Goal: Task Accomplishment & Management: Manage account settings

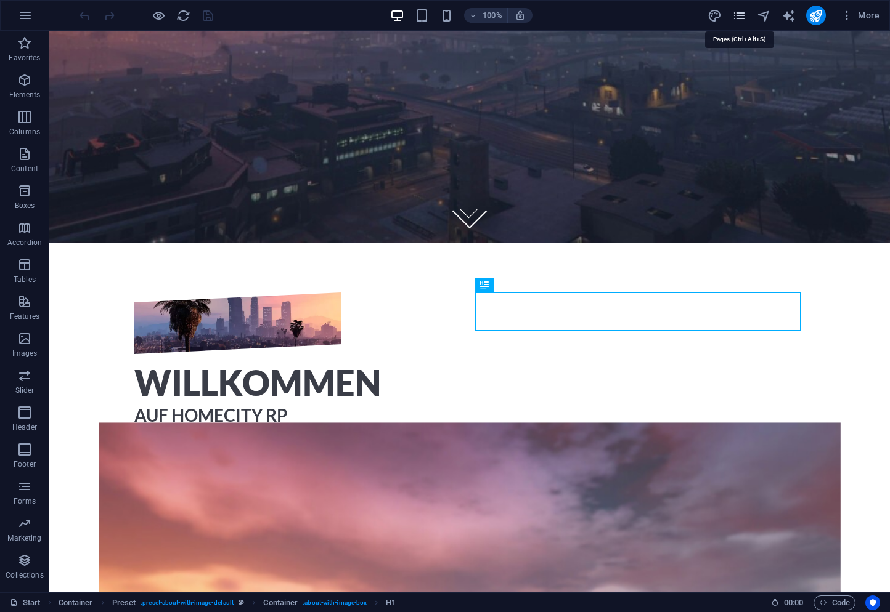
click at [737, 14] on icon "pages" at bounding box center [739, 16] width 14 height 14
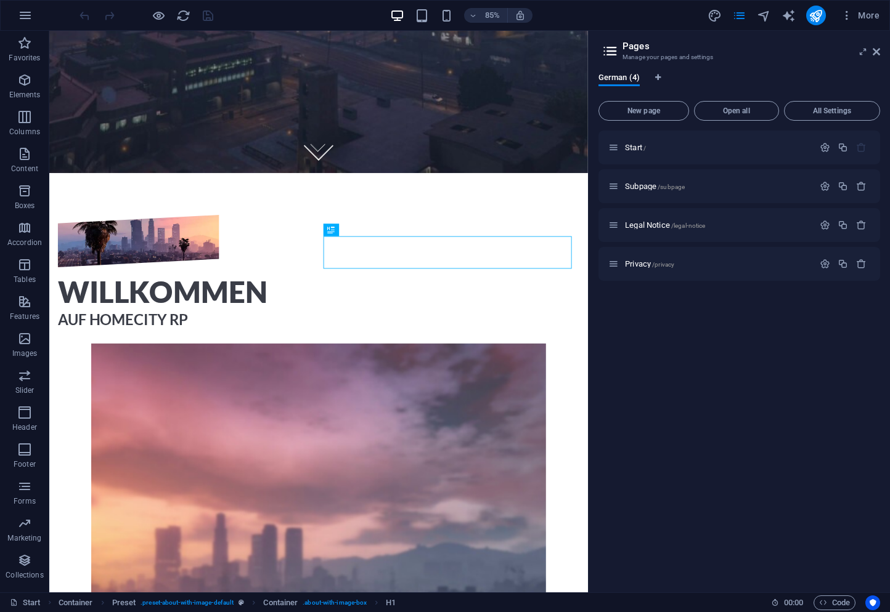
scroll to position [534, 0]
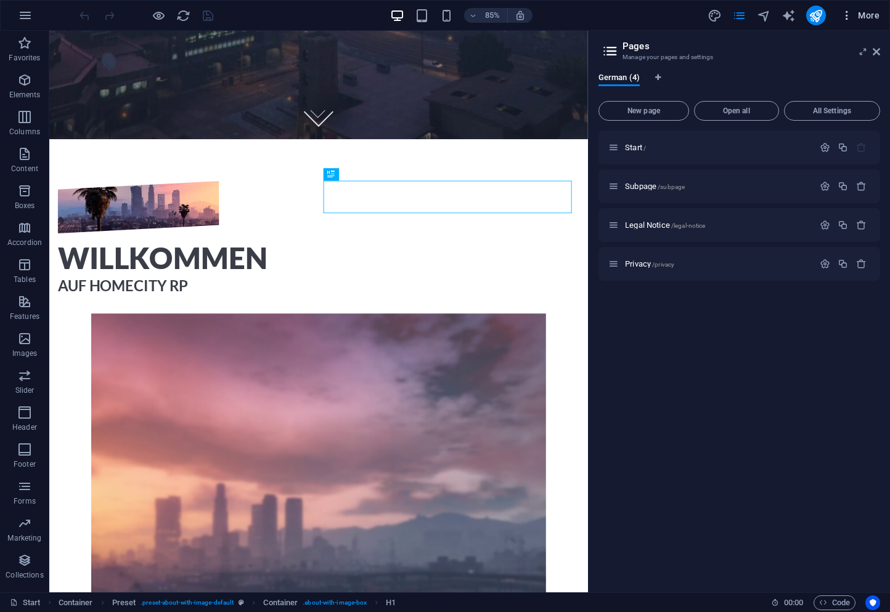
click at [869, 21] on span "More" at bounding box center [859, 15] width 39 height 12
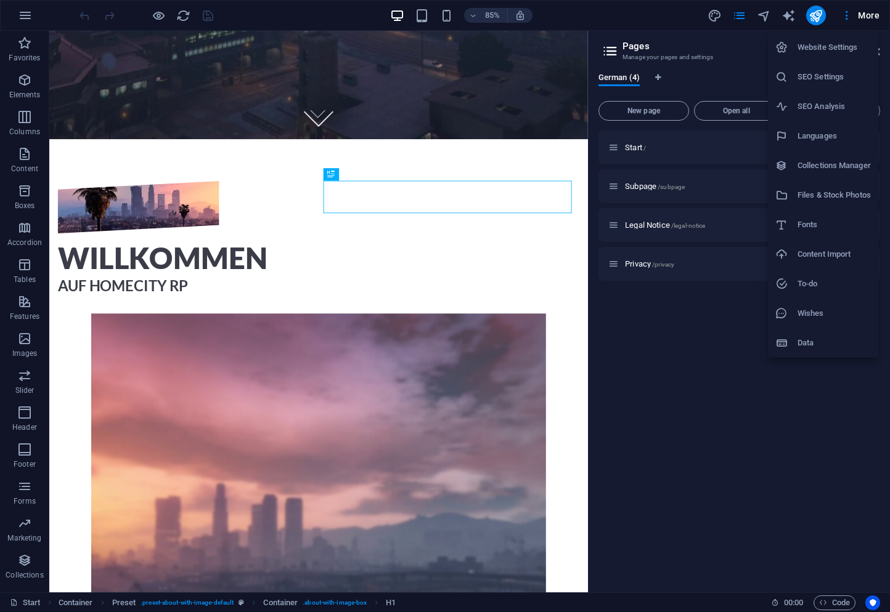
click at [836, 45] on h6 "Website Settings" at bounding box center [833, 47] width 73 height 15
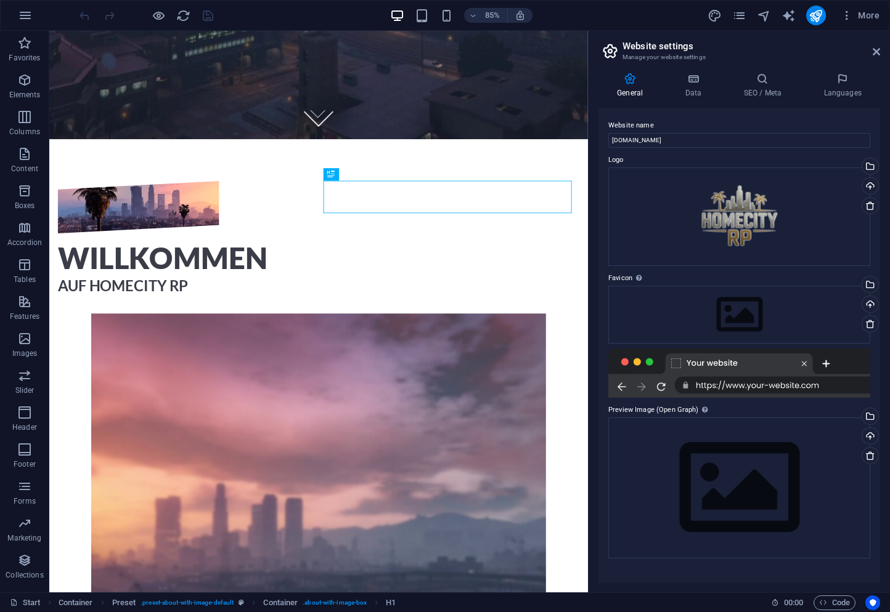
click at [688, 70] on div "General Data SEO / Meta Languages Website name [DOMAIN_NAME] Logo Drag files he…" at bounding box center [738, 328] width 301 height 530
click at [695, 78] on icon at bounding box center [693, 79] width 54 height 12
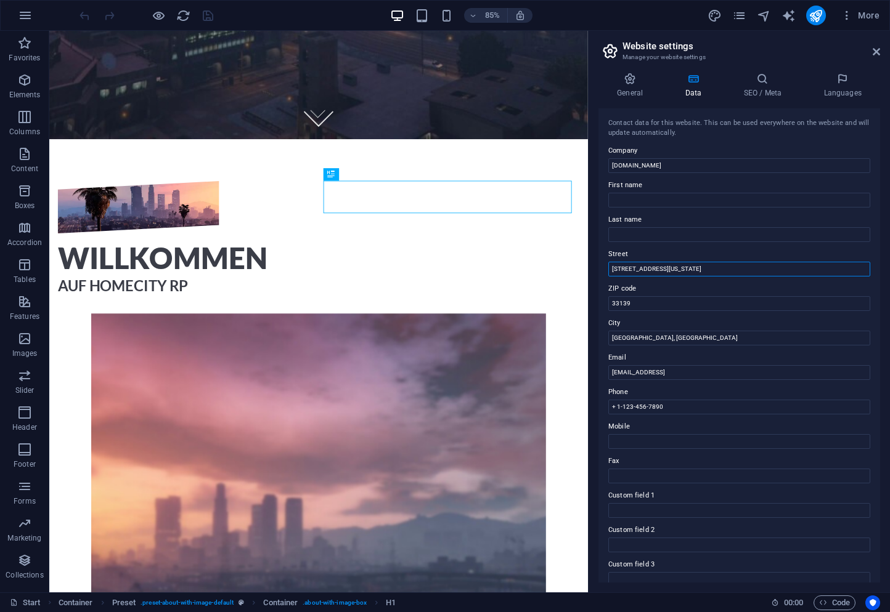
click at [686, 267] on input "[STREET_ADDRESS][US_STATE]" at bounding box center [739, 269] width 262 height 15
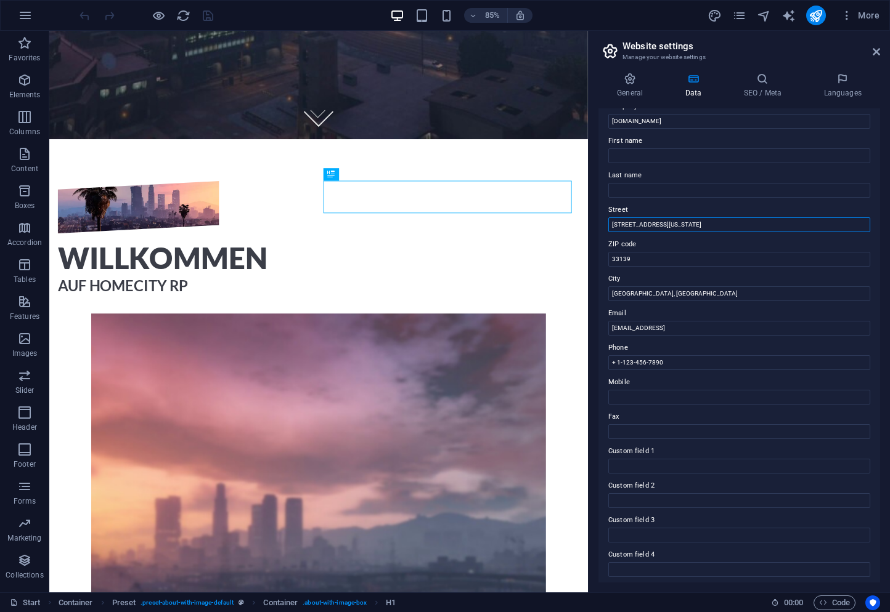
scroll to position [62, 0]
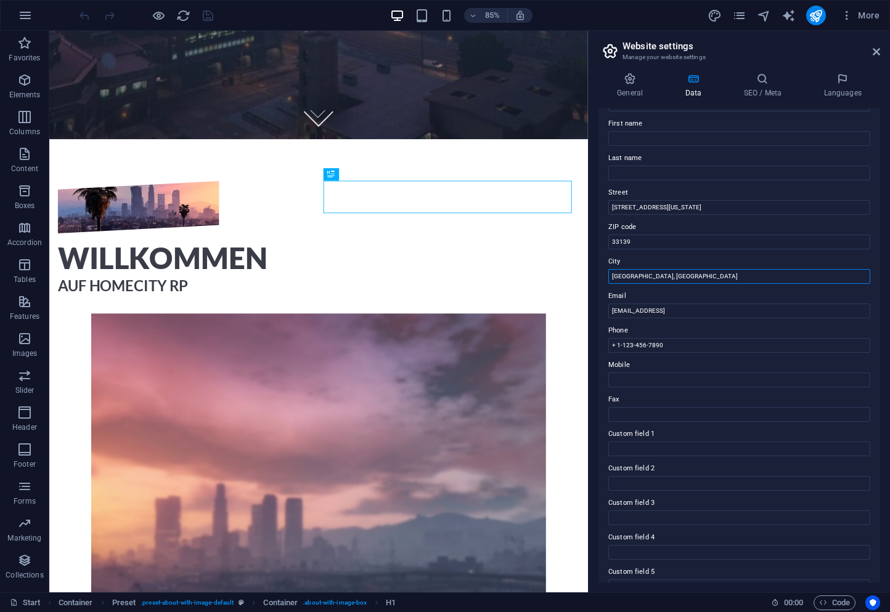
click at [678, 275] on input "[GEOGRAPHIC_DATA], [GEOGRAPHIC_DATA]" at bounding box center [739, 276] width 262 height 15
click at [640, 239] on input "33139" at bounding box center [739, 242] width 262 height 15
click at [639, 239] on input "33139" at bounding box center [739, 242] width 262 height 15
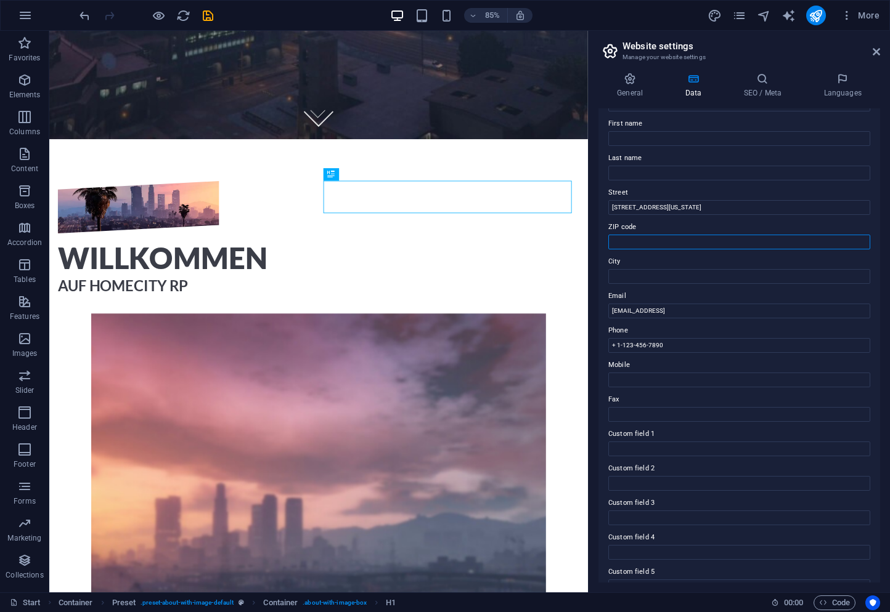
scroll to position [0, 0]
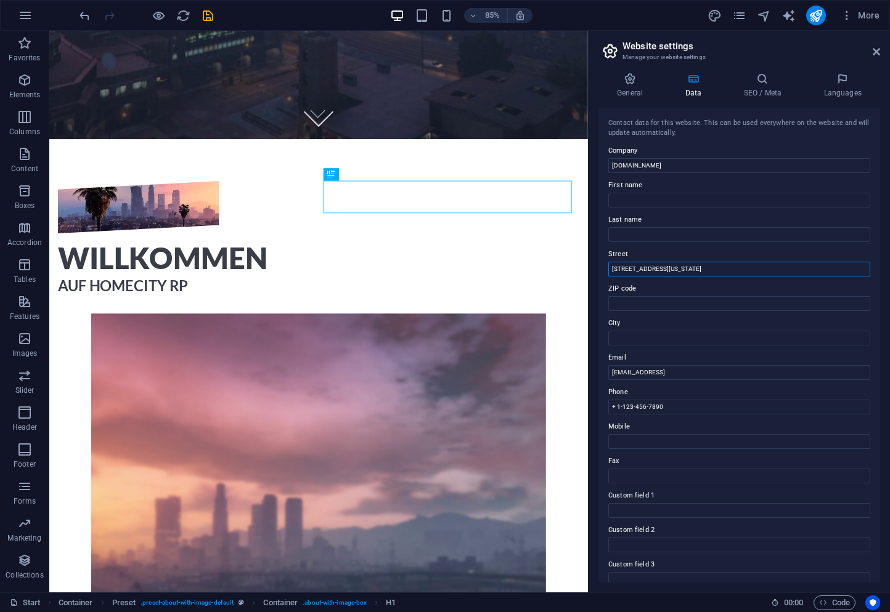
drag, startPoint x: 723, startPoint y: 301, endPoint x: 675, endPoint y: 304, distance: 48.2
type input "3"
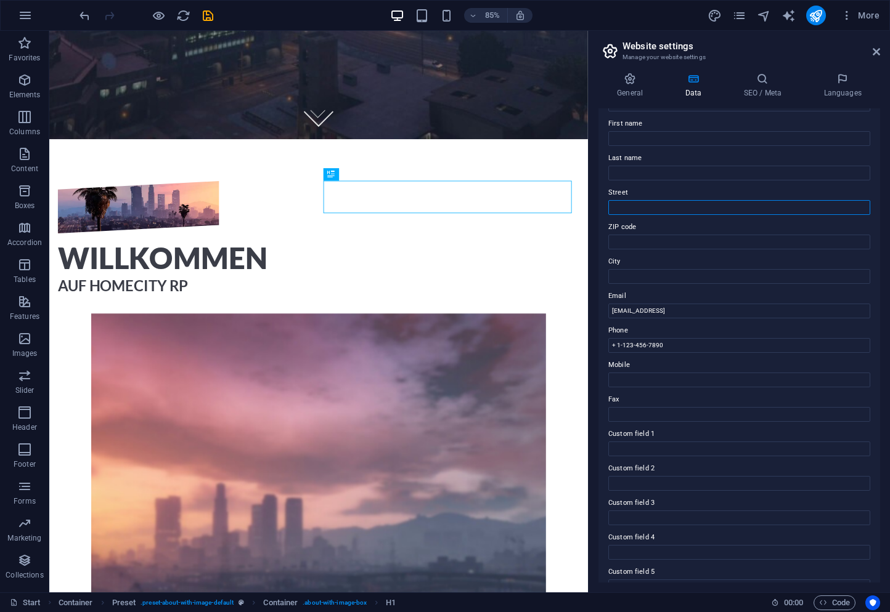
scroll to position [118, 0]
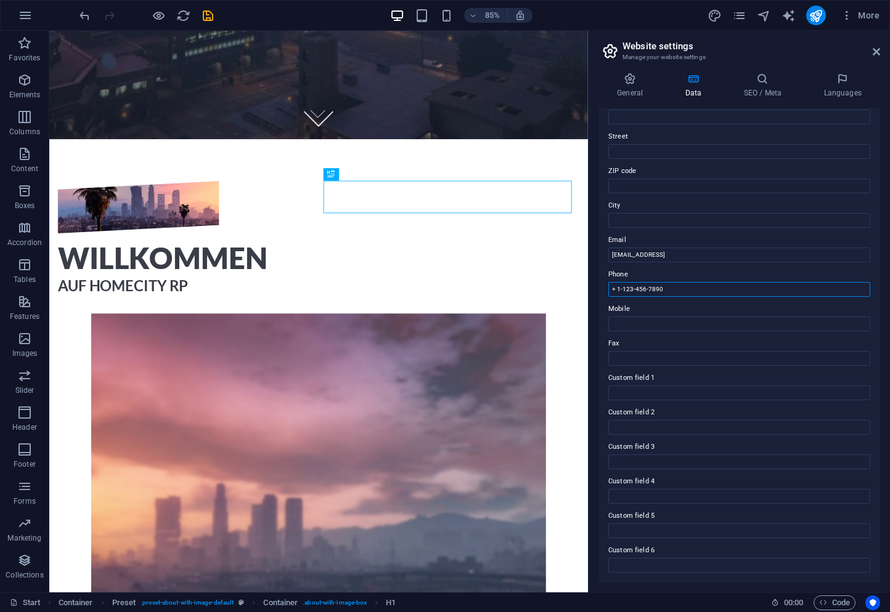
drag, startPoint x: 746, startPoint y: 315, endPoint x: 674, endPoint y: 317, distance: 72.1
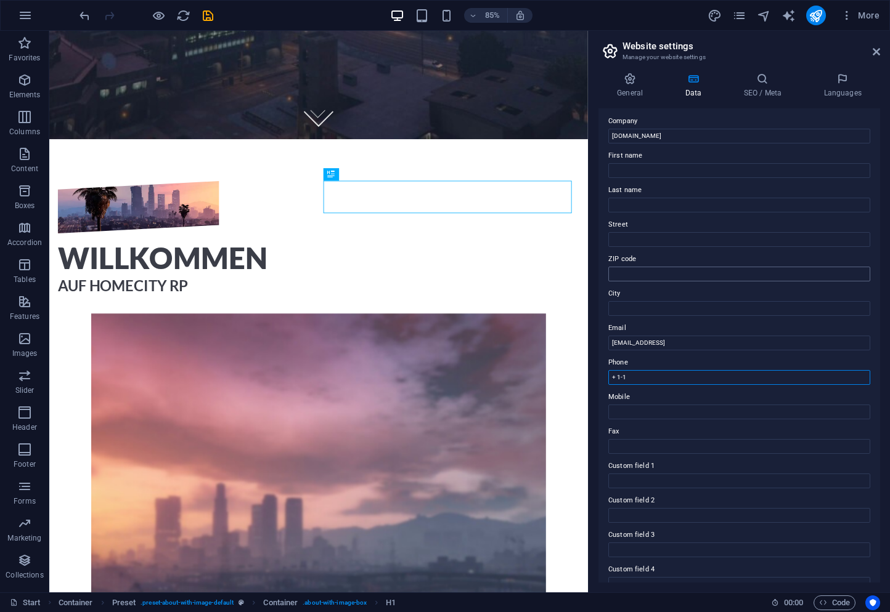
scroll to position [0, 0]
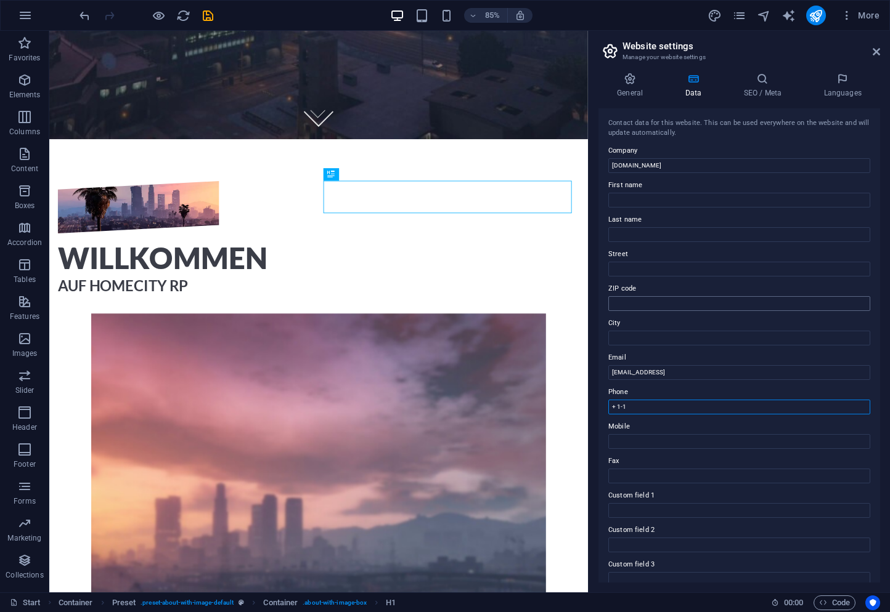
type input "+ 1-1"
click at [632, 304] on input "ZIP code" at bounding box center [739, 303] width 262 height 15
type input "58135"
type input "Marc"
type input "Karneil"
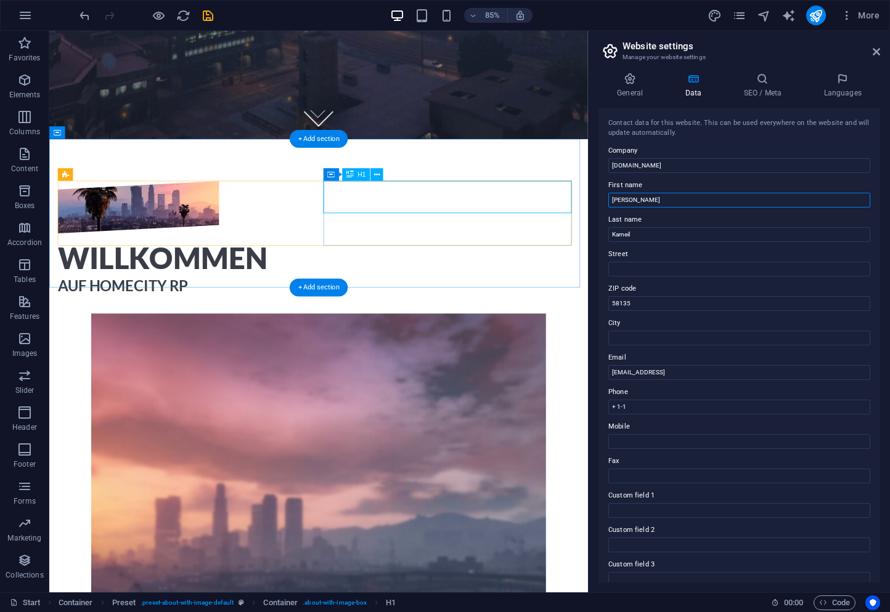
drag, startPoint x: 682, startPoint y: 224, endPoint x: 646, endPoint y: 230, distance: 36.3
click at [635, 197] on input "Marc" at bounding box center [739, 200] width 262 height 15
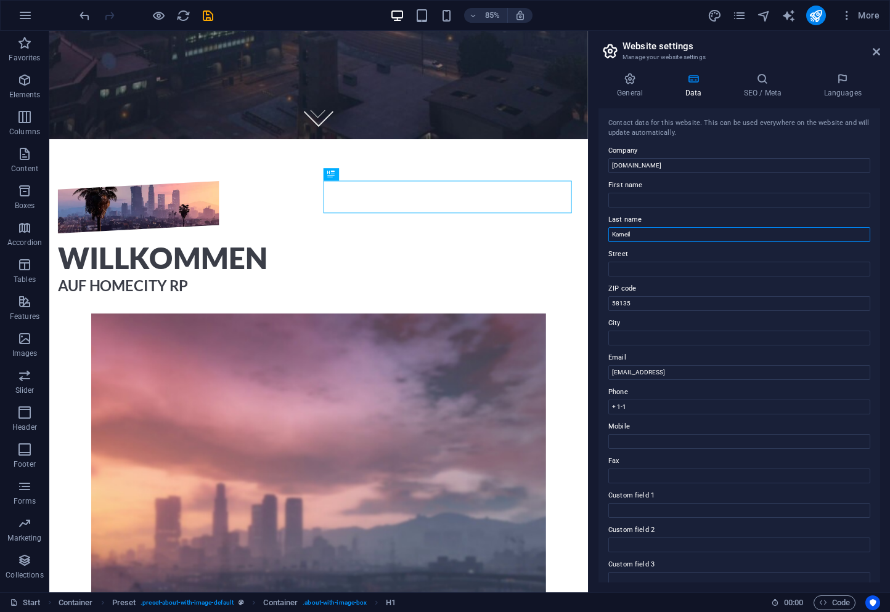
click at [630, 229] on input "Karneil" at bounding box center [739, 234] width 262 height 15
click at [631, 333] on input "City" at bounding box center [739, 338] width 262 height 15
click at [803, 44] on h2 "Website settings" at bounding box center [751, 46] width 258 height 11
drag, startPoint x: 646, startPoint y: 297, endPoint x: 603, endPoint y: 298, distance: 43.1
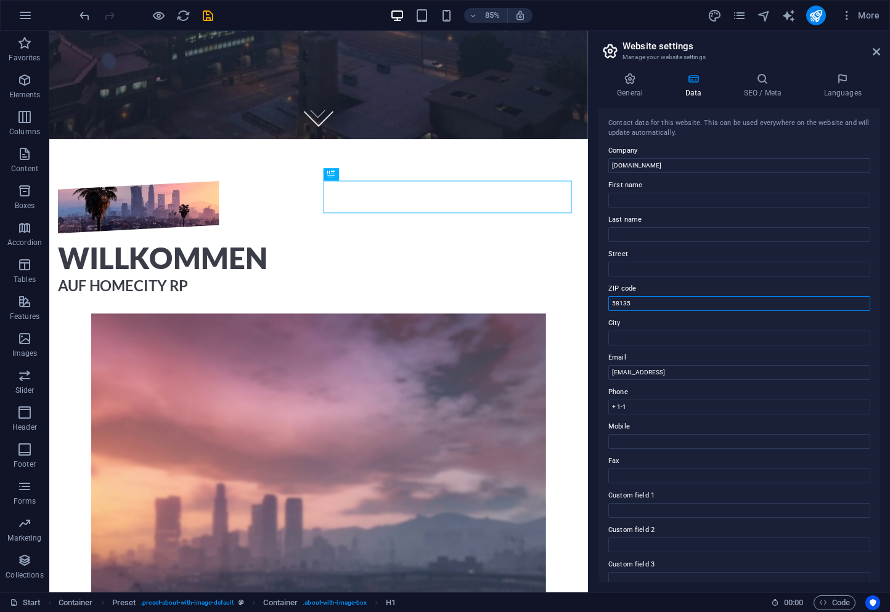
click at [603, 298] on div "Contact data for this website. This can be used everywhere on the website and w…" at bounding box center [739, 345] width 282 height 474
click at [595, 402] on div "General Data SEO / Meta Languages Website name [DOMAIN_NAME] Logo Drag files he…" at bounding box center [738, 328] width 301 height 530
click at [604, 427] on div "Contact data for this website. This can be used everywhere on the website and w…" at bounding box center [739, 345] width 282 height 474
click at [208, 15] on icon "save" at bounding box center [208, 16] width 14 height 14
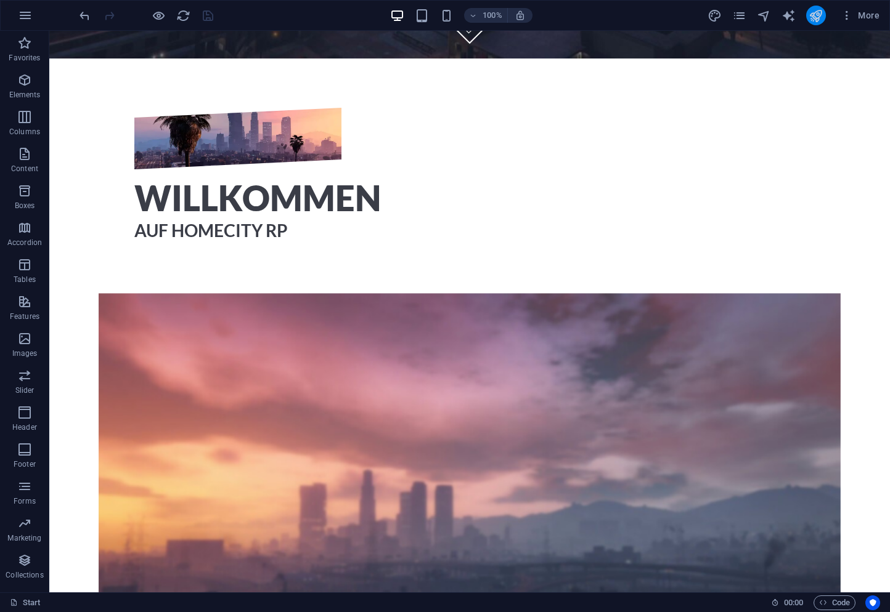
click at [818, 23] on button "publish" at bounding box center [816, 16] width 20 height 20
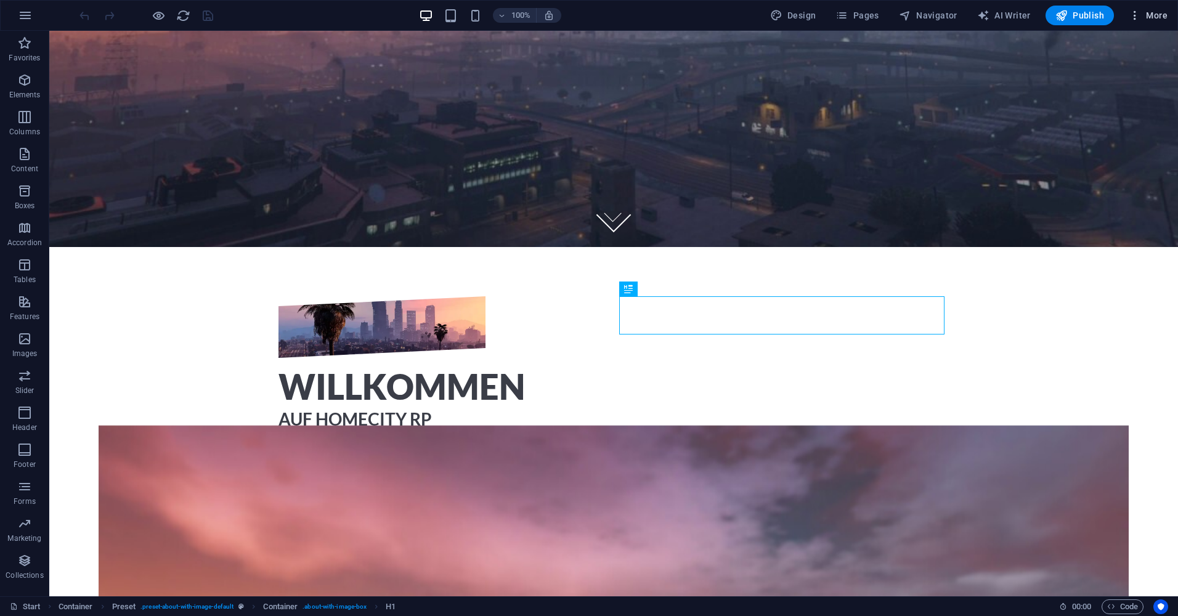
click at [889, 15] on span "More" at bounding box center [1148, 15] width 39 height 12
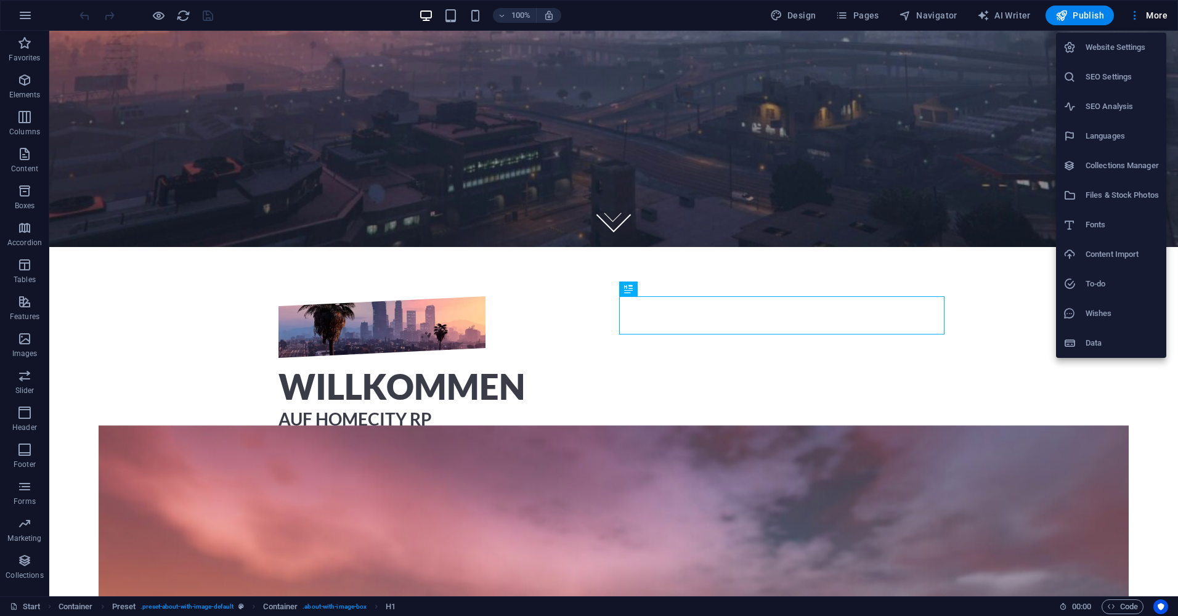
click at [889, 52] on h6 "Website Settings" at bounding box center [1122, 47] width 73 height 15
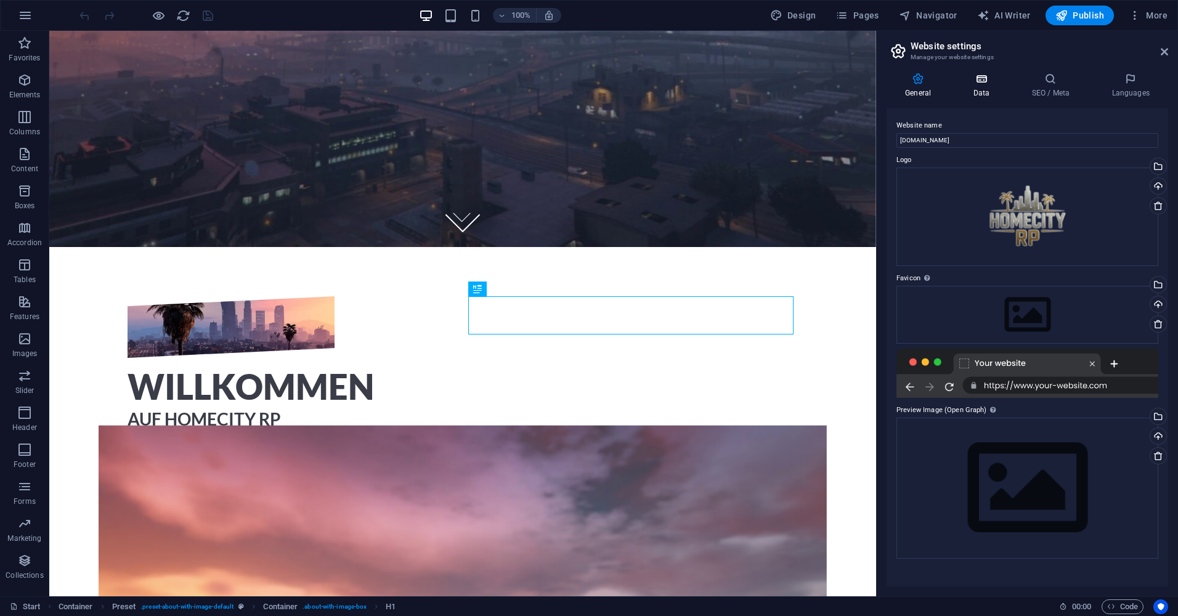
click at [889, 85] on h4 "Data" at bounding box center [983, 86] width 59 height 26
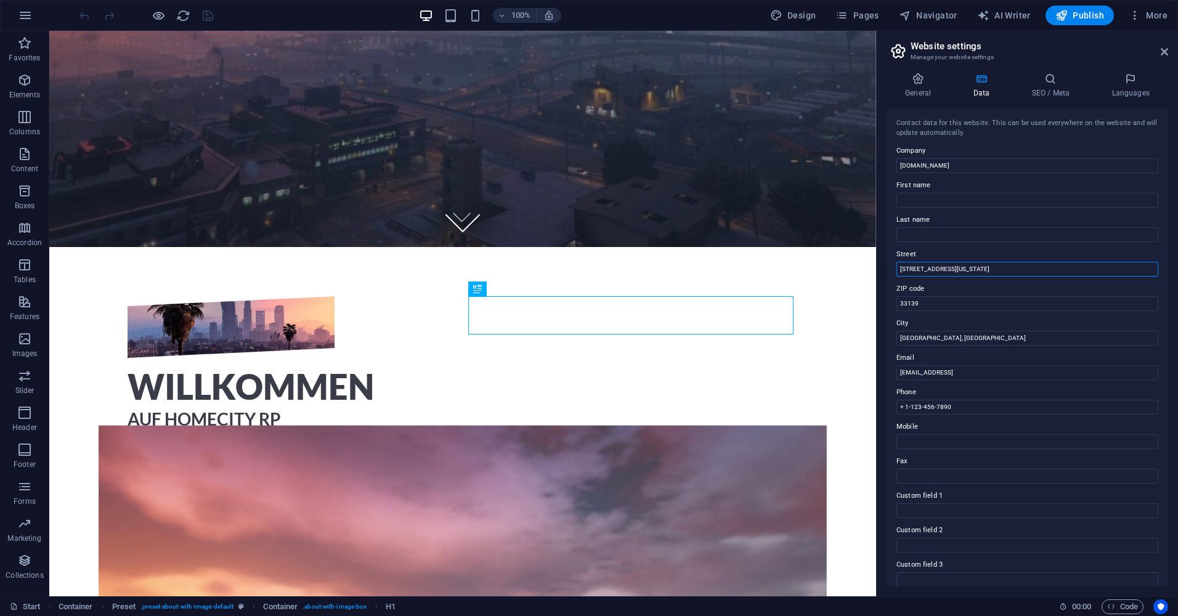
drag, startPoint x: 1011, startPoint y: 301, endPoint x: 872, endPoint y: 261, distance: 144.9
click at [889, 86] on h4 "SEO / Meta" at bounding box center [1053, 86] width 80 height 26
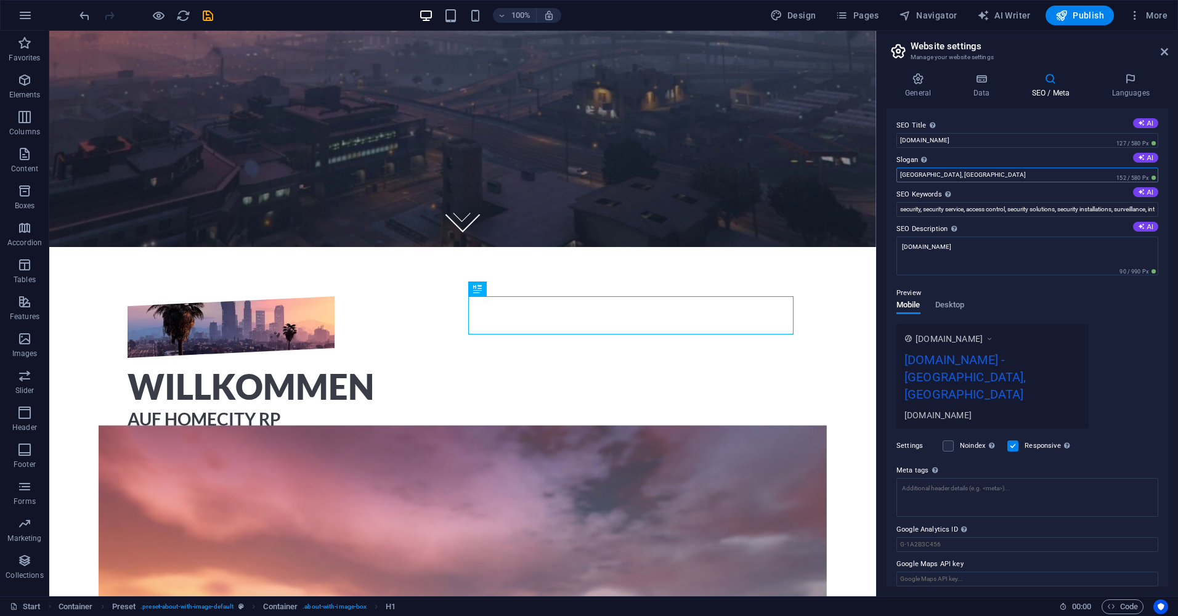
click at [889, 174] on input "Miami Beach, FL" at bounding box center [1028, 175] width 262 height 15
click at [889, 173] on input "Miami Beach, FL" at bounding box center [1028, 175] width 262 height 15
type input "M"
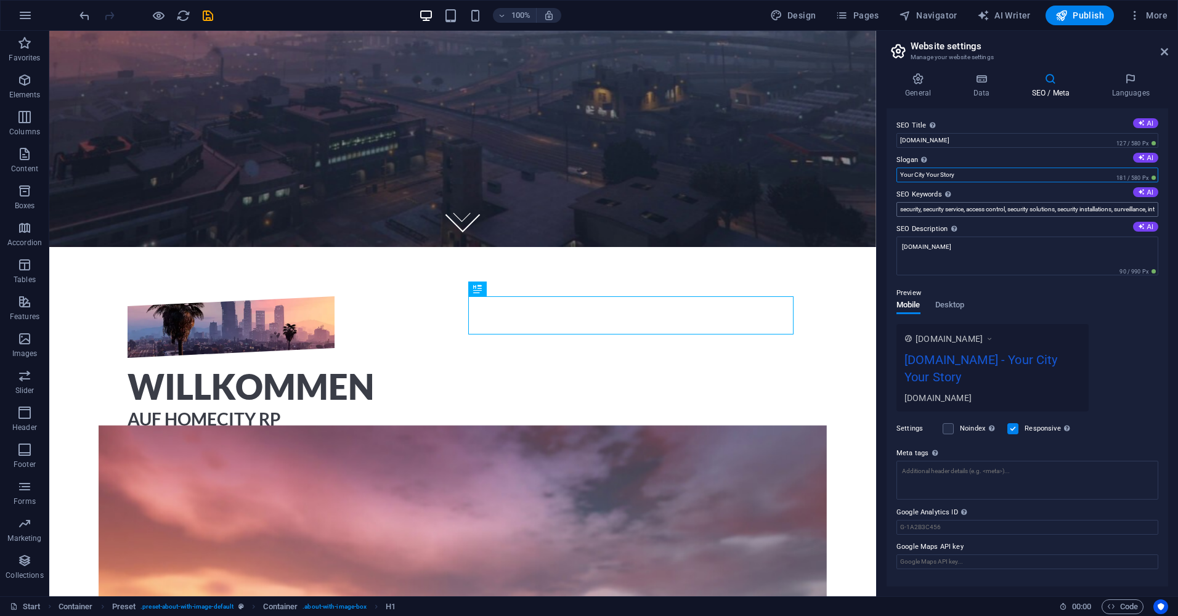
type input "Your City Your Story"
click at [889, 205] on input "security, security service, access control, security solutions, security instal…" at bounding box center [1028, 209] width 262 height 15
click at [889, 431] on label at bounding box center [948, 428] width 11 height 11
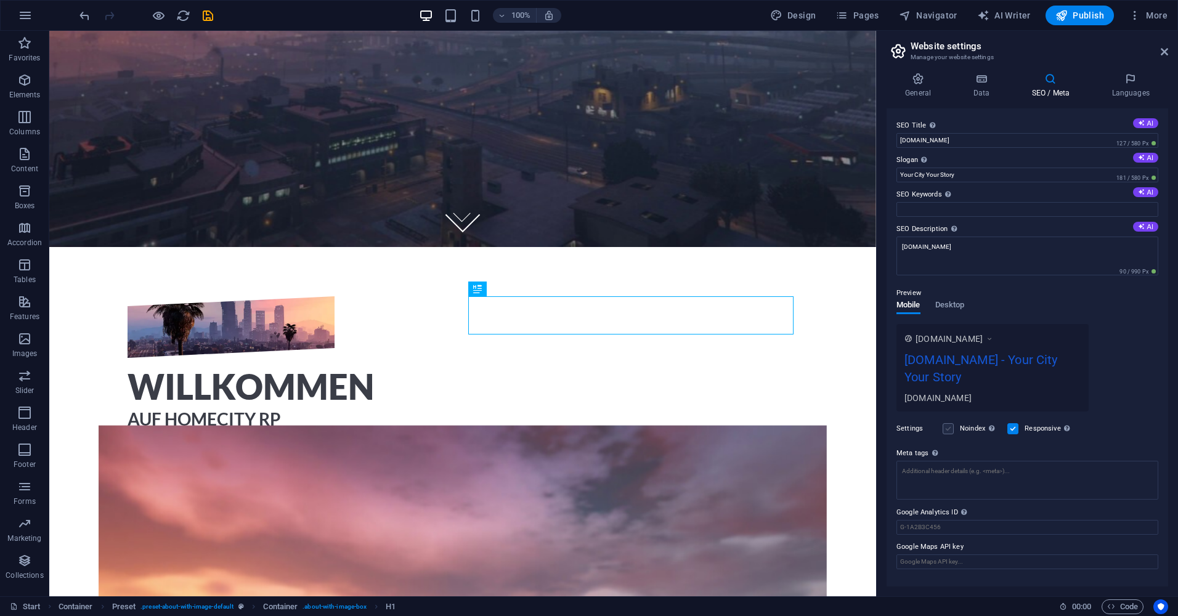
click at [0, 0] on input "Noindex Instruct search engines to exclude this website from search results." at bounding box center [0, 0] width 0 height 0
click at [889, 427] on div "Settings Noindex Instruct search engines to exclude this website from search re…" at bounding box center [1028, 429] width 262 height 35
click at [889, 426] on label at bounding box center [948, 428] width 11 height 11
click at [0, 0] on input "Noindex Instruct search engines to exclude this website from search results." at bounding box center [0, 0] width 0 height 0
click at [889, 424] on label at bounding box center [1012, 428] width 11 height 11
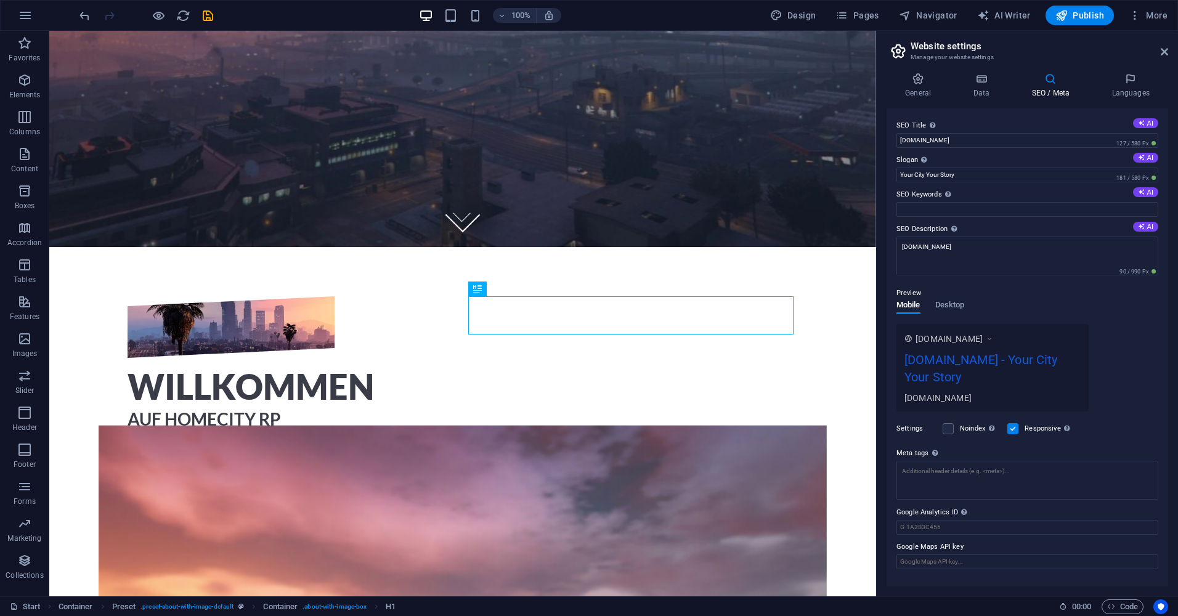
click at [0, 0] on input "Responsive Determine whether the website should be responsive based on screen r…" at bounding box center [0, 0] width 0 height 0
click at [889, 76] on icon at bounding box center [1130, 79] width 75 height 12
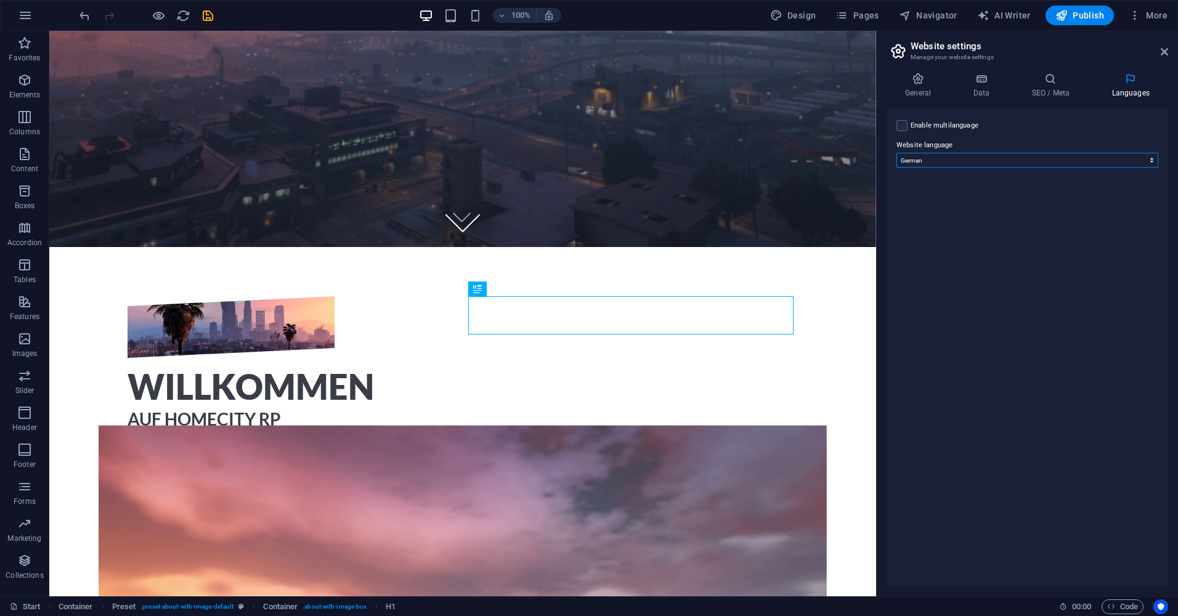
click at [889, 161] on select "Abkhazian Afar Afrikaans Akan Albanian Amharic Arabic Aragonese Armenian Assame…" at bounding box center [1028, 160] width 262 height 15
click at [889, 153] on select "Abkhazian Afar Afrikaans Akan Albanian Amharic Arabic Aragonese Armenian Assame…" at bounding box center [1028, 160] width 262 height 15
click at [889, 120] on label at bounding box center [902, 125] width 11 height 11
click at [0, 0] on input "Enable multilanguage To disable multilanguage delete all languages until only o…" at bounding box center [0, 0] width 0 height 0
select select
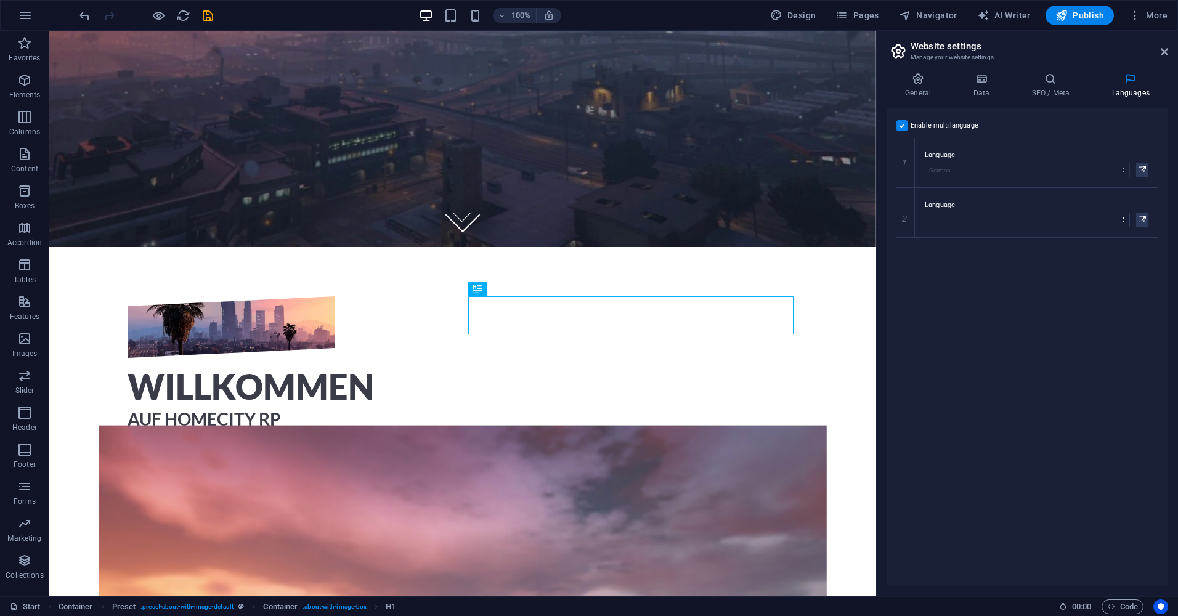
click at [889, 118] on div "Enable multilanguage To disable multilanguage delete all languages until only o…" at bounding box center [1028, 125] width 262 height 15
click at [889, 126] on label at bounding box center [902, 125] width 11 height 11
click at [0, 0] on input "Enable multilanguage To disable multilanguage delete all languages until only o…" at bounding box center [0, 0] width 0 height 0
click at [203, 11] on icon "save" at bounding box center [208, 16] width 14 height 14
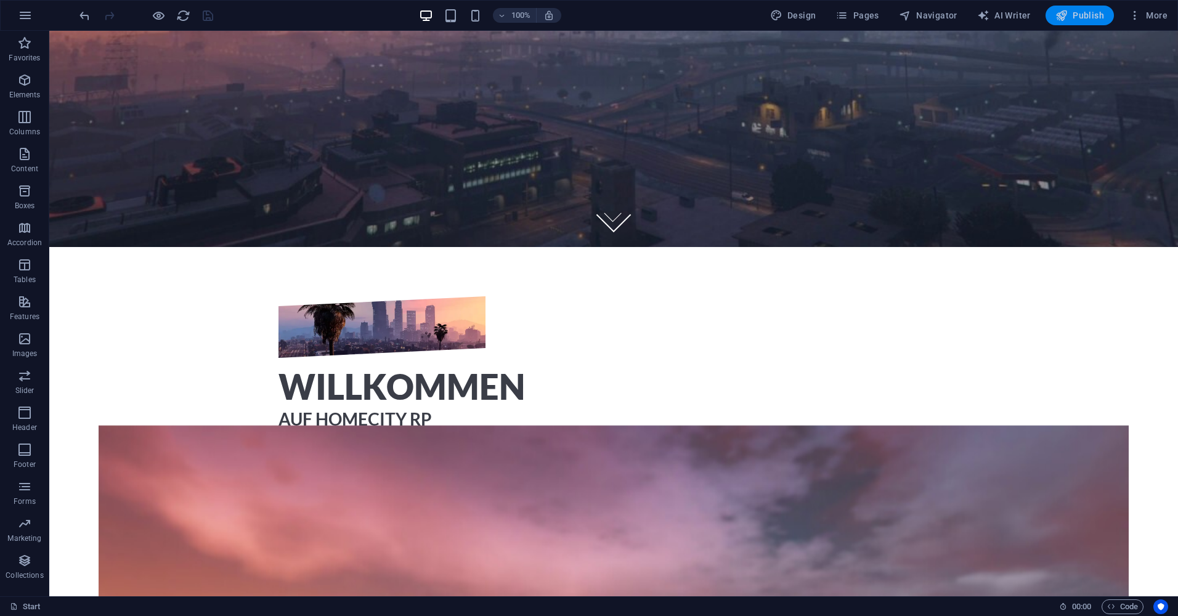
click at [889, 8] on button "Publish" at bounding box center [1080, 16] width 68 height 20
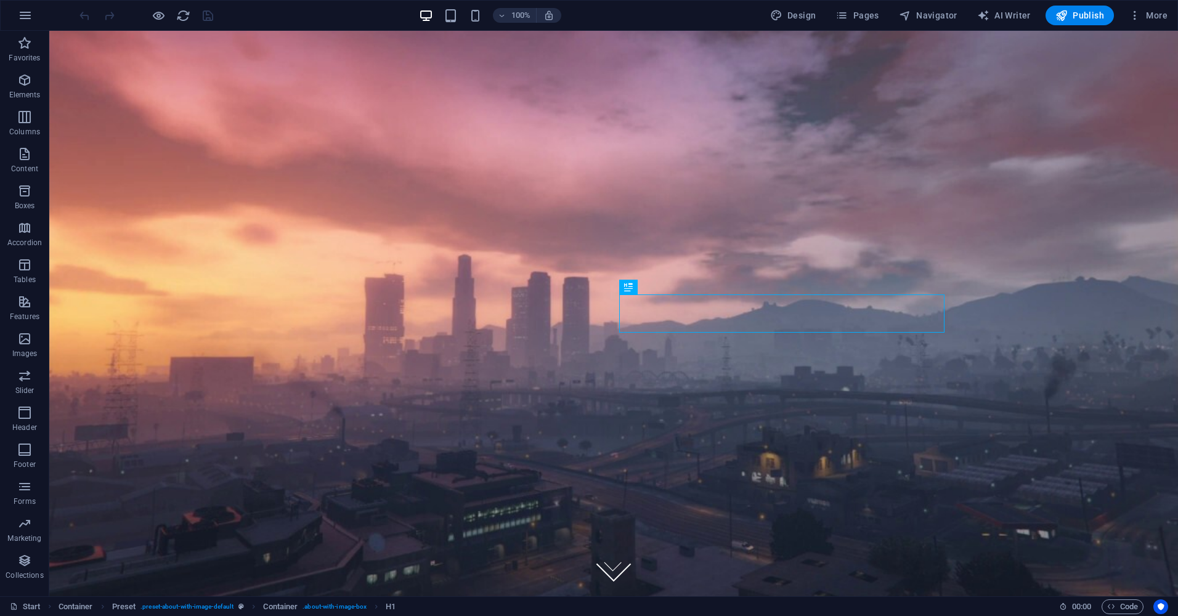
scroll to position [351, 0]
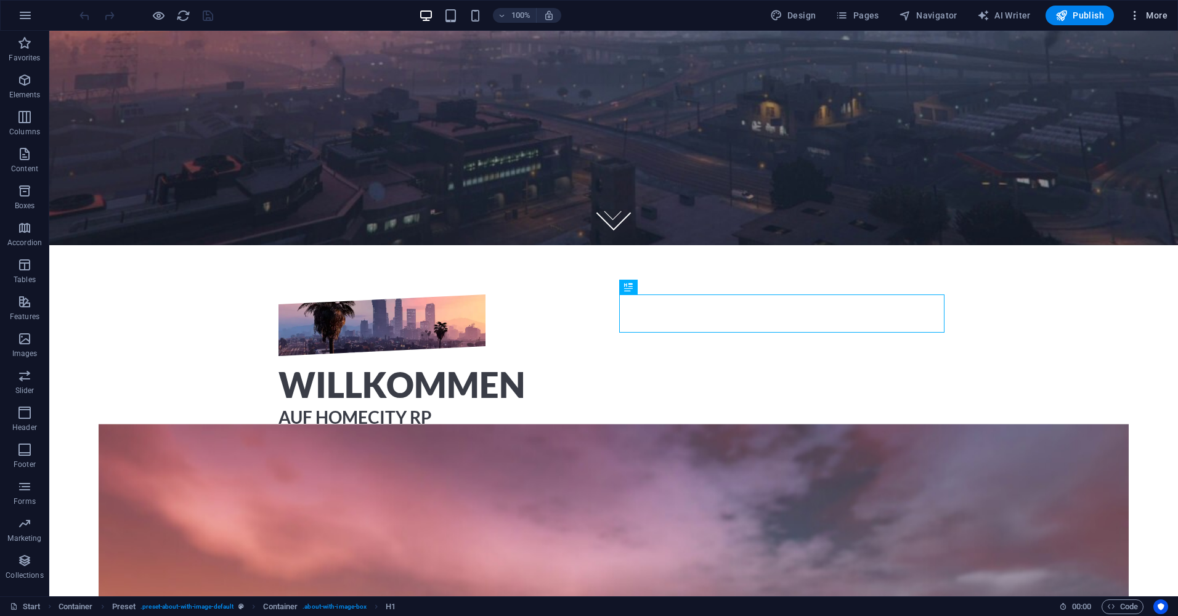
click at [1150, 9] on button "More" at bounding box center [1148, 16] width 49 height 20
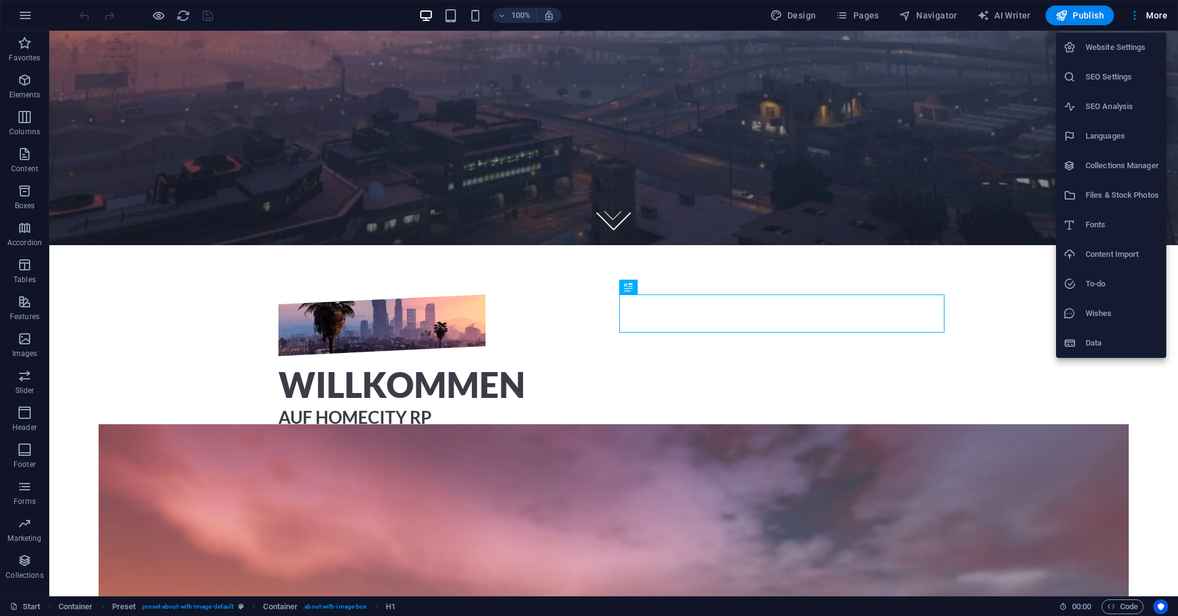
click at [1104, 73] on h6 "SEO Settings" at bounding box center [1122, 77] width 73 height 15
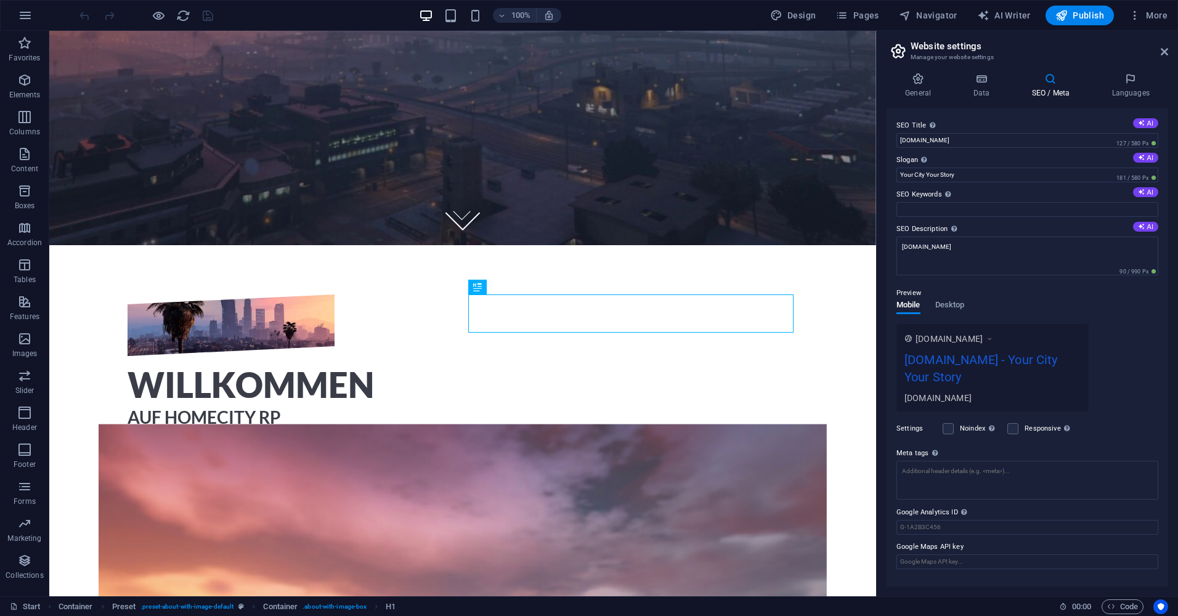
click at [994, 341] on icon at bounding box center [989, 339] width 9 height 12
click at [994, 338] on icon at bounding box center [989, 339] width 9 height 12
click at [959, 304] on span "Desktop" at bounding box center [950, 306] width 30 height 17
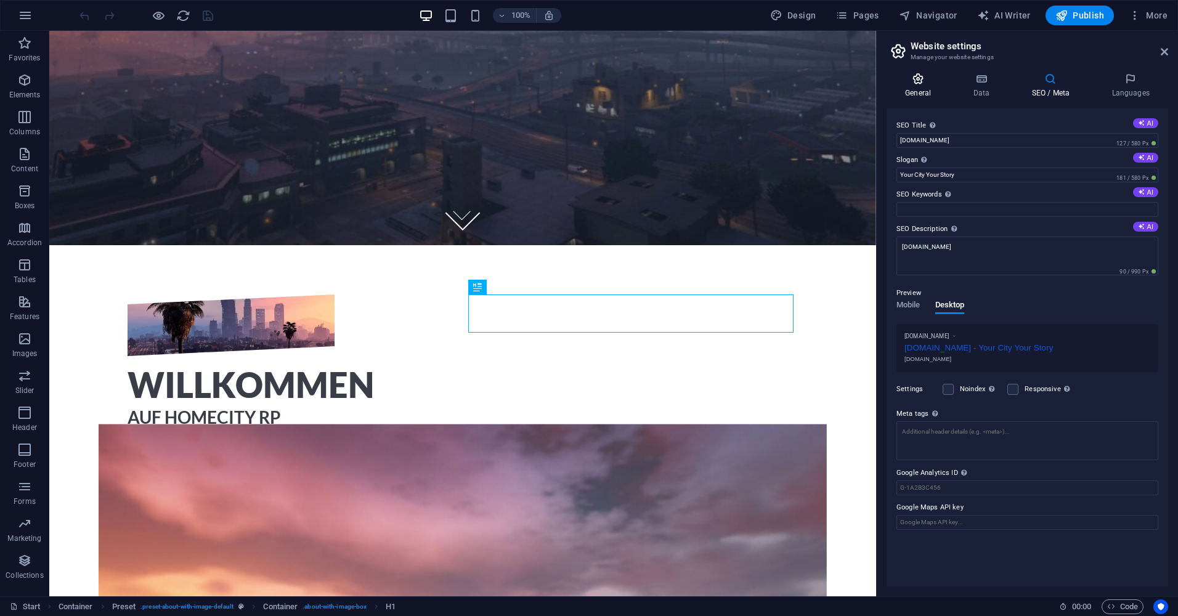
click at [917, 84] on icon at bounding box center [918, 79] width 63 height 12
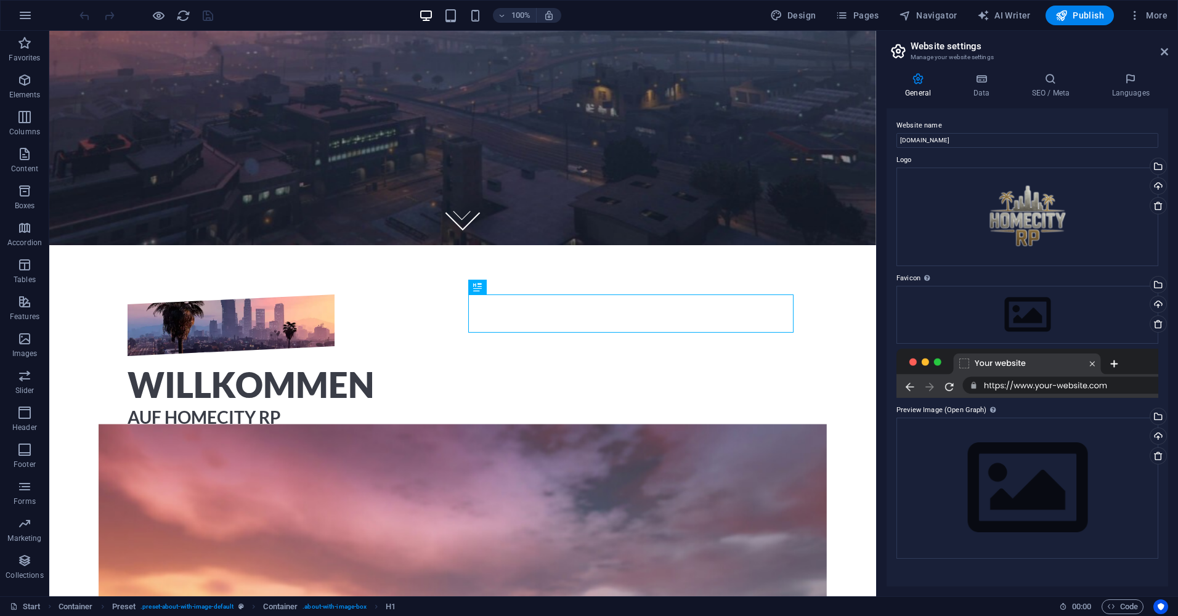
click at [973, 100] on div "General Data SEO / Meta Languages Website name homecityrp.de Logo Drag files he…" at bounding box center [1028, 330] width 282 height 514
click at [983, 81] on icon at bounding box center [981, 79] width 54 height 12
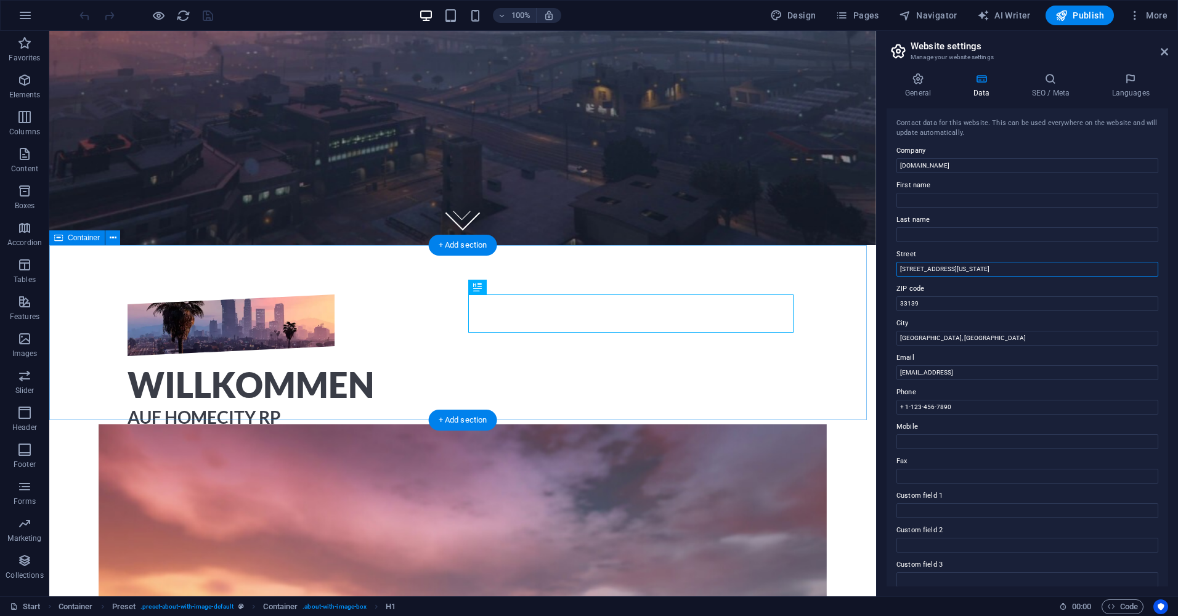
drag, startPoint x: 1013, startPoint y: 303, endPoint x: 836, endPoint y: 253, distance: 184.3
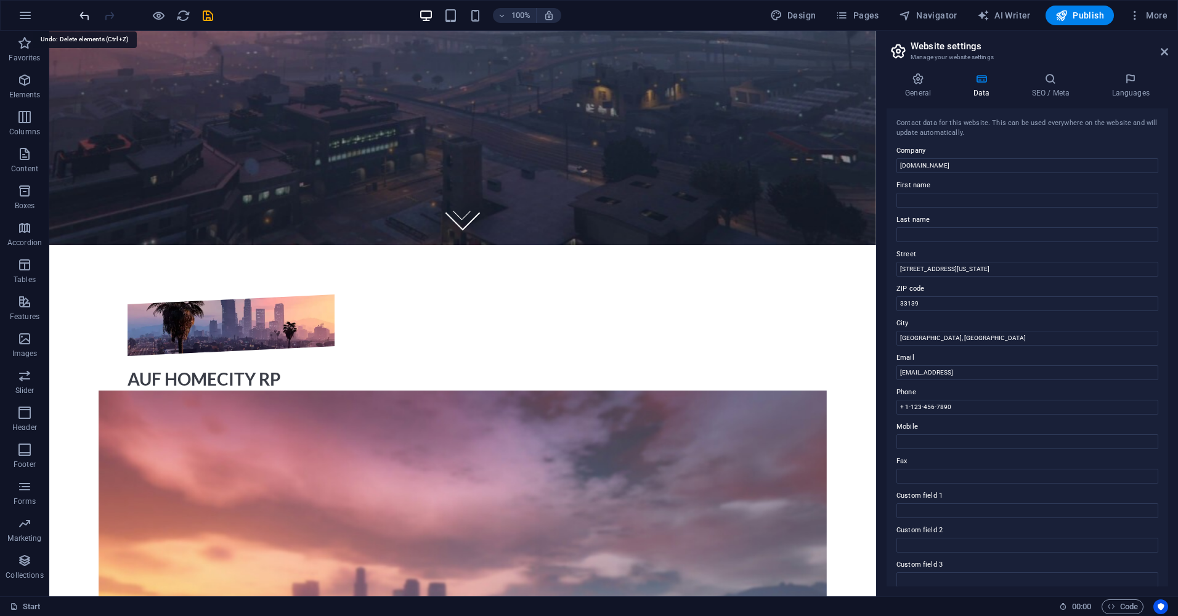
click at [79, 10] on icon "undo" at bounding box center [85, 16] width 14 height 14
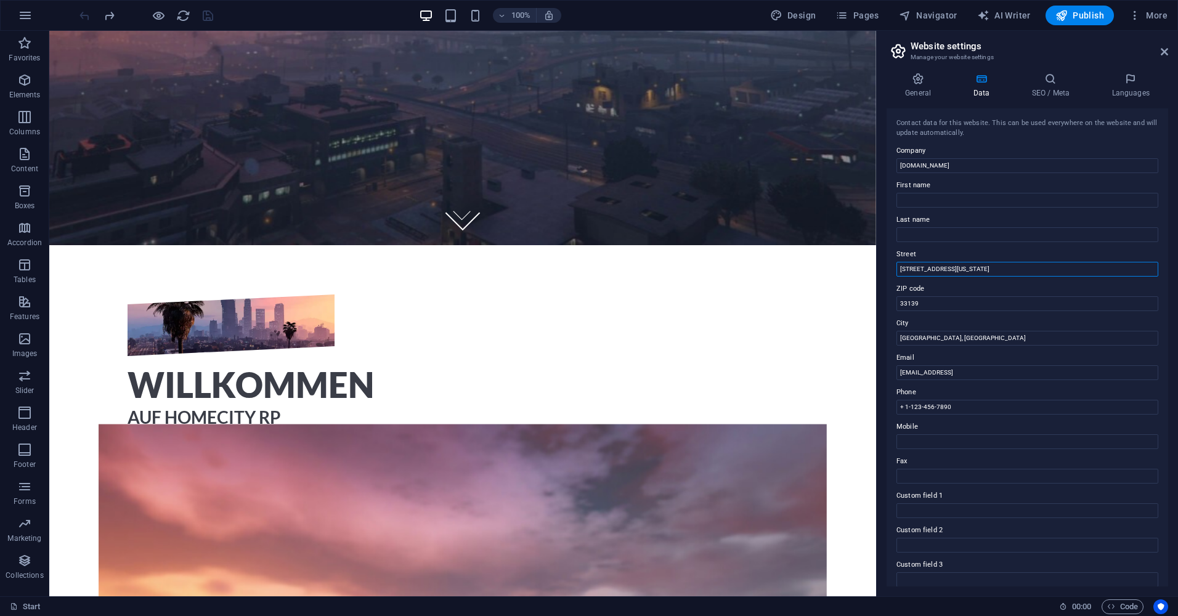
click at [963, 264] on input "34 Washington Ave" at bounding box center [1028, 269] width 262 height 15
click at [963, 263] on input "34 Washington Ave" at bounding box center [1028, 269] width 262 height 15
type input "3"
type input "."
click at [932, 235] on input "Last name" at bounding box center [1028, 234] width 262 height 15
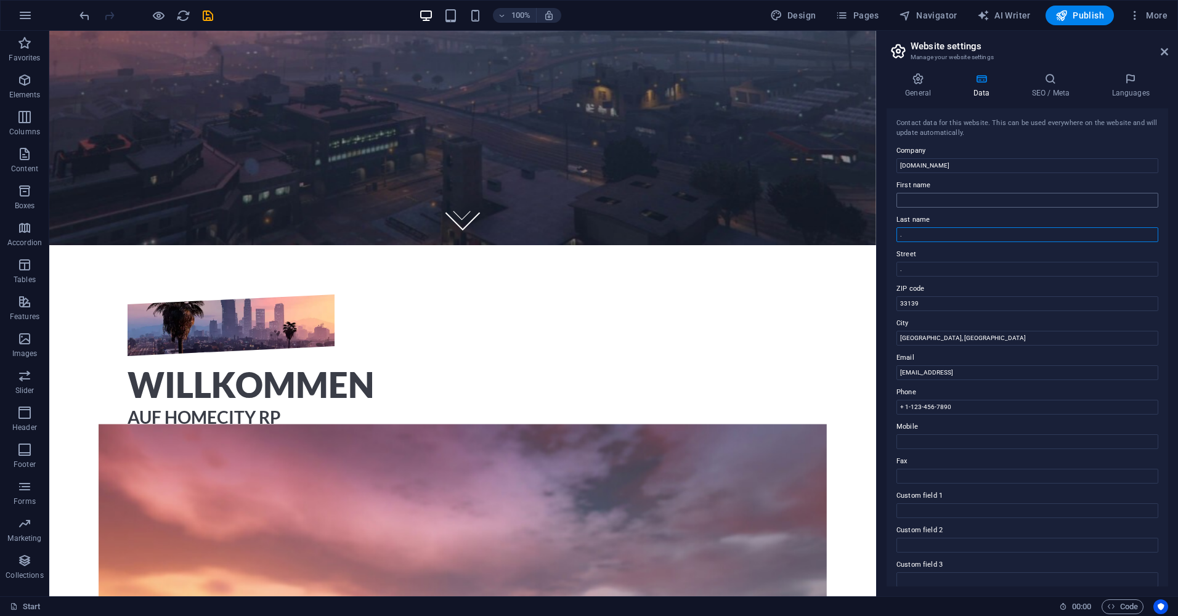
type input "."
click at [927, 197] on input "First name" at bounding box center [1028, 200] width 262 height 15
type input "."
click at [922, 307] on input "33139" at bounding box center [1028, 303] width 262 height 15
click input "33139"
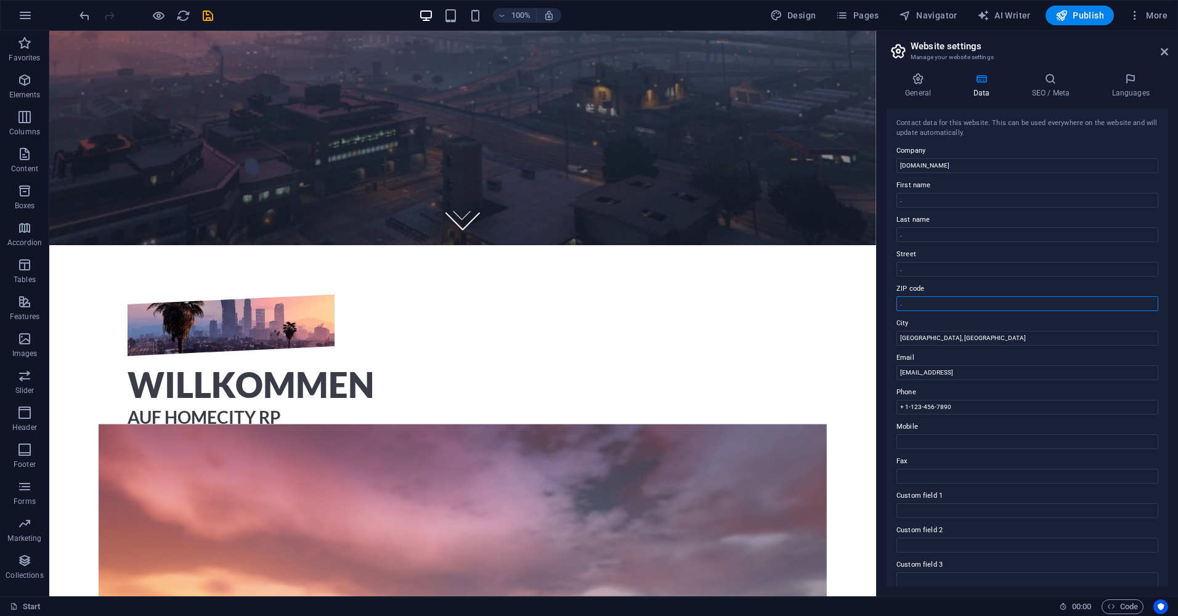
type input "."
click div "General Data SEO / Meta Languages Website name homecityrp.de Logo Drag files he…"
click input "Miami Beach, FL"
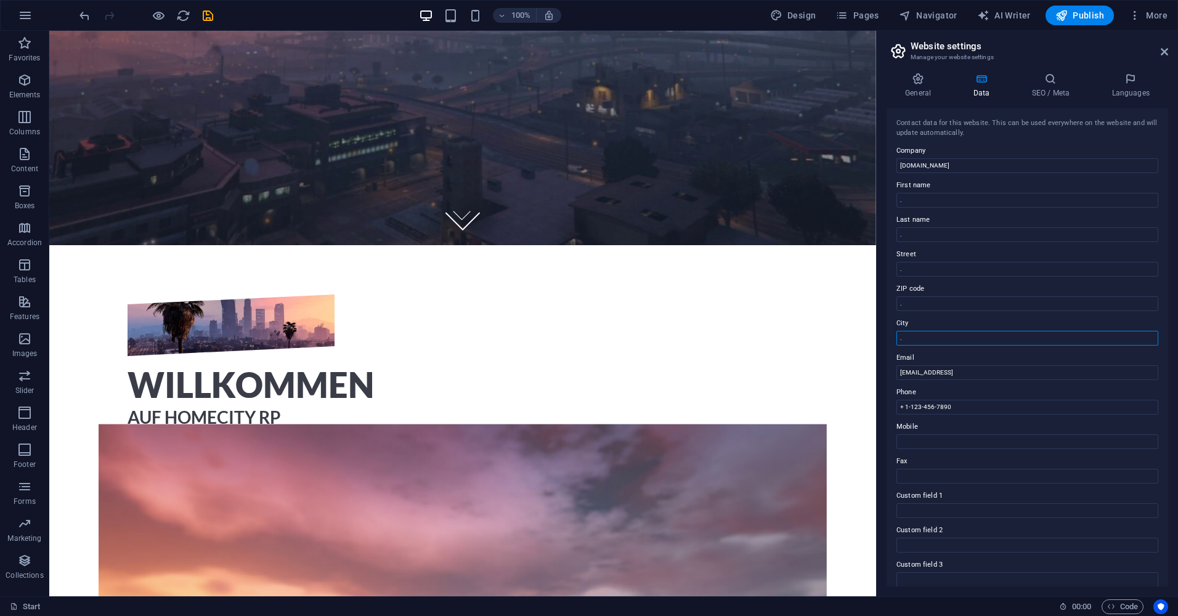
type input "."
click div "Contact data for this website. This can be used everywhere on the website and w…"
click input "1adf4c423cb6ee829580054ad372b4@plesk.local"
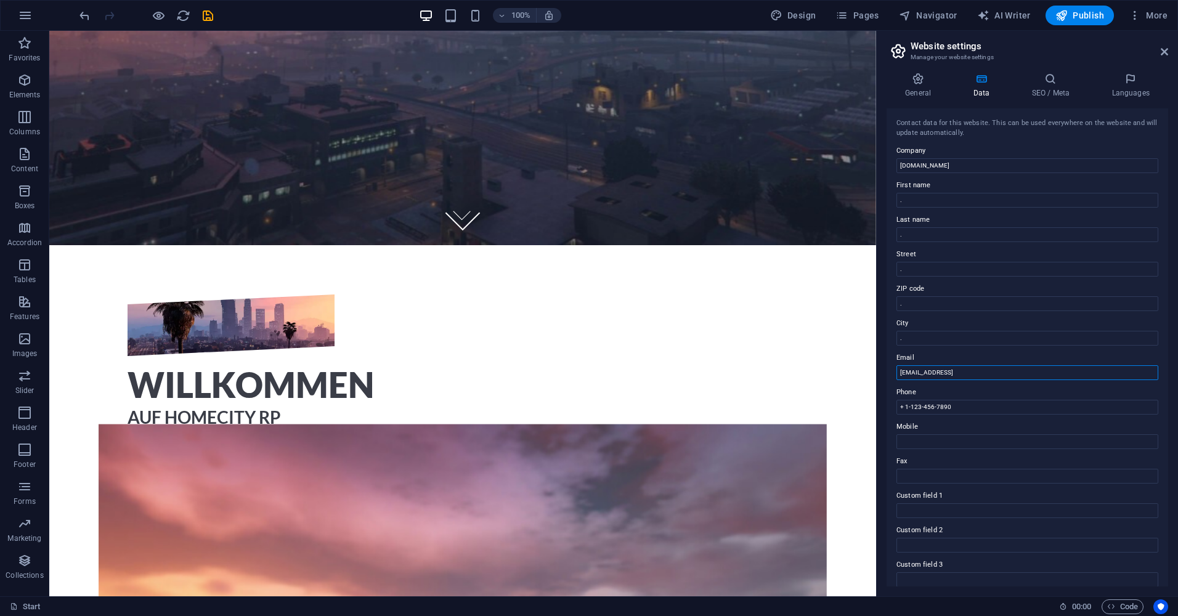
click input "1adf4c423cb6ee829580054ad372b4@plesk.local"
type input "."
click input "+ 1-123-456-7890"
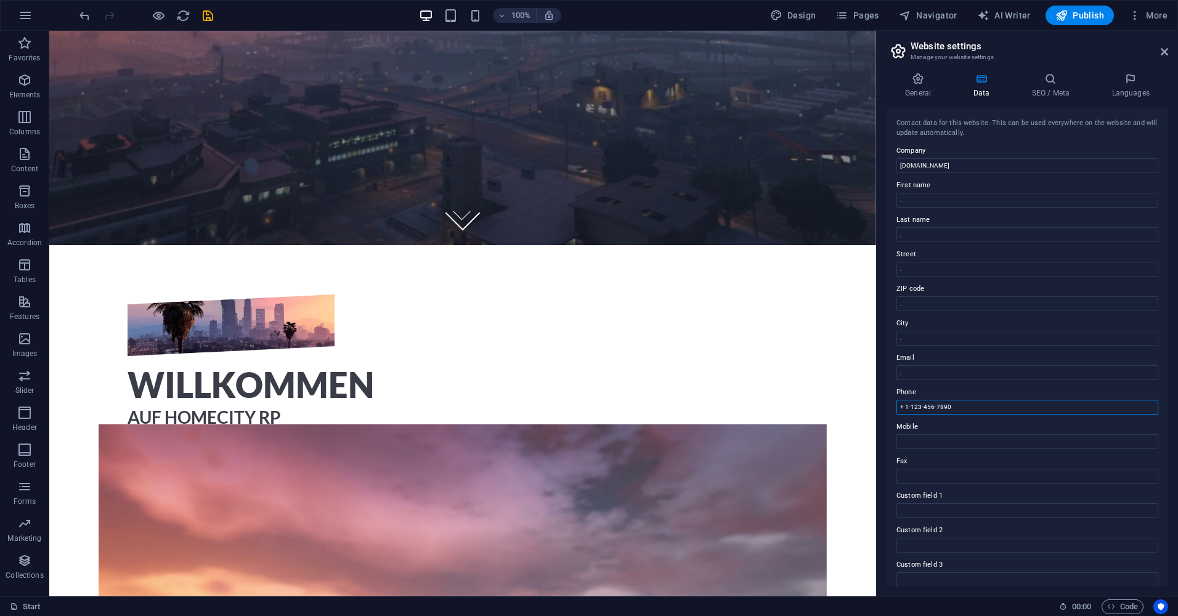
click input "+ 1-123-456-7890"
type input "."
click div "Contact data for this website. This can be used everywhere on the website and w…"
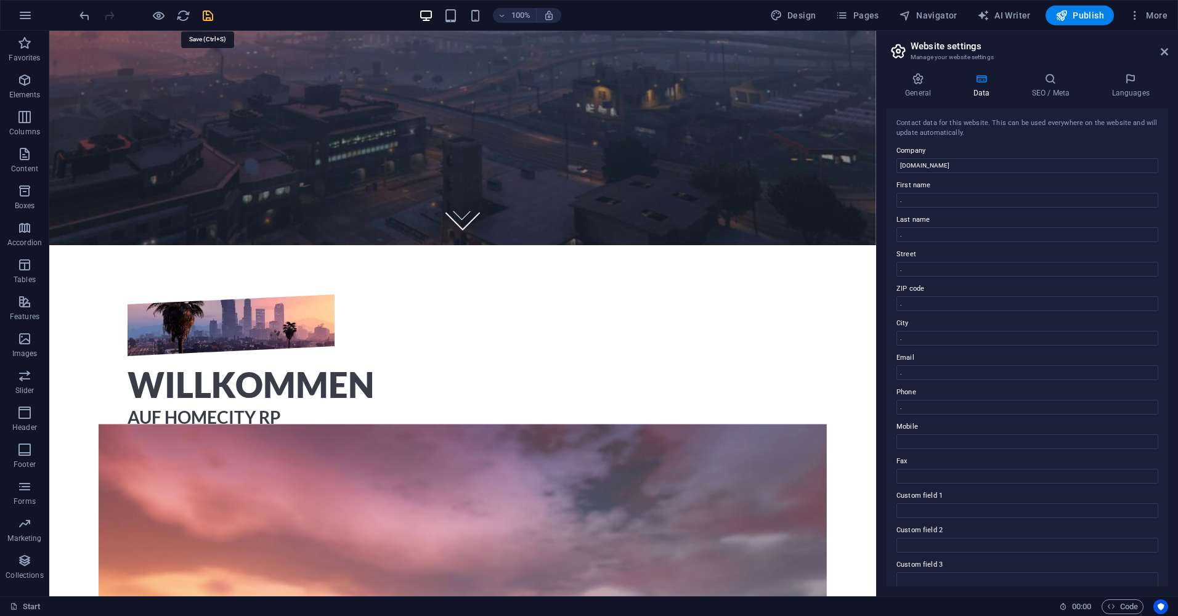
click icon "save"
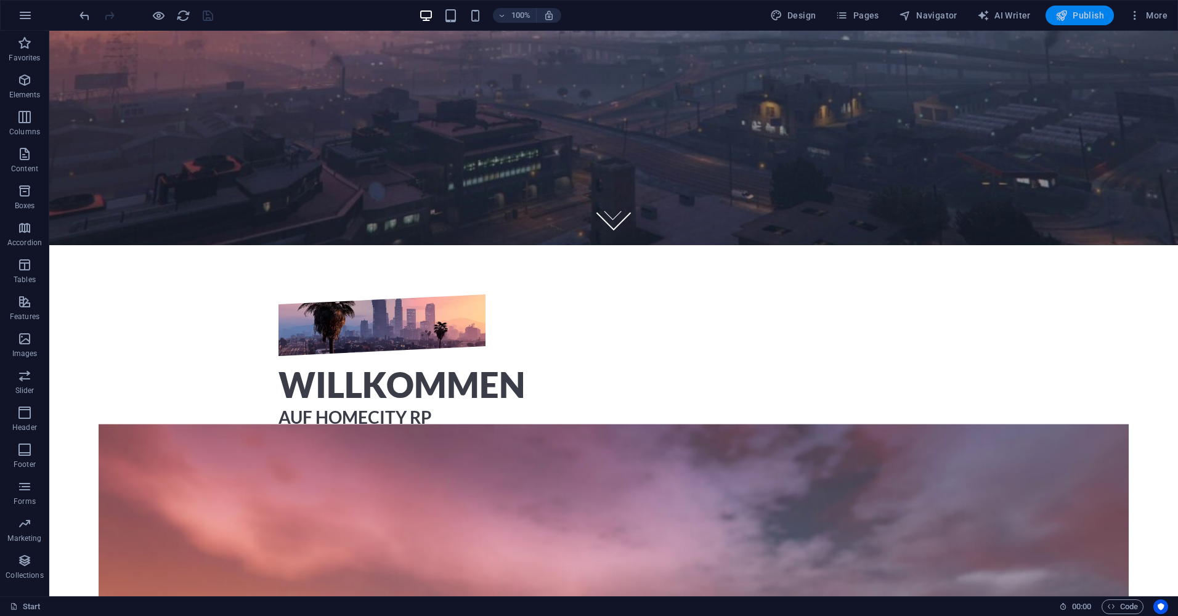
click button "Publish"
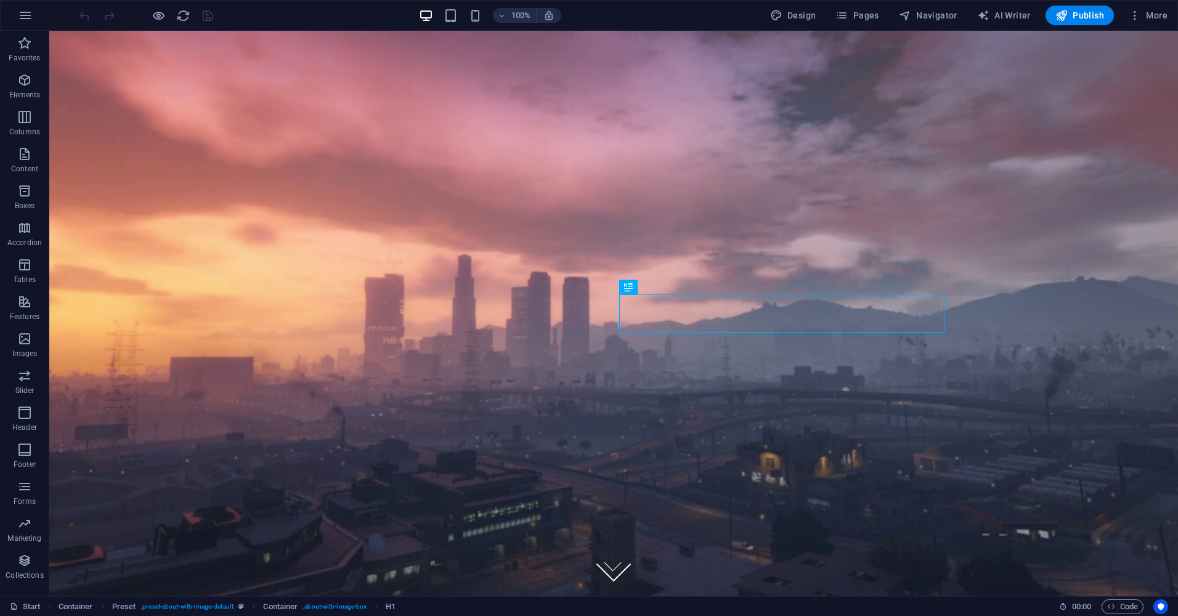
scroll to position [351, 0]
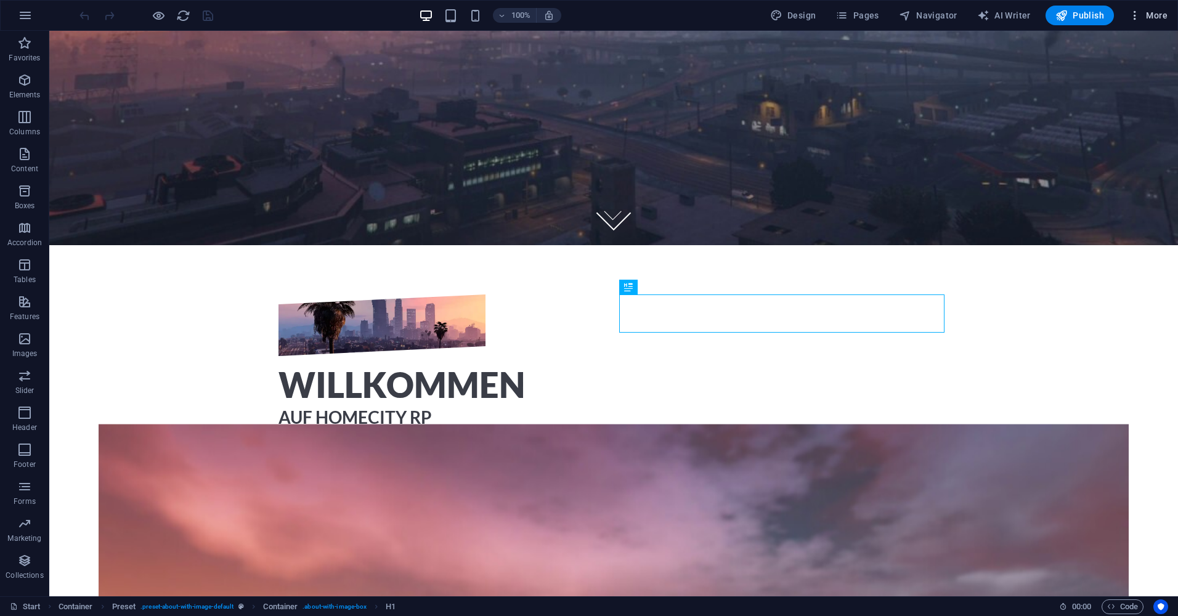
click at [1140, 13] on icon "button" at bounding box center [1135, 15] width 12 height 12
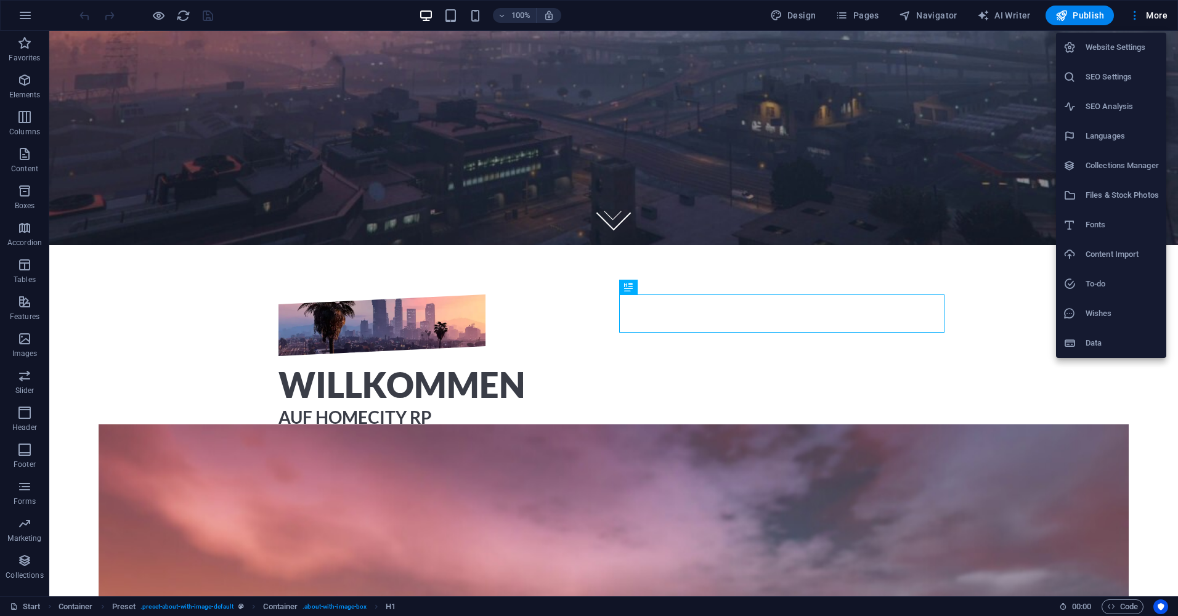
click at [1126, 46] on h6 "Website Settings" at bounding box center [1122, 47] width 73 height 15
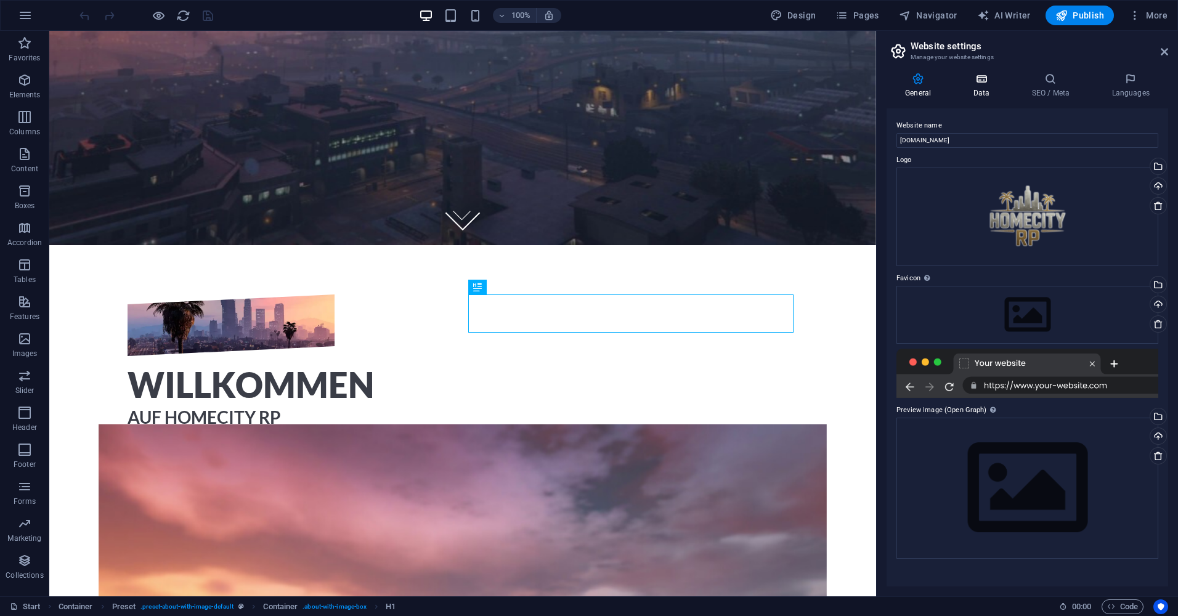
click at [976, 81] on icon at bounding box center [981, 79] width 54 height 12
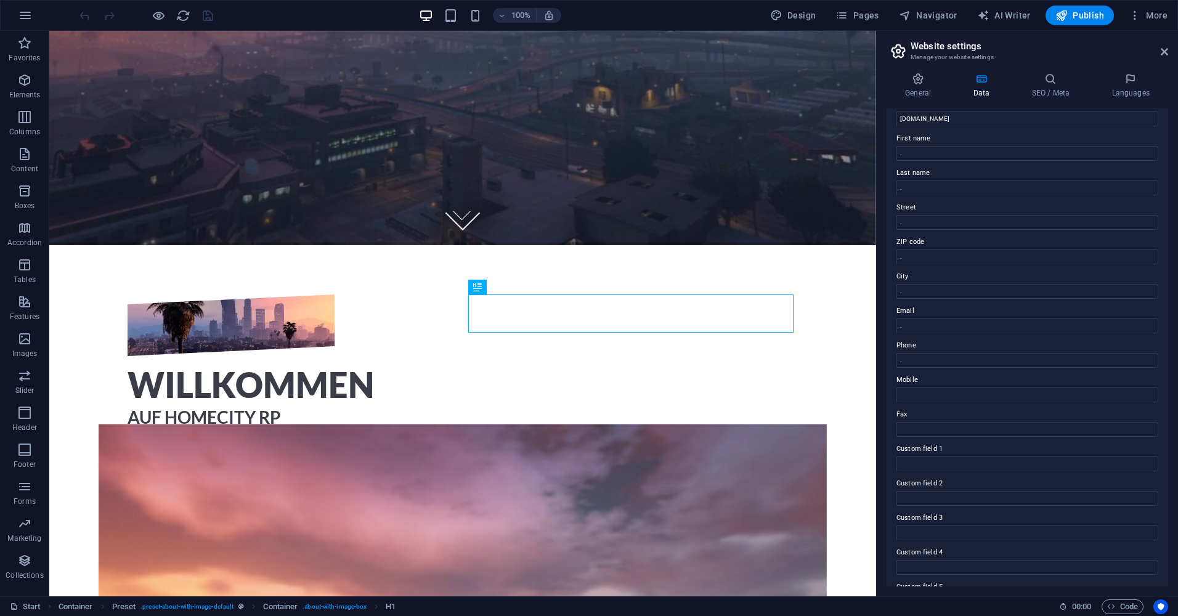
scroll to position [0, 0]
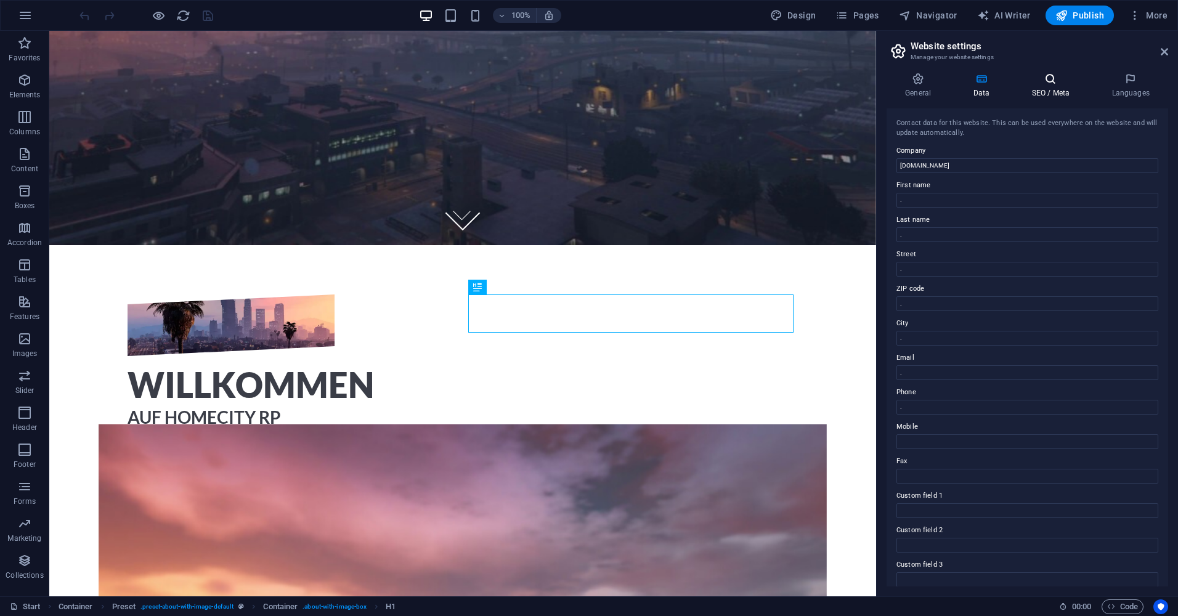
click at [1039, 82] on icon at bounding box center [1050, 79] width 75 height 12
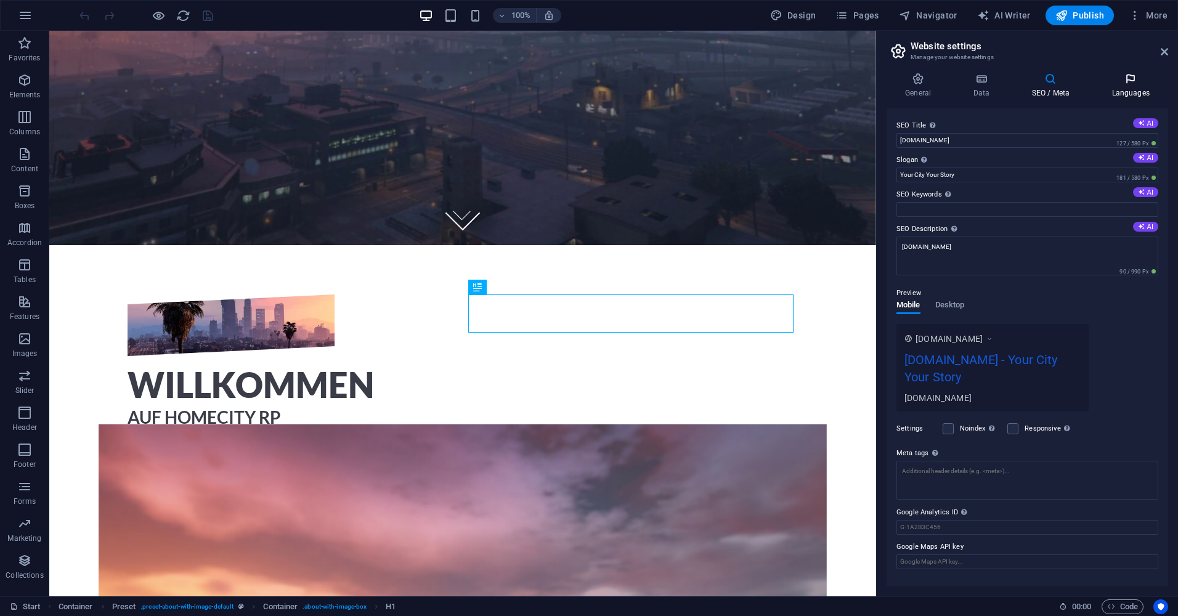
click at [1118, 92] on h4 "Languages" at bounding box center [1130, 86] width 75 height 26
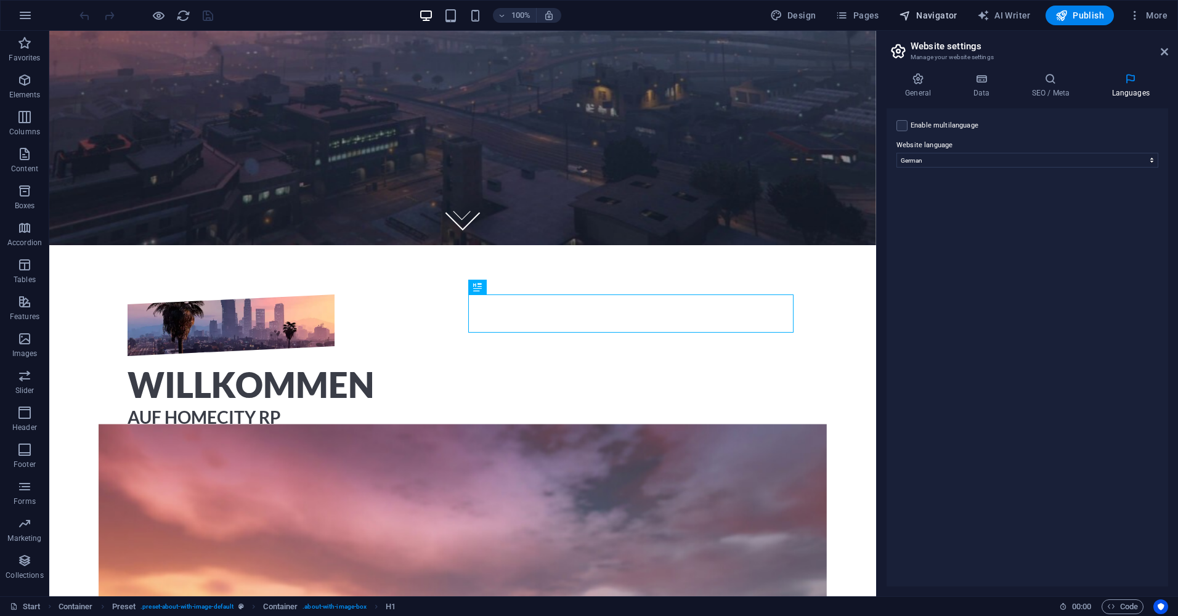
click at [927, 16] on span "Navigator" at bounding box center [928, 15] width 59 height 12
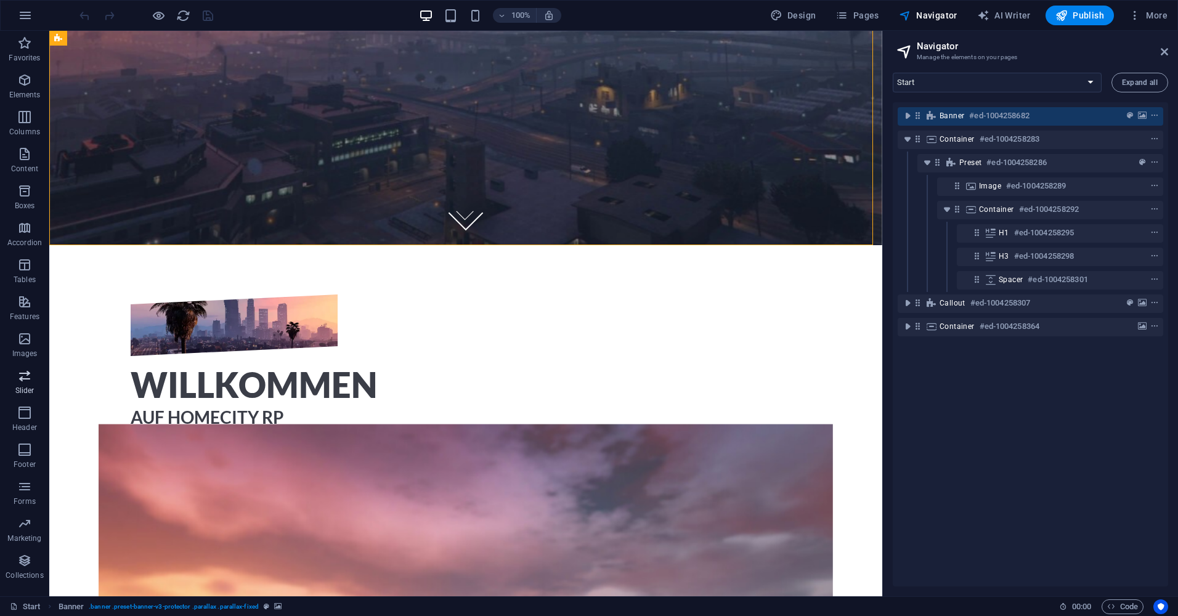
click at [17, 375] on icon "button" at bounding box center [24, 375] width 15 height 15
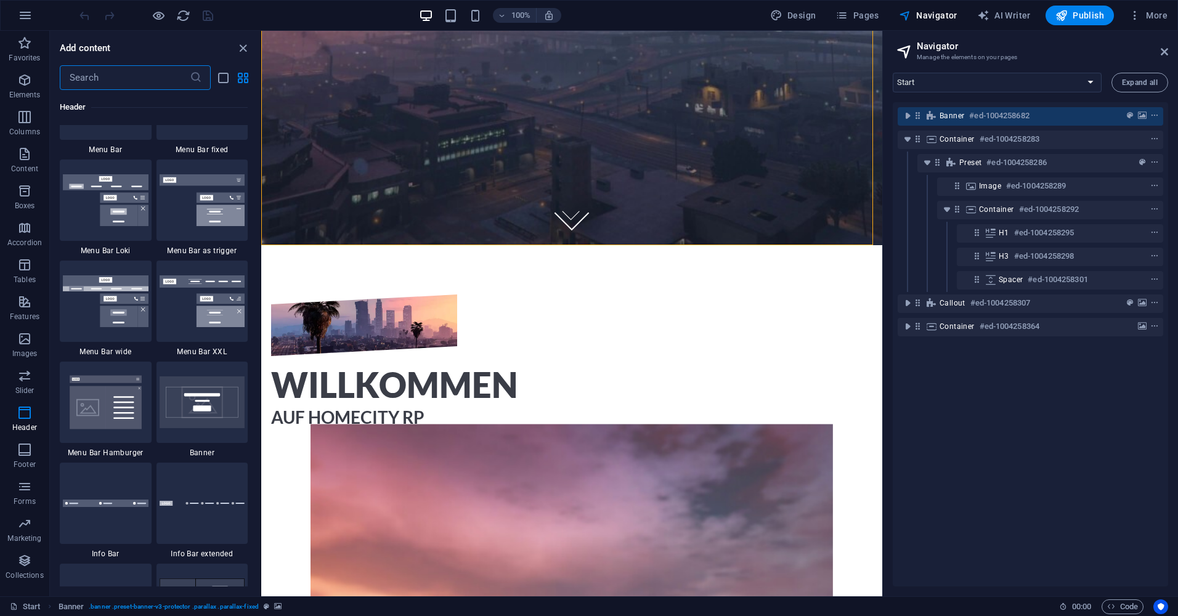
scroll to position [7602, 0]
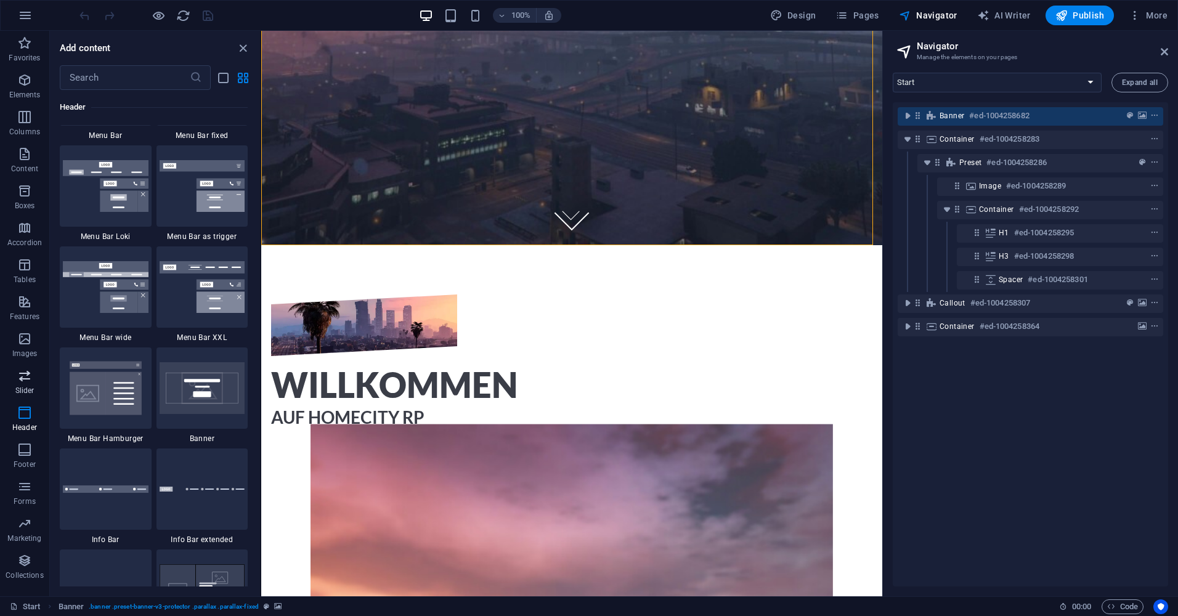
click at [27, 383] on span "Slider" at bounding box center [24, 383] width 49 height 30
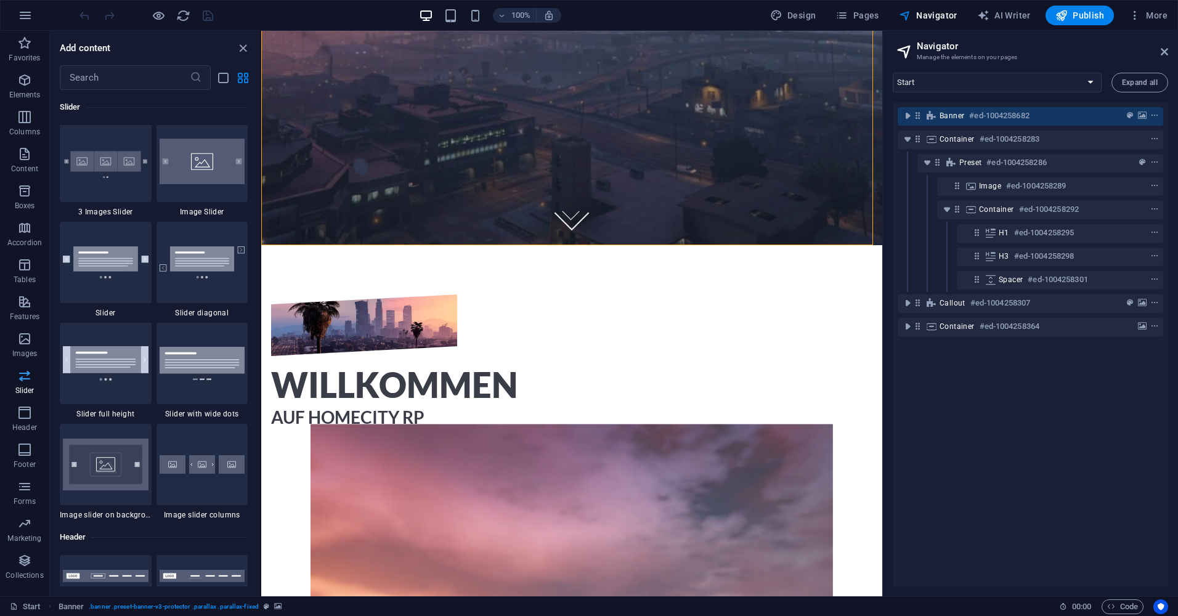
scroll to position [6986, 0]
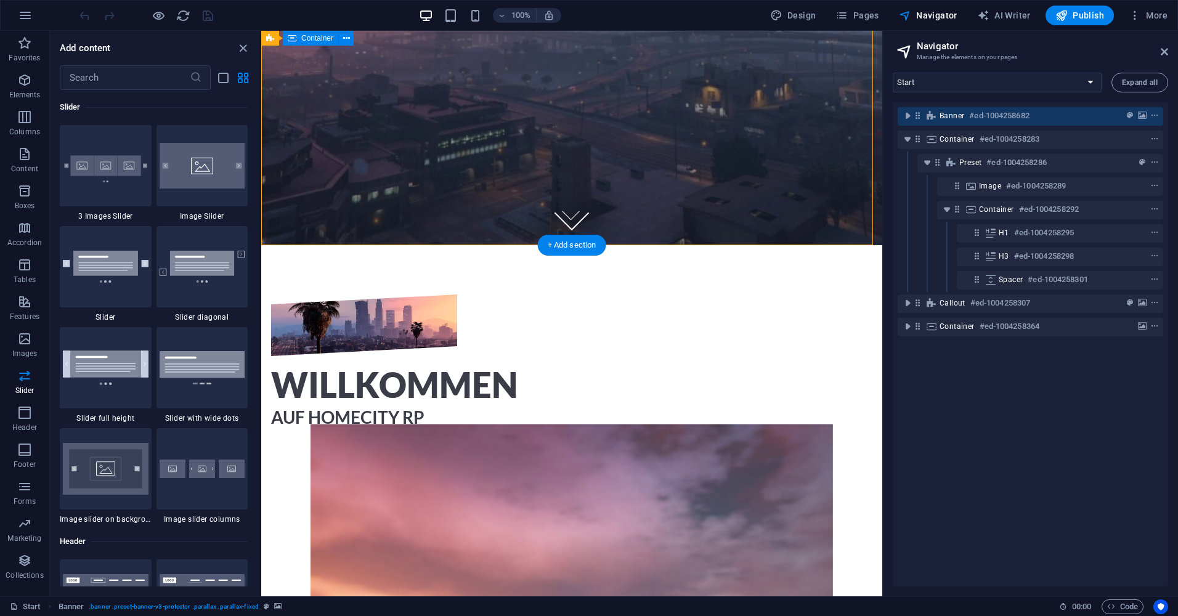
drag, startPoint x: 884, startPoint y: 31, endPoint x: 712, endPoint y: 153, distance: 210.3
click at [1092, 73] on select "Start Subpage Legal Notice Privacy" at bounding box center [997, 83] width 209 height 20
click at [893, 73] on select "Start Subpage Legal Notice Privacy" at bounding box center [997, 83] width 209 height 20
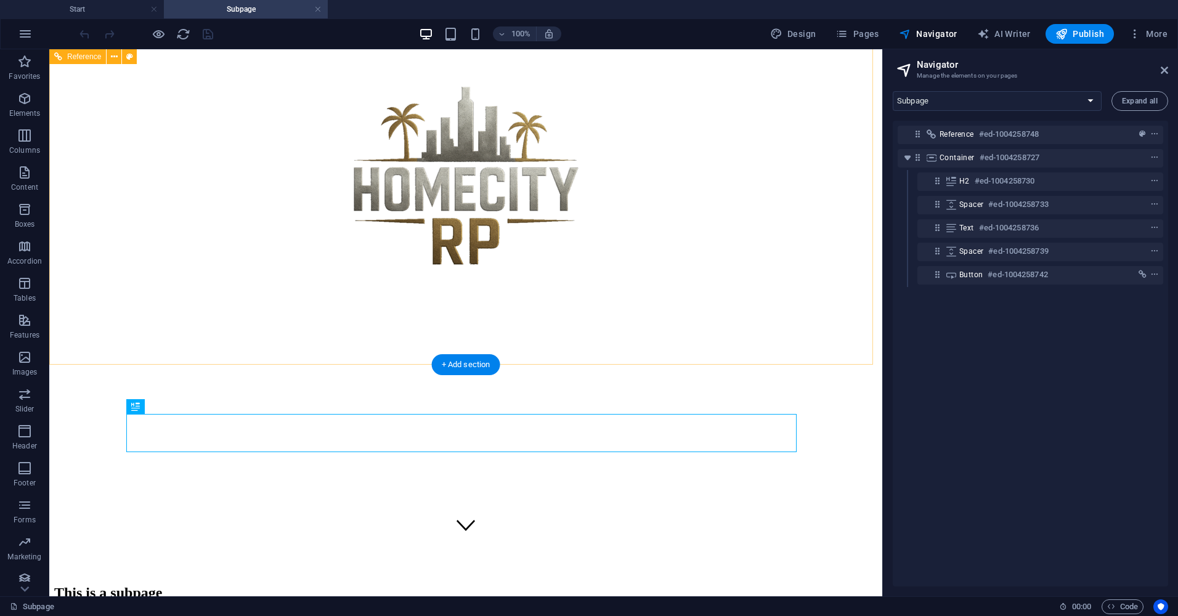
scroll to position [0, 0]
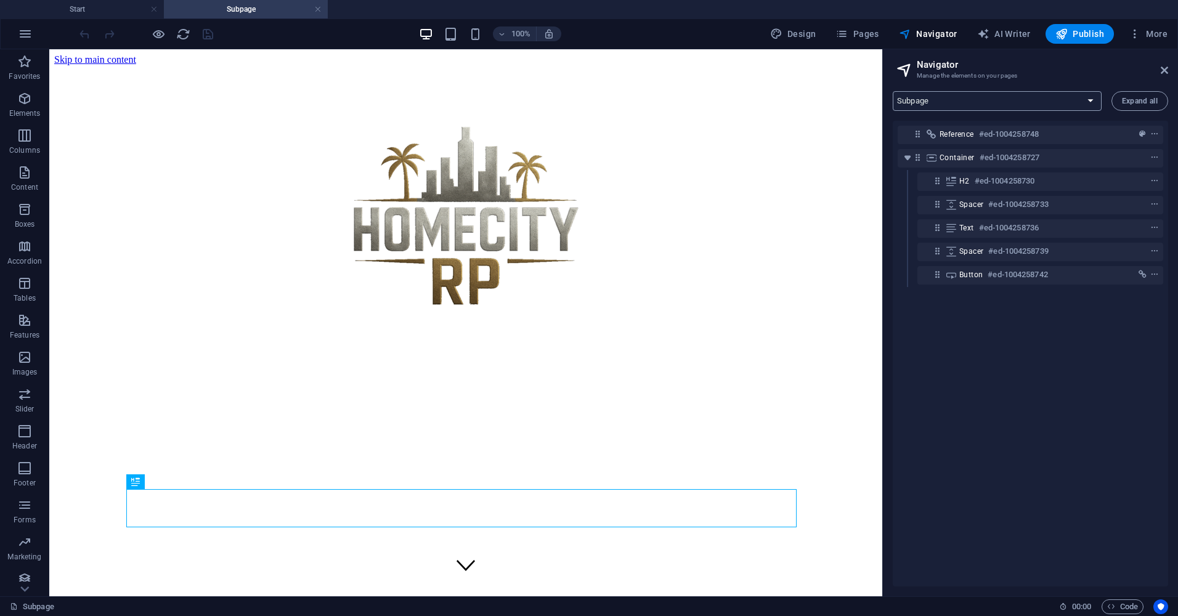
click at [943, 100] on select "Start Subpage Legal Notice Privacy" at bounding box center [997, 101] width 209 height 20
click at [893, 91] on select "Start Subpage Legal Notice Privacy" at bounding box center [997, 101] width 209 height 20
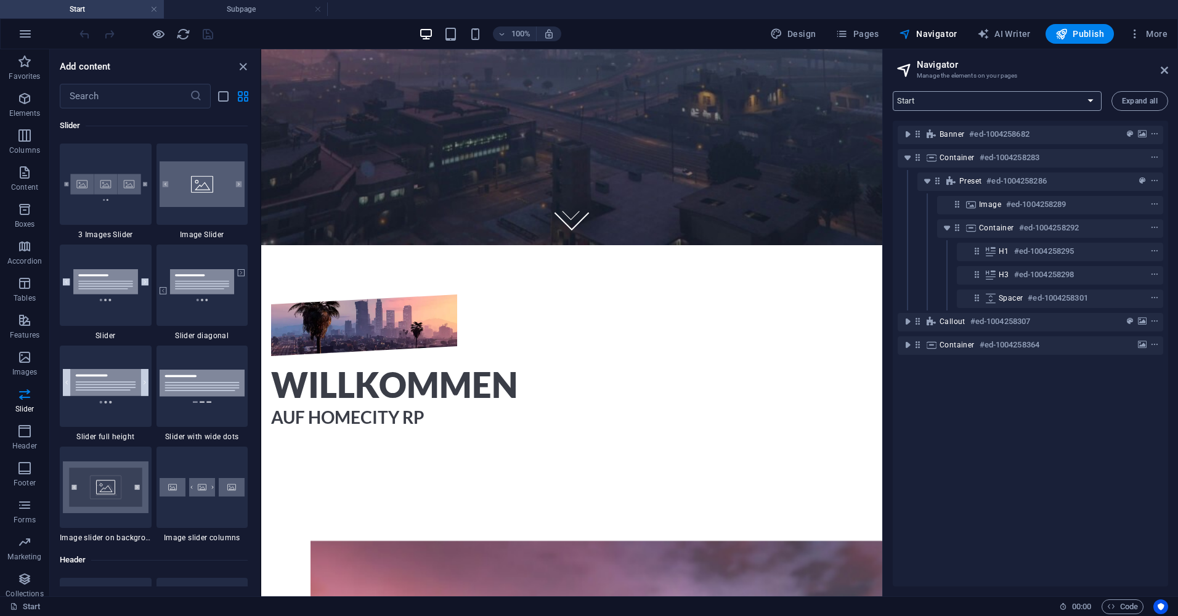
click at [901, 94] on select "Start Subpage Legal Notice Privacy" at bounding box center [997, 101] width 209 height 20
click at [893, 91] on select "Start Subpage Legal Notice Privacy" at bounding box center [997, 101] width 209 height 20
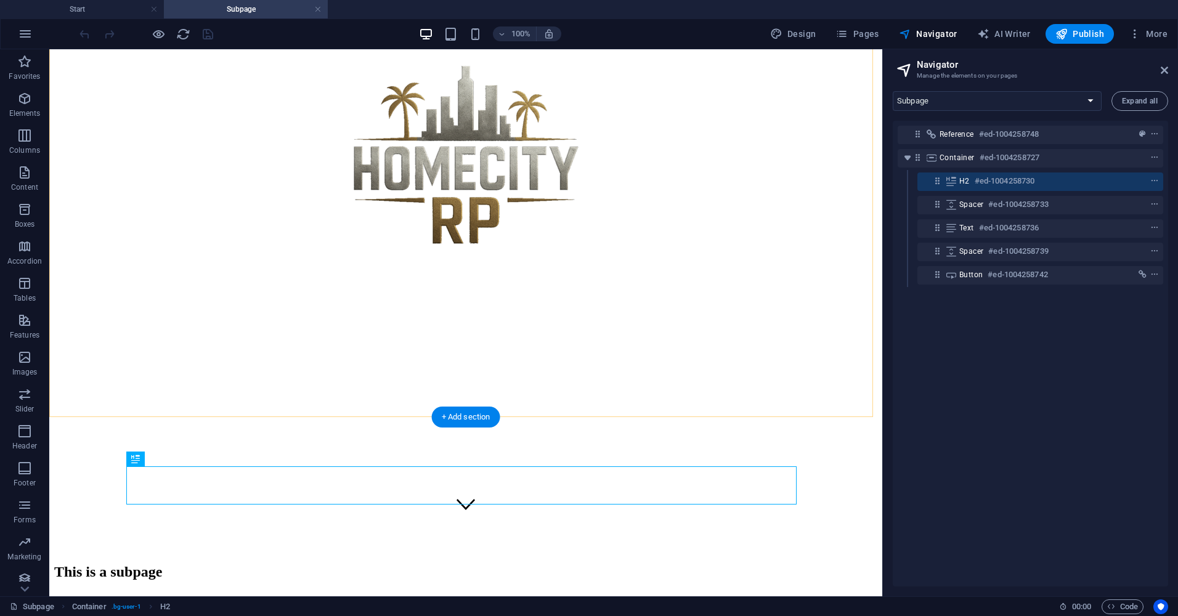
scroll to position [87, 0]
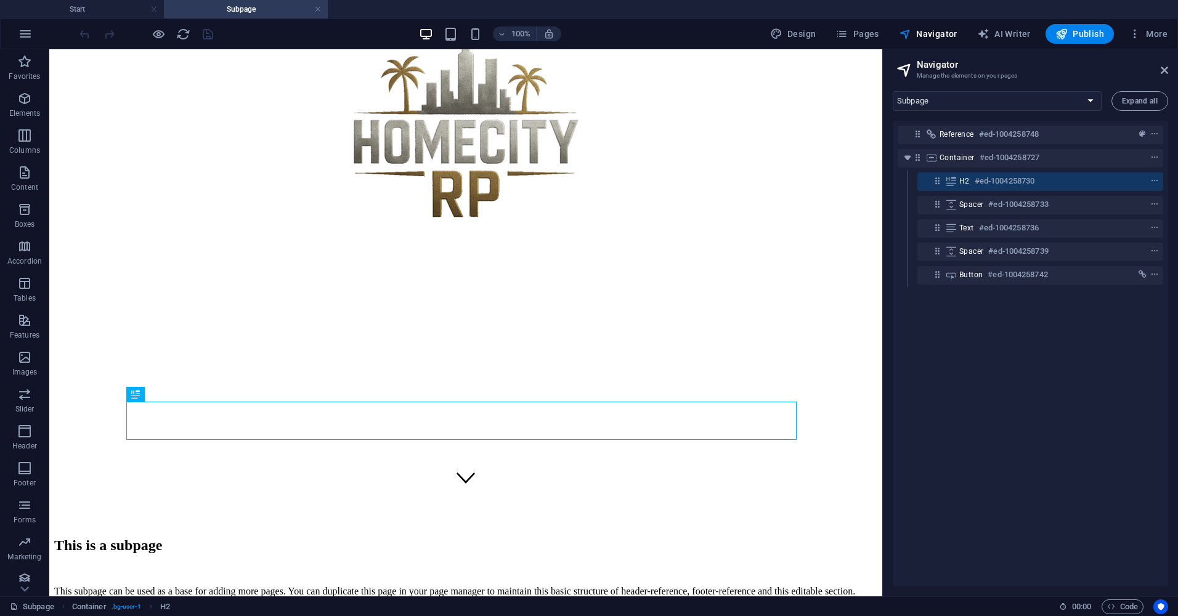
click at [964, 111] on div "Start Subpage Legal Notice Privacy Expand all Reference #ed-1004258748 Containe…" at bounding box center [1030, 338] width 295 height 515
click at [956, 104] on select "Start Subpage Legal Notice Privacy" at bounding box center [997, 101] width 209 height 20
click at [893, 91] on select "Start Subpage Legal Notice Privacy" at bounding box center [997, 101] width 209 height 20
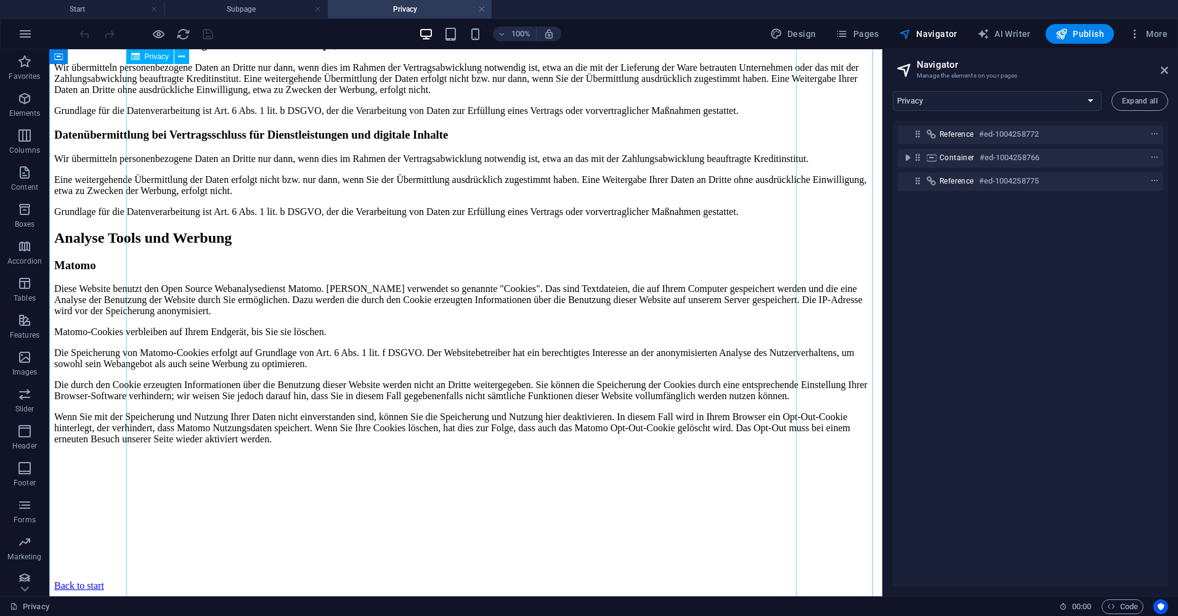
scroll to position [2381, 0]
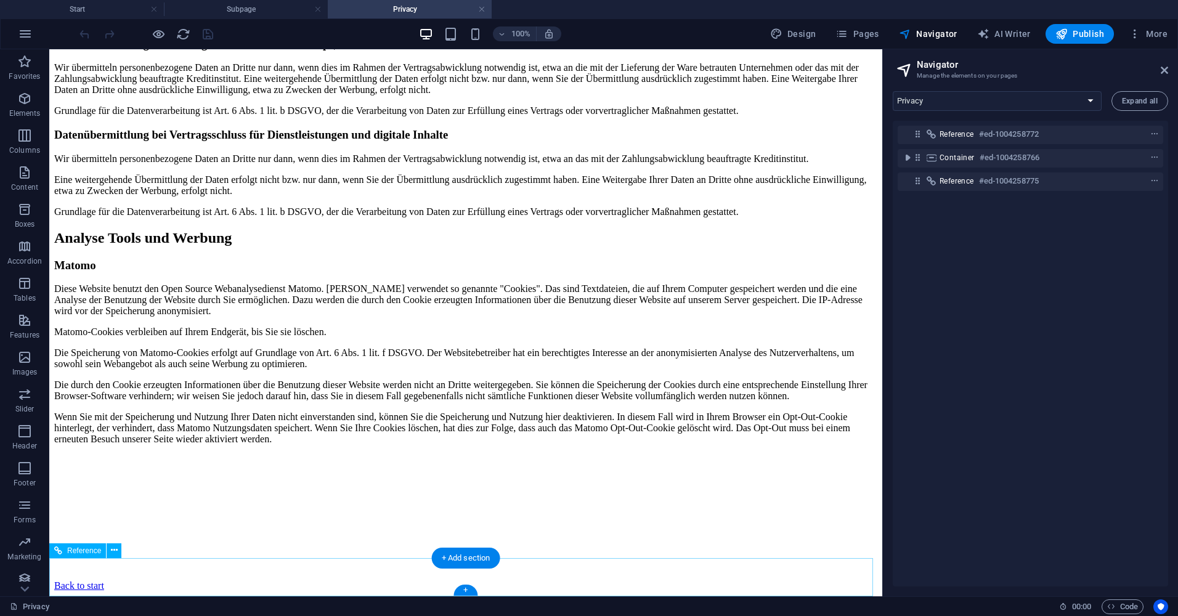
click at [157, 580] on div "Back to start" at bounding box center [465, 585] width 823 height 11
click at [155, 588] on div "Back to start" at bounding box center [465, 585] width 823 height 11
click at [138, 581] on div "Back to start" at bounding box center [465, 585] width 823 height 11
click at [172, 580] on div "Back to start" at bounding box center [465, 585] width 823 height 11
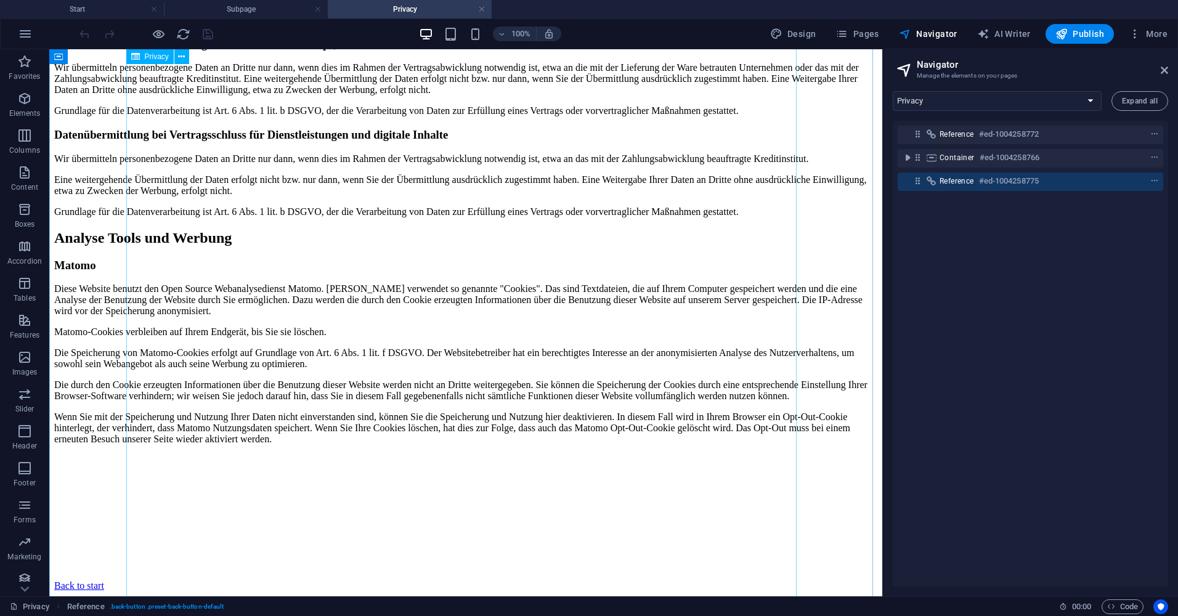
scroll to position [2073, 0]
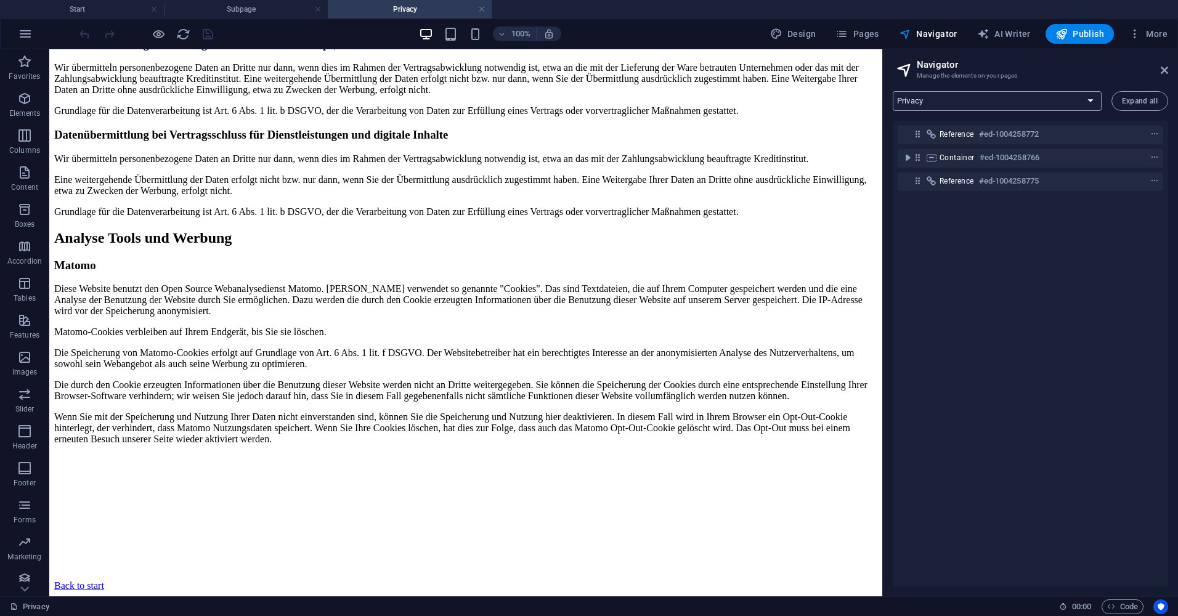
click at [946, 98] on select "Start Subpage Legal Notice Privacy" at bounding box center [997, 101] width 209 height 20
select select "18122553-de"
click at [893, 91] on select "Start Subpage Legal Notice Privacy" at bounding box center [997, 101] width 209 height 20
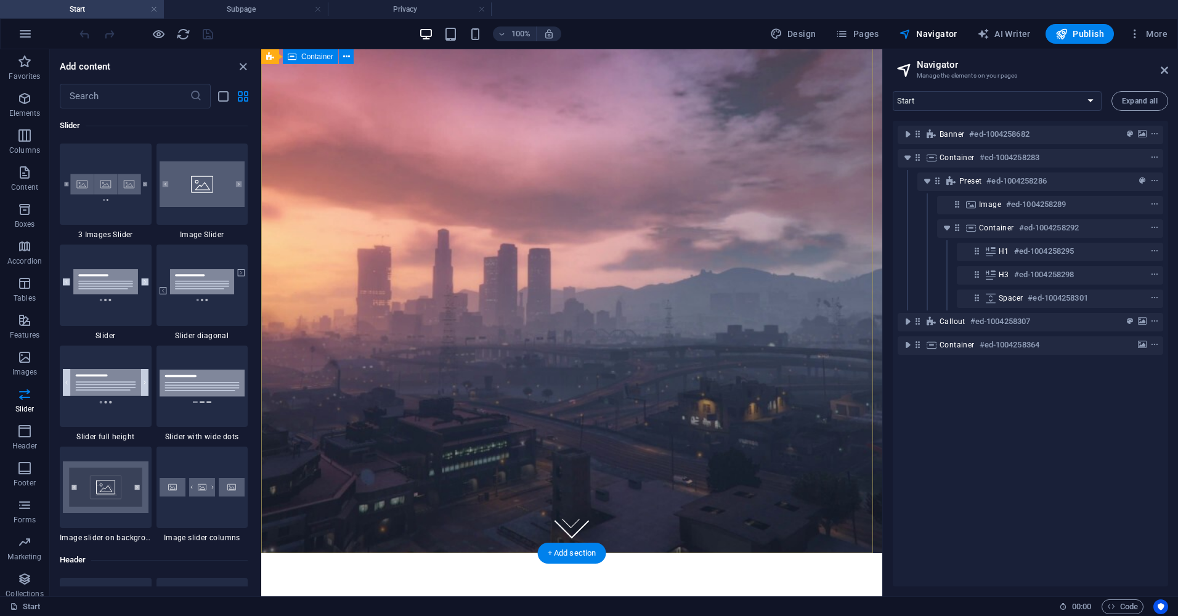
scroll to position [0, 0]
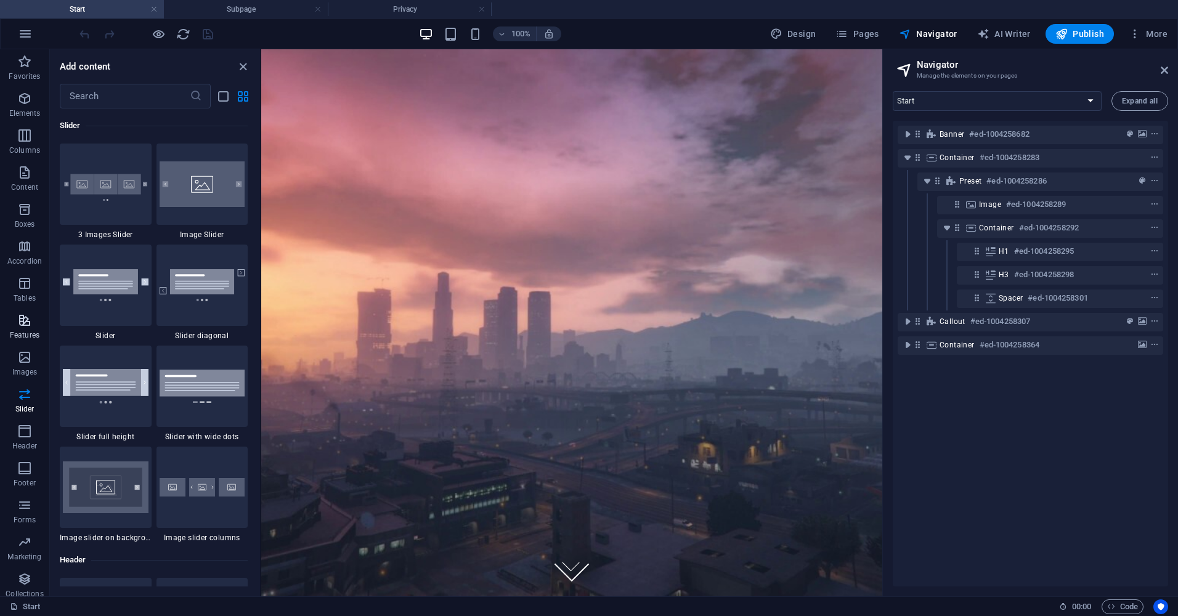
click at [17, 330] on span "Features" at bounding box center [24, 328] width 49 height 30
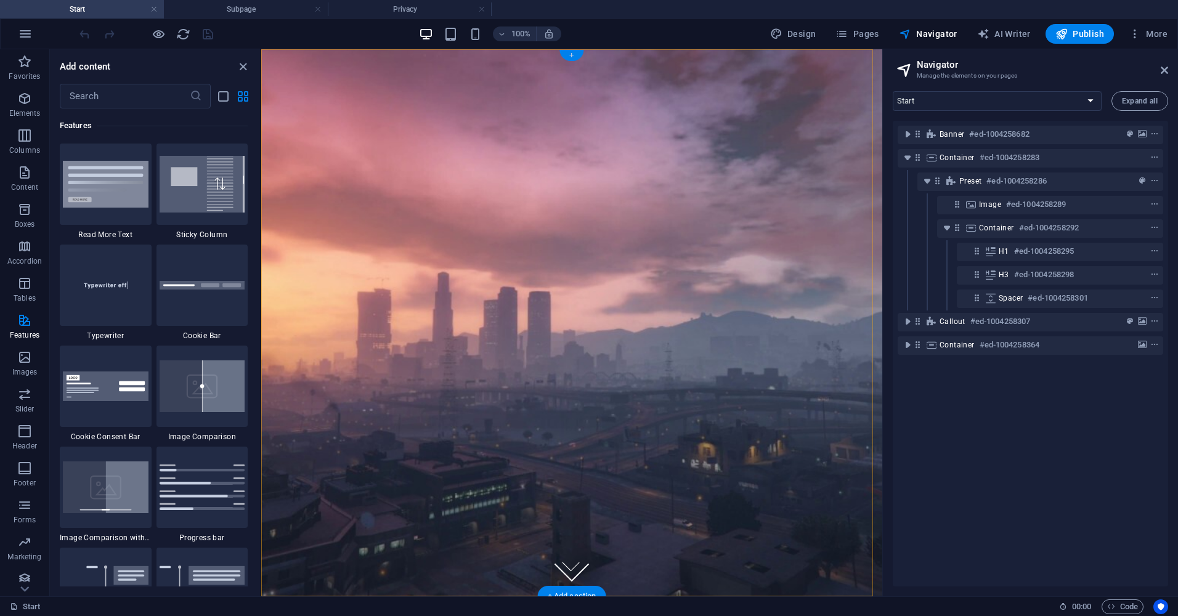
click at [572, 59] on div "+" at bounding box center [571, 55] width 24 height 11
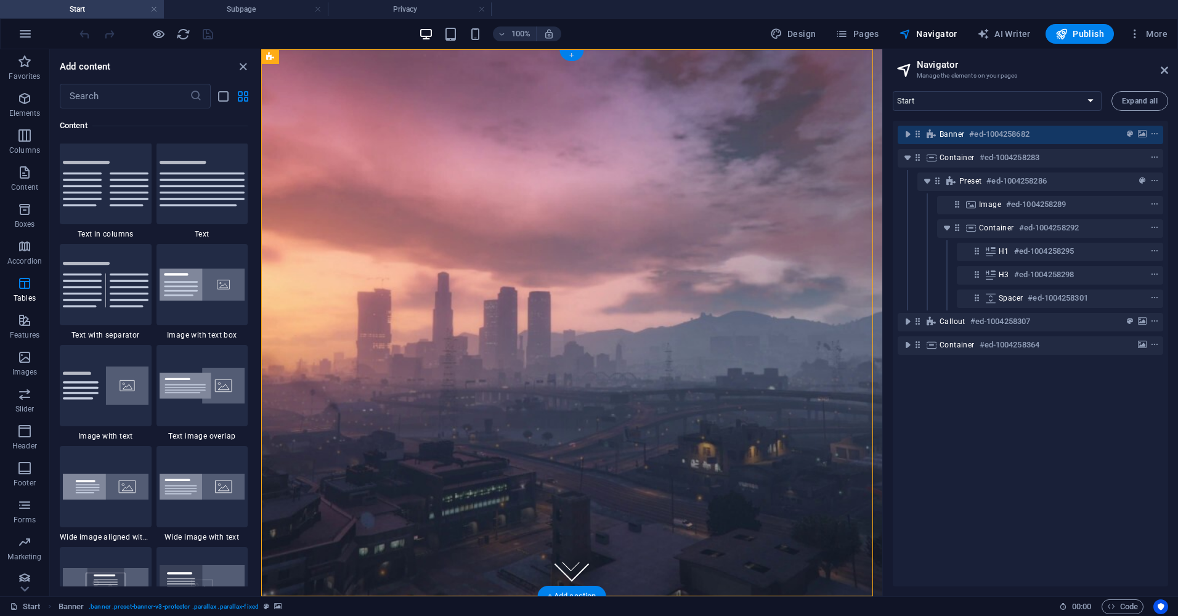
scroll to position [2156, 0]
click at [570, 57] on div "+" at bounding box center [571, 55] width 24 height 11
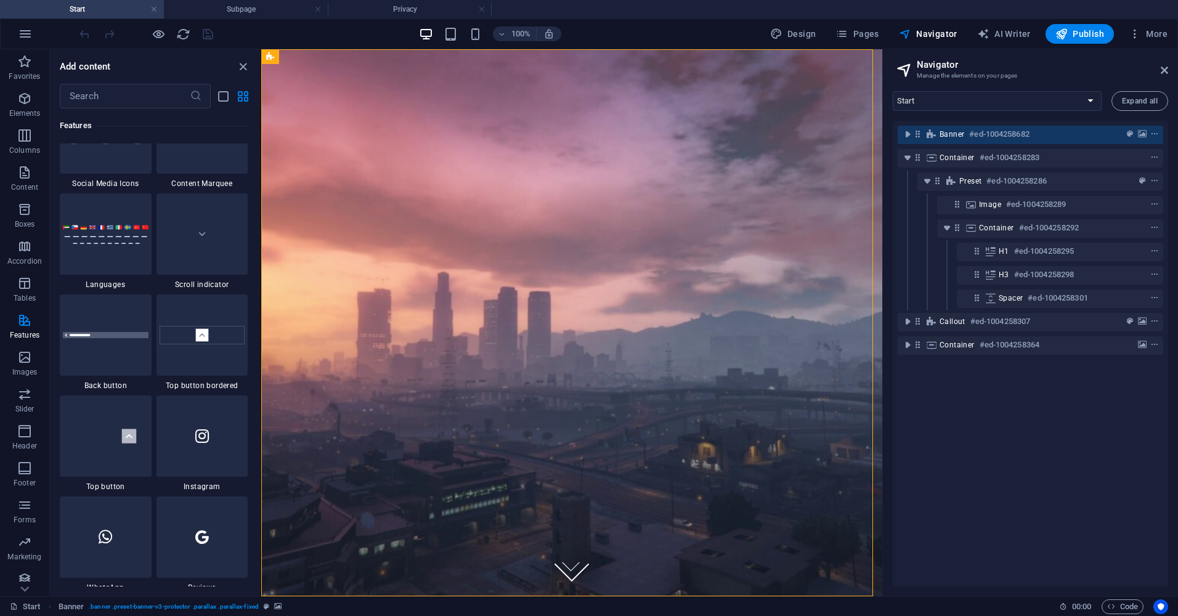
scroll to position [5607, 0]
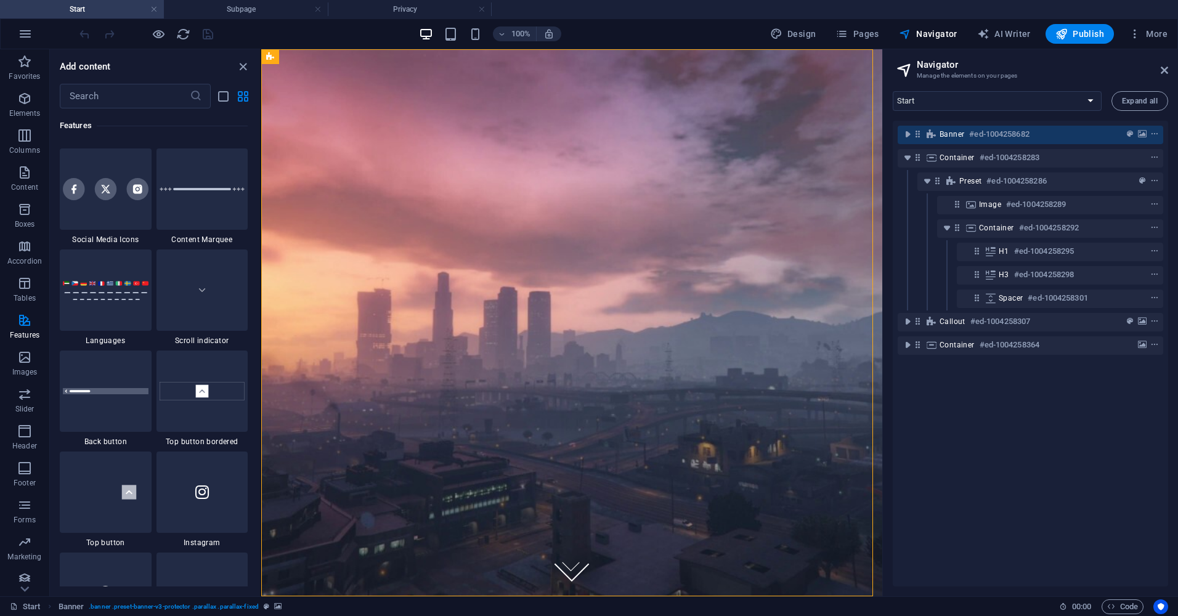
click at [97, 224] on div at bounding box center [106, 188] width 92 height 81
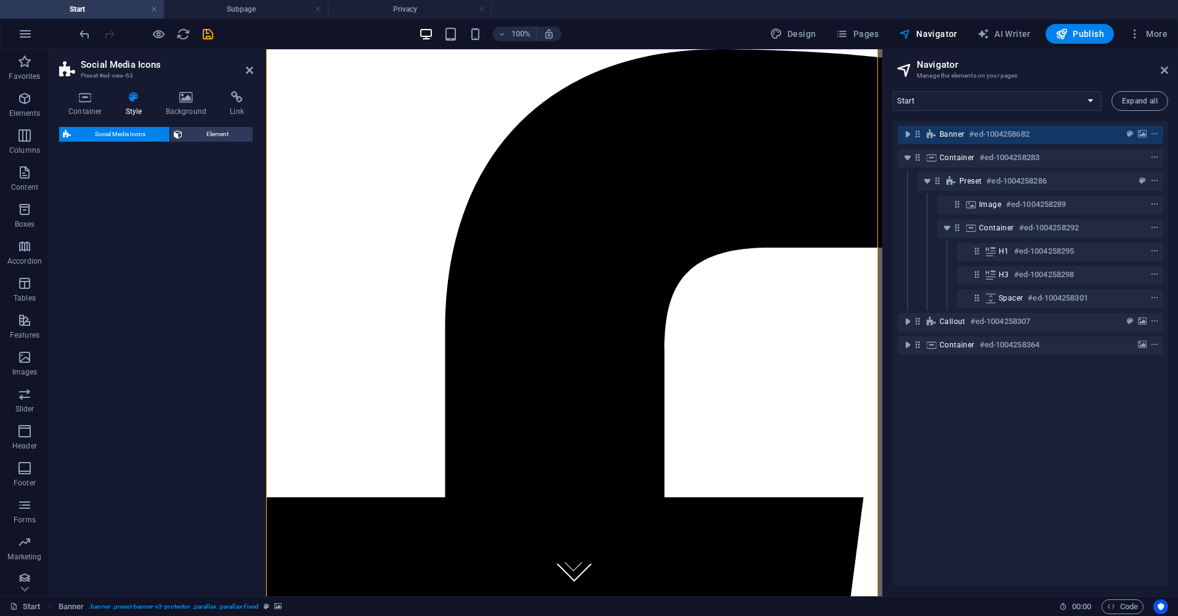
select select "rem"
select select "preset-social-icons-v3-default"
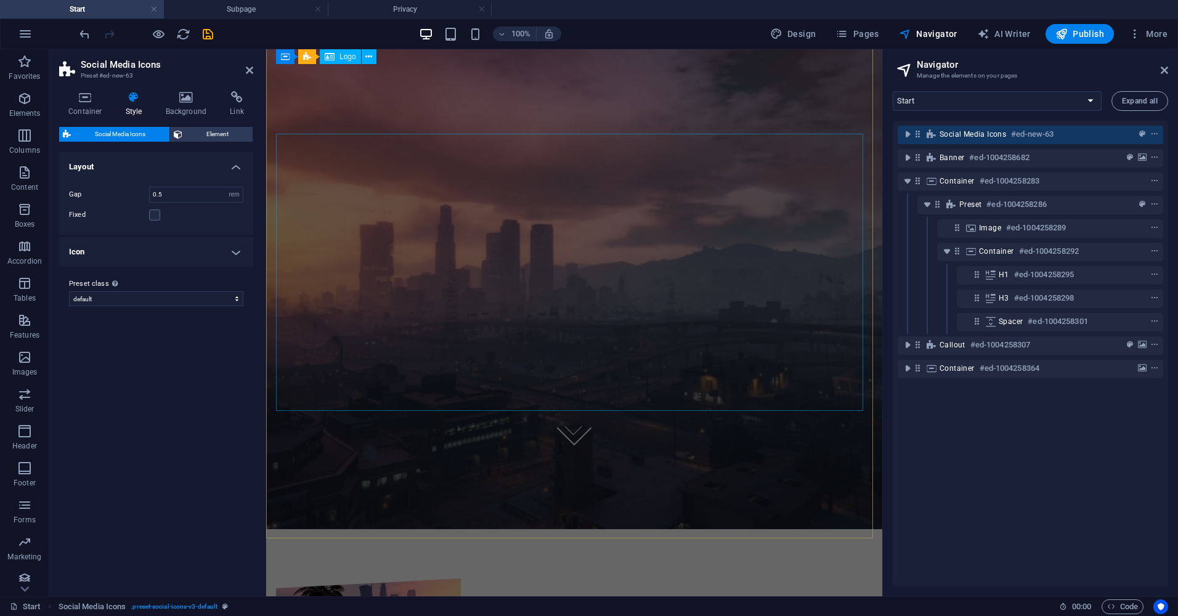
scroll to position [0, 0]
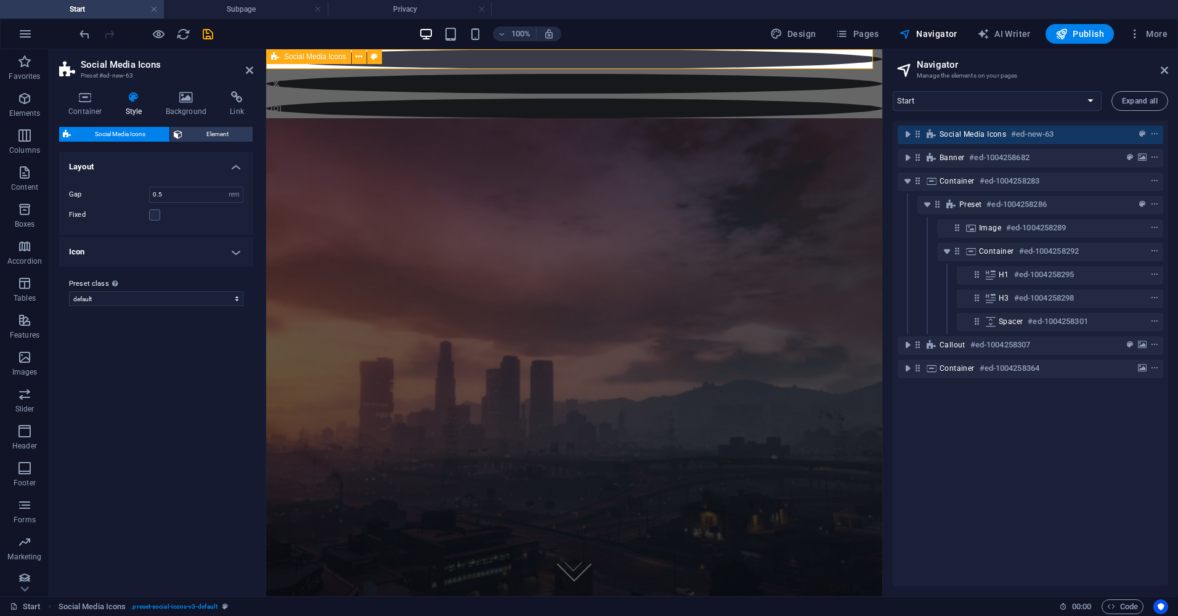
click at [516, 55] on div at bounding box center [574, 83] width 616 height 69
click at [177, 91] on icon at bounding box center [187, 97] width 60 height 12
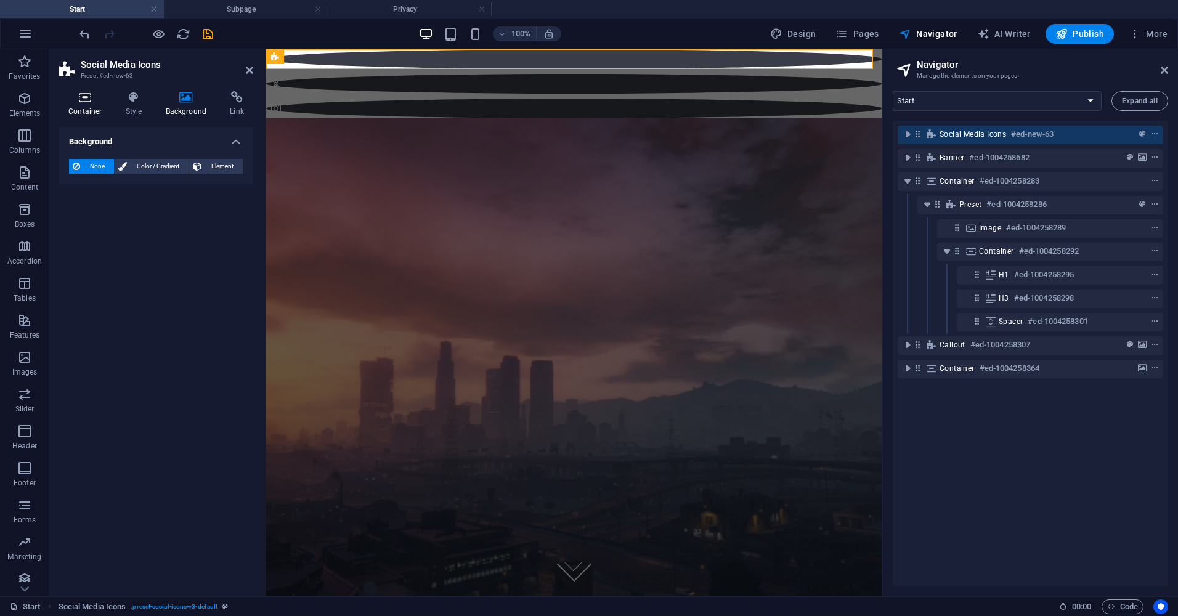
click at [74, 99] on icon at bounding box center [85, 97] width 52 height 12
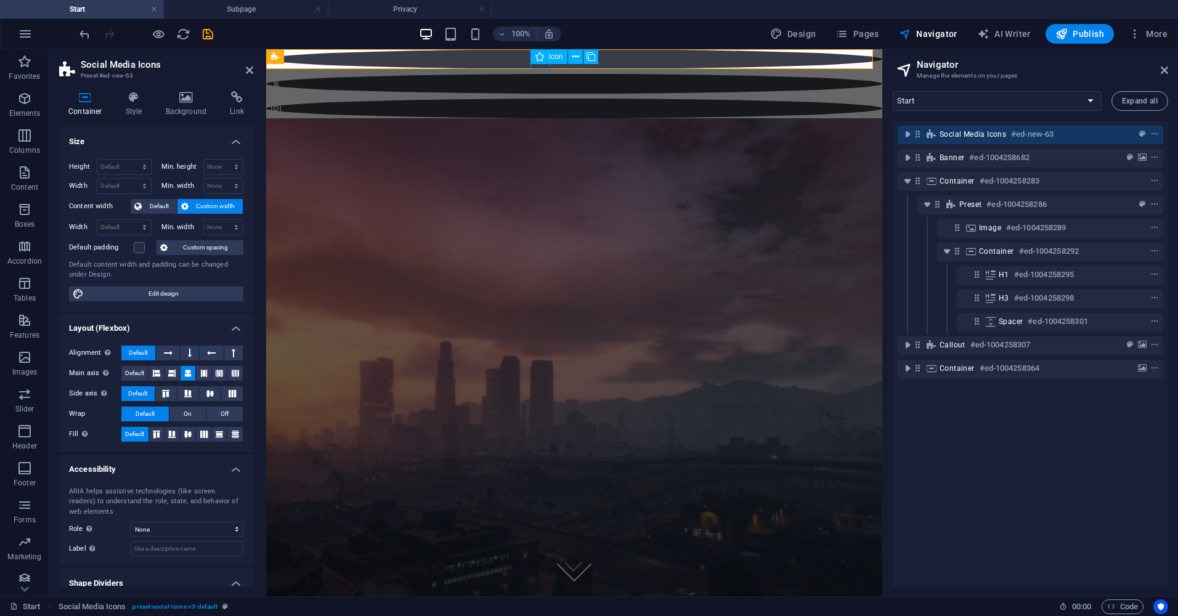
click at [542, 59] on icon at bounding box center [539, 56] width 9 height 15
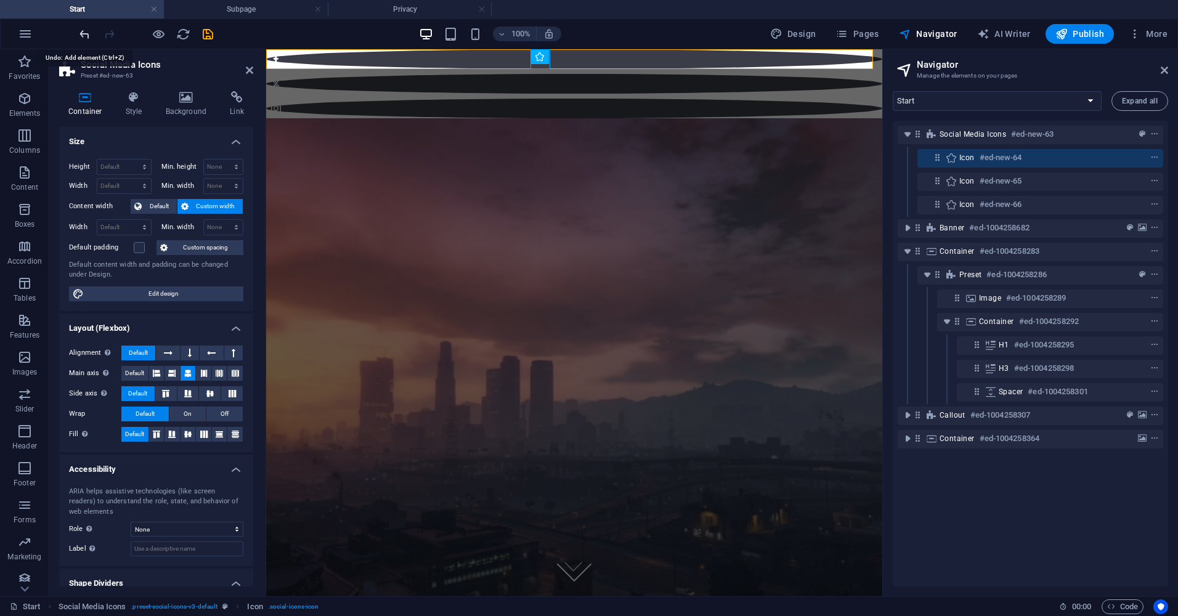
click at [81, 40] on icon "undo" at bounding box center [85, 34] width 14 height 14
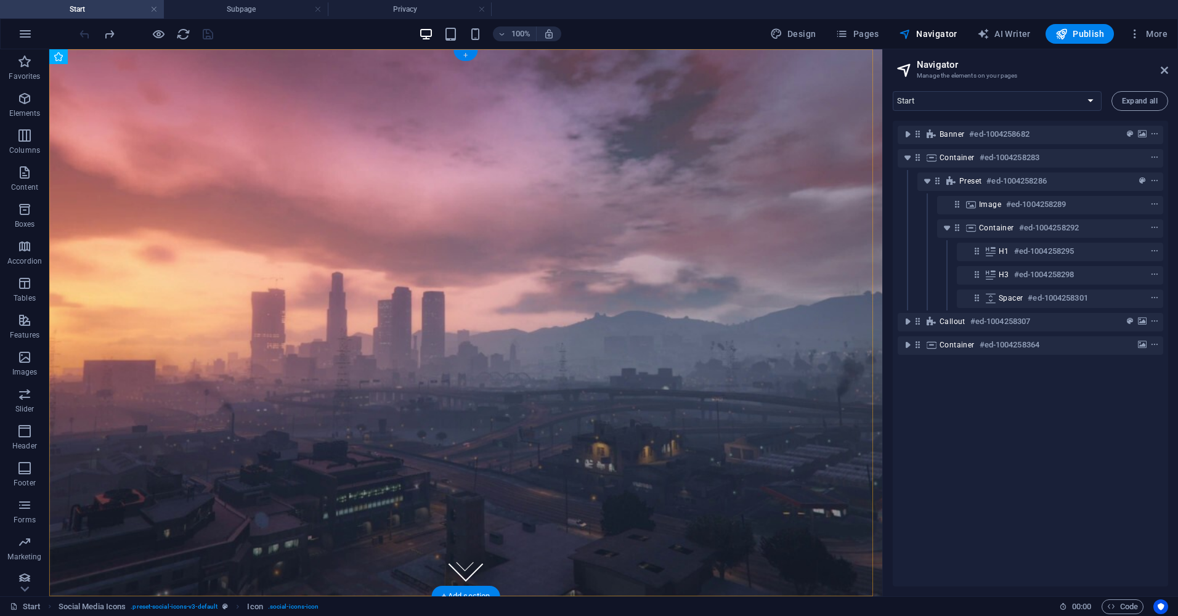
click at [468, 56] on div "+" at bounding box center [466, 55] width 24 height 11
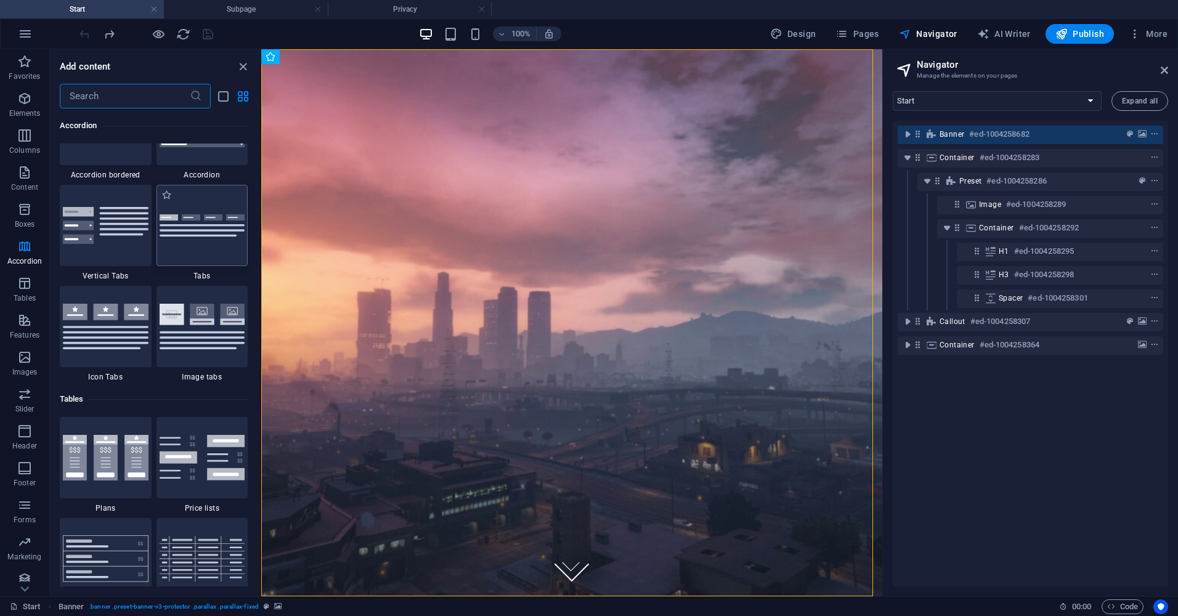
scroll to position [4005, 0]
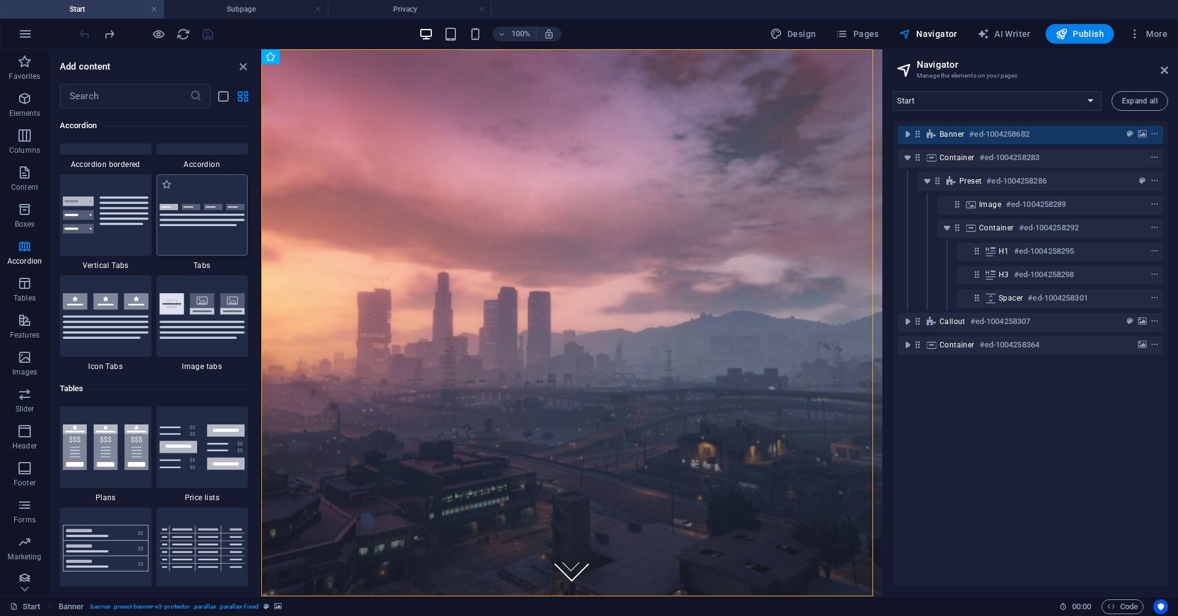
click at [189, 243] on div at bounding box center [203, 214] width 92 height 81
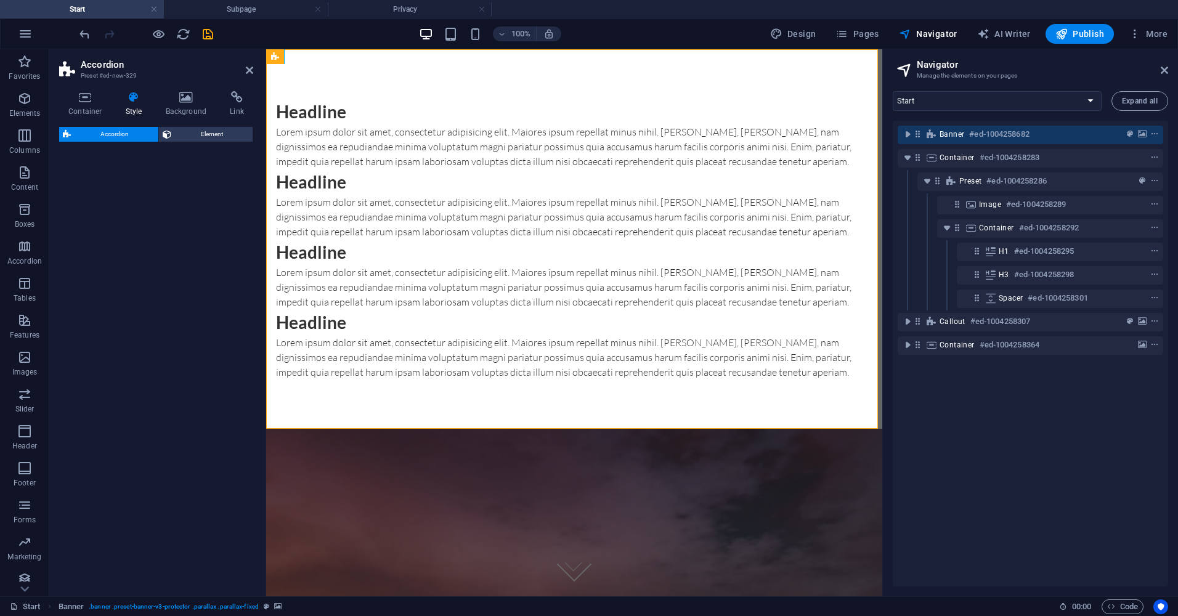
select select "rem"
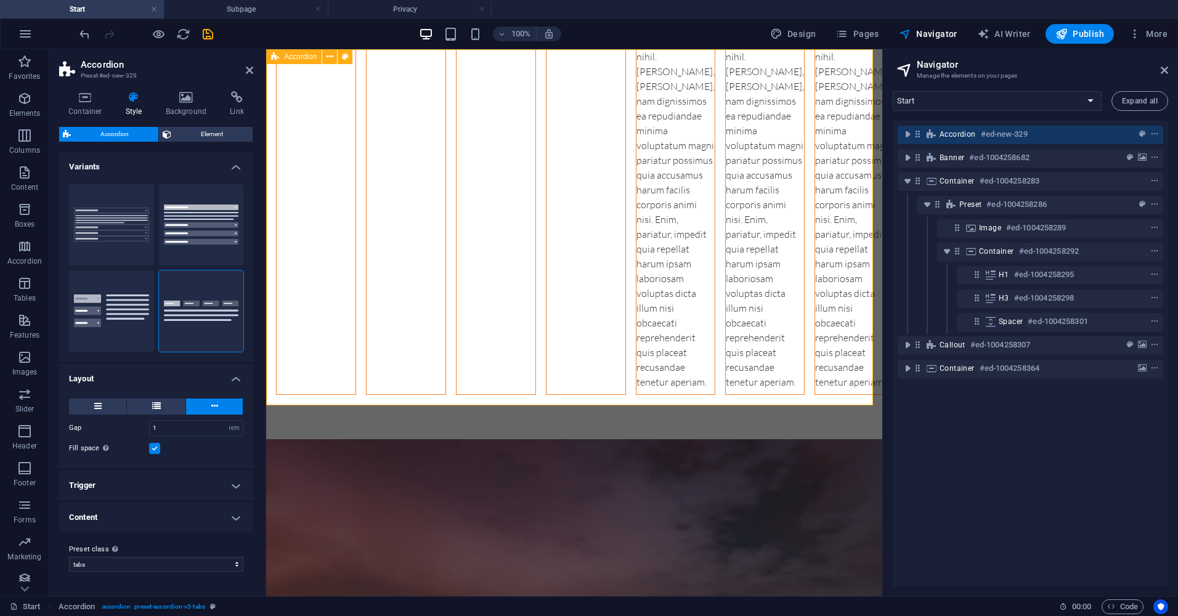
scroll to position [0, 0]
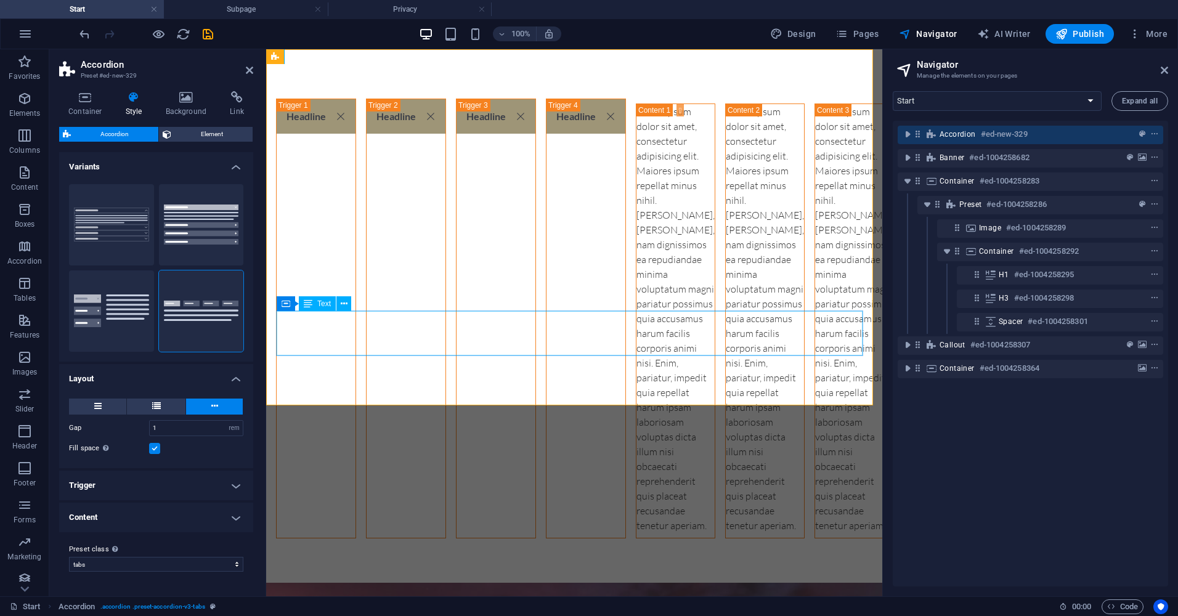
click at [905, 332] on div "Lorem ipsum dolor sit amet, consectetur adipisicing elit. Maiores ipsum repella…" at bounding box center [944, 318] width 78 height 429
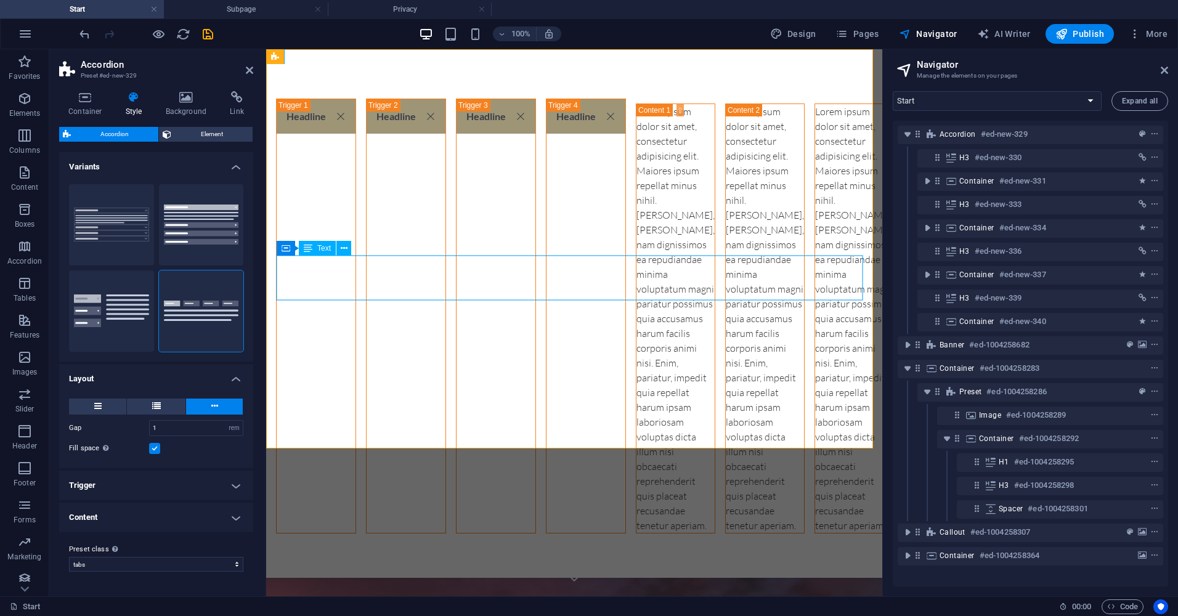
click at [815, 279] on div "Lorem ipsum dolor sit amet, consectetur adipisicing elit. Maiores ipsum repella…" at bounding box center [854, 318] width 78 height 429
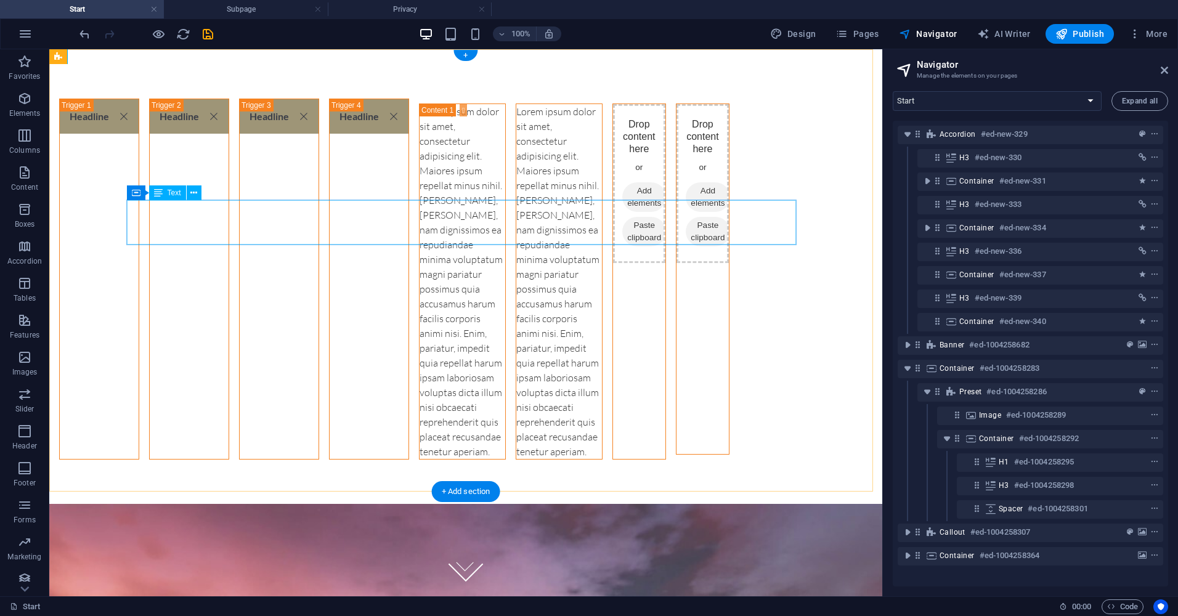
click at [516, 230] on div "Lorem ipsum dolor sit amet, consectetur adipisicing elit. Maiores ipsum repella…" at bounding box center [559, 281] width 86 height 355
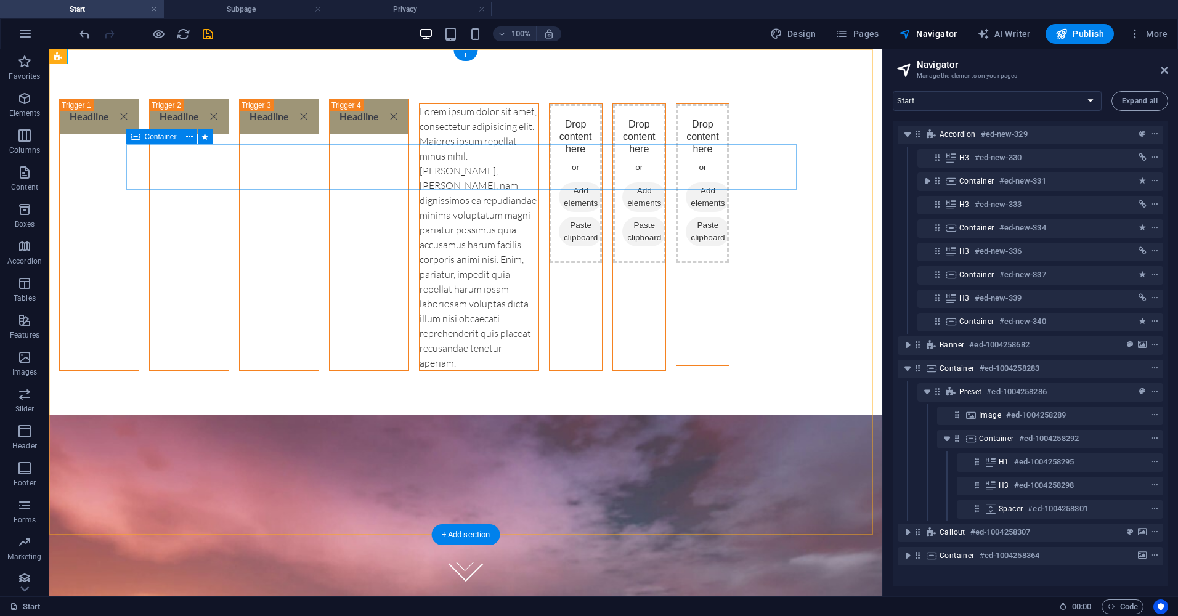
click at [420, 188] on div "Lorem ipsum dolor sit amet, consectetur adipisicing elit. Maiores ipsum repella…" at bounding box center [479, 237] width 119 height 266
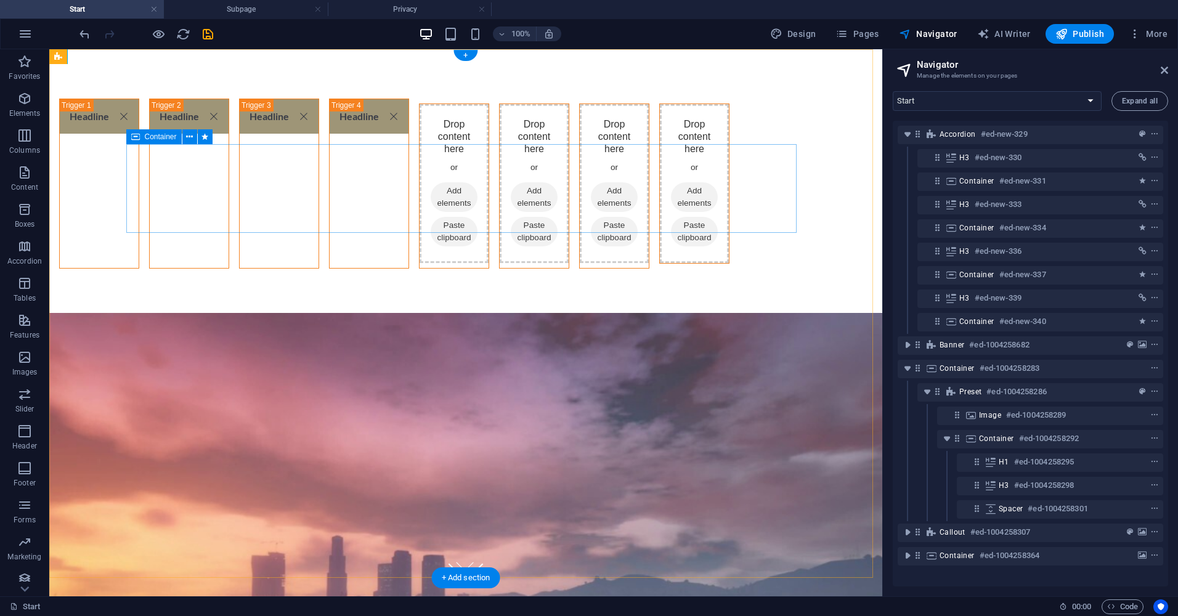
click at [431, 198] on span "Add elements" at bounding box center [454, 197] width 47 height 30
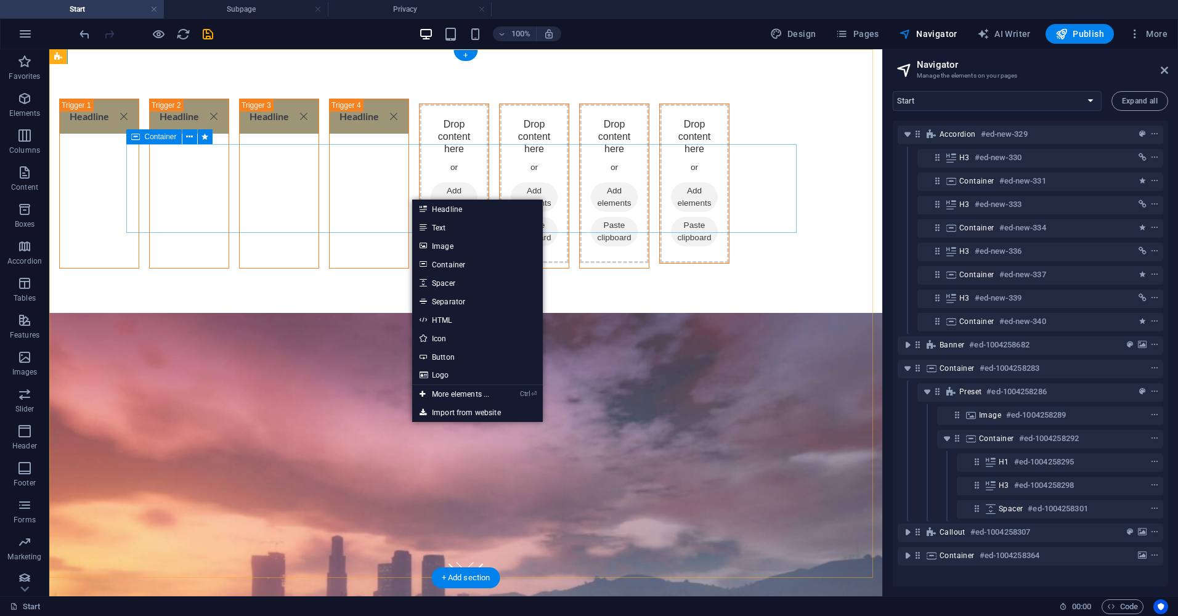
click at [420, 200] on div "Drop content here or Add elements Paste clipboard" at bounding box center [454, 183] width 69 height 159
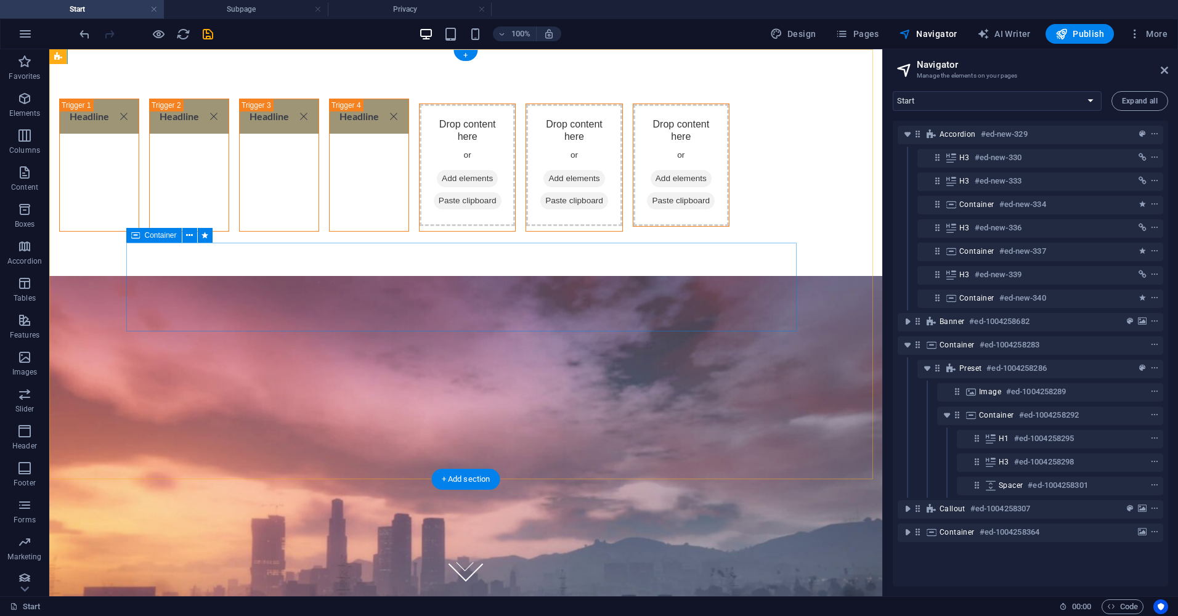
click at [526, 226] on div "Drop content here or Add elements Paste clipboard" at bounding box center [574, 165] width 96 height 122
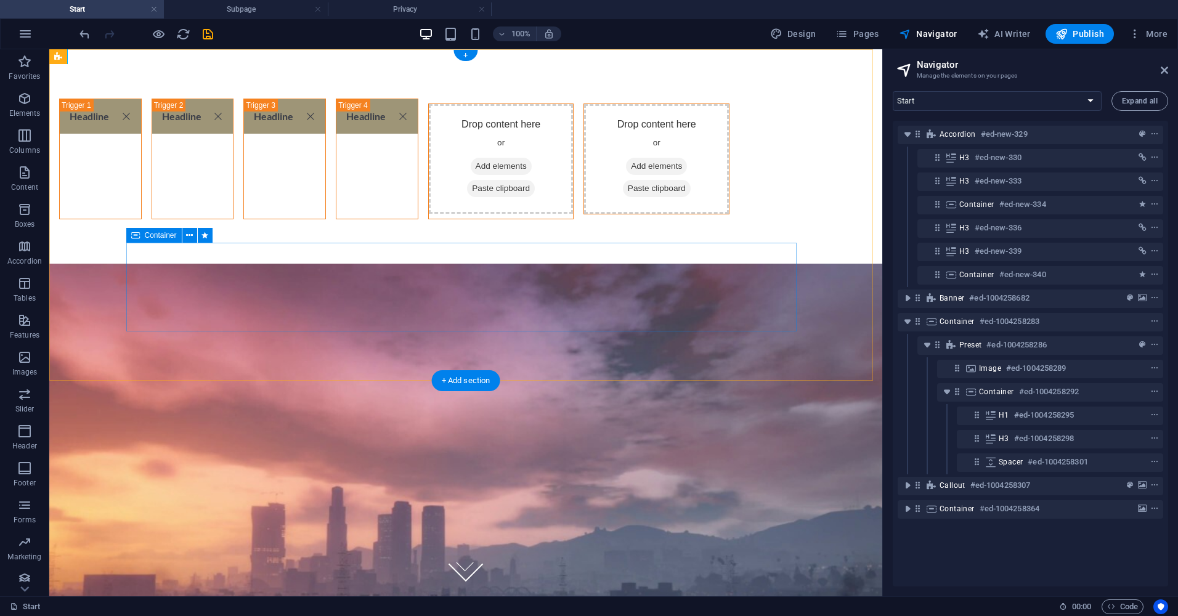
click at [584, 214] on div "Drop content here or Add elements Paste clipboard" at bounding box center [656, 159] width 145 height 110
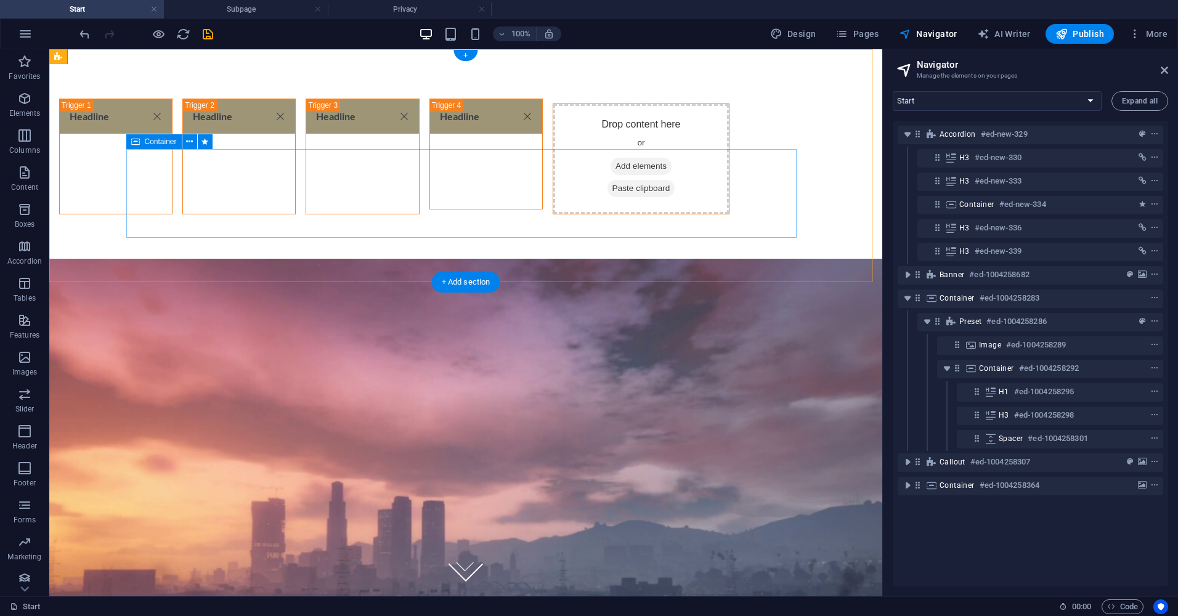
click at [553, 209] on div "Drop content here or Add elements Paste clipboard" at bounding box center [641, 159] width 176 height 110
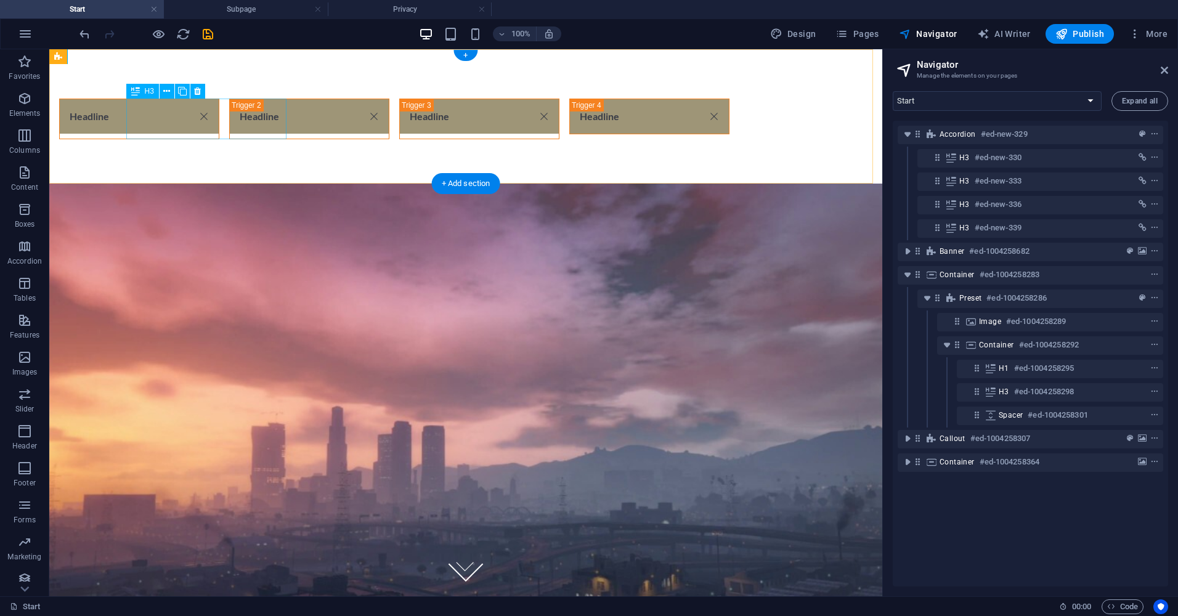
click at [219, 118] on div "Headline" at bounding box center [139, 119] width 160 height 41
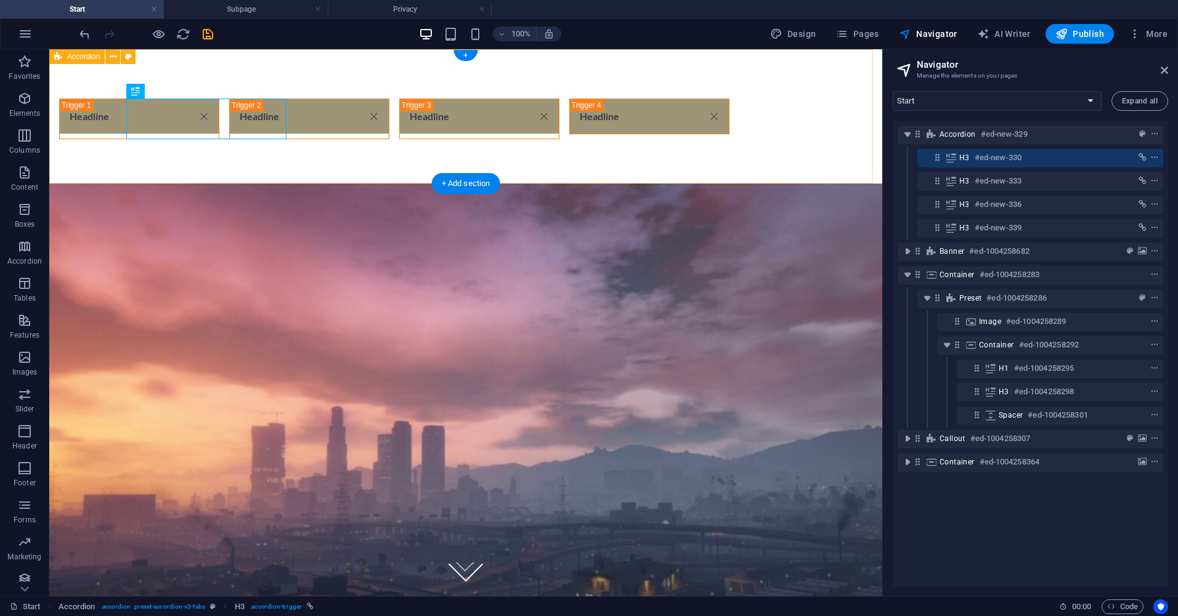
click at [581, 152] on div "Headline Headline Headline Headline" at bounding box center [465, 116] width 833 height 134
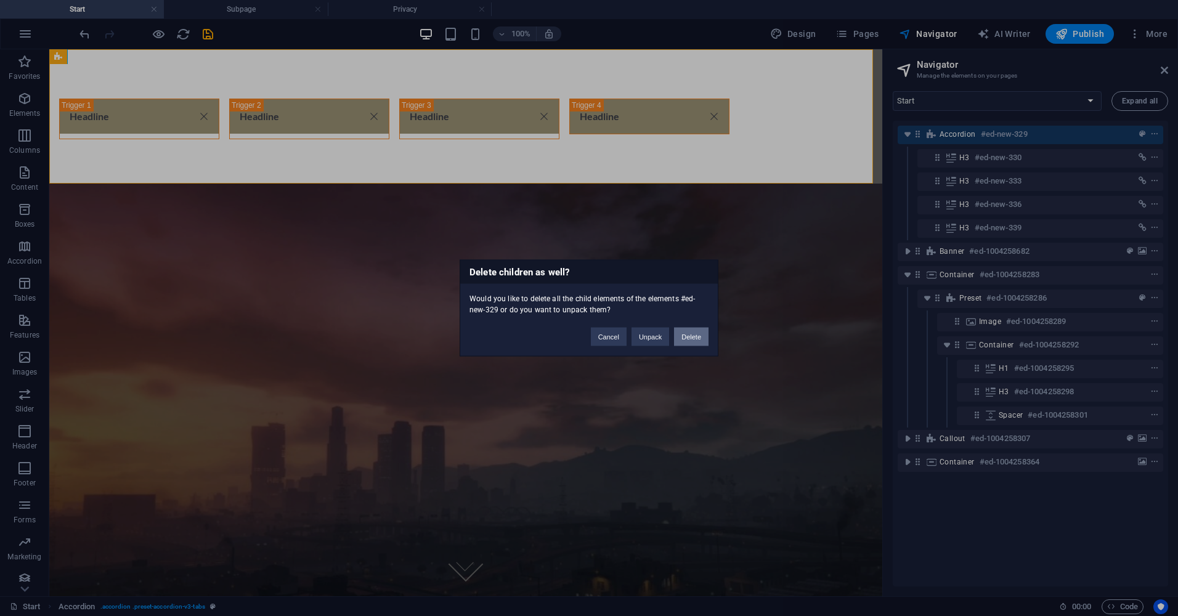
click at [688, 339] on button "Delete" at bounding box center [691, 337] width 35 height 18
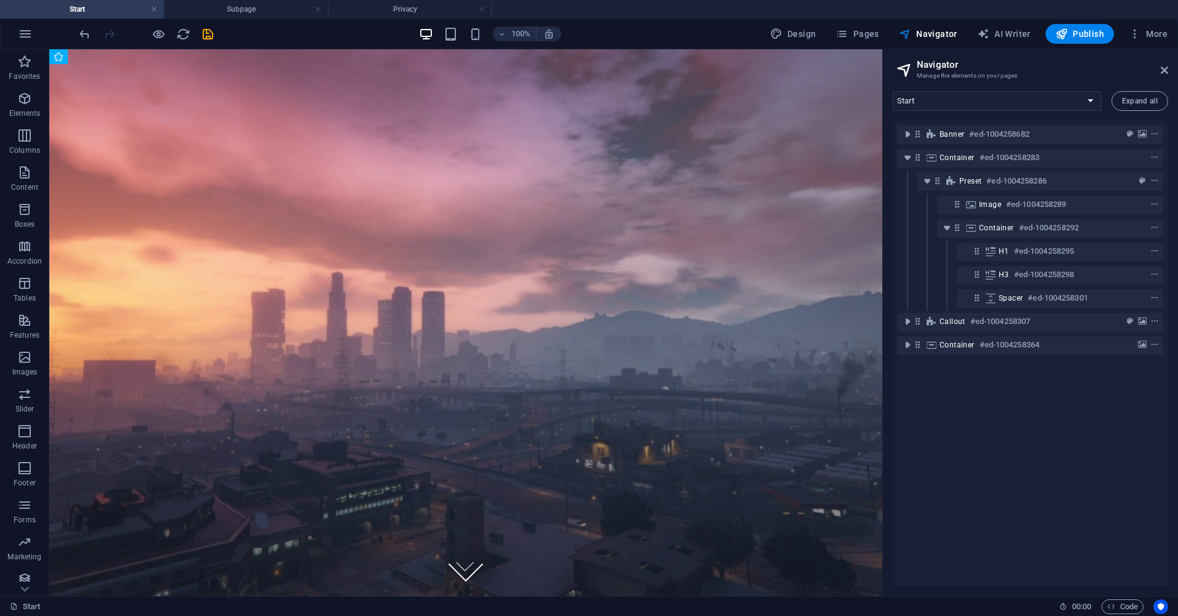
click at [860, 18] on header "100% Design Pages Navigator AI Writer Publish More" at bounding box center [589, 33] width 1178 height 31
click at [859, 34] on span "Pages" at bounding box center [857, 34] width 43 height 12
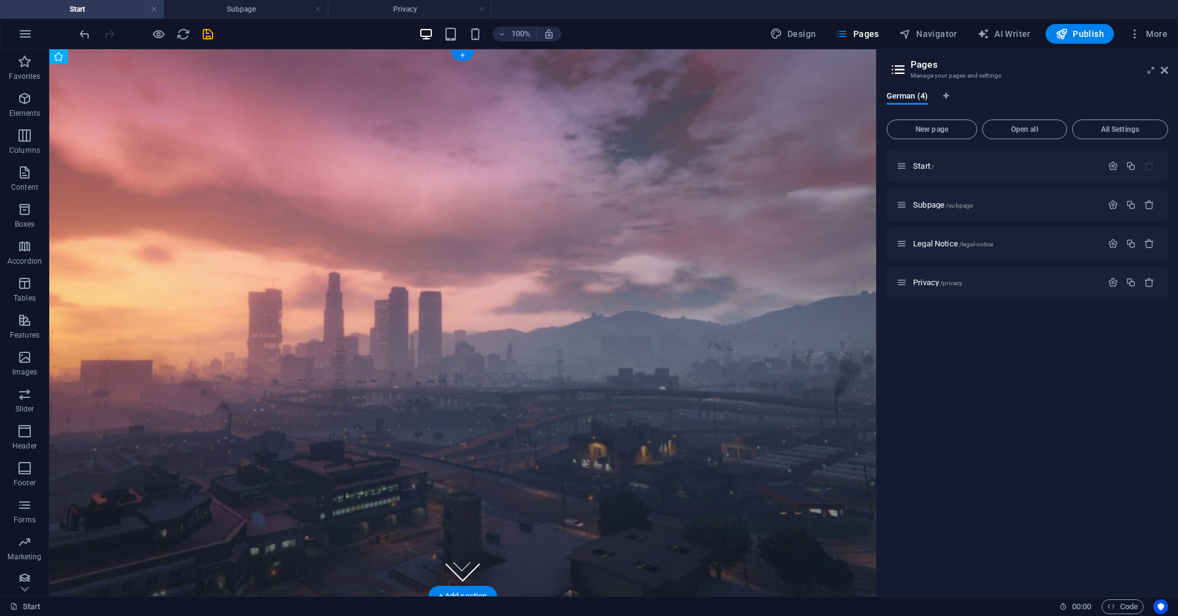
drag, startPoint x: 975, startPoint y: 253, endPoint x: 362, endPoint y: 57, distance: 643.8
click at [894, 195] on icon at bounding box center [895, 193] width 6 height 7
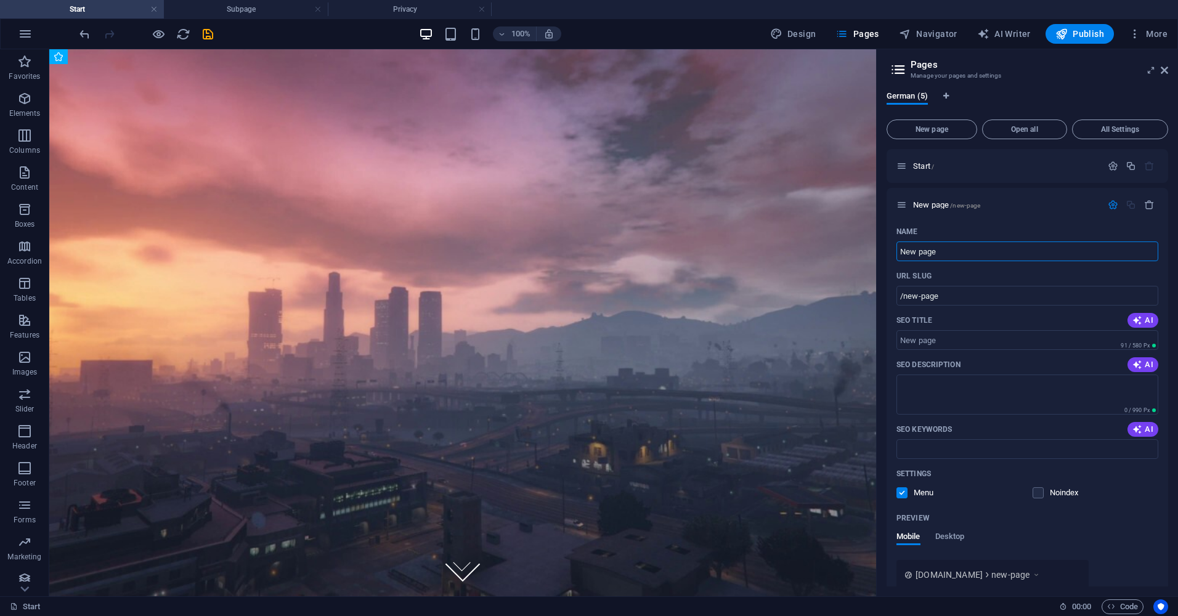
click at [1144, 205] on icon "button" at bounding box center [1149, 205] width 10 height 10
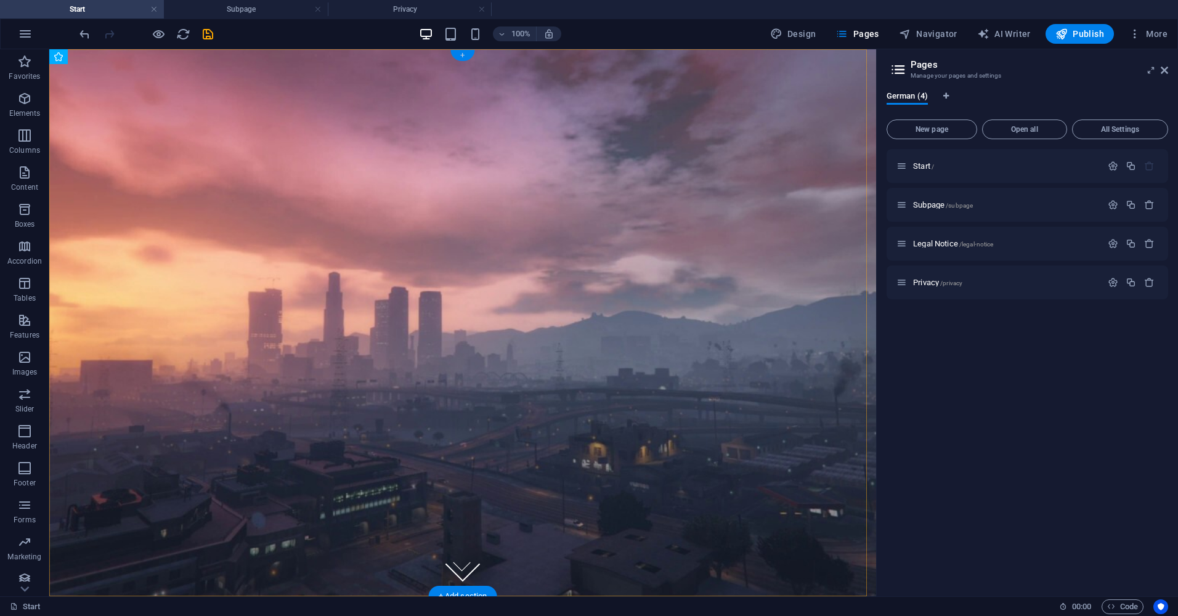
click at [462, 57] on div "+" at bounding box center [462, 55] width 24 height 11
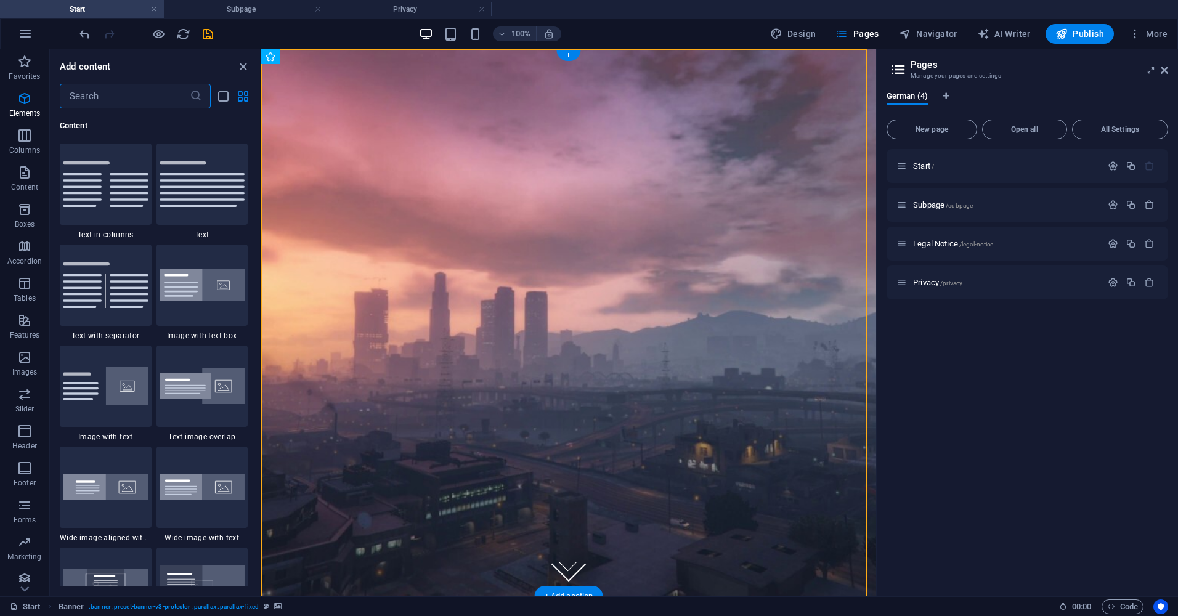
scroll to position [2156, 0]
click at [174, 102] on input "text" at bounding box center [125, 96] width 130 height 25
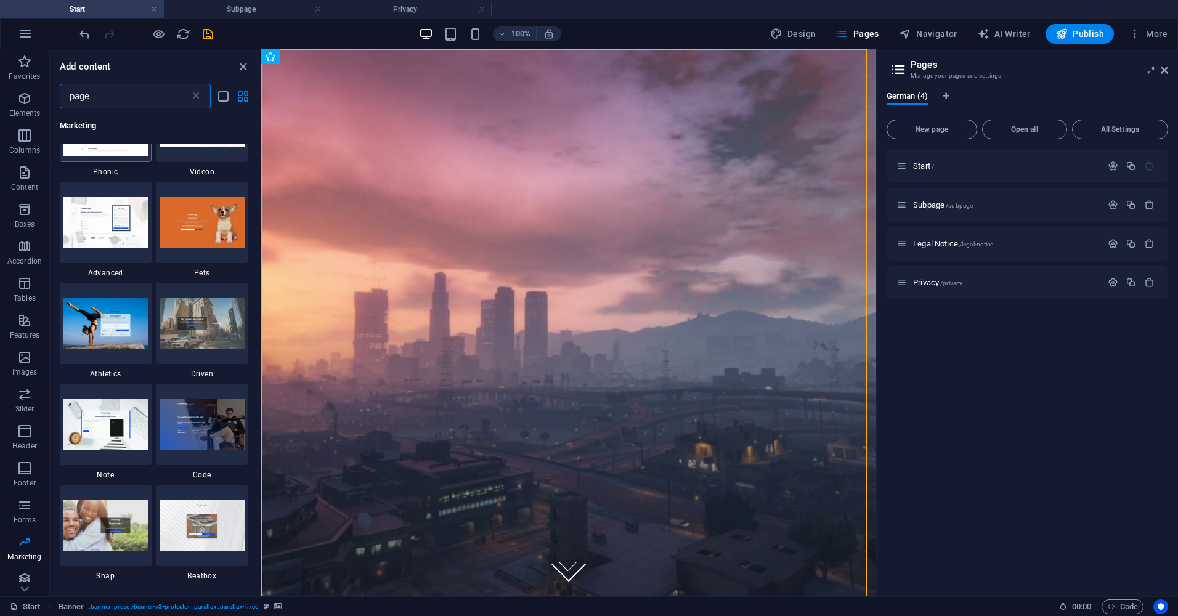
scroll to position [0, 0]
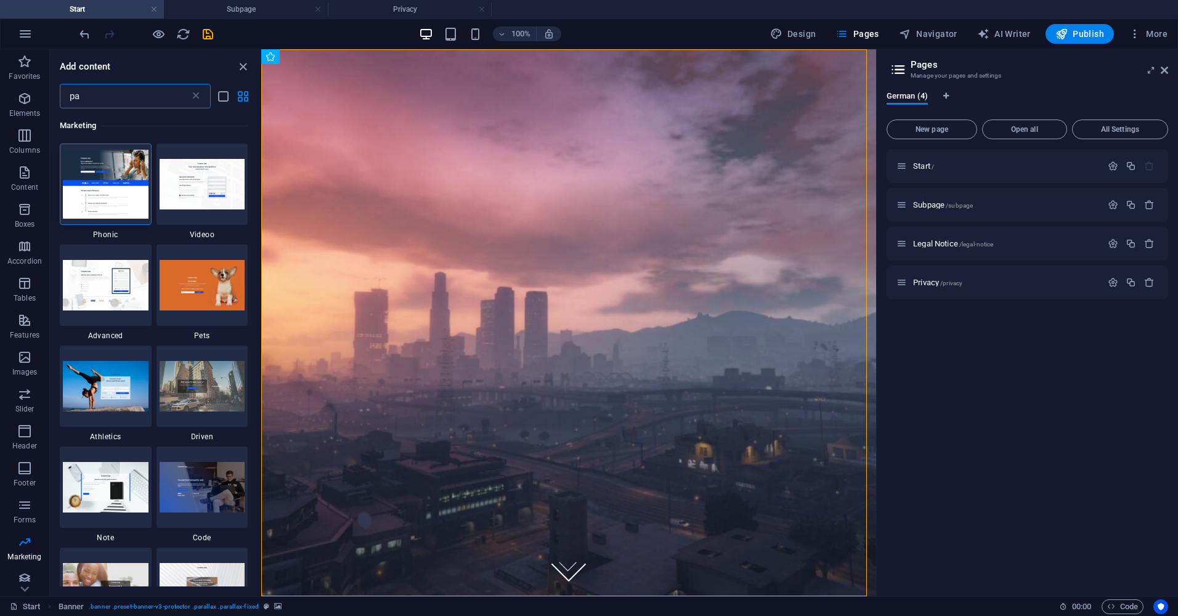
type input "p"
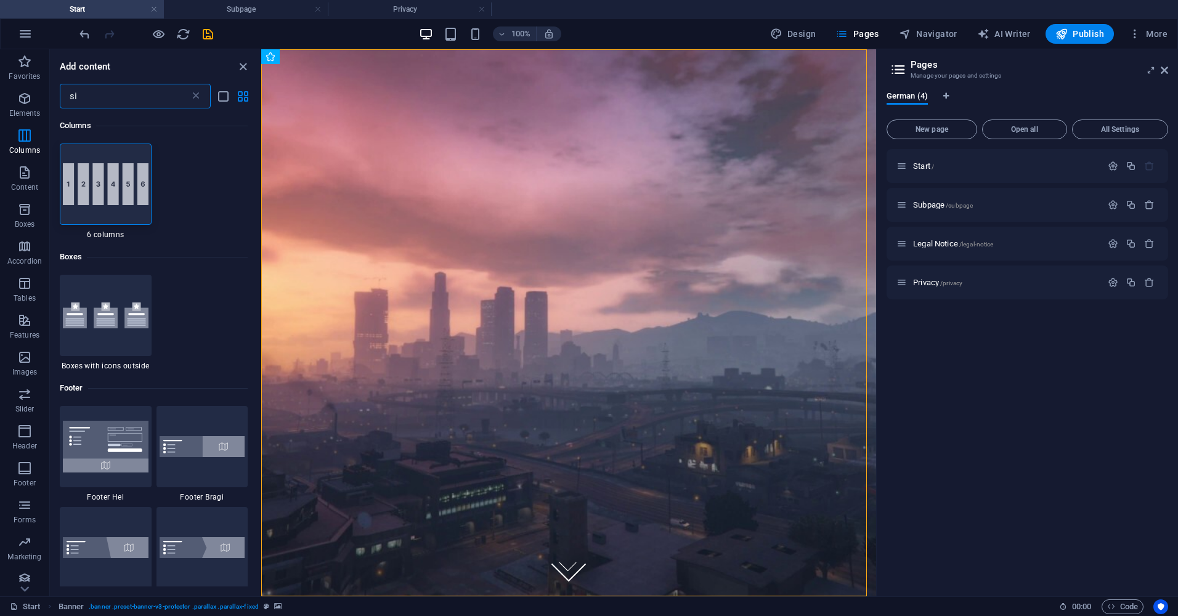
type input "s"
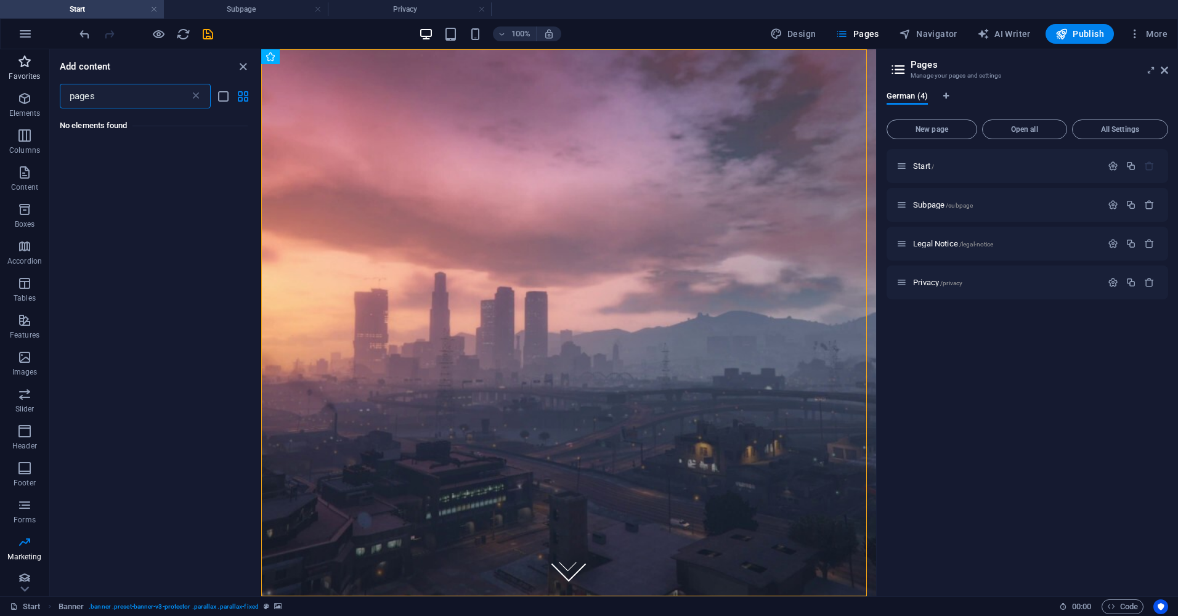
type input "pages"
click at [22, 64] on icon "button" at bounding box center [24, 61] width 15 height 15
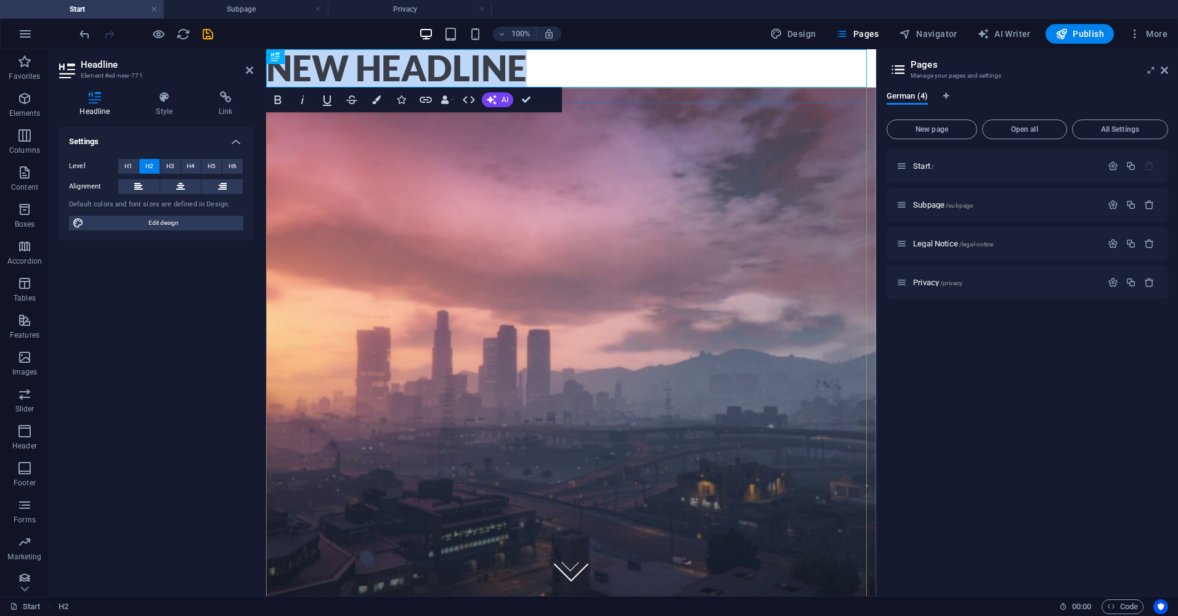
click at [469, 170] on div at bounding box center [571, 290] width 610 height 376
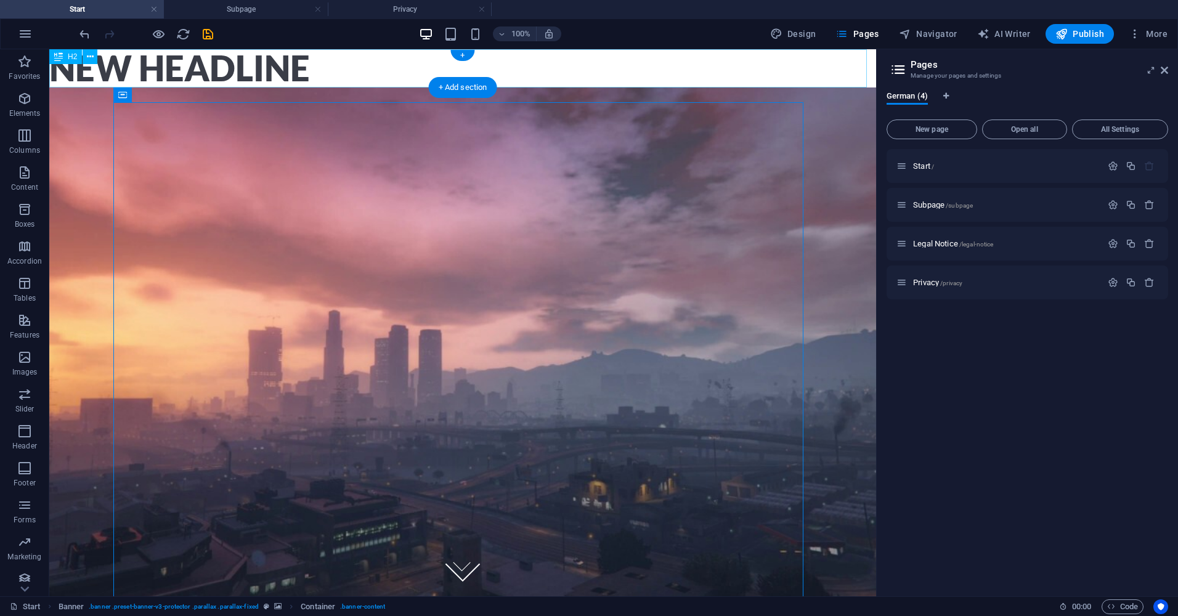
click at [355, 75] on div "New headline" at bounding box center [462, 68] width 827 height 38
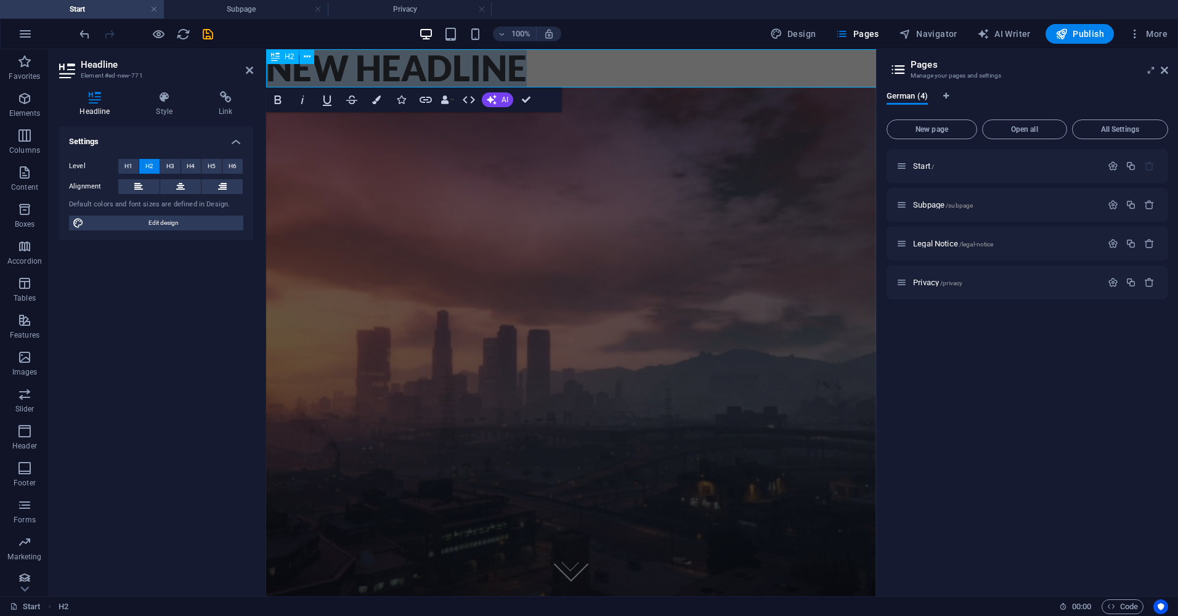
click at [355, 75] on h2 "New headline" at bounding box center [571, 68] width 610 height 38
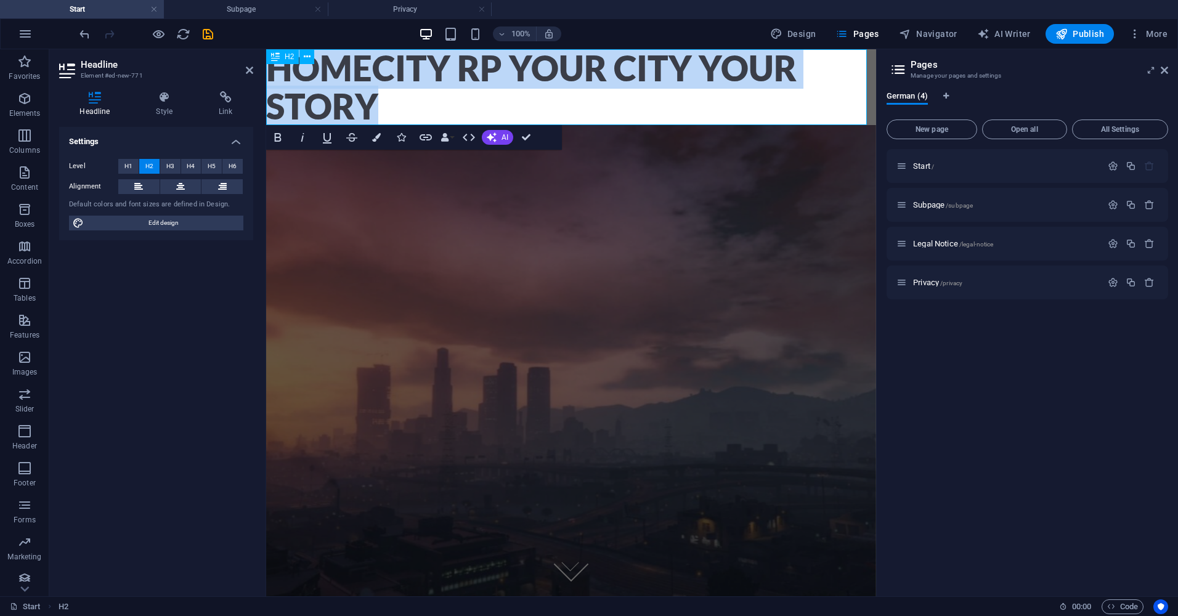
drag, startPoint x: 433, startPoint y: 111, endPoint x: 275, endPoint y: 49, distance: 169.3
click at [275, 49] on h2 "HOMECITY RP YOUR CITY YOUR STORY" at bounding box center [571, 87] width 610 height 76
click at [287, 135] on button "Bold" at bounding box center [277, 137] width 23 height 25
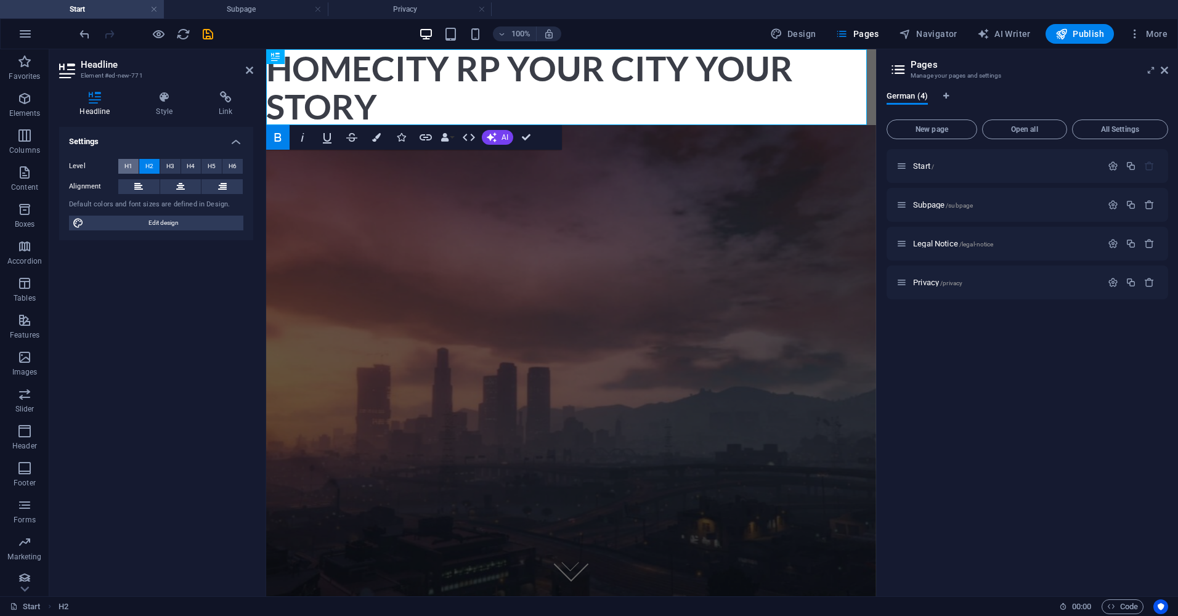
click at [123, 168] on button "H1" at bounding box center [128, 166] width 20 height 15
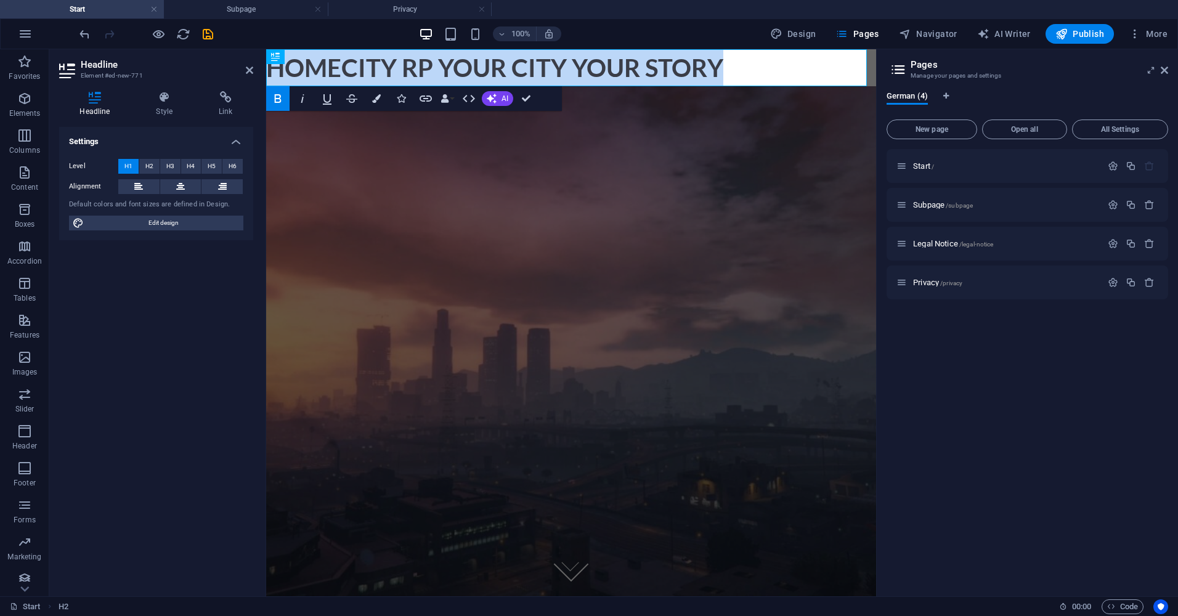
drag, startPoint x: 734, startPoint y: 73, endPoint x: 436, endPoint y: 221, distance: 333.2
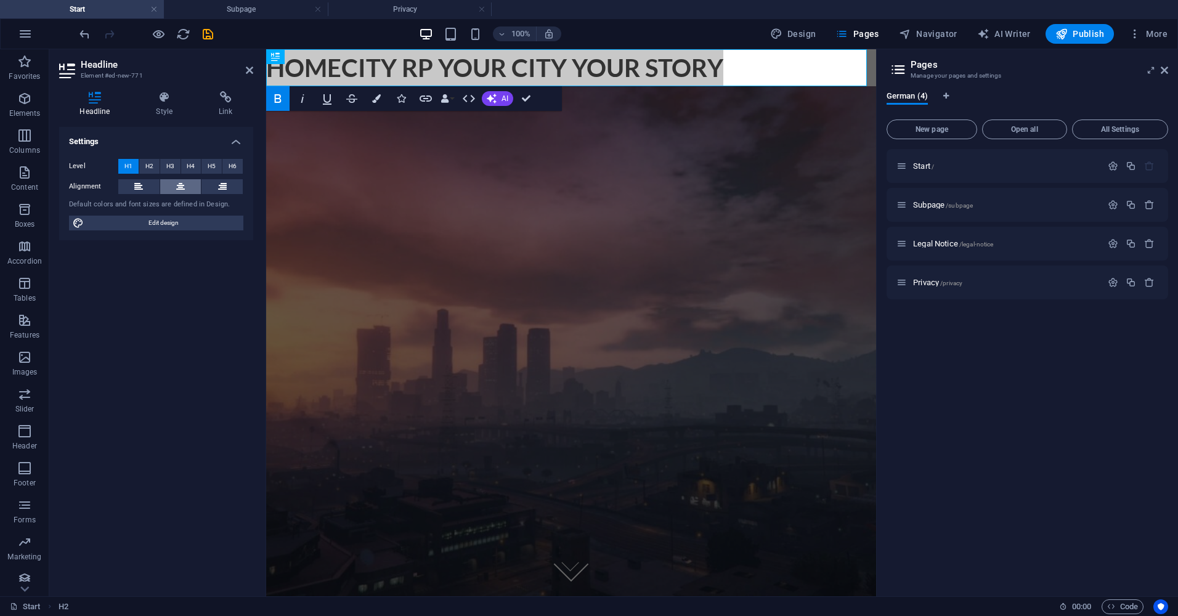
click at [184, 181] on icon at bounding box center [180, 186] width 9 height 15
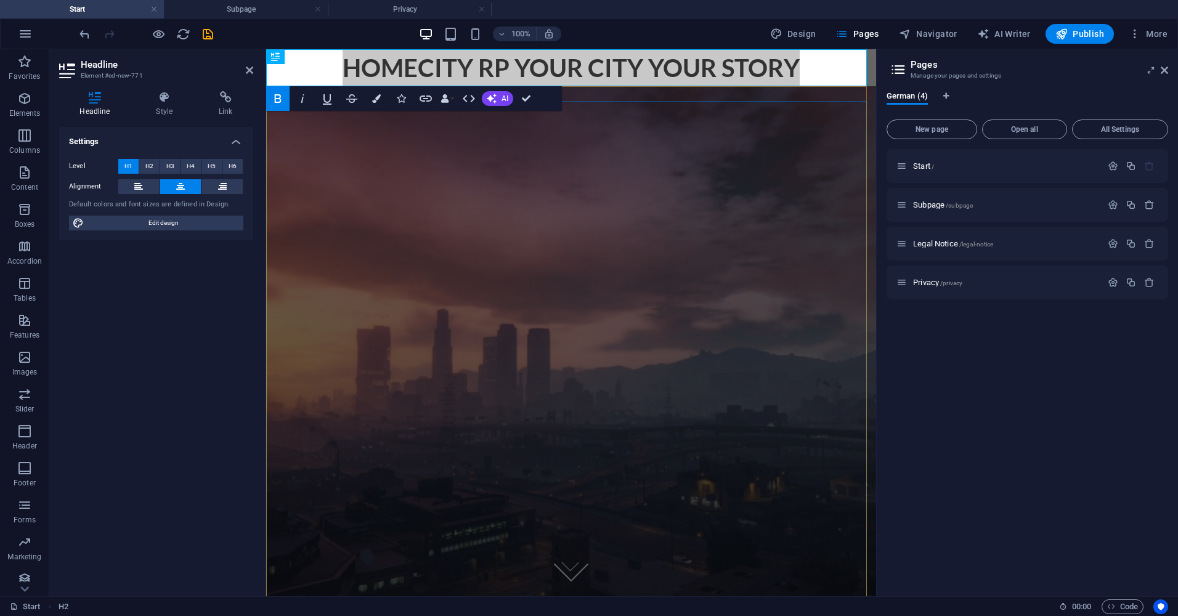
click at [439, 131] on div at bounding box center [571, 289] width 610 height 376
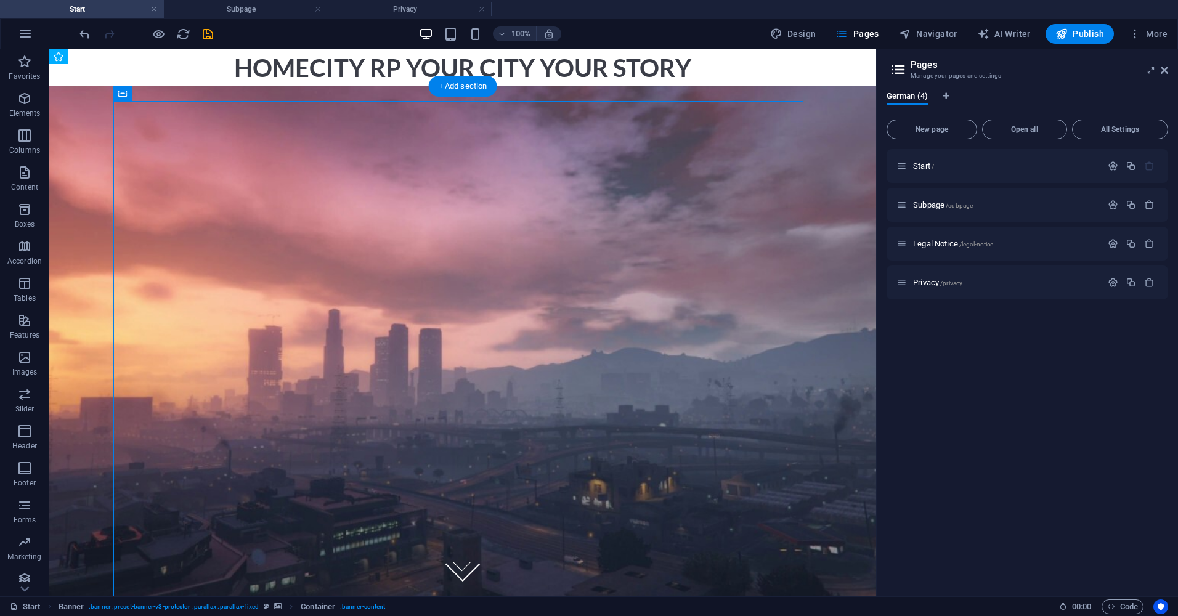
click at [84, 189] on figure at bounding box center [462, 359] width 827 height 547
click at [397, 76] on div "HOMECITY RP YOUR CITY YOUR STORY" at bounding box center [462, 67] width 827 height 37
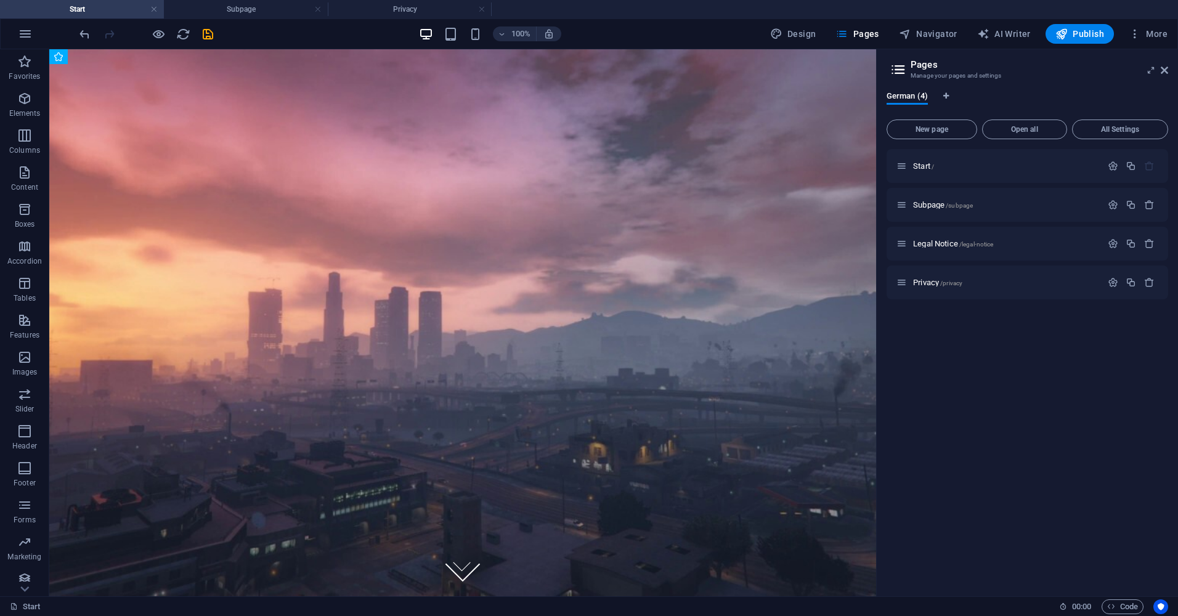
click at [74, 38] on div "100% Design Pages Navigator AI Writer Publish More" at bounding box center [589, 34] width 1177 height 30
click at [87, 31] on icon "undo" at bounding box center [85, 34] width 14 height 14
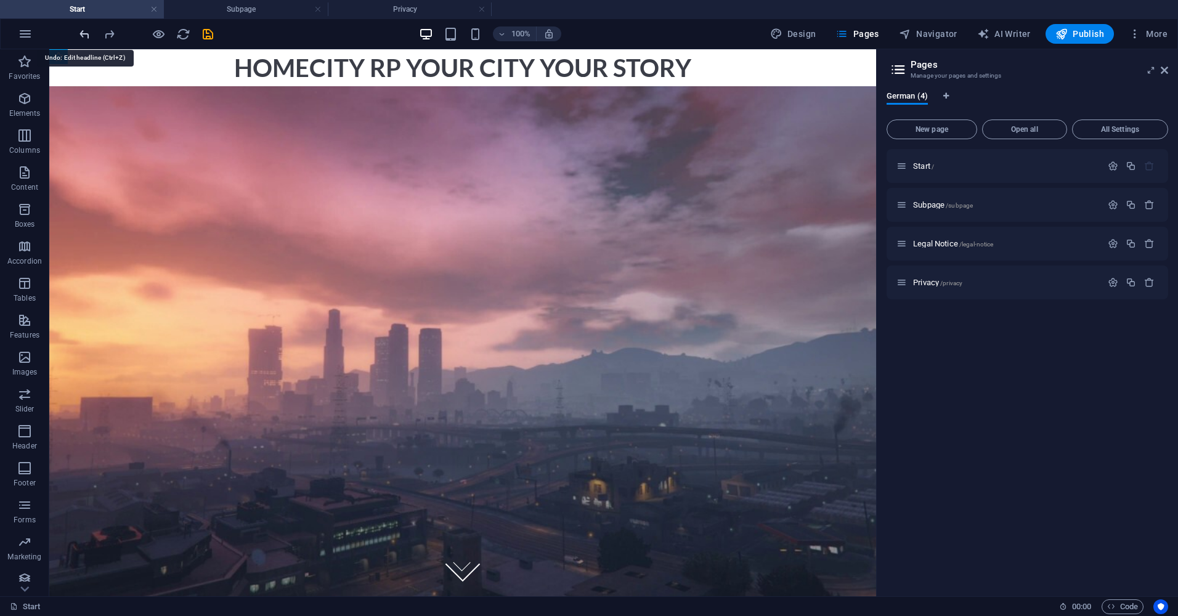
click at [87, 31] on icon "undo" at bounding box center [85, 34] width 14 height 14
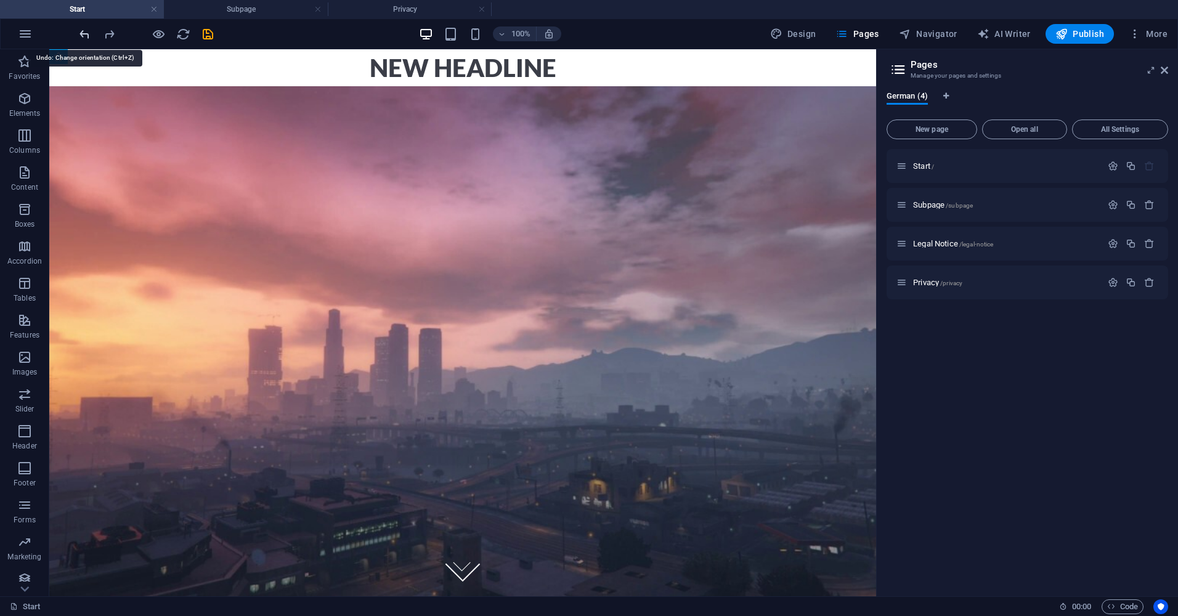
click at [87, 31] on icon "undo" at bounding box center [85, 34] width 14 height 14
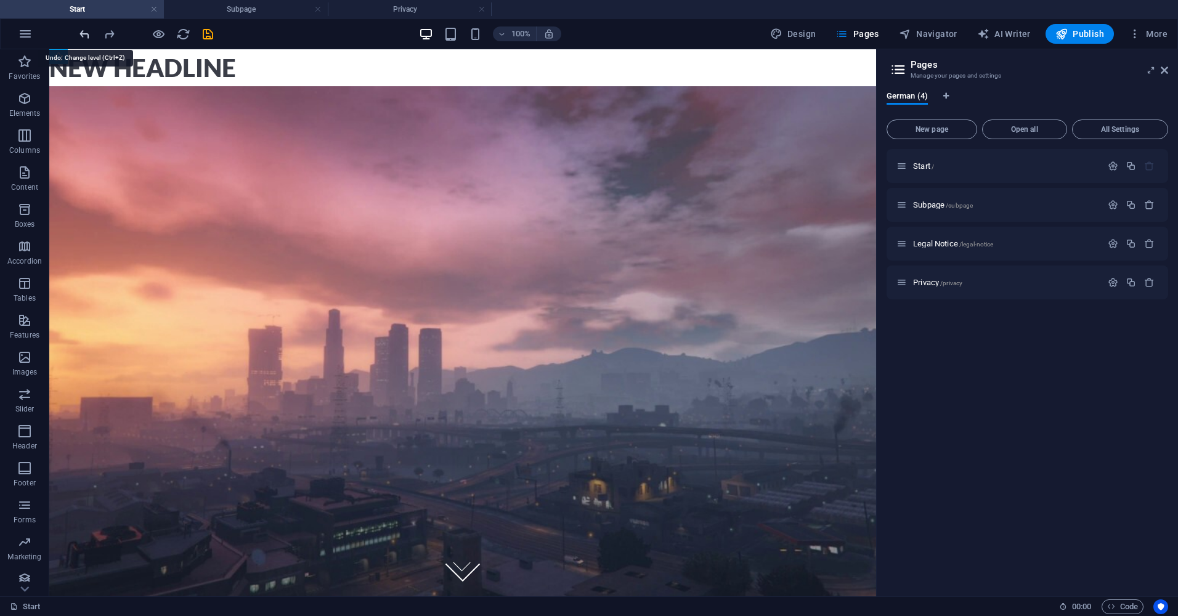
click at [87, 31] on icon "undo" at bounding box center [85, 34] width 14 height 14
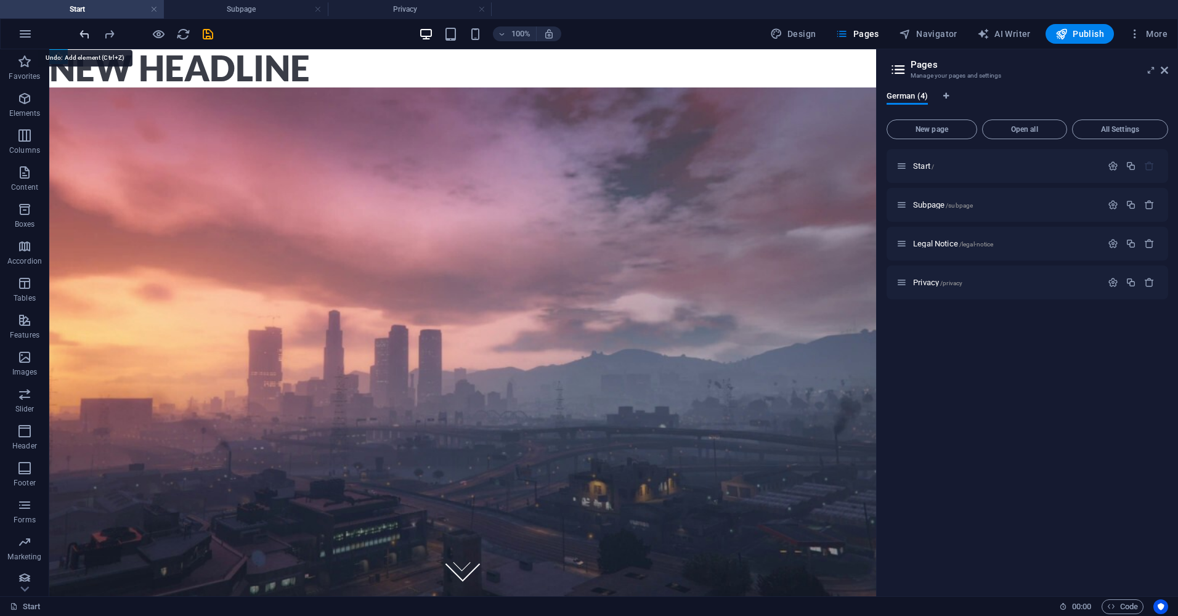
click at [86, 30] on icon "undo" at bounding box center [85, 34] width 14 height 14
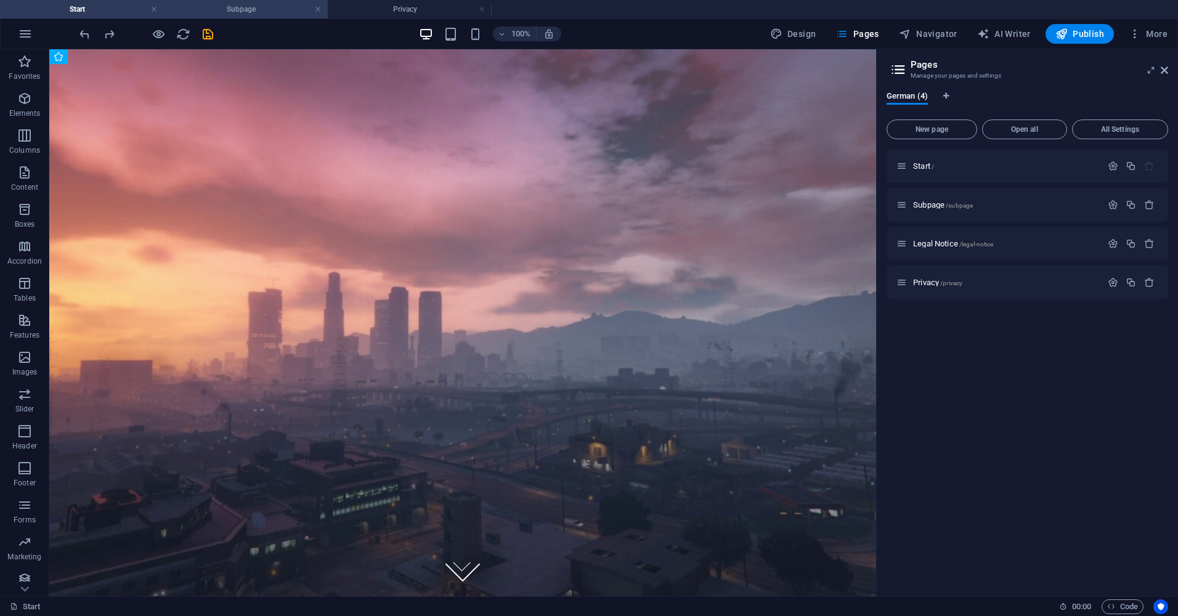
click at [229, 11] on h4 "Subpage" at bounding box center [246, 9] width 164 height 14
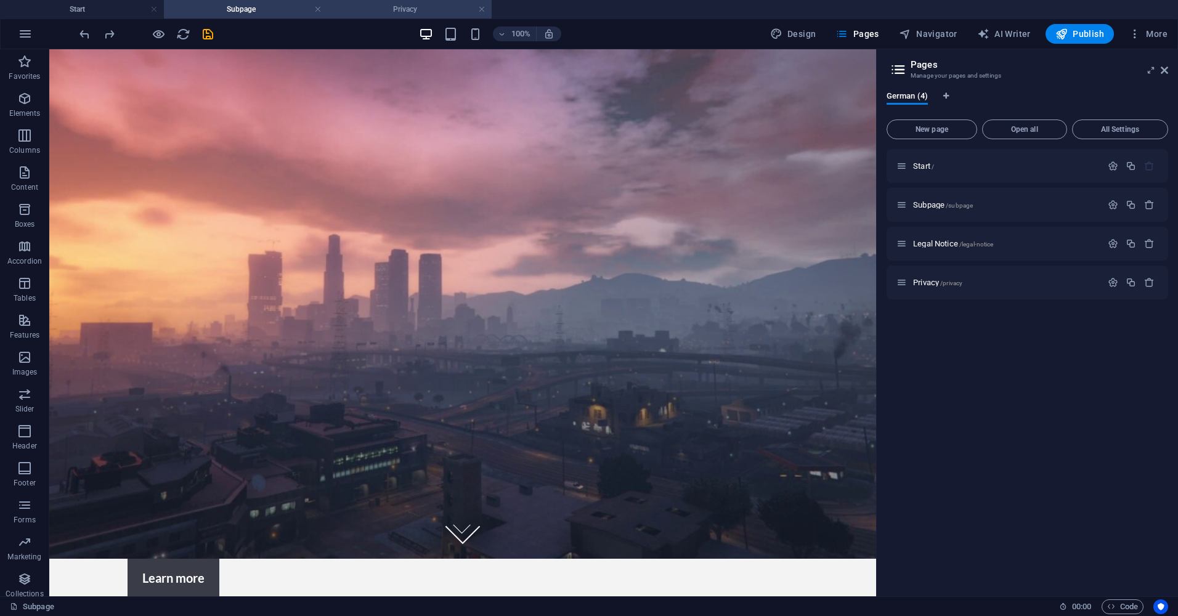
click at [394, 1] on li "Privacy" at bounding box center [410, 9] width 164 height 18
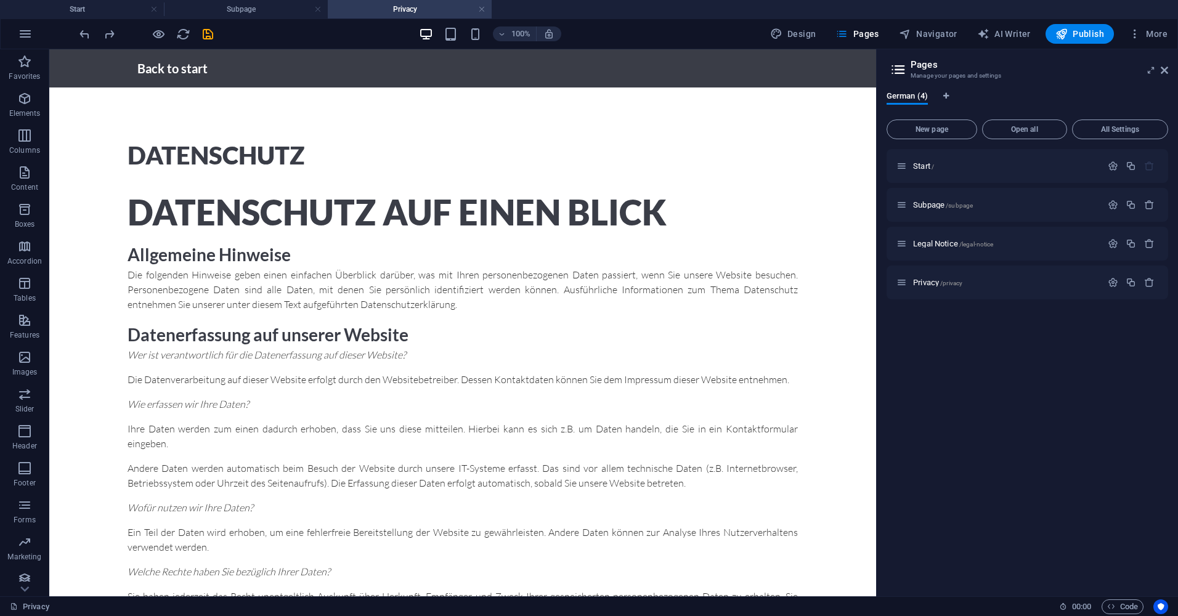
scroll to position [2073, 0]
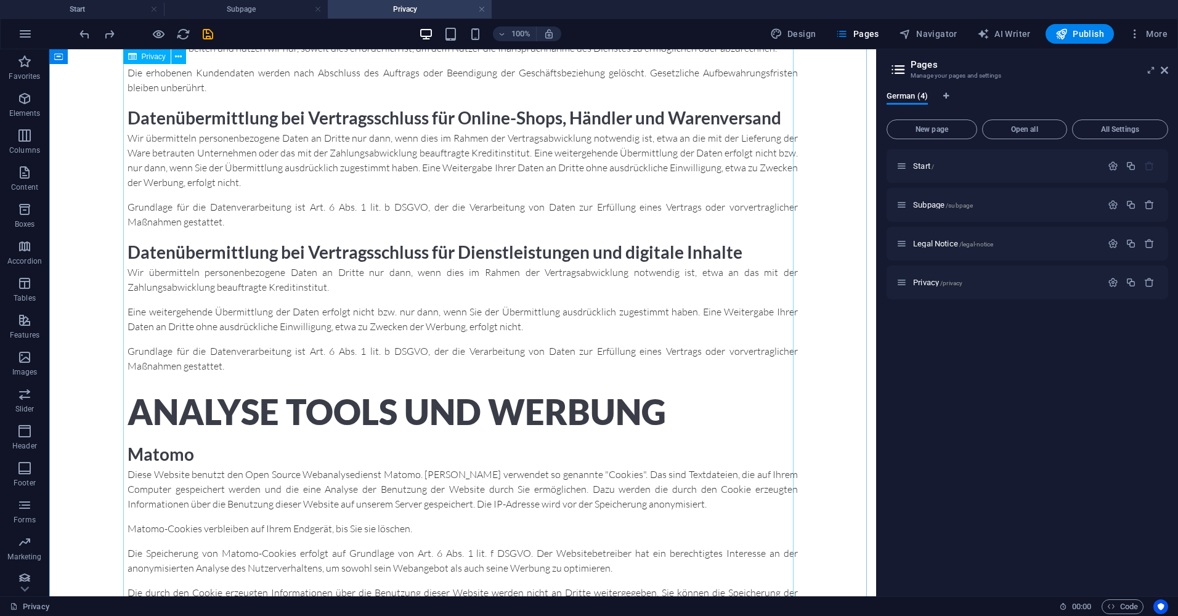
drag, startPoint x: 714, startPoint y: 61, endPoint x: 524, endPoint y: 76, distance: 190.4
click at [114, 18] on li "Start" at bounding box center [82, 9] width 164 height 18
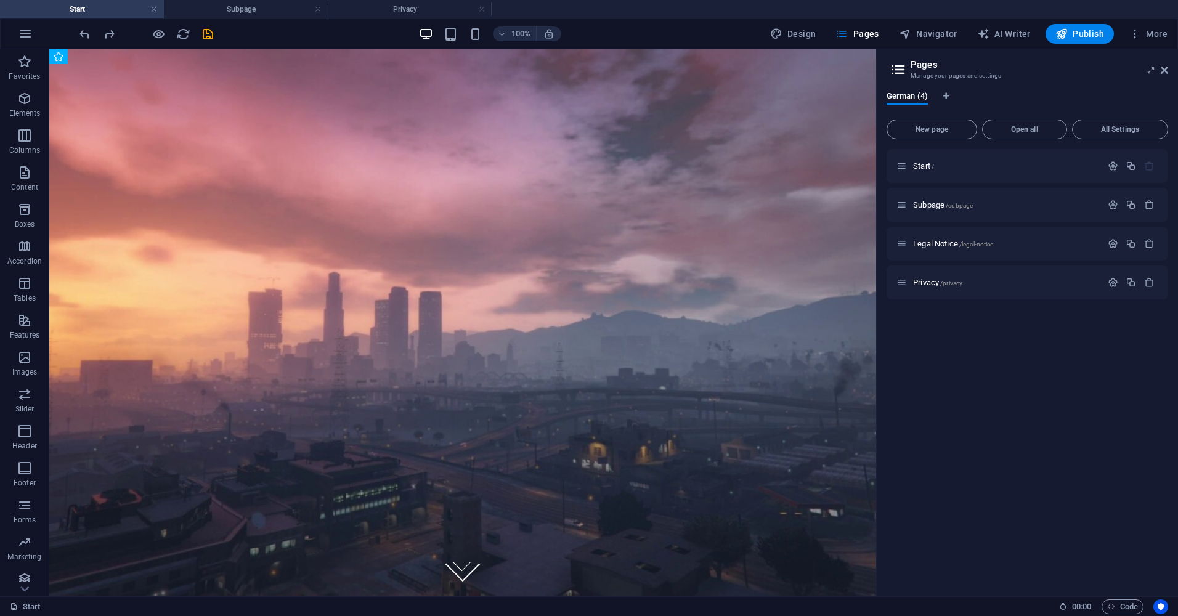
click at [113, 21] on div "100% Design Pages Navigator AI Writer Publish More" at bounding box center [589, 34] width 1177 height 30
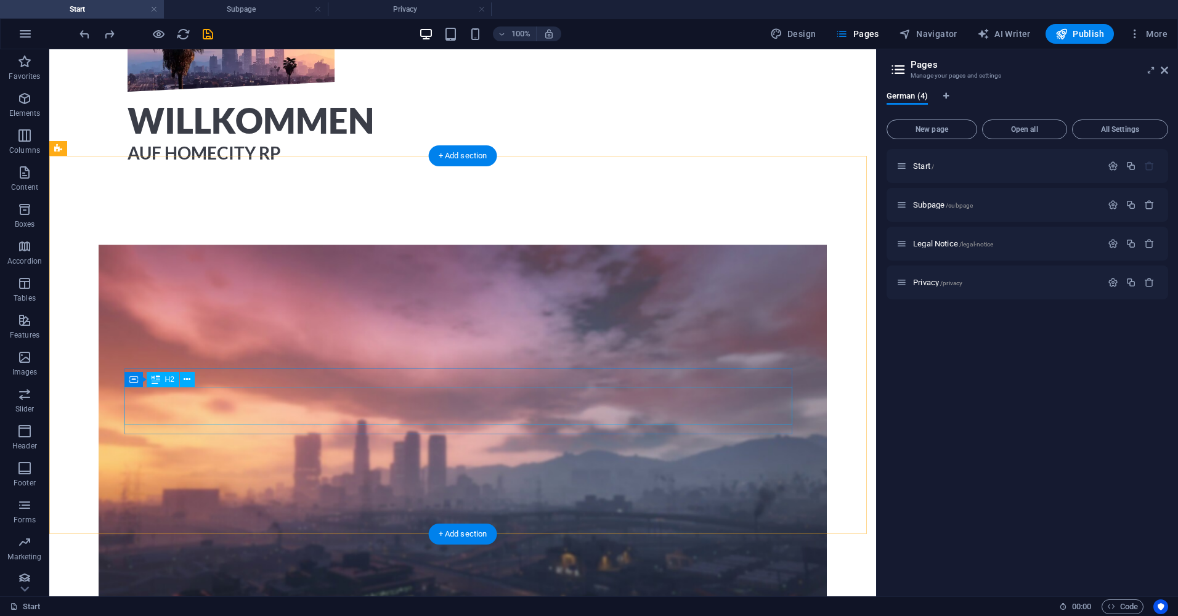
scroll to position [616, 0]
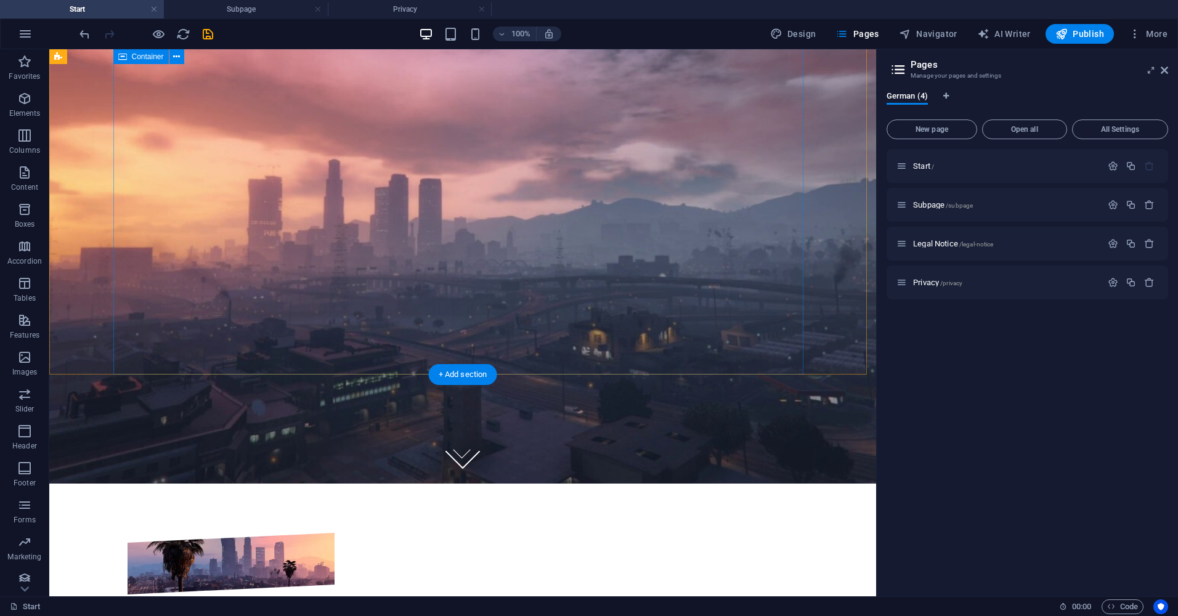
scroll to position [0, 0]
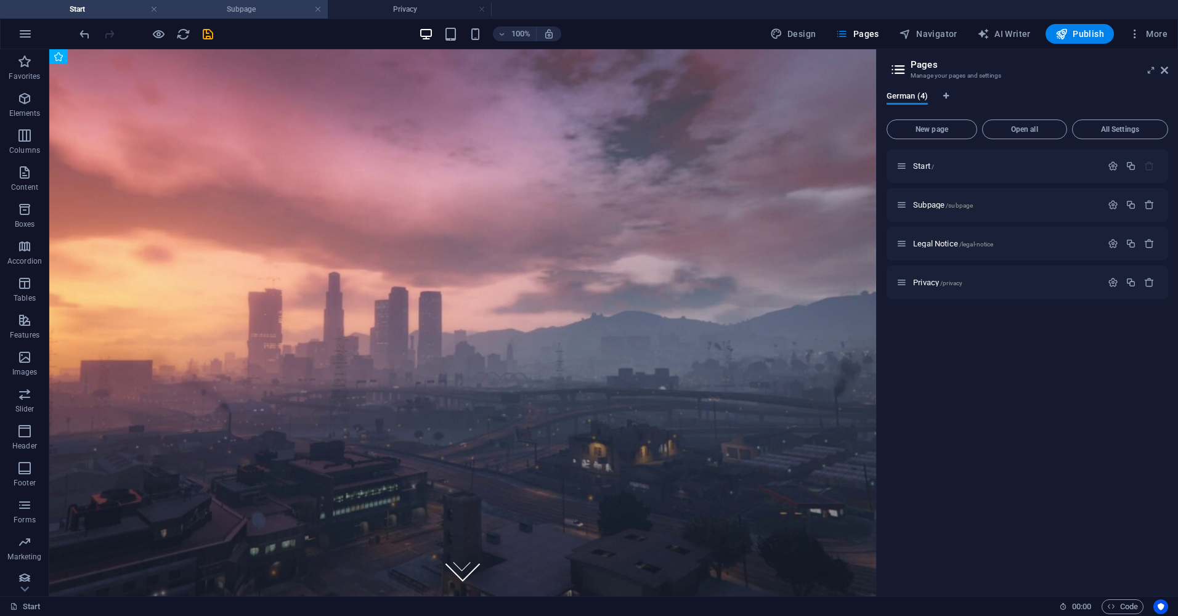
click at [249, 7] on h4 "Subpage" at bounding box center [246, 9] width 164 height 14
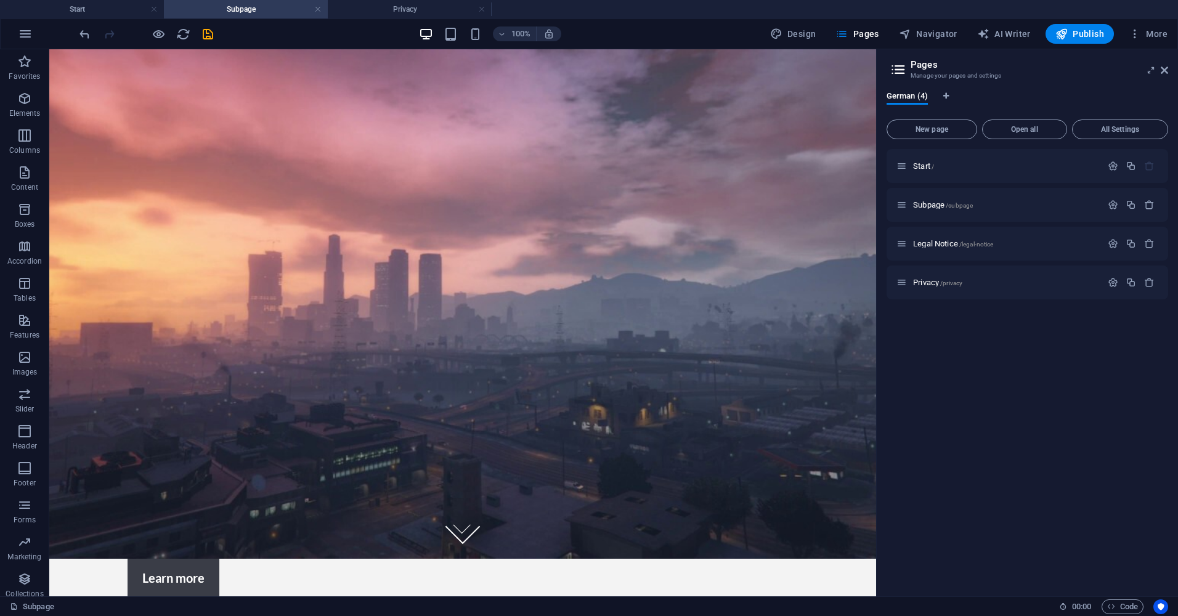
click at [314, 6] on h4 "Subpage" at bounding box center [246, 9] width 164 height 14
click at [316, 6] on link at bounding box center [317, 10] width 7 height 12
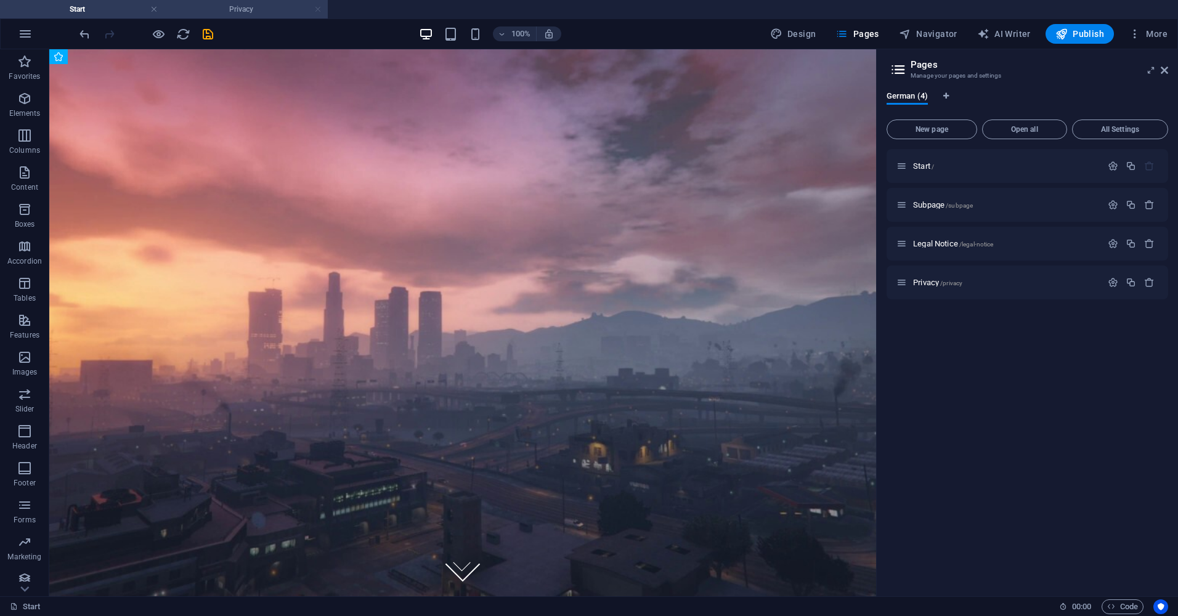
click at [315, 6] on link at bounding box center [317, 10] width 7 height 12
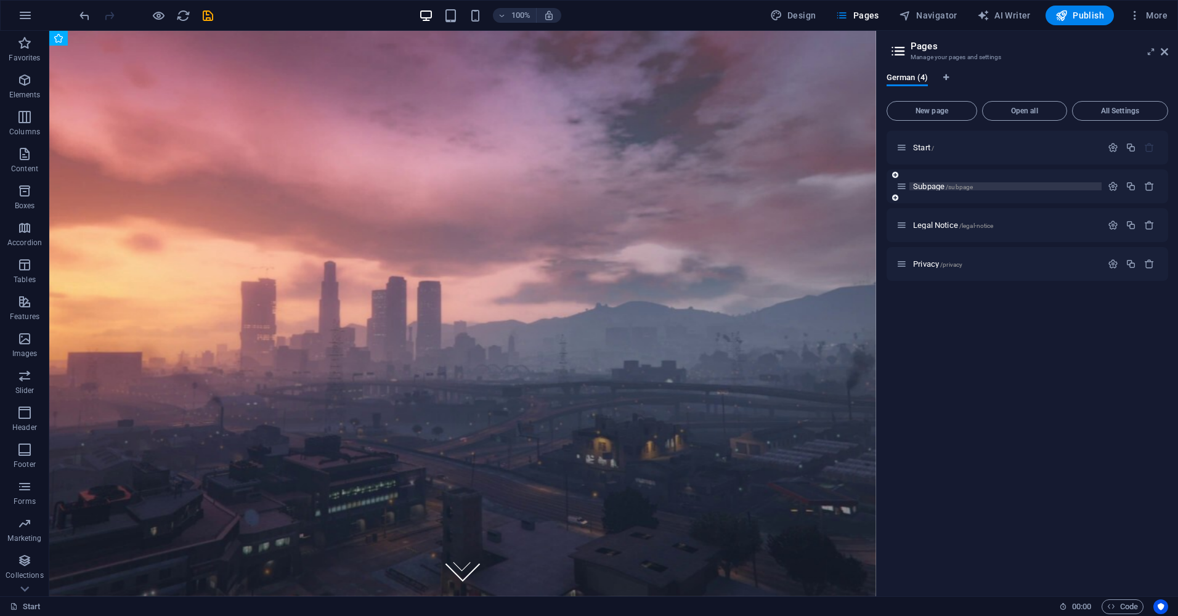
click at [935, 189] on span "Subpage /subpage" at bounding box center [943, 186] width 60 height 9
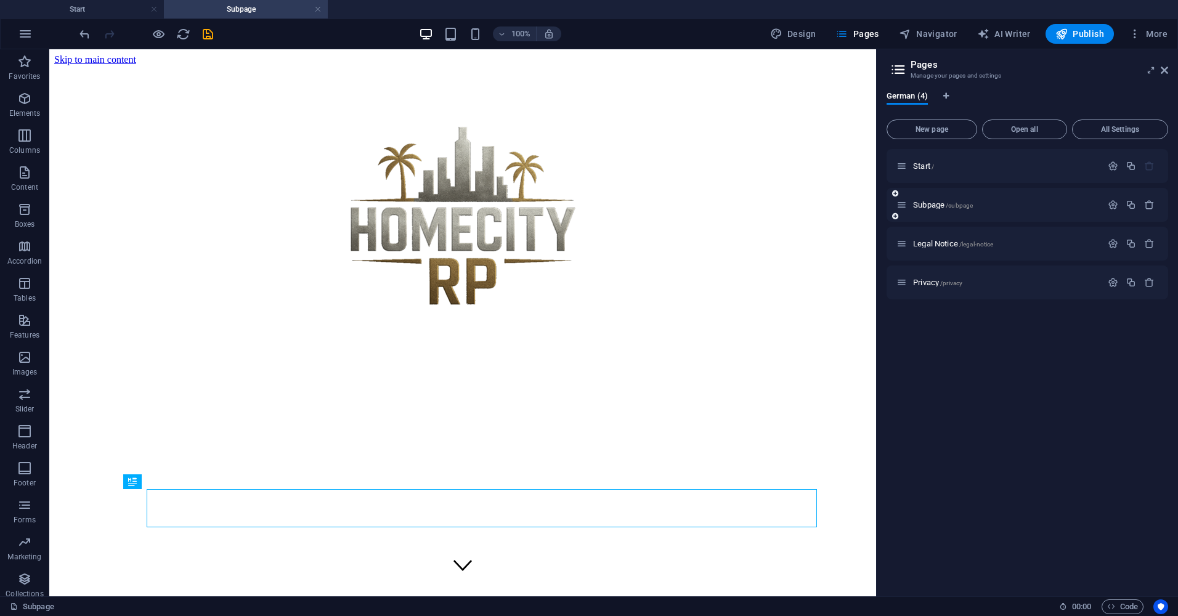
scroll to position [0, 0]
click at [934, 244] on span "Legal Notice /legal-notice" at bounding box center [953, 243] width 80 height 9
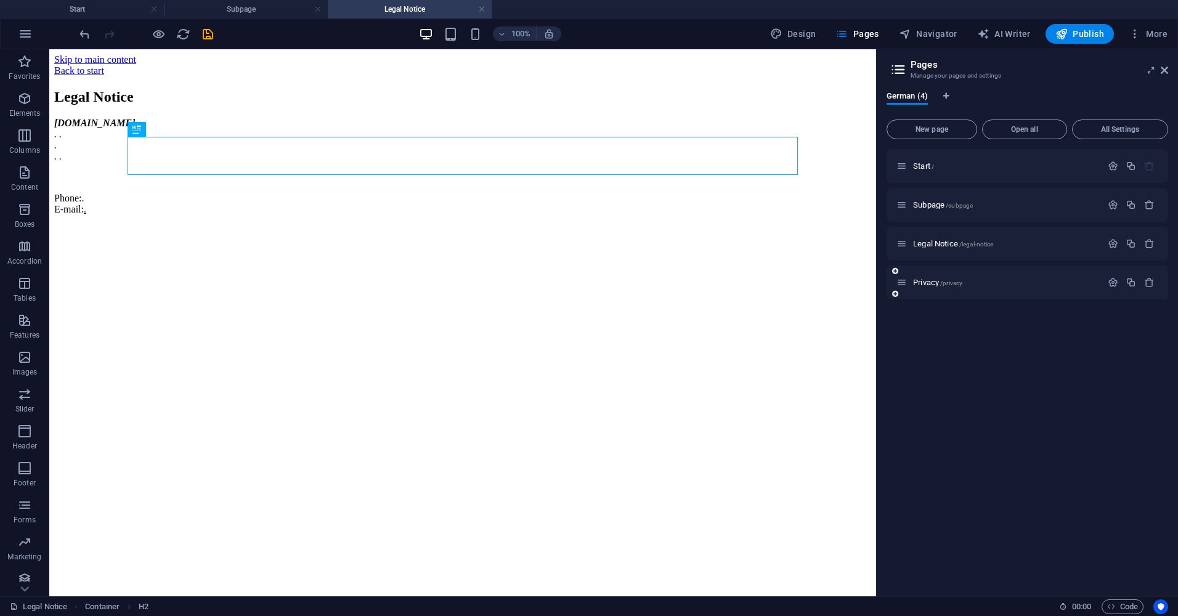
click at [938, 273] on div "Privacy /privacy" at bounding box center [1028, 283] width 282 height 34
click at [964, 282] on p "Privacy /privacy" at bounding box center [1005, 283] width 185 height 8
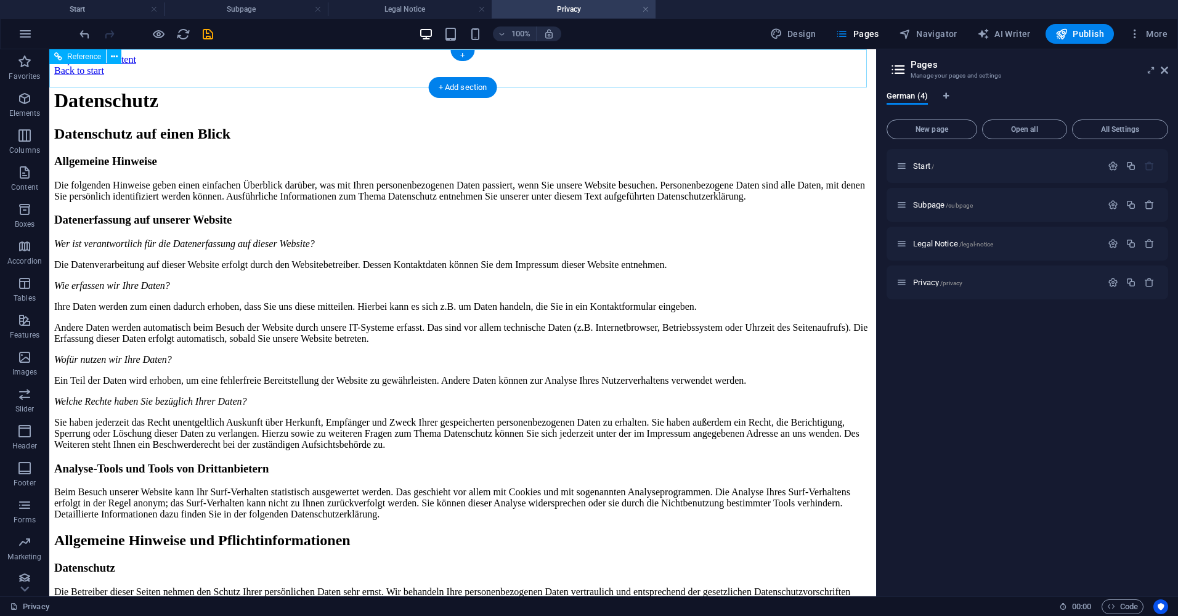
click at [145, 71] on div "Back to start" at bounding box center [462, 70] width 817 height 11
click at [135, 69] on div "Back to start" at bounding box center [462, 70] width 817 height 11
click at [1070, 30] on span "Publish" at bounding box center [1080, 34] width 49 height 12
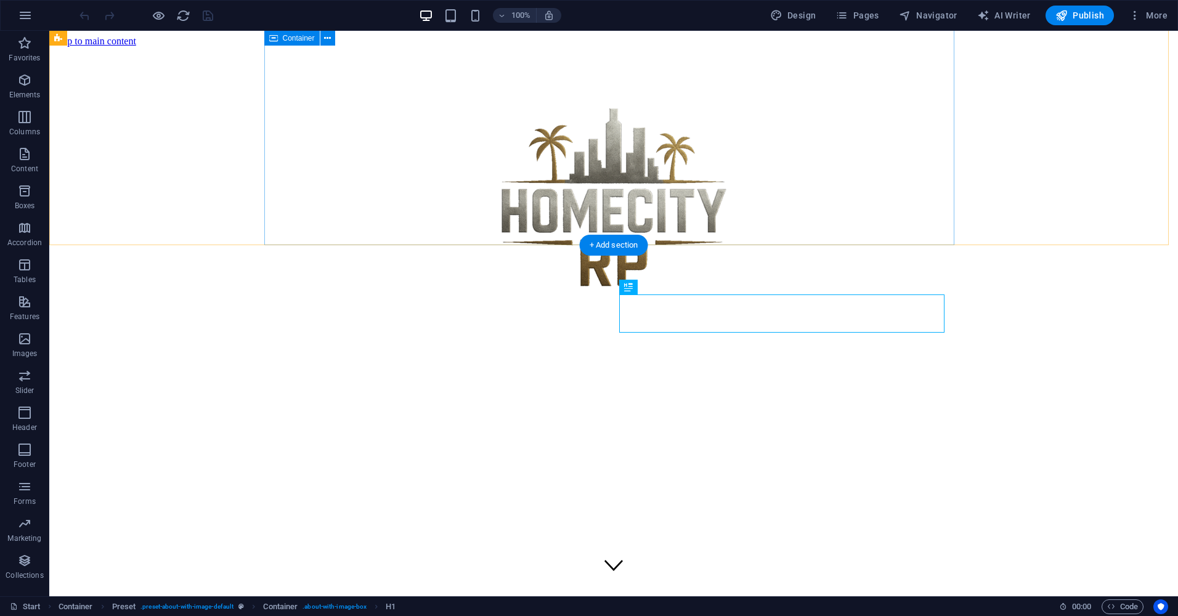
scroll to position [351, 0]
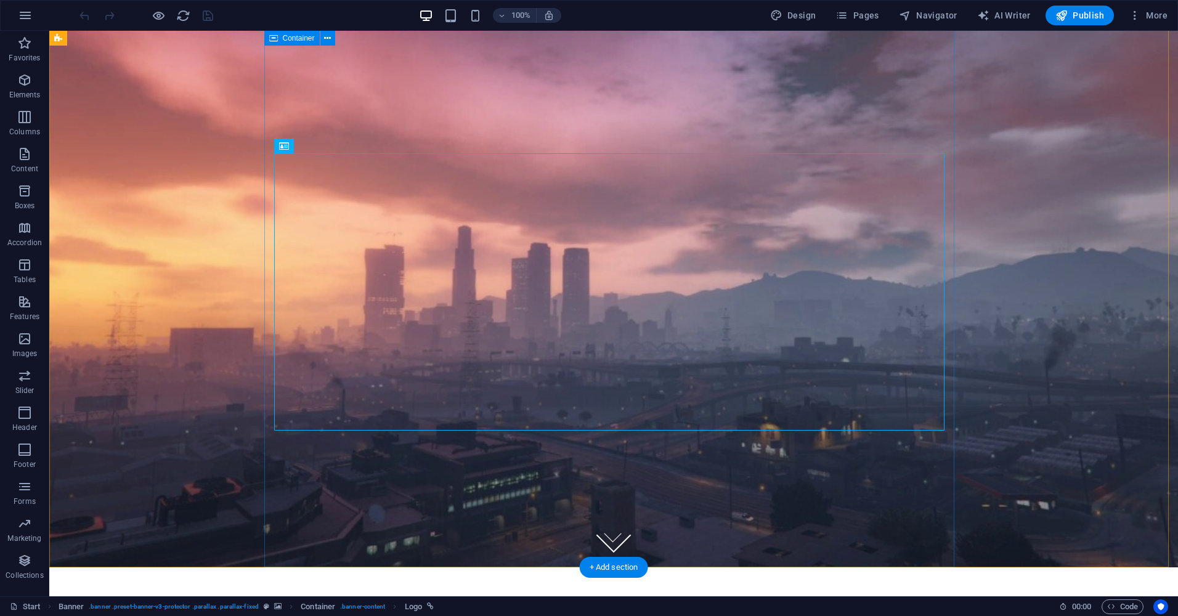
scroll to position [0, 0]
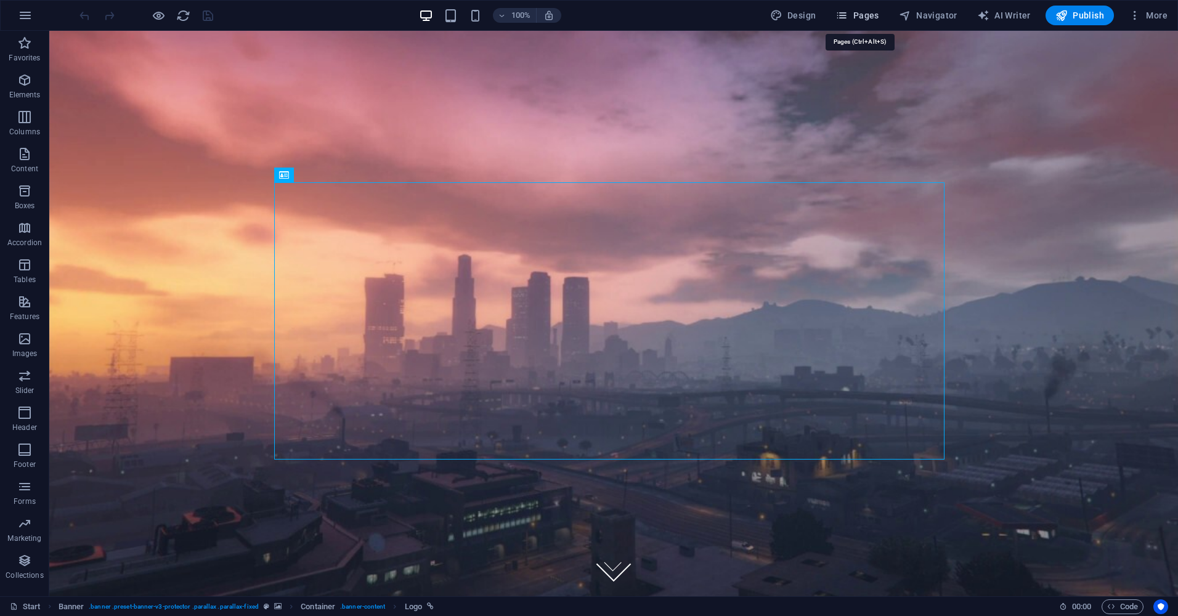
click at [866, 17] on span "Pages" at bounding box center [857, 15] width 43 height 12
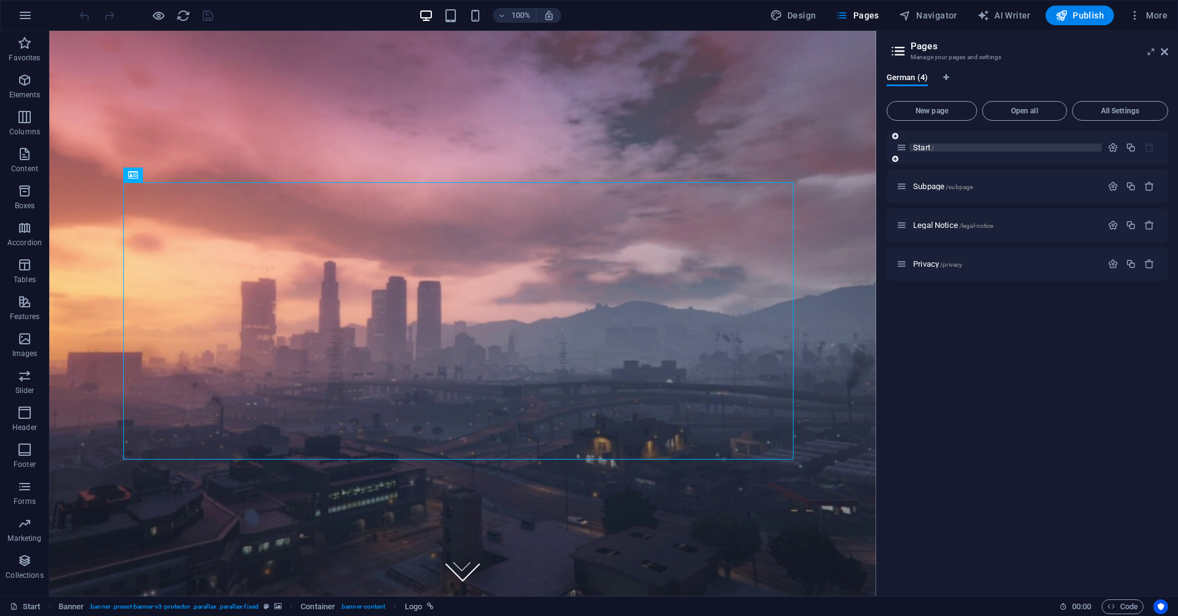
click at [946, 145] on p "Start /" at bounding box center [1005, 148] width 185 height 8
click at [996, 178] on div "Subpage /subpage" at bounding box center [1028, 186] width 282 height 34
click at [977, 145] on p "Start /" at bounding box center [1005, 148] width 185 height 8
click at [980, 132] on div "Start /" at bounding box center [1028, 148] width 282 height 34
click at [1029, 110] on span "Open all" at bounding box center [1025, 110] width 74 height 7
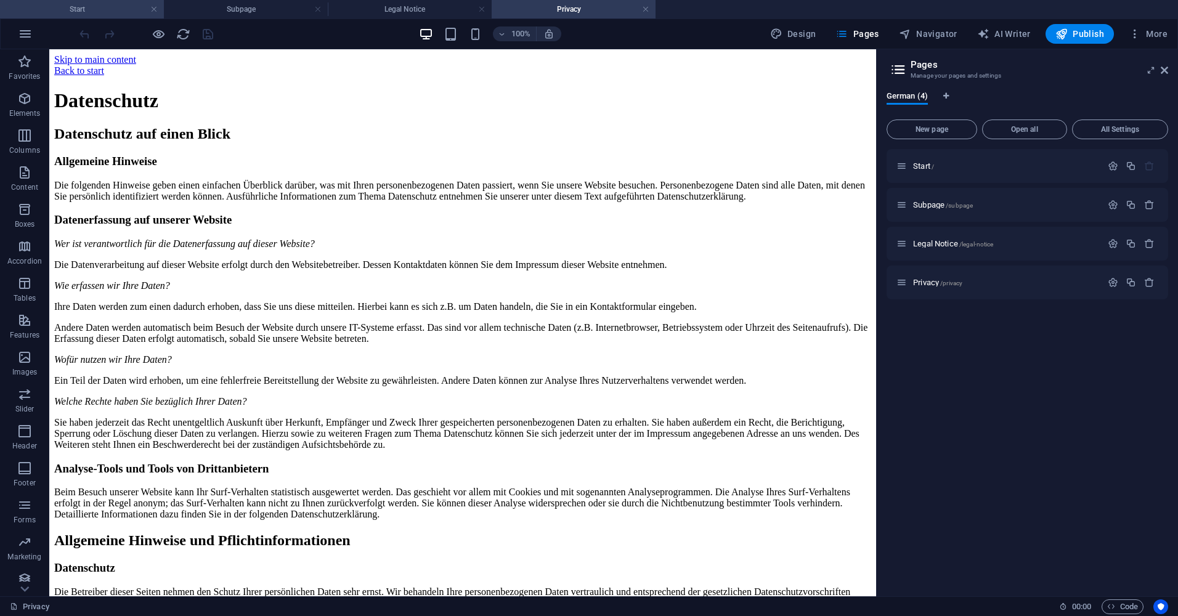
click at [104, 7] on h4 "Start" at bounding box center [82, 9] width 164 height 14
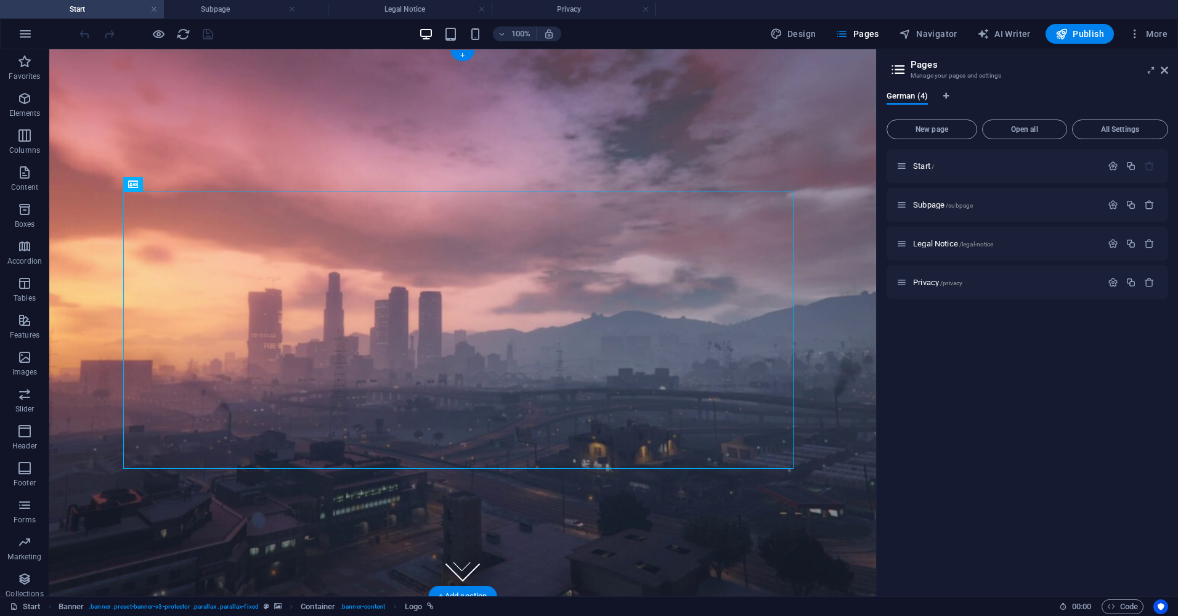
drag, startPoint x: 285, startPoint y: 50, endPoint x: 205, endPoint y: 52, distance: 80.1
click at [787, 38] on span "Design" at bounding box center [793, 34] width 46 height 12
select select "px"
select select "300"
select select "px"
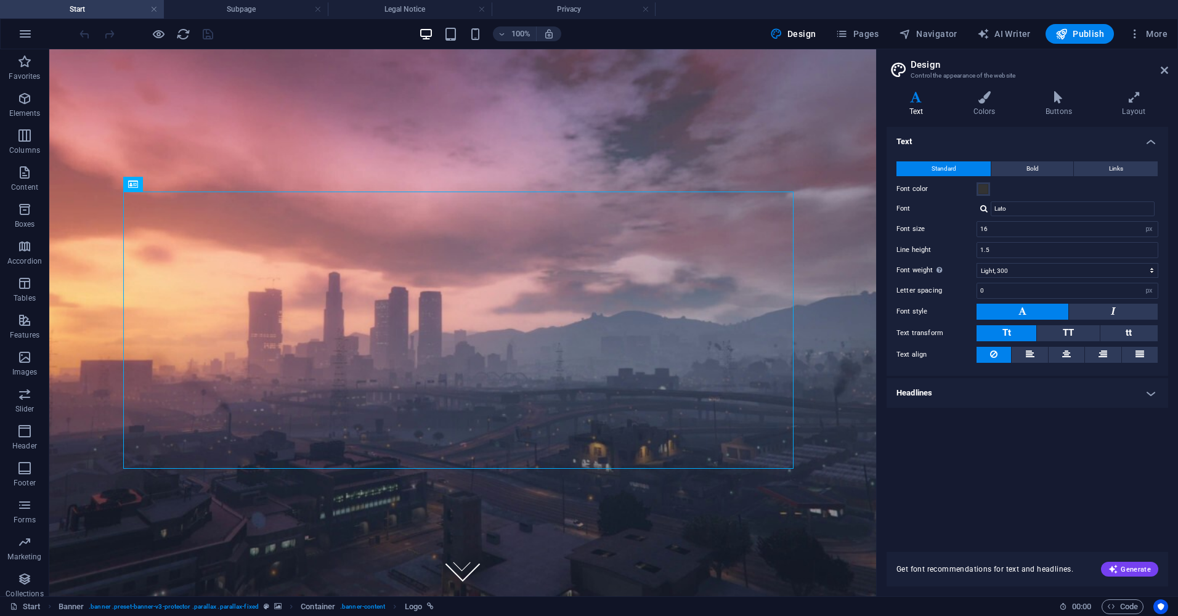
click at [1054, 89] on div "Variants Text Colors Buttons Layout Text Standard Bold Links Font color Font La…" at bounding box center [1027, 338] width 301 height 515
click at [1060, 109] on h4 "Buttons" at bounding box center [1061, 104] width 76 height 26
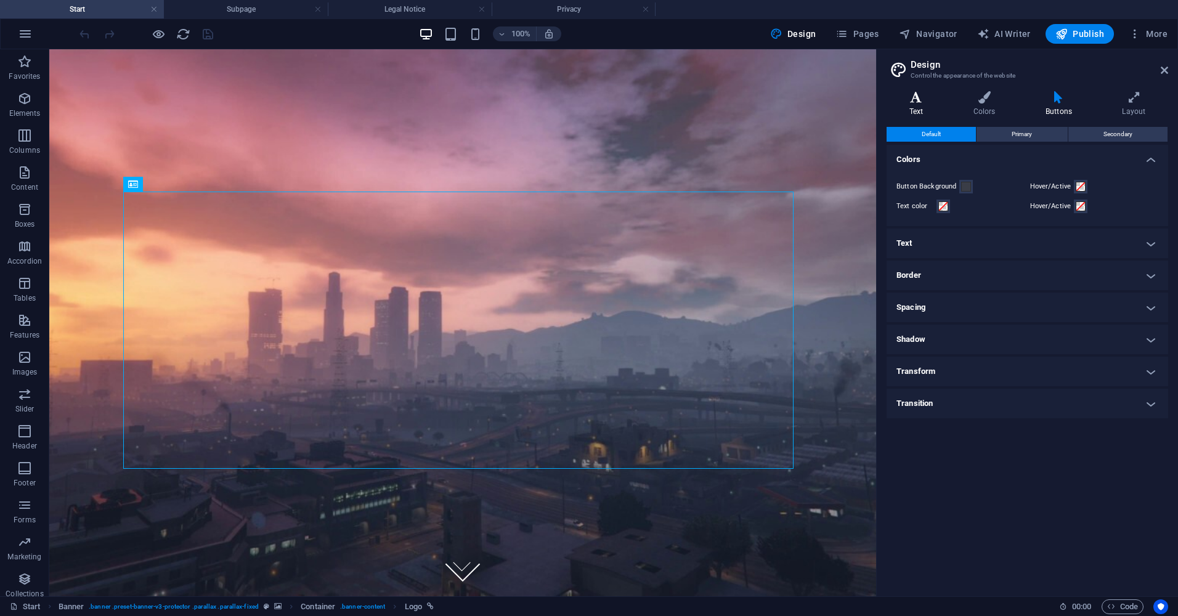
click at [921, 92] on icon at bounding box center [916, 97] width 59 height 12
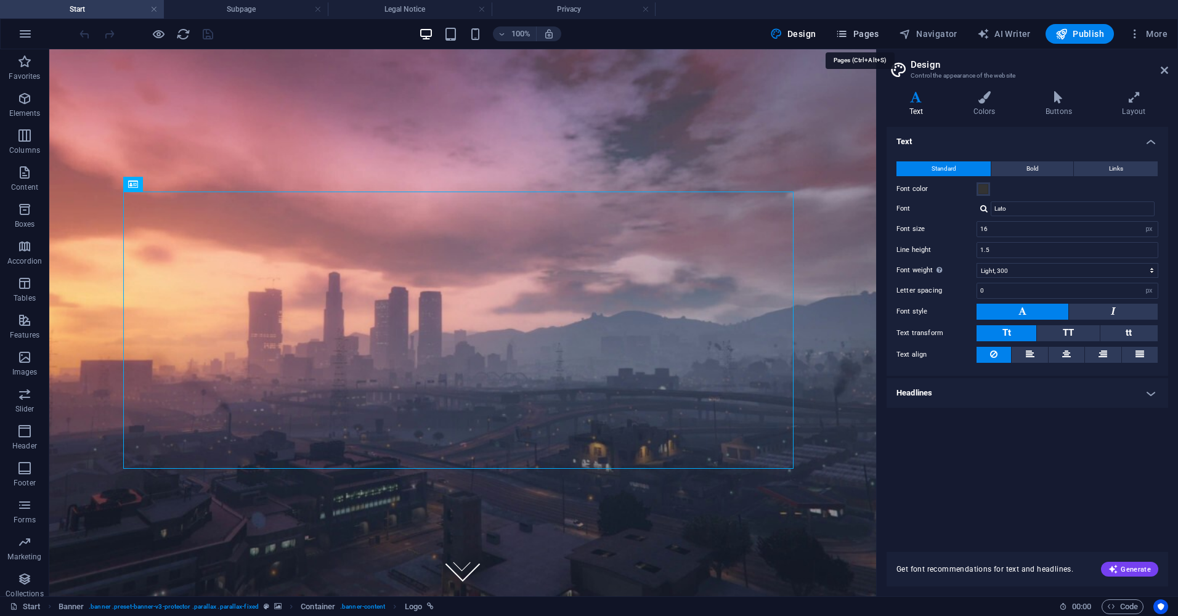
click at [844, 31] on icon "button" at bounding box center [842, 34] width 12 height 12
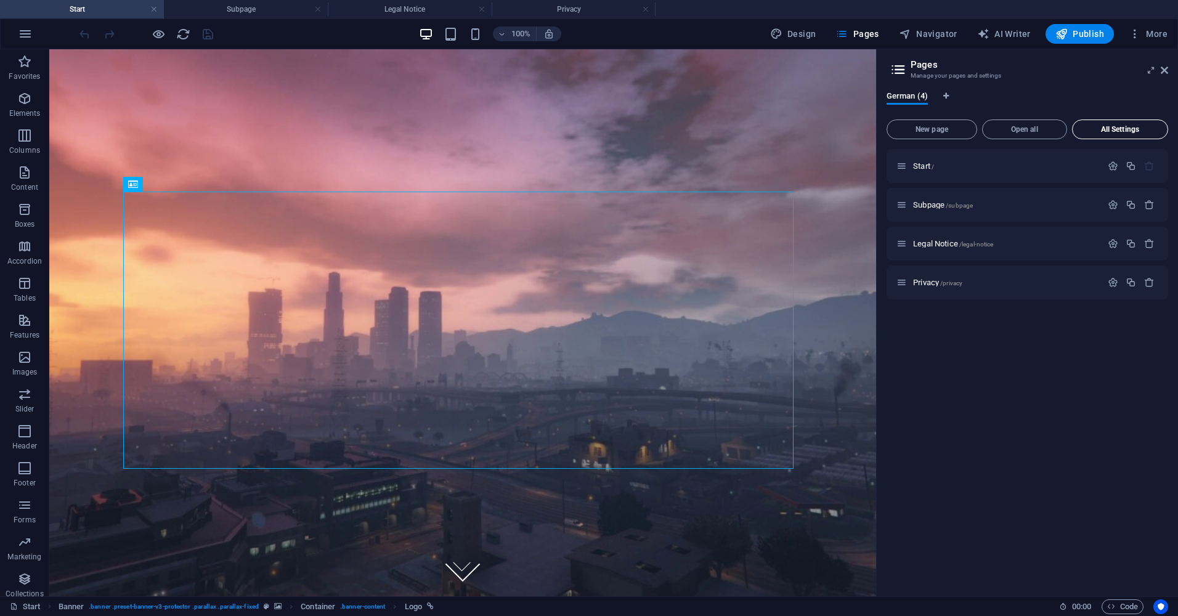
click at [1110, 132] on span "All Settings" at bounding box center [1120, 129] width 85 height 7
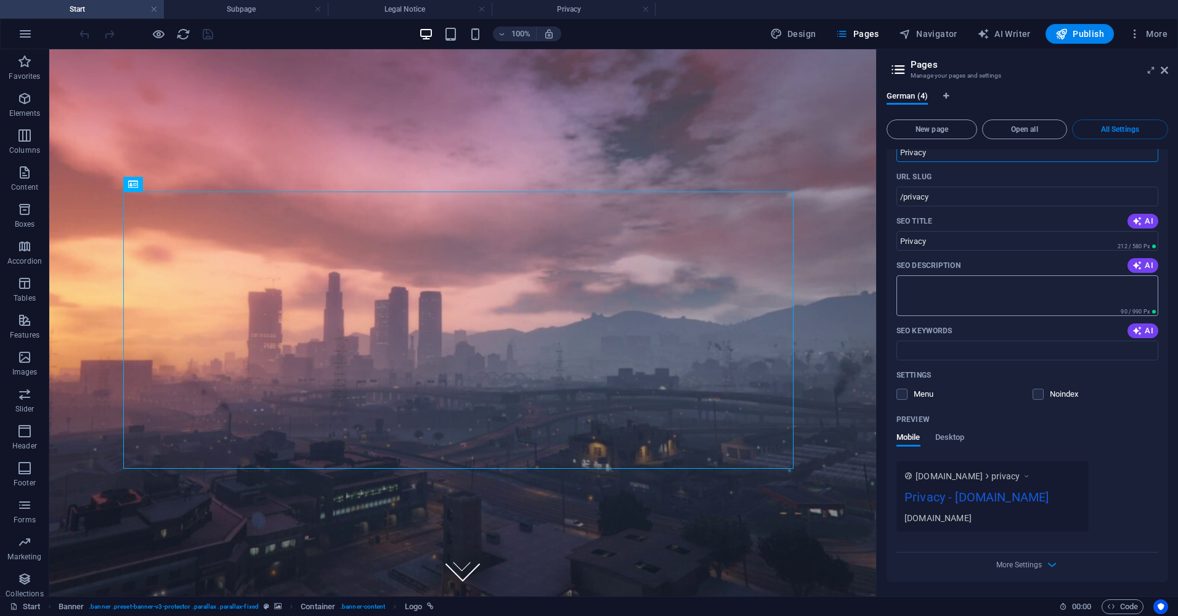
scroll to position [1572, 0]
click at [944, 435] on span "Desktop" at bounding box center [950, 437] width 30 height 17
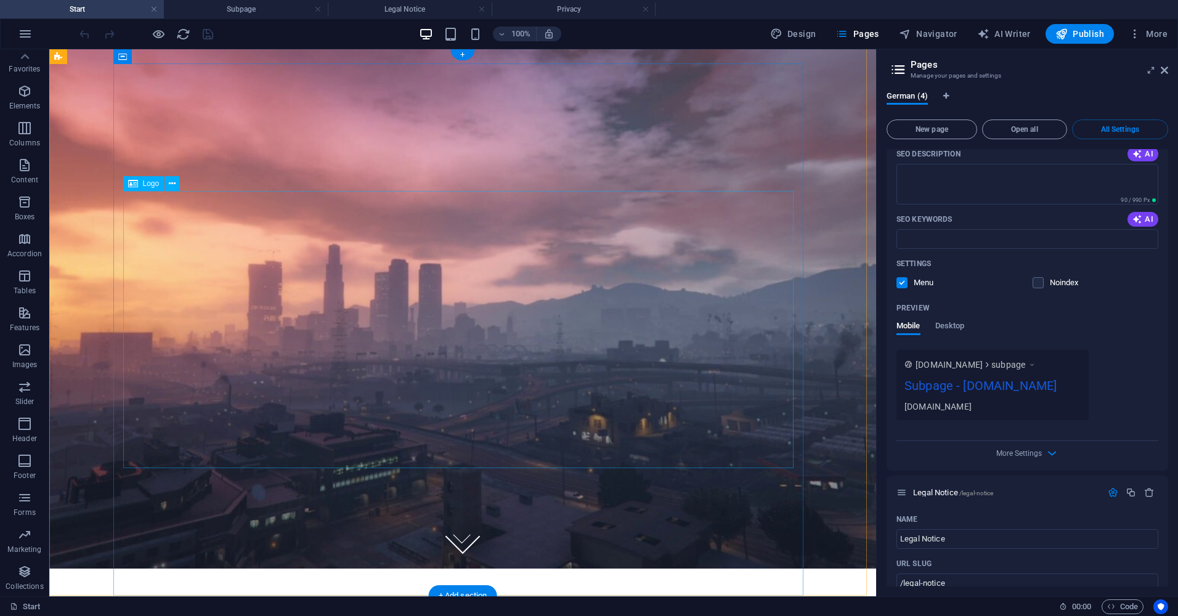
scroll to position [0, 0]
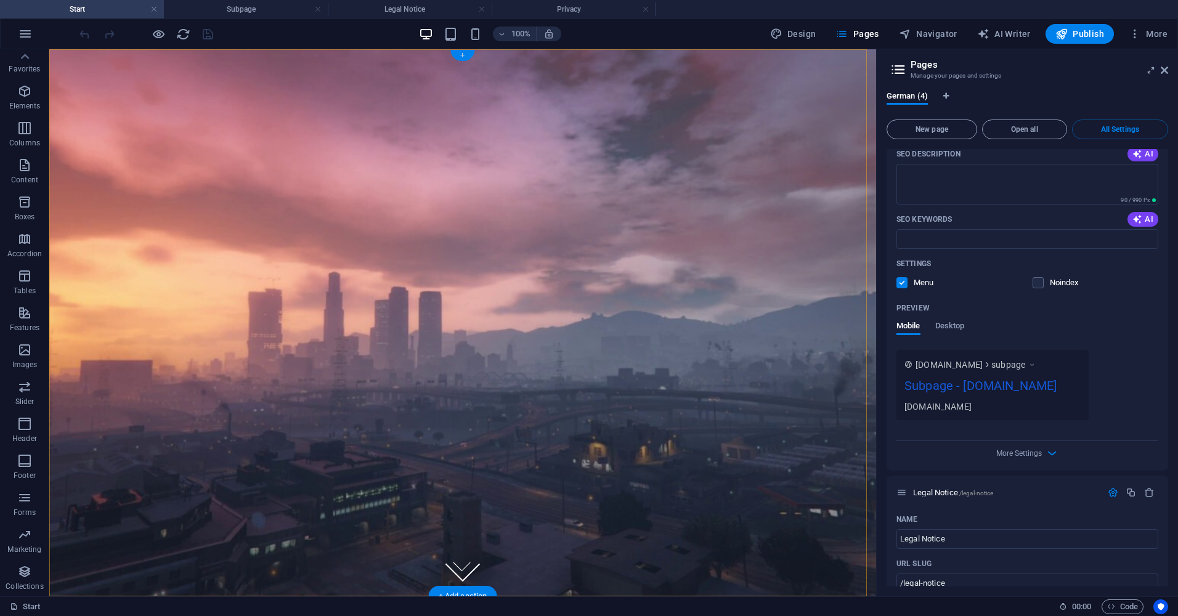
click at [468, 57] on div "+" at bounding box center [462, 55] width 24 height 11
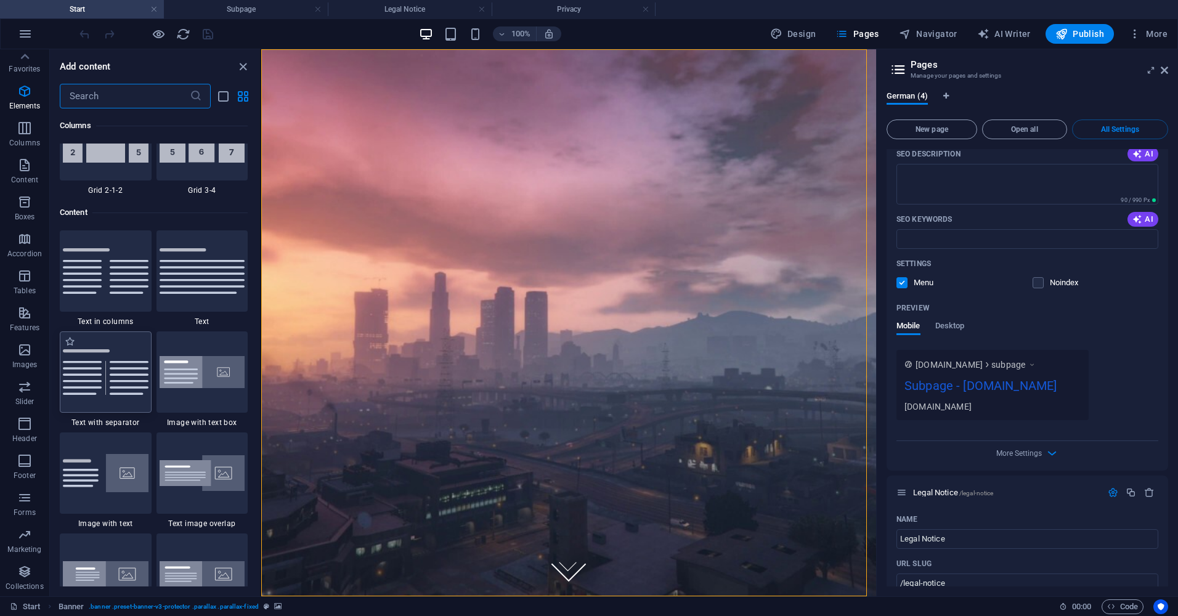
scroll to position [2156, 0]
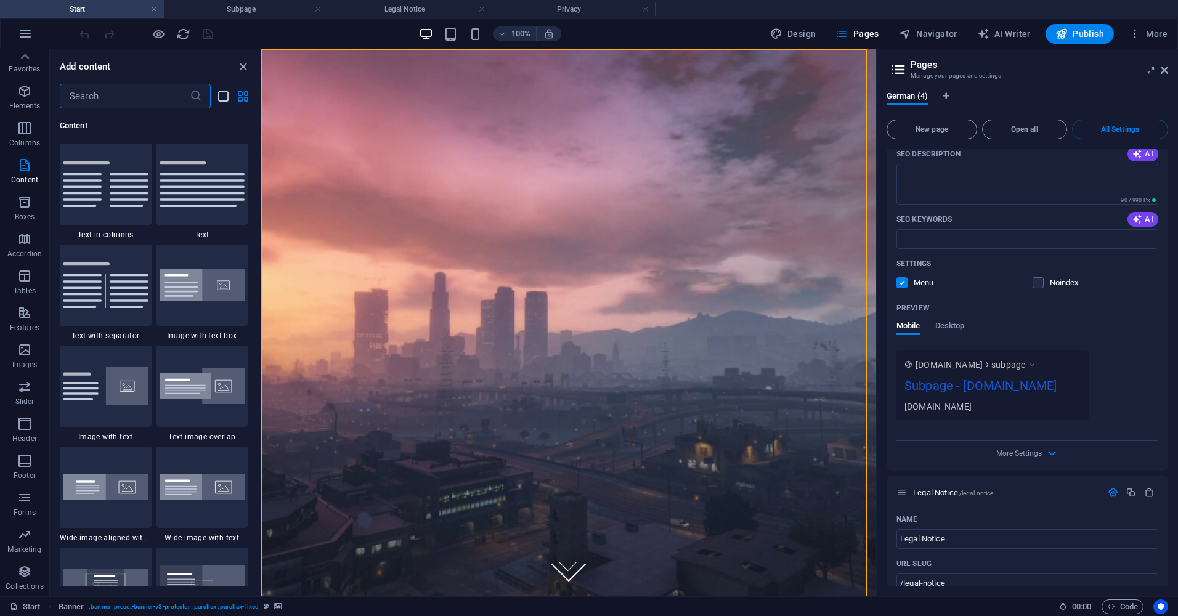
click at [219, 90] on icon "list-view" at bounding box center [223, 96] width 14 height 14
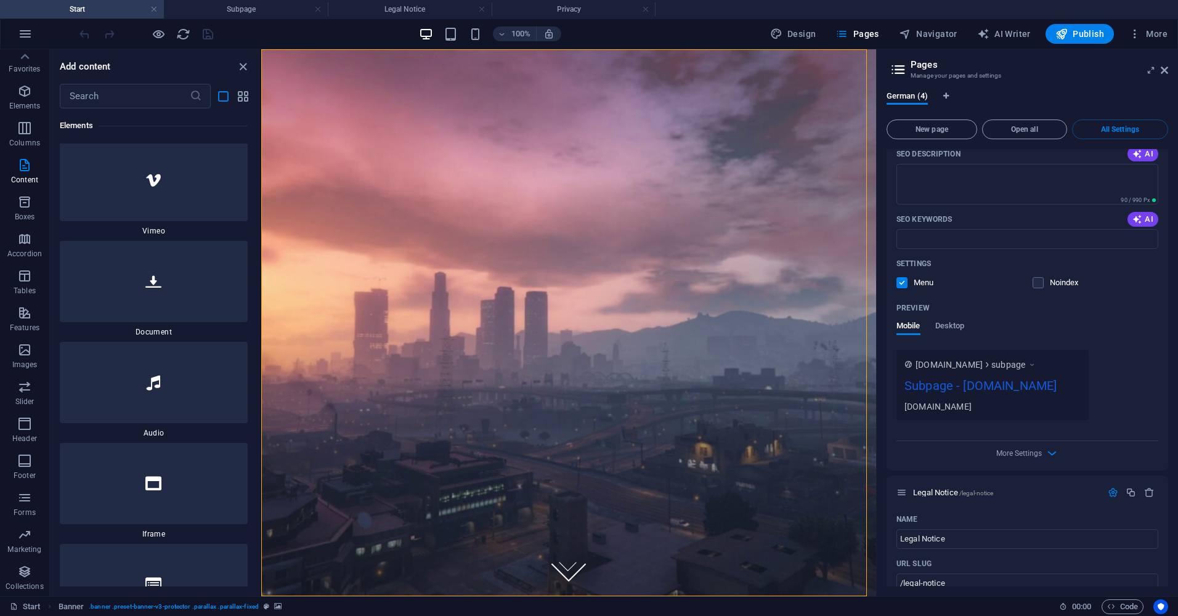
scroll to position [6446, 0]
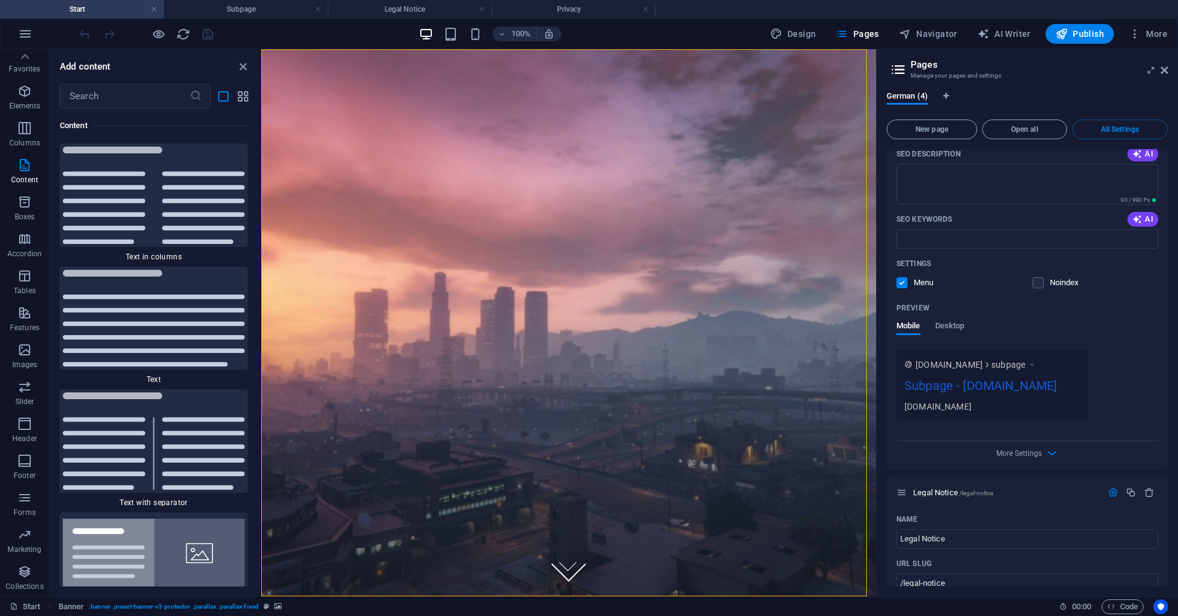
click at [254, 92] on div "​" at bounding box center [155, 96] width 210 height 25
click at [246, 97] on icon "grid-view" at bounding box center [243, 96] width 14 height 14
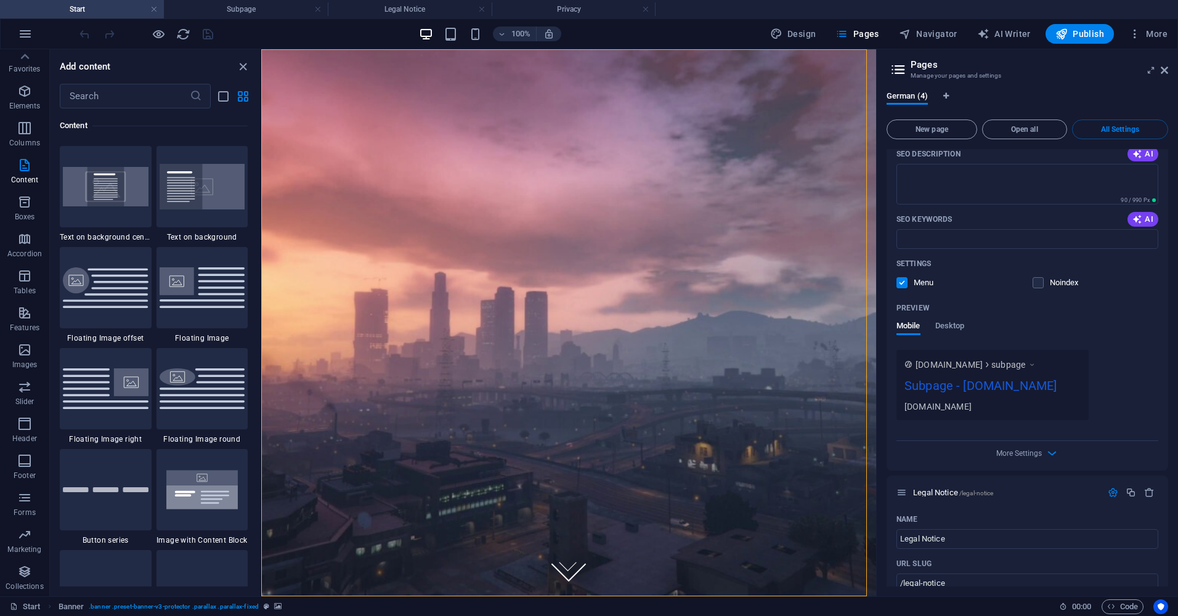
scroll to position [2711, 0]
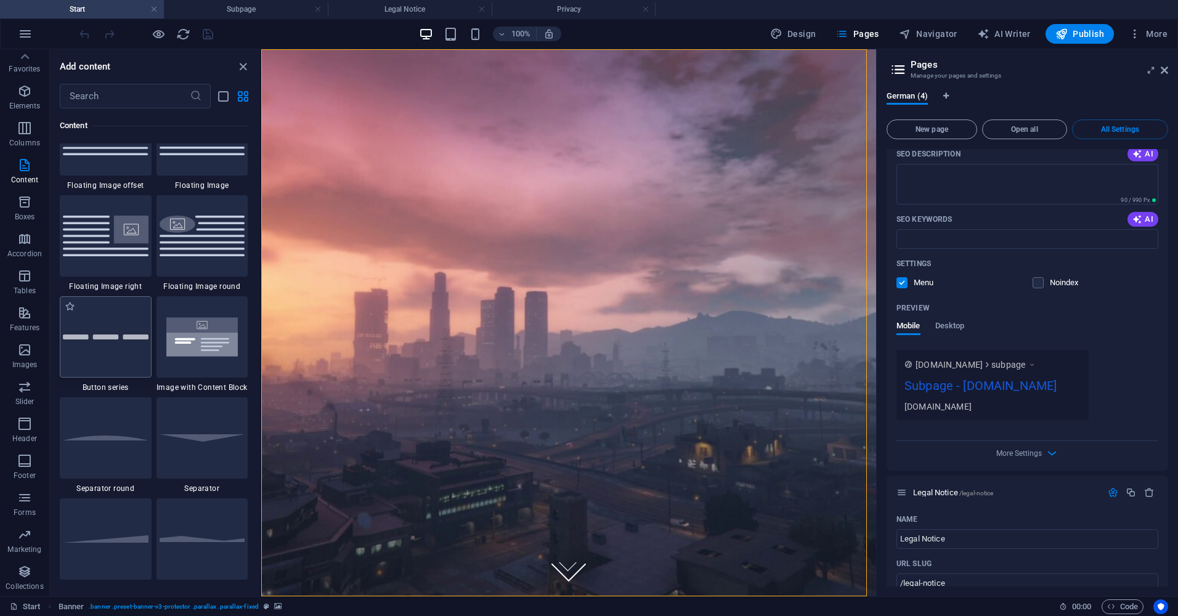
click at [120, 317] on div at bounding box center [106, 336] width 92 height 81
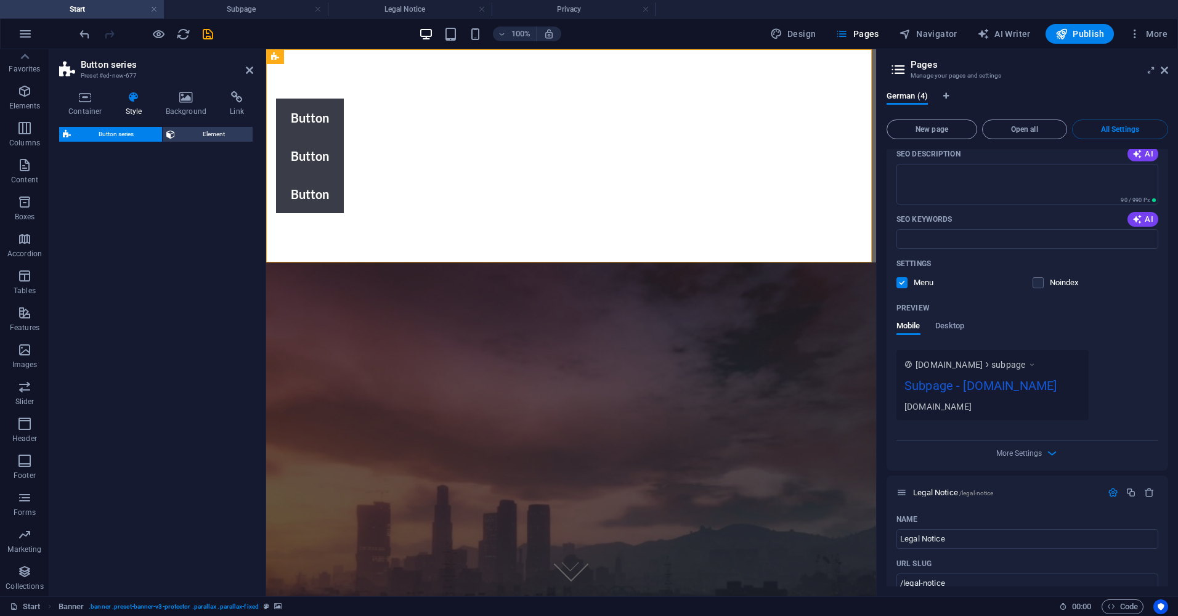
select select "rem"
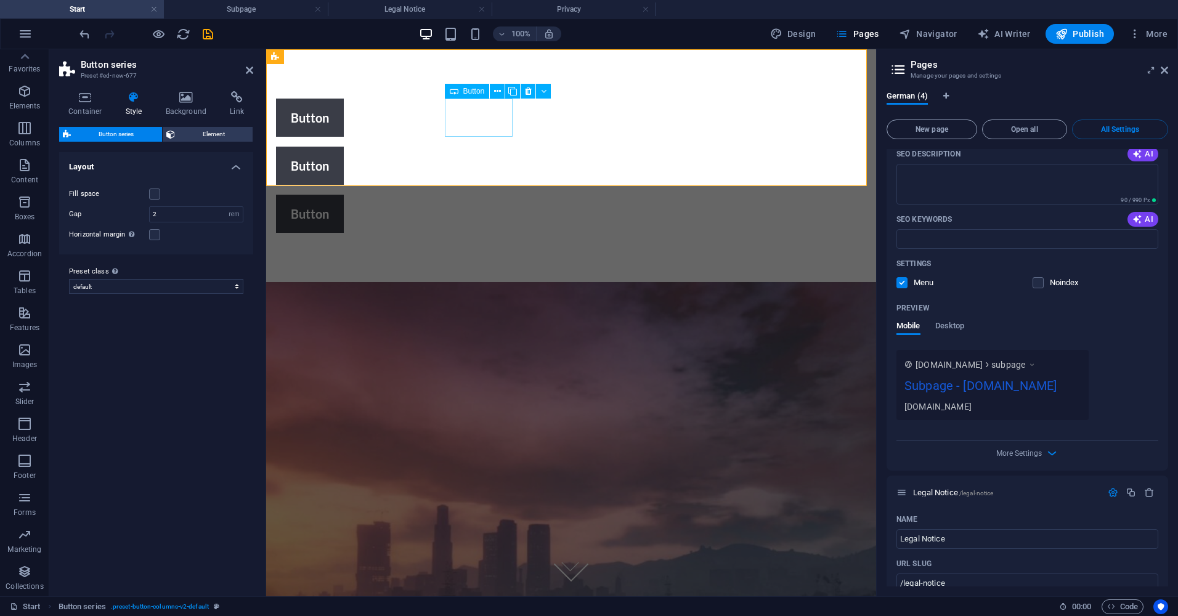
click at [453, 128] on div "Button" at bounding box center [571, 118] width 590 height 38
click at [468, 113] on div "Button" at bounding box center [571, 118] width 590 height 38
click at [230, 284] on select "default Add preset class" at bounding box center [156, 286] width 174 height 15
click at [229, 283] on select "default Add preset class" at bounding box center [156, 286] width 174 height 15
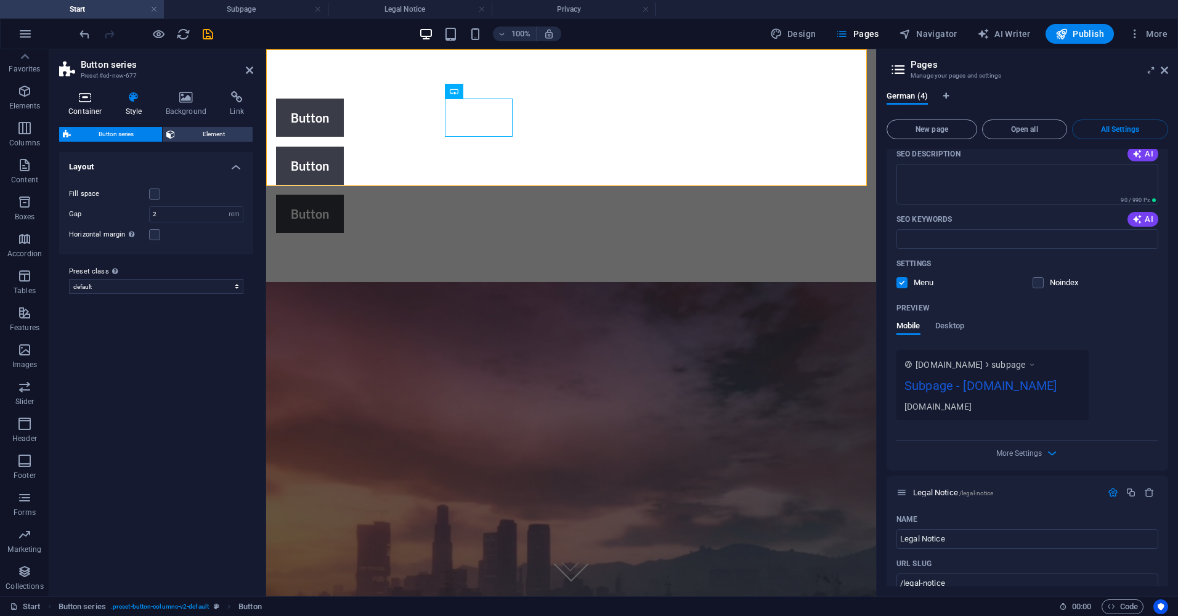
click at [91, 94] on icon at bounding box center [85, 97] width 52 height 12
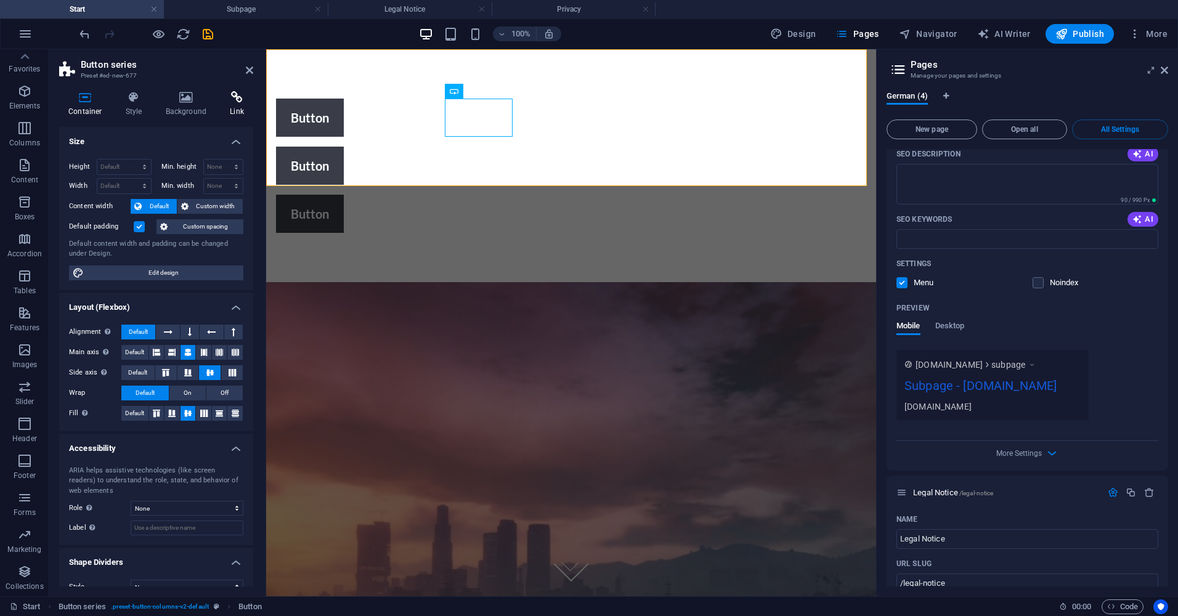
click at [237, 96] on icon at bounding box center [237, 97] width 33 height 12
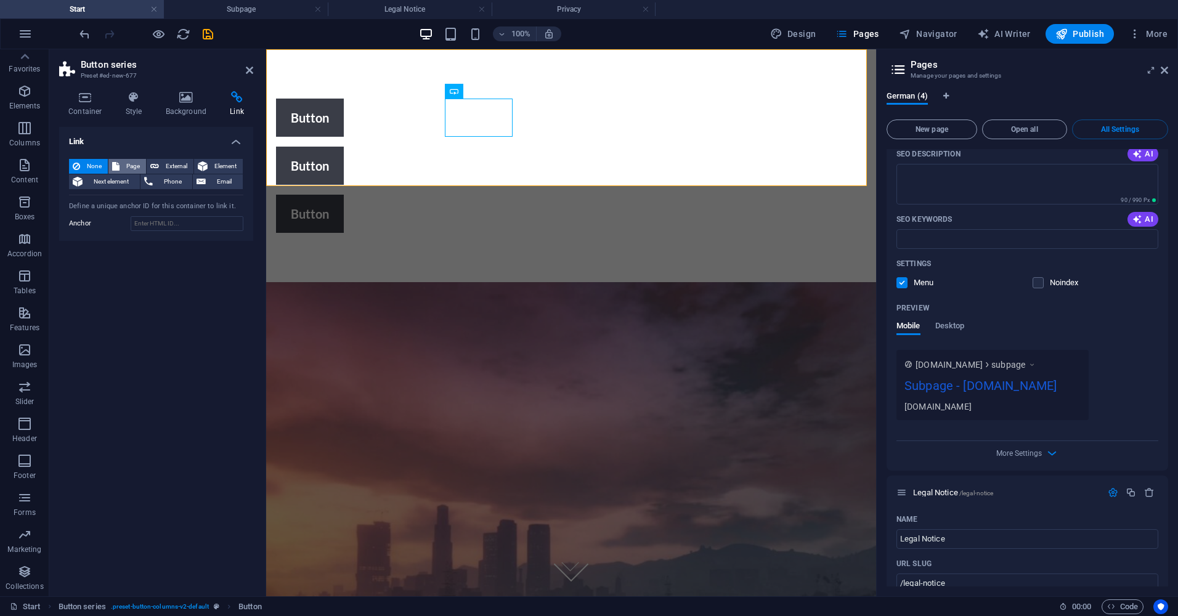
click at [123, 166] on span "Page" at bounding box center [132, 166] width 19 height 15
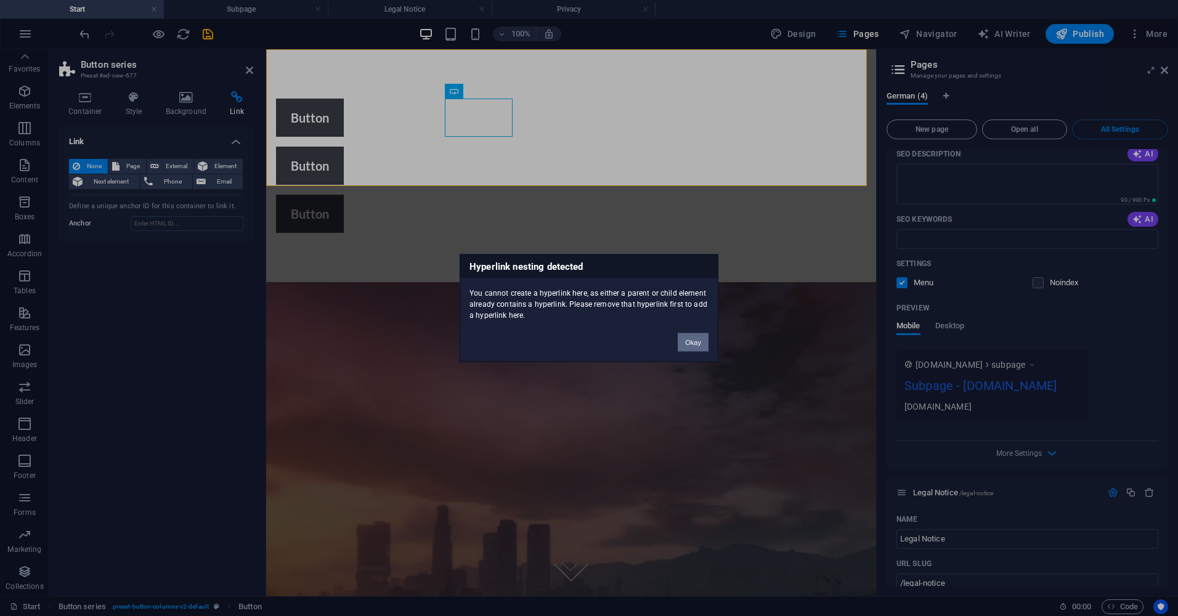
click at [699, 341] on button "Okay" at bounding box center [693, 342] width 31 height 18
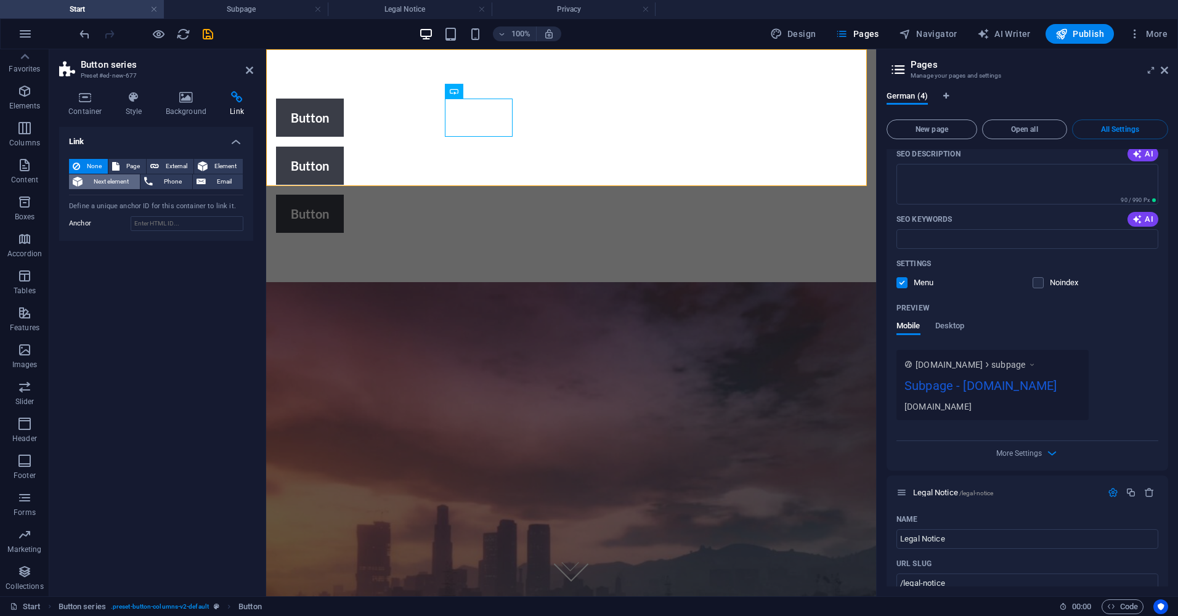
click at [129, 174] on span "Next element" at bounding box center [111, 181] width 50 height 15
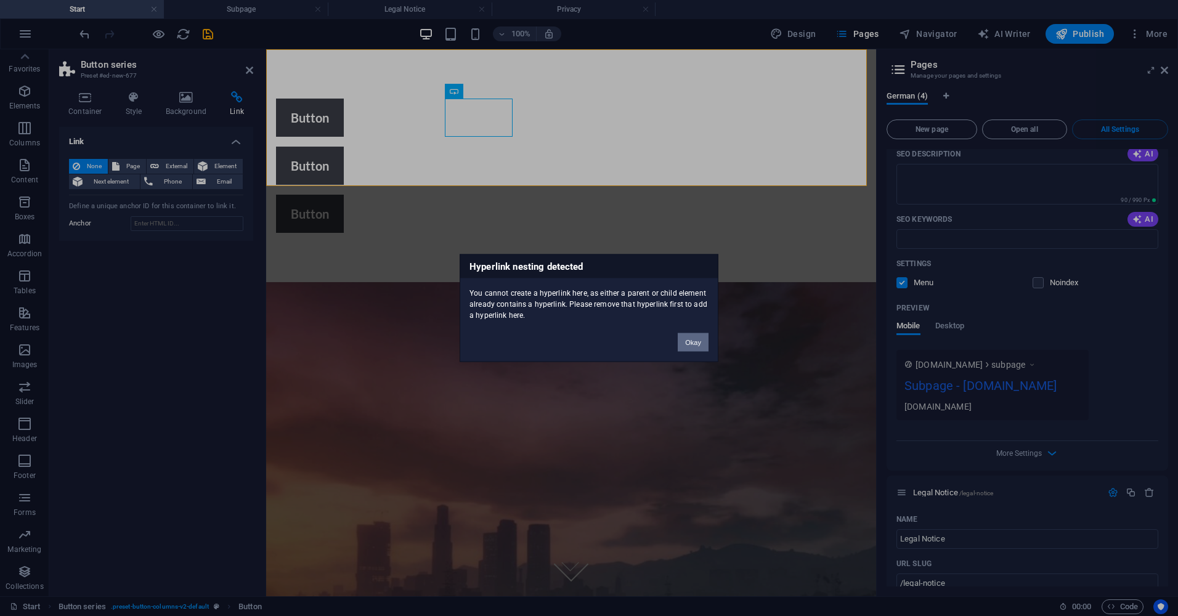
drag, startPoint x: 684, startPoint y: 351, endPoint x: 322, endPoint y: 197, distance: 392.9
click at [684, 351] on button "Okay" at bounding box center [693, 342] width 31 height 18
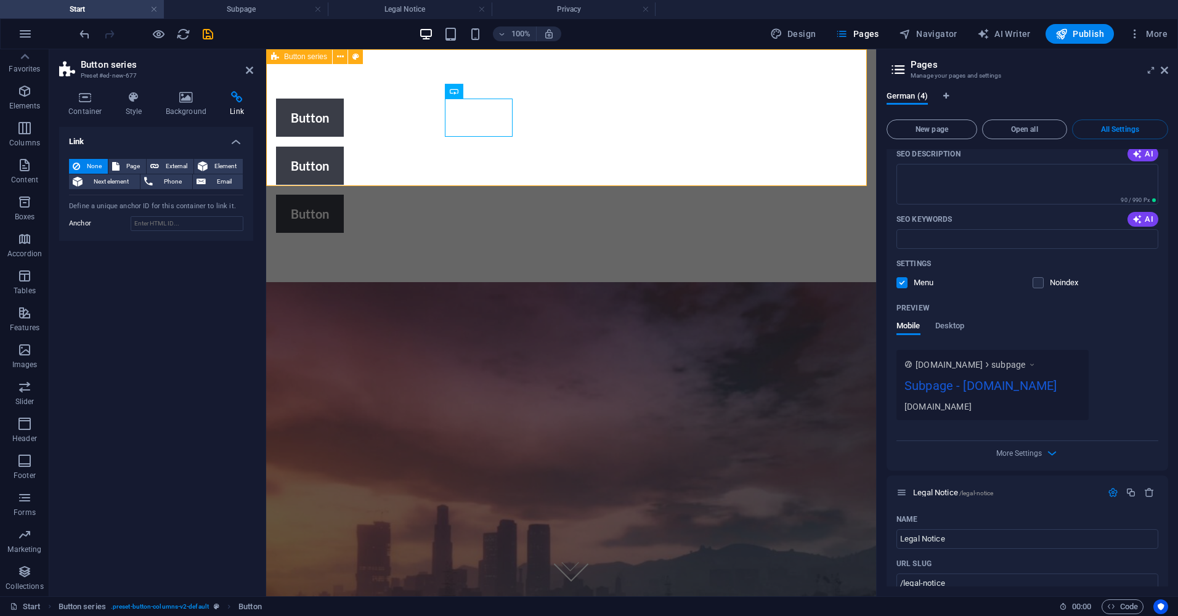
click at [468, 137] on div "Button Button Button" at bounding box center [571, 165] width 610 height 233
click at [465, 115] on div "Button" at bounding box center [571, 118] width 590 height 38
click at [124, 167] on span "Page" at bounding box center [132, 166] width 19 height 15
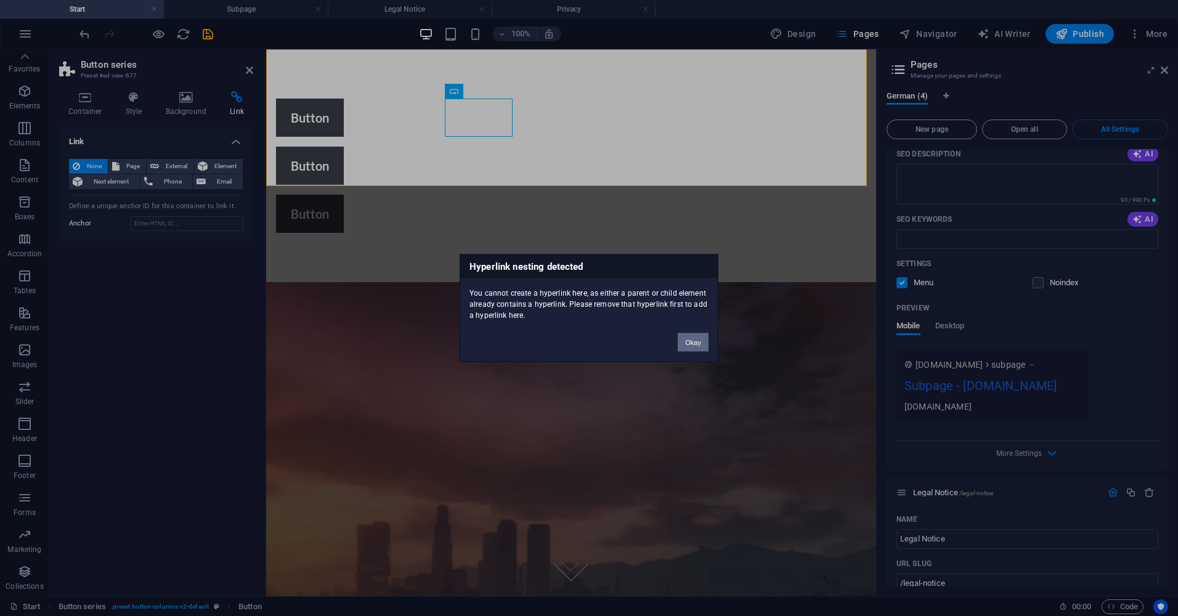
click at [698, 344] on button "Okay" at bounding box center [693, 342] width 31 height 18
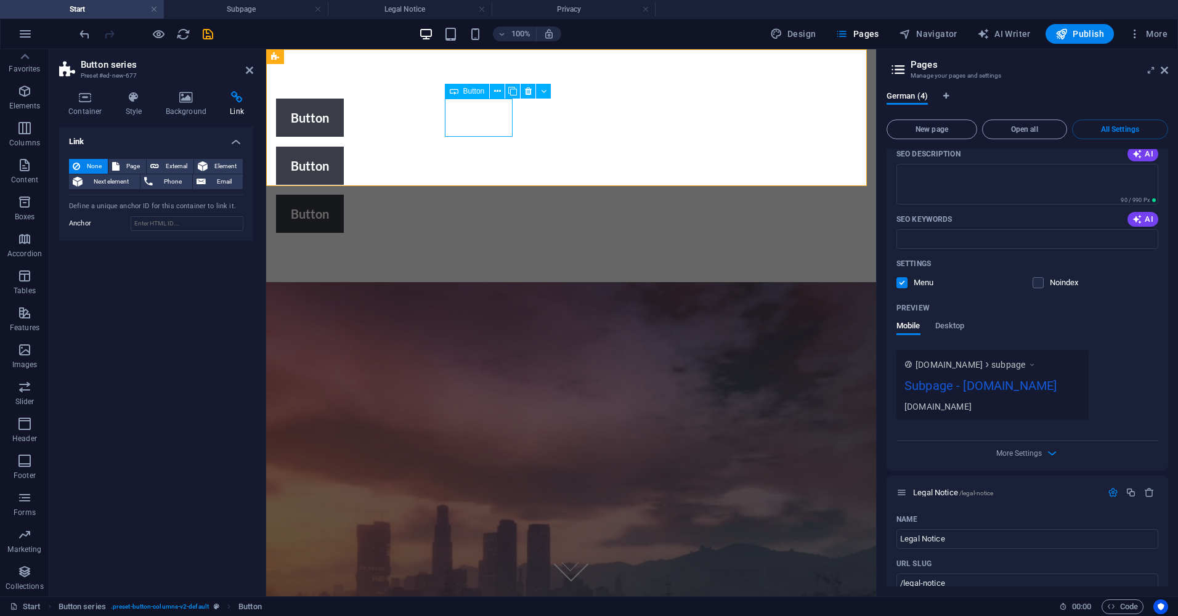
click at [484, 92] on span "Button" at bounding box center [474, 90] width 22 height 7
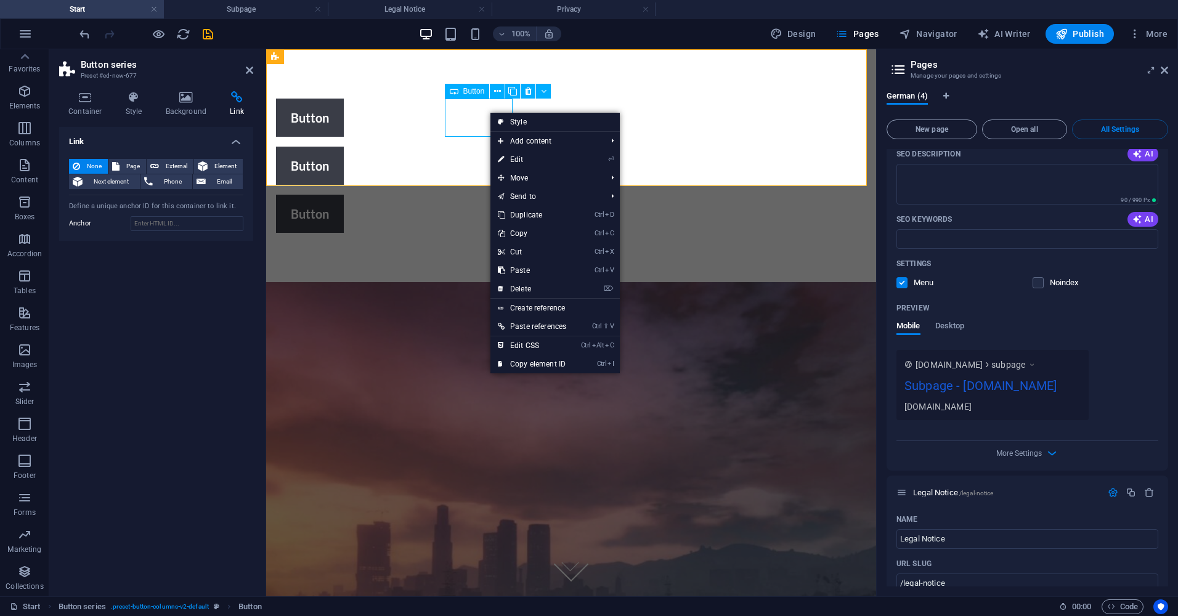
click at [468, 115] on div "Button" at bounding box center [571, 118] width 590 height 38
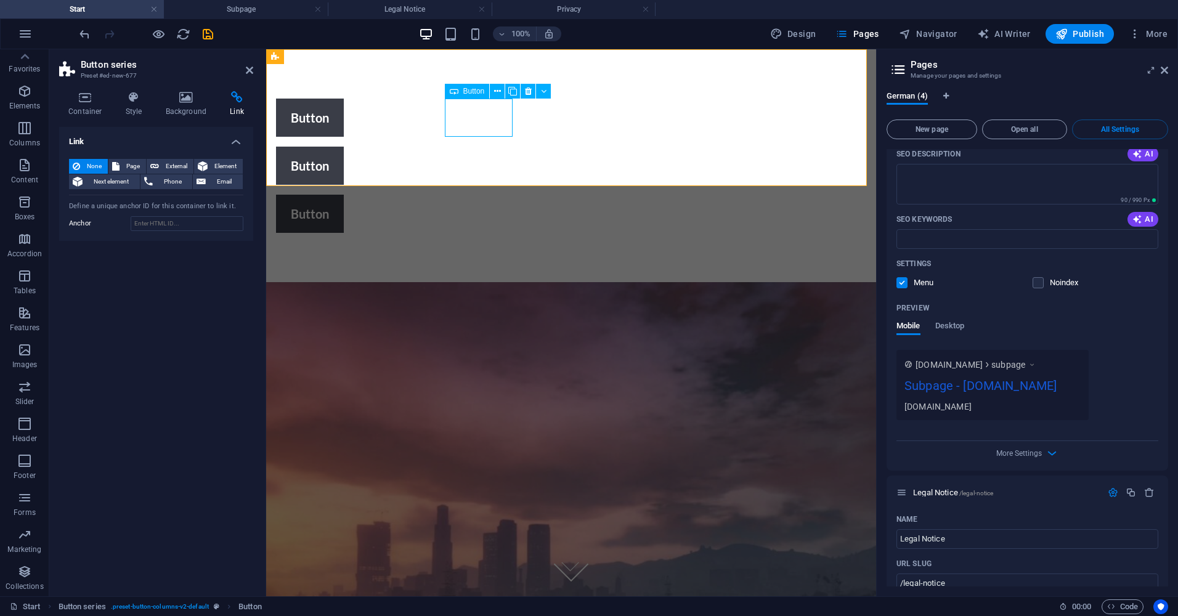
click at [468, 115] on div "Button" at bounding box center [571, 118] width 590 height 38
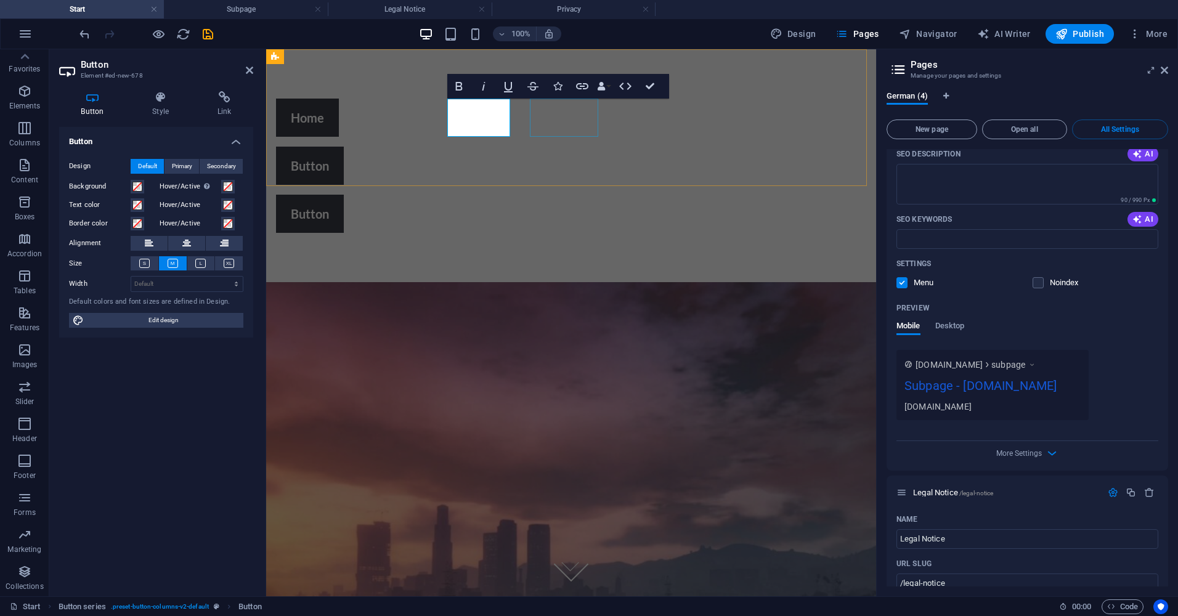
click at [563, 147] on div "Button" at bounding box center [571, 166] width 590 height 38
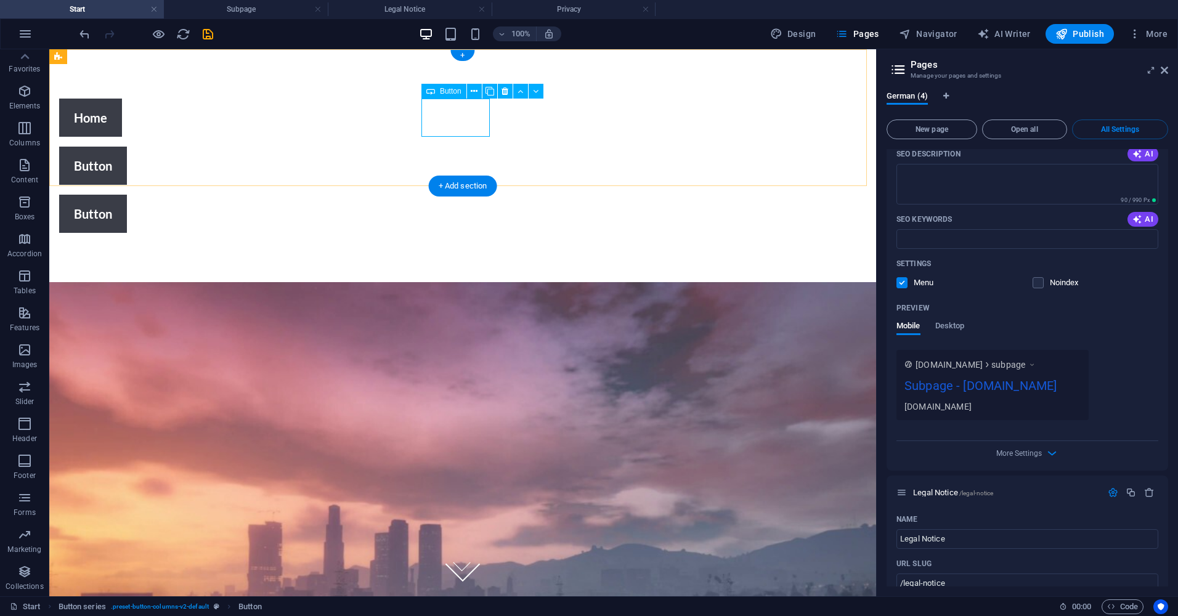
click at [449, 147] on div "Button" at bounding box center [394, 166] width 670 height 38
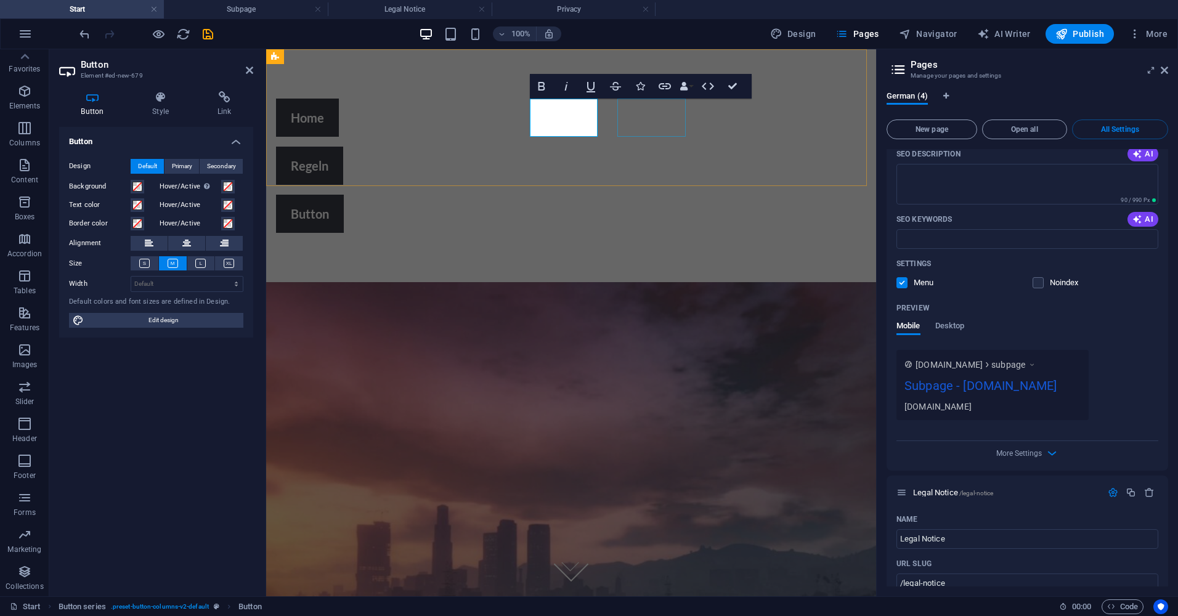
click at [643, 195] on div "Button" at bounding box center [571, 214] width 590 height 38
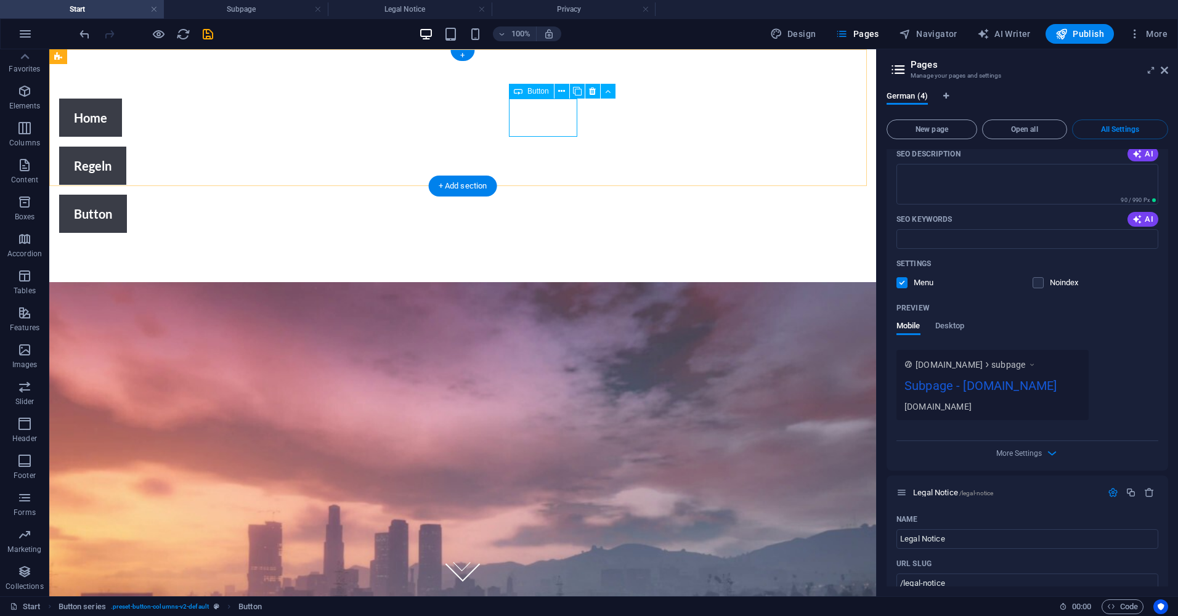
click at [548, 195] on div "Button" at bounding box center [394, 214] width 670 height 38
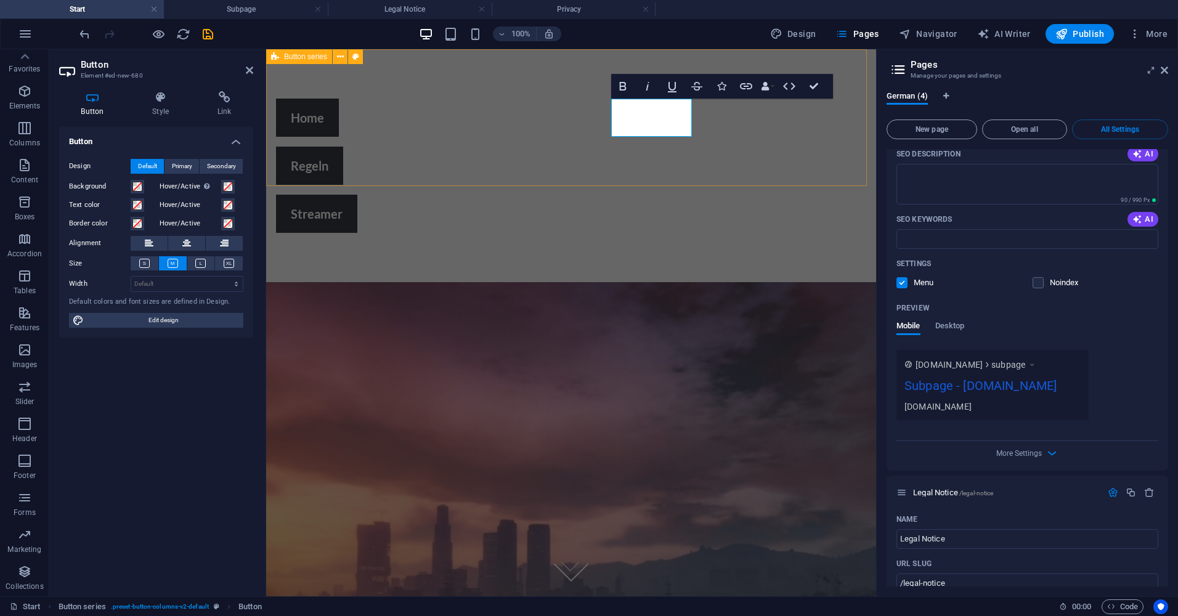
click at [771, 139] on div "Home Regeln Streamer" at bounding box center [571, 165] width 610 height 233
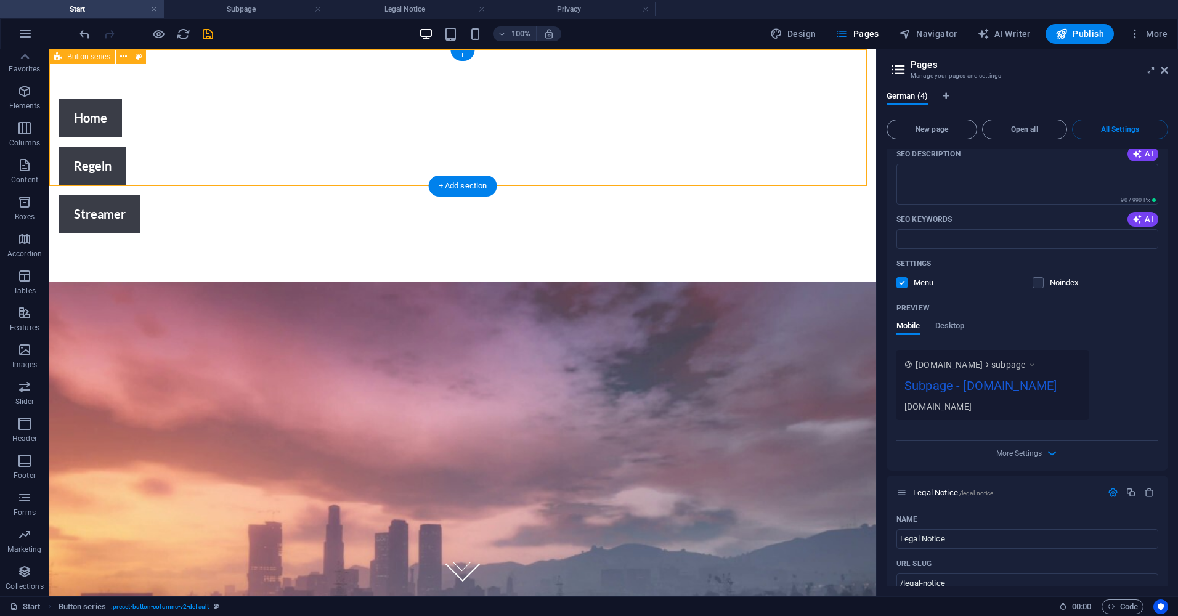
click at [622, 121] on div "Home Regeln Streamer" at bounding box center [462, 165] width 827 height 233
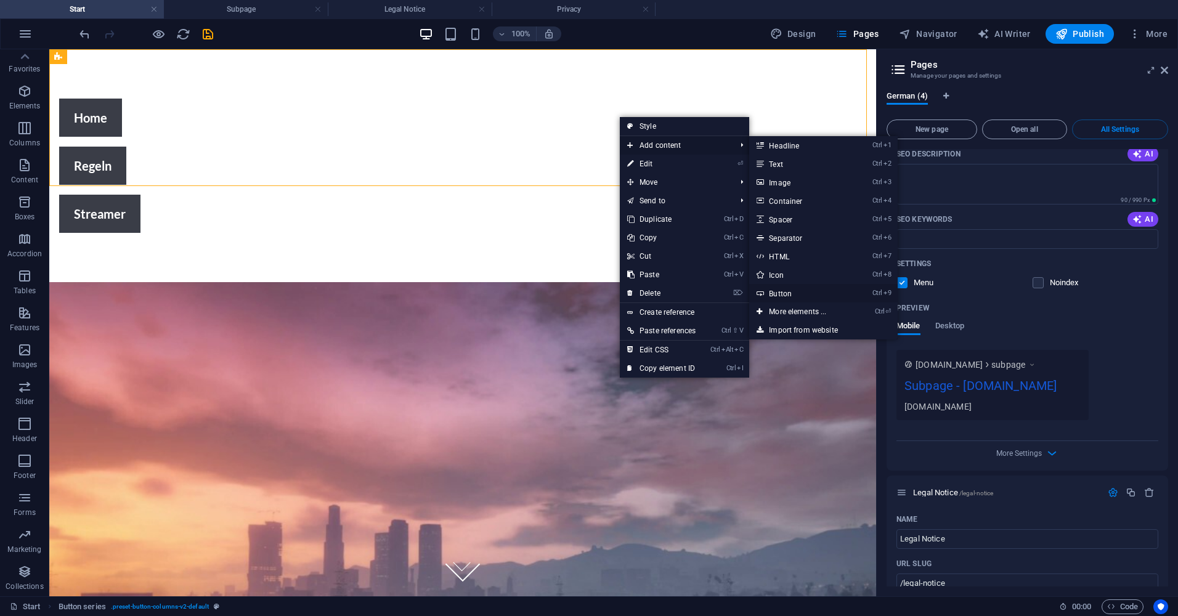
click at [789, 295] on link "Ctrl 9 Button" at bounding box center [800, 293] width 102 height 18
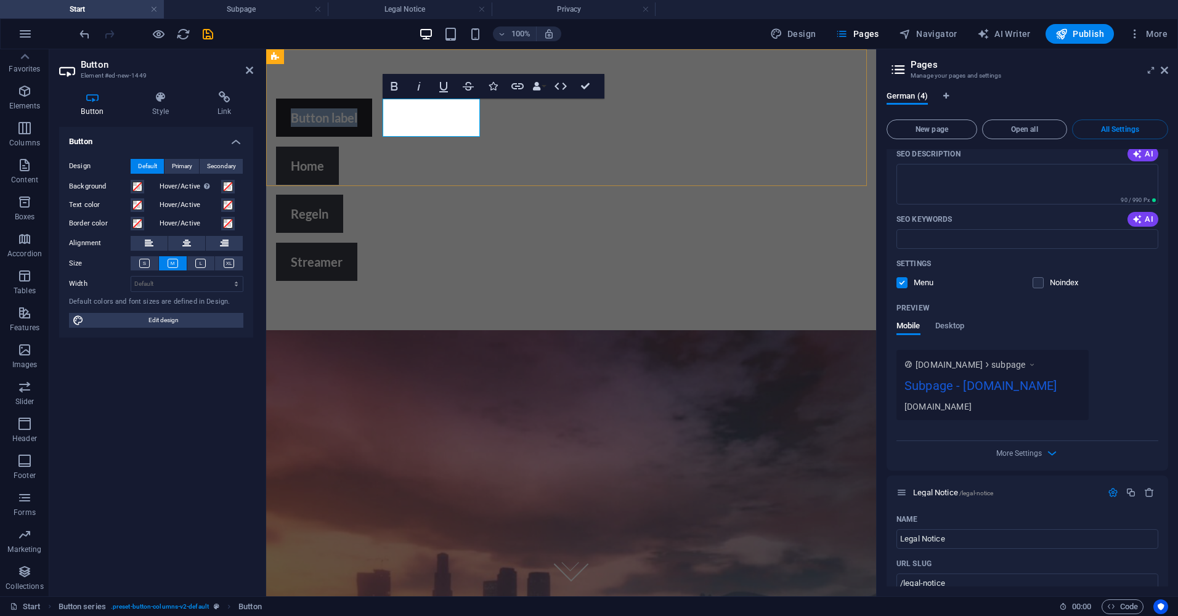
click at [372, 131] on link "Button label" at bounding box center [324, 118] width 96 height 38
click at [372, 117] on link "Button label" at bounding box center [324, 118] width 96 height 38
click at [372, 116] on link "Button label" at bounding box center [324, 118] width 96 height 38
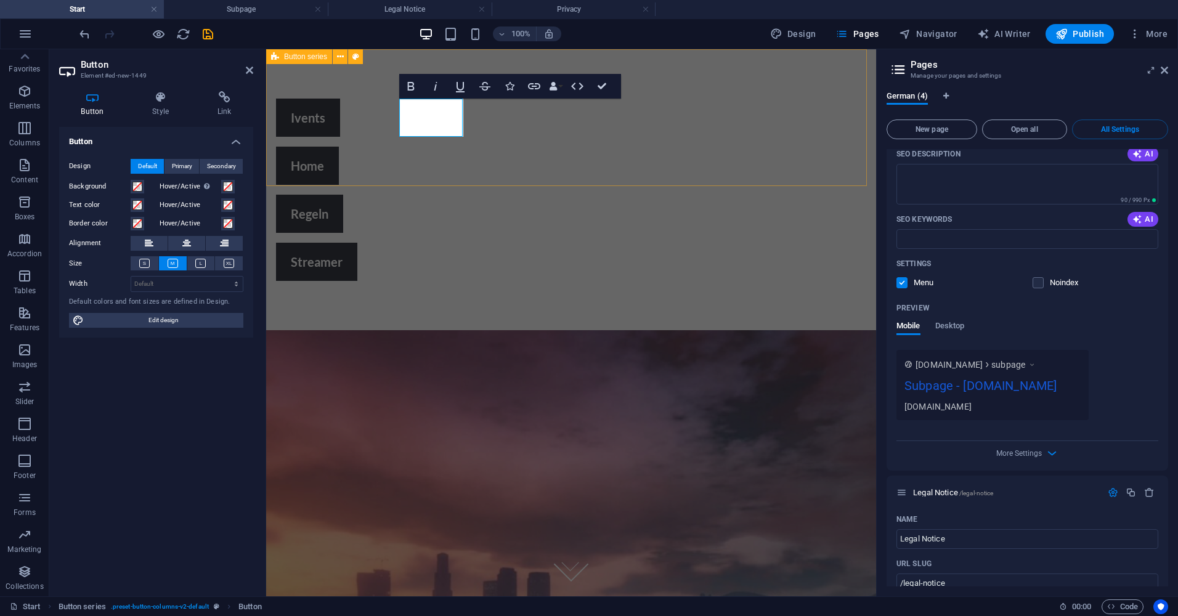
click at [486, 171] on div "Ivents Home Regeln Streamer" at bounding box center [571, 189] width 610 height 281
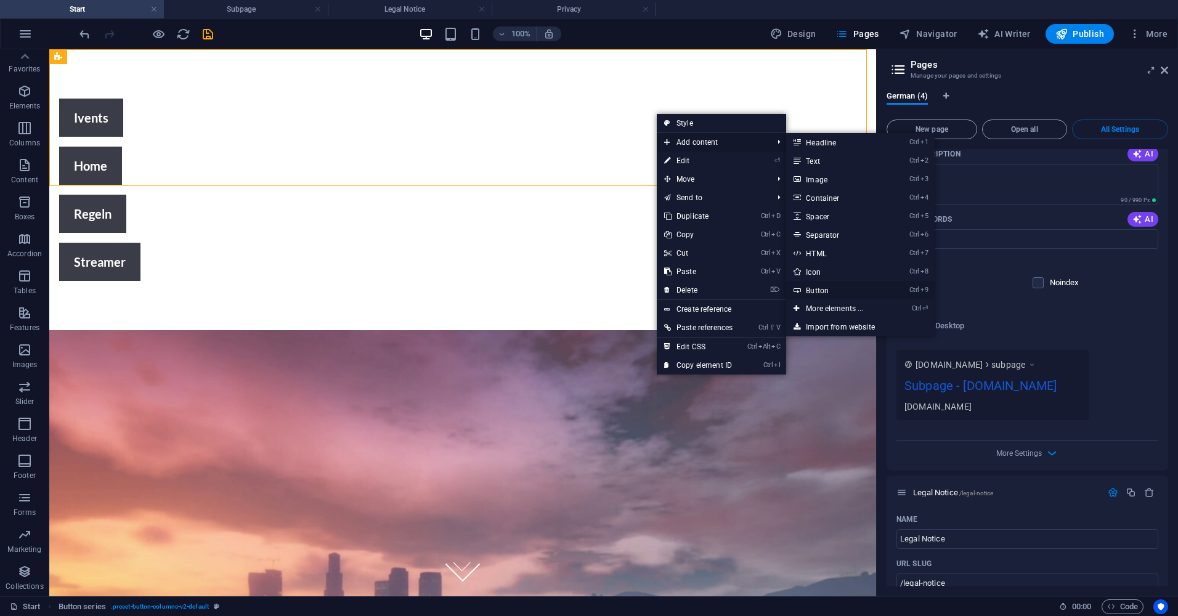
click at [814, 290] on link "Ctrl 9 Button" at bounding box center [837, 290] width 102 height 18
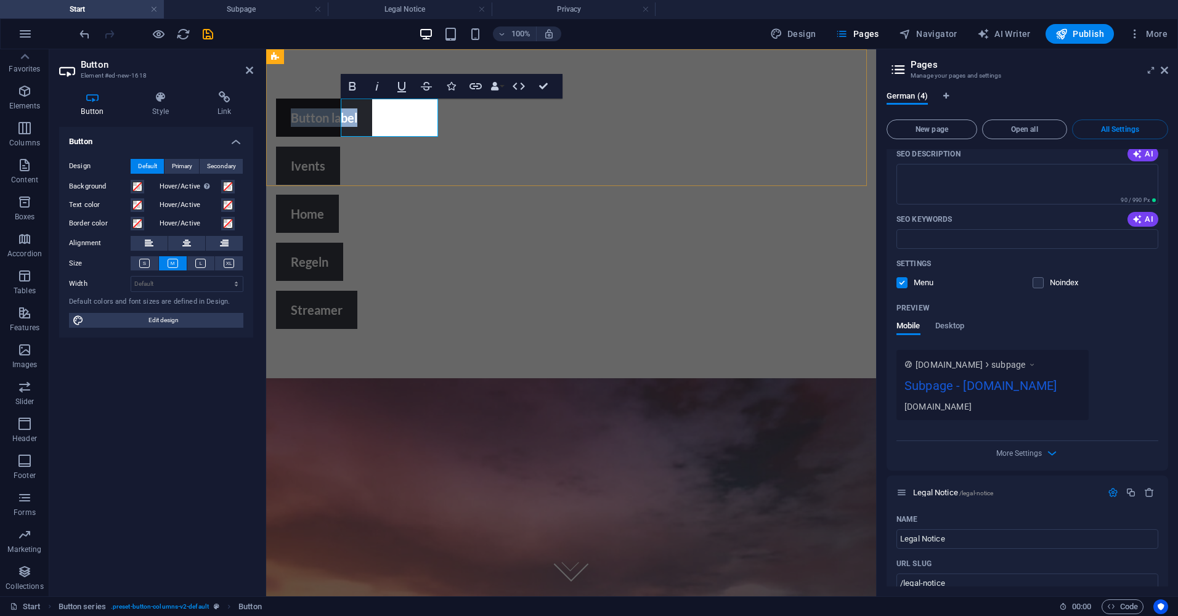
click at [372, 121] on link "Button label" at bounding box center [324, 118] width 96 height 38
click at [458, 137] on div "Partner Ivents Home Regeln Streamer" at bounding box center [571, 213] width 610 height 329
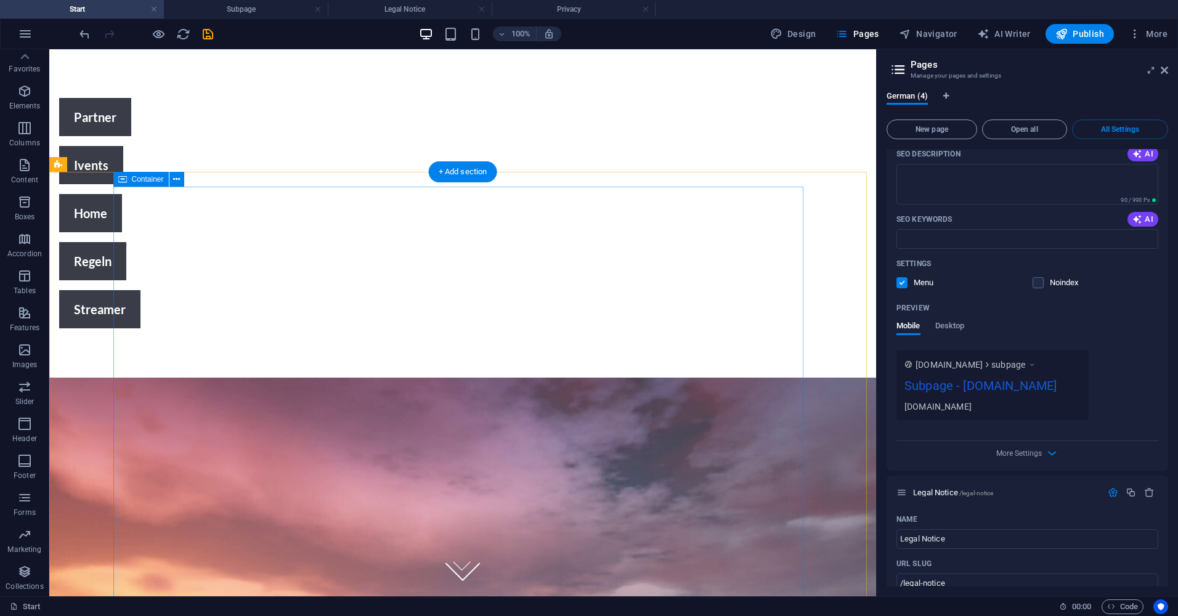
scroll to position [0, 0]
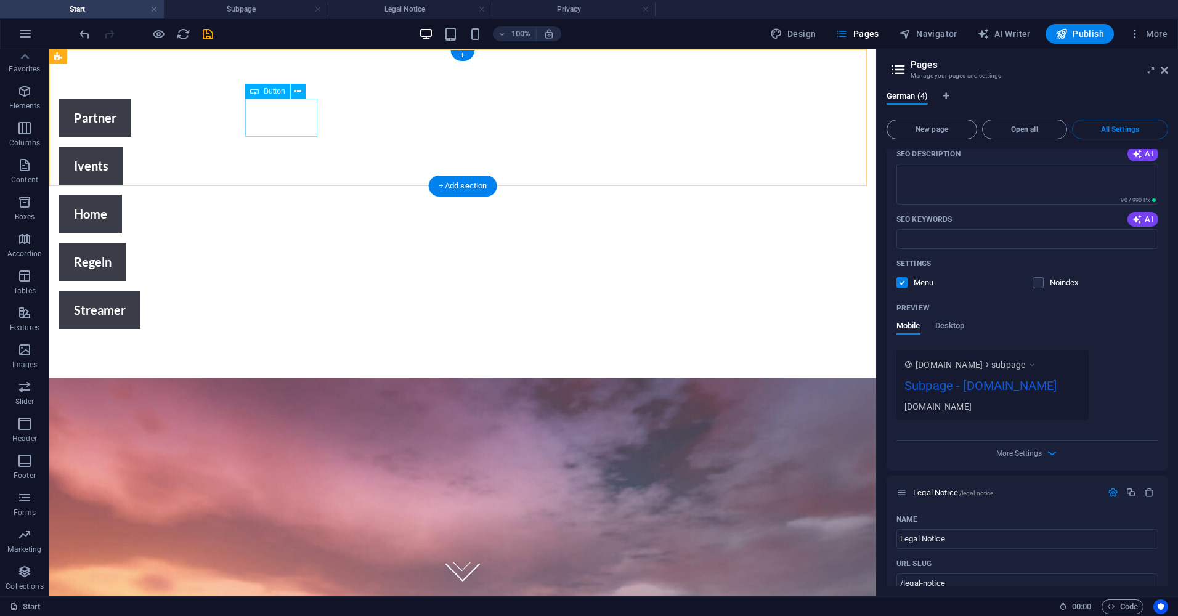
click at [279, 119] on div "Partner" at bounding box center [394, 118] width 670 height 38
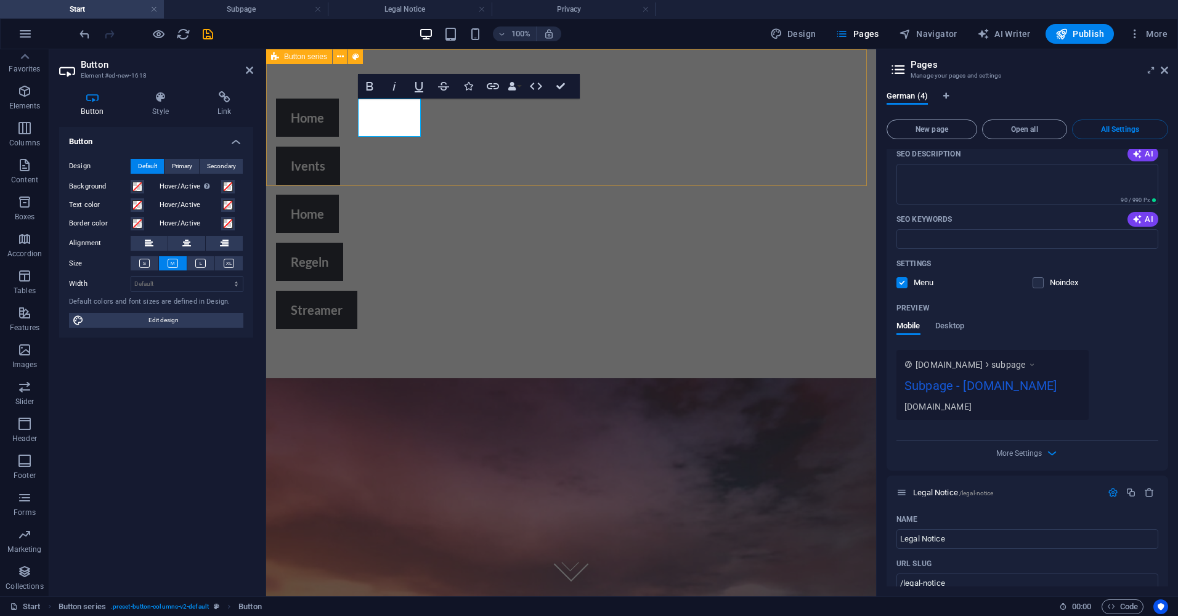
click at [463, 161] on div "Home Ivents Home Regeln Streamer" at bounding box center [571, 213] width 610 height 329
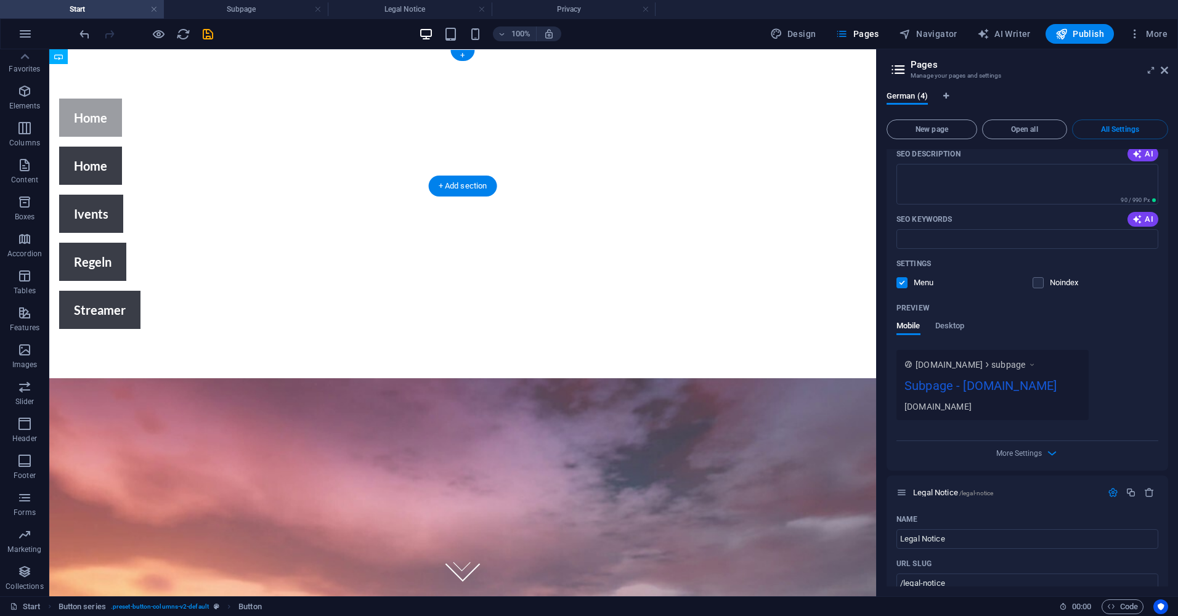
drag, startPoint x: 446, startPoint y: 121, endPoint x: 273, endPoint y: 119, distance: 173.2
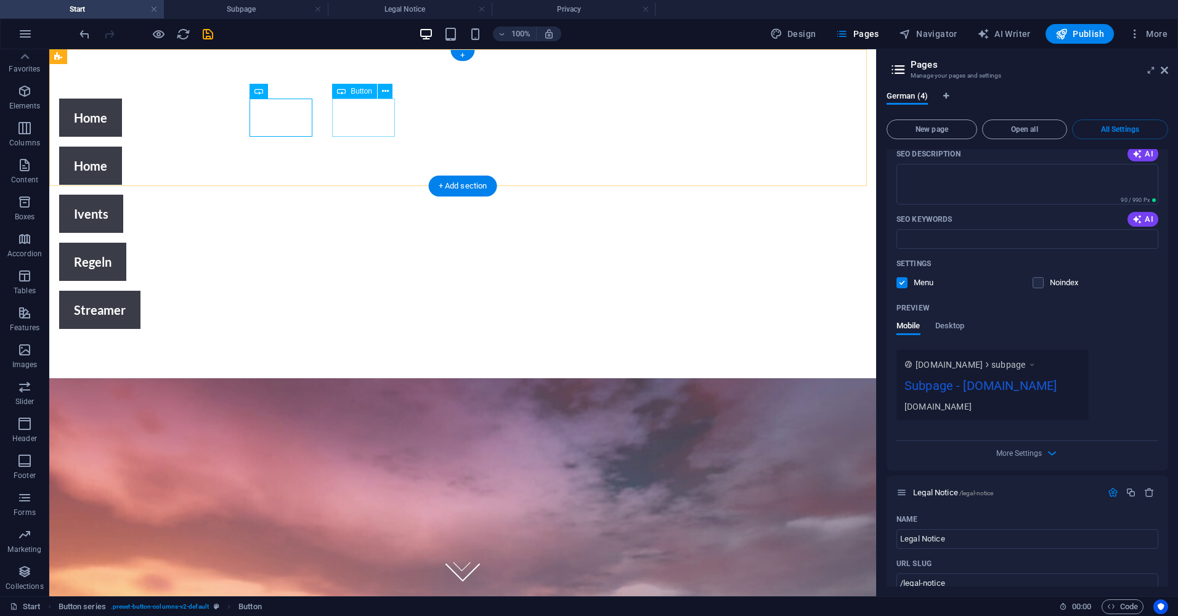
click at [360, 147] on div "Home" at bounding box center [394, 166] width 670 height 38
click at [368, 147] on div "Home" at bounding box center [394, 166] width 670 height 38
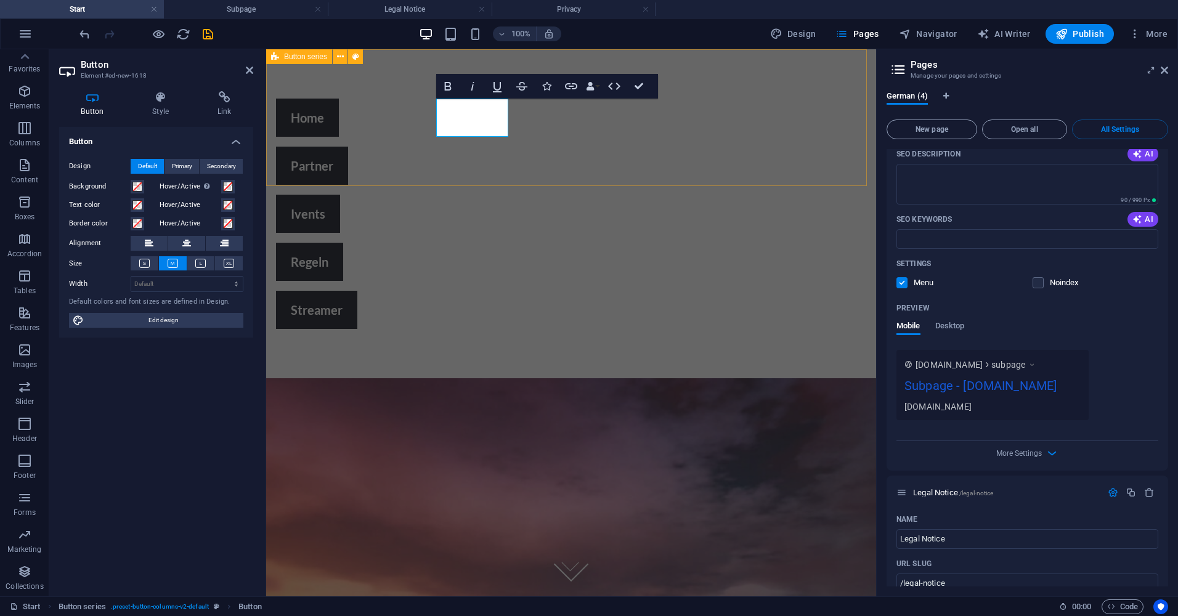
click at [410, 150] on div "Home Partner Ivents Regeln Streamer" at bounding box center [571, 213] width 610 height 329
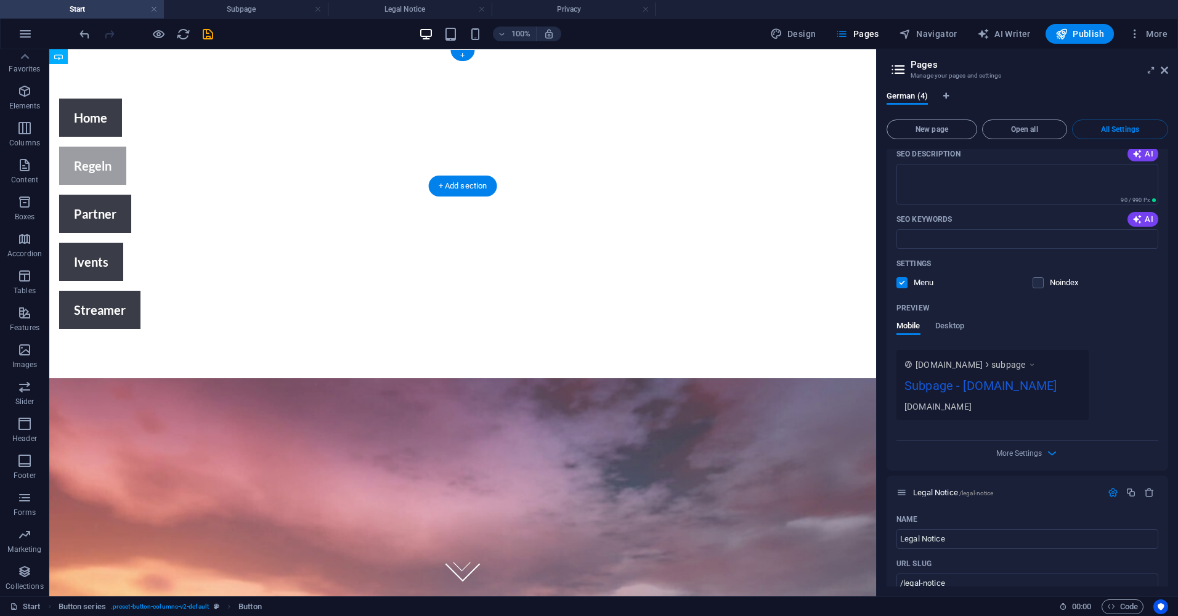
drag, startPoint x: 450, startPoint y: 120, endPoint x: 436, endPoint y: 146, distance: 30.0
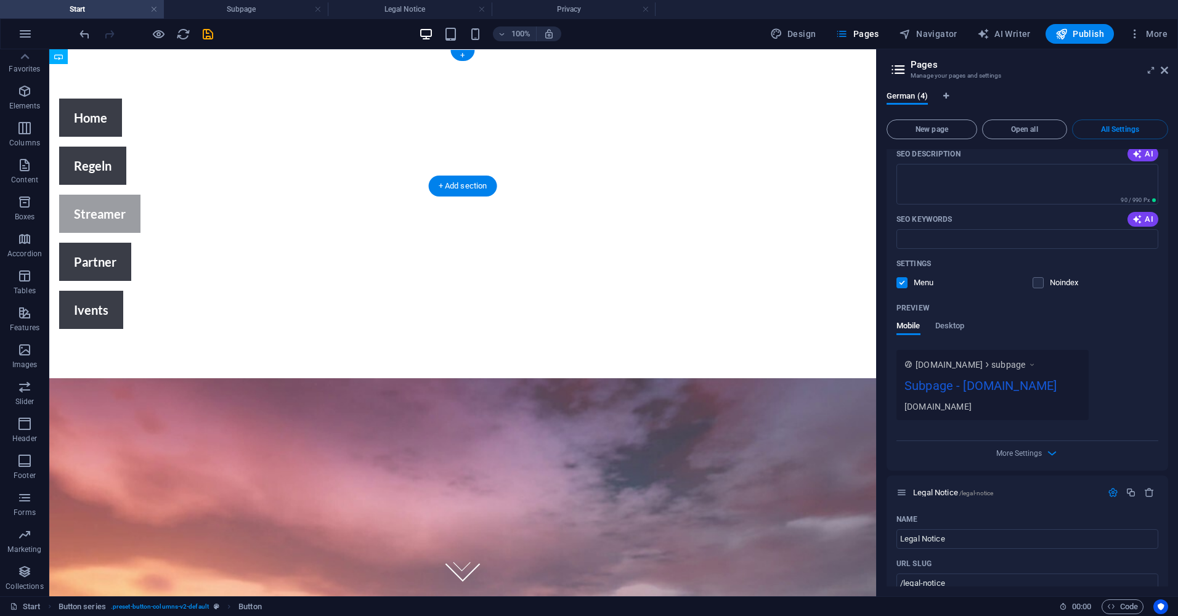
drag, startPoint x: 635, startPoint y: 116, endPoint x: 489, endPoint y: 128, distance: 147.1
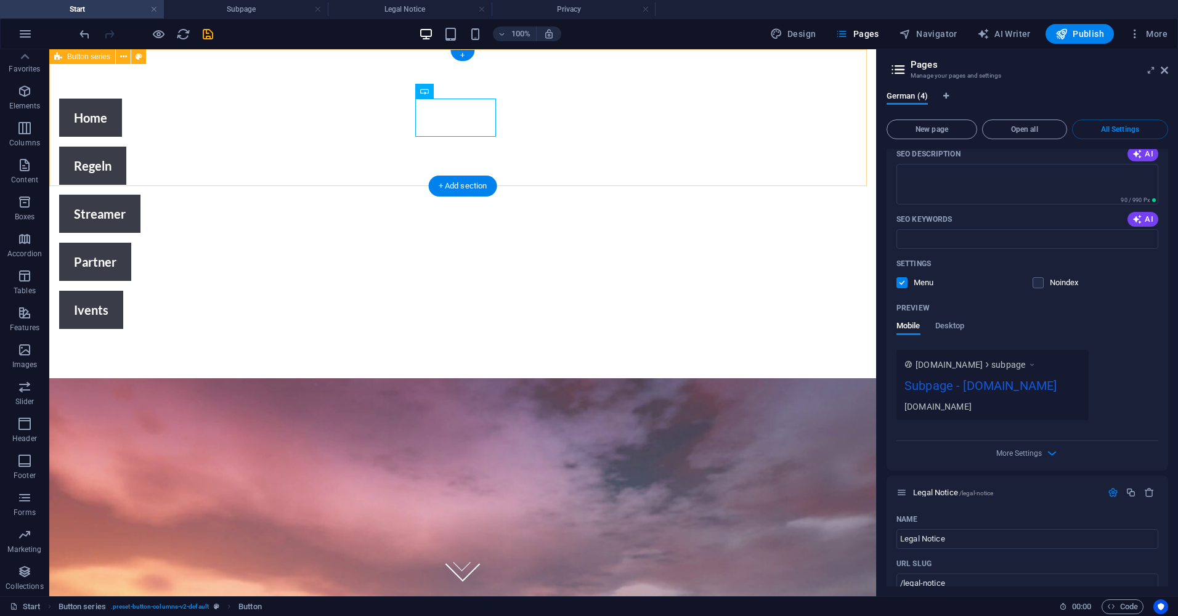
click at [253, 161] on div "Home Regeln Streamer Partner Ivents" at bounding box center [462, 213] width 827 height 329
click at [174, 153] on div "Home Regeln Streamer Partner Ivents" at bounding box center [462, 213] width 827 height 329
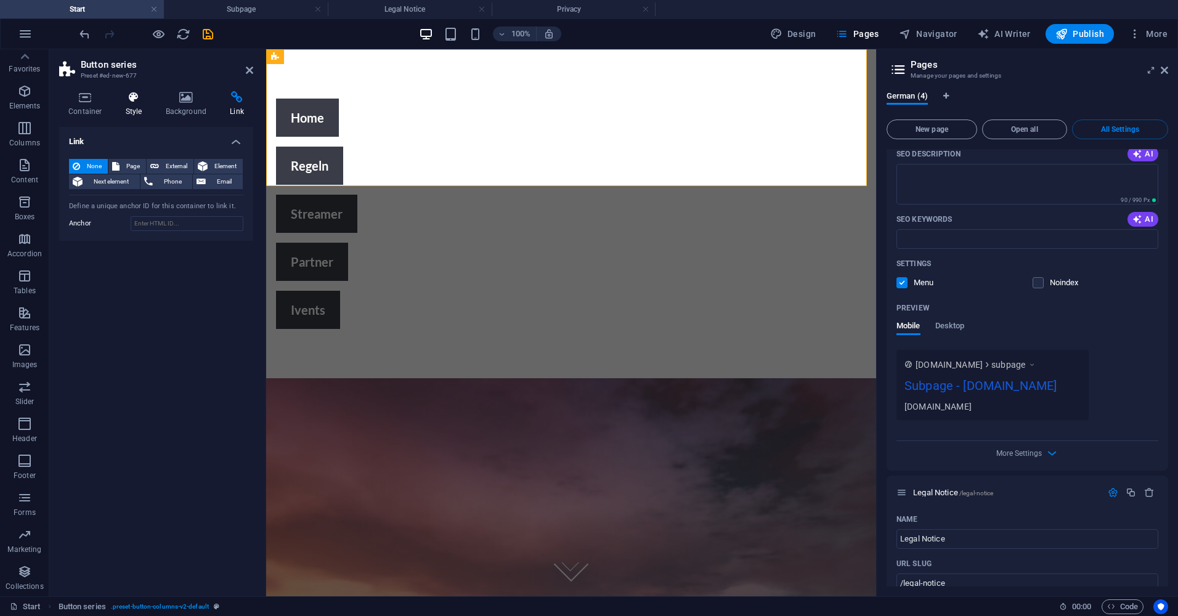
click at [129, 99] on icon at bounding box center [133, 97] width 35 height 12
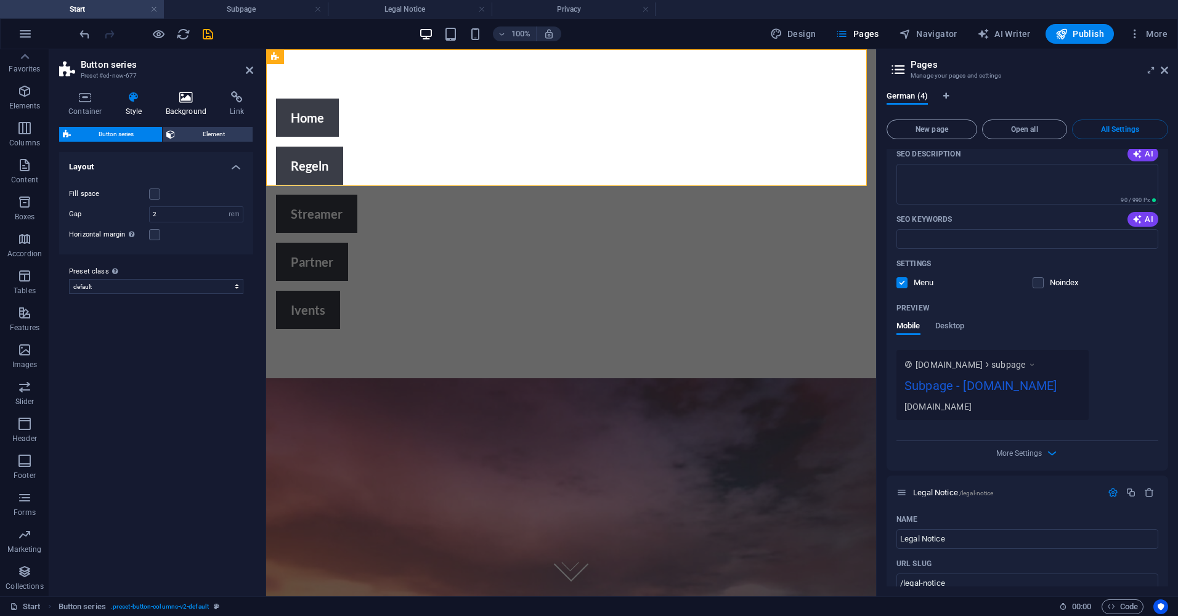
click at [199, 102] on icon at bounding box center [187, 97] width 60 height 12
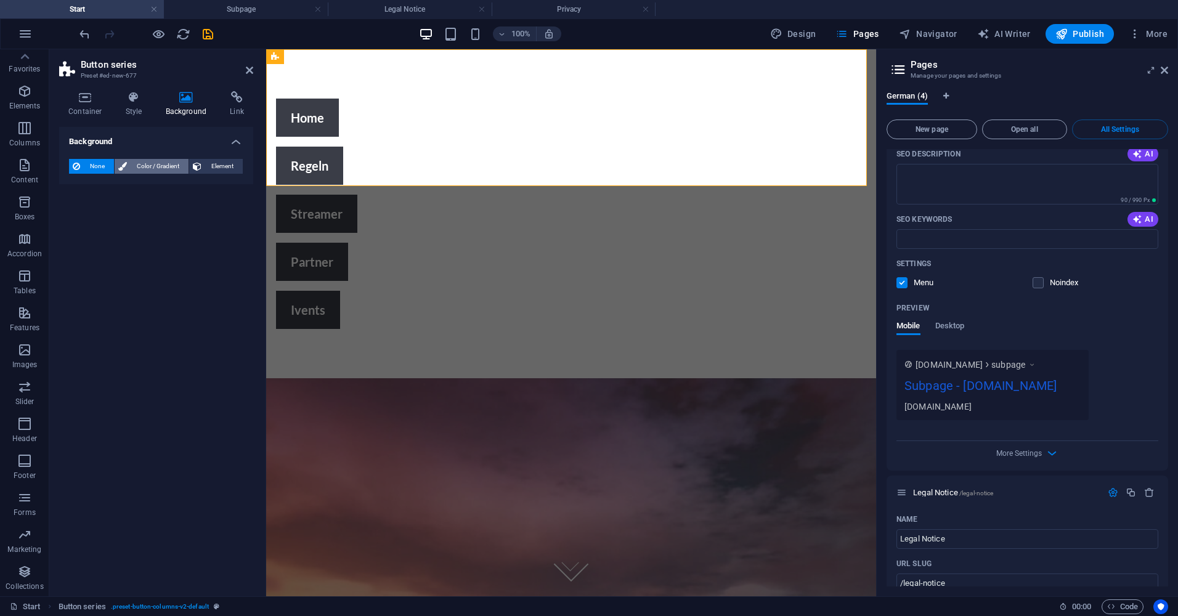
click at [136, 164] on span "Color / Gradient" at bounding box center [158, 166] width 54 height 15
click at [75, 217] on span at bounding box center [77, 216] width 14 height 14
type input "#ffffff"
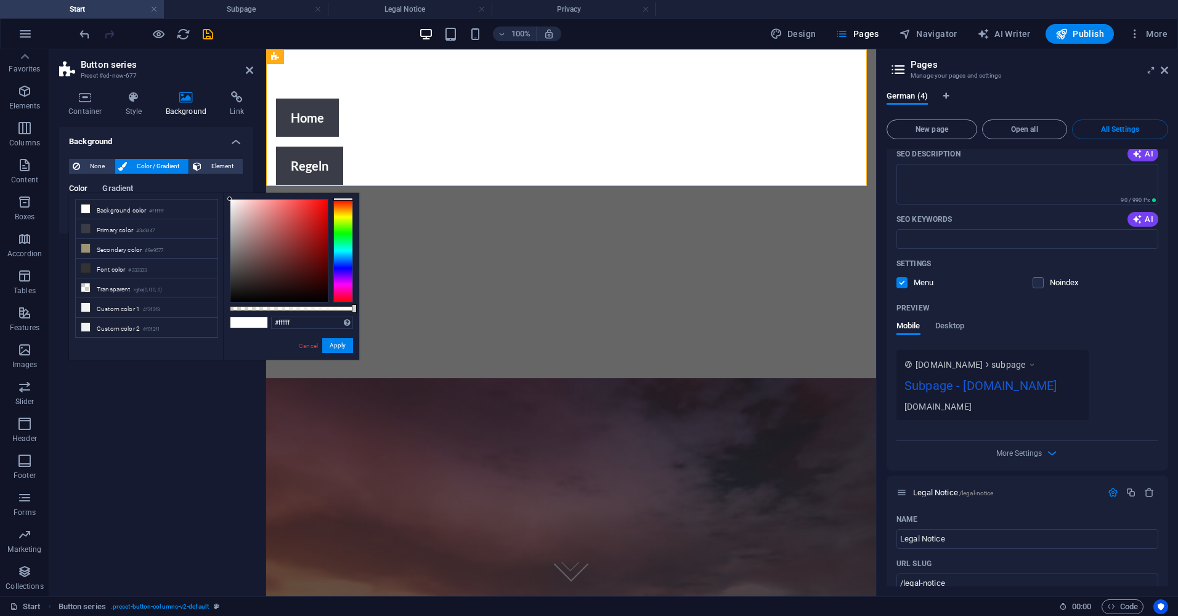
click at [113, 192] on span "Gradient" at bounding box center [117, 189] width 31 height 17
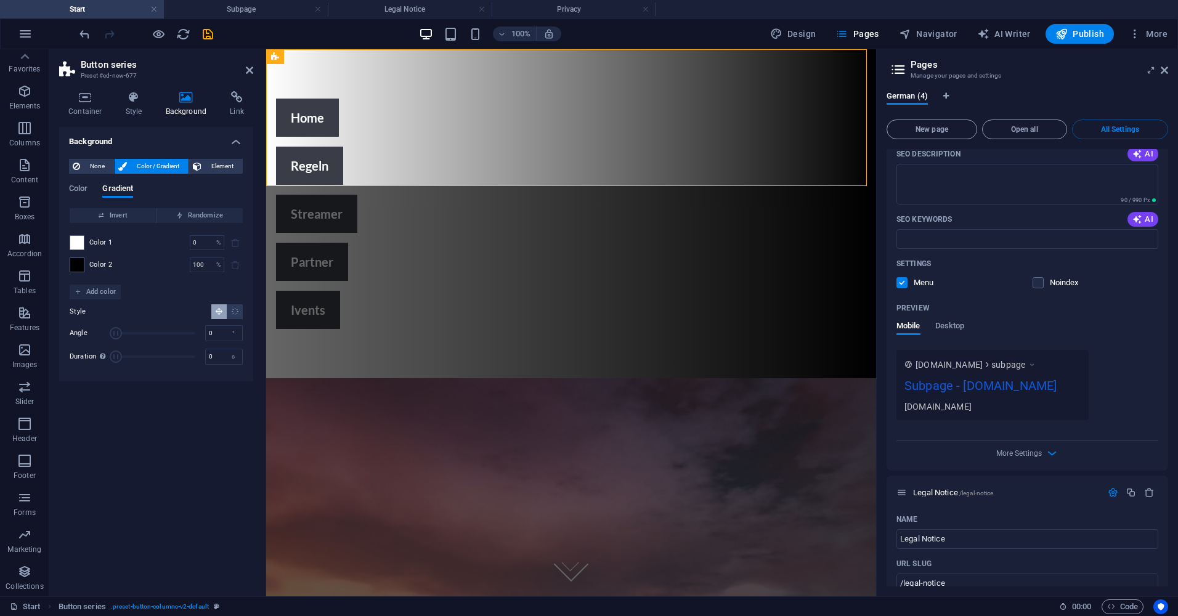
drag, startPoint x: 136, startPoint y: 335, endPoint x: 104, endPoint y: 335, distance: 32.7
click at [104, 335] on div "Angle 0 °" at bounding box center [156, 333] width 173 height 18
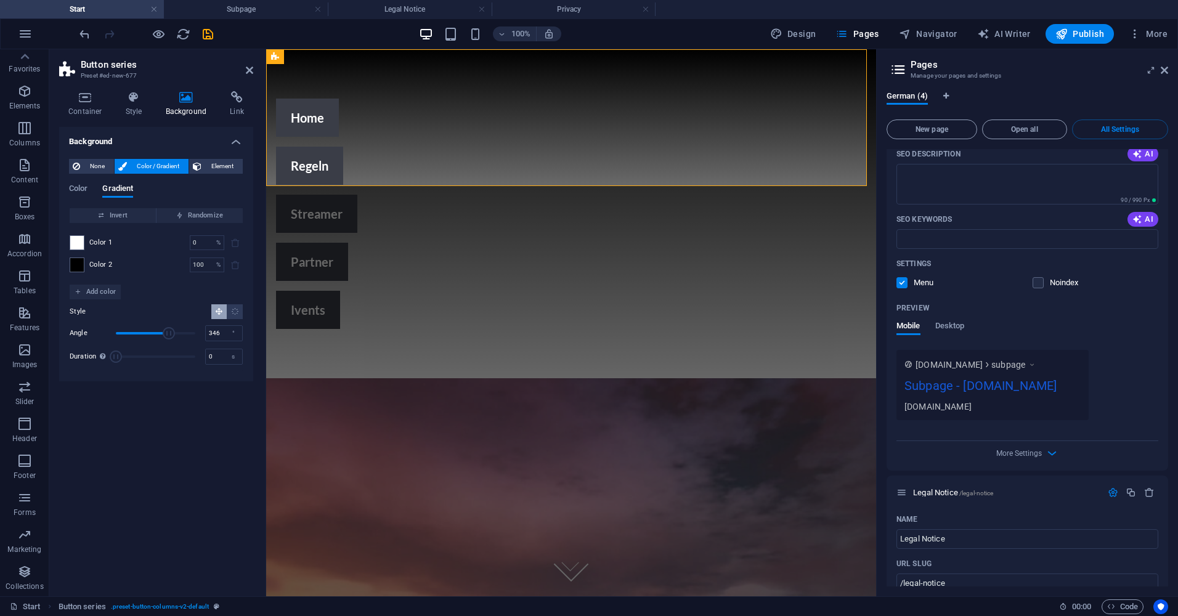
type input "360"
drag, startPoint x: 116, startPoint y: 329, endPoint x: 201, endPoint y: 330, distance: 85.0
click at [201, 330] on span "Angle" at bounding box center [195, 333] width 12 height 12
drag, startPoint x: 118, startPoint y: 356, endPoint x: 157, endPoint y: 355, distance: 39.5
click at [157, 355] on span "Duration" at bounding box center [153, 357] width 12 height 12
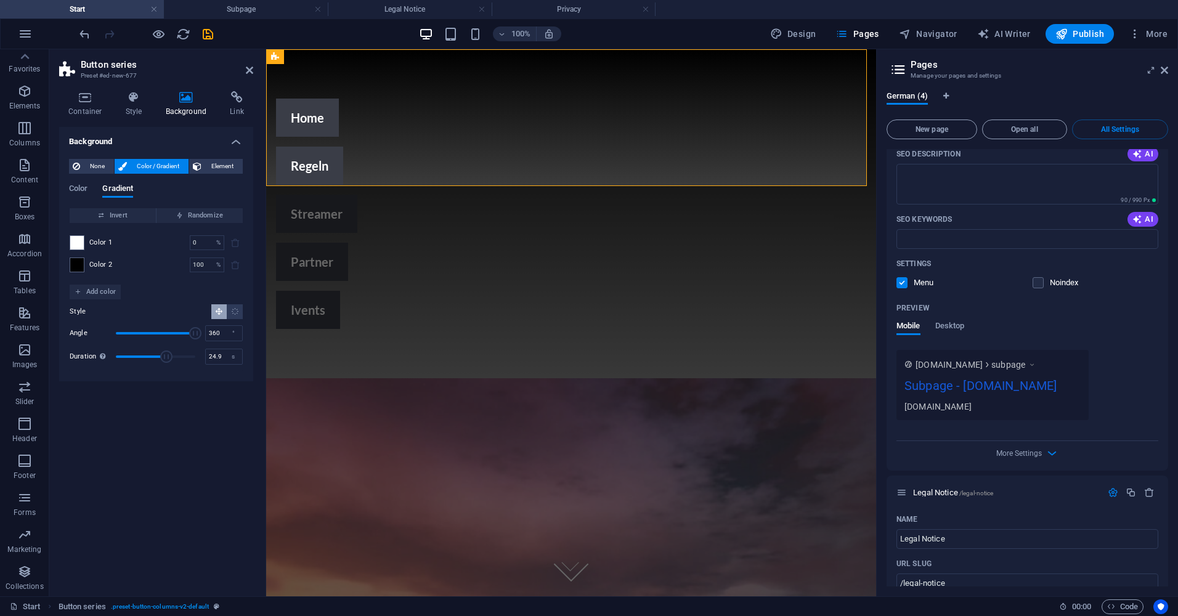
drag, startPoint x: 157, startPoint y: 355, endPoint x: 182, endPoint y: 354, distance: 24.7
click at [173, 354] on span "Duration" at bounding box center [166, 357] width 12 height 12
type input "30"
drag, startPoint x: 182, startPoint y: 354, endPoint x: 205, endPoint y: 352, distance: 23.5
click at [205, 352] on div "Duration Duration of the background animation. A value of "0" disables the anim…" at bounding box center [156, 357] width 173 height 18
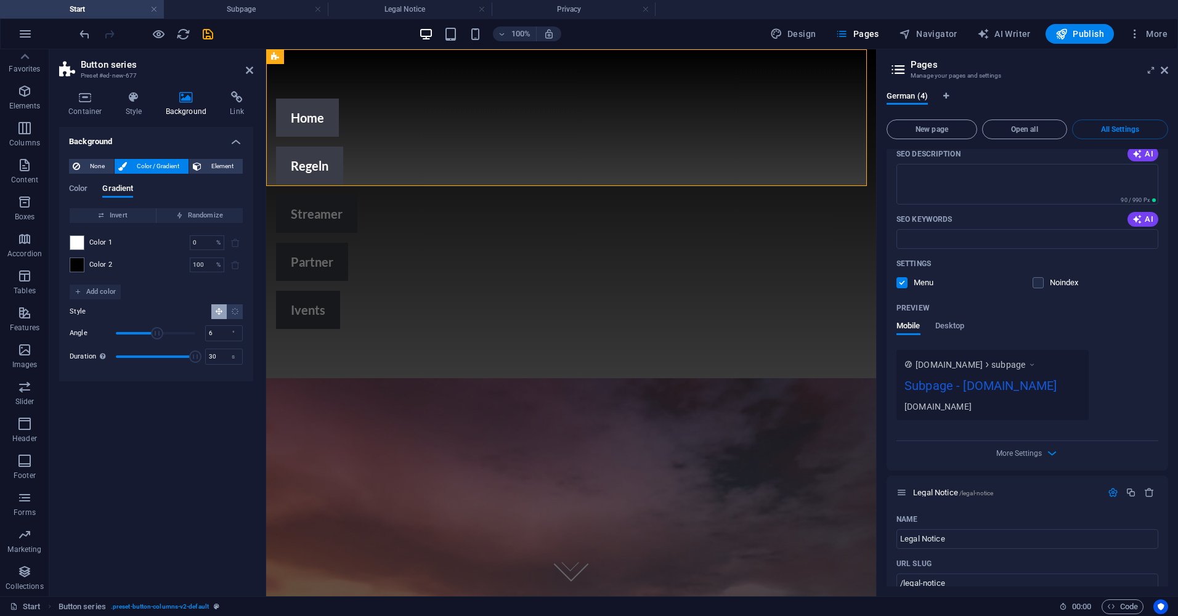
type input "0"
drag, startPoint x: 194, startPoint y: 338, endPoint x: 68, endPoint y: 322, distance: 126.6
click at [68, 322] on div "None Color / Gradient Element Stretch background to full-width Color overlay Pl…" at bounding box center [156, 265] width 194 height 232
drag, startPoint x: 182, startPoint y: 354, endPoint x: 144, endPoint y: 348, distance: 39.2
click at [144, 348] on span "Duration" at bounding box center [155, 357] width 79 height 18
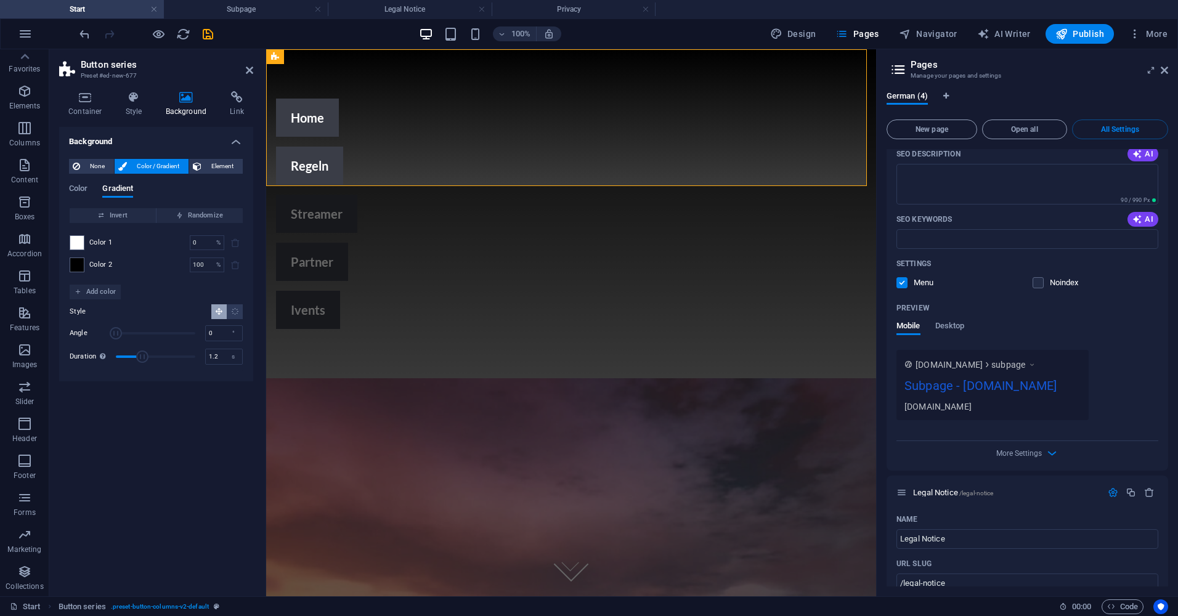
type input "0"
drag, startPoint x: 129, startPoint y: 360, endPoint x: 0, endPoint y: 333, distance: 132.3
click at [0, 333] on html "homecityrp.de Start Subpage Legal Notice Privacy Favorites Elements Columns Con…" at bounding box center [589, 308] width 1178 height 616
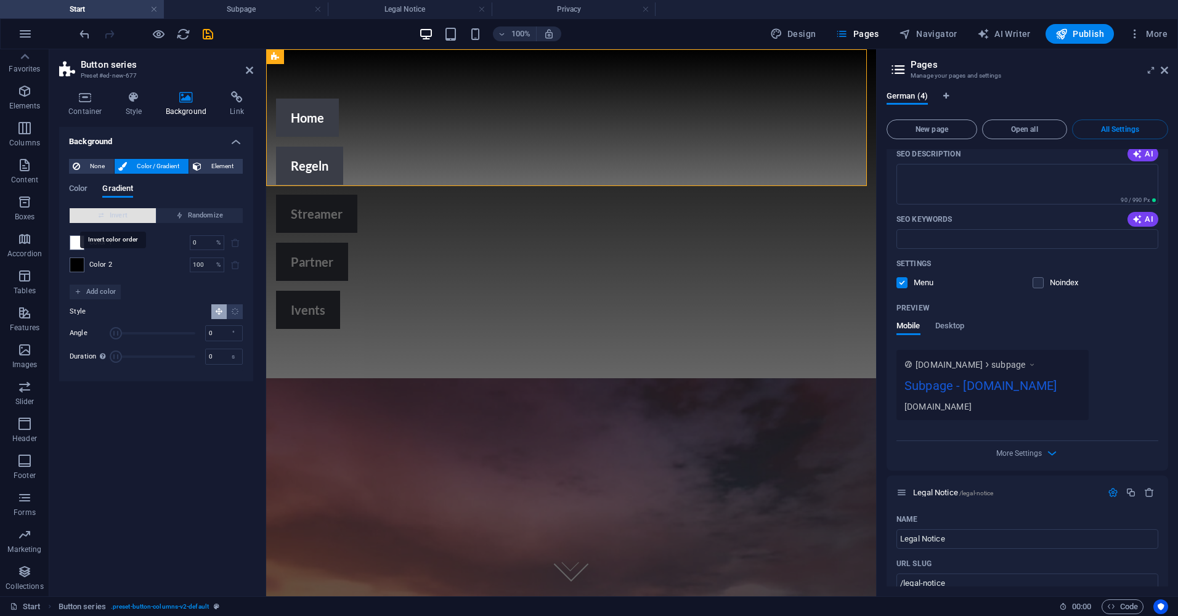
click at [123, 218] on span "Invert" at bounding box center [113, 215] width 76 height 15
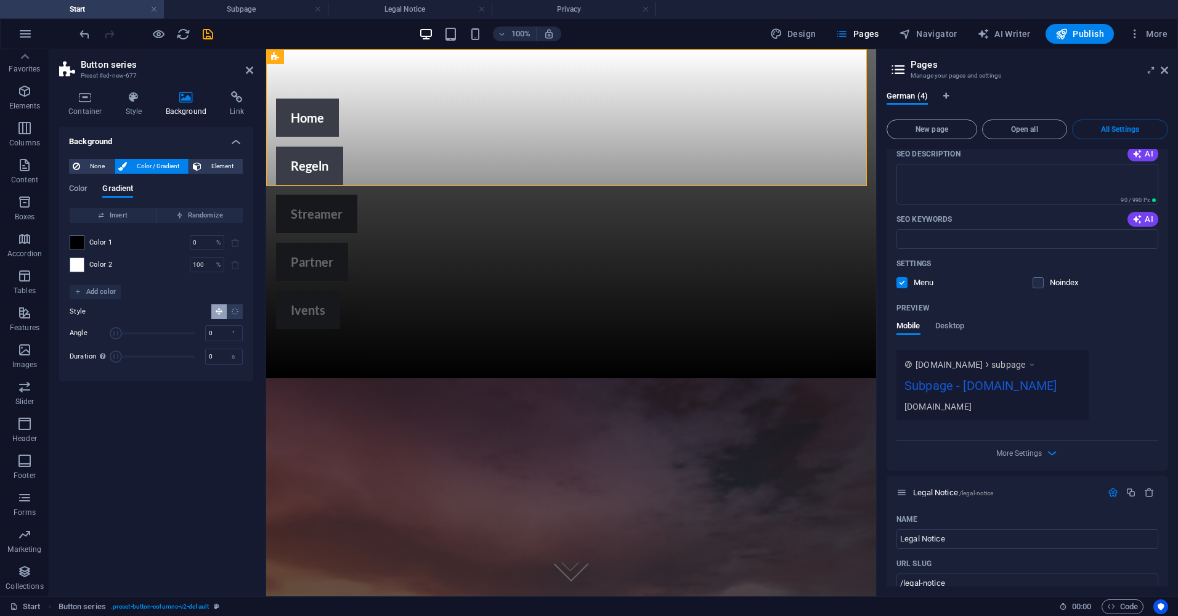
click at [86, 428] on div "Background None Color / Gradient Element Stretch background to full-width Color…" at bounding box center [156, 357] width 194 height 460
click at [238, 100] on icon at bounding box center [237, 97] width 33 height 12
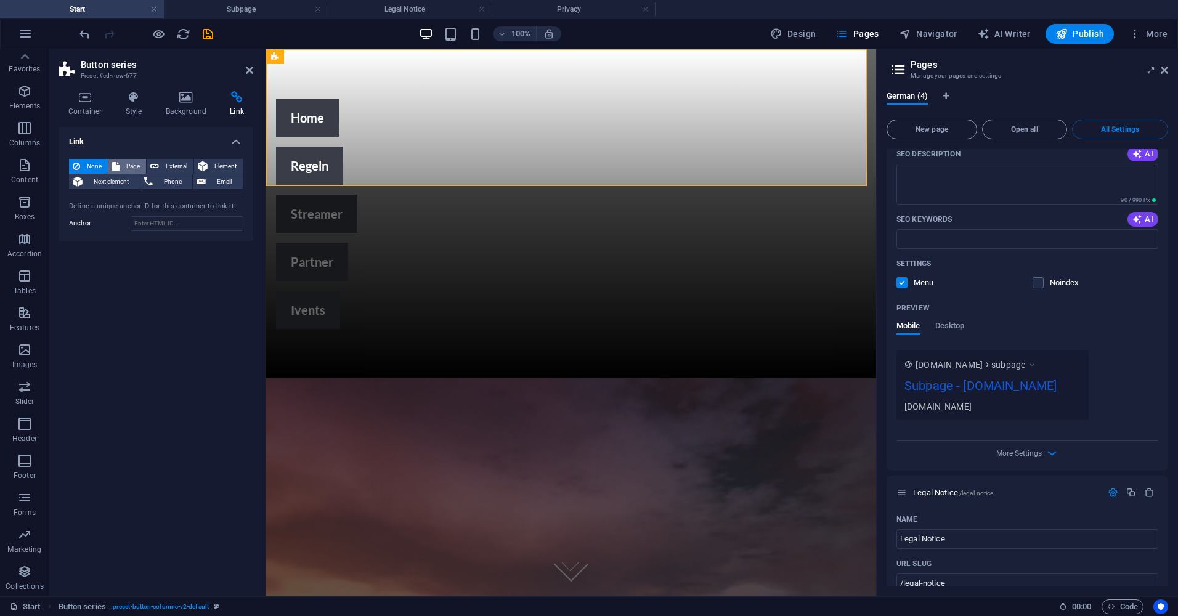
click at [137, 169] on span "Page" at bounding box center [132, 166] width 19 height 15
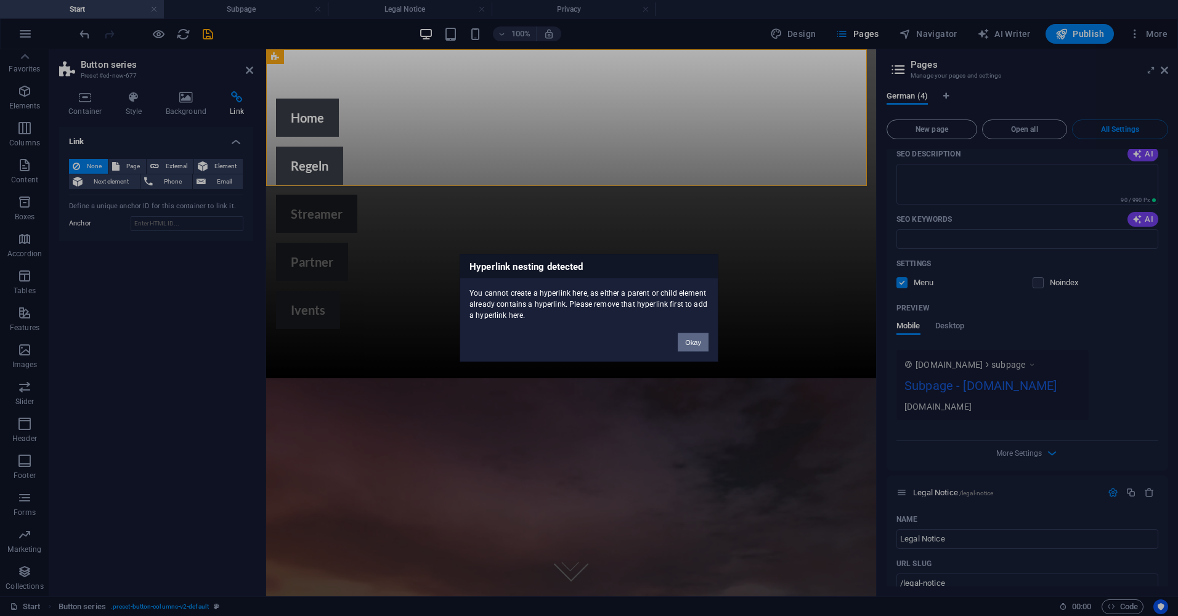
click at [699, 345] on button "Okay" at bounding box center [693, 342] width 31 height 18
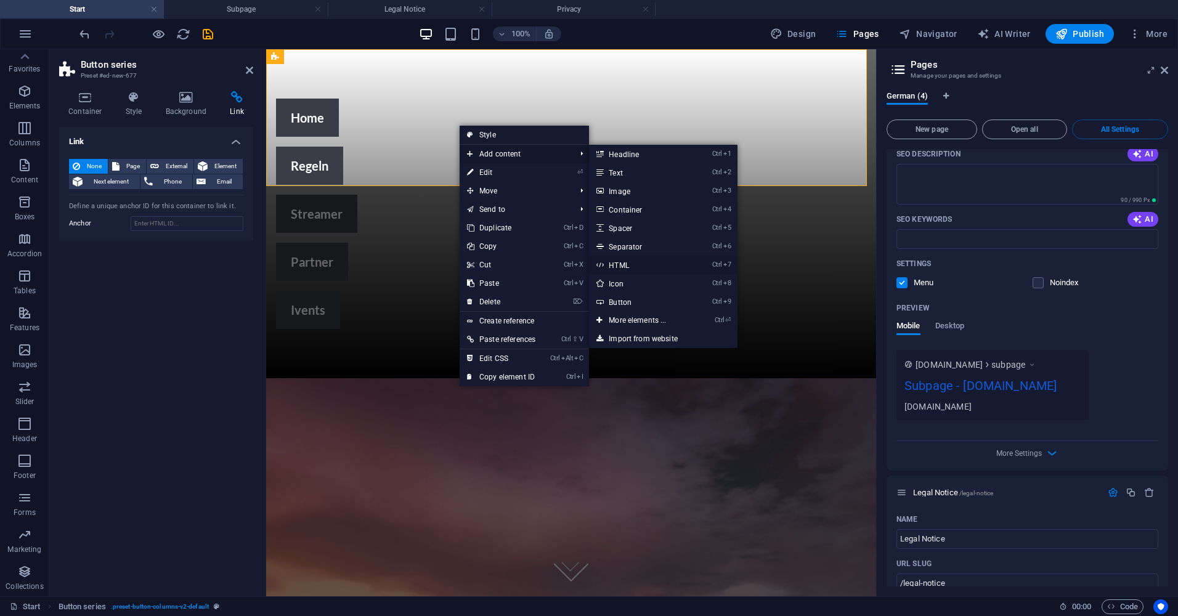
click at [631, 262] on link "Ctrl 7 HTML" at bounding box center [640, 265] width 102 height 18
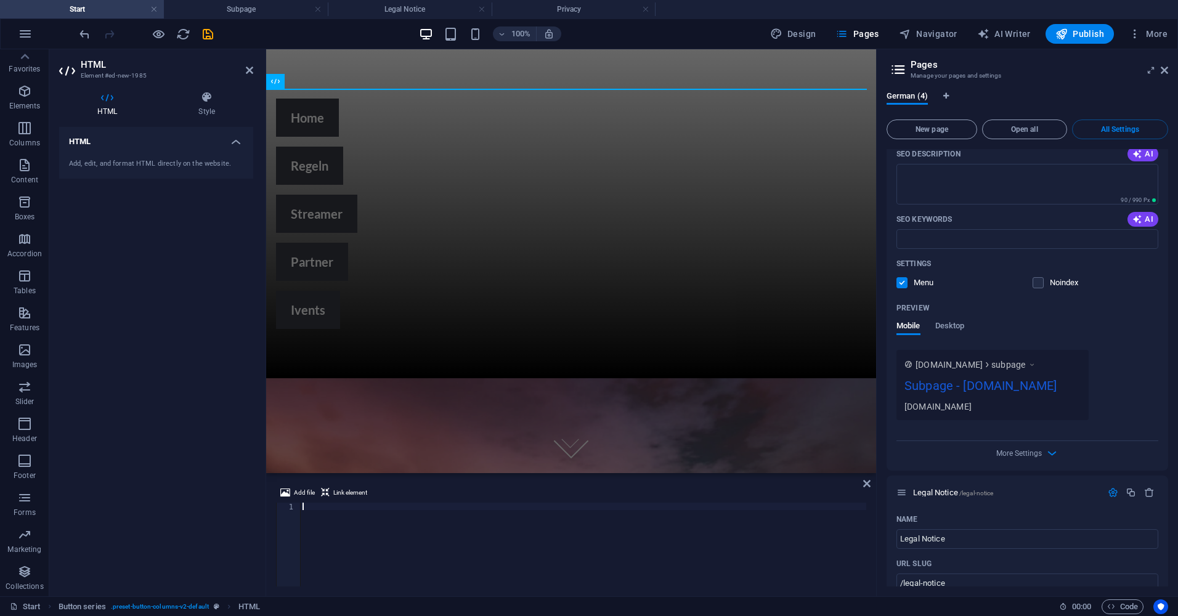
click at [191, 158] on div "Add, edit, and format HTML directly on the website." at bounding box center [156, 164] width 194 height 30
click at [204, 108] on h4 "Style" at bounding box center [206, 104] width 93 height 26
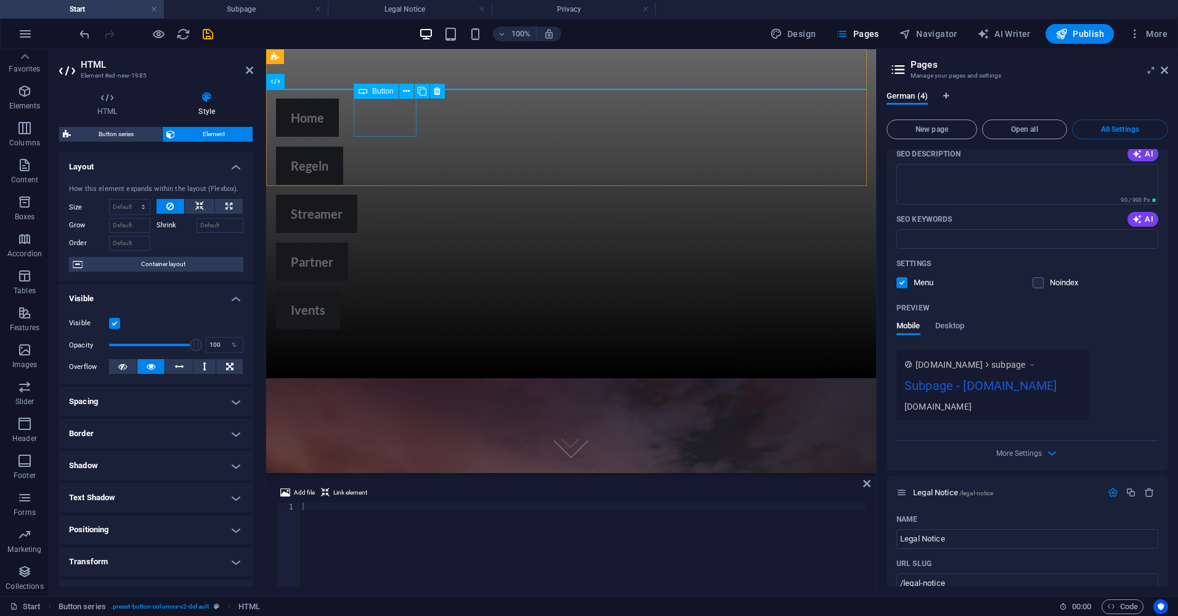
click at [373, 123] on div "Home" at bounding box center [571, 118] width 590 height 38
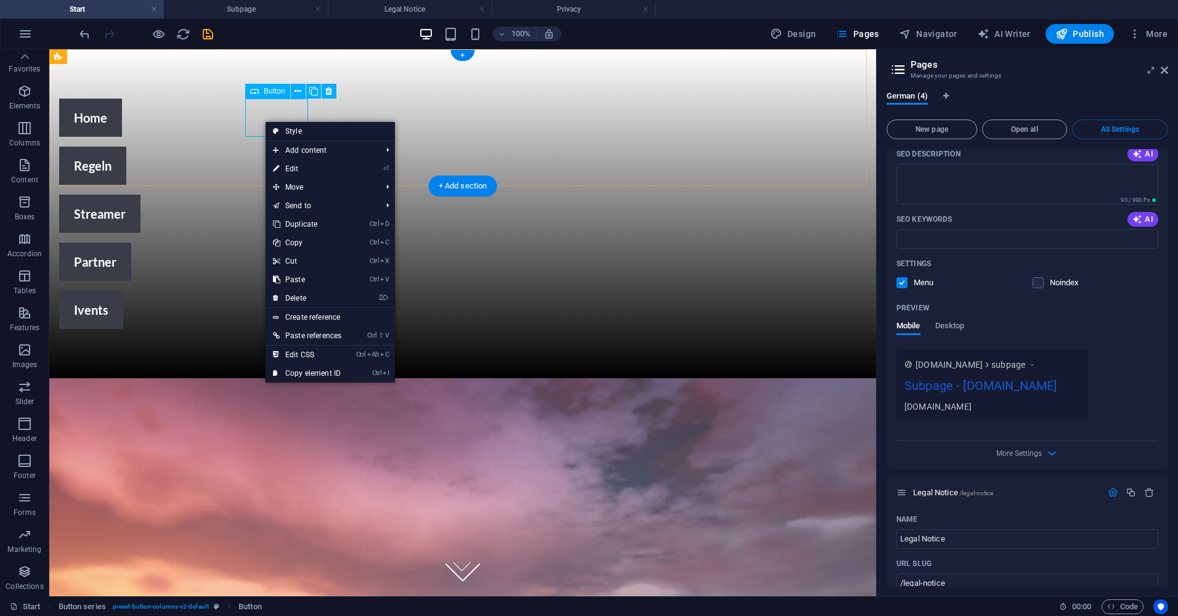
click at [248, 113] on div "Home" at bounding box center [394, 118] width 670 height 38
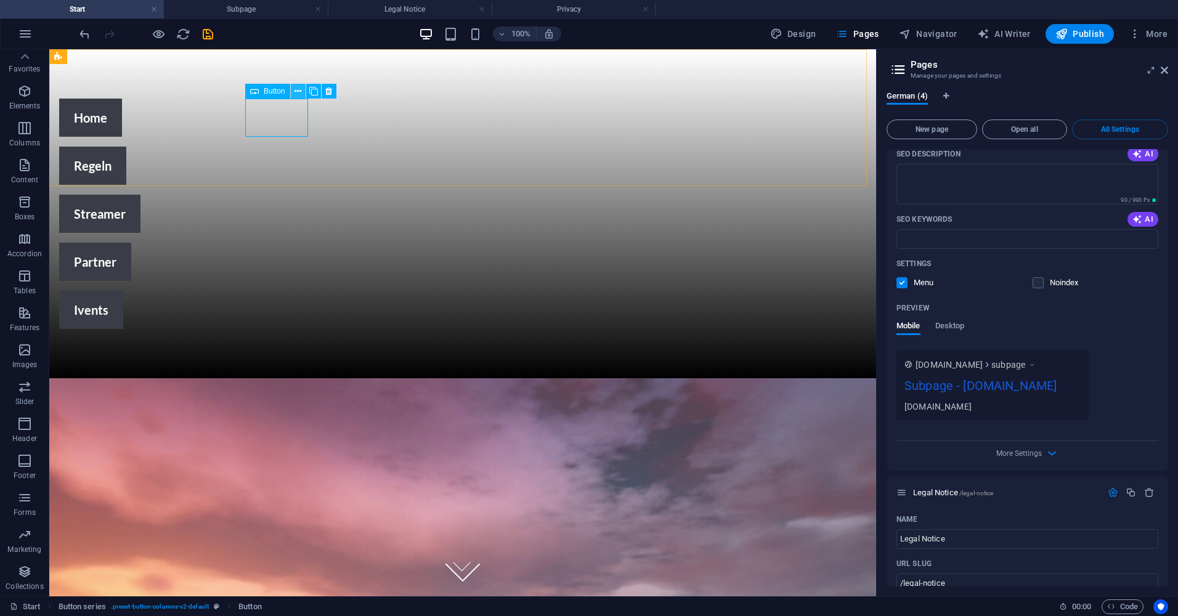
click at [295, 92] on icon at bounding box center [298, 91] width 7 height 13
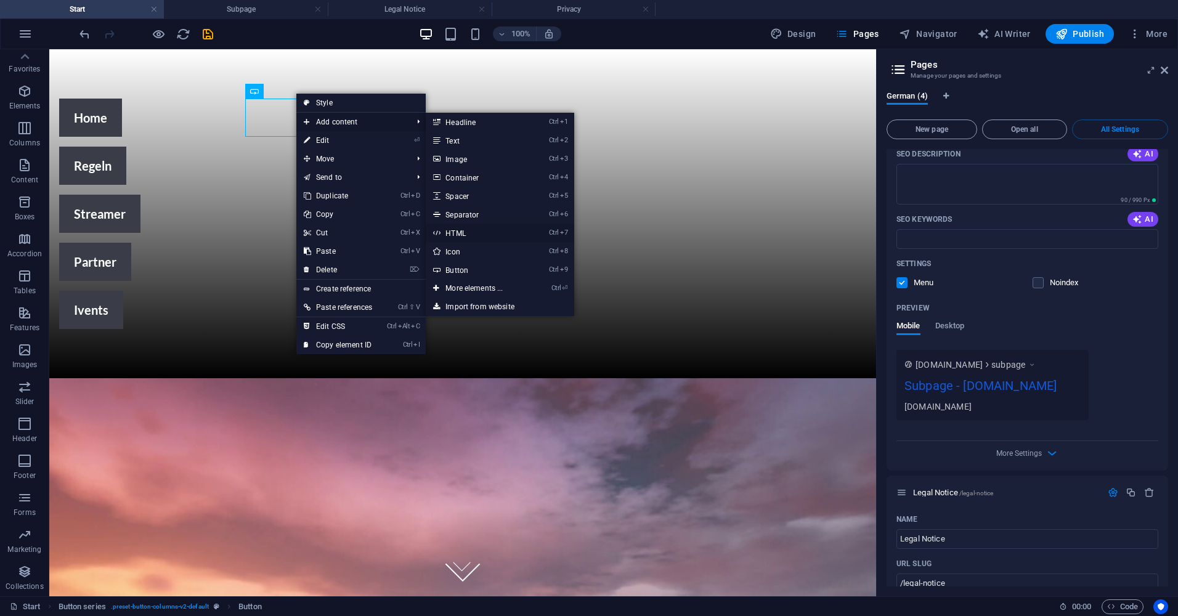
click at [463, 230] on link "Ctrl 7 HTML" at bounding box center [477, 233] width 102 height 18
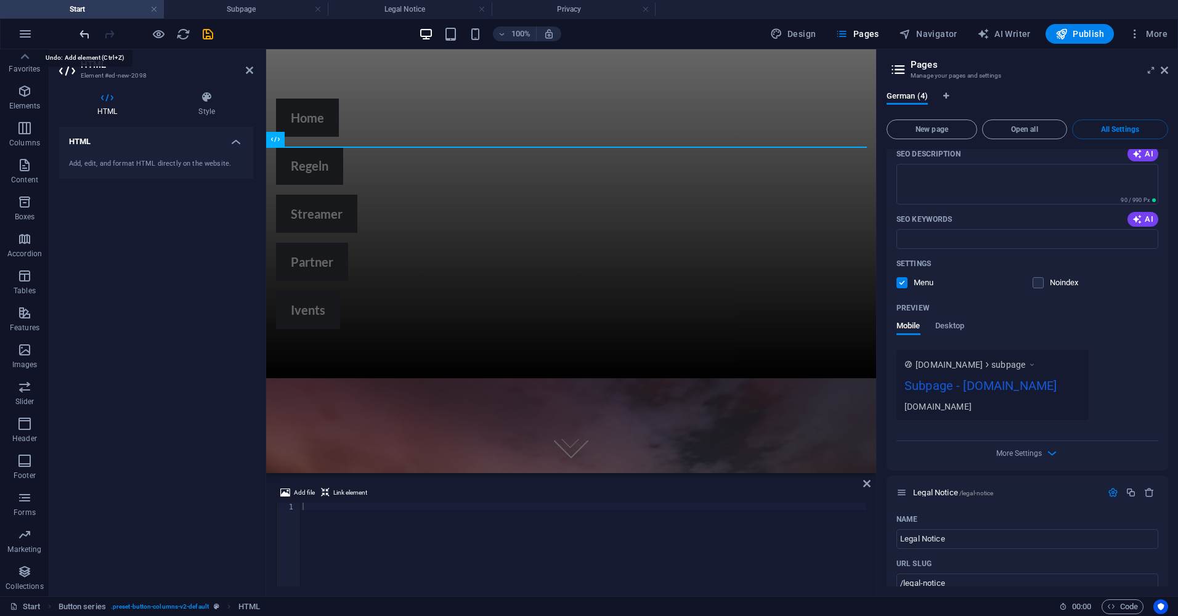
click at [91, 33] on icon "undo" at bounding box center [85, 34] width 14 height 14
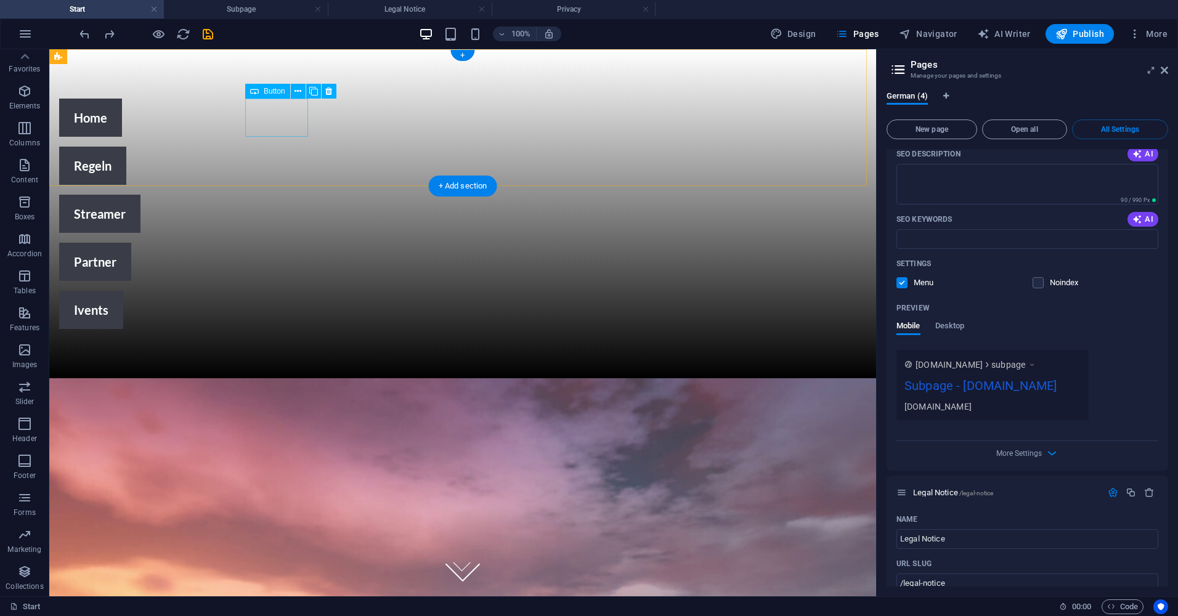
click at [290, 122] on div "Home" at bounding box center [394, 118] width 670 height 38
click at [283, 124] on div "Home" at bounding box center [394, 118] width 670 height 38
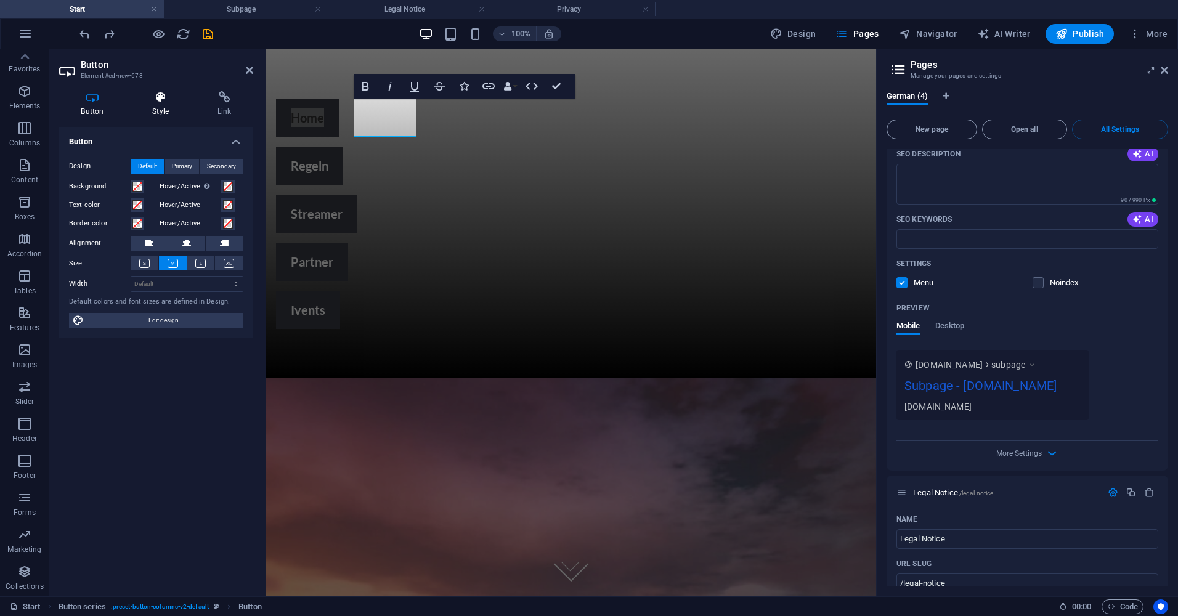
click at [150, 99] on icon at bounding box center [161, 97] width 60 height 12
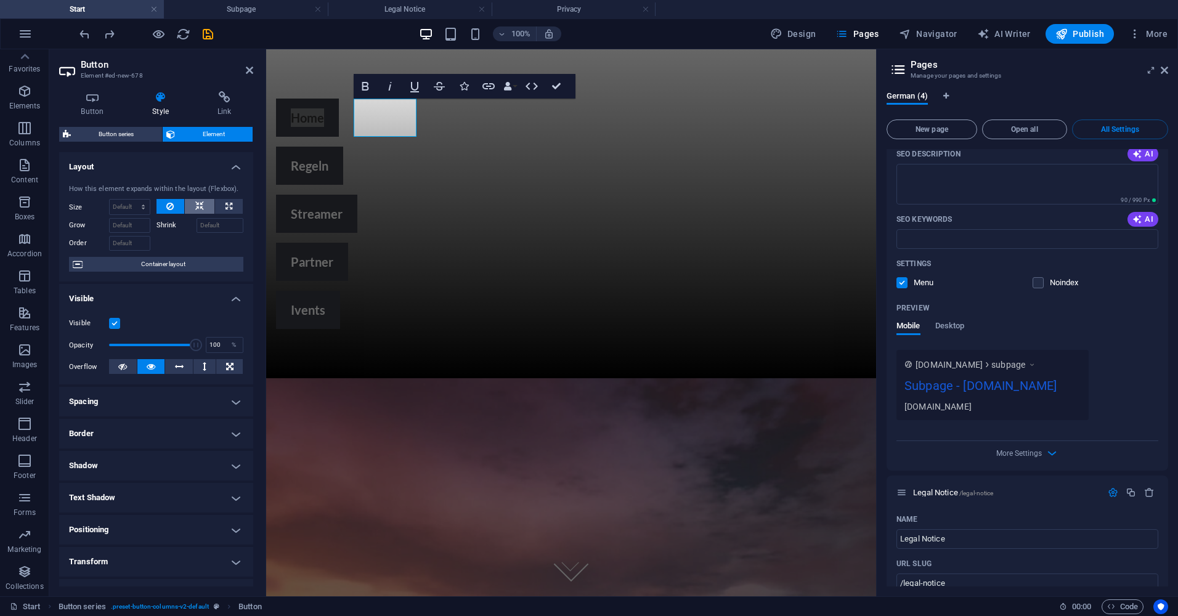
click at [204, 209] on button at bounding box center [200, 206] width 30 height 15
click at [226, 208] on icon at bounding box center [229, 206] width 7 height 15
type input "100"
select select "%"
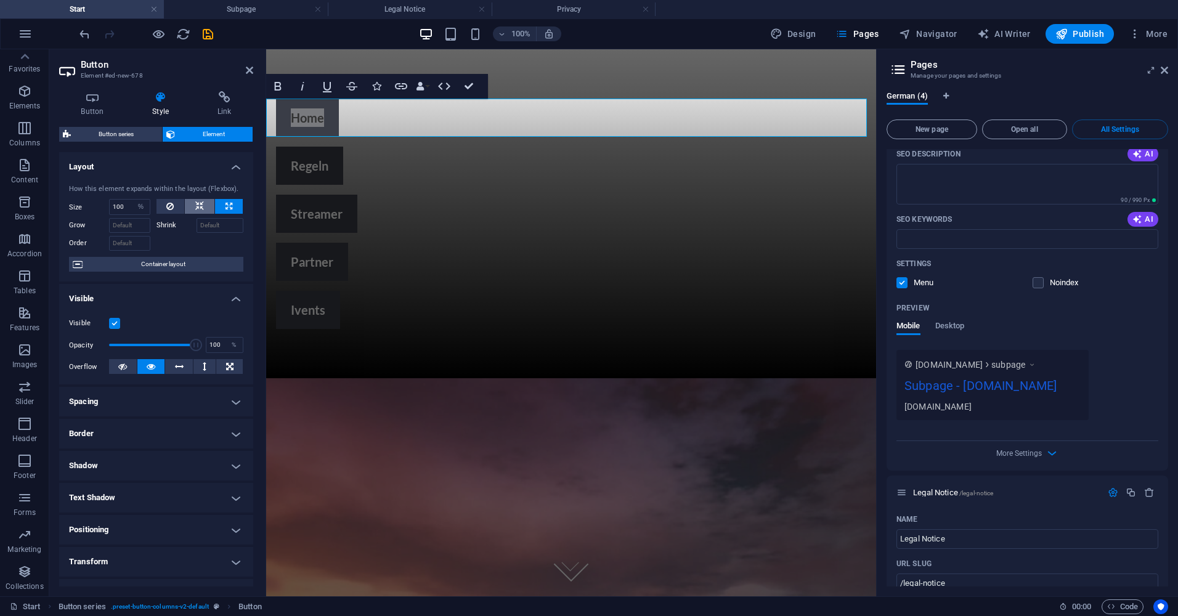
click at [201, 204] on icon at bounding box center [199, 206] width 9 height 15
select select "DISABLED_OPTION_VALUE"
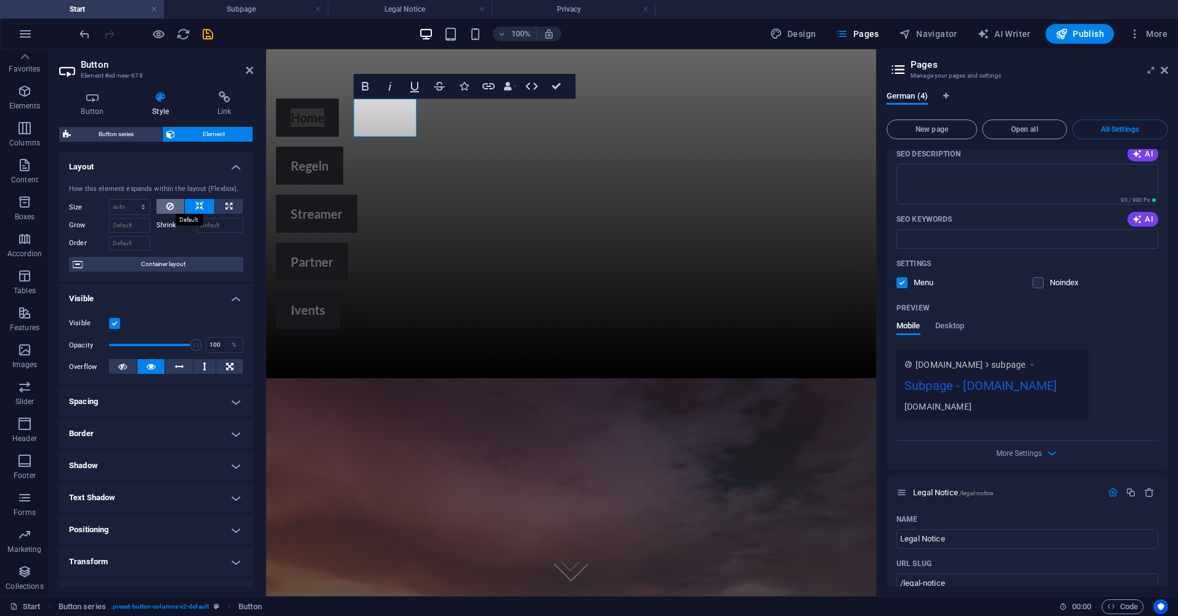
click at [168, 206] on icon at bounding box center [169, 206] width 7 height 15
click at [199, 200] on icon at bounding box center [199, 206] width 9 height 15
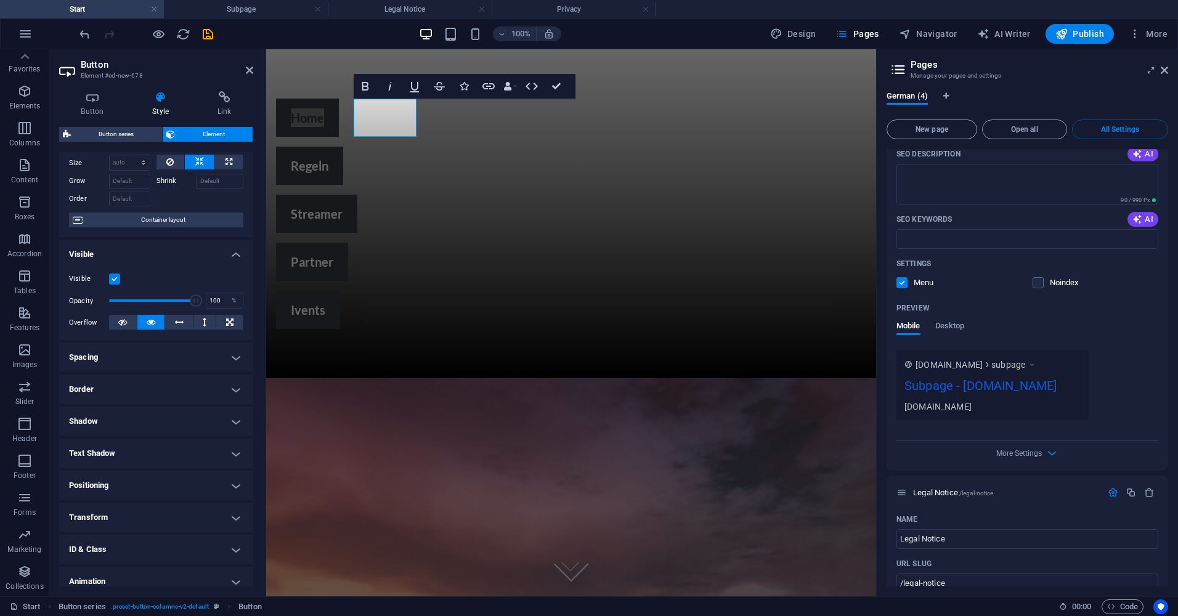
scroll to position [62, 0]
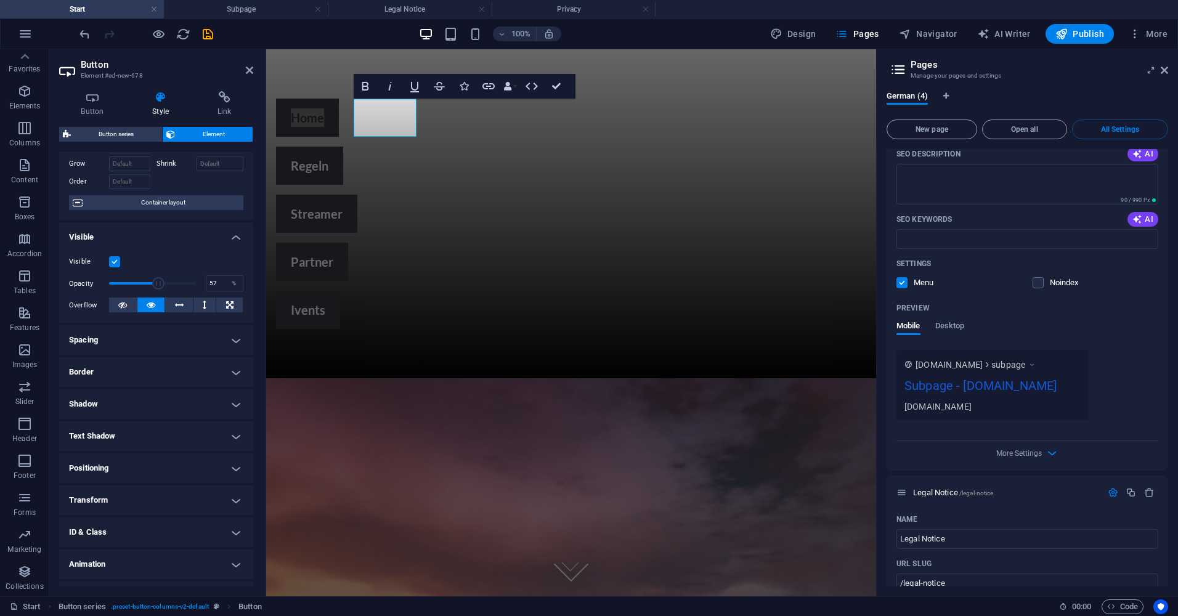
drag, startPoint x: 190, startPoint y: 283, endPoint x: 157, endPoint y: 284, distance: 33.3
click at [157, 284] on span at bounding box center [158, 283] width 12 height 12
drag, startPoint x: 157, startPoint y: 284, endPoint x: 138, endPoint y: 280, distance: 19.5
click at [138, 280] on span at bounding box center [138, 283] width 12 height 12
type input "100"
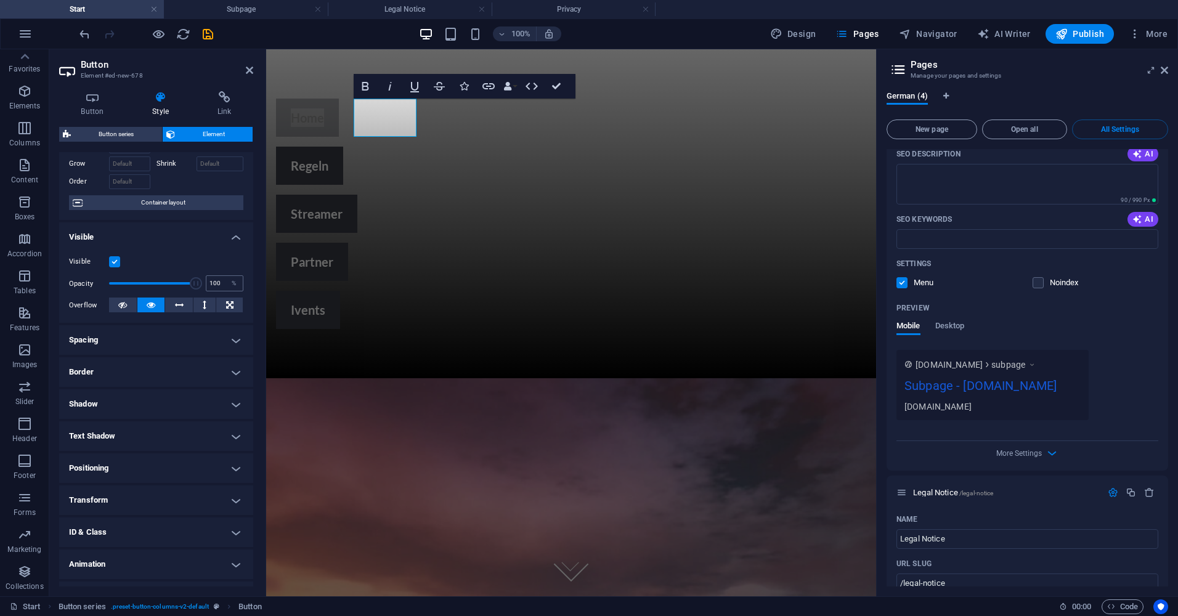
drag, startPoint x: 138, startPoint y: 280, endPoint x: 215, endPoint y: 279, distance: 77.0
click at [215, 279] on div "Opacity 100 %" at bounding box center [156, 283] width 174 height 18
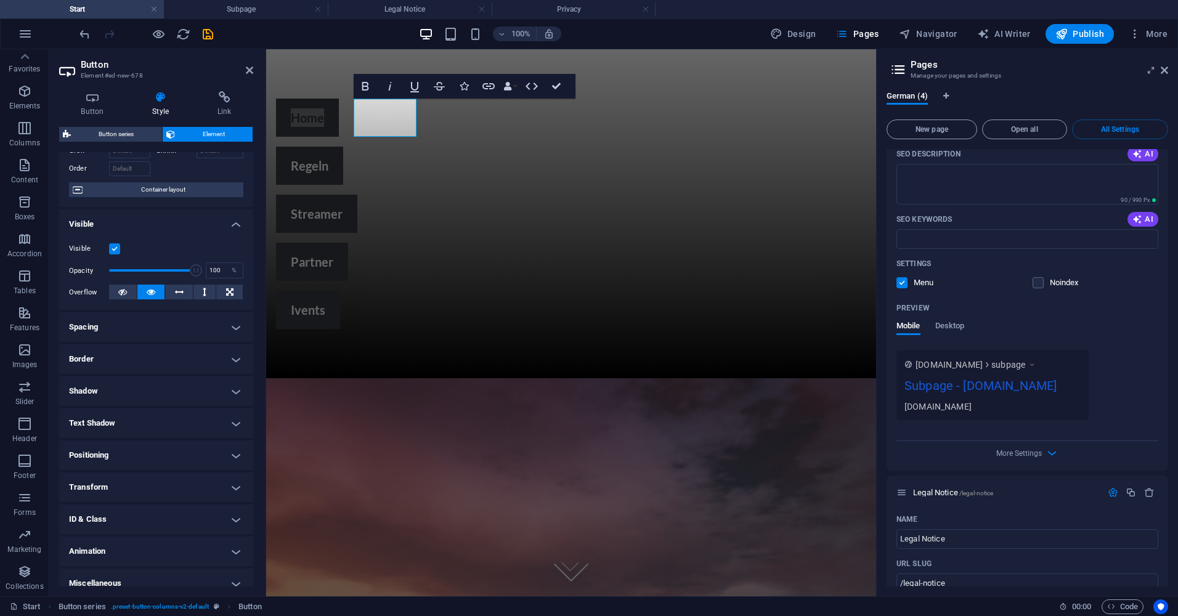
scroll to position [86, 0]
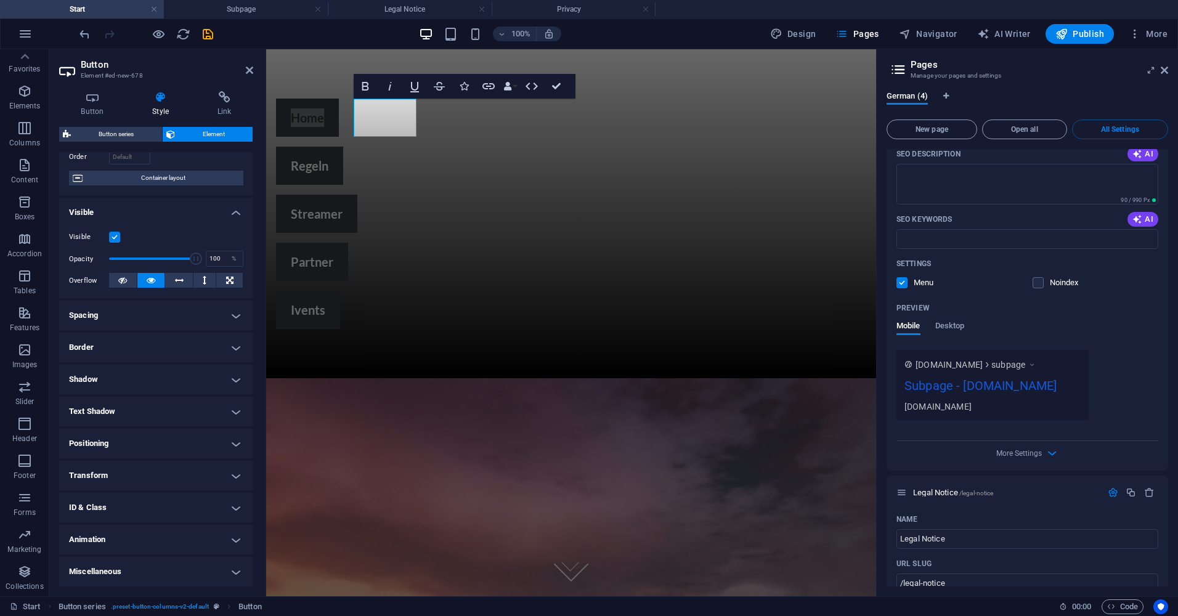
click at [172, 311] on h4 "Spacing" at bounding box center [156, 316] width 194 height 30
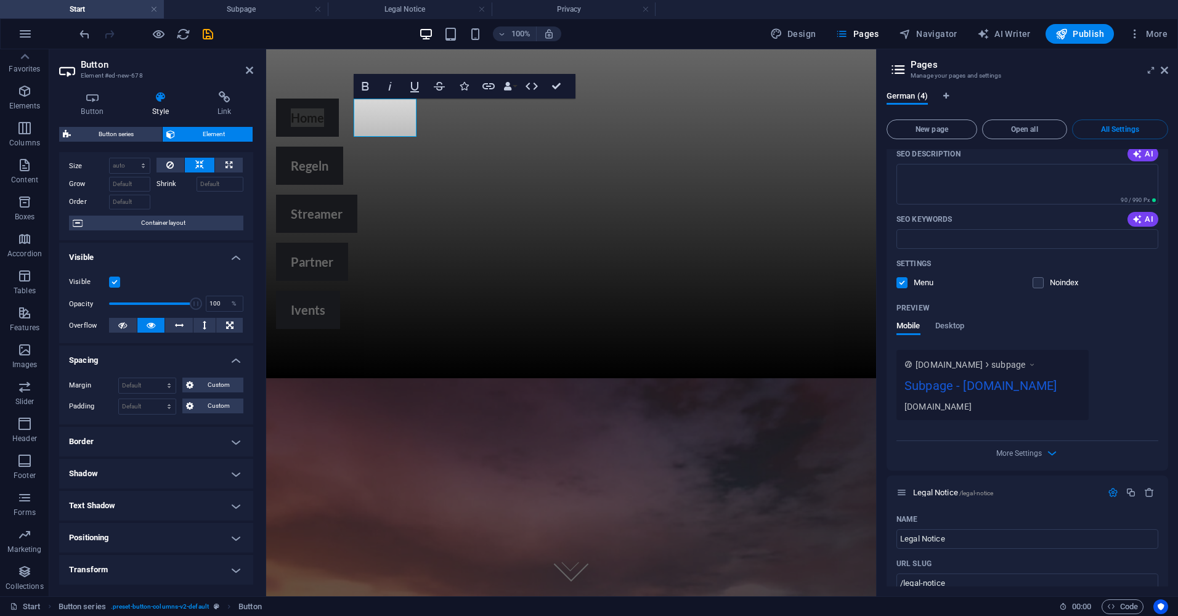
scroll to position [0, 0]
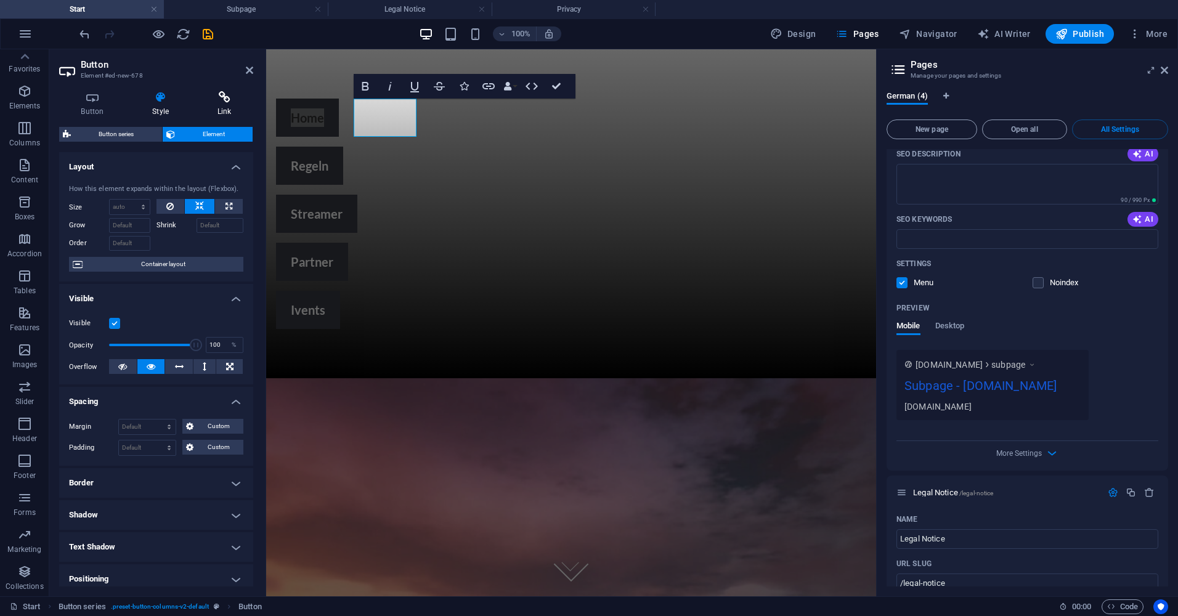
click at [222, 99] on icon at bounding box center [224, 97] width 58 height 12
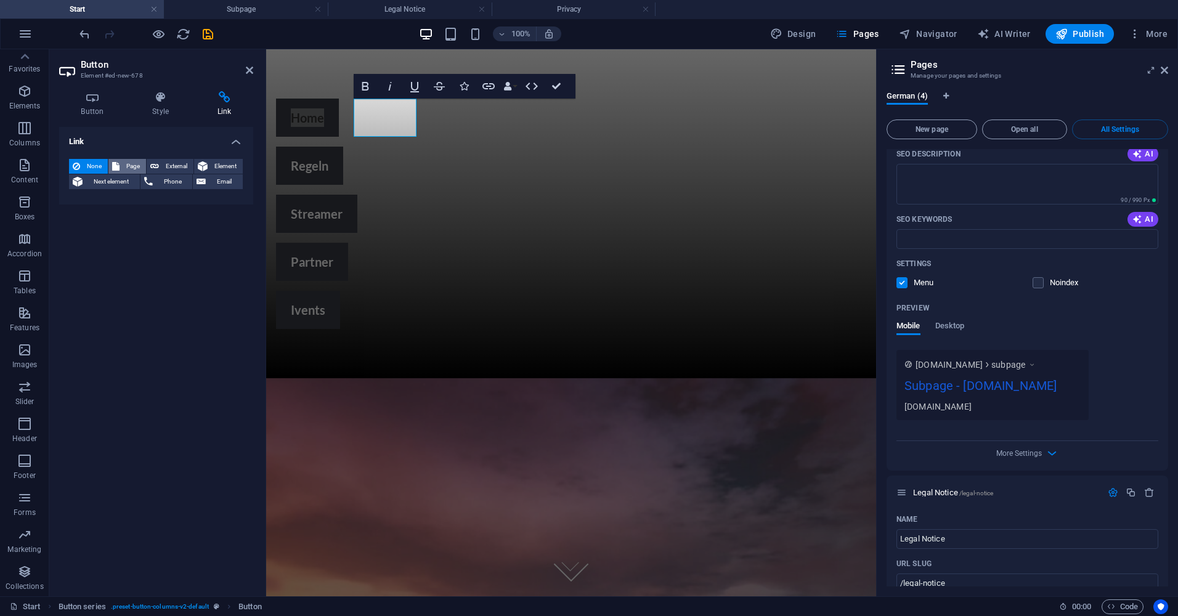
click at [128, 159] on span "Page" at bounding box center [132, 166] width 19 height 15
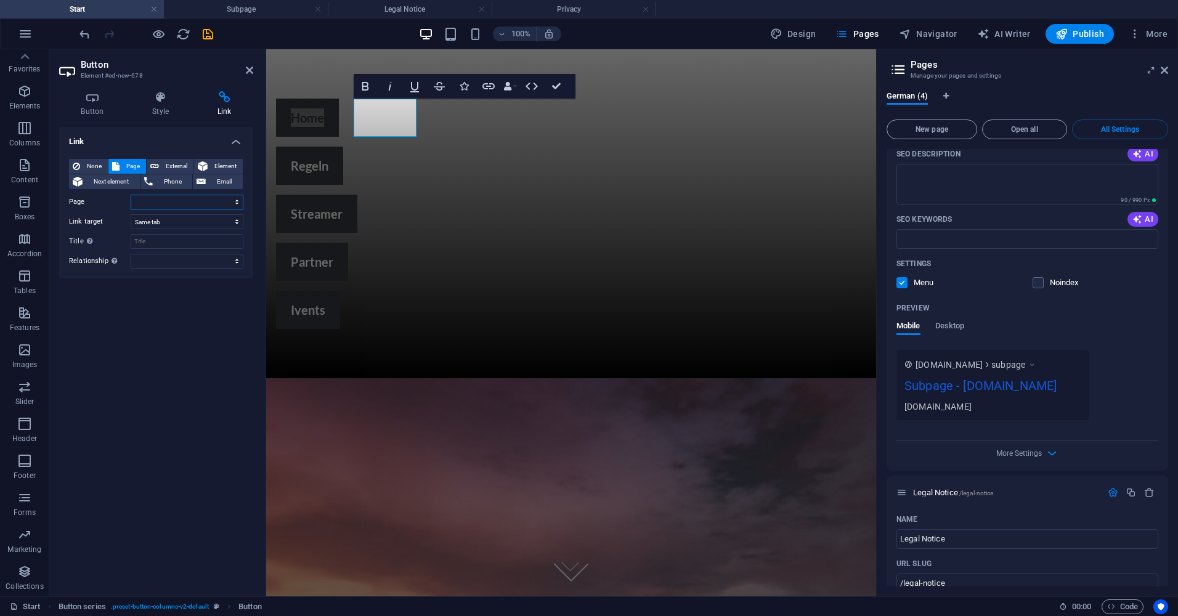
click at [224, 198] on select "Start Subpage Legal Notice Privacy" at bounding box center [187, 202] width 113 height 15
select select "1"
click at [131, 195] on select "Start Subpage Legal Notice Privacy" at bounding box center [187, 202] width 113 height 15
click at [165, 301] on div "Link None Page External Element Next element Phone Email Page Start Subpage Leg…" at bounding box center [156, 357] width 194 height 460
click at [463, 147] on div "Regeln" at bounding box center [571, 166] width 590 height 38
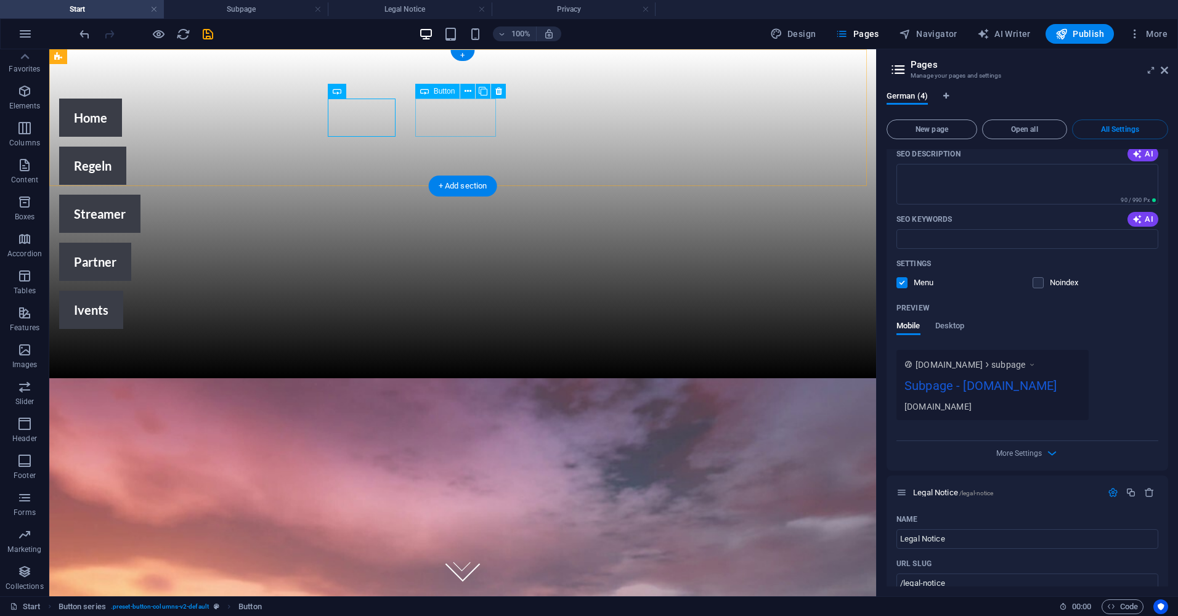
click at [467, 195] on div "Streamer" at bounding box center [394, 214] width 670 height 38
click at [377, 147] on div "Regeln" at bounding box center [394, 166] width 670 height 38
click at [421, 195] on div "Streamer" at bounding box center [394, 214] width 670 height 38
click at [442, 195] on div "Streamer" at bounding box center [394, 214] width 670 height 38
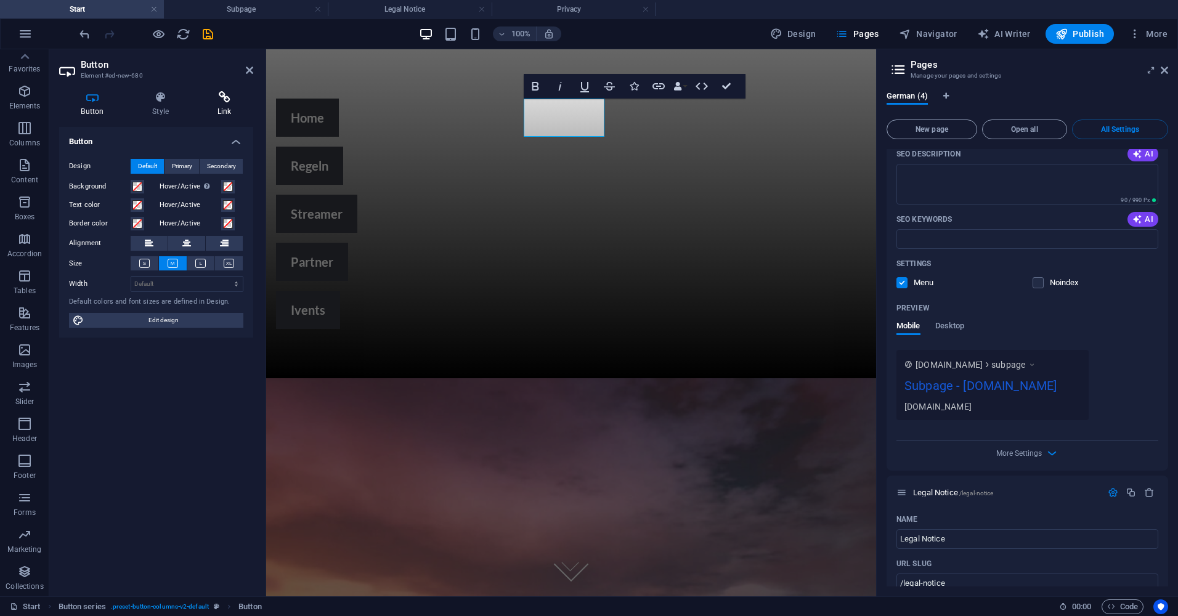
click at [212, 107] on h4 "Link" at bounding box center [224, 104] width 58 height 26
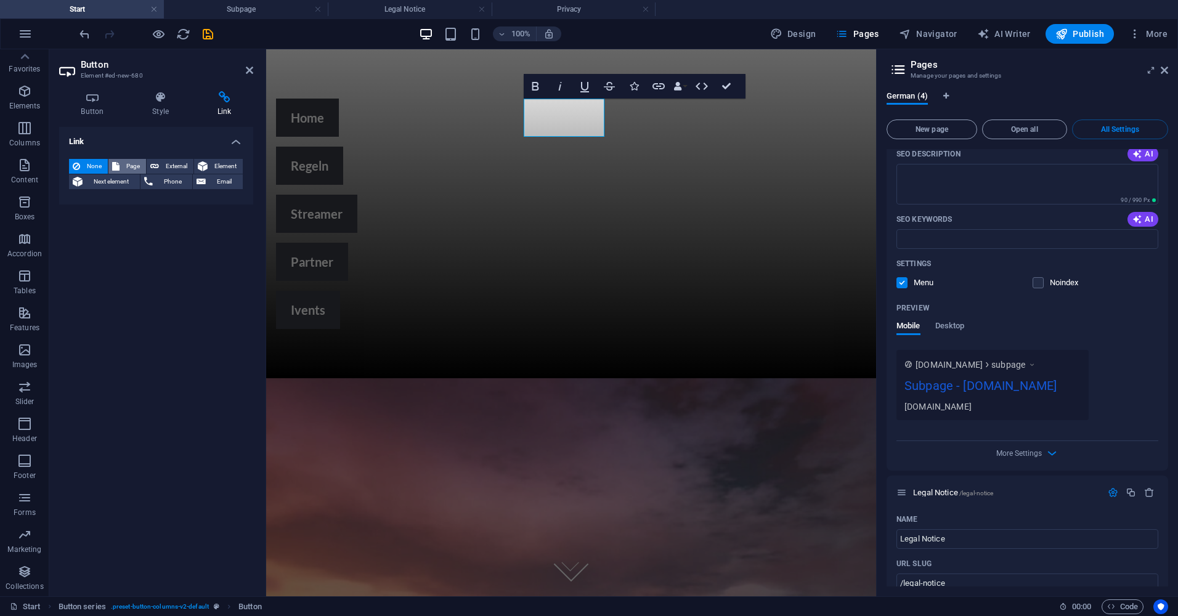
click at [133, 166] on span "Page" at bounding box center [132, 166] width 19 height 15
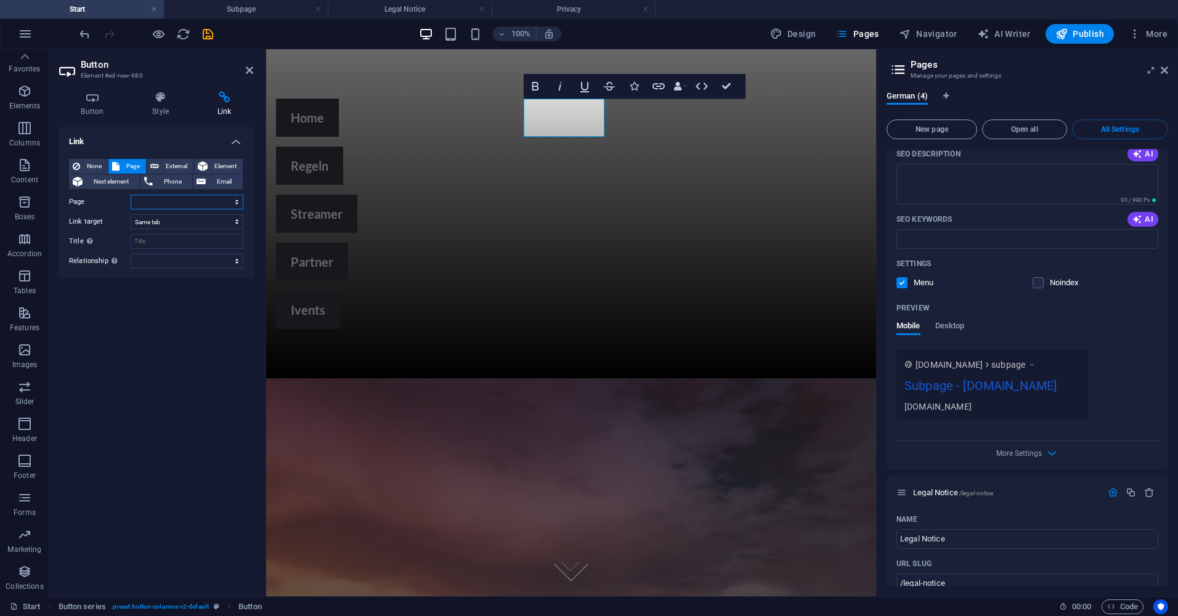
click at [190, 200] on select "Start Subpage Legal Notice Privacy" at bounding box center [187, 202] width 113 height 15
select select "2"
click at [131, 195] on select "Start Subpage Legal Notice Privacy" at bounding box center [187, 202] width 113 height 15
click at [129, 357] on div "Link None Page External Element Next element Phone Email Page Start Subpage Leg…" at bounding box center [156, 357] width 194 height 460
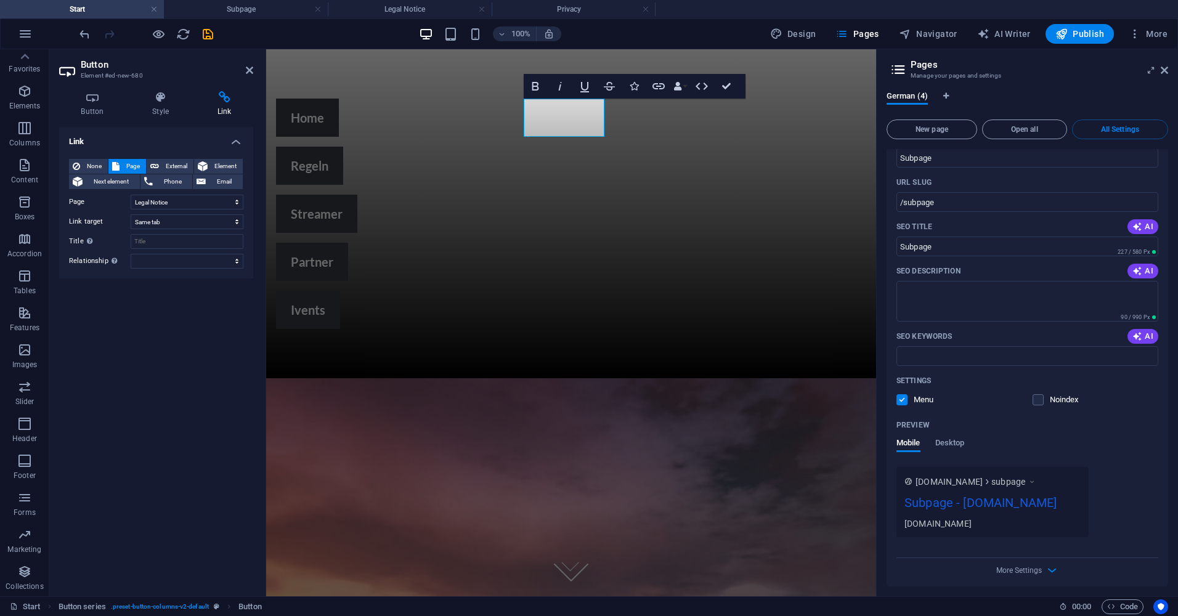
scroll to position [564, 0]
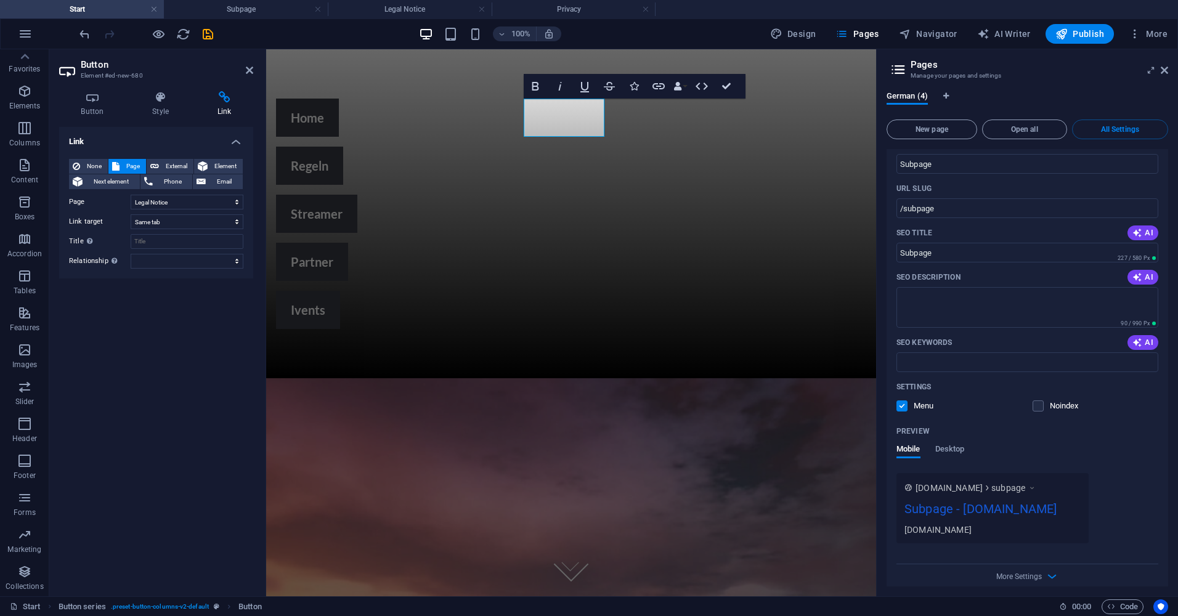
click at [1017, 142] on div "New page Open all All Settings Start / Name Start ​ URL SLUG / ​ SEO Title AI ​…" at bounding box center [1028, 351] width 282 height 472
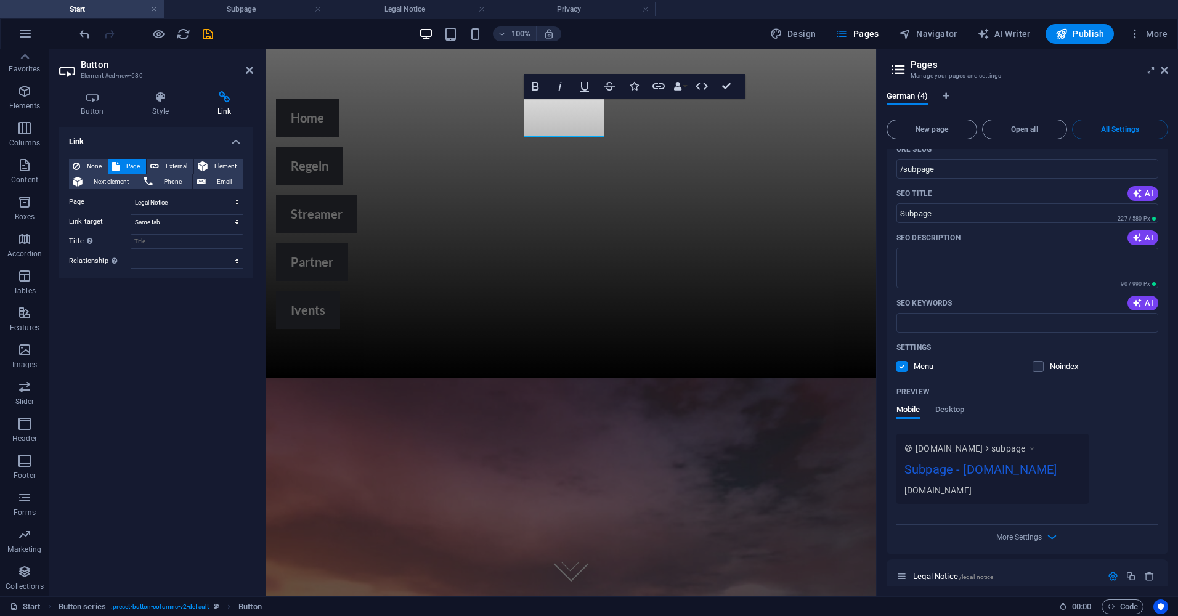
scroll to position [625, 0]
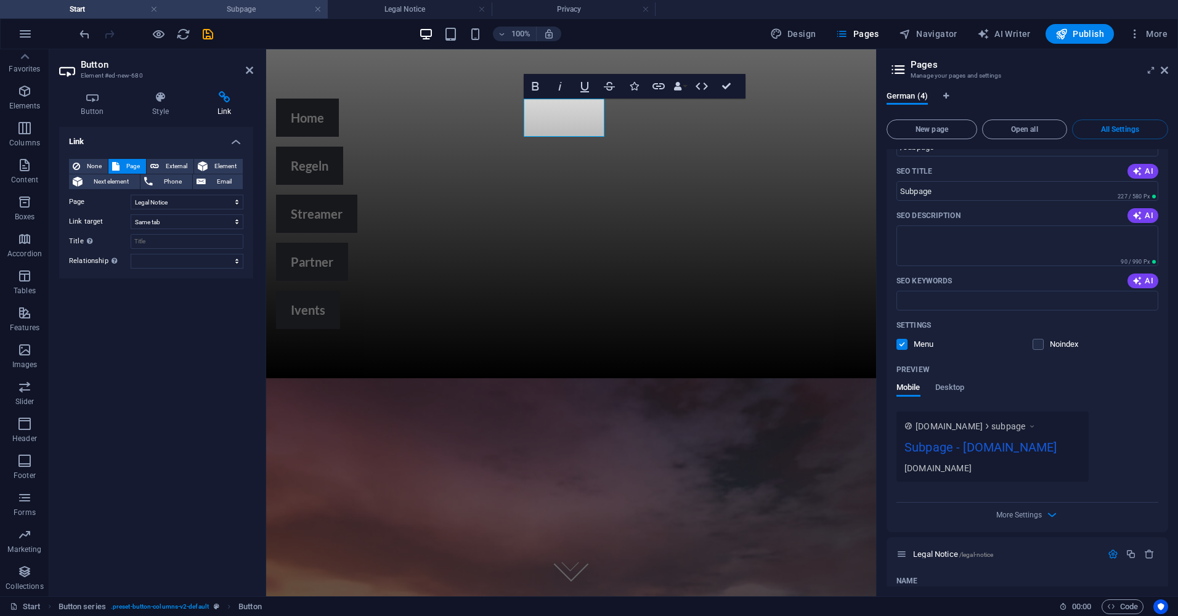
click at [258, 14] on h4 "Subpage" at bounding box center [246, 9] width 164 height 14
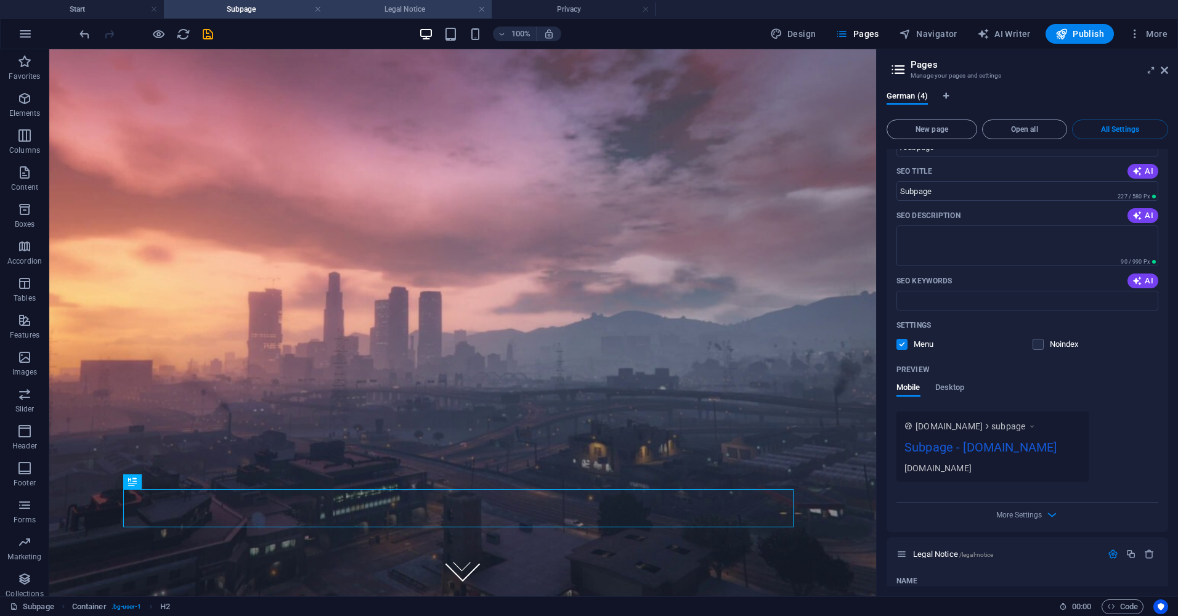
click at [374, 17] on li "Legal Notice" at bounding box center [410, 9] width 164 height 18
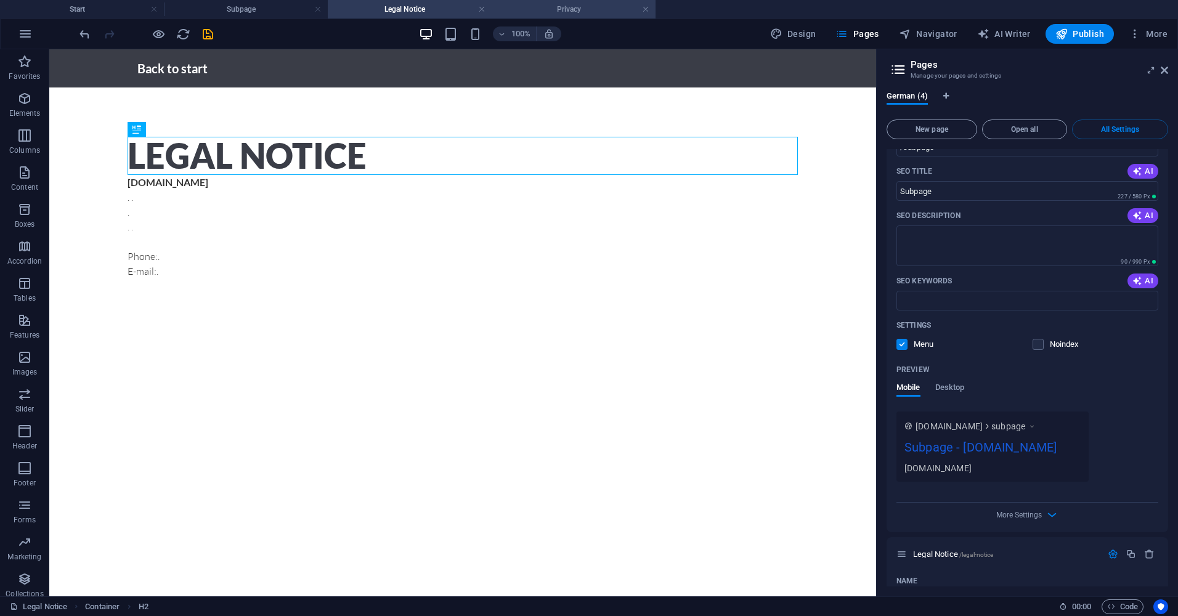
click at [564, 4] on h4 "Privacy" at bounding box center [574, 9] width 164 height 14
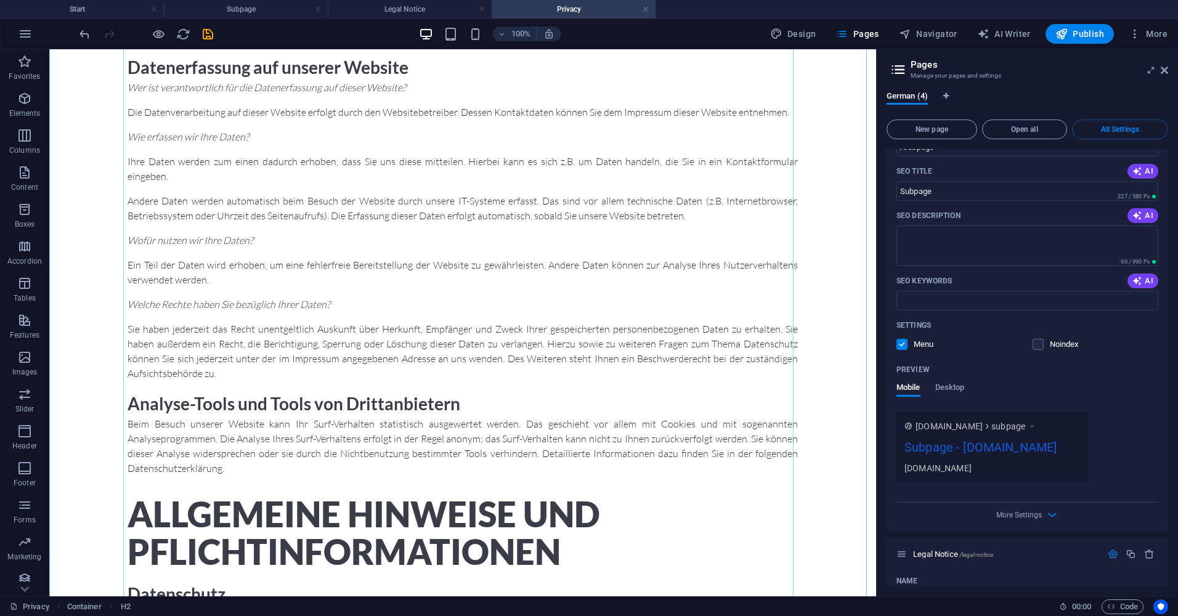
scroll to position [0, 0]
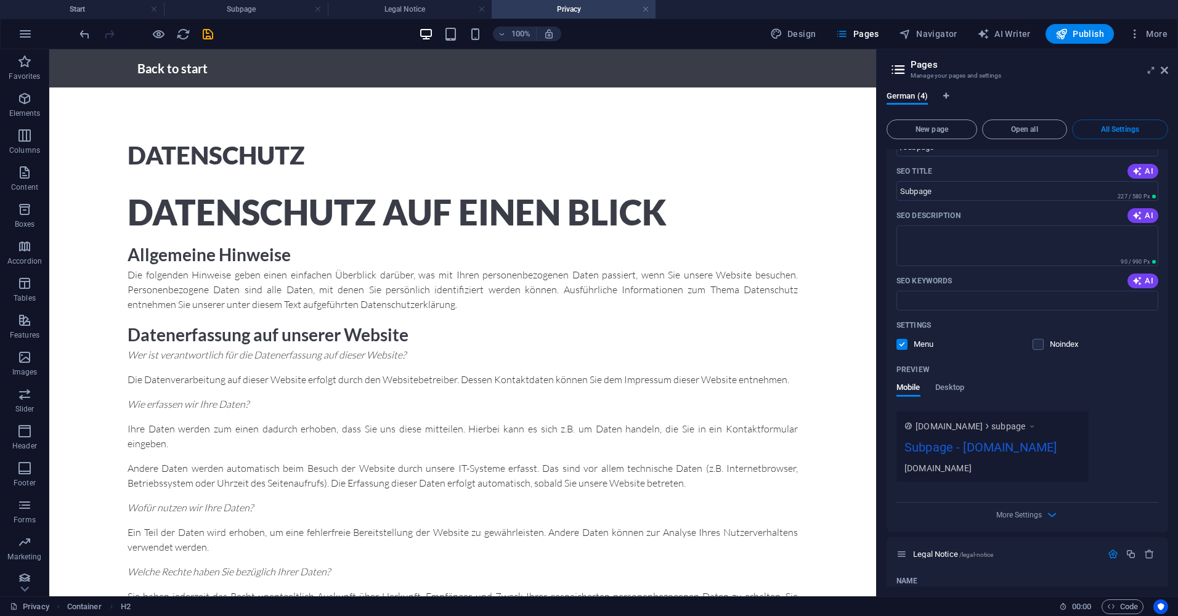
click at [478, 10] on link at bounding box center [481, 10] width 7 height 12
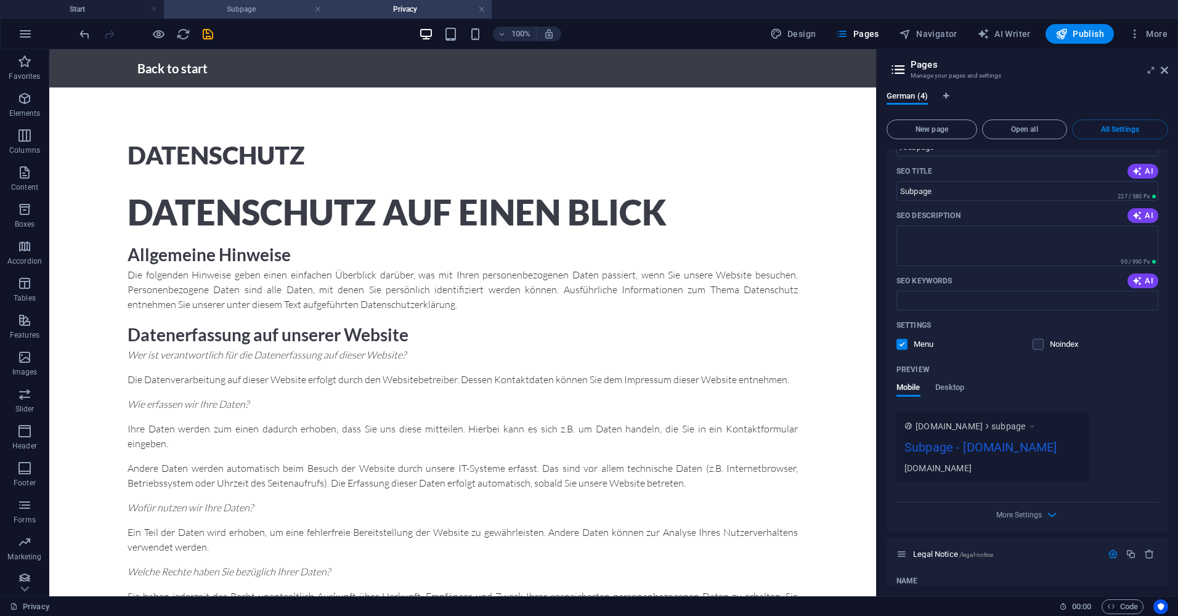
click at [249, 4] on h4 "Subpage" at bounding box center [246, 9] width 164 height 14
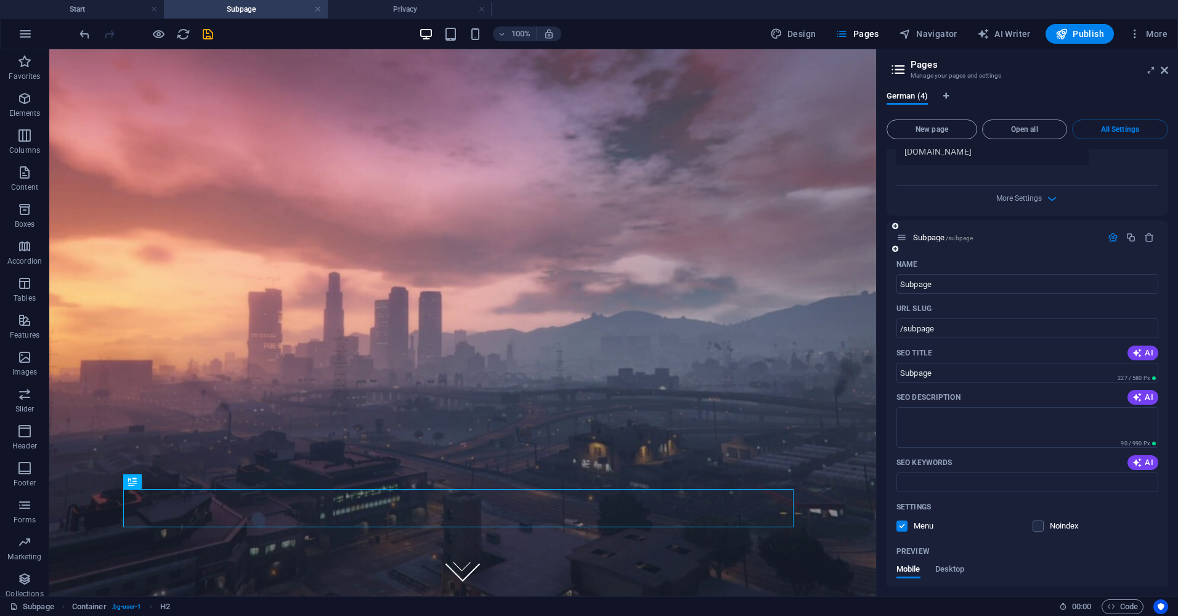
scroll to position [441, 0]
click at [1126, 240] on icon "button" at bounding box center [1131, 240] width 10 height 10
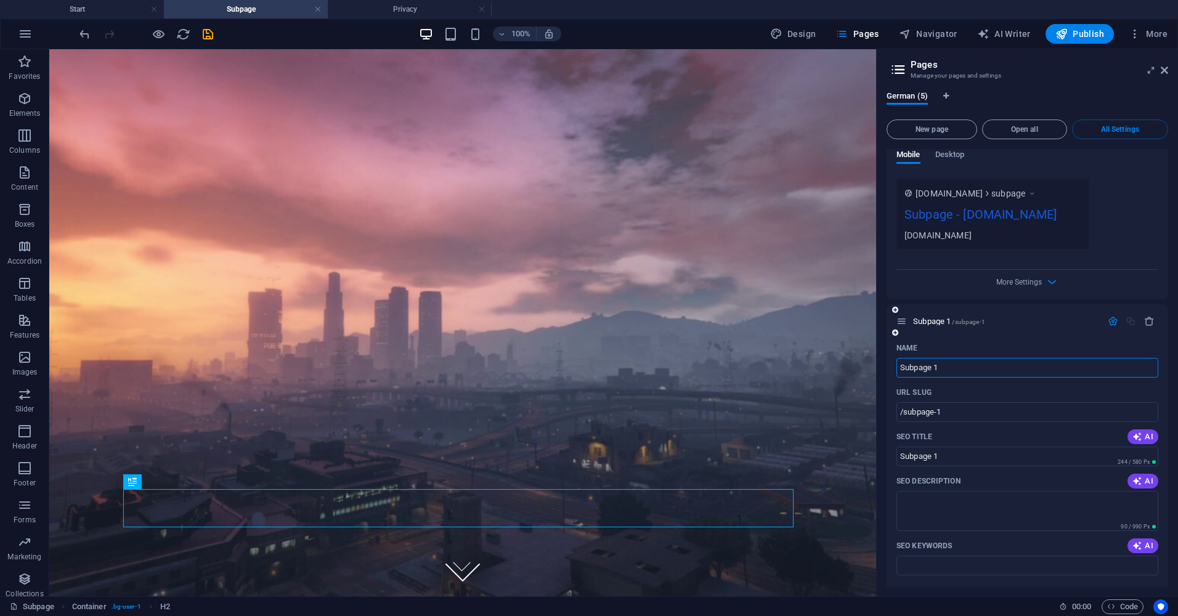
click at [970, 369] on input "Subpage 1" at bounding box center [1028, 368] width 262 height 20
type input "/"
type input "Streamer"
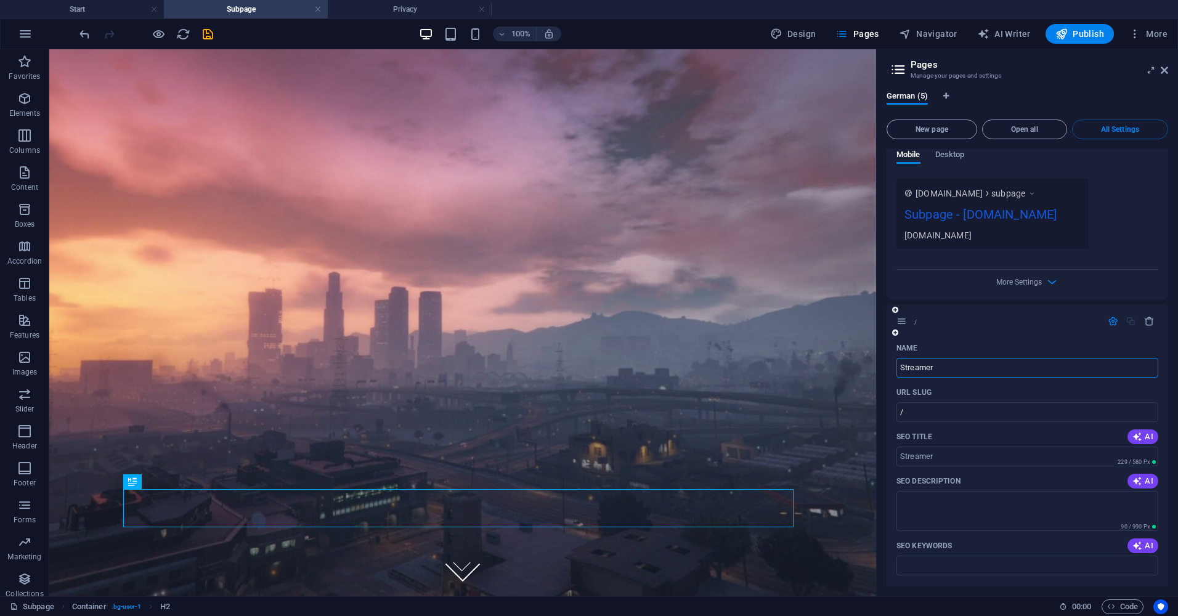
type input "/streamer"
type input "Streamer"
click at [966, 320] on span "/streamer" at bounding box center [960, 322] width 26 height 7
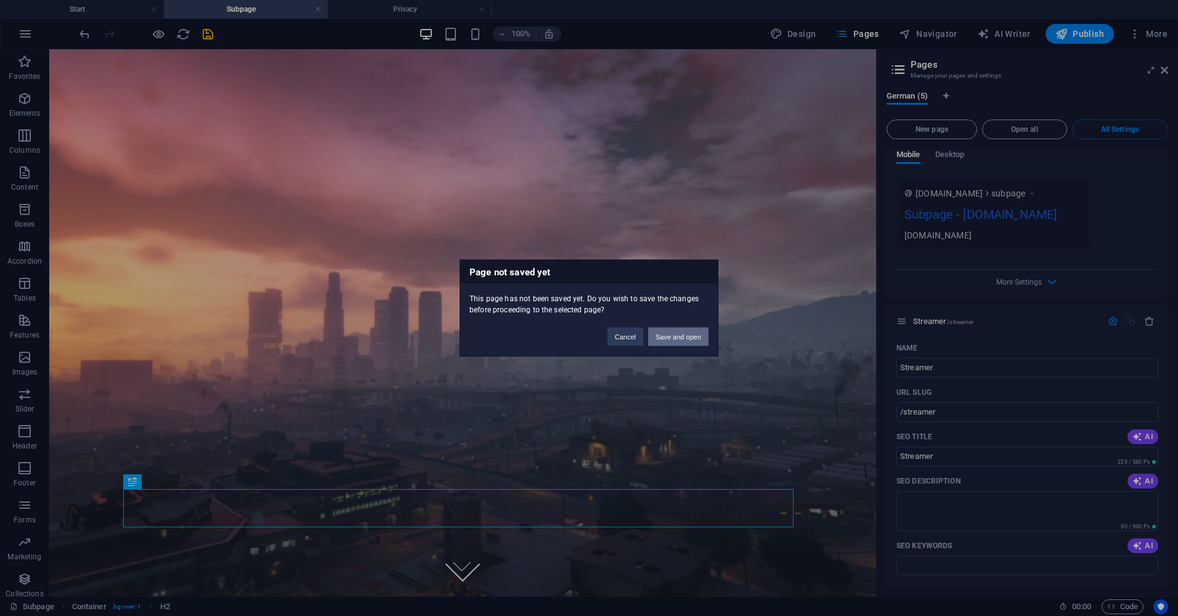
click at [665, 334] on button "Save and open" at bounding box center [678, 337] width 60 height 18
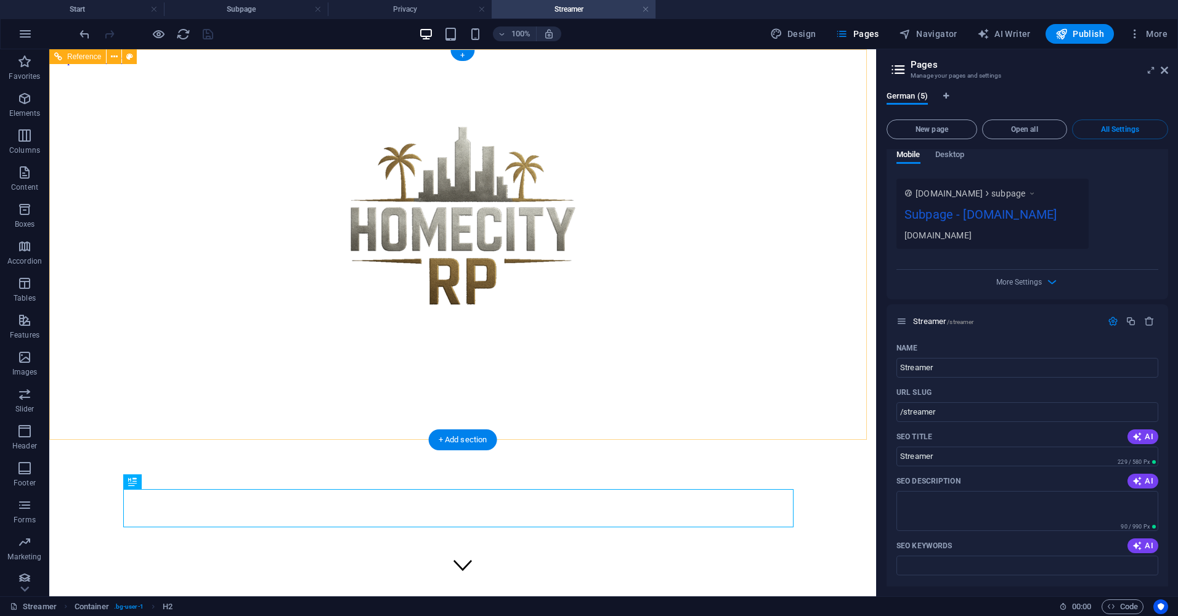
scroll to position [0, 0]
click at [1133, 321] on icon "button" at bounding box center [1131, 321] width 10 height 10
click at [952, 367] on input "Streamer 1" at bounding box center [1028, 368] width 262 height 20
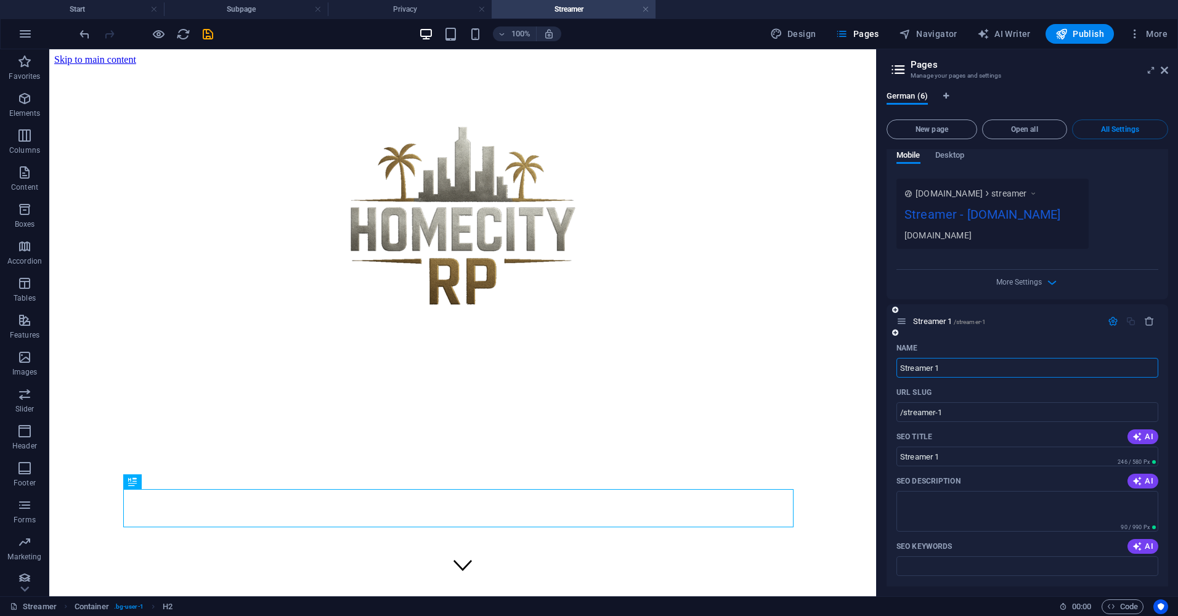
click at [953, 367] on input "Streamer 1" at bounding box center [1028, 368] width 262 height 20
type input "/"
type input "Reglen"
type input "/re"
type input "Re"
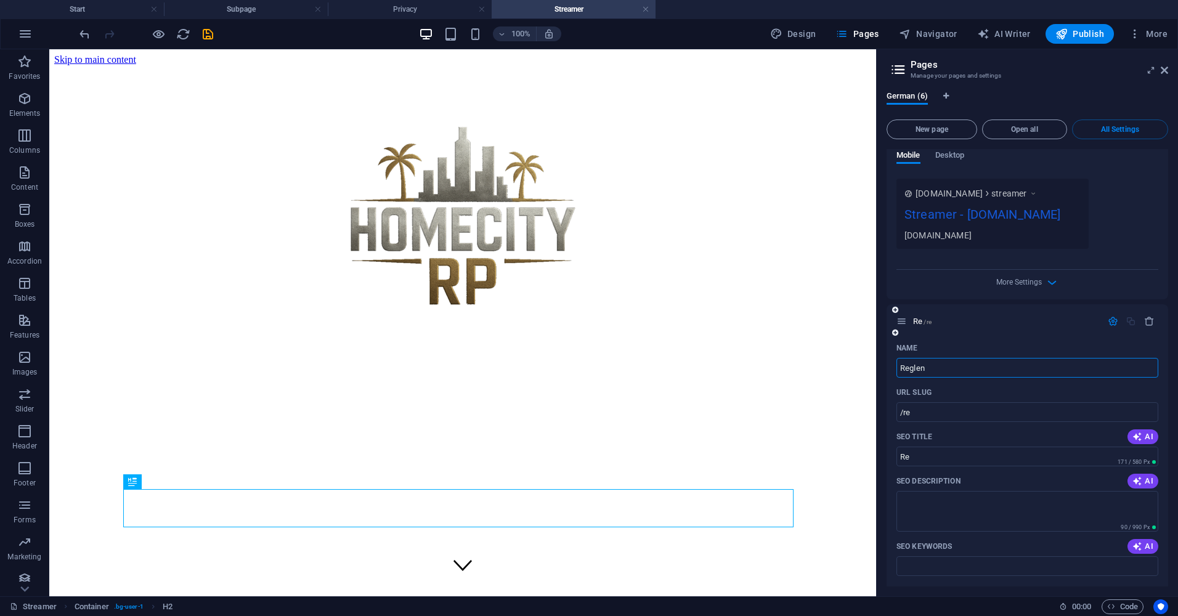
type input "Reglen"
type input "/reglen"
type input "Reglen"
type input "Rege"
type input "/regl"
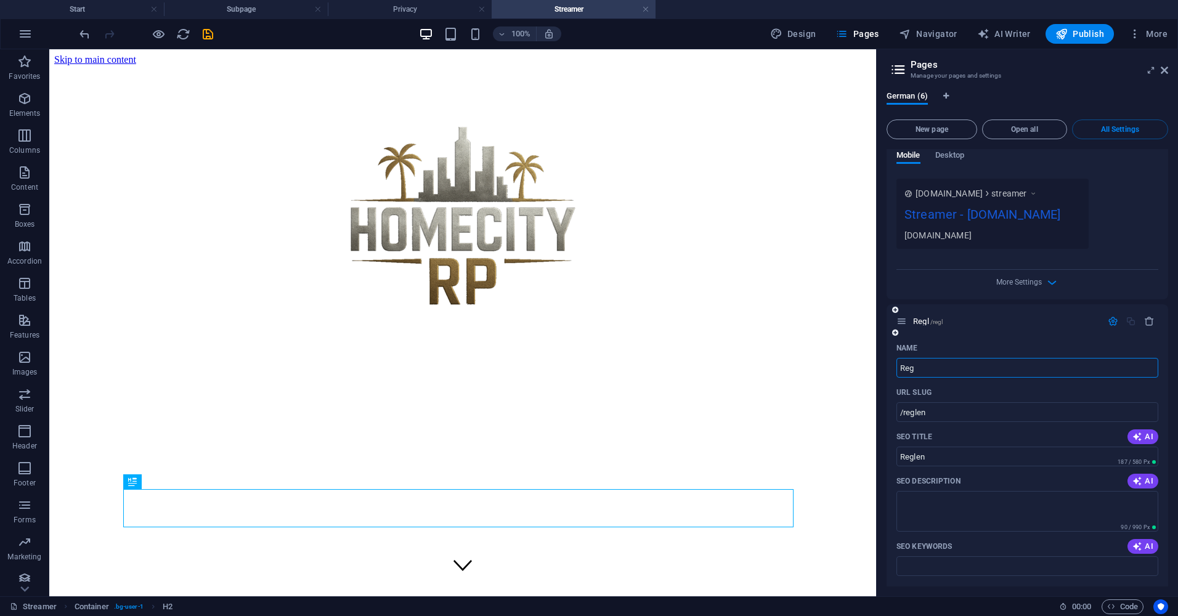
type input "Regl"
type input "Regeln"
type input "/regeln"
type input "Regeln"
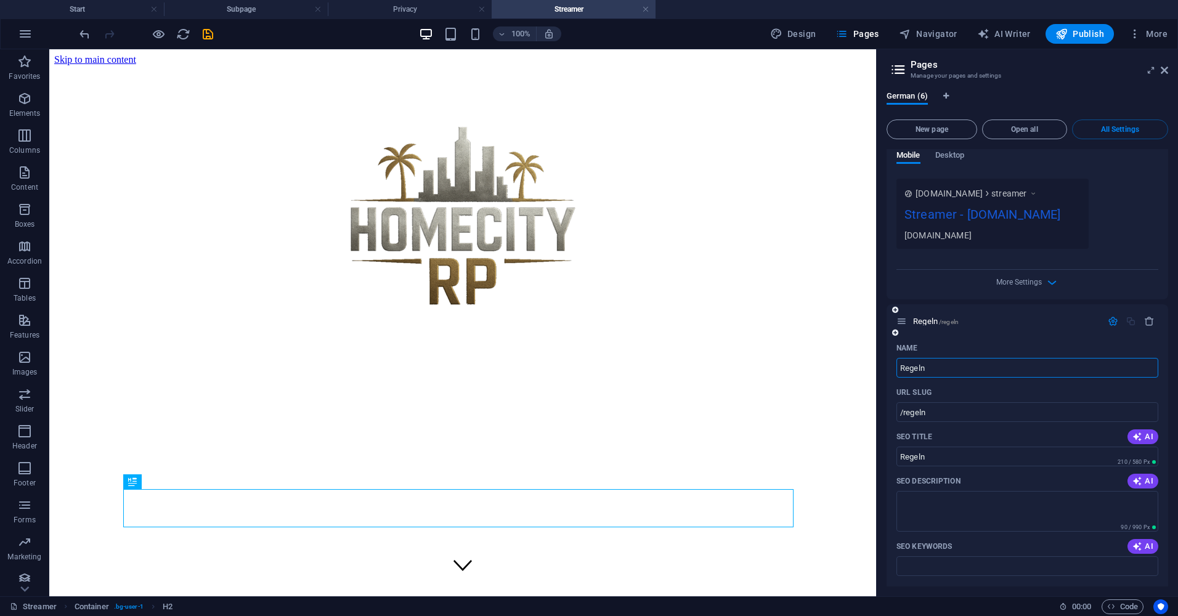
click at [961, 317] on div "Regeln /regeln" at bounding box center [999, 321] width 205 height 14
click at [1038, 339] on div "Name" at bounding box center [1028, 348] width 262 height 20
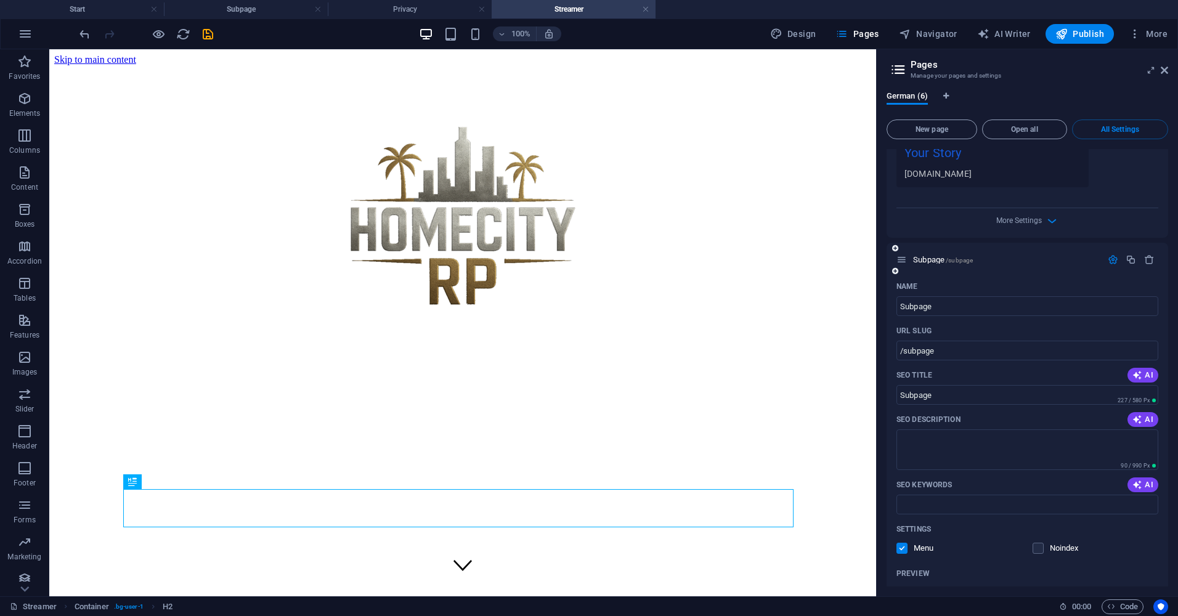
scroll to position [431, 0]
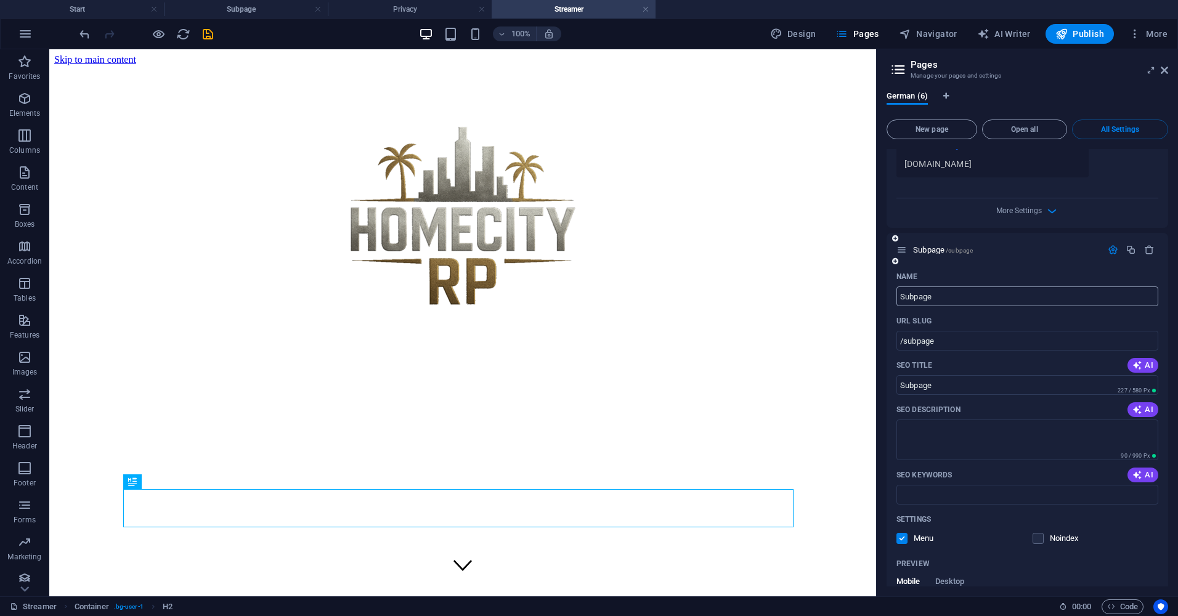
click at [946, 299] on input "Subpage" at bounding box center [1028, 297] width 262 height 20
type input "Partner"
type input "/partner"
type input "Partner"
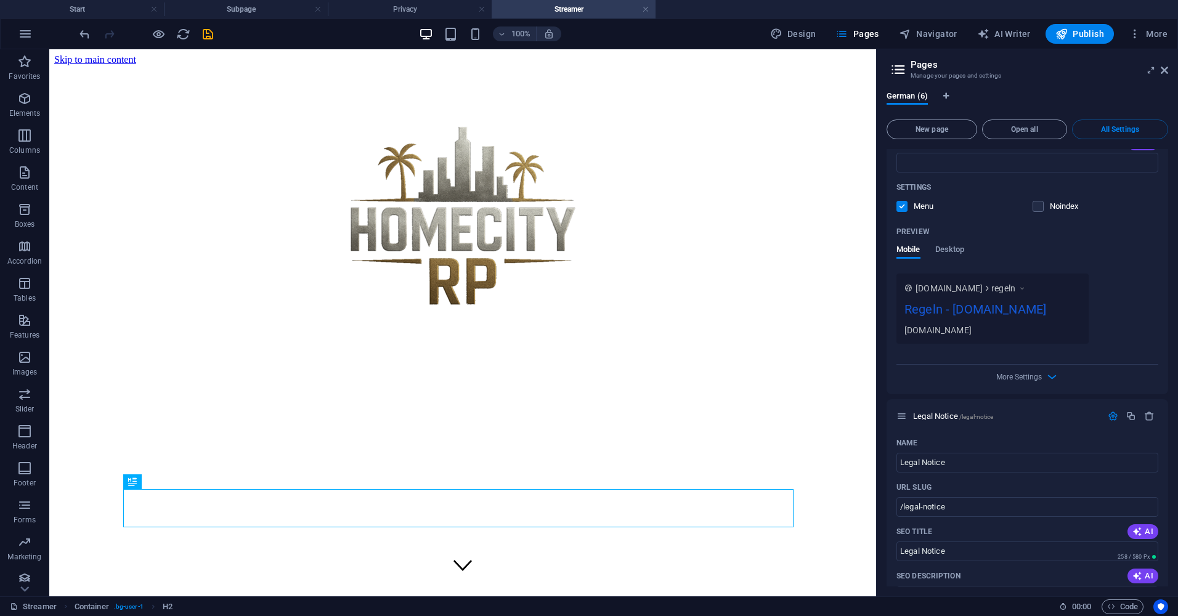
scroll to position [1602, 0]
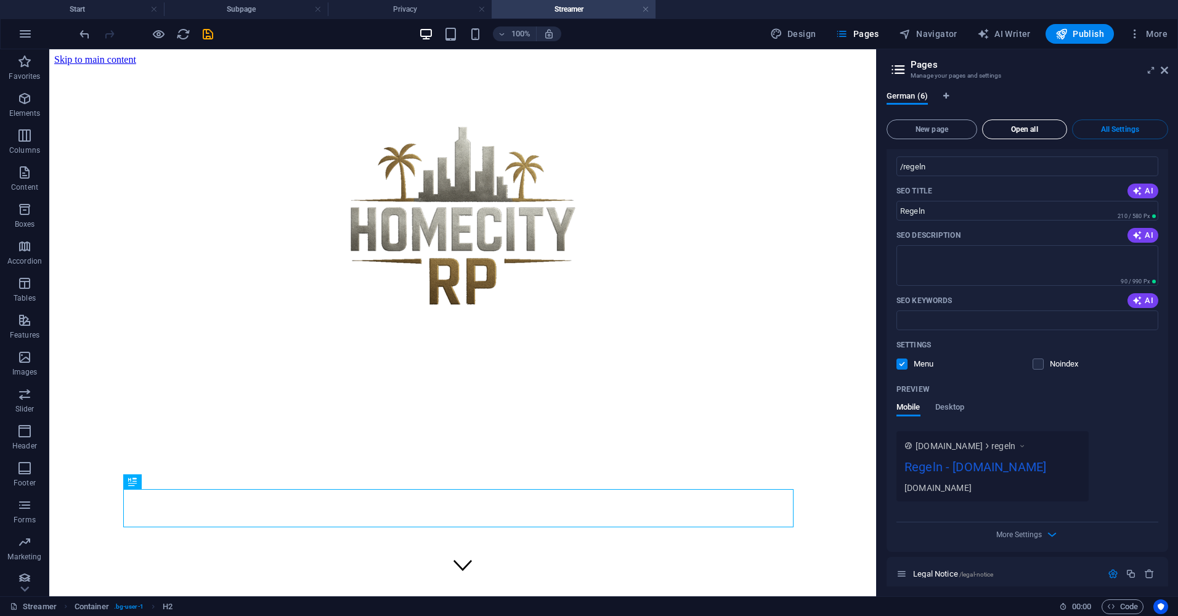
click at [1010, 124] on button "Open all" at bounding box center [1024, 130] width 85 height 20
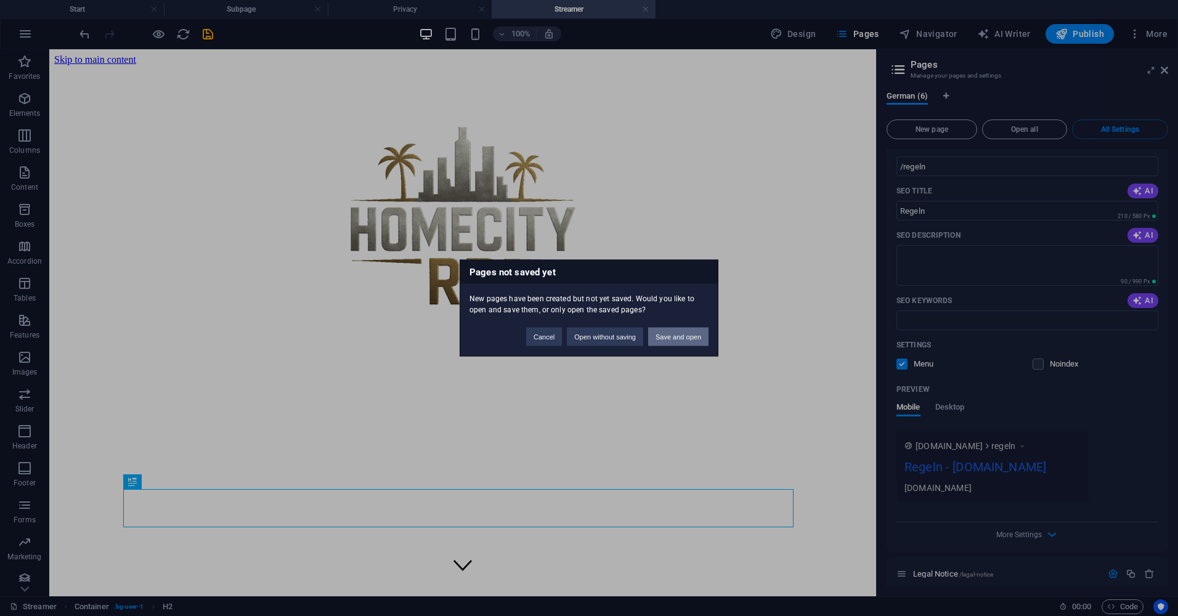
click at [683, 343] on button "Save and open" at bounding box center [678, 337] width 60 height 18
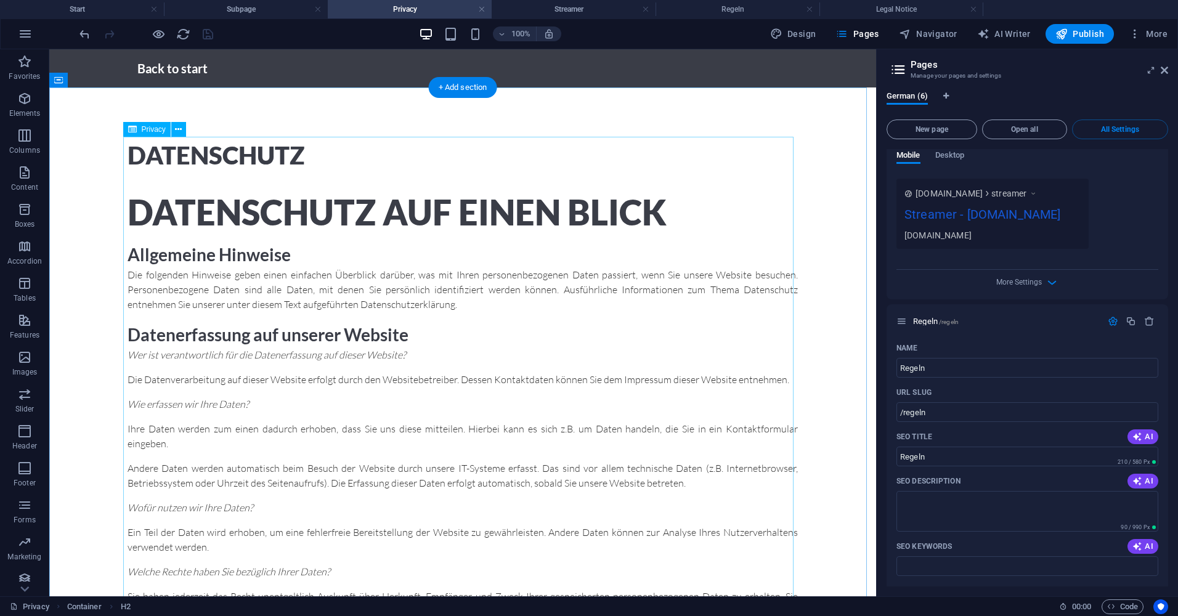
scroll to position [0, 0]
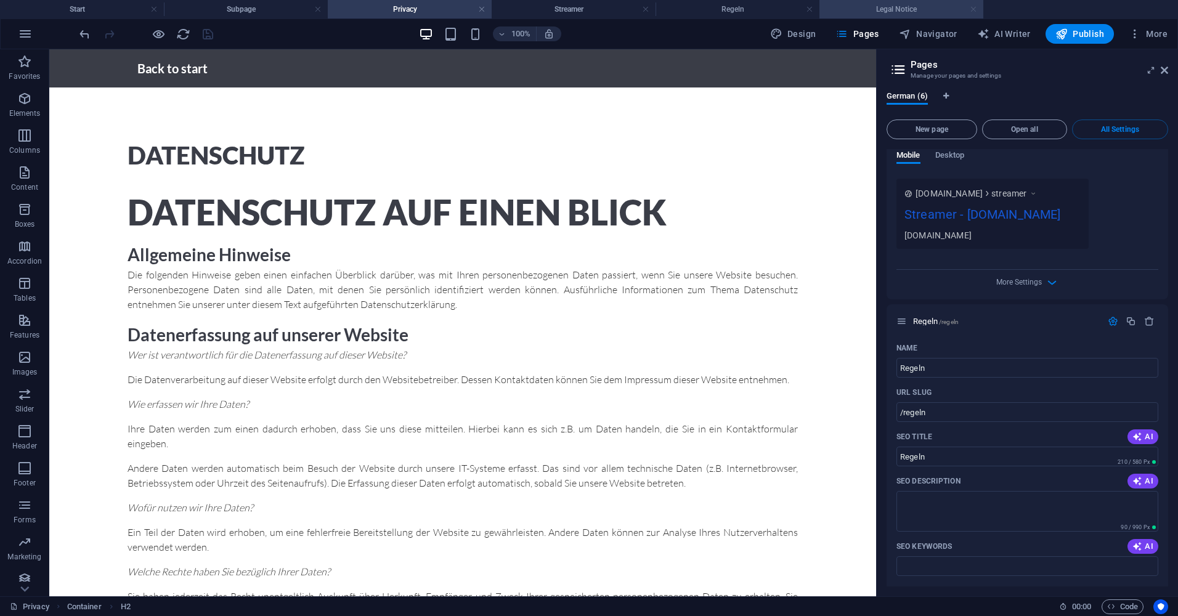
click at [974, 6] on link at bounding box center [973, 10] width 7 height 12
click at [481, 12] on link at bounding box center [481, 10] width 7 height 12
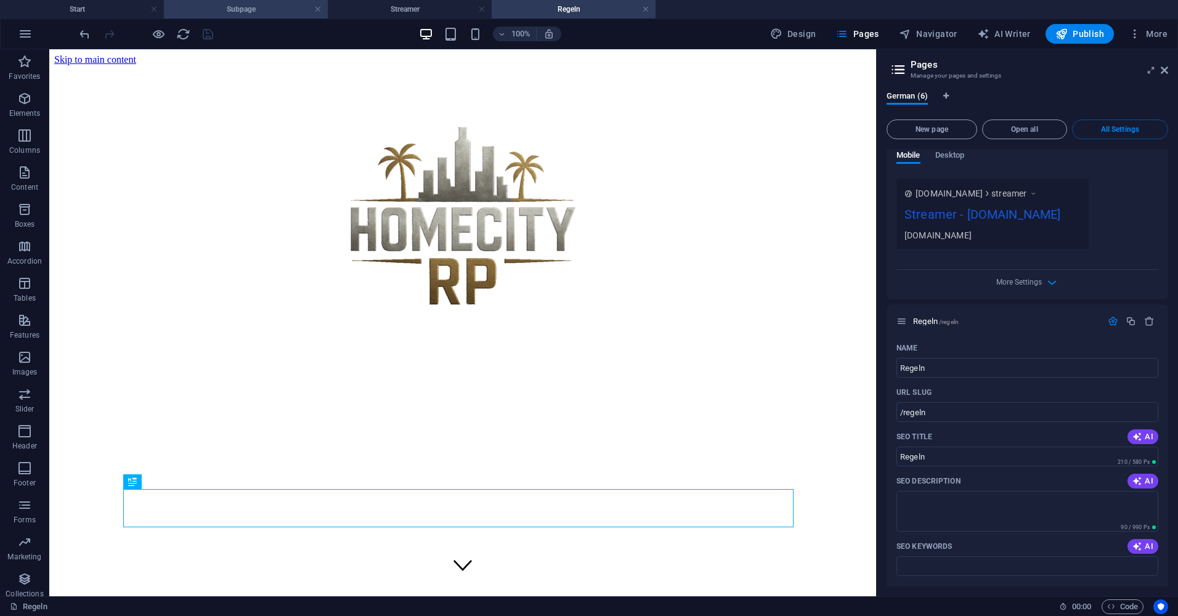
click at [254, 12] on h4 "Subpage" at bounding box center [246, 9] width 164 height 14
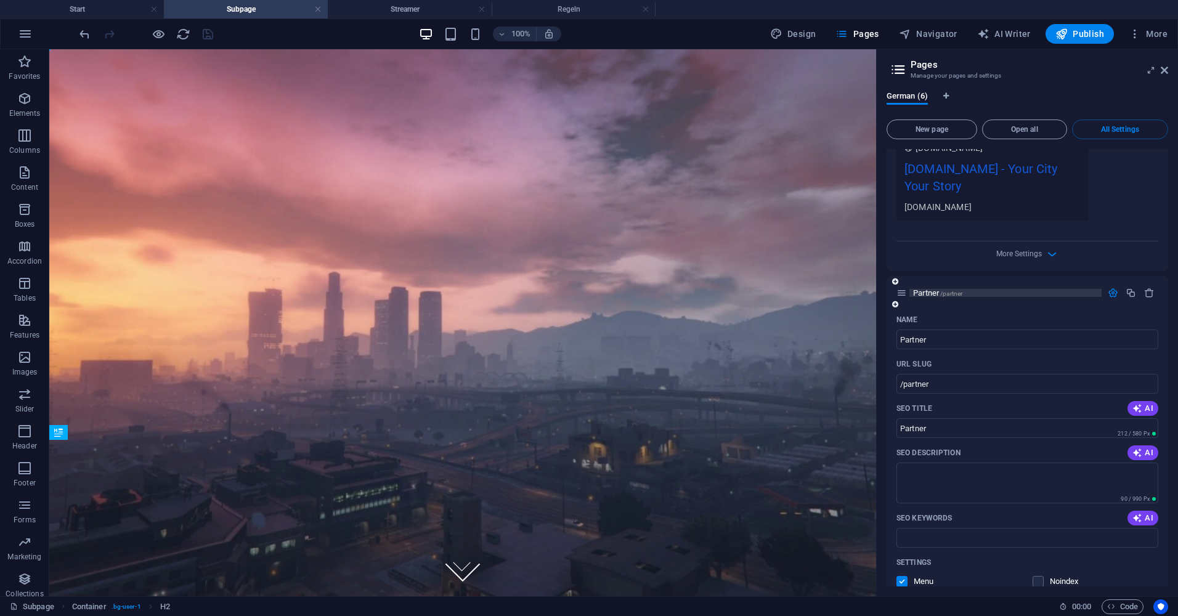
scroll to position [370, 0]
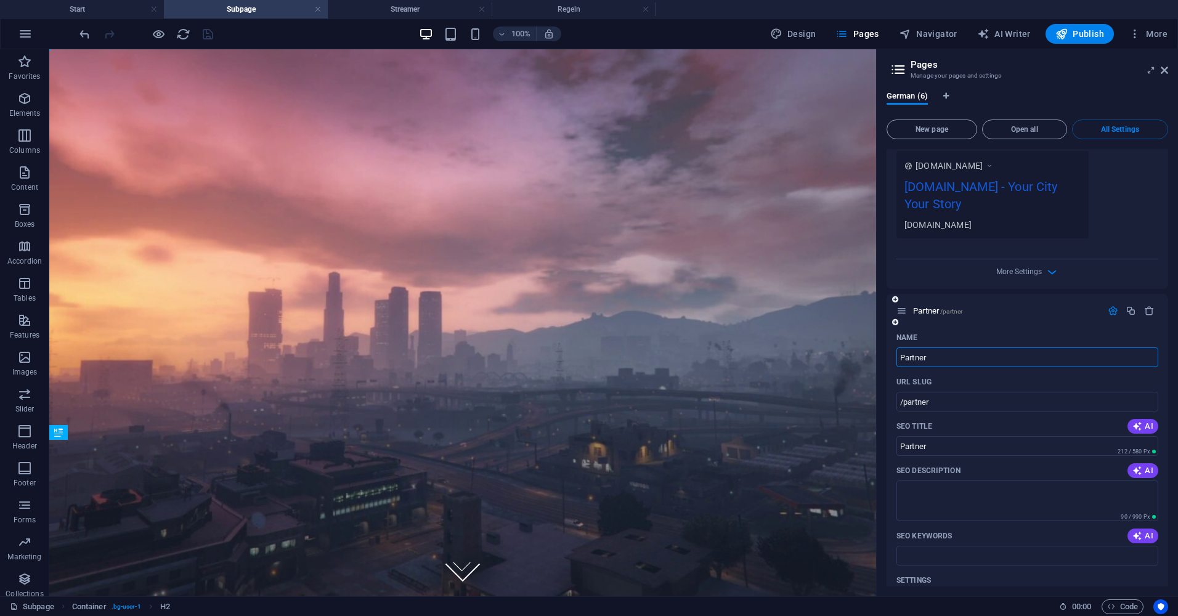
click at [987, 357] on input "Partner" at bounding box center [1028, 358] width 262 height 20
click at [982, 311] on p "Partner /partner" at bounding box center [1005, 311] width 185 height 8
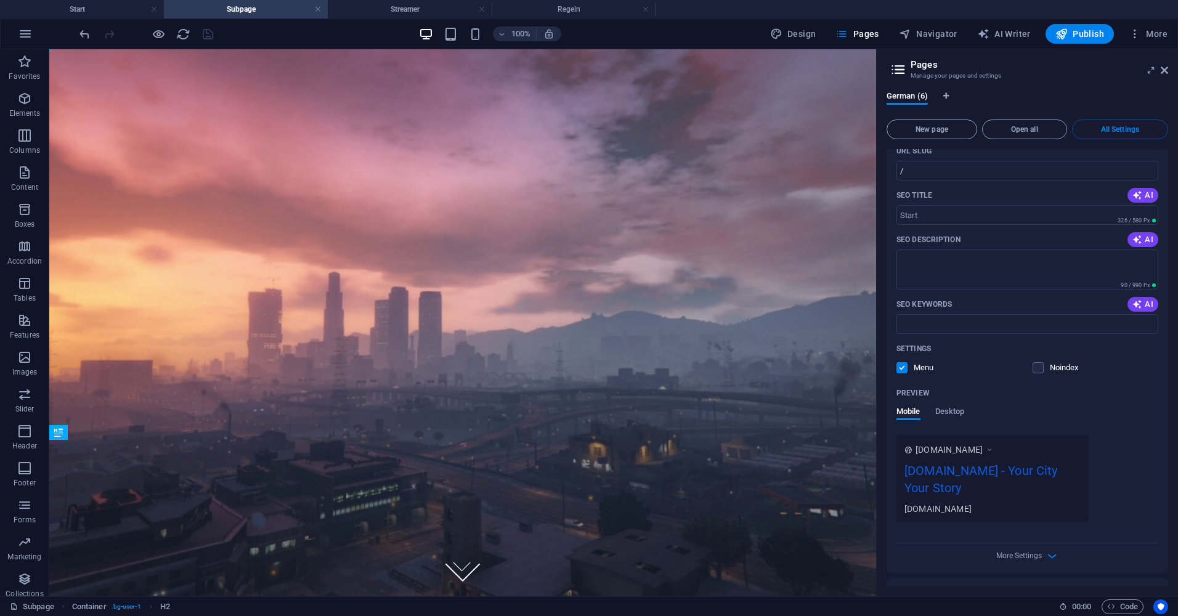
scroll to position [0, 0]
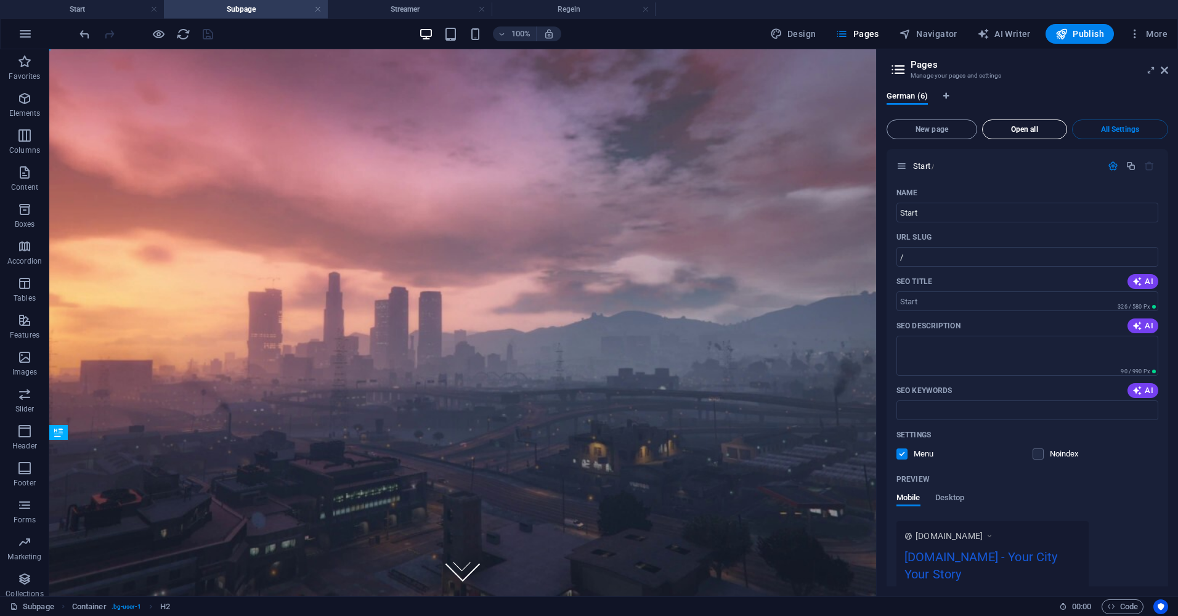
click at [1008, 127] on span "Open all" at bounding box center [1025, 129] width 74 height 7
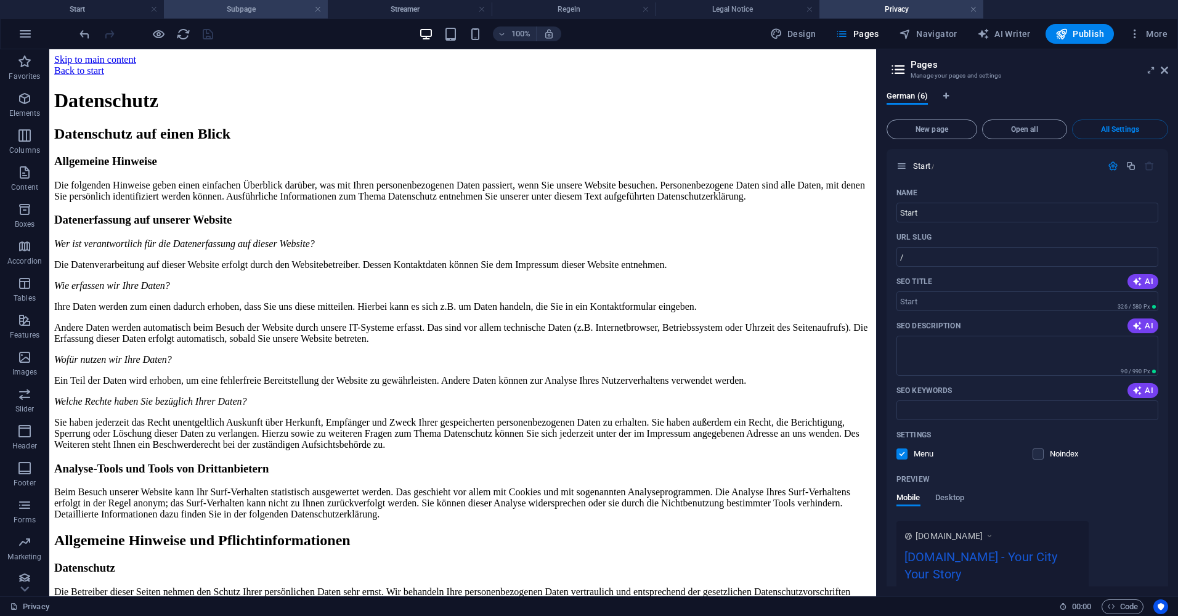
click at [262, 12] on h4 "Subpage" at bounding box center [246, 9] width 164 height 14
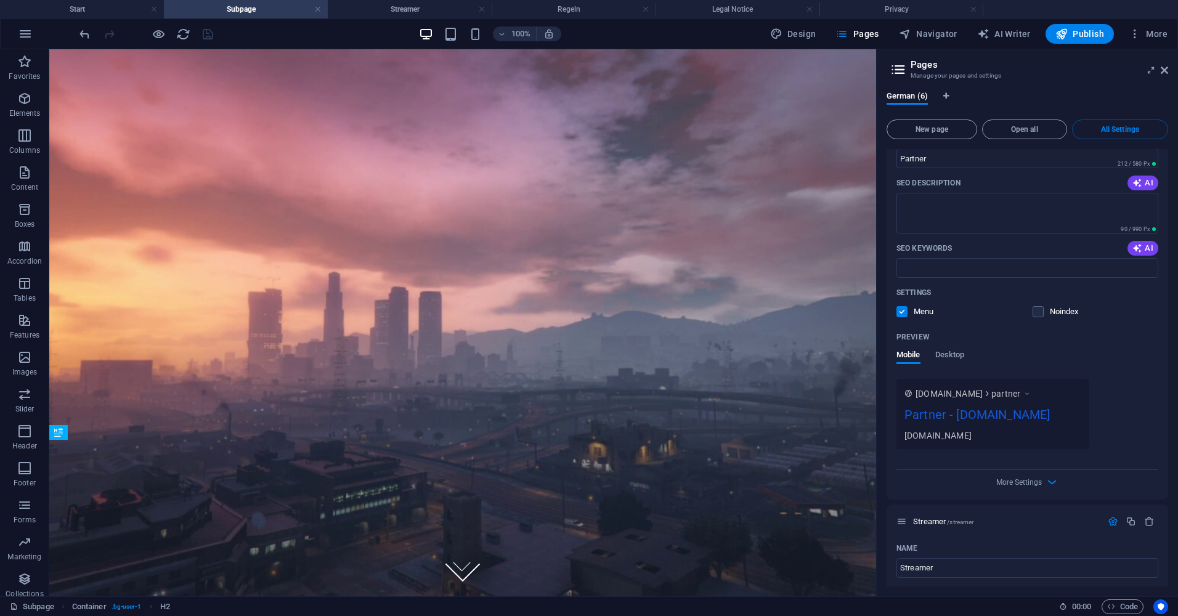
scroll to position [678, 0]
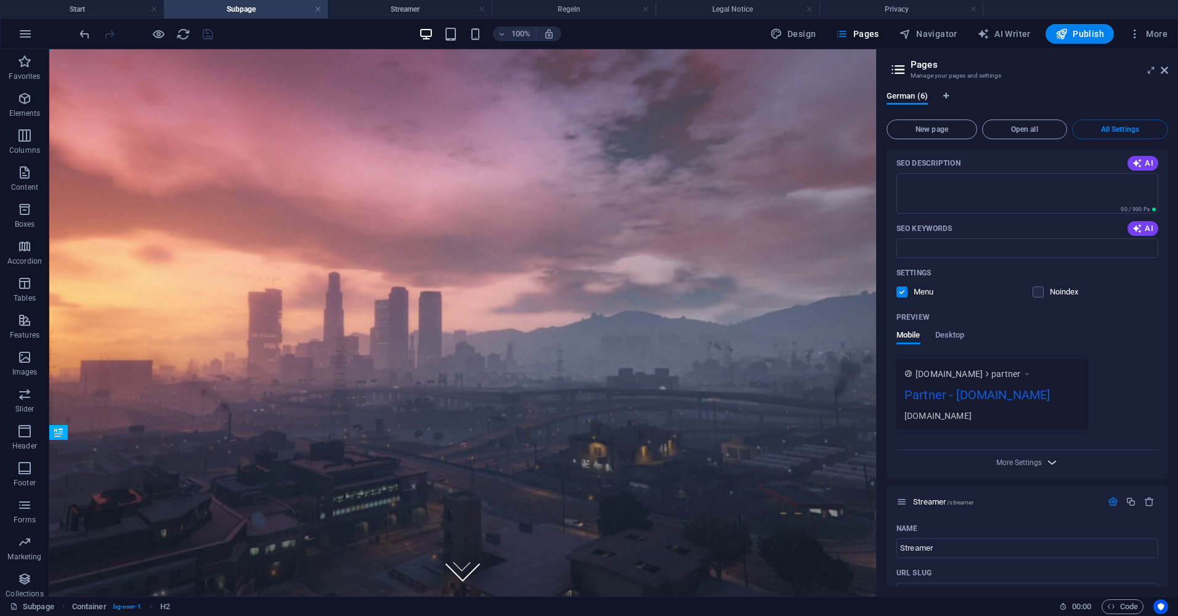
click at [1045, 468] on icon "button" at bounding box center [1052, 462] width 14 height 14
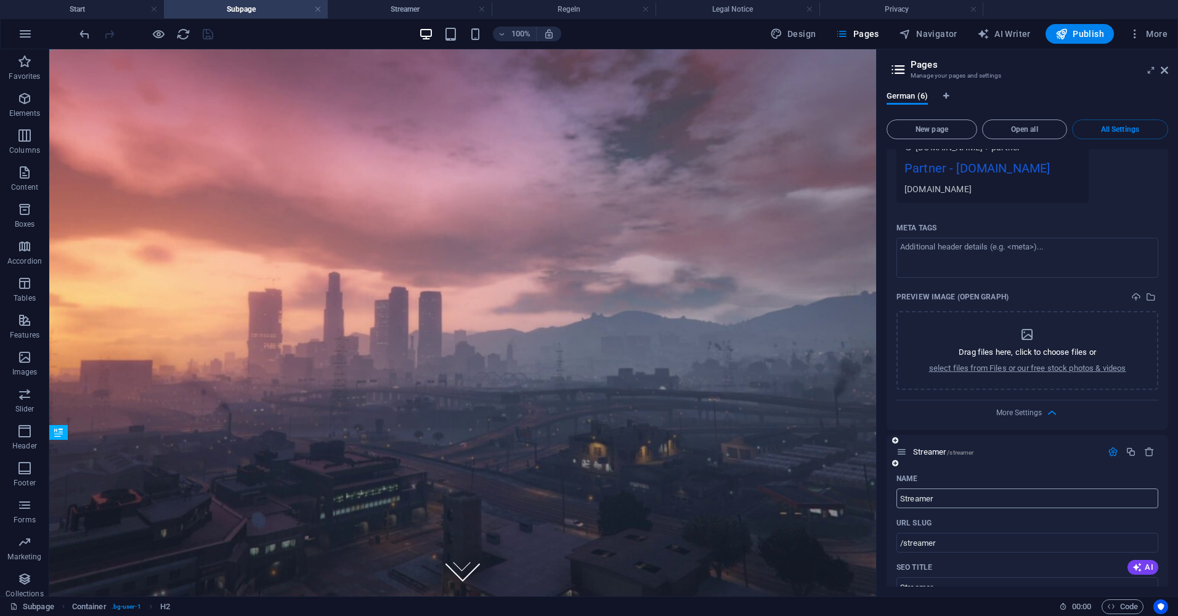
scroll to position [986, 0]
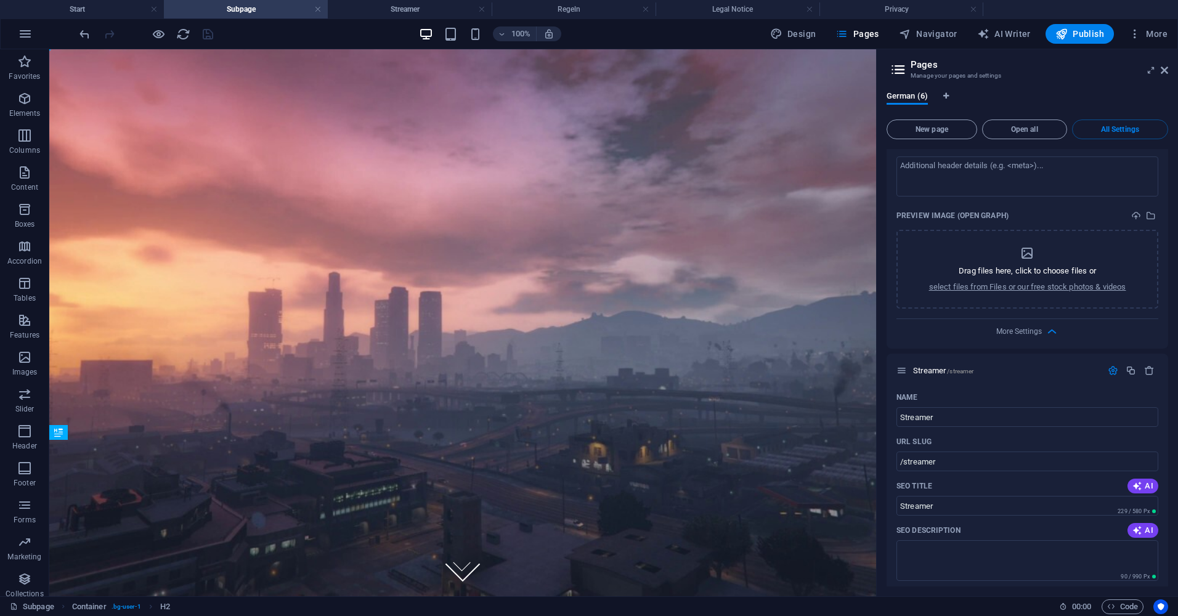
click at [1030, 340] on div "Name Partner ​ URL SLUG /partner ​ SEO Title AI Partner ​ 212 / 580 Px SEO Desc…" at bounding box center [1028, 30] width 282 height 637
click at [1030, 339] on div "Name Partner ​ URL SLUG /partner ​ SEO Title AI Partner ​ 212 / 580 Px SEO Desc…" at bounding box center [1028, 30] width 282 height 637
click at [1030, 336] on span "More Settings" at bounding box center [1027, 332] width 15 height 14
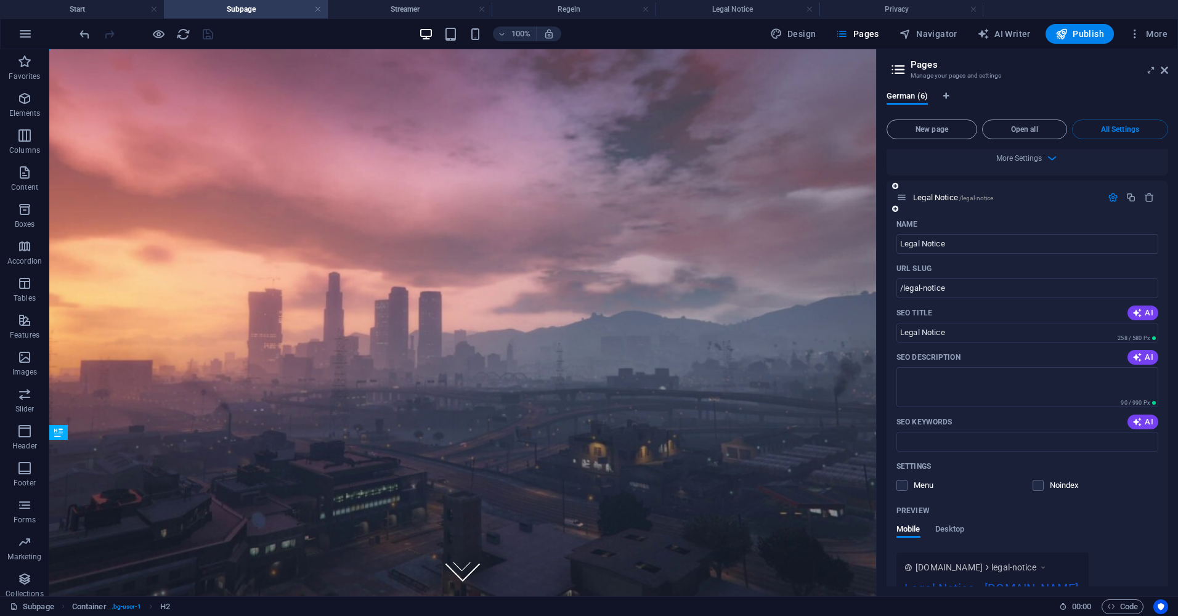
scroll to position [1930, 0]
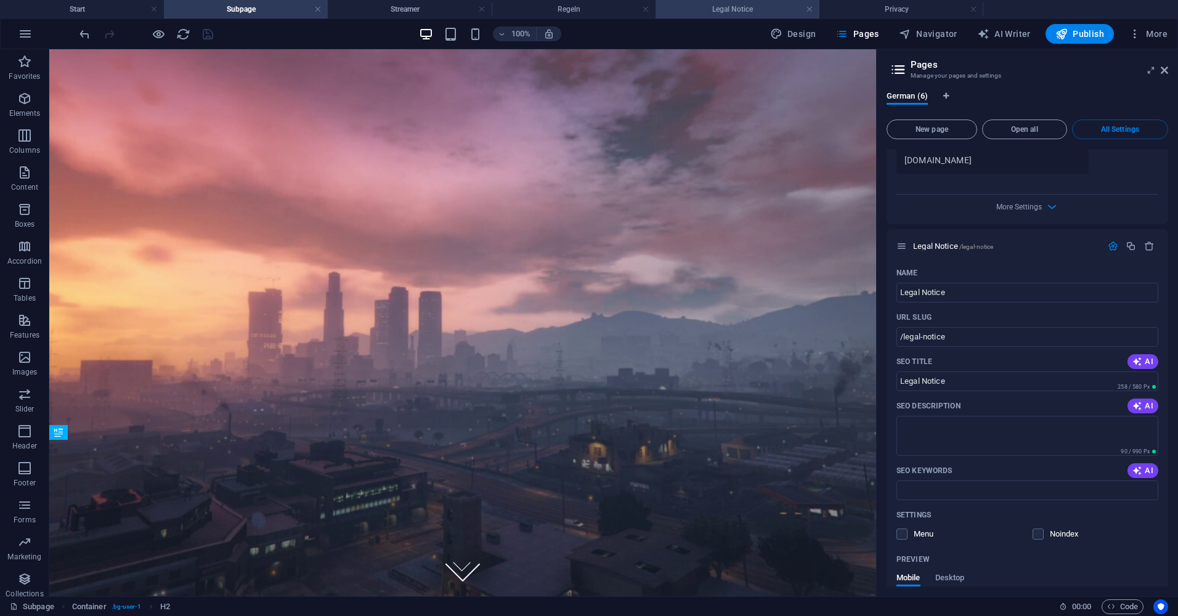
click at [752, 15] on h4 "Legal Notice" at bounding box center [738, 9] width 164 height 14
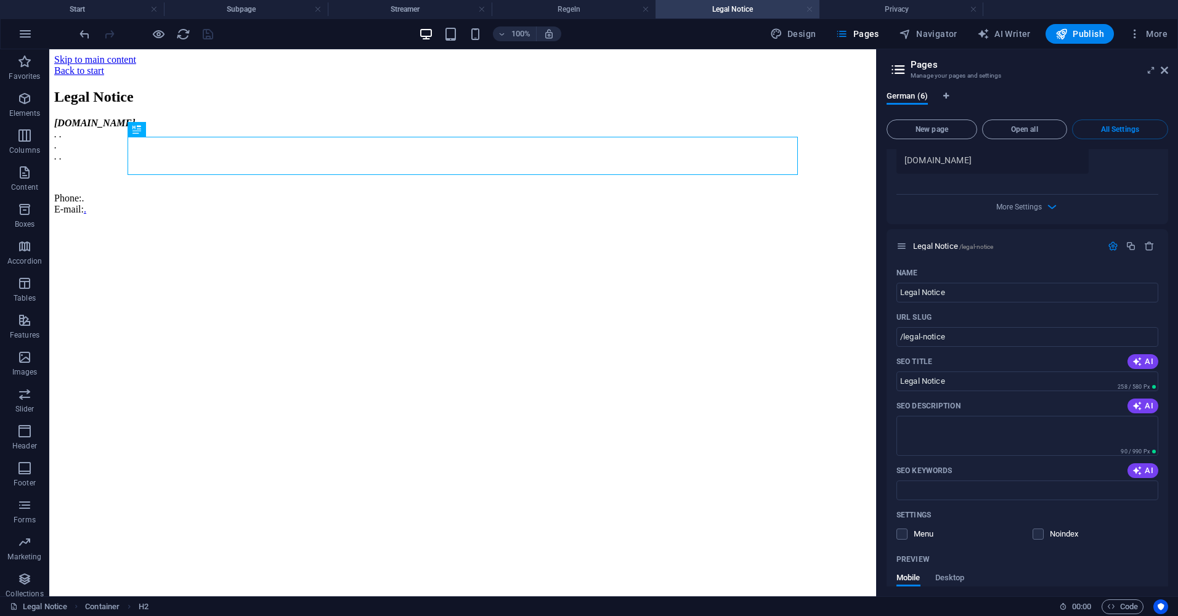
click at [808, 9] on link at bounding box center [809, 10] width 7 height 12
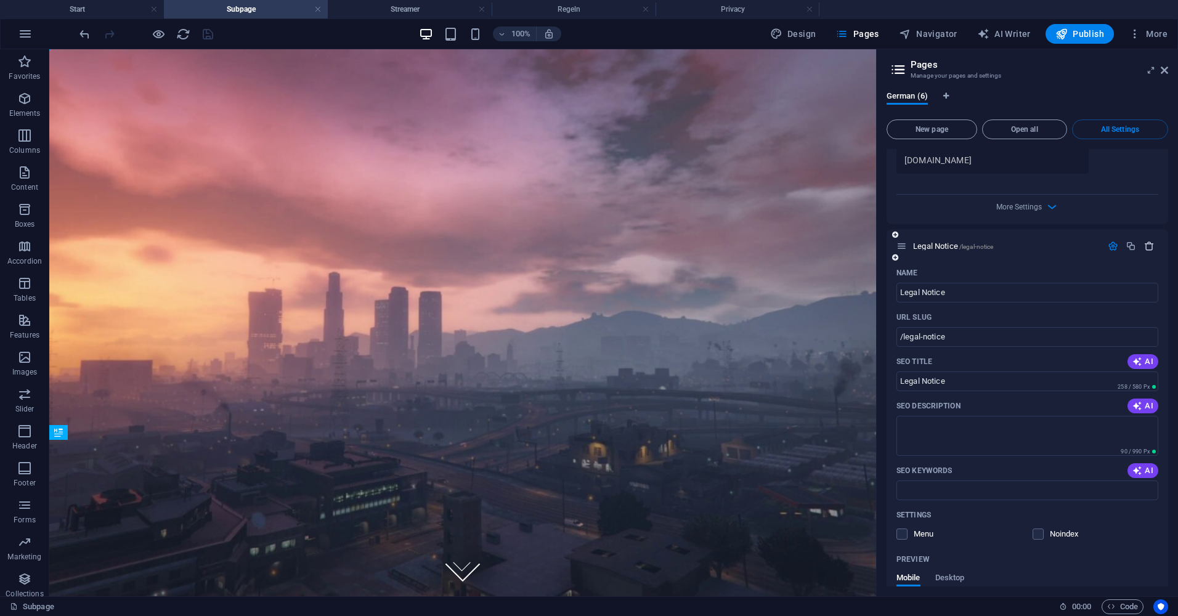
click at [1142, 251] on div at bounding box center [1131, 246] width 54 height 14
click at [1149, 248] on icon "button" at bounding box center [1149, 246] width 10 height 10
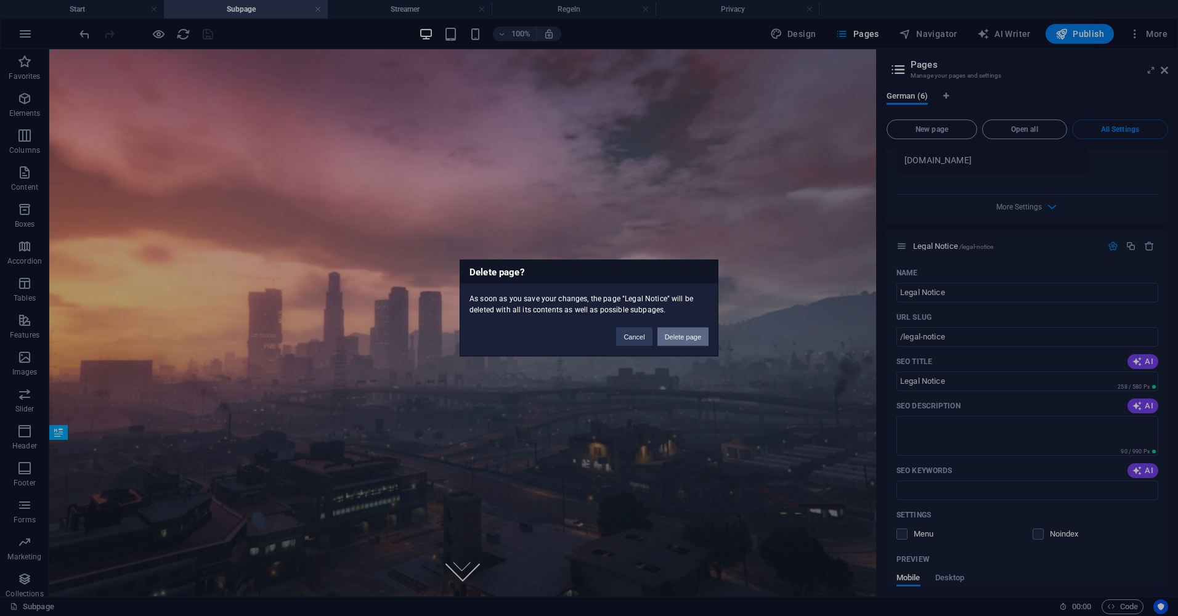
click at [675, 337] on button "Delete page" at bounding box center [682, 337] width 51 height 18
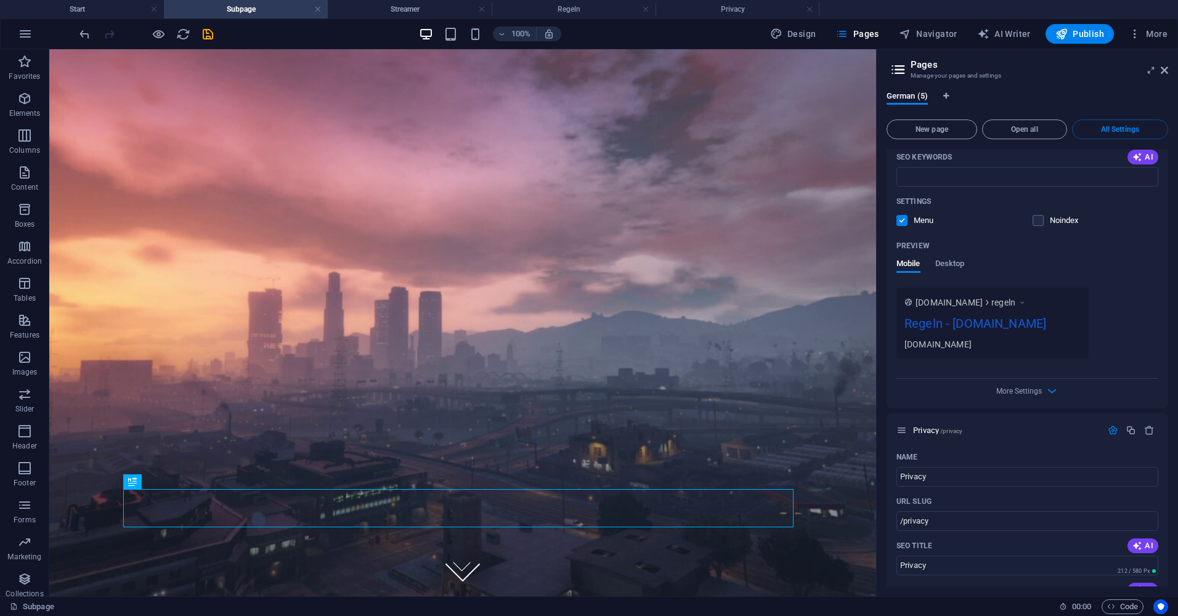
scroll to position [1745, 0]
click at [721, 2] on li "Privacy" at bounding box center [738, 9] width 164 height 18
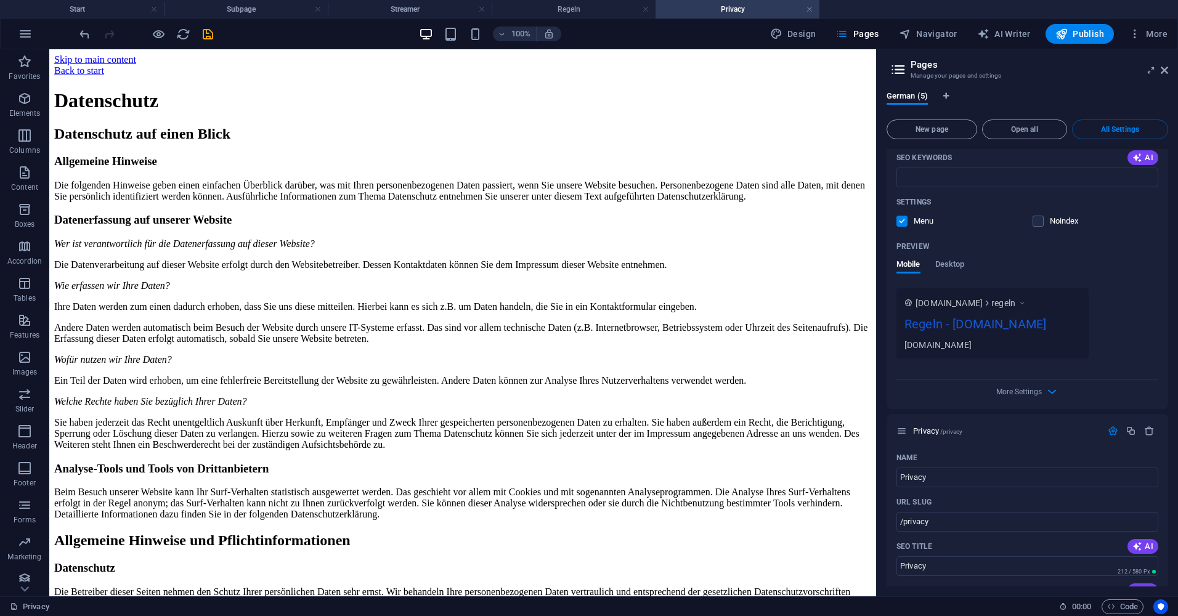
click at [721, 2] on h4 "Privacy" at bounding box center [738, 9] width 164 height 14
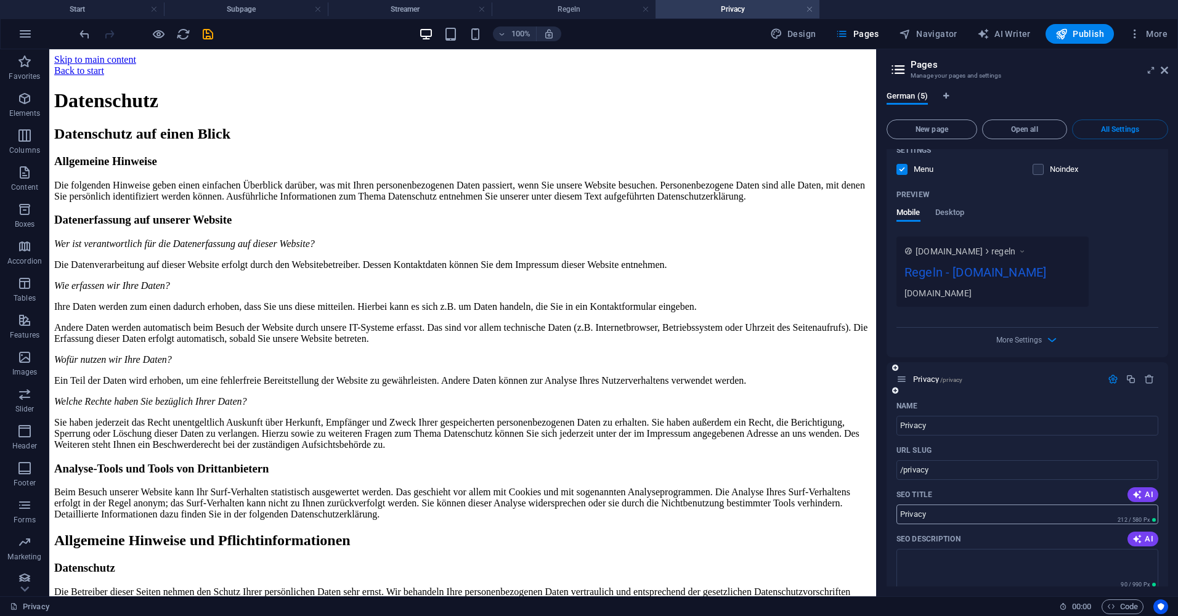
scroll to position [1868, 0]
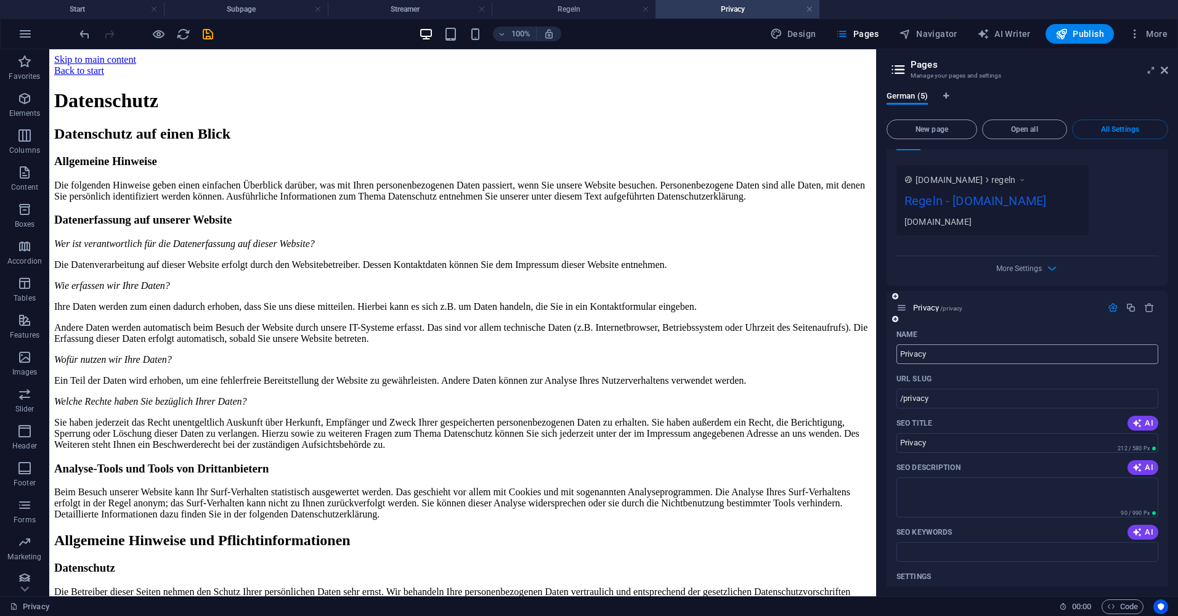
click at [939, 354] on input "Privacy" at bounding box center [1028, 354] width 262 height 20
type input "Regeln"
type input "/regeln-5"
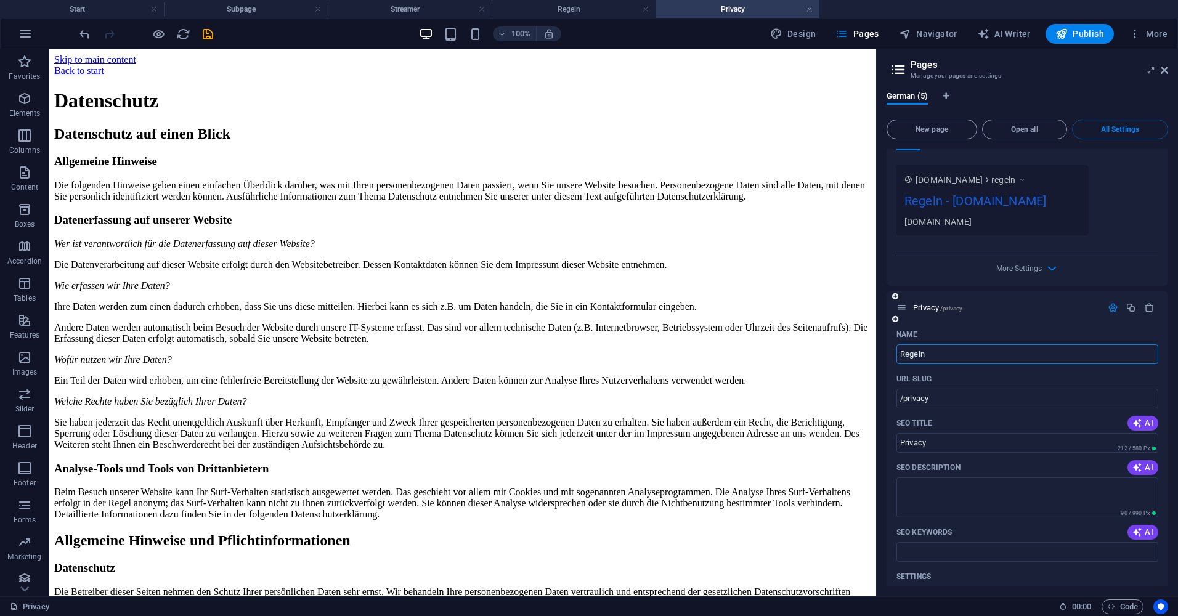
type input "Regeln"
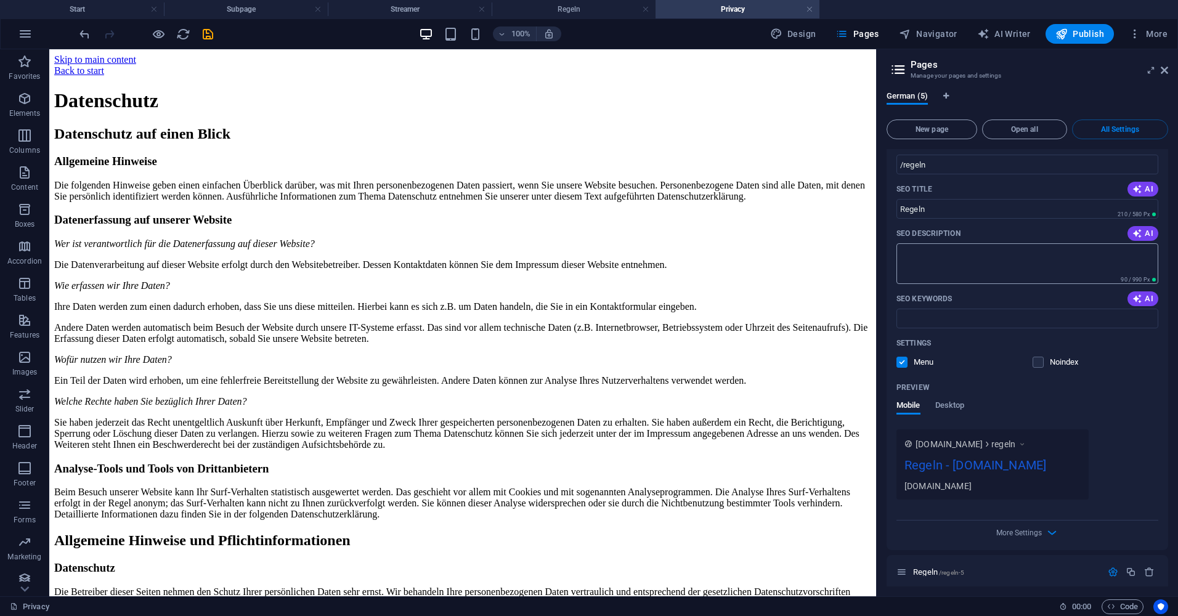
scroll to position [1437, 0]
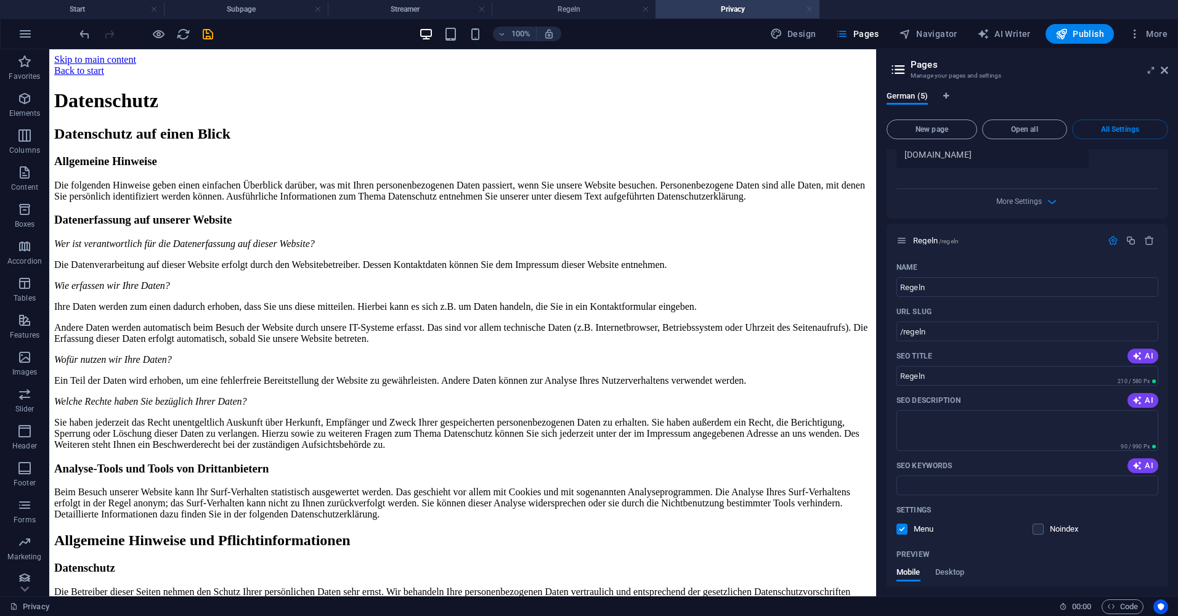
click at [806, 8] on link at bounding box center [809, 10] width 7 height 12
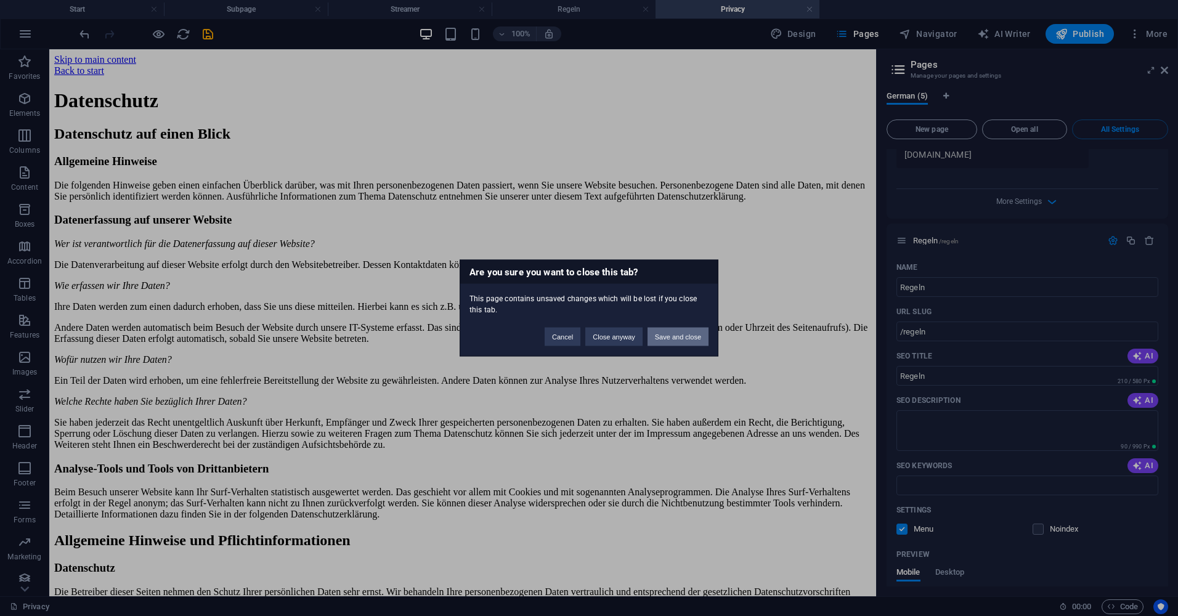
click at [682, 335] on button "Save and close" at bounding box center [678, 337] width 61 height 18
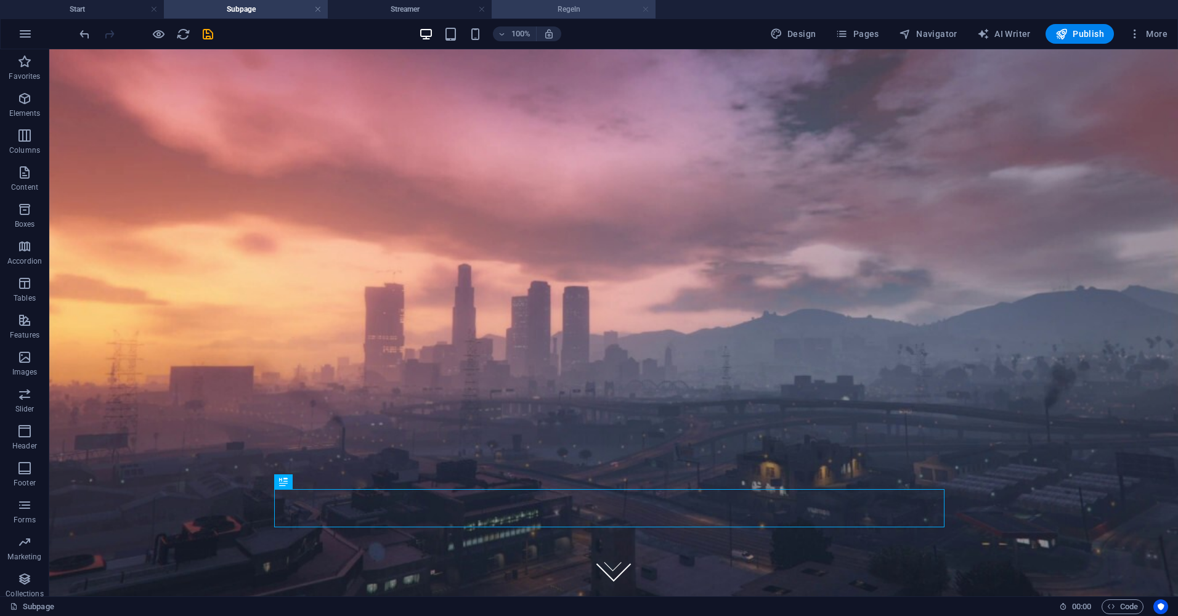
click at [646, 9] on link at bounding box center [645, 10] width 7 height 12
click at [399, 3] on h4 "Streamer" at bounding box center [410, 9] width 164 height 14
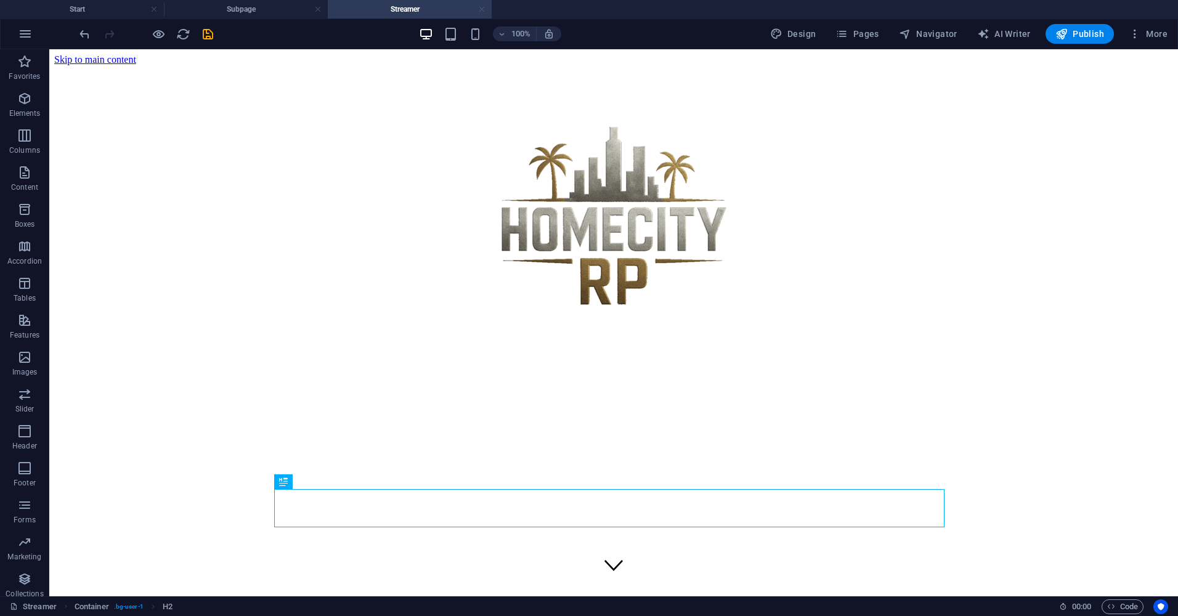
click at [482, 9] on link at bounding box center [481, 10] width 7 height 12
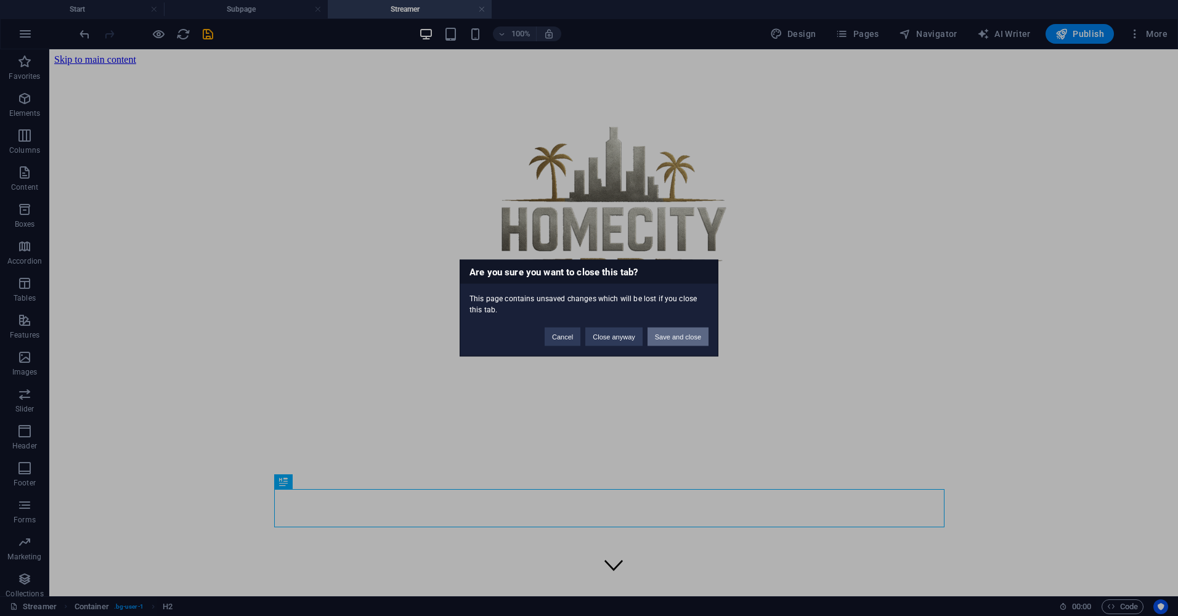
click at [660, 340] on button "Save and close" at bounding box center [678, 337] width 61 height 18
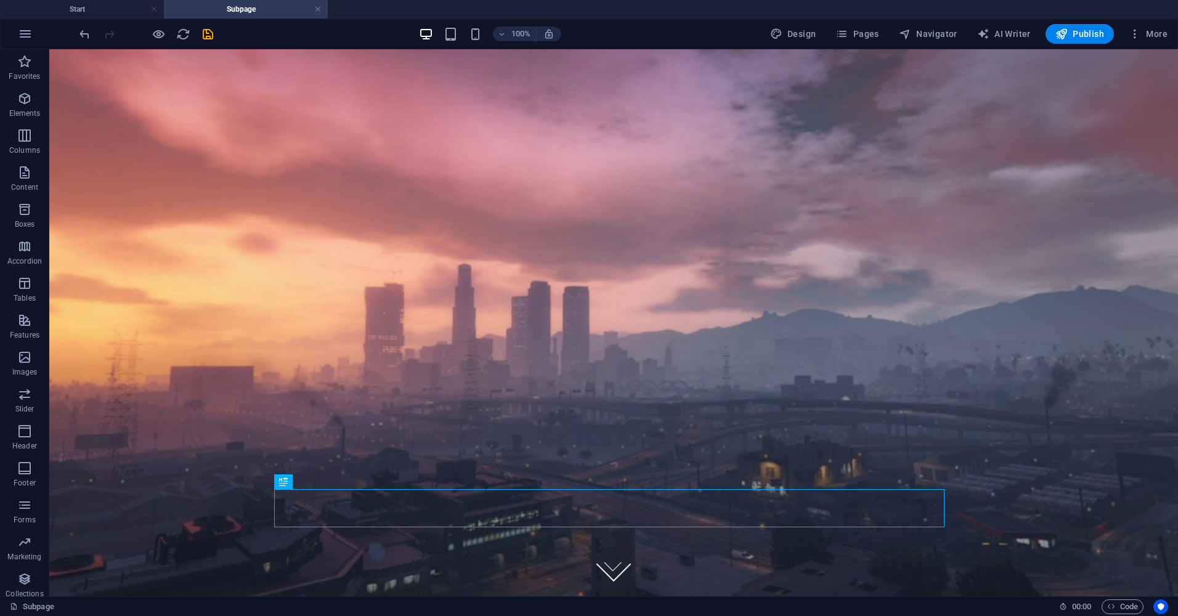
click at [312, 10] on h4 "Subpage" at bounding box center [246, 9] width 164 height 14
click at [321, 9] on link at bounding box center [317, 10] width 7 height 12
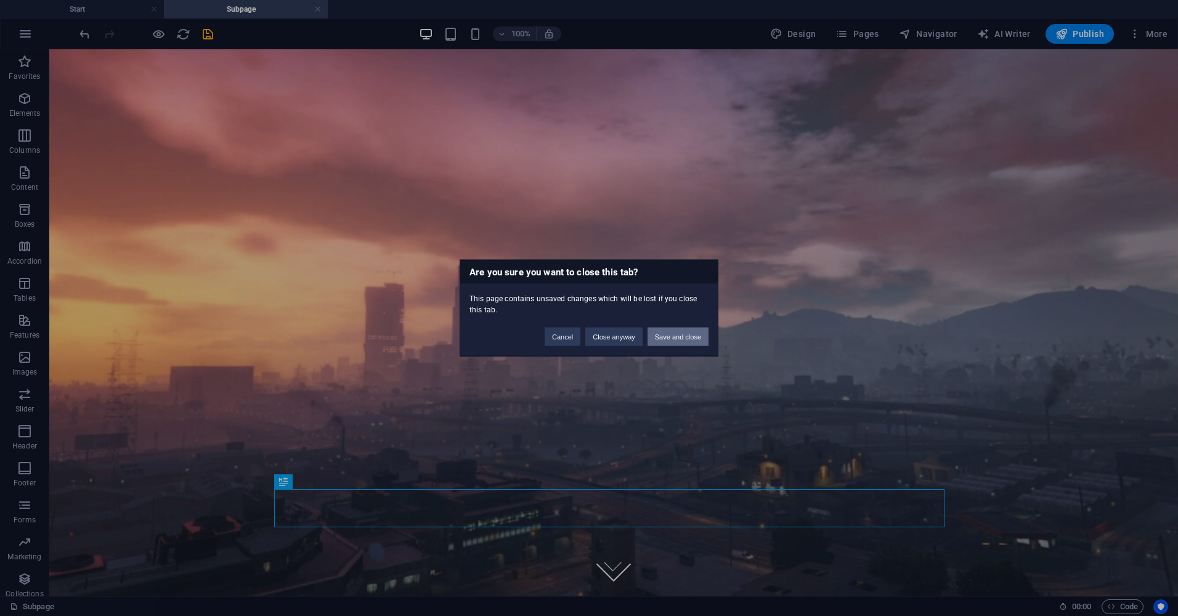
click at [682, 328] on button "Save and close" at bounding box center [678, 337] width 61 height 18
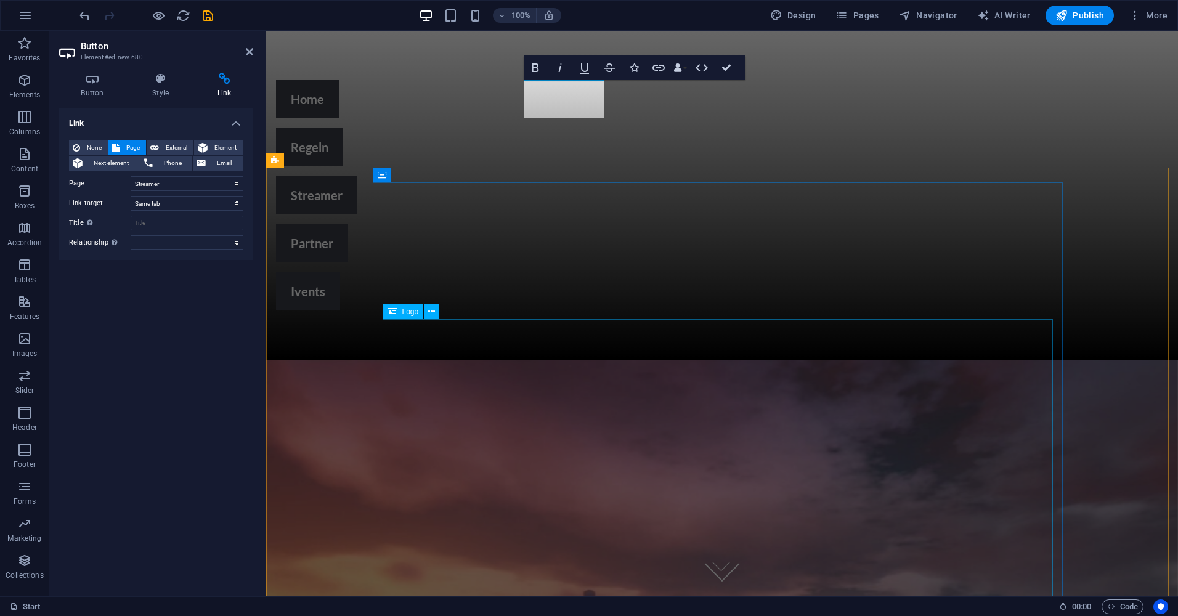
scroll to position [0, 0]
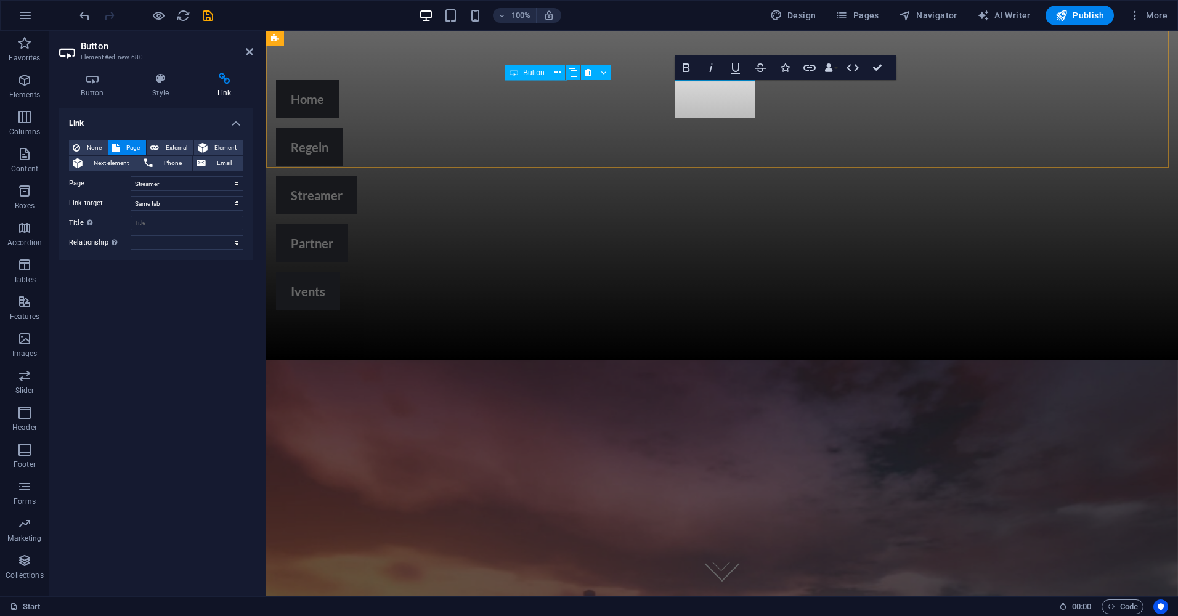
click at [526, 100] on div "Home" at bounding box center [611, 99] width 670 height 38
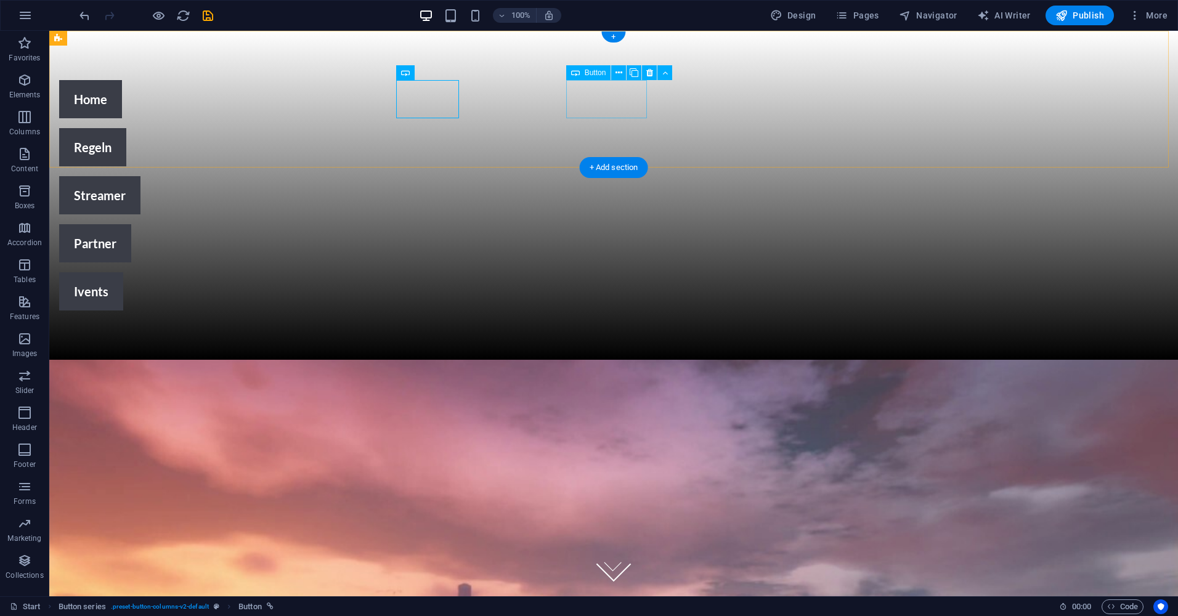
click at [600, 176] on div "Streamer" at bounding box center [394, 195] width 670 height 38
click at [495, 128] on div "Regeln" at bounding box center [394, 147] width 670 height 38
click at [435, 83] on div "Home" at bounding box center [394, 99] width 670 height 38
click at [417, 93] on div "Home" at bounding box center [394, 99] width 670 height 38
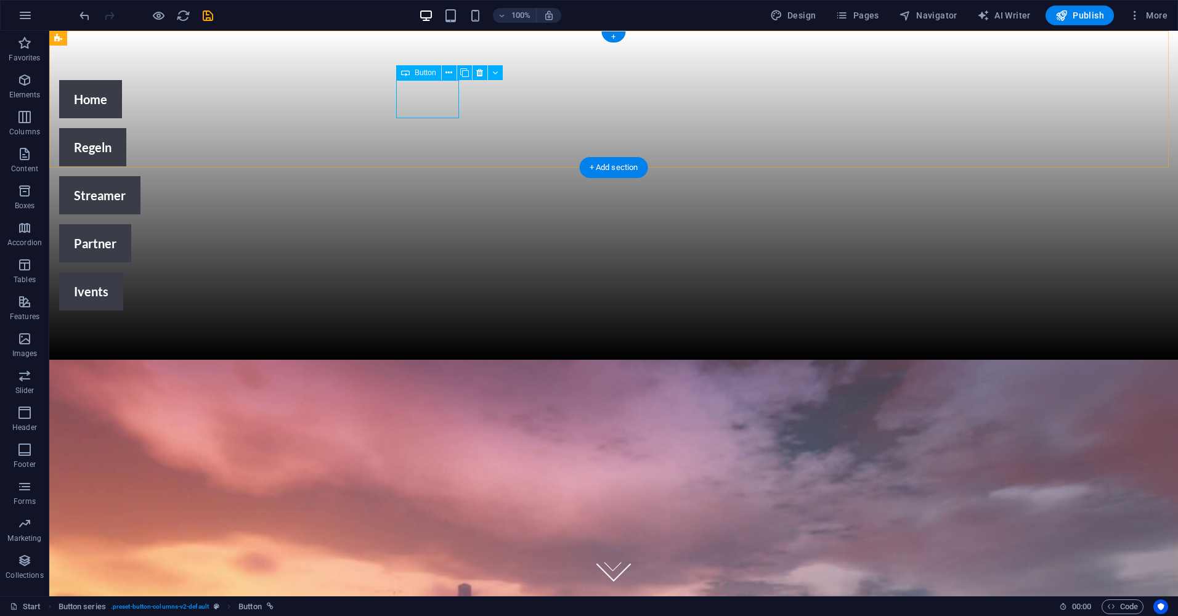
select select "1"
select select
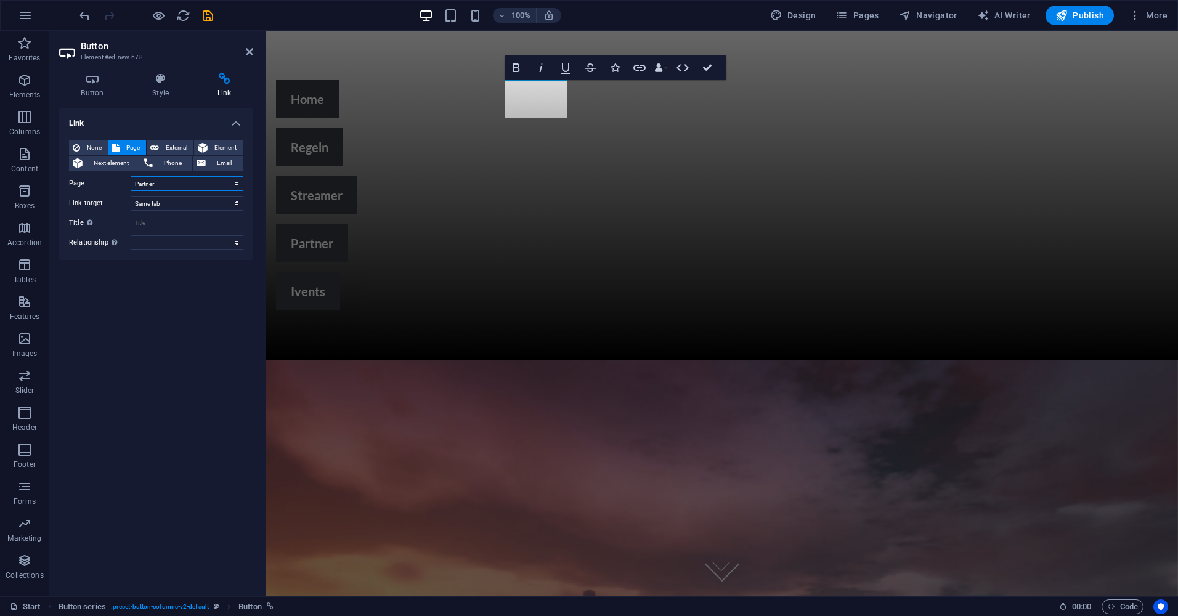
click at [172, 189] on select "Start Partner Streamer Regeln Regeln" at bounding box center [187, 183] width 113 height 15
select select "0"
click at [131, 176] on select "Start Partner Streamer Regeln Regeln" at bounding box center [187, 183] width 113 height 15
click at [123, 330] on div "Link None Page External Element Next element Phone Email Page Start Partner Str…" at bounding box center [156, 347] width 194 height 478
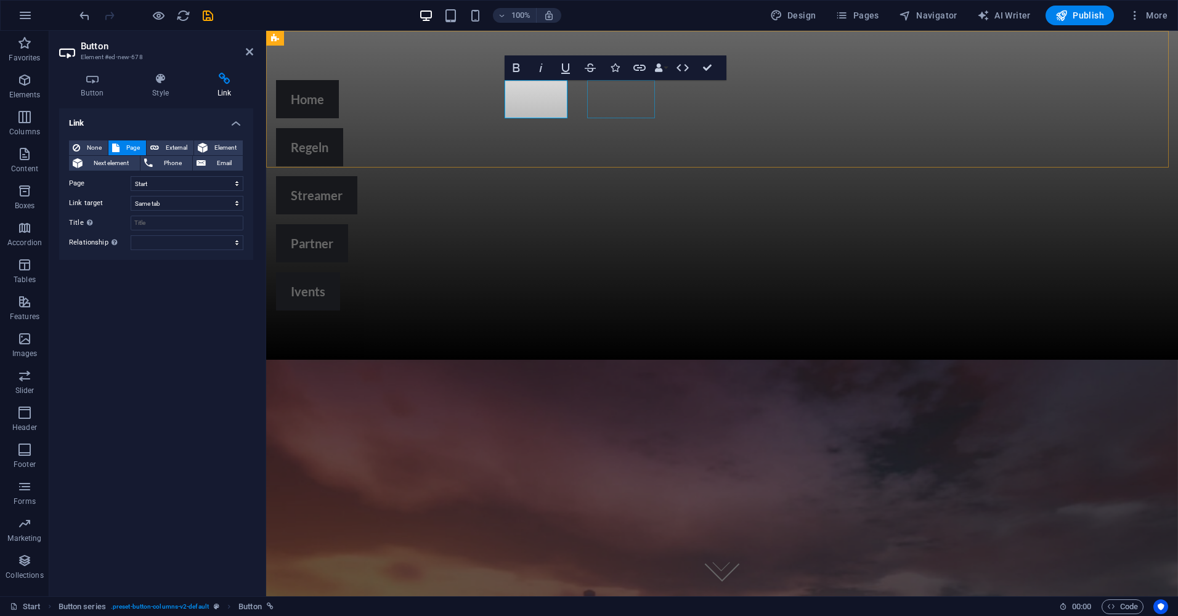
click at [628, 128] on div "Regeln" at bounding box center [611, 147] width 670 height 38
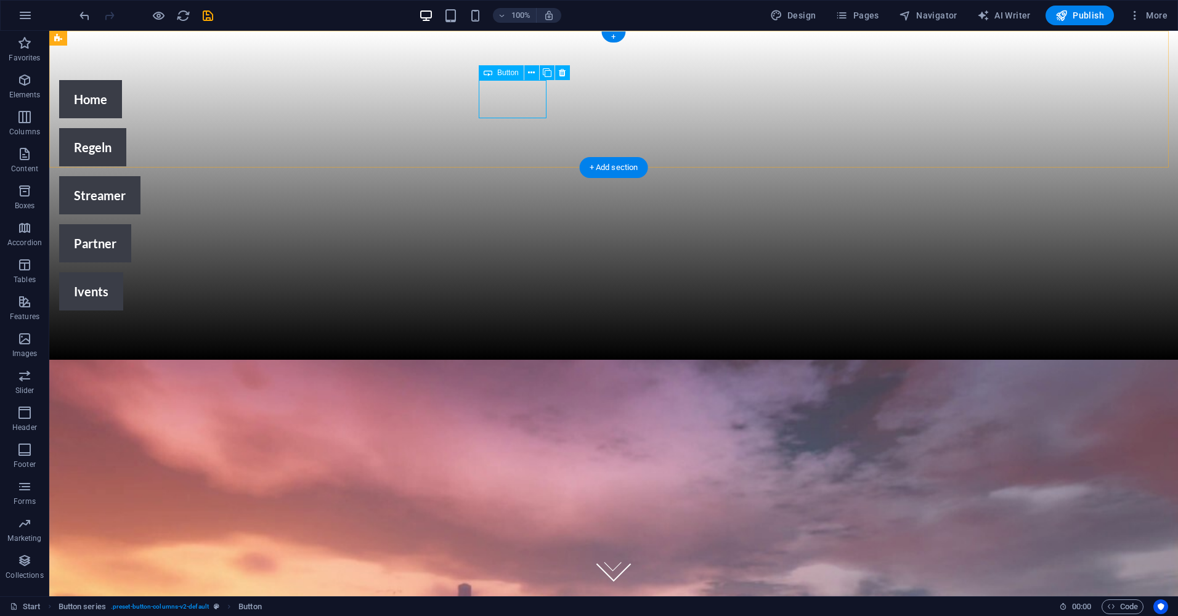
click at [515, 128] on div "Regeln" at bounding box center [394, 147] width 670 height 38
drag, startPoint x: 515, startPoint y: 97, endPoint x: 298, endPoint y: 98, distance: 216.9
click at [515, 128] on div "Regeln" at bounding box center [394, 147] width 670 height 38
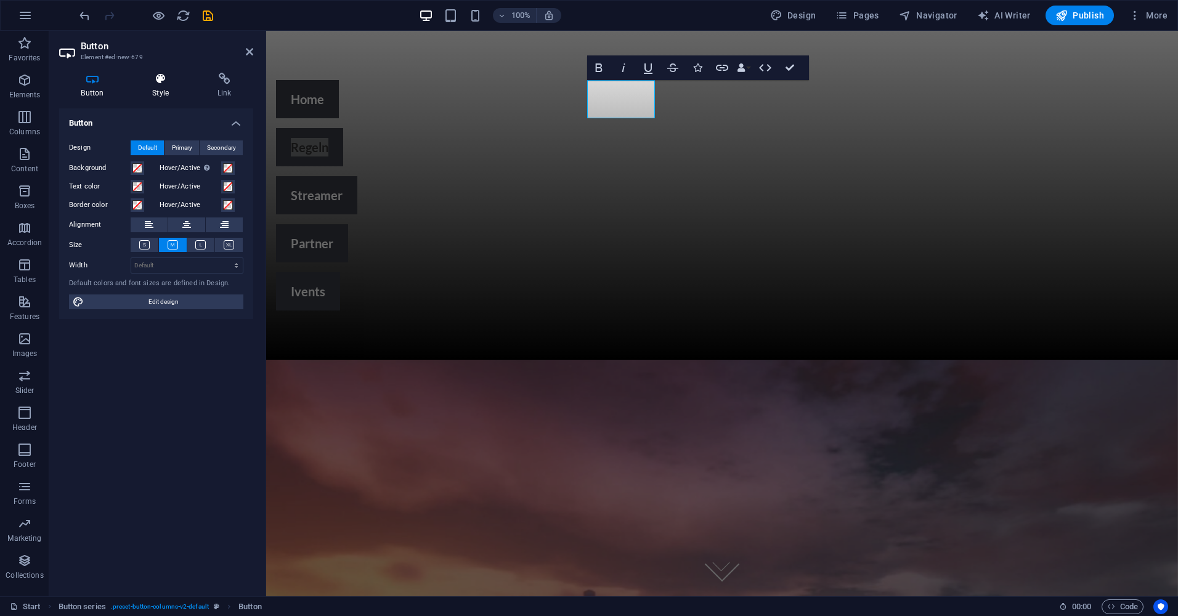
click at [160, 88] on h4 "Style" at bounding box center [163, 86] width 65 height 26
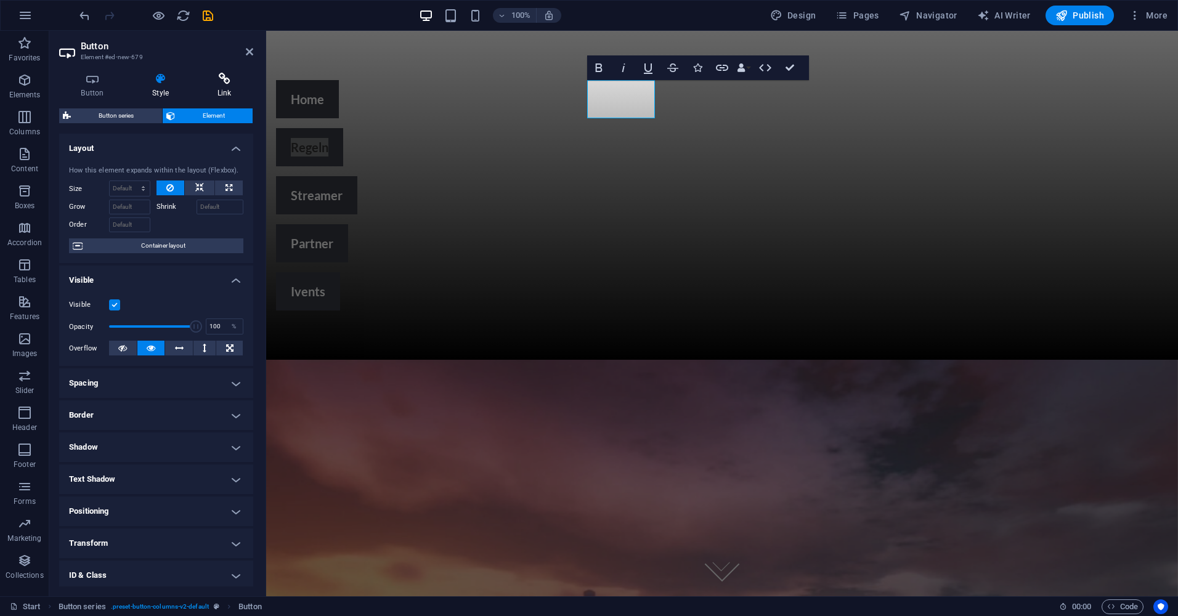
click at [222, 80] on icon at bounding box center [224, 79] width 58 height 12
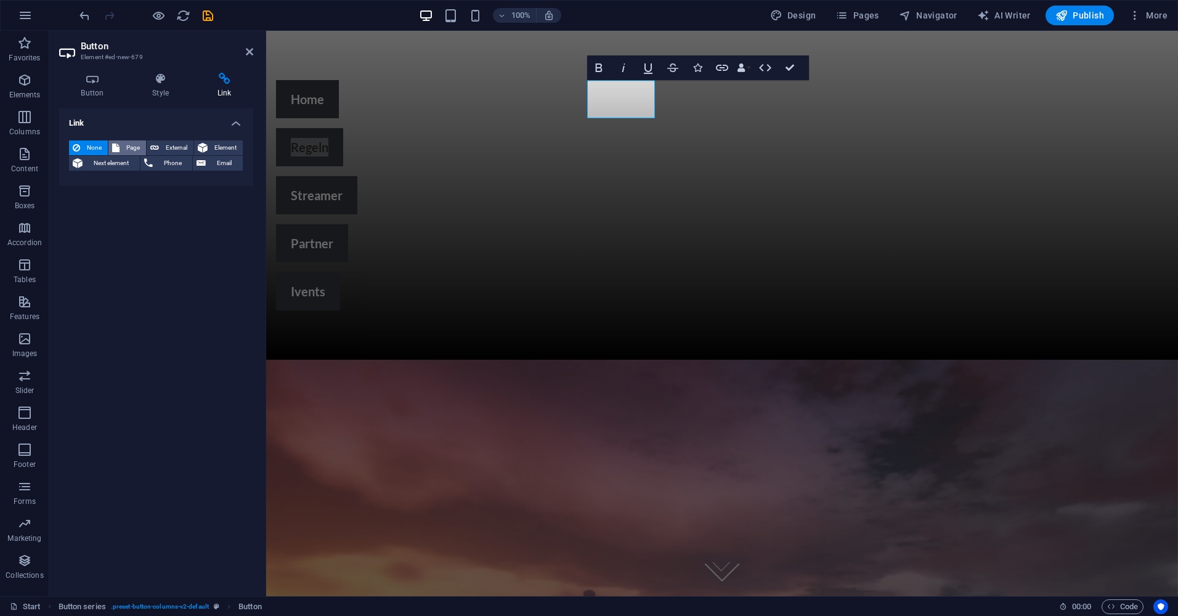
click at [136, 146] on span "Page" at bounding box center [132, 147] width 19 height 15
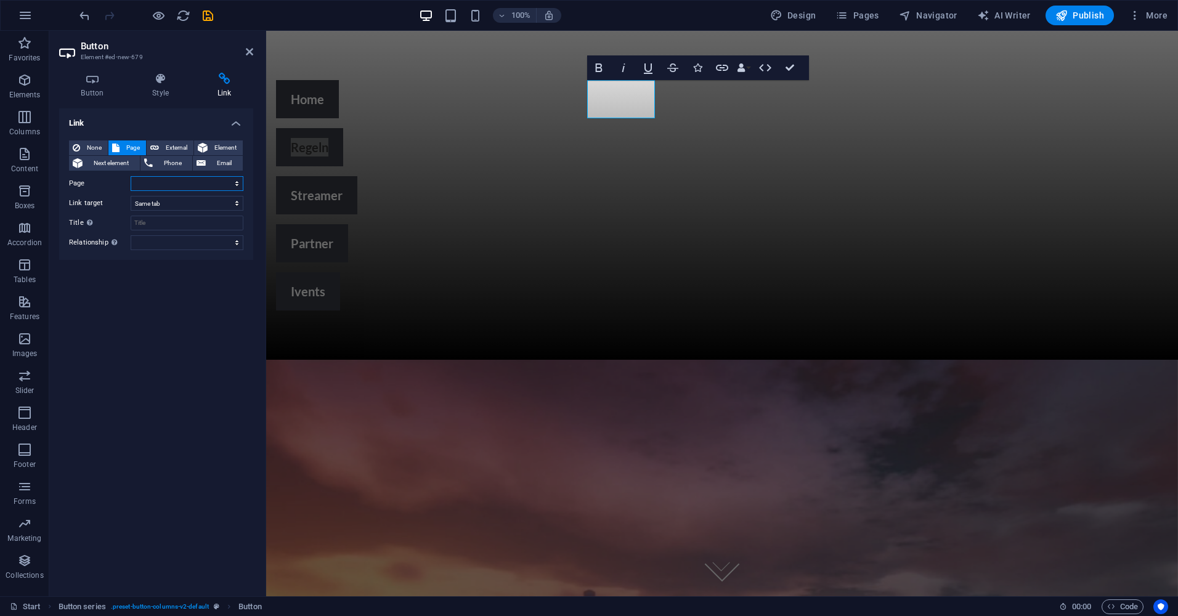
click at [240, 184] on select "Start Partner Streamer Regeln Regeln" at bounding box center [187, 183] width 113 height 15
select select "3"
click at [131, 176] on select "Start Partner Streamer Regeln Regeln" at bounding box center [187, 183] width 113 height 15
click at [169, 384] on div "Link None Page External Element Next element Phone Email Page Start Partner Str…" at bounding box center [156, 347] width 194 height 478
click at [206, 17] on icon "save" at bounding box center [208, 16] width 14 height 14
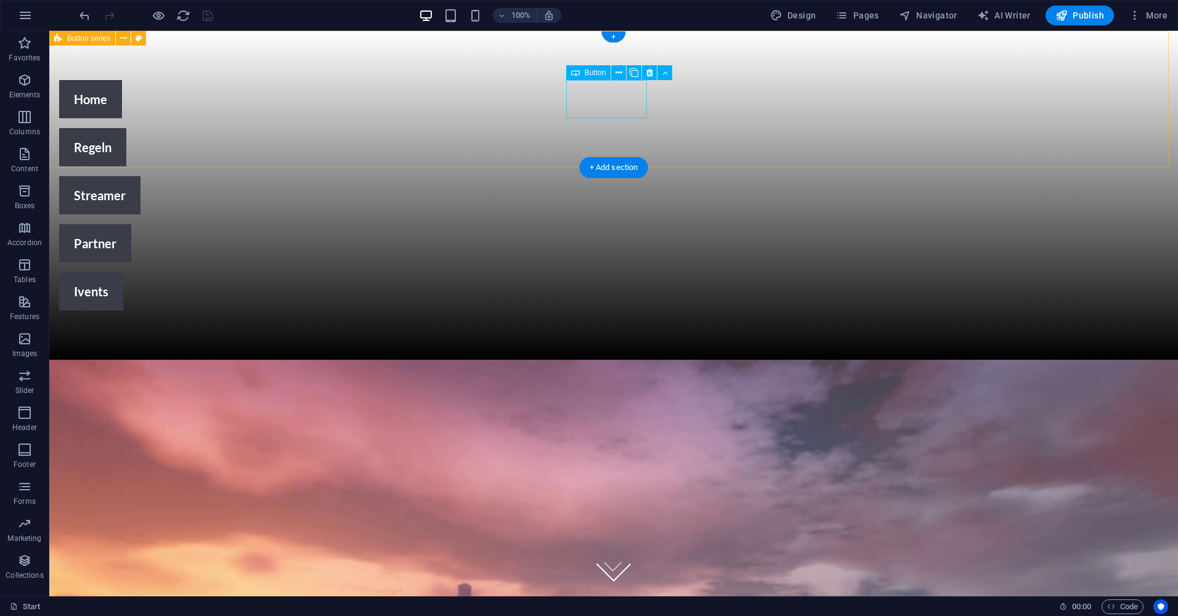
click at [612, 176] on div "Streamer" at bounding box center [394, 195] width 670 height 38
click at [609, 176] on div "Streamer" at bounding box center [394, 195] width 670 height 38
select select "2"
select select
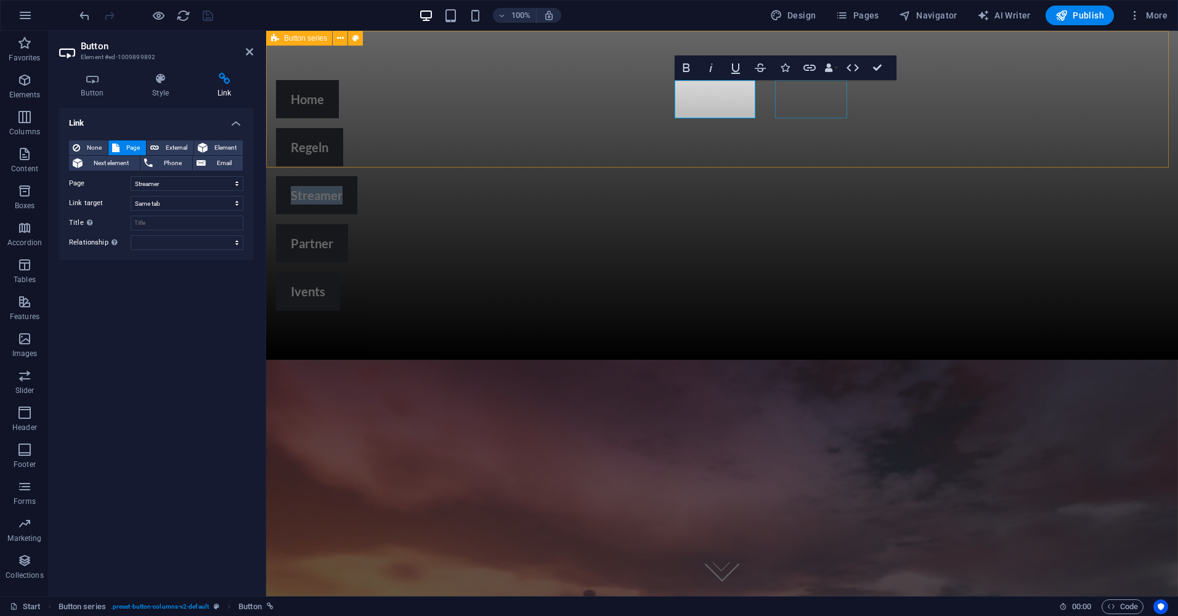
click at [837, 224] on div "Partner" at bounding box center [611, 243] width 670 height 38
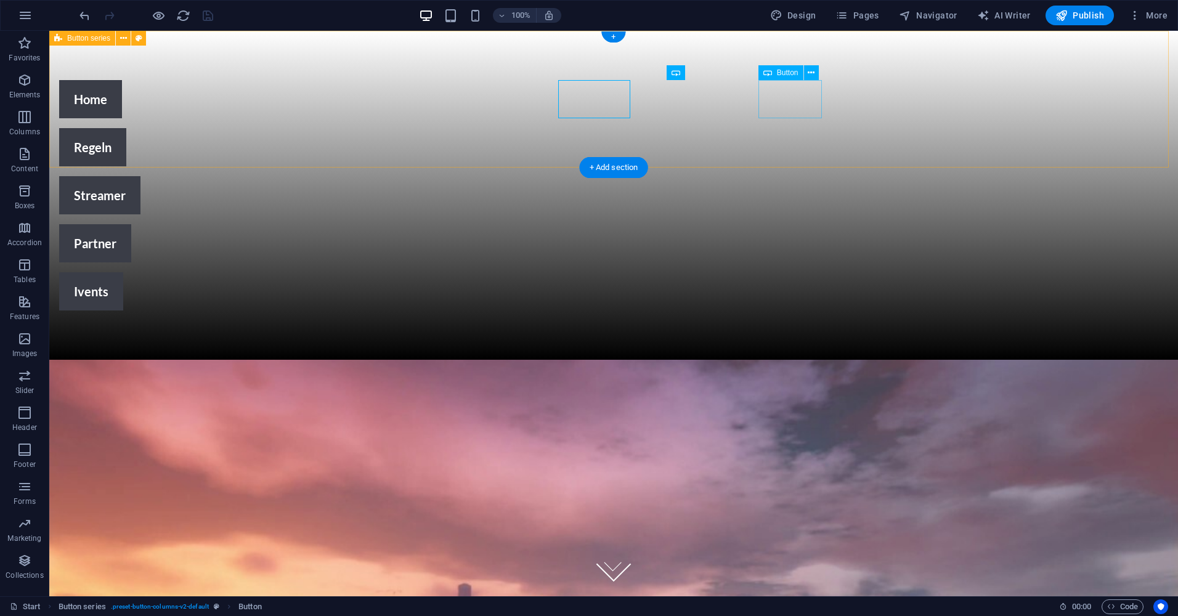
click at [730, 272] on div "Ivents" at bounding box center [394, 291] width 670 height 38
select select
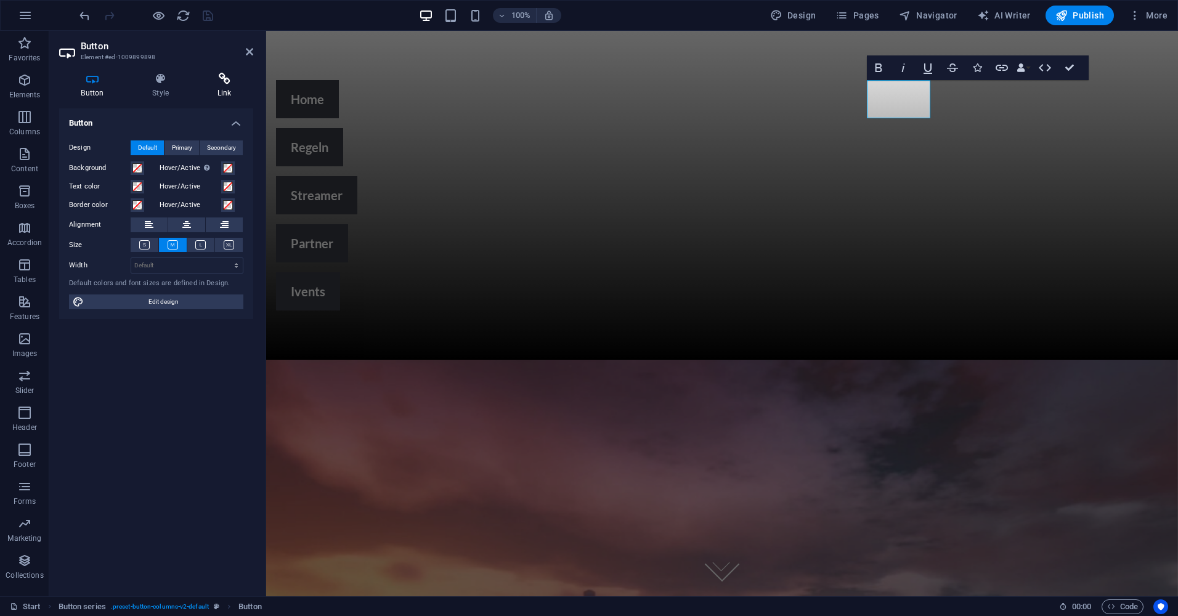
click at [223, 82] on icon at bounding box center [224, 79] width 58 height 12
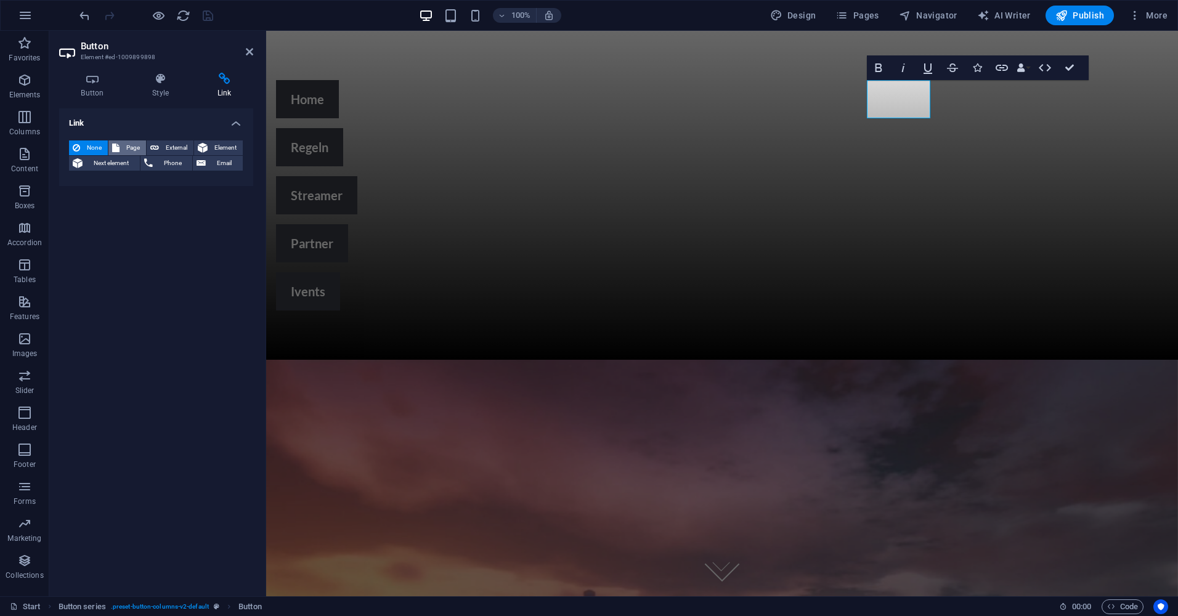
click at [128, 145] on span "Page" at bounding box center [132, 147] width 19 height 15
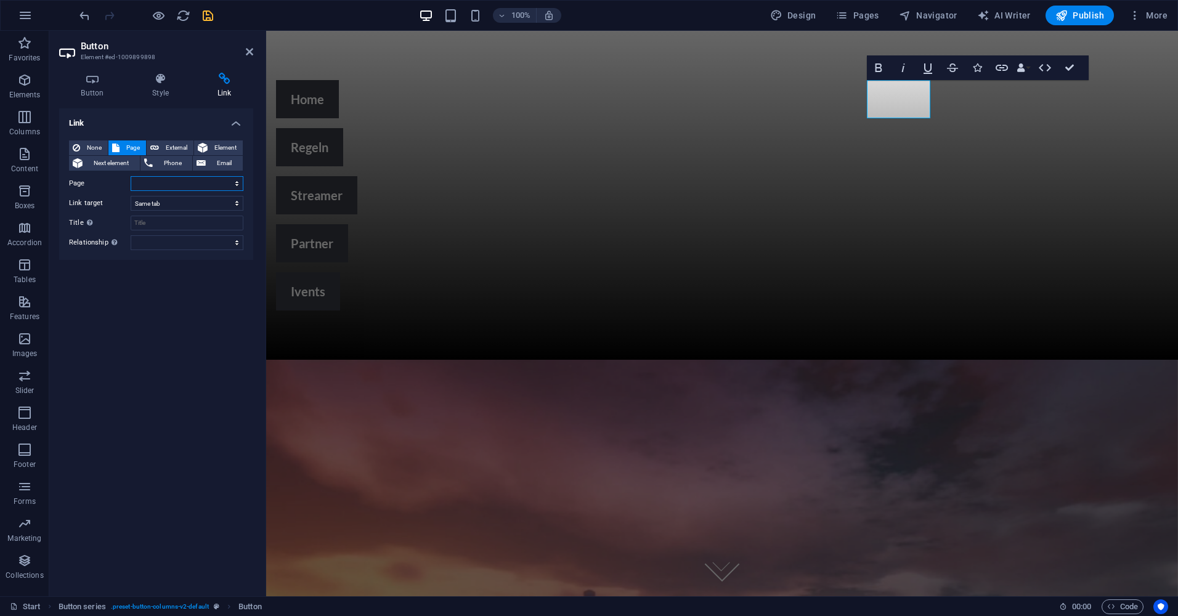
click at [239, 181] on select "Start Partner Streamer Regeln Regeln" at bounding box center [187, 183] width 113 height 15
select select "1"
click at [131, 176] on select "Start Partner Streamer Regeln Regeln" at bounding box center [187, 183] width 113 height 15
click at [176, 303] on div "Link None Page External Element Next element Phone Email Page Start Partner Str…" at bounding box center [156, 347] width 194 height 478
click at [340, 272] on link "Ivents" at bounding box center [308, 291] width 64 height 38
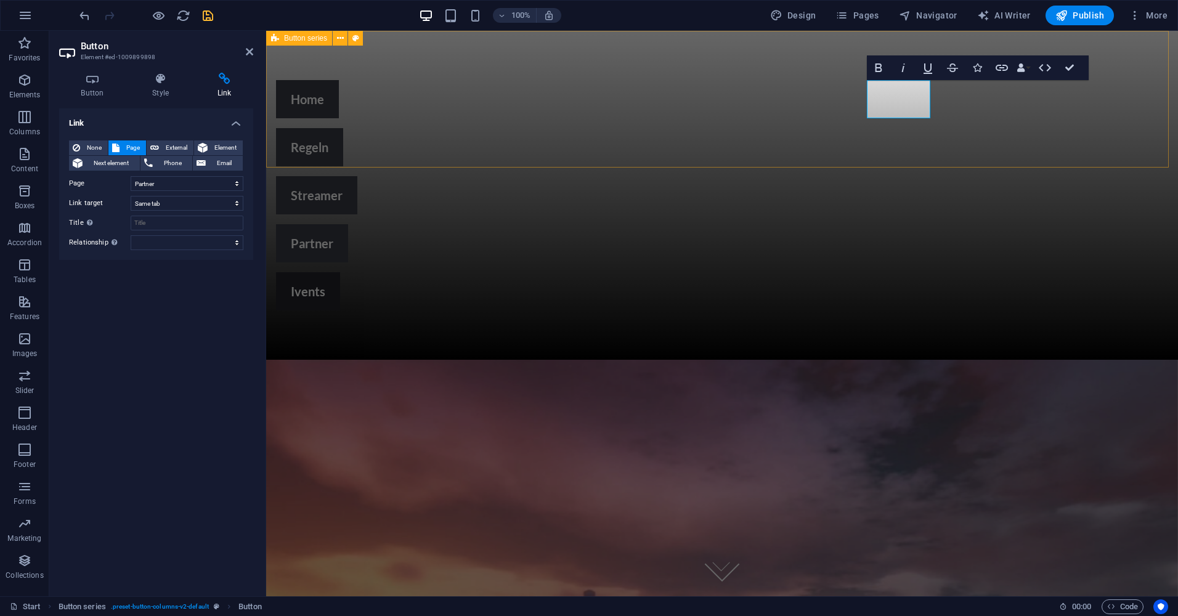
click at [340, 272] on link "Ivents" at bounding box center [308, 291] width 64 height 38
click at [863, 129] on div "Home Regeln Streamer Partner Ivents" at bounding box center [722, 195] width 912 height 329
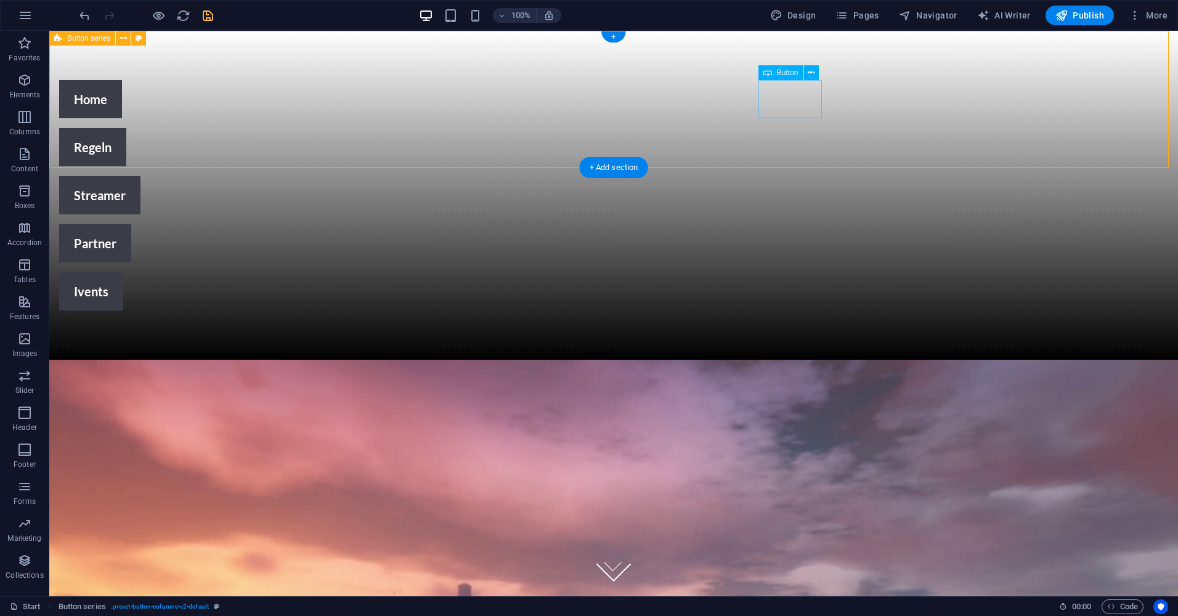
click at [730, 272] on div "Ivents" at bounding box center [394, 291] width 670 height 38
select select "1"
select select
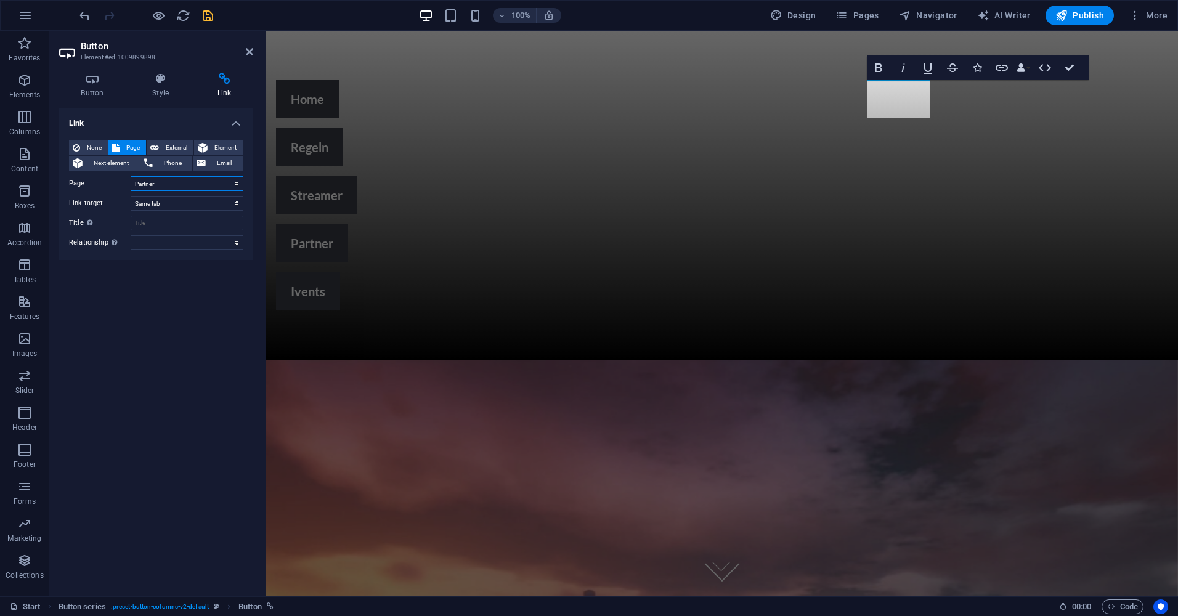
click at [179, 184] on select "Start Partner Streamer Regeln Regeln" at bounding box center [187, 183] width 113 height 15
click at [127, 294] on div "Link None Page External Element Next element Phone Email Page Start Partner Str…" at bounding box center [156, 347] width 194 height 478
click at [1138, 14] on icon "button" at bounding box center [1135, 15] width 12 height 12
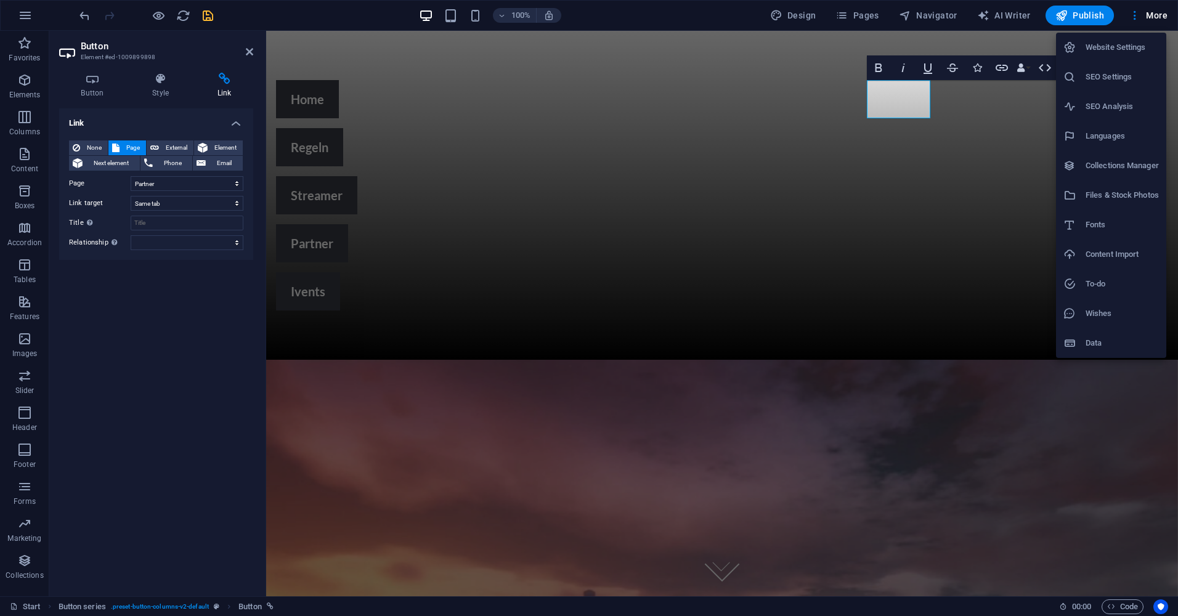
click at [855, 17] on div at bounding box center [589, 308] width 1178 height 616
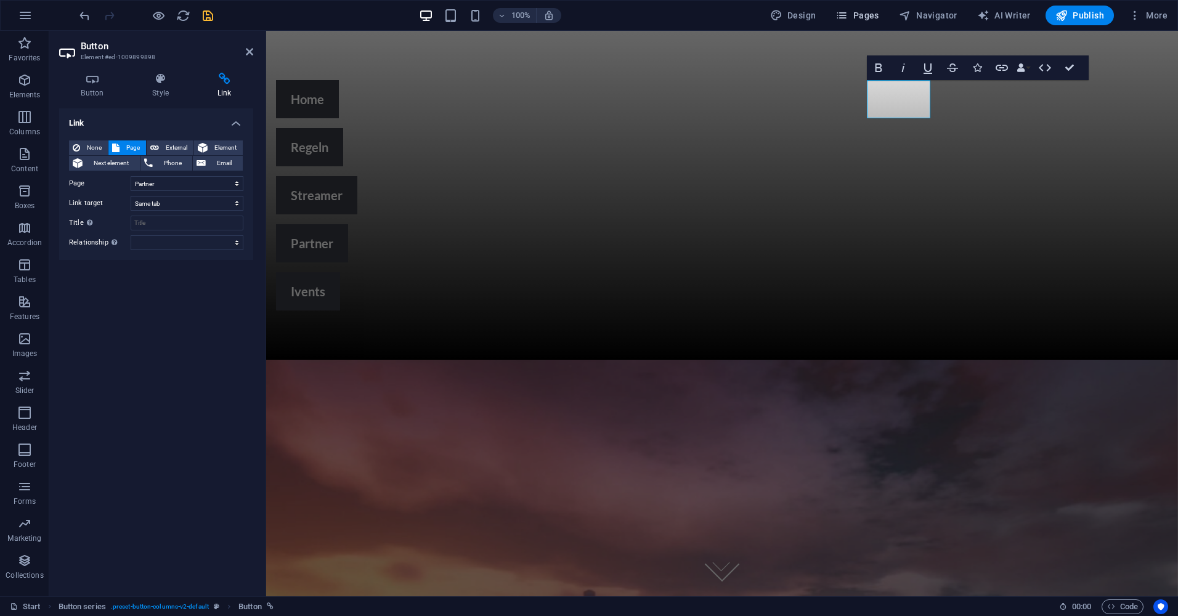
click at [864, 11] on span "Pages" at bounding box center [857, 15] width 43 height 12
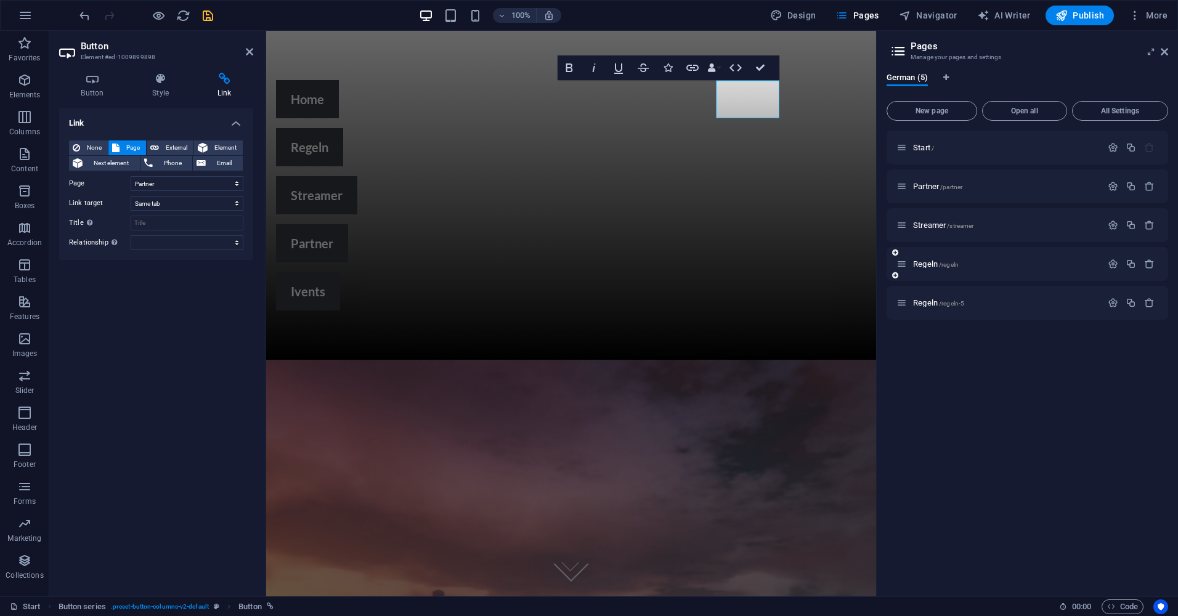
click at [959, 275] on div "Regeln /regeln" at bounding box center [1028, 264] width 282 height 34
click at [978, 263] on p "Regeln /regeln" at bounding box center [1005, 264] width 185 height 8
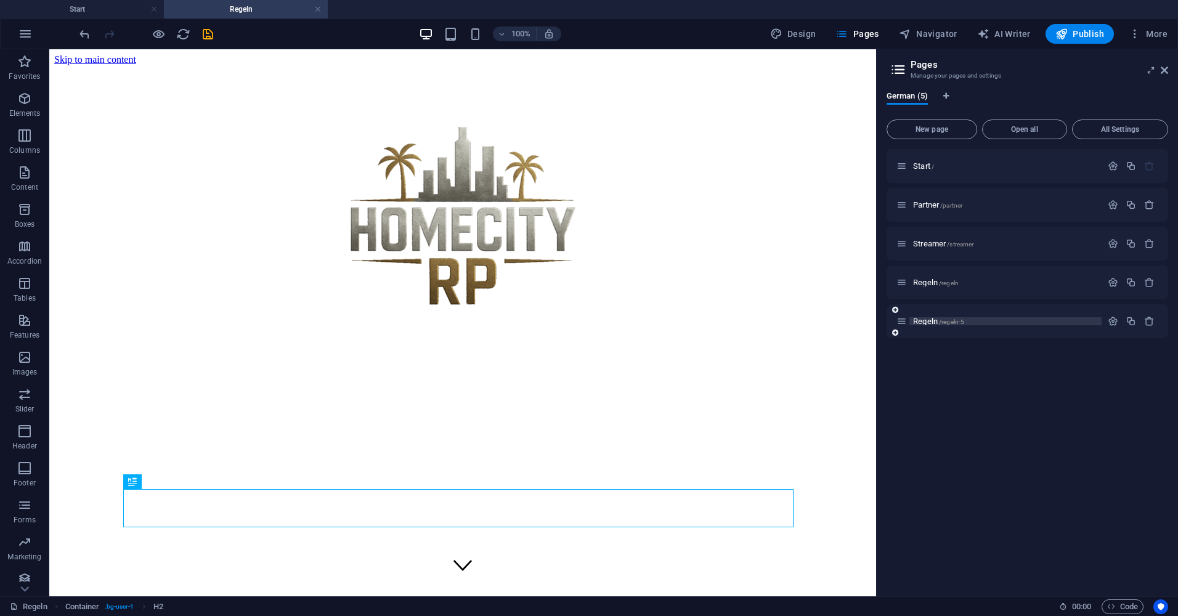
click at [944, 319] on span "/regeln-5" at bounding box center [951, 322] width 25 height 7
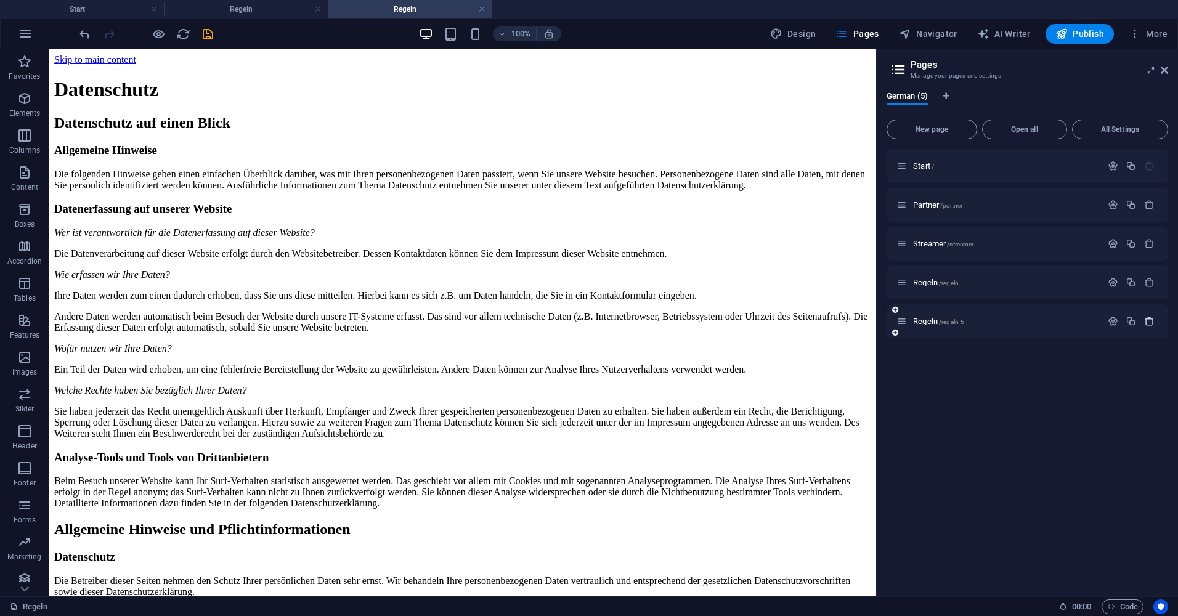
click at [1152, 319] on icon "button" at bounding box center [1149, 321] width 10 height 10
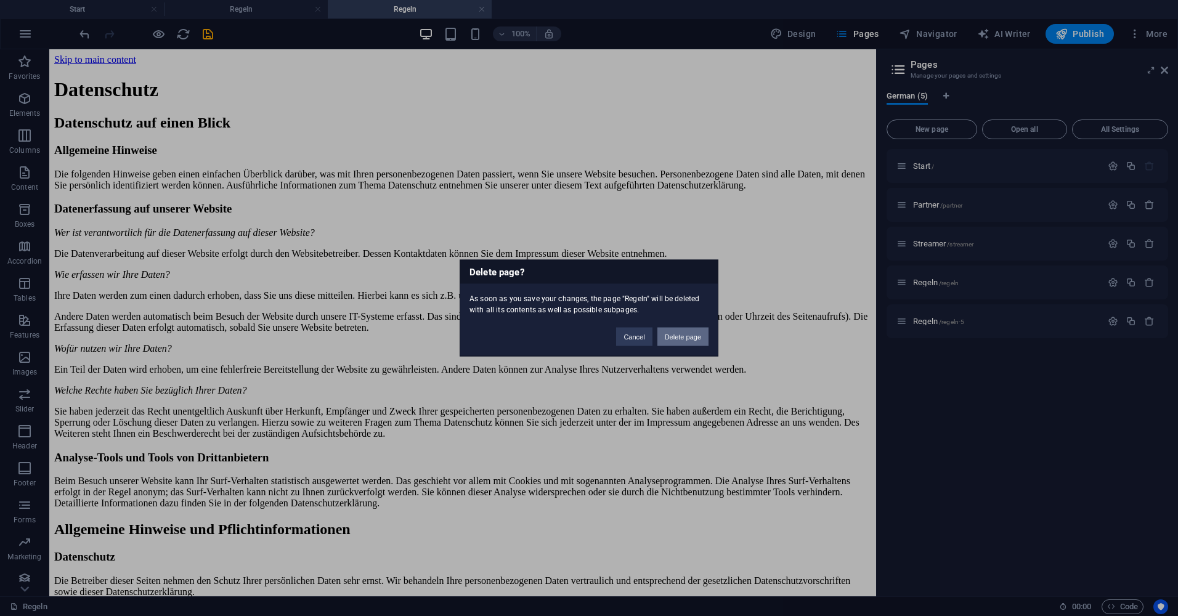
drag, startPoint x: 683, startPoint y: 332, endPoint x: 762, endPoint y: 290, distance: 89.9
click at [683, 332] on button "Delete page" at bounding box center [682, 337] width 51 height 18
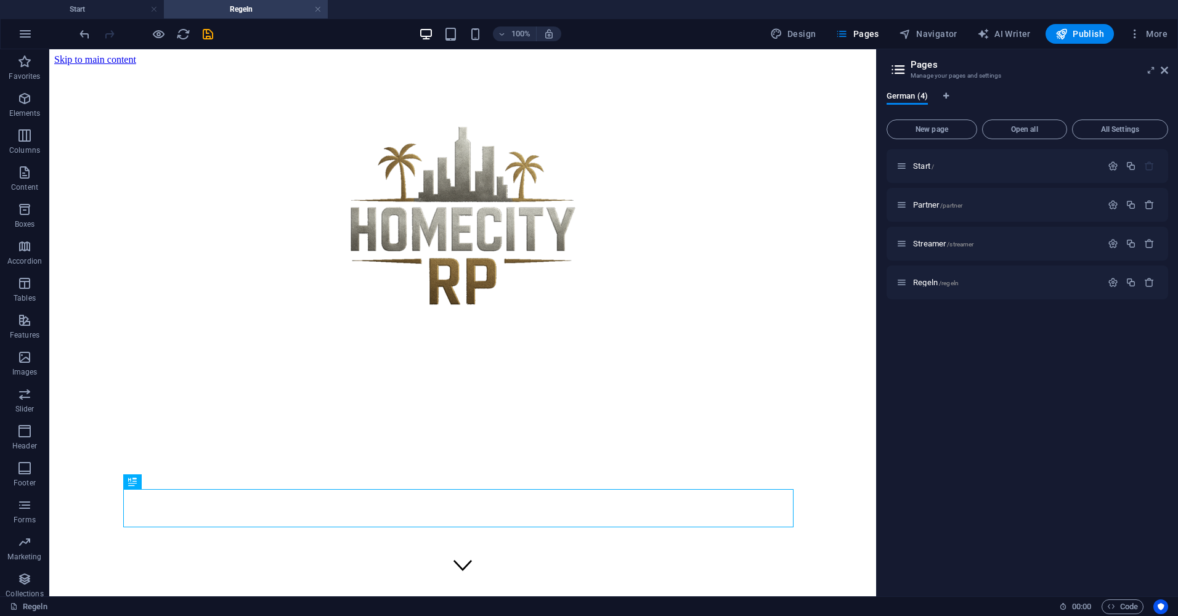
click at [977, 346] on div "Start / Partner /partner Streamer /streamer Regeln /regeln" at bounding box center [1028, 367] width 282 height 437
click at [983, 163] on p "Start /" at bounding box center [1005, 166] width 185 height 8
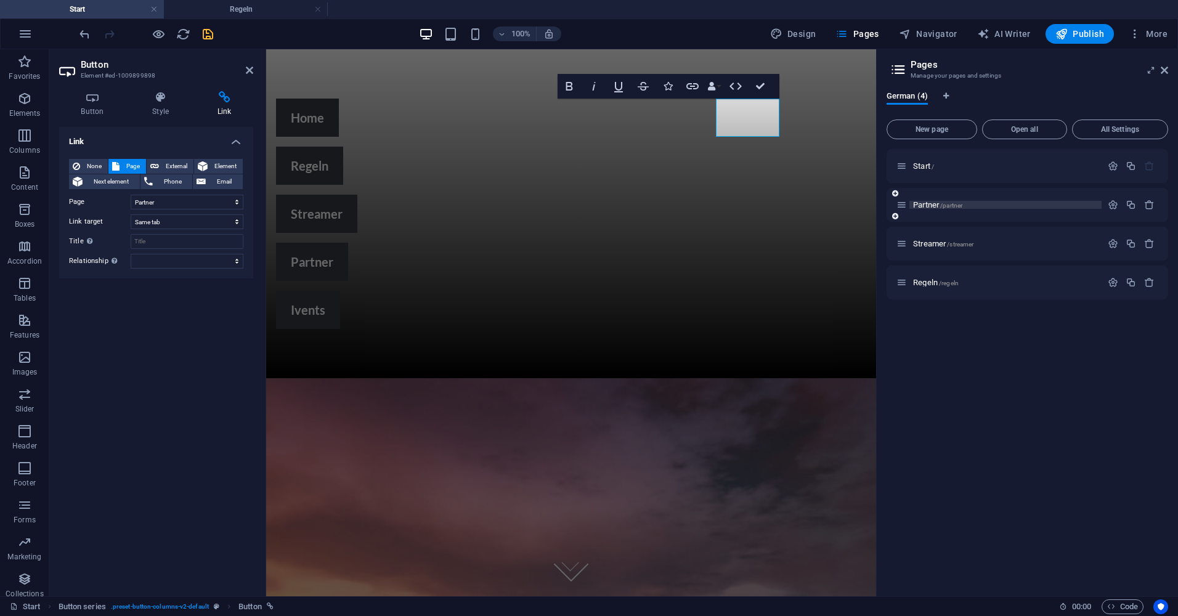
click at [986, 206] on p "Partner /partner" at bounding box center [1005, 205] width 185 height 8
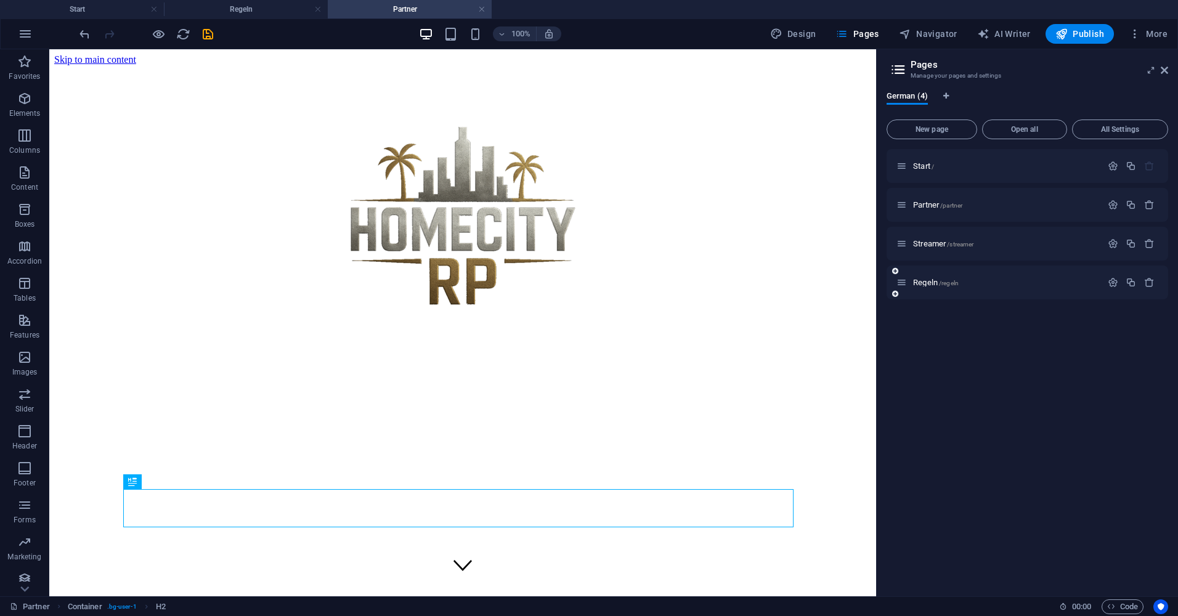
click at [1039, 288] on div "Regeln /regeln" at bounding box center [999, 282] width 205 height 14
click at [956, 276] on div "Regeln /regeln" at bounding box center [999, 282] width 205 height 14
click at [963, 280] on p "Regeln /regeln" at bounding box center [1005, 283] width 185 height 8
click at [1133, 283] on icon "button" at bounding box center [1131, 282] width 10 height 10
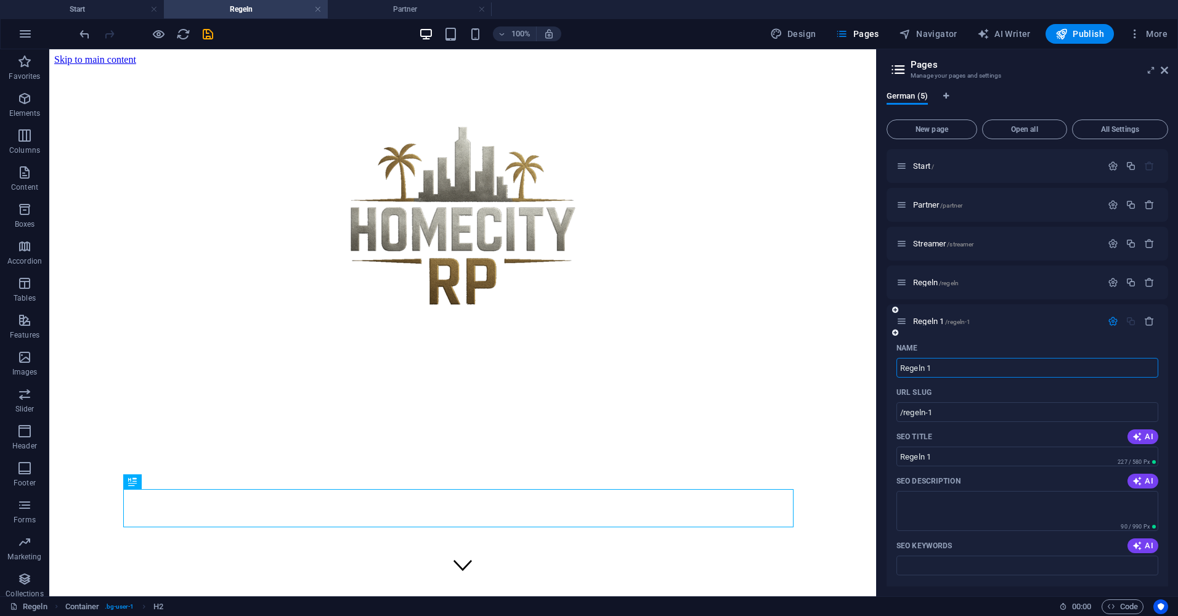
click at [945, 370] on input "Regeln 1" at bounding box center [1028, 368] width 262 height 20
type input "Ivents"
type input "/ivents"
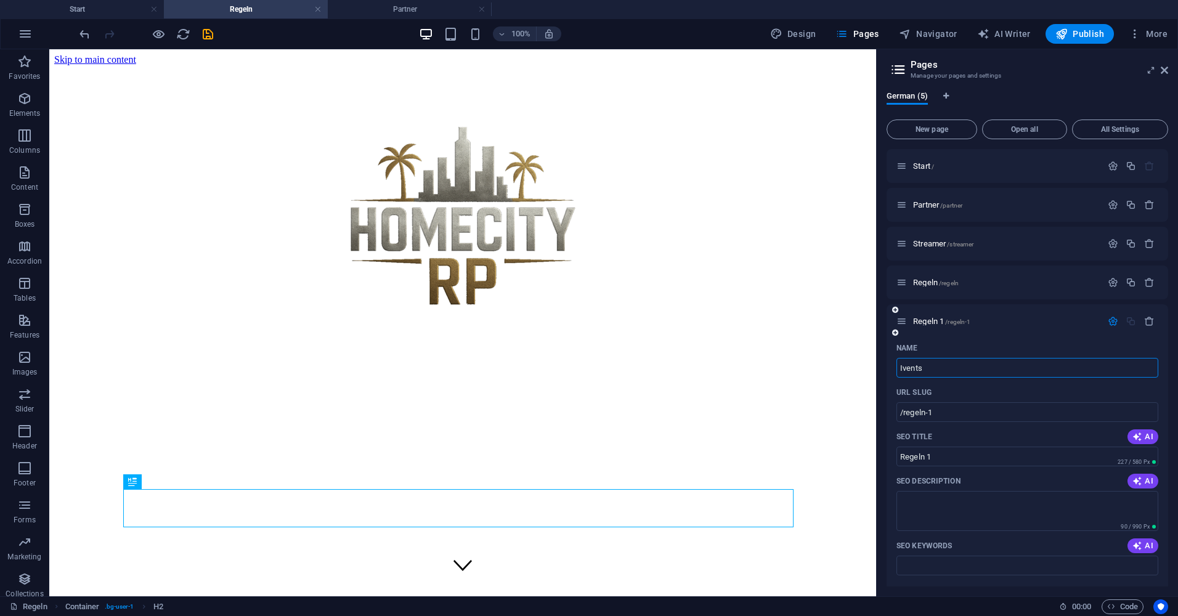
type input "Ivents"
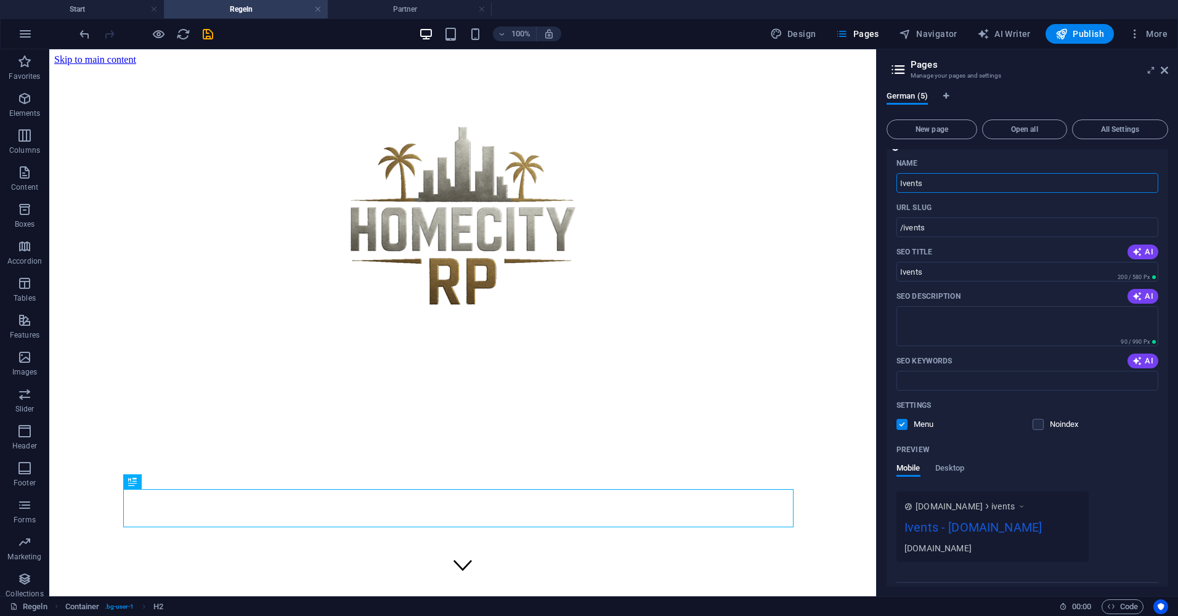
scroll to position [216, 0]
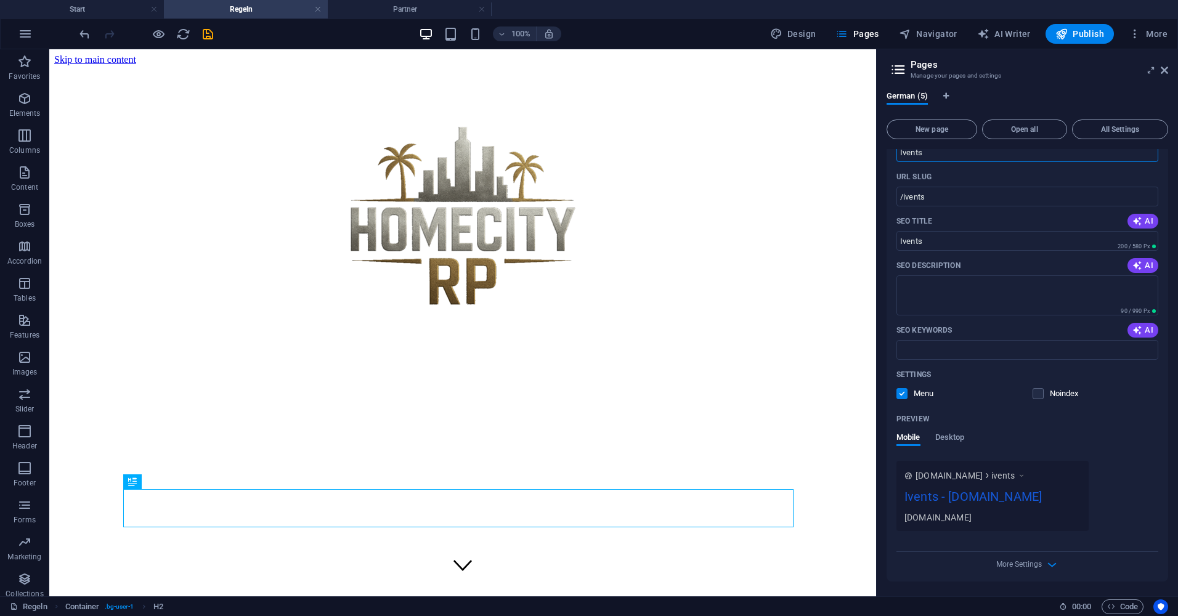
type input "Ivents"
click at [933, 567] on div "More Settings" at bounding box center [1028, 562] width 262 height 20
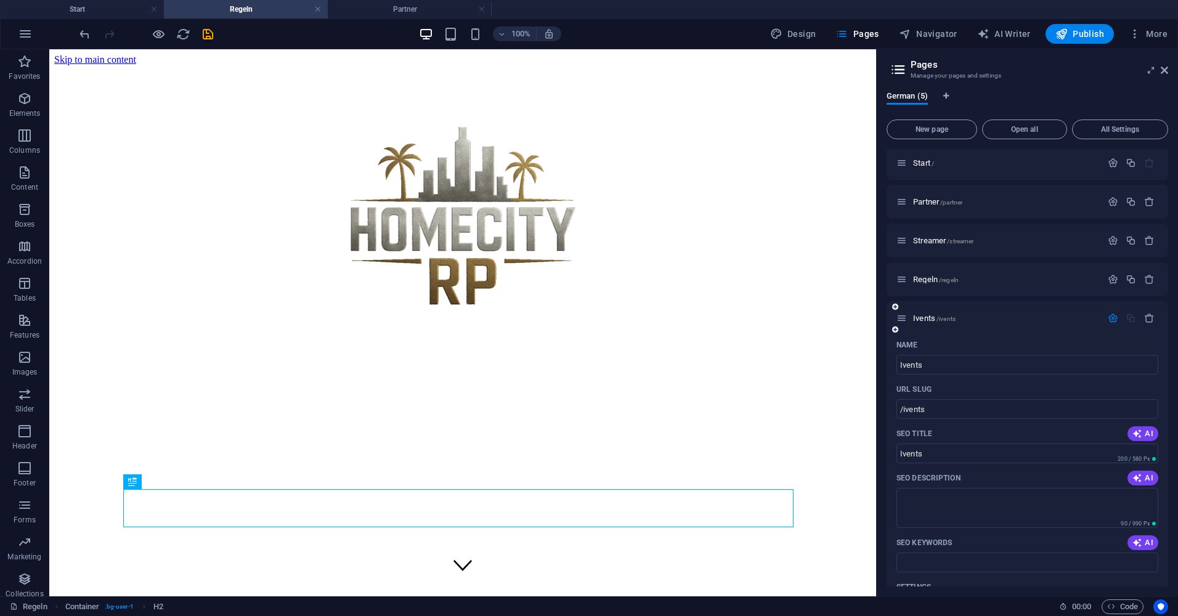
scroll to position [0, 0]
click at [97, 9] on h4 "Start" at bounding box center [82, 9] width 164 height 14
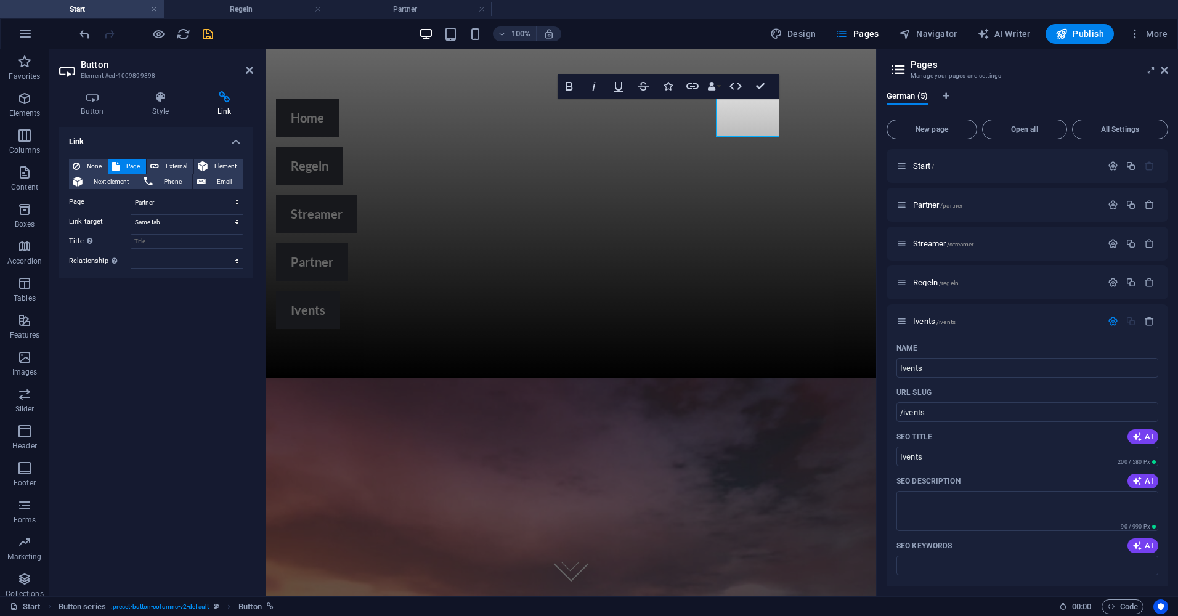
click at [193, 203] on select "Start Partner Streamer Regeln Ivents" at bounding box center [187, 202] width 113 height 15
select select "4"
click at [131, 195] on select "Start Partner Streamer Regeln Ivents" at bounding box center [187, 202] width 113 height 15
click at [148, 327] on div "Link None Page External Element Next element Phone Email Page Start Partner Str…" at bounding box center [156, 357] width 194 height 460
click at [204, 40] on icon "save" at bounding box center [208, 34] width 14 height 14
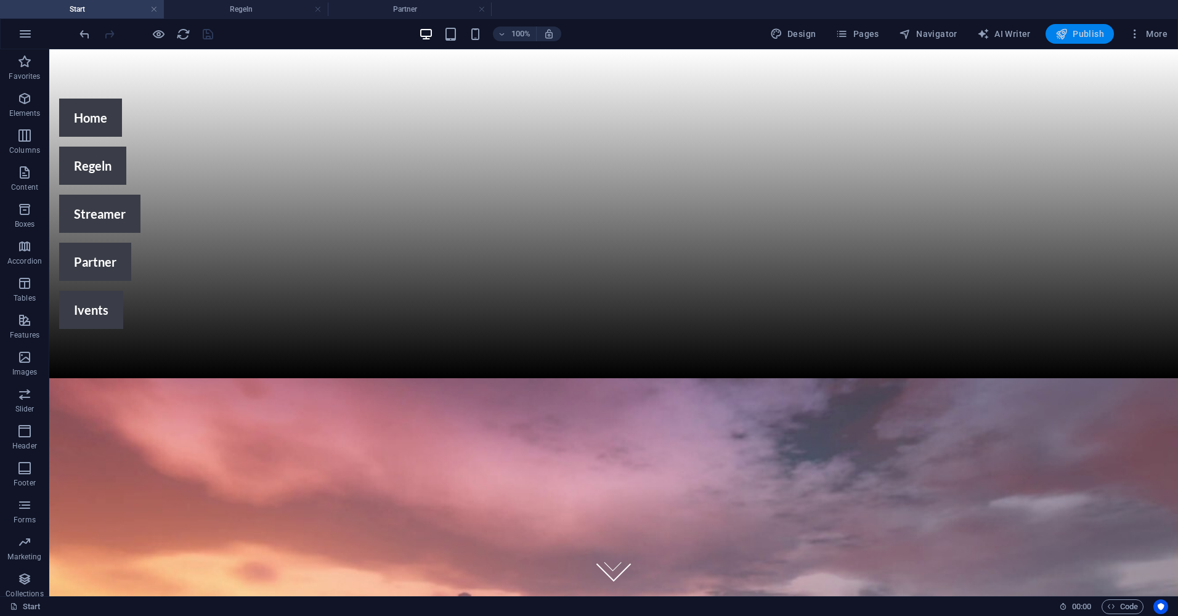
click at [1094, 27] on button "Publish" at bounding box center [1080, 34] width 68 height 20
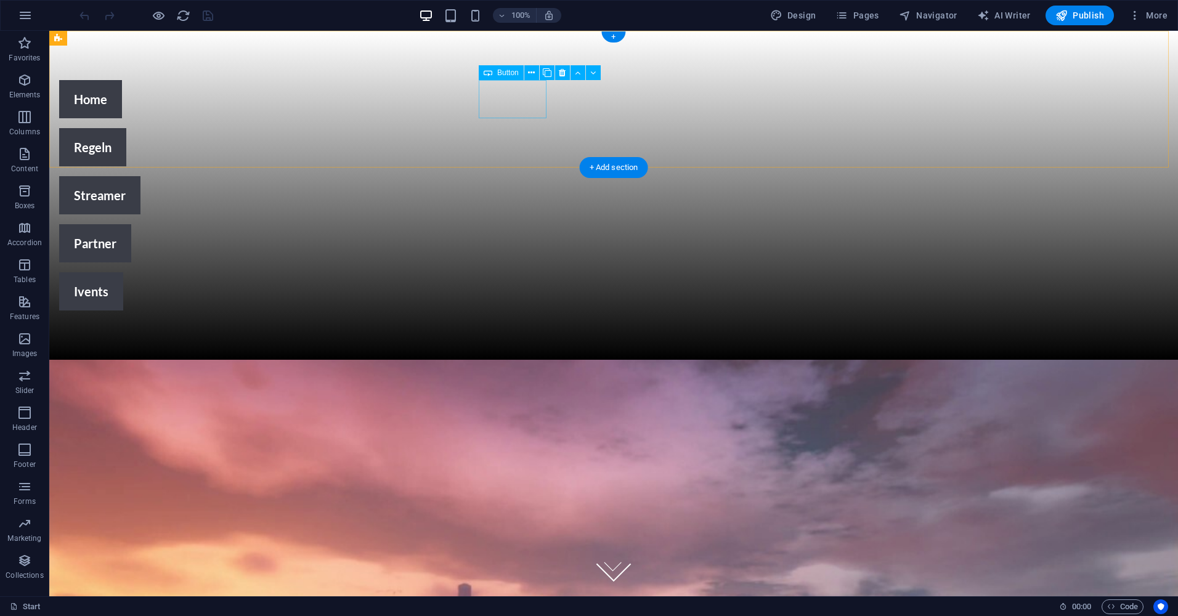
click at [502, 128] on div "Regeln" at bounding box center [394, 147] width 670 height 38
click at [498, 128] on div "Regeln" at bounding box center [394, 147] width 670 height 38
drag, startPoint x: 498, startPoint y: 106, endPoint x: 280, endPoint y: 107, distance: 218.1
click at [497, 128] on div "Regeln" at bounding box center [394, 147] width 670 height 38
select select "3"
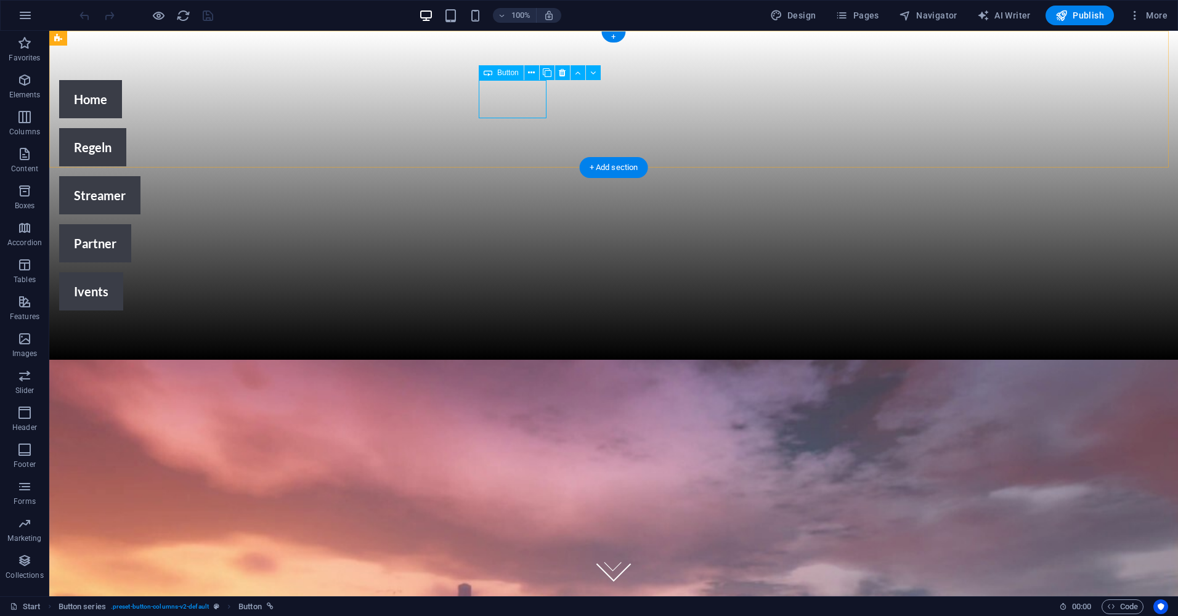
select select
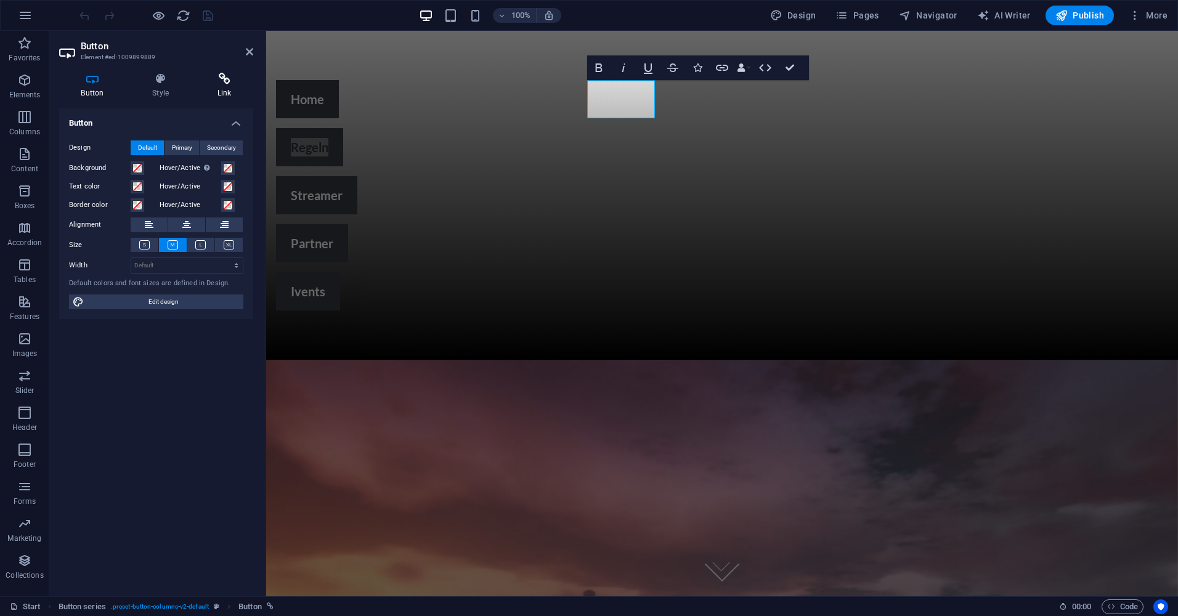
click at [211, 84] on icon at bounding box center [224, 79] width 58 height 12
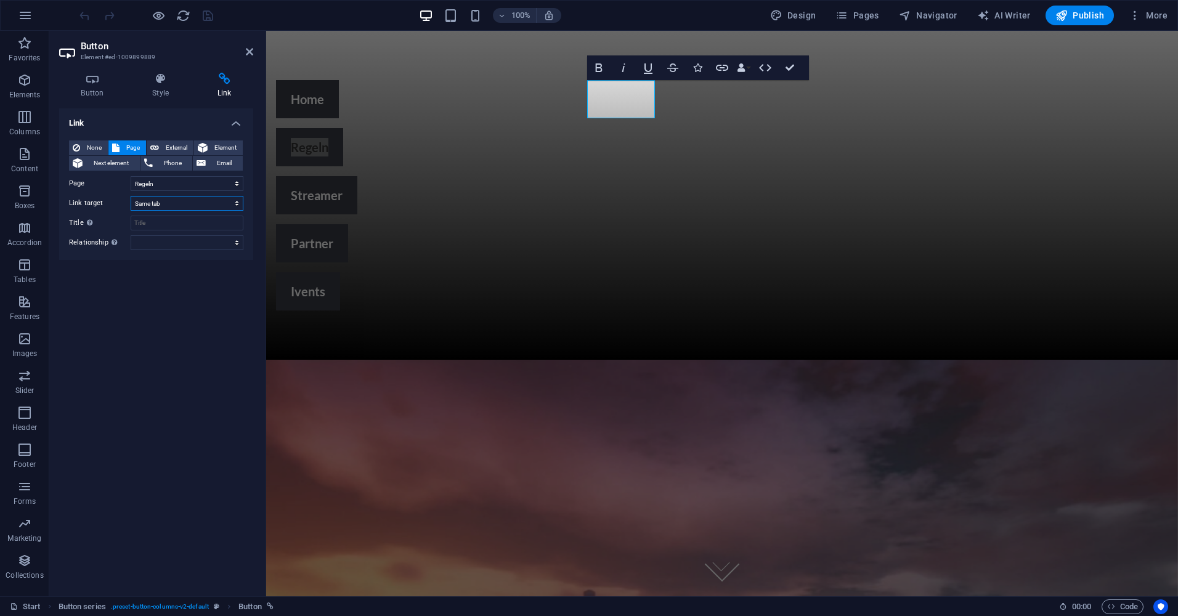
click at [183, 200] on select "New tab Same tab Overlay" at bounding box center [187, 203] width 113 height 15
click at [694, 176] on div "Streamer" at bounding box center [611, 195] width 670 height 38
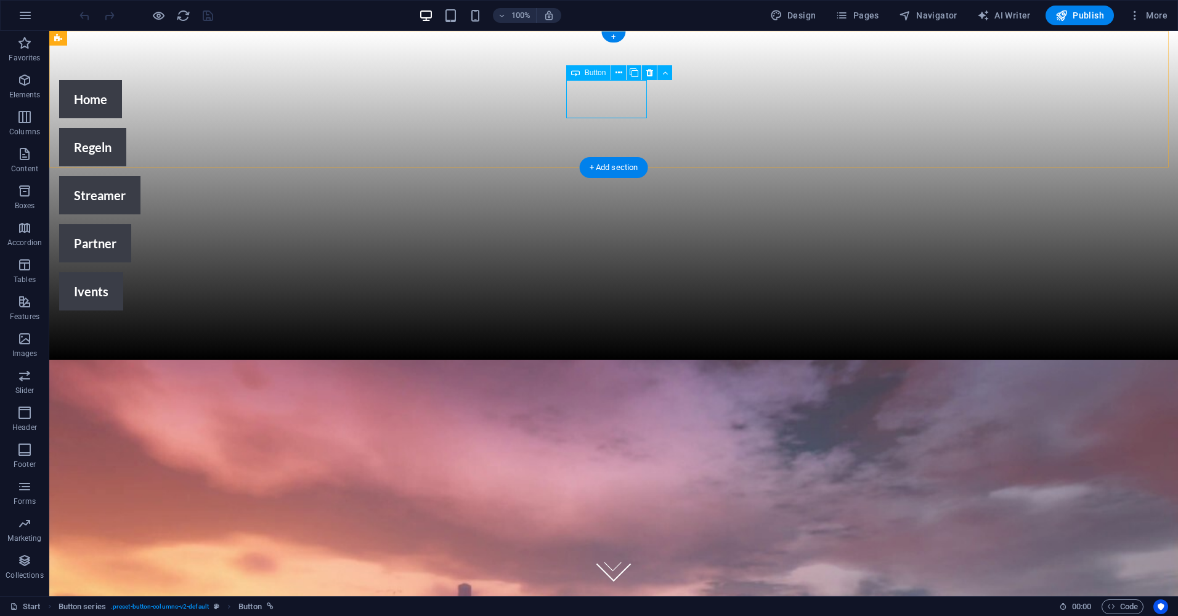
click at [603, 176] on div "Streamer" at bounding box center [394, 195] width 670 height 38
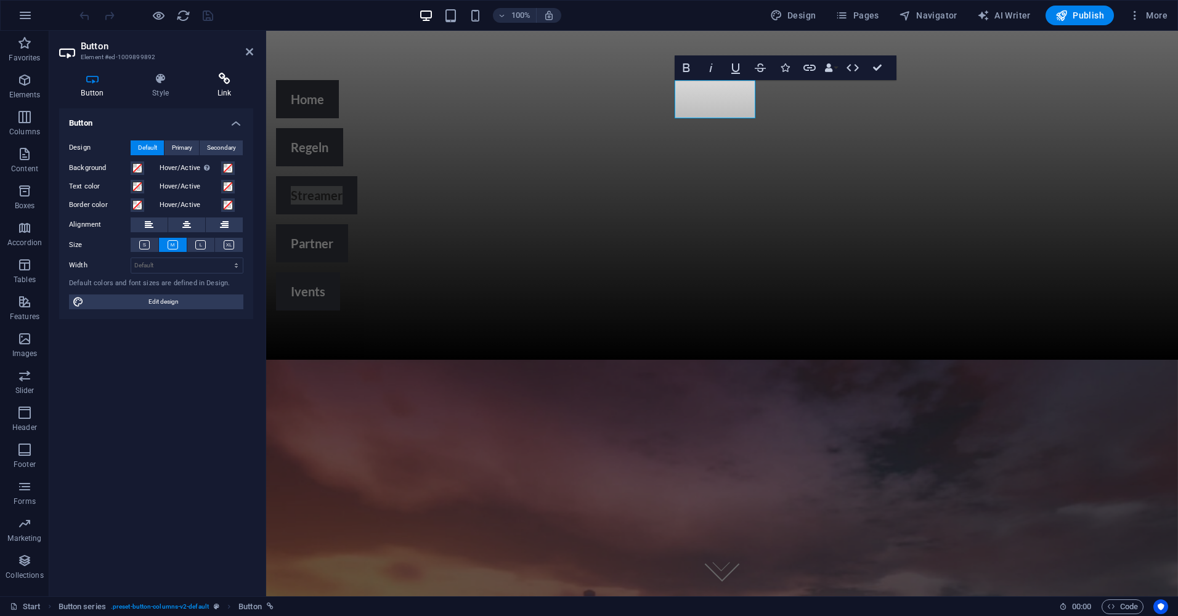
click at [230, 87] on h4 "Link" at bounding box center [224, 86] width 58 height 26
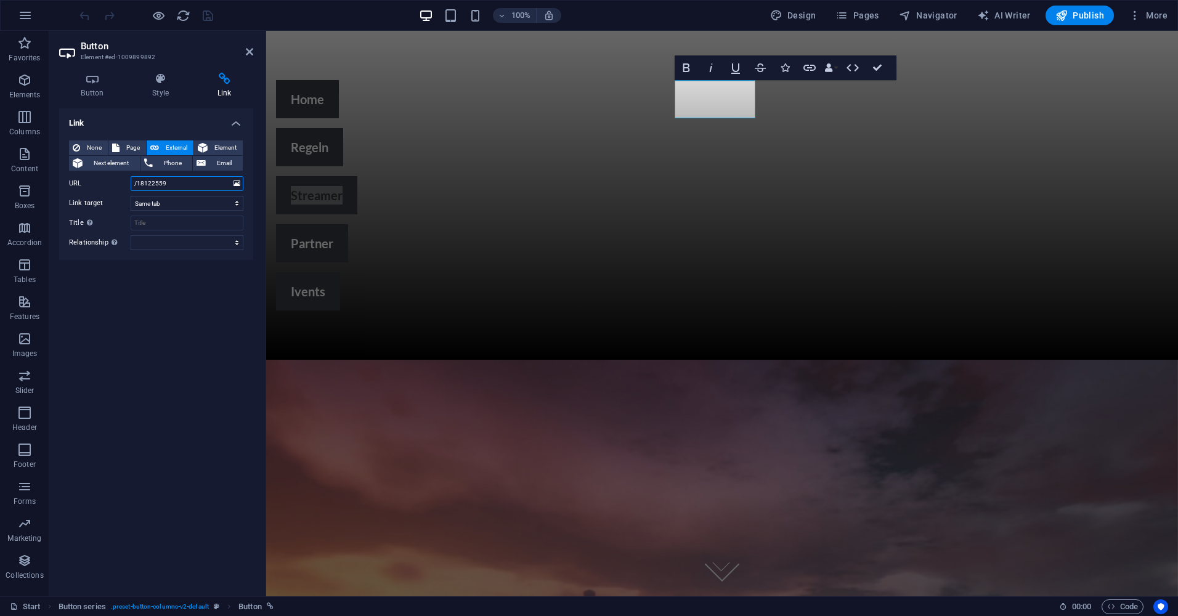
click at [203, 187] on input "/18122559" at bounding box center [187, 183] width 113 height 15
click at [130, 141] on span "Page" at bounding box center [132, 147] width 19 height 15
click at [216, 181] on select "Start Partner Streamer Regeln Ivents" at bounding box center [187, 183] width 113 height 15
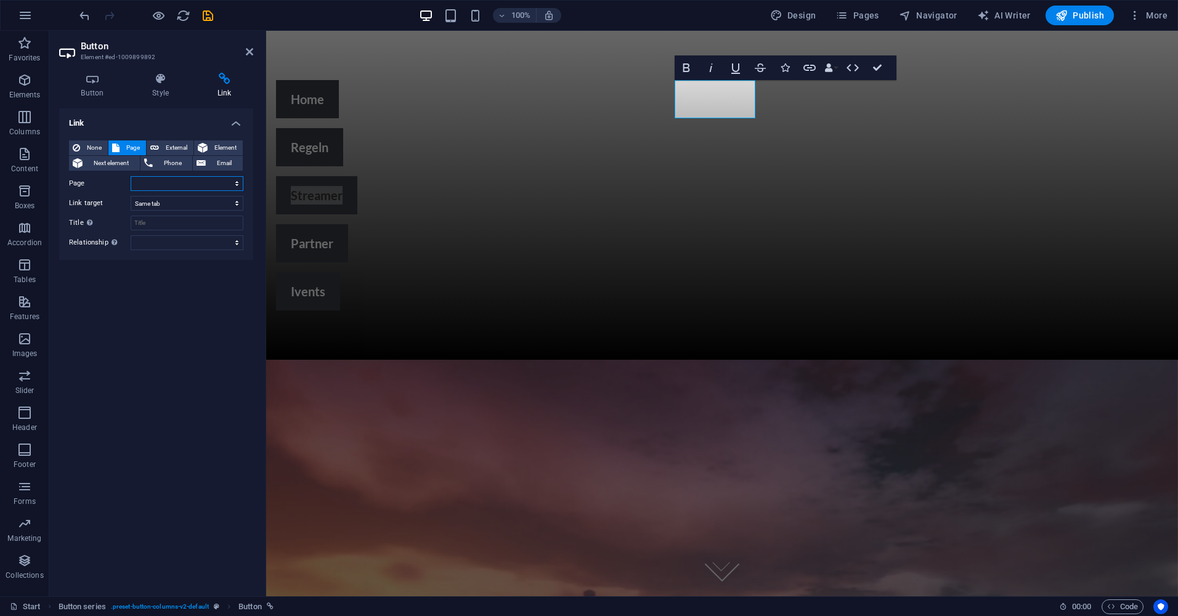
select select "2"
click at [131, 176] on select "Start Partner Streamer Regeln Ivents" at bounding box center [187, 183] width 113 height 15
click at [187, 320] on div "Link None Page External Element Next element Phone Email Page Start Partner Str…" at bounding box center [156, 347] width 194 height 478
click at [203, 18] on icon "save" at bounding box center [208, 16] width 14 height 14
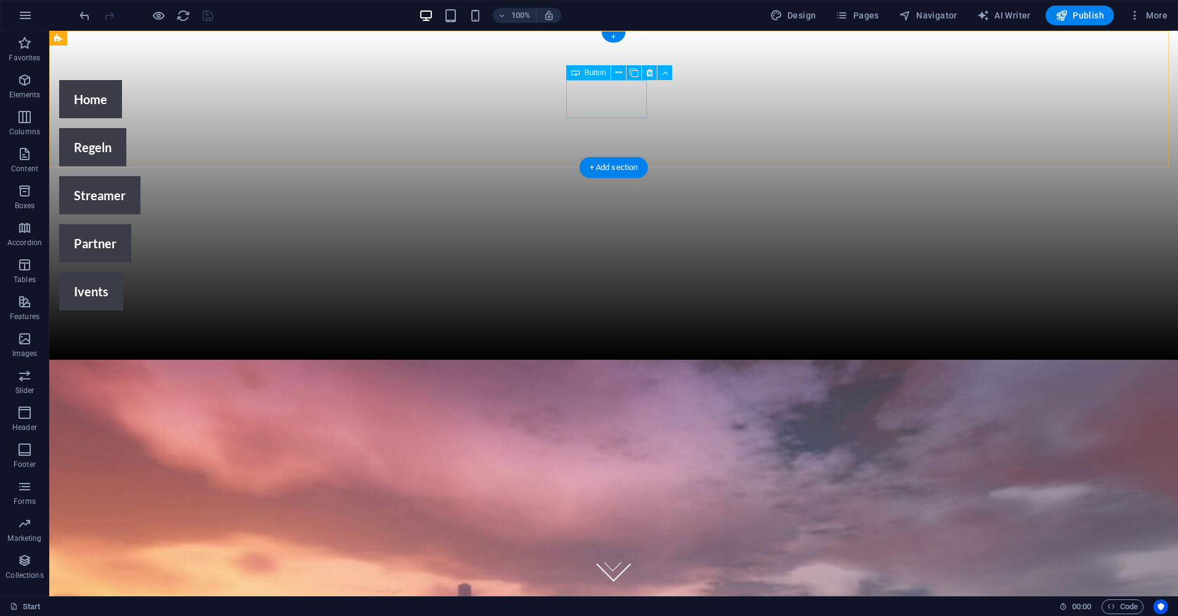
click at [600, 176] on div "Streamer" at bounding box center [394, 195] width 670 height 38
click at [383, 128] on div "Regeln" at bounding box center [394, 147] width 670 height 38
select select "2"
select select
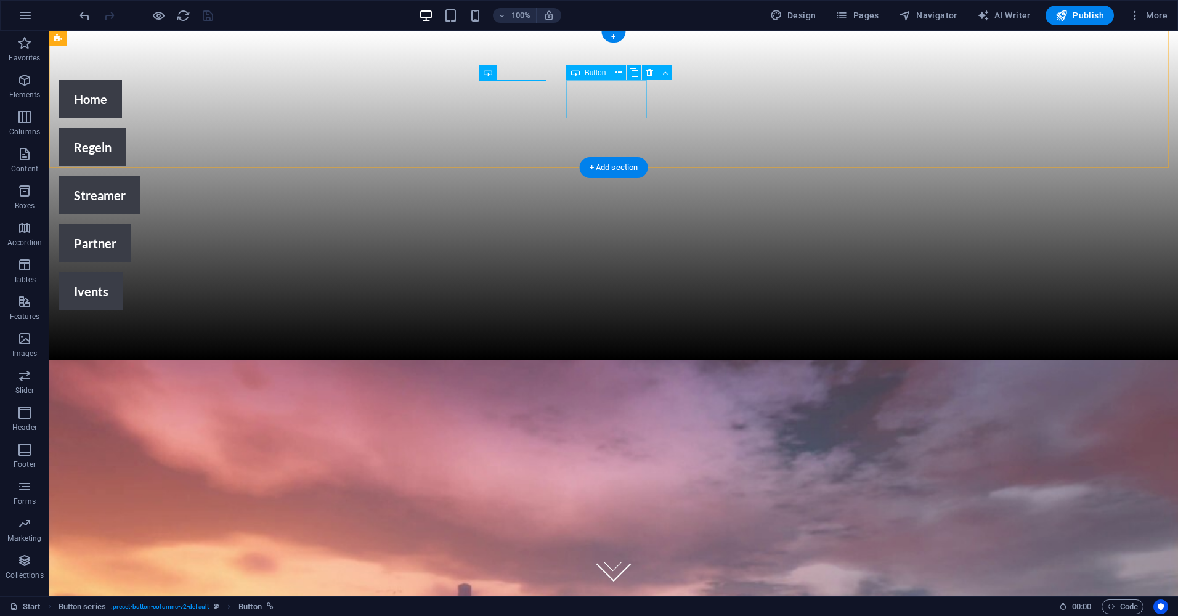
click at [614, 176] on div "Streamer" at bounding box center [394, 195] width 670 height 38
click at [619, 176] on div "Streamer" at bounding box center [394, 195] width 670 height 38
select select "2"
select select
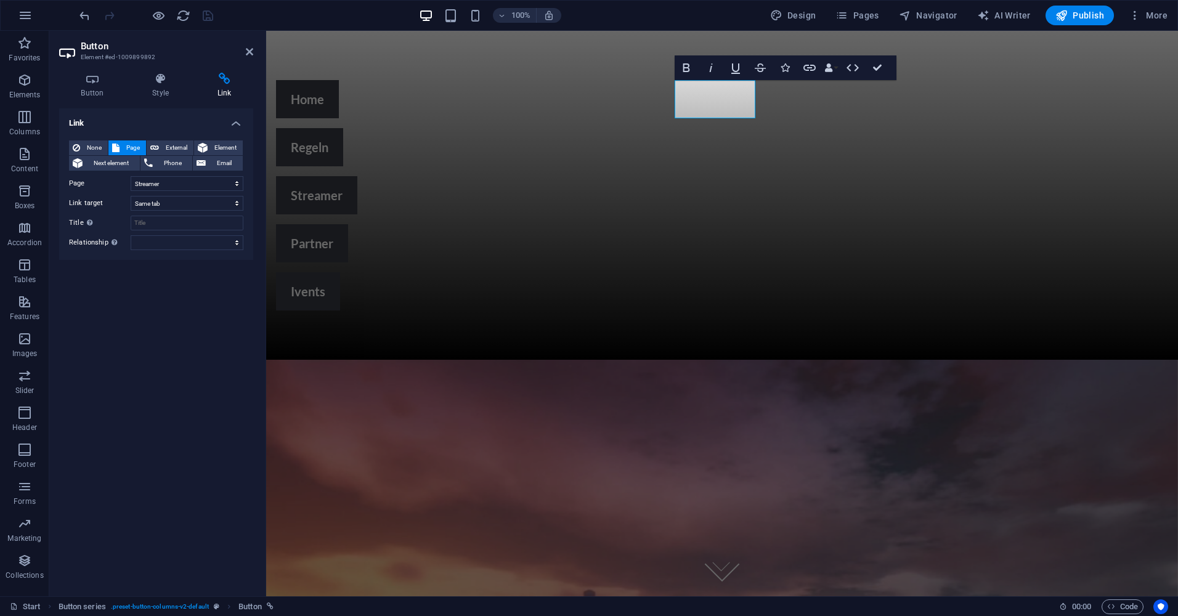
click at [229, 83] on icon at bounding box center [224, 79] width 58 height 12
click at [802, 224] on div "Partner" at bounding box center [611, 243] width 670 height 38
click at [966, 105] on div "Home Regeln Streamer Partner Ivents" at bounding box center [611, 195] width 710 height 349
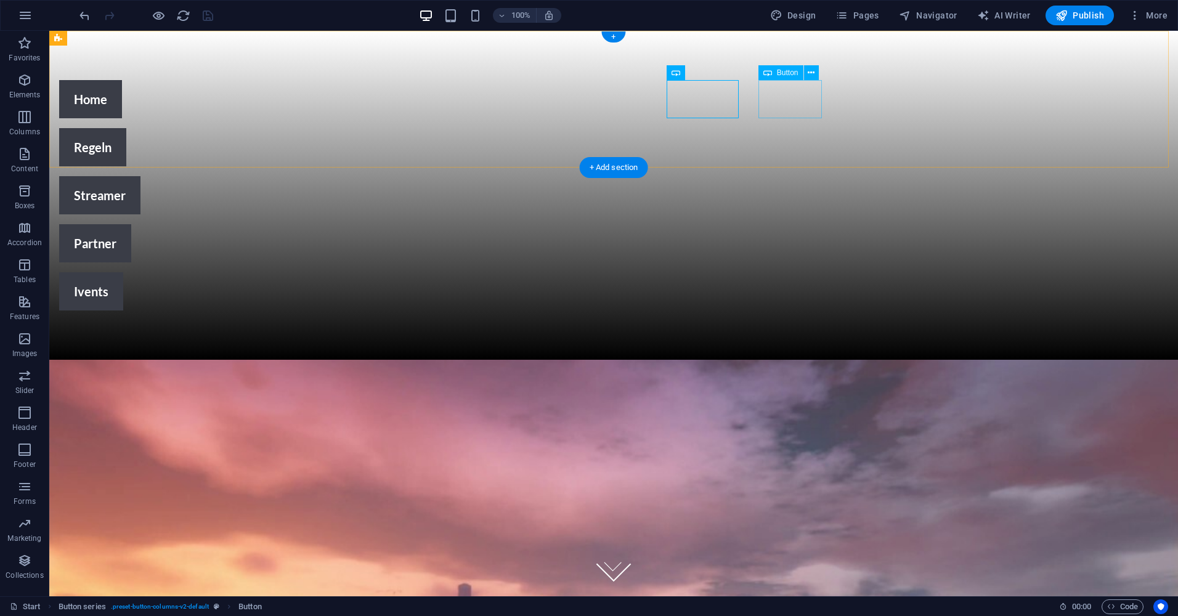
click at [730, 272] on div "Ivents" at bounding box center [394, 291] width 670 height 38
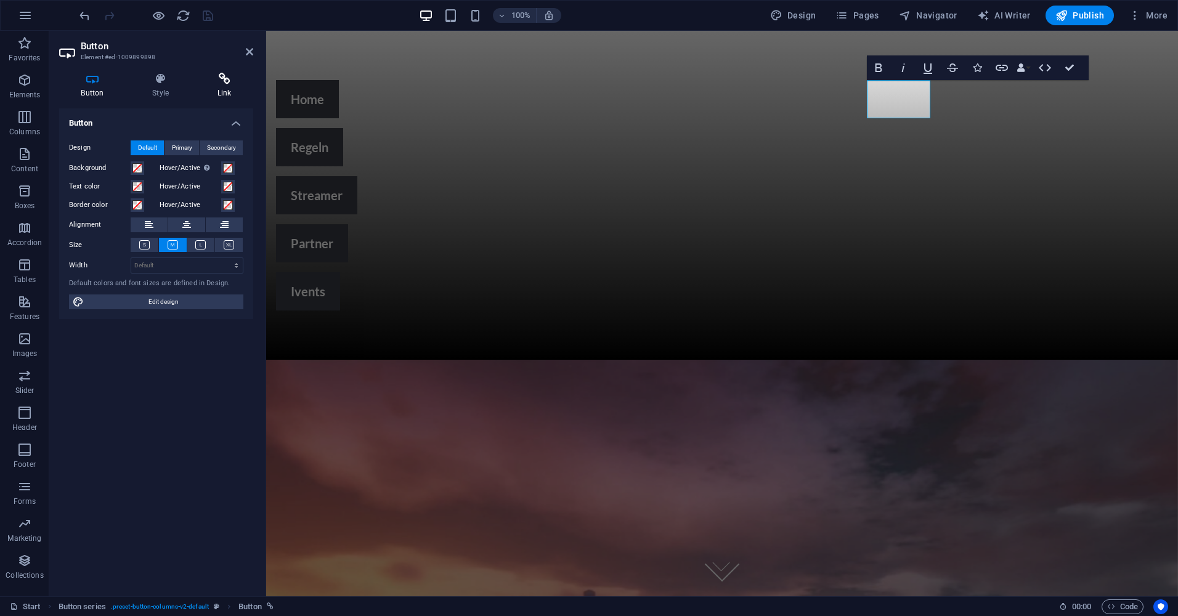
click at [224, 81] on icon at bounding box center [224, 79] width 58 height 12
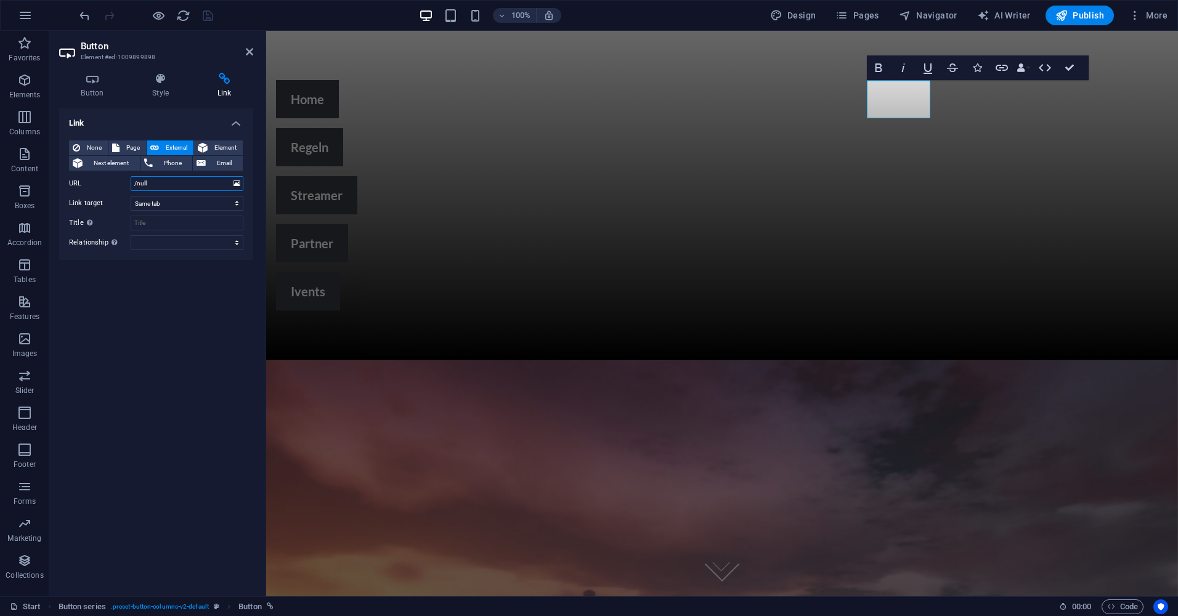
click at [185, 183] on input "/null" at bounding box center [187, 183] width 113 height 15
click at [133, 147] on span "Page" at bounding box center [132, 147] width 19 height 15
click at [177, 190] on select "Start Partner Streamer Regeln Ivents" at bounding box center [187, 183] width 113 height 15
select select "4"
click at [131, 176] on select "Start Partner Streamer Regeln Ivents" at bounding box center [187, 183] width 113 height 15
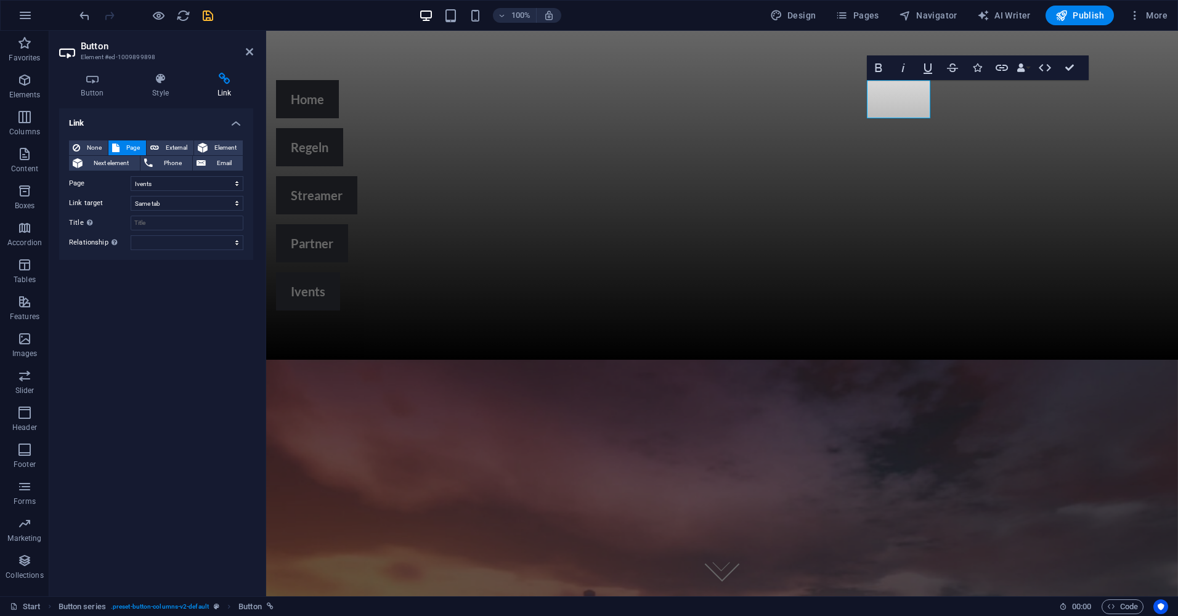
click at [163, 295] on div "Link None Page External Element Next element Phone Email Page Start Partner Str…" at bounding box center [156, 347] width 194 height 478
click at [163, 293] on div "Link None Page External Element Next element Phone Email Page Start Partner Str…" at bounding box center [156, 347] width 194 height 478
click at [798, 224] on div "Partner" at bounding box center [611, 243] width 670 height 38
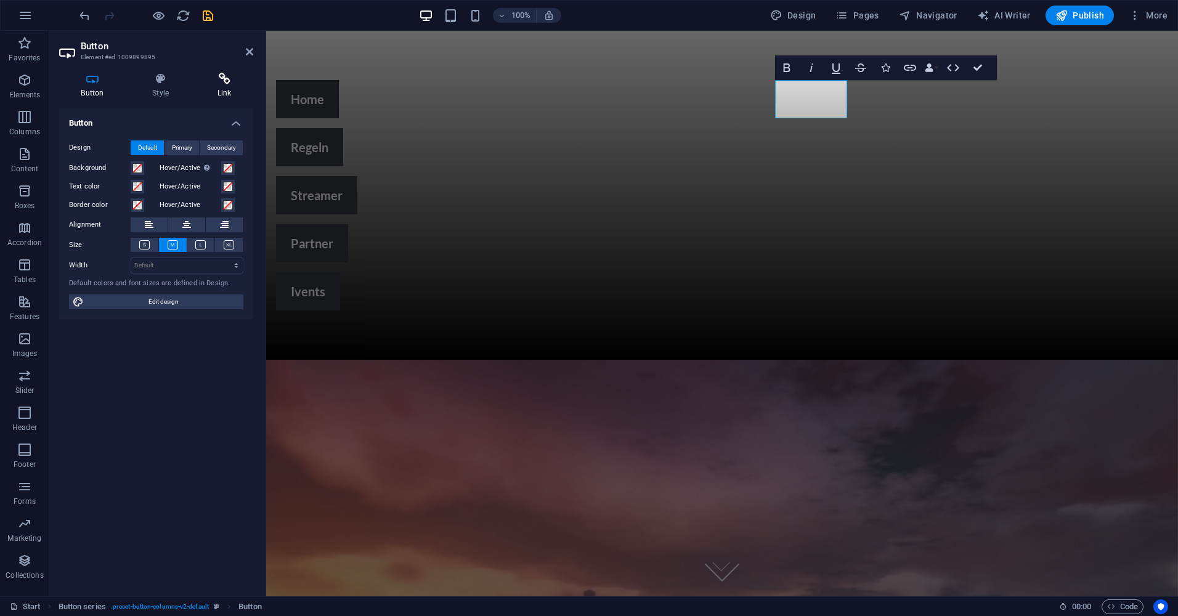
click at [226, 91] on h4 "Link" at bounding box center [224, 86] width 58 height 26
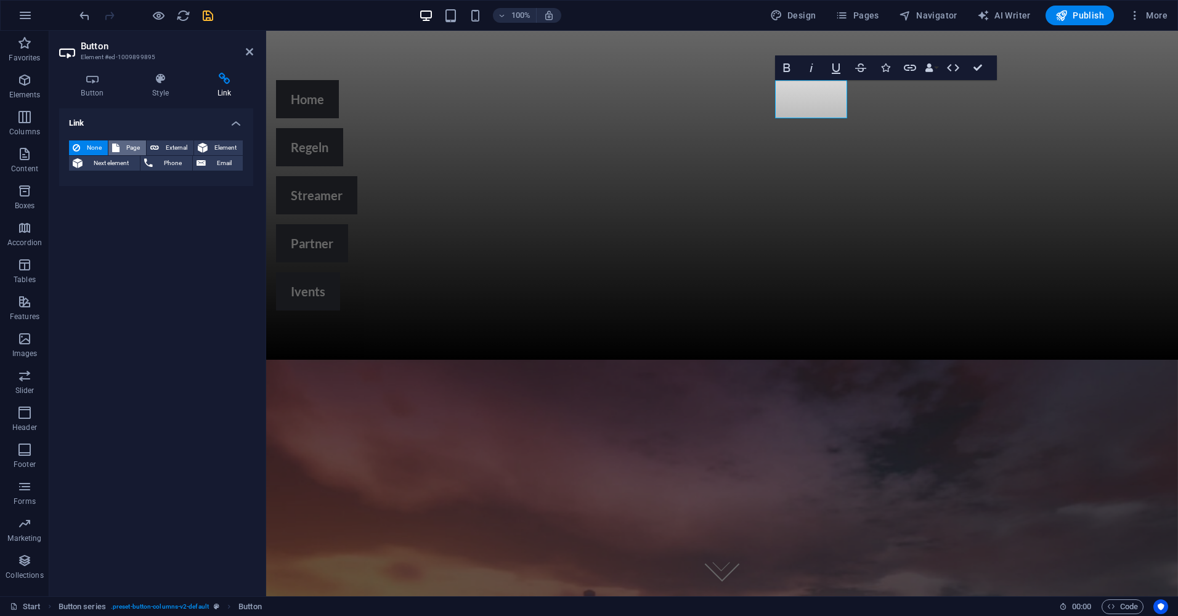
click at [139, 147] on span "Page" at bounding box center [132, 147] width 19 height 15
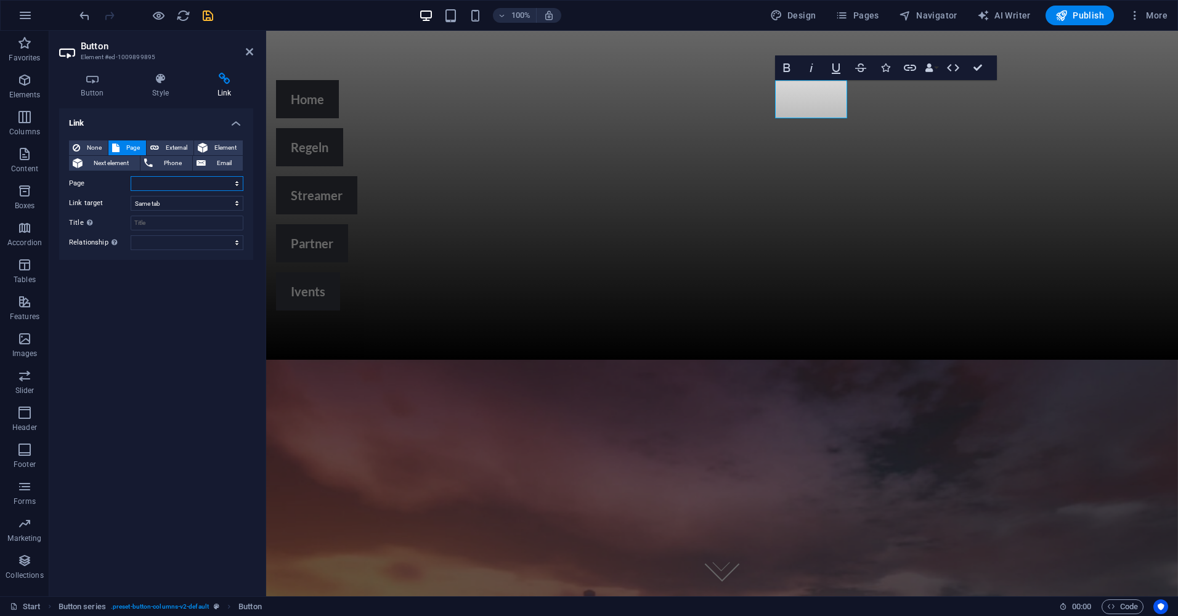
click at [193, 183] on select "Start Partner Streamer Regeln Ivents" at bounding box center [187, 183] width 113 height 15
select select "1"
click at [131, 176] on select "Start Partner Streamer Regeln Ivents" at bounding box center [187, 183] width 113 height 15
click at [148, 292] on div "Link None Page External Element Next element Phone Email Page Start Partner Str…" at bounding box center [156, 347] width 194 height 478
click at [187, 189] on select "Start Partner Streamer Regeln Ivents" at bounding box center [187, 183] width 113 height 15
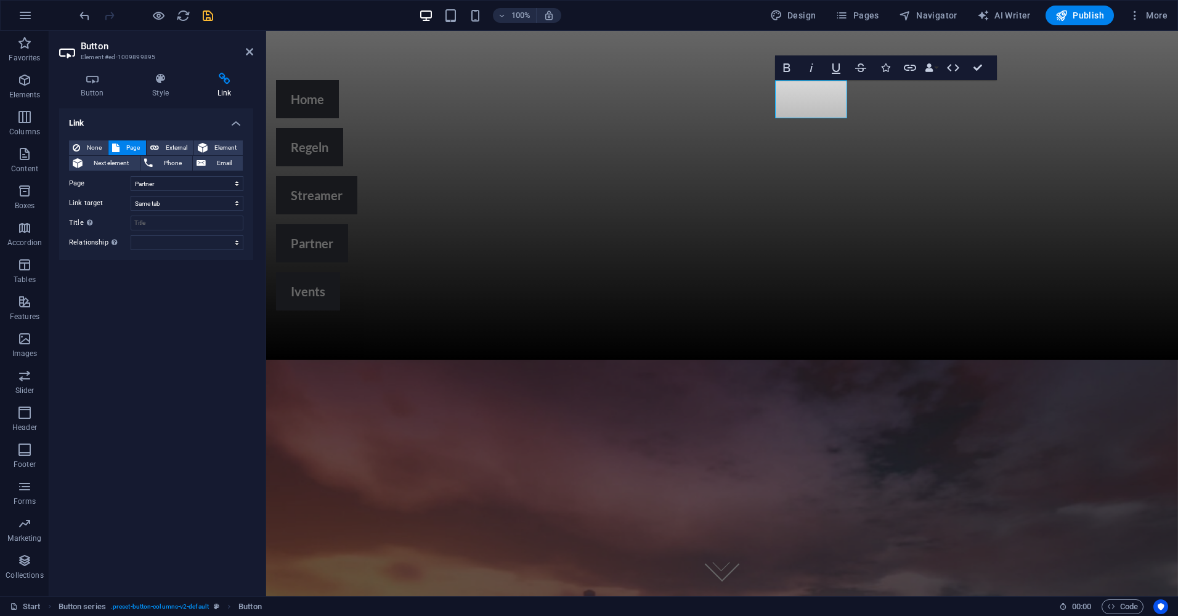
click at [132, 301] on div "Link None Page External Element Next element Phone Email Page Start Partner Str…" at bounding box center [156, 347] width 194 height 478
click at [211, 18] on icon "save" at bounding box center [208, 16] width 14 height 14
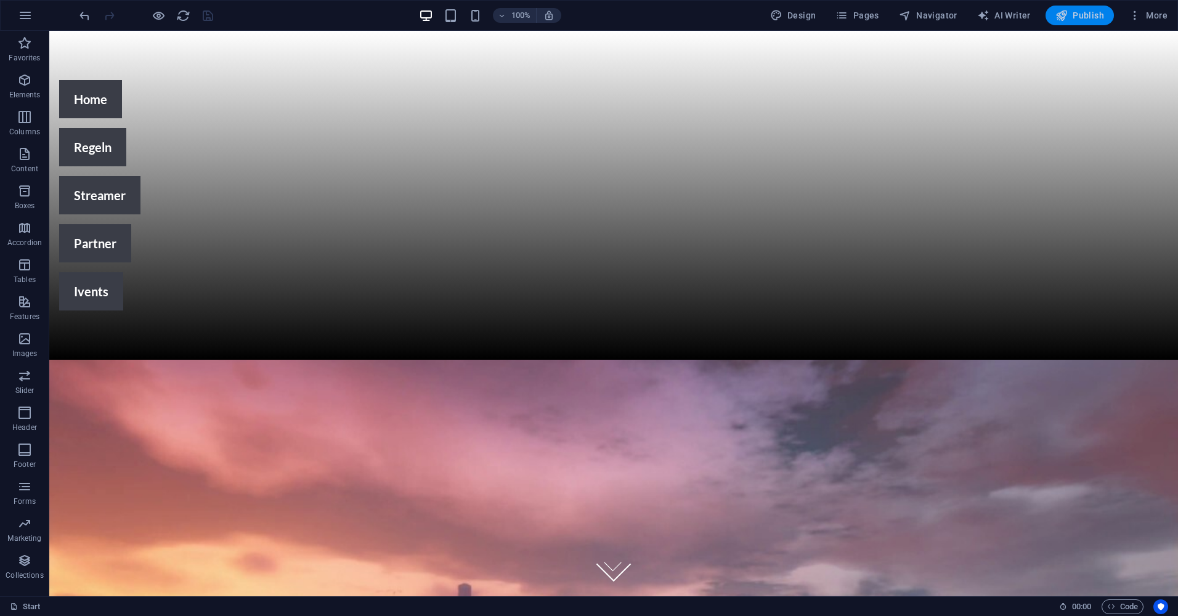
click at [1084, 7] on button "Publish" at bounding box center [1080, 16] width 68 height 20
click at [312, 128] on div "Home Regeln Streamer Partner Ivents" at bounding box center [613, 195] width 1129 height 329
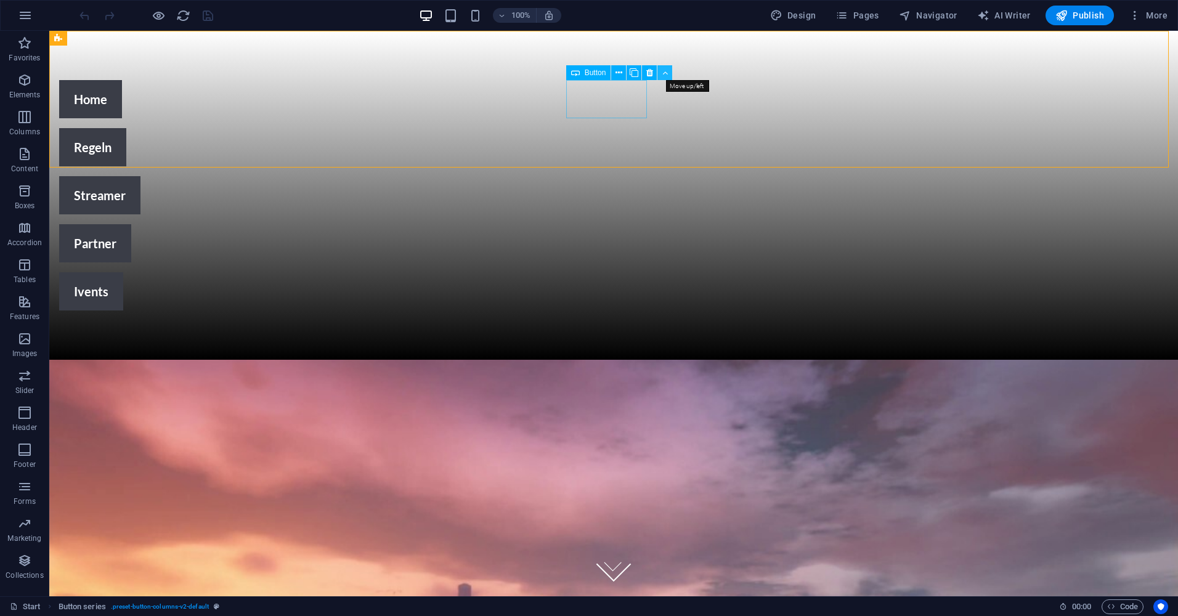
click at [668, 75] on button at bounding box center [664, 72] width 15 height 15
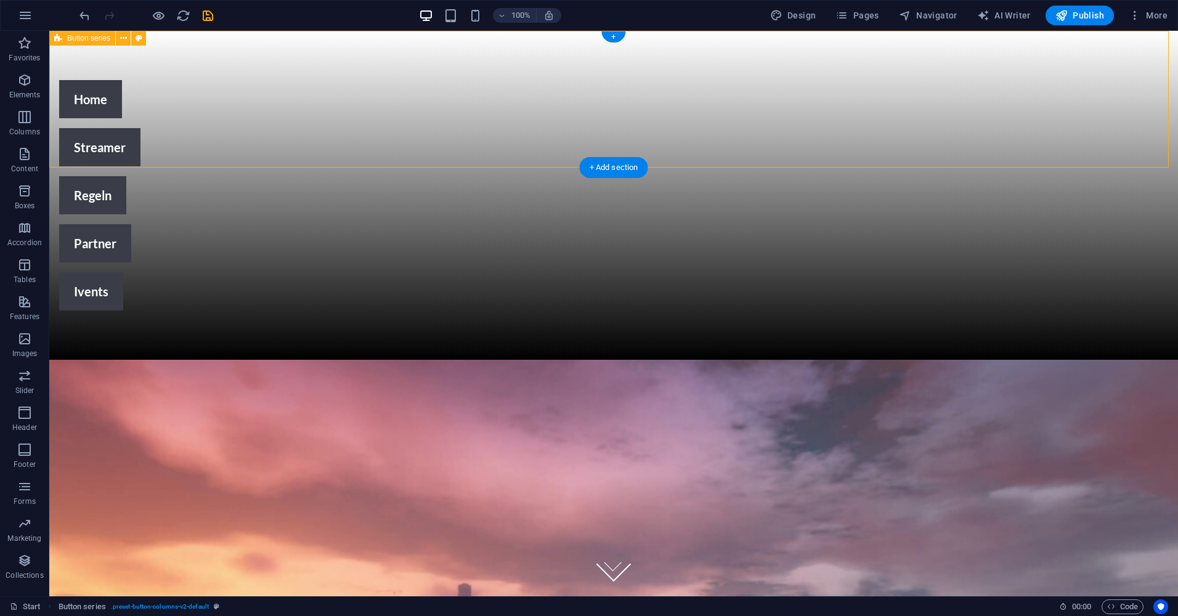
click at [600, 140] on div "Home Streamer Regeln Partner Ivents" at bounding box center [613, 195] width 1129 height 329
click at [725, 161] on div "Home Streamer Regeln Partner Ivents" at bounding box center [613, 195] width 1129 height 329
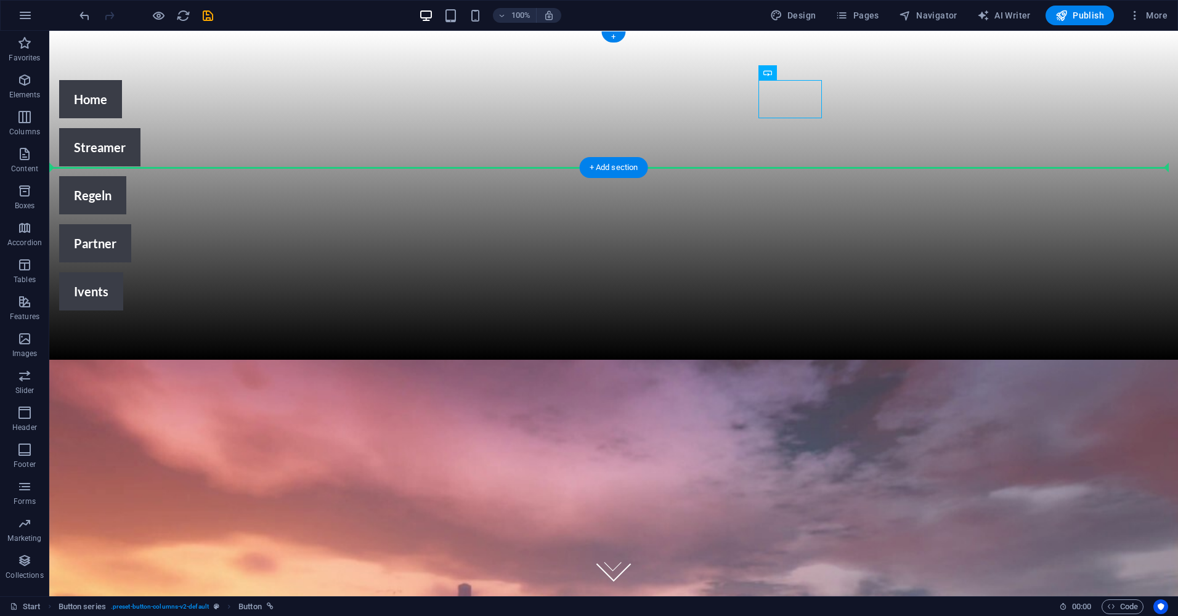
drag, startPoint x: 786, startPoint y: 113, endPoint x: 770, endPoint y: 97, distance: 22.7
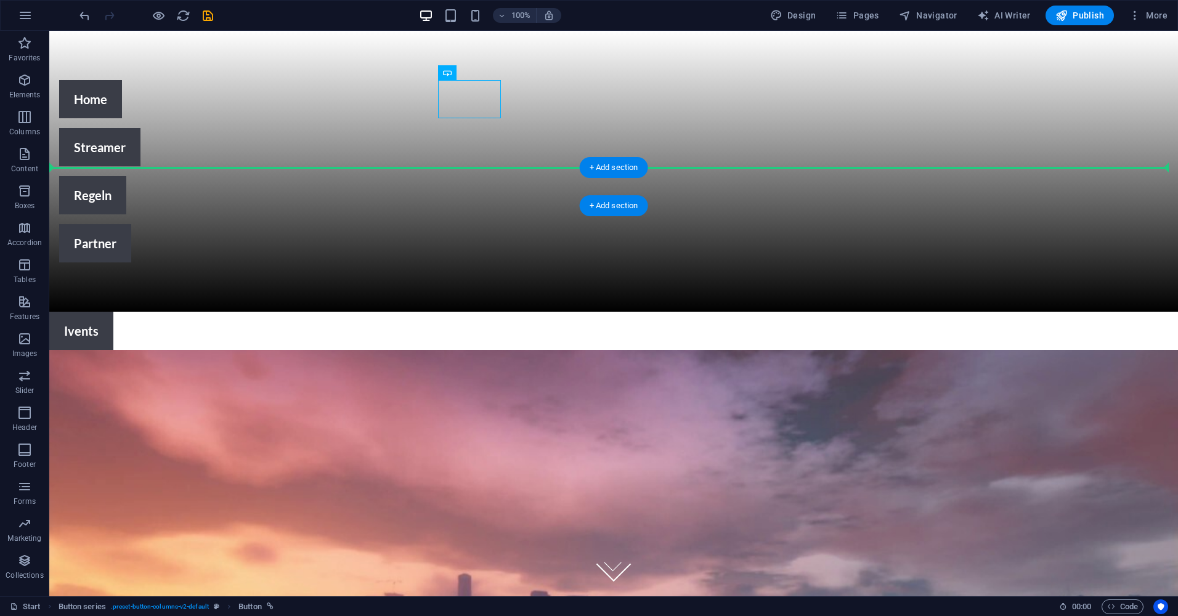
drag, startPoint x: 462, startPoint y: 92, endPoint x: 450, endPoint y: 178, distance: 86.4
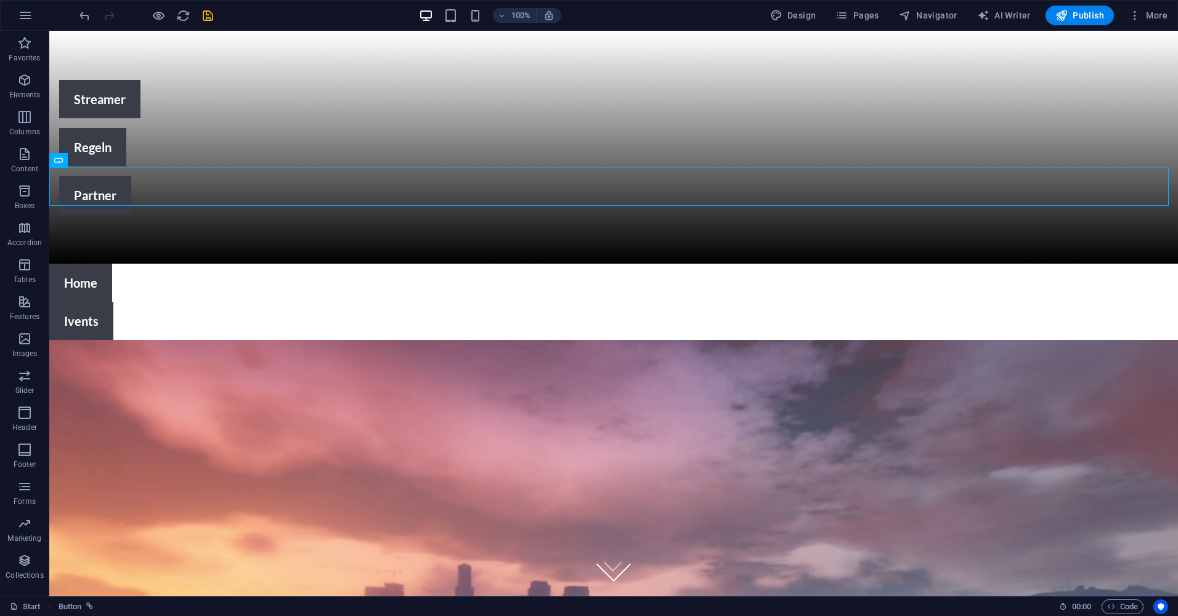
click at [91, 23] on div at bounding box center [146, 16] width 138 height 20
click at [86, 22] on icon "undo" at bounding box center [85, 16] width 14 height 14
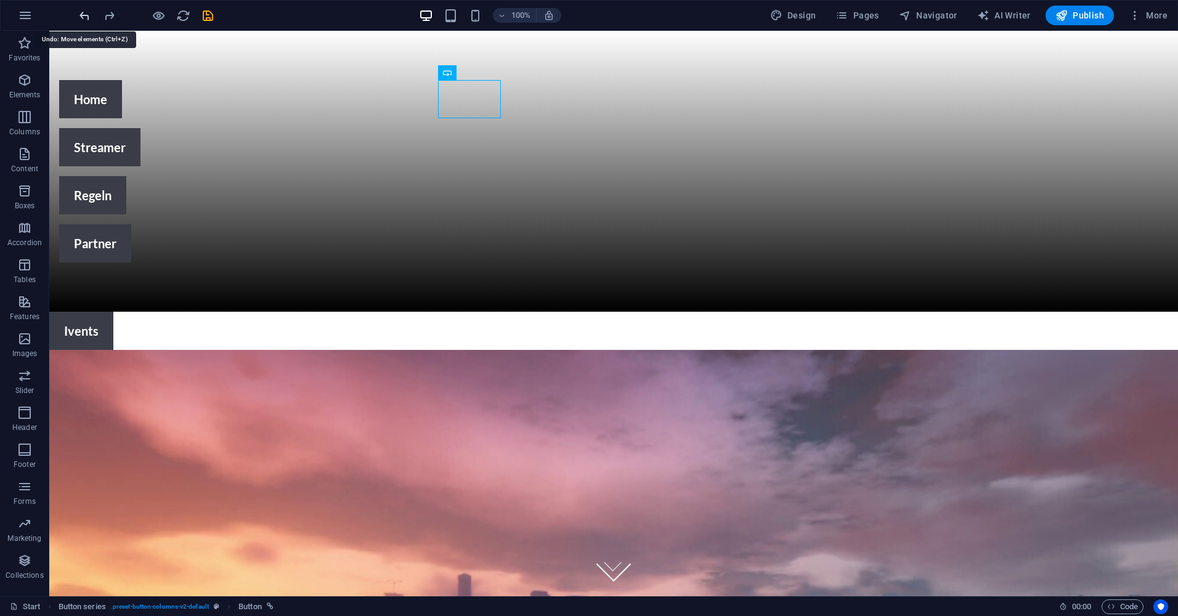
click at [86, 22] on icon "undo" at bounding box center [85, 16] width 14 height 14
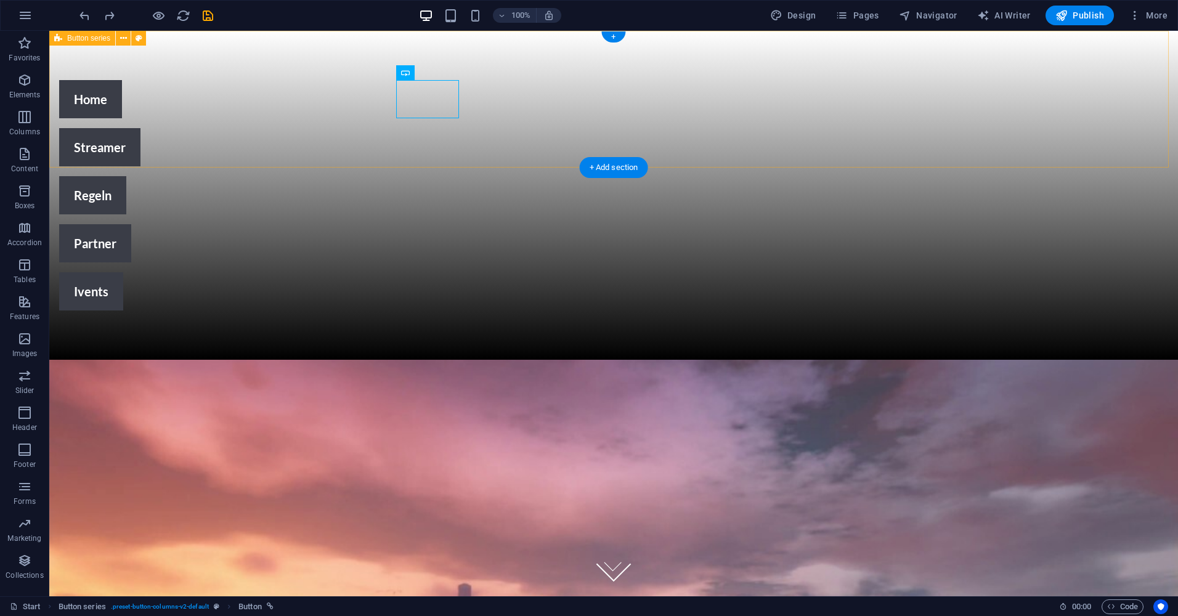
click at [238, 142] on div "Home Streamer Regeln Partner Ivents" at bounding box center [613, 195] width 1129 height 329
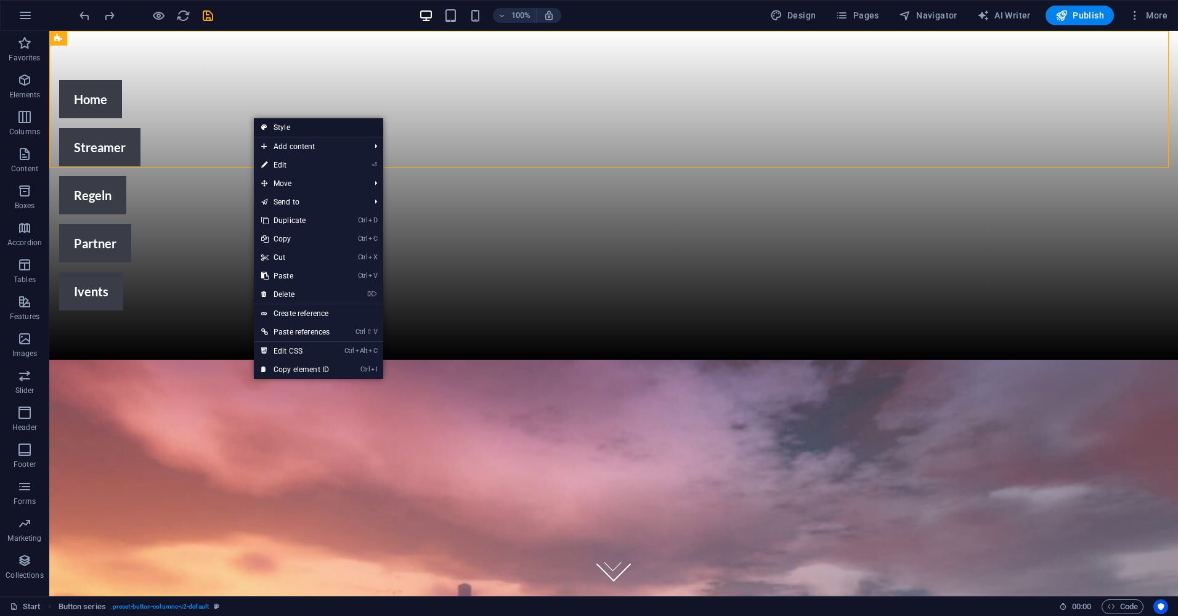
click at [298, 126] on link "Style" at bounding box center [318, 127] width 129 height 18
select select "rem"
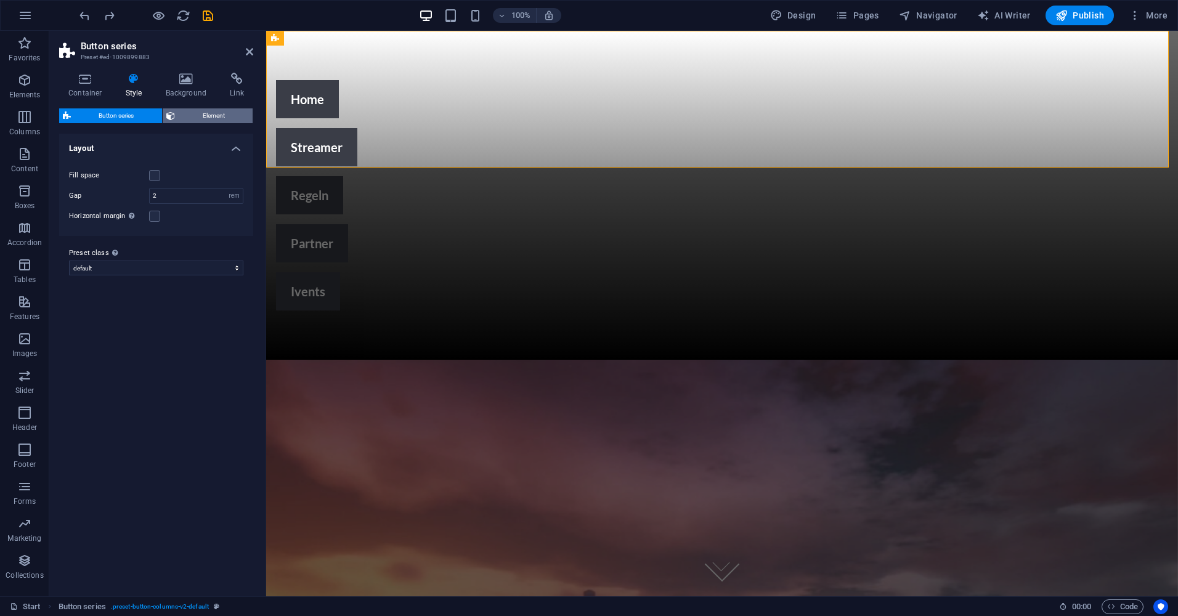
click at [210, 116] on span "Element" at bounding box center [214, 115] width 71 height 15
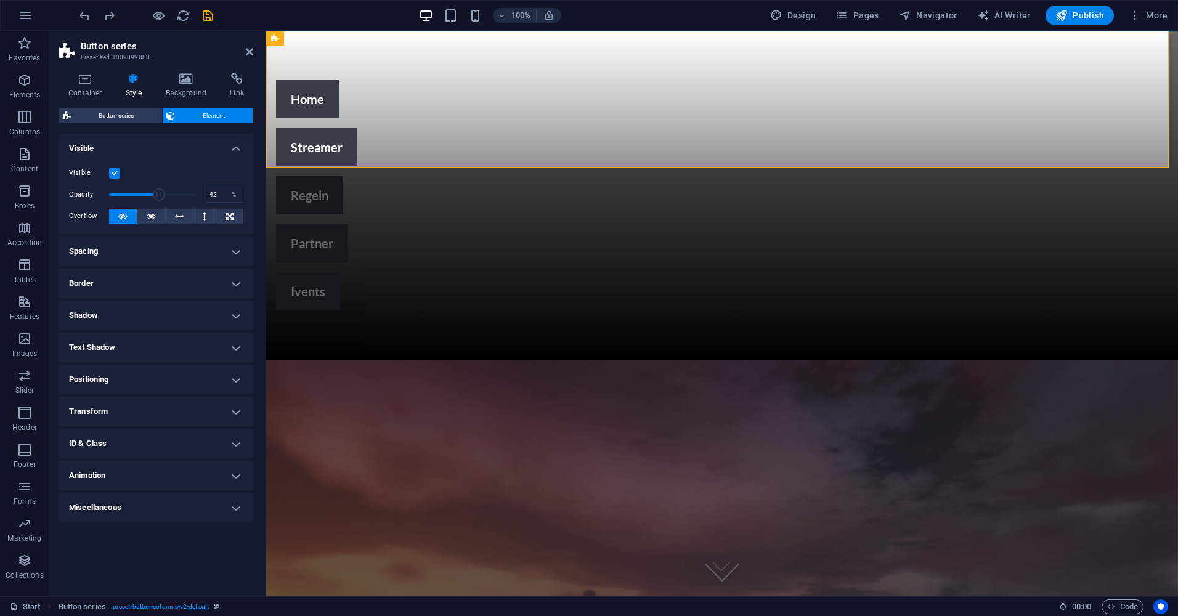
drag, startPoint x: 181, startPoint y: 198, endPoint x: 145, endPoint y: 195, distance: 36.4
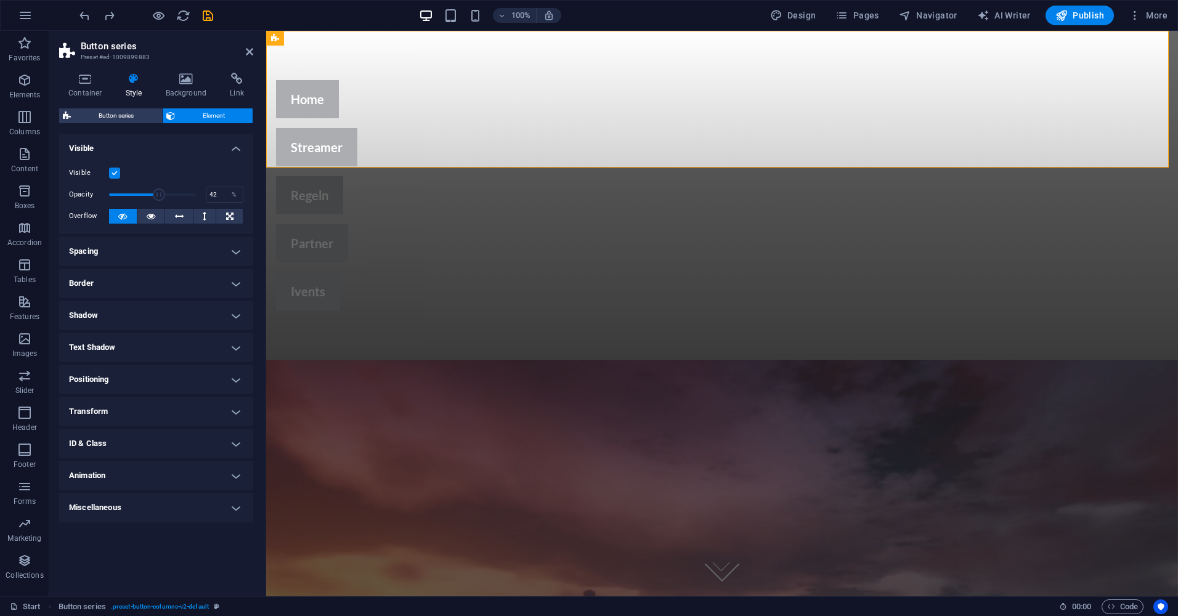
click at [153, 195] on span at bounding box center [159, 195] width 12 height 12
drag, startPoint x: 158, startPoint y: 195, endPoint x: 230, endPoint y: 195, distance: 72.1
click at [230, 195] on div "Opacity 100 %" at bounding box center [156, 194] width 174 height 18
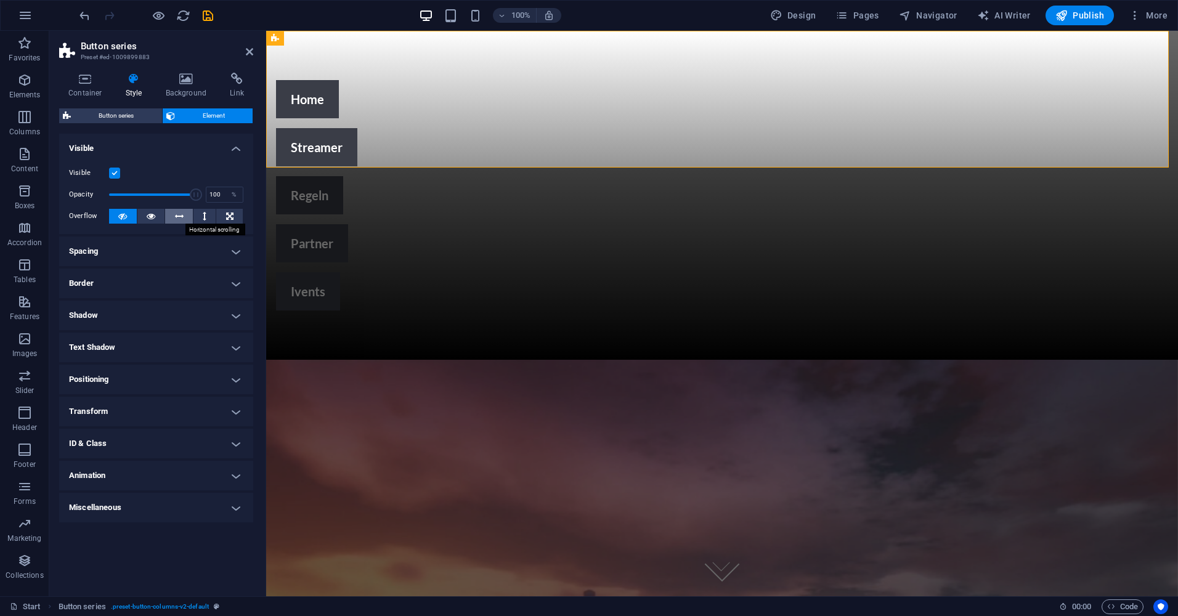
click at [186, 216] on button at bounding box center [179, 216] width 28 height 15
click at [208, 209] on button at bounding box center [204, 216] width 23 height 15
click at [153, 216] on icon at bounding box center [151, 216] width 9 height 15
click at [142, 214] on button at bounding box center [151, 216] width 28 height 15
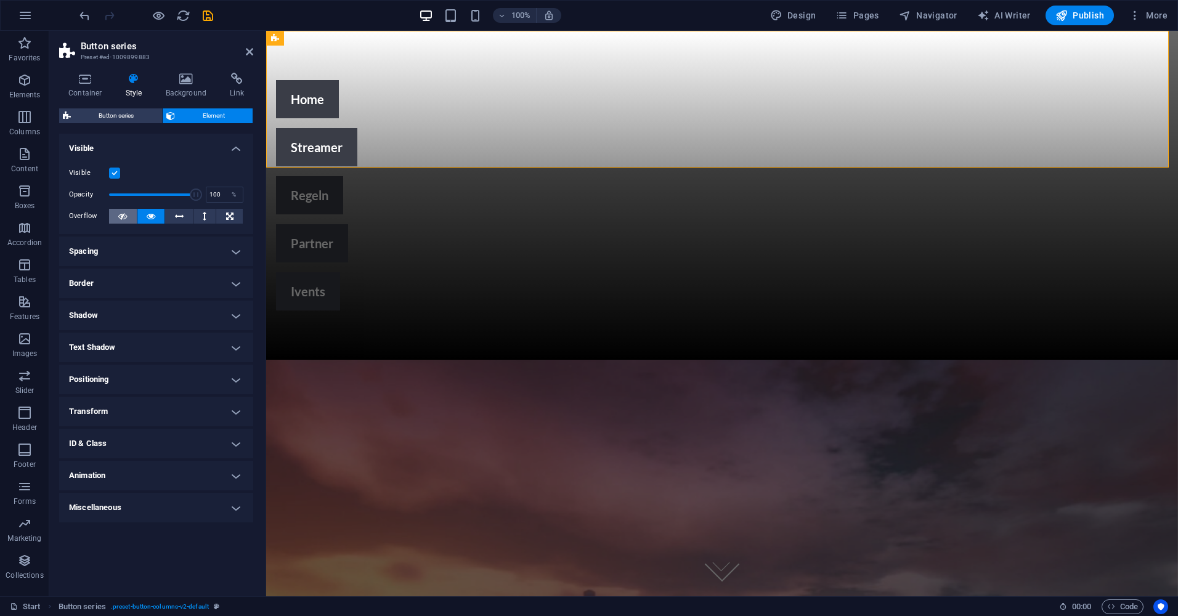
click at [115, 215] on button at bounding box center [123, 216] width 28 height 15
click at [144, 215] on button at bounding box center [151, 216] width 28 height 15
drag, startPoint x: 195, startPoint y: 195, endPoint x: 149, endPoint y: 194, distance: 45.6
click at [149, 194] on span at bounding box center [154, 195] width 12 height 12
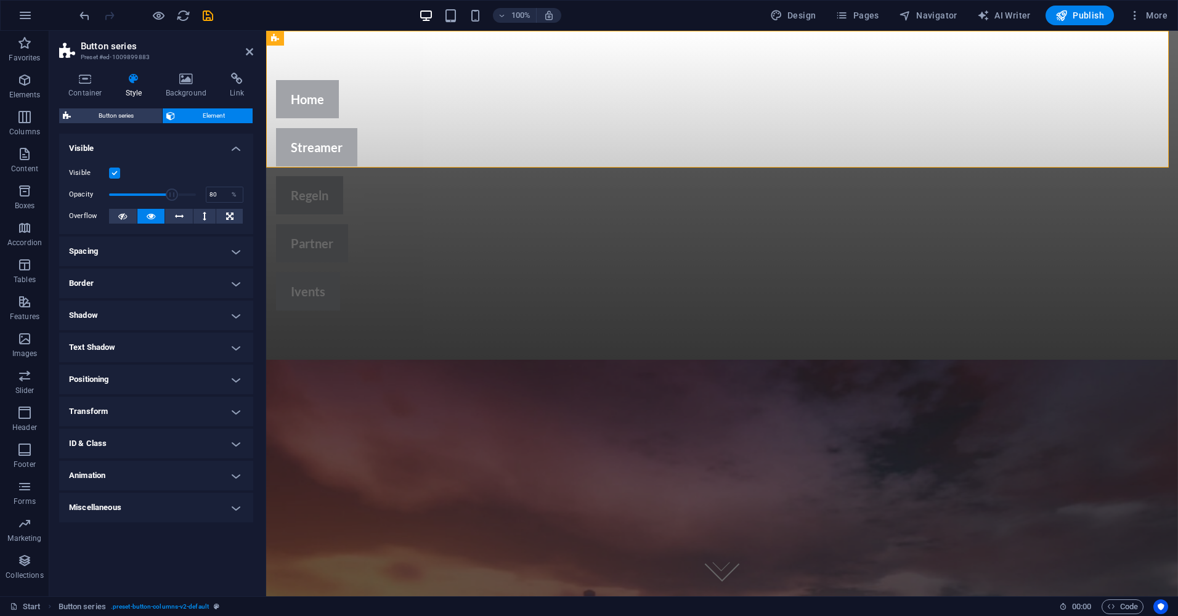
drag, startPoint x: 155, startPoint y: 193, endPoint x: 179, endPoint y: 193, distance: 24.0
click at [179, 193] on span at bounding box center [172, 195] width 12 height 12
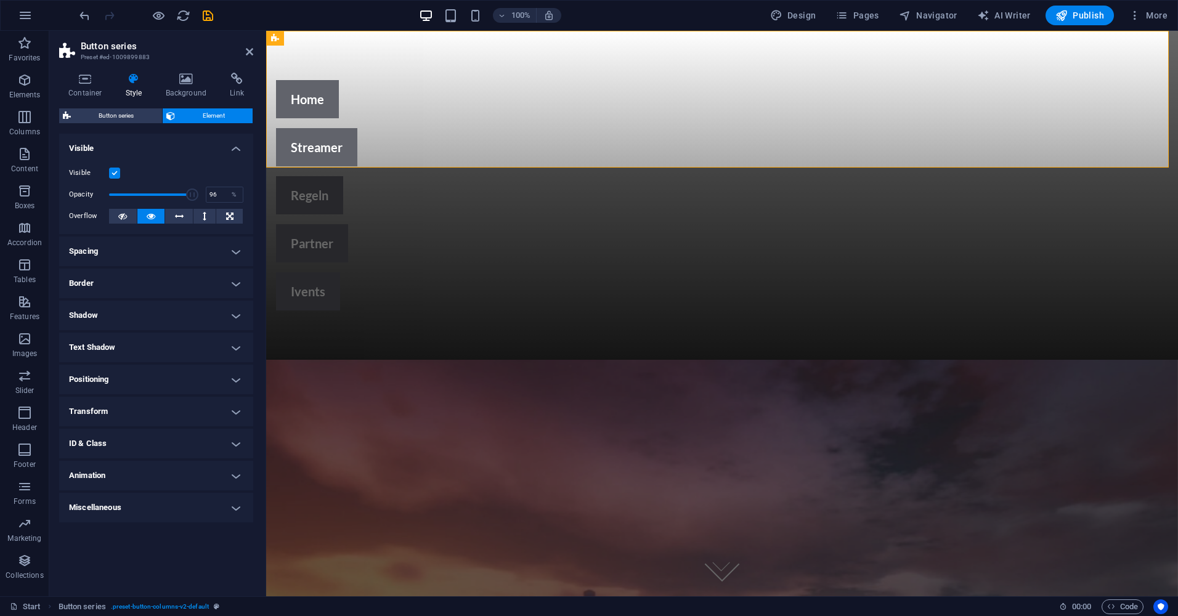
type input "100"
drag, startPoint x: 174, startPoint y: 195, endPoint x: 258, endPoint y: 197, distance: 83.8
click at [258, 197] on div "Container Style Background Link Size Height Default px rem % vh vw Min. height …" at bounding box center [156, 330] width 214 height 534
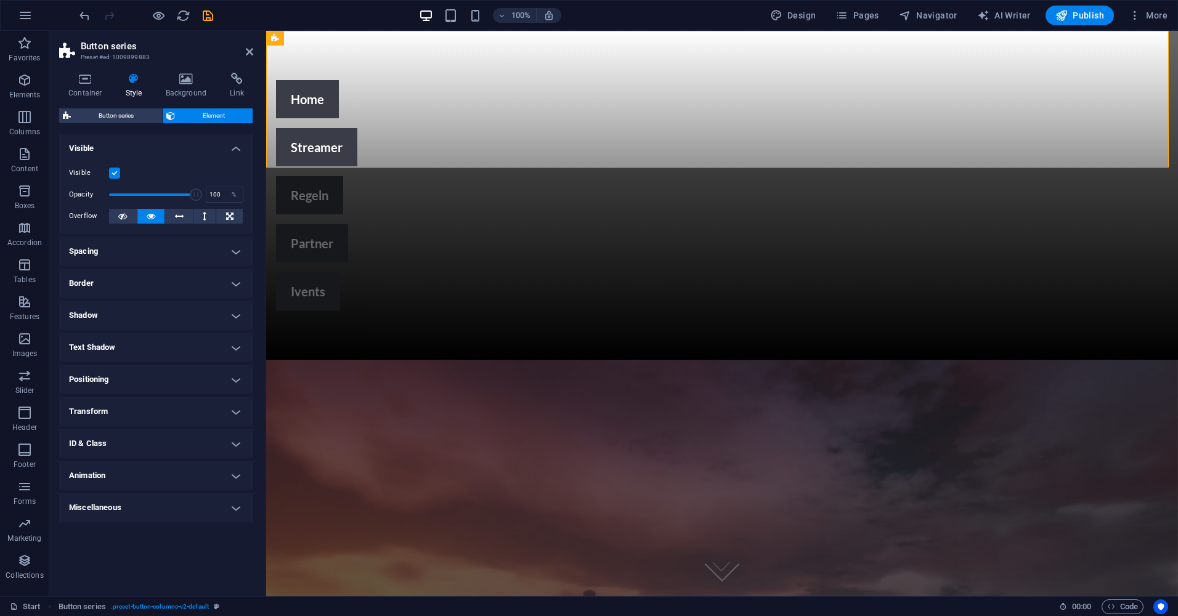
click at [115, 173] on label at bounding box center [114, 173] width 11 height 11
click at [0, 0] on input "Visible" at bounding box center [0, 0] width 0 height 0
click at [115, 173] on label at bounding box center [114, 173] width 11 height 11
click at [0, 0] on input "Visible" at bounding box center [0, 0] width 0 height 0
click at [108, 110] on span "Button series" at bounding box center [117, 115] width 84 height 15
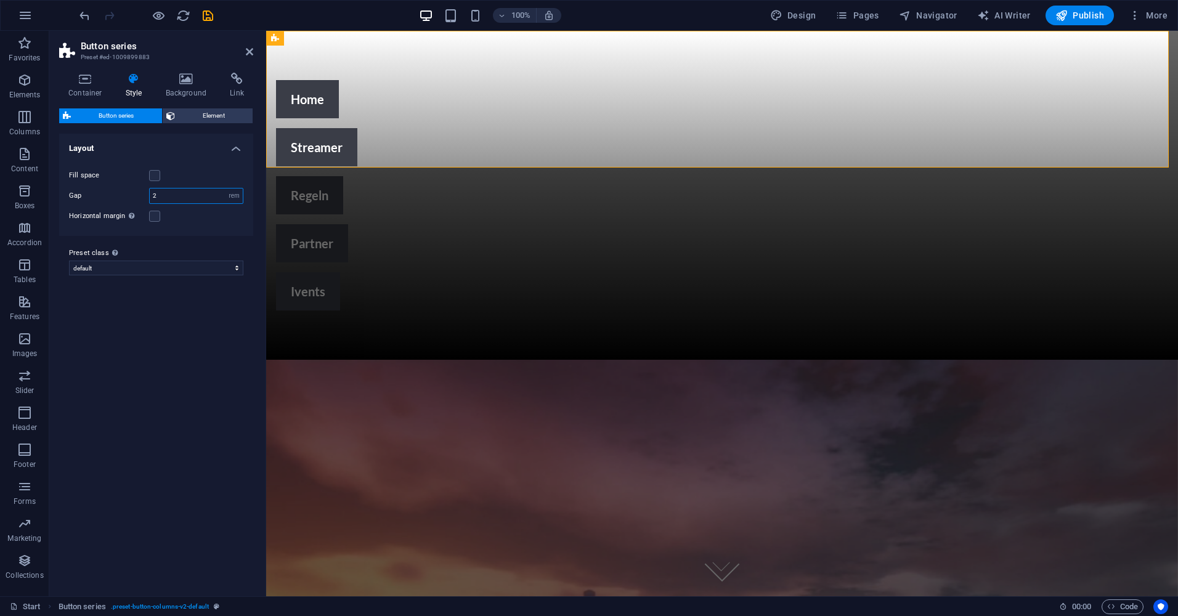
drag, startPoint x: 150, startPoint y: 194, endPoint x: 144, endPoint y: 195, distance: 6.3
click at [144, 195] on div "Gap 2 px rem % vw vh" at bounding box center [156, 196] width 174 height 16
type input "1"
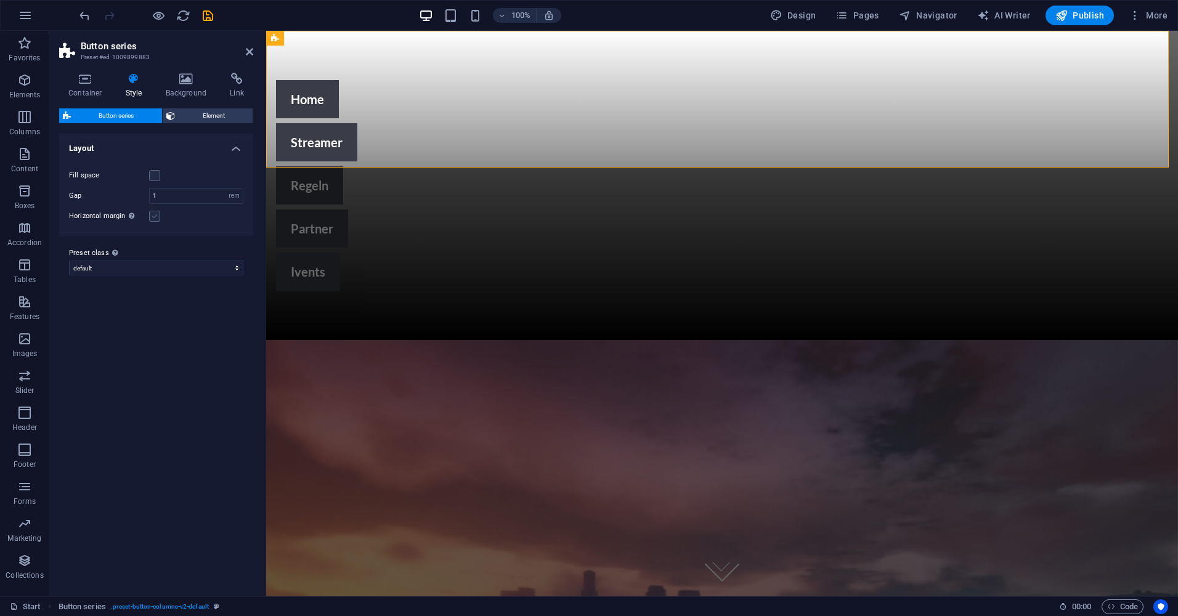
click at [153, 219] on label at bounding box center [154, 216] width 11 height 11
click at [0, 0] on input "Horizontal margin Only if the containers "Content width" is not set to "Default"" at bounding box center [0, 0] width 0 height 0
click at [153, 219] on label at bounding box center [154, 216] width 11 height 11
click at [0, 0] on input "Horizontal margin Only if the containers "Content width" is not set to "Default"" at bounding box center [0, 0] width 0 height 0
click at [155, 171] on label at bounding box center [154, 175] width 11 height 11
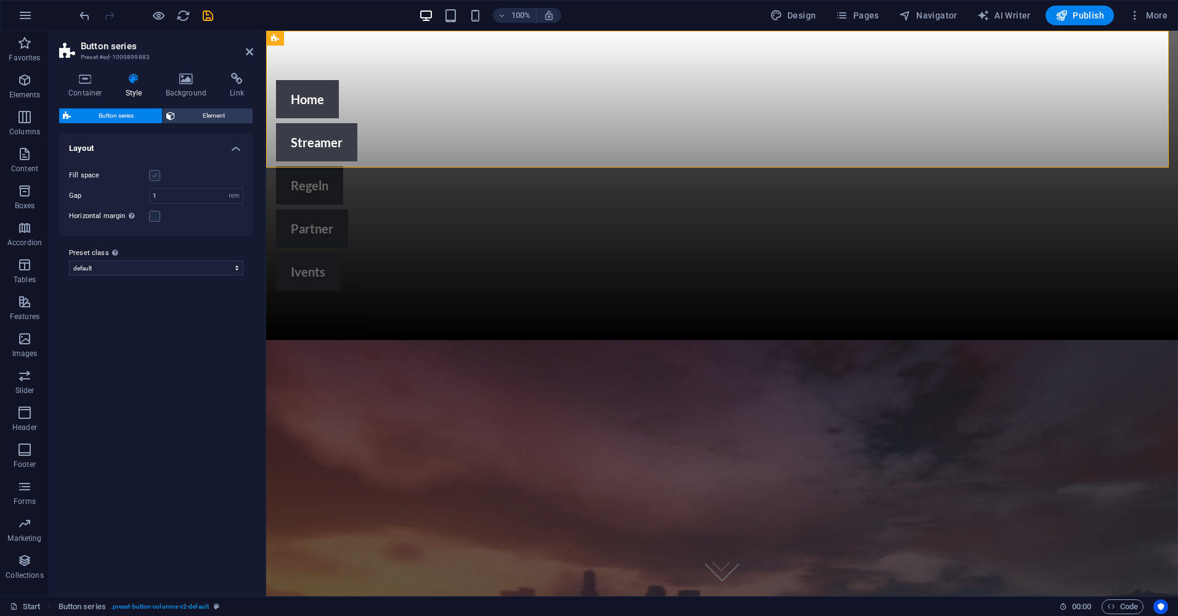
click at [0, 0] on input "Fill space" at bounding box center [0, 0] width 0 height 0
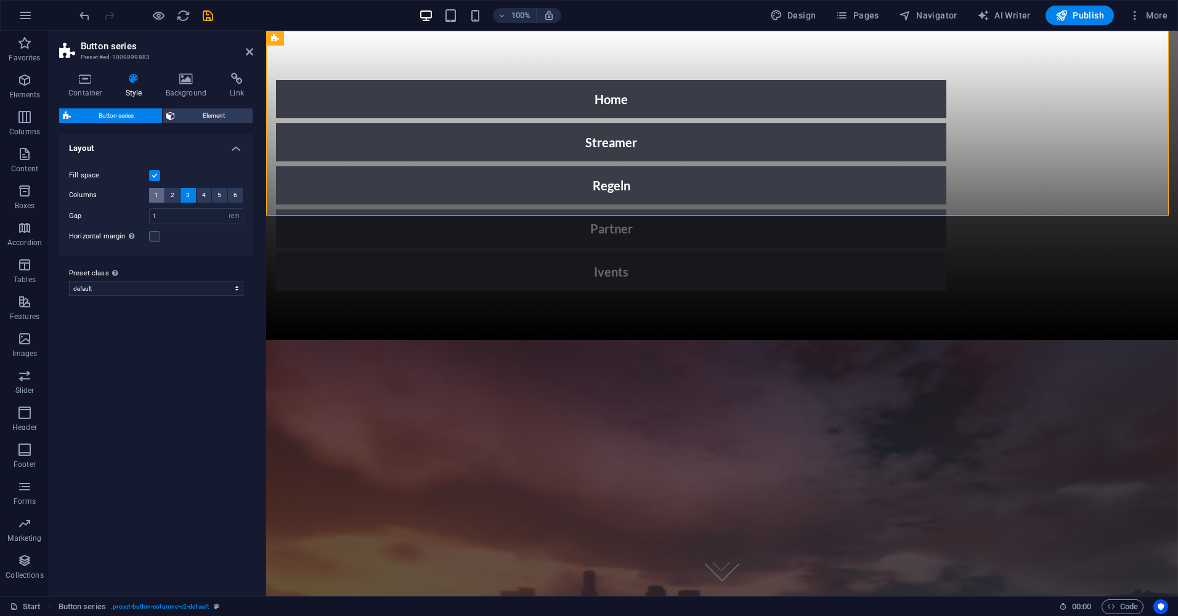
click at [160, 194] on button "1" at bounding box center [156, 195] width 15 height 15
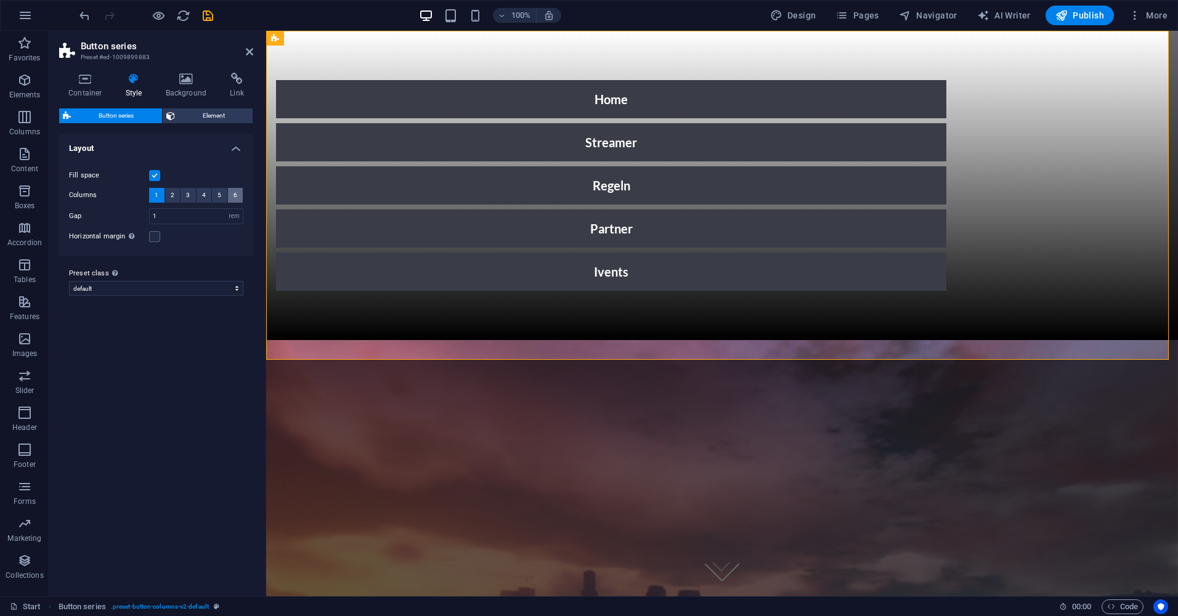
click at [234, 196] on span "6" at bounding box center [236, 195] width 4 height 15
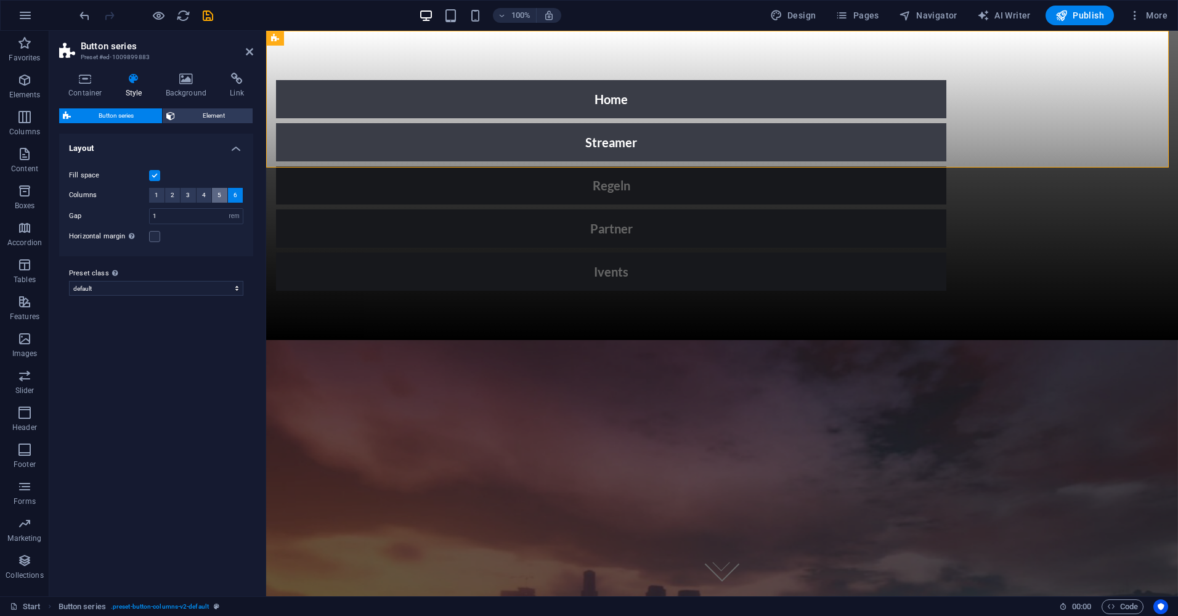
click at [219, 192] on span "5" at bounding box center [220, 195] width 4 height 15
click at [202, 199] on span "4" at bounding box center [204, 195] width 4 height 15
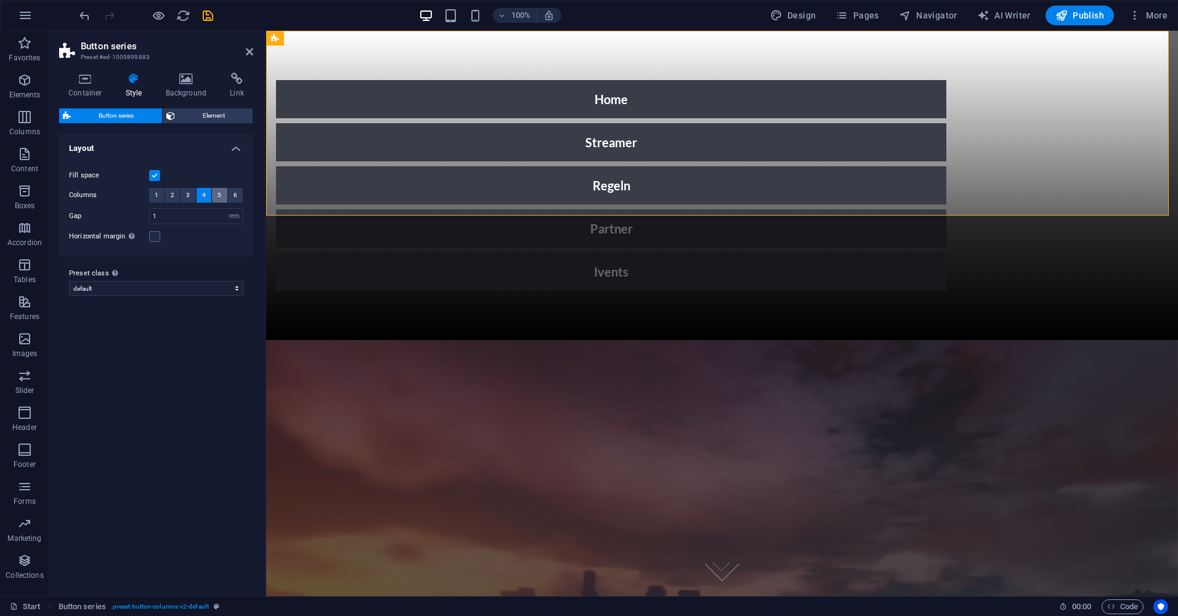
click at [223, 197] on button "5" at bounding box center [219, 195] width 15 height 15
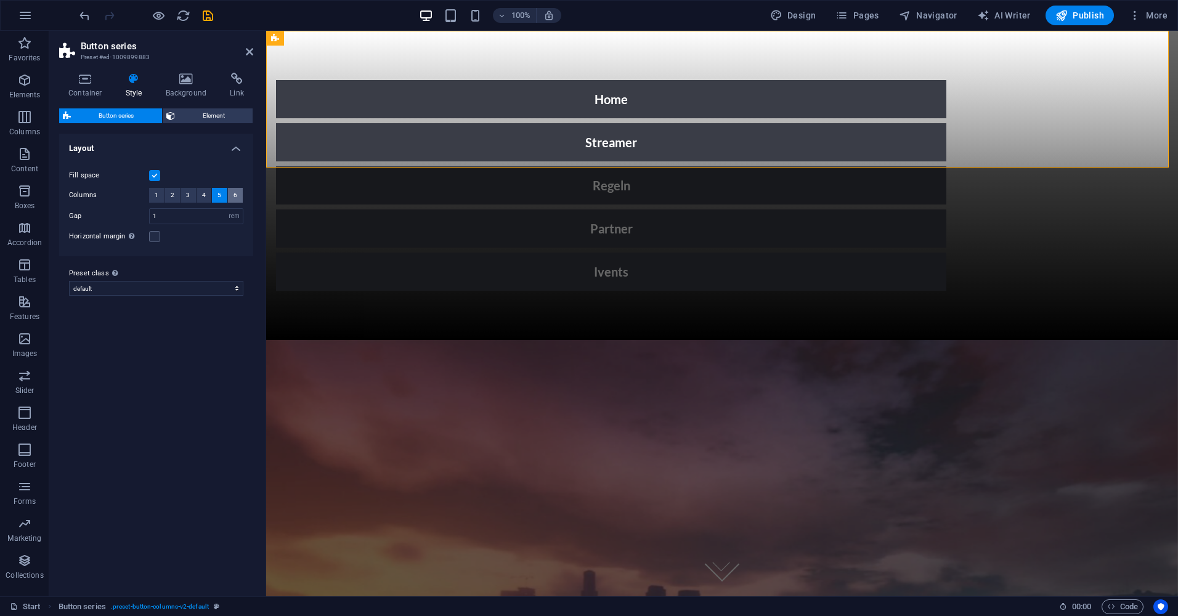
click at [237, 194] on button "6" at bounding box center [235, 195] width 15 height 15
click at [222, 193] on button "5" at bounding box center [219, 195] width 15 height 15
click at [158, 171] on label at bounding box center [154, 175] width 11 height 11
click at [0, 0] on input "Fill space" at bounding box center [0, 0] width 0 height 0
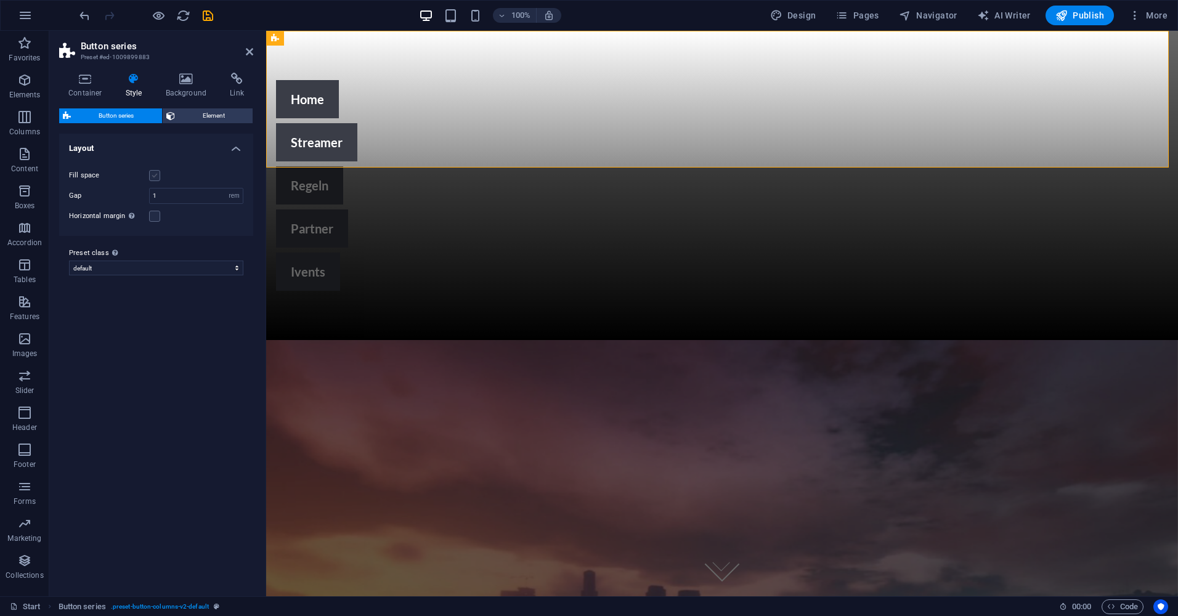
click at [157, 176] on label at bounding box center [154, 175] width 11 height 11
click at [0, 0] on input "Fill space" at bounding box center [0, 0] width 0 height 0
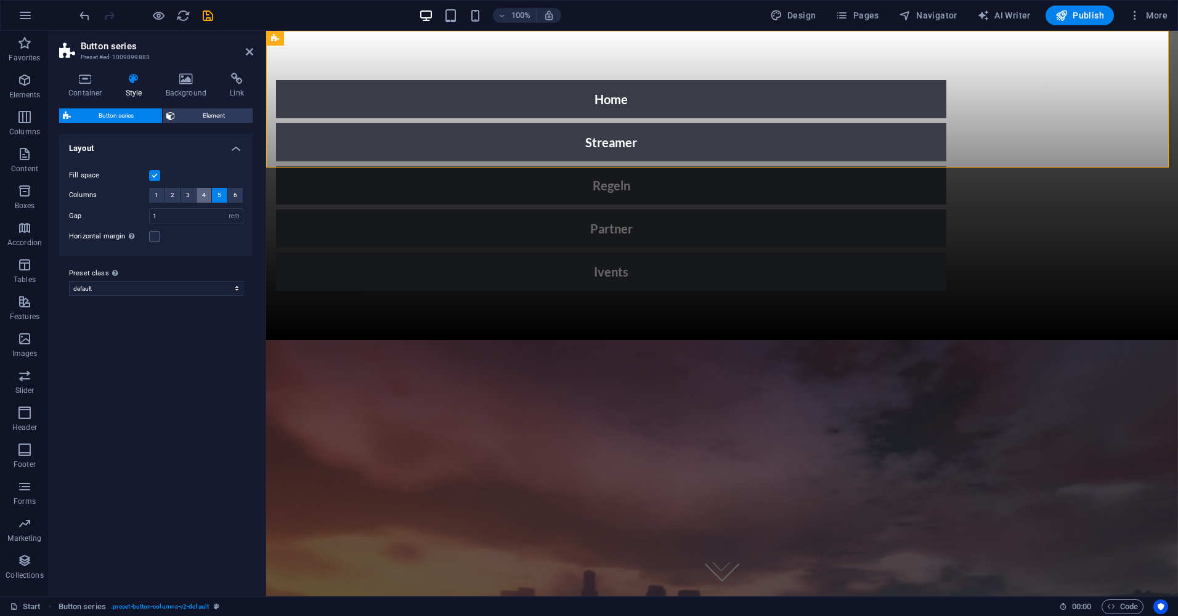
click at [202, 193] on span "4" at bounding box center [204, 195] width 4 height 15
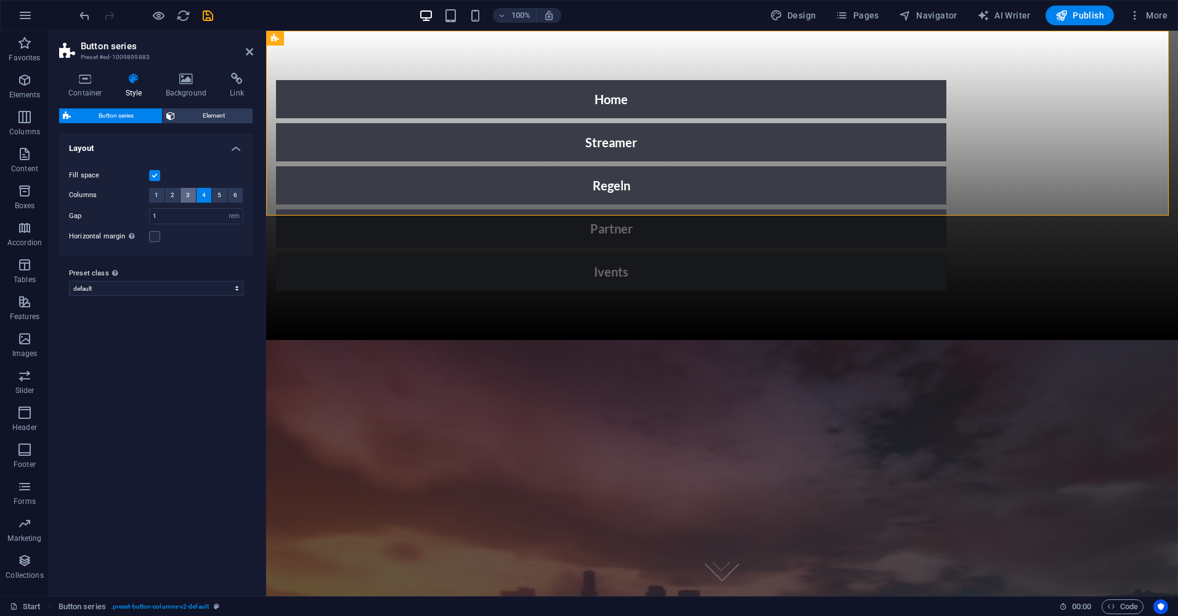
click at [192, 193] on button "3" at bounding box center [188, 195] width 15 height 15
click at [234, 195] on span "6" at bounding box center [236, 195] width 4 height 15
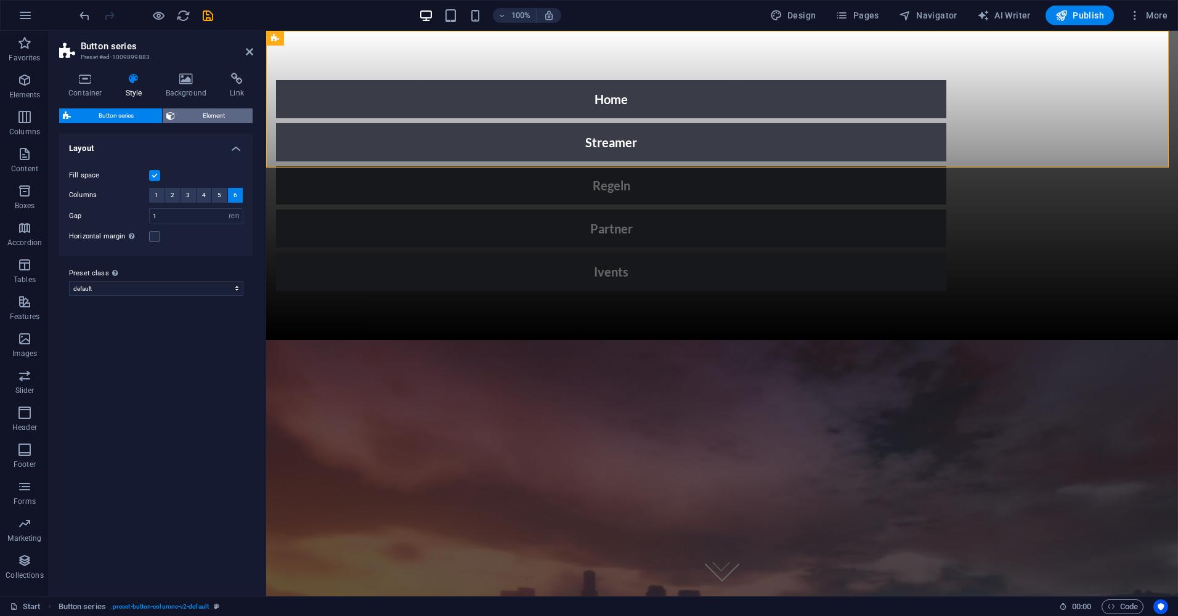
click at [192, 119] on span "Element" at bounding box center [214, 115] width 71 height 15
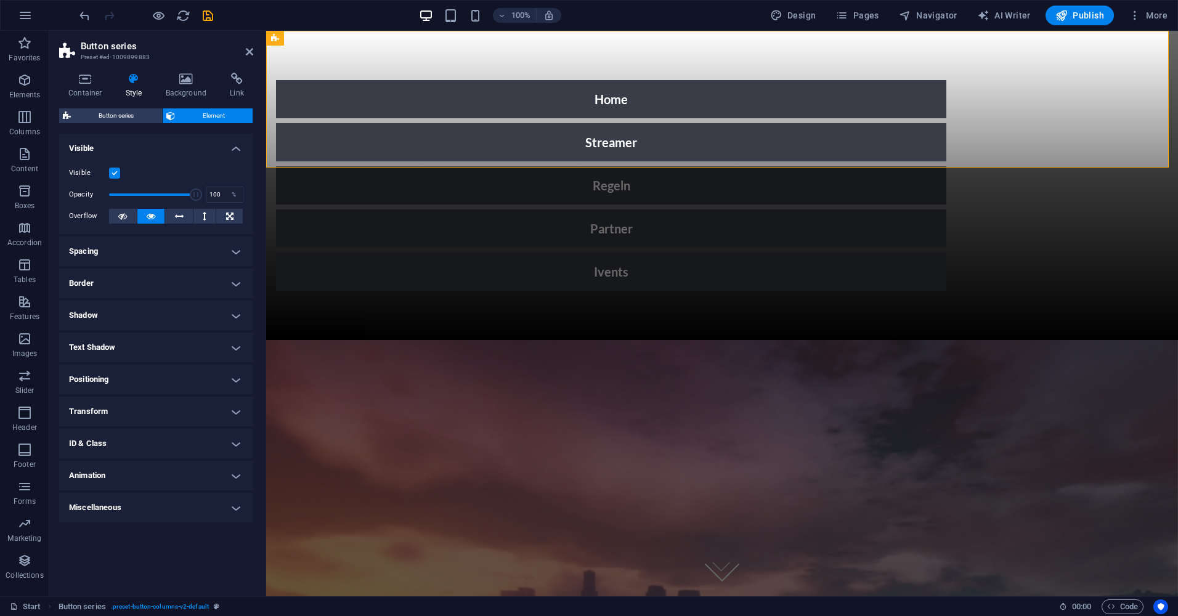
click at [155, 255] on h4 "Spacing" at bounding box center [156, 252] width 194 height 30
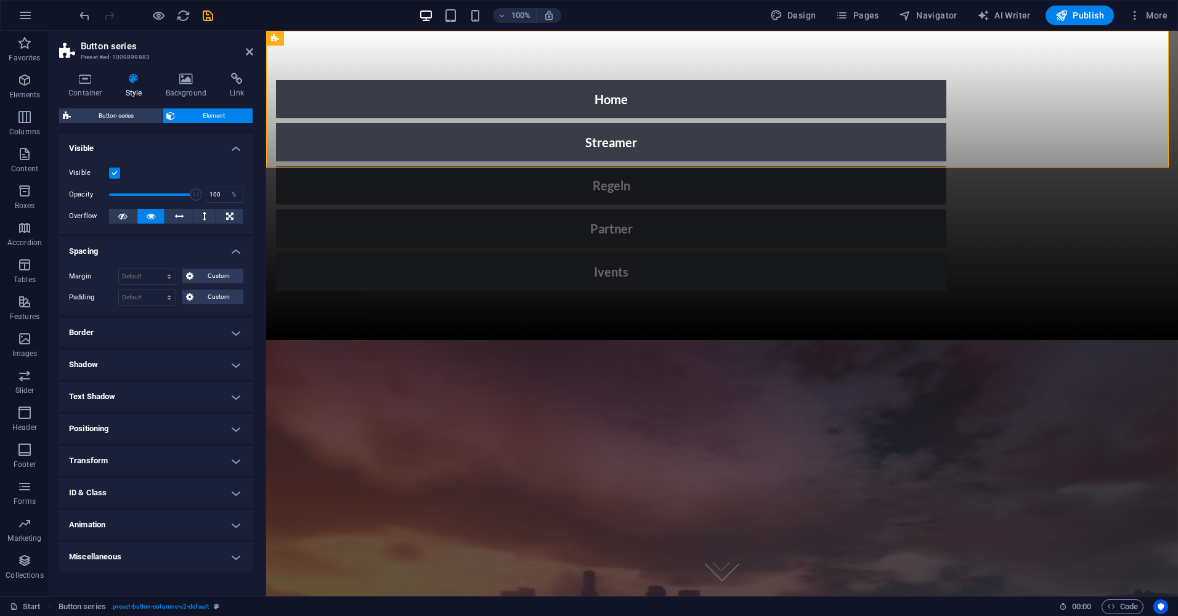
click at [132, 318] on h4 "Border" at bounding box center [156, 333] width 194 height 30
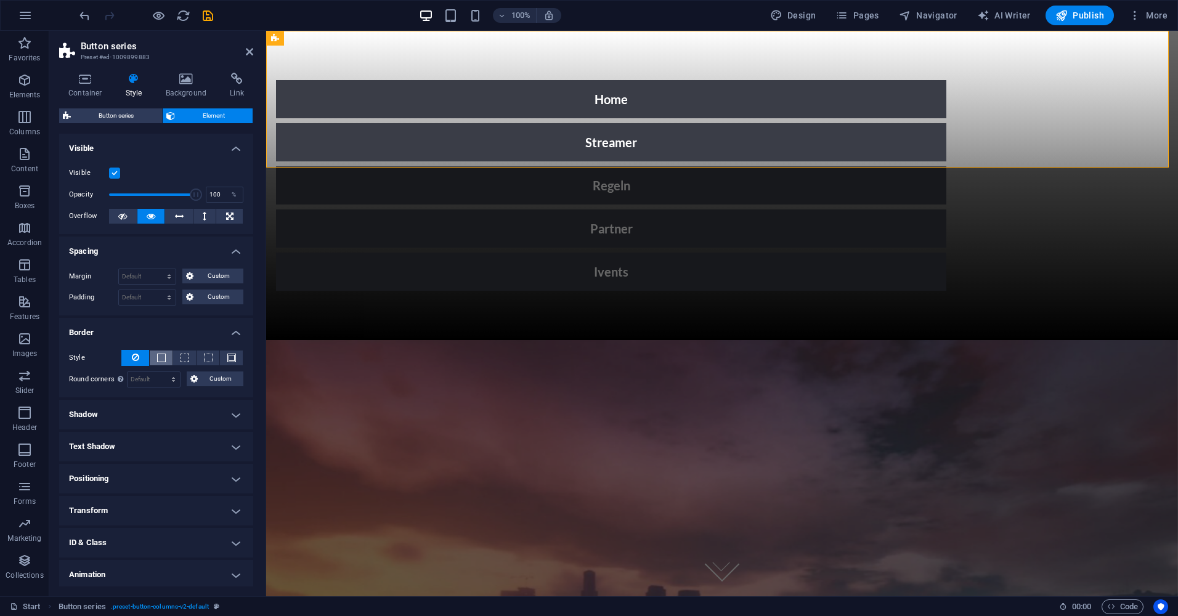
click at [165, 352] on button at bounding box center [161, 358] width 23 height 15
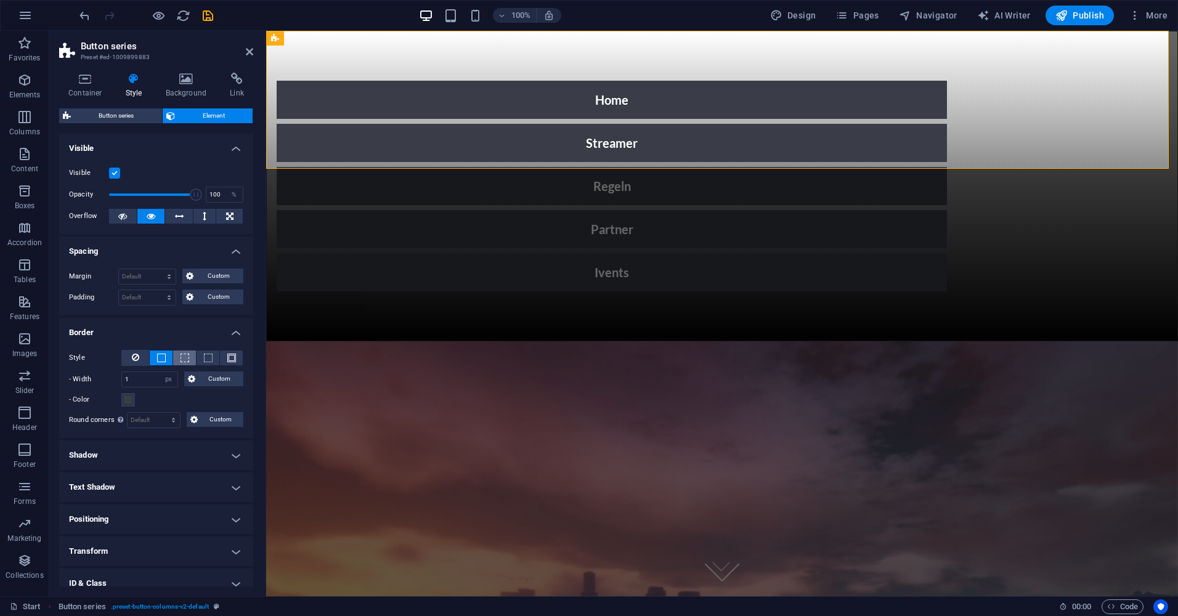
click at [176, 351] on button at bounding box center [184, 358] width 23 height 15
click at [204, 354] on span at bounding box center [208, 358] width 9 height 9
click at [226, 352] on button at bounding box center [231, 358] width 23 height 15
click at [134, 354] on icon at bounding box center [135, 357] width 7 height 15
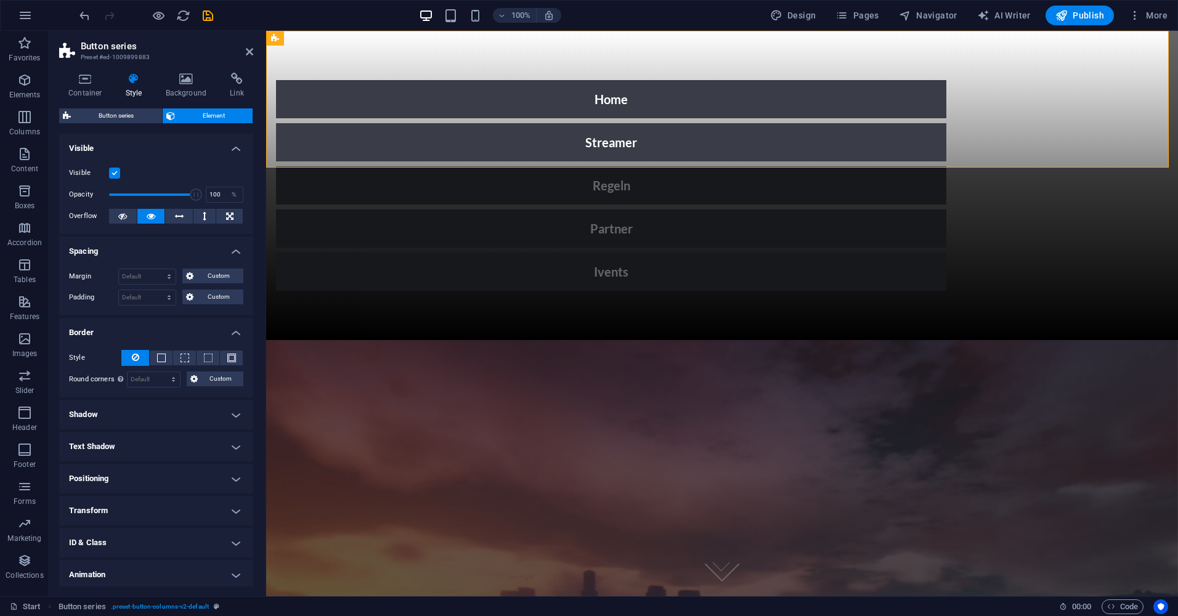
click at [102, 416] on h4 "Shadow" at bounding box center [156, 415] width 194 height 30
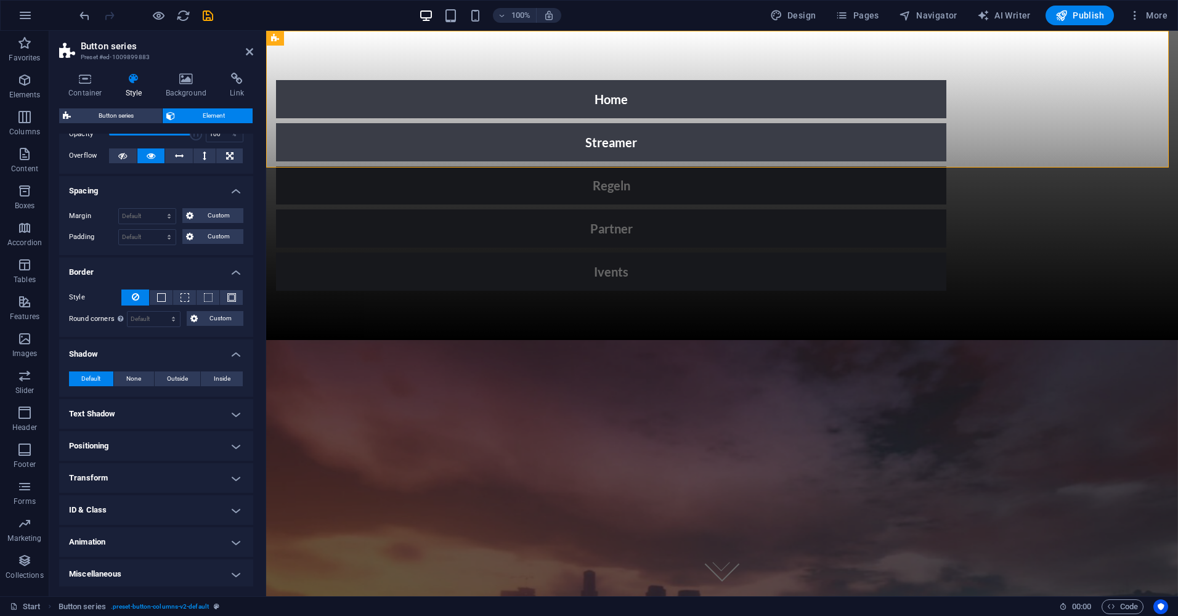
scroll to position [63, 0]
click at [137, 373] on span "None" at bounding box center [133, 376] width 15 height 15
click at [122, 407] on h4 "Text Shadow" at bounding box center [156, 412] width 194 height 30
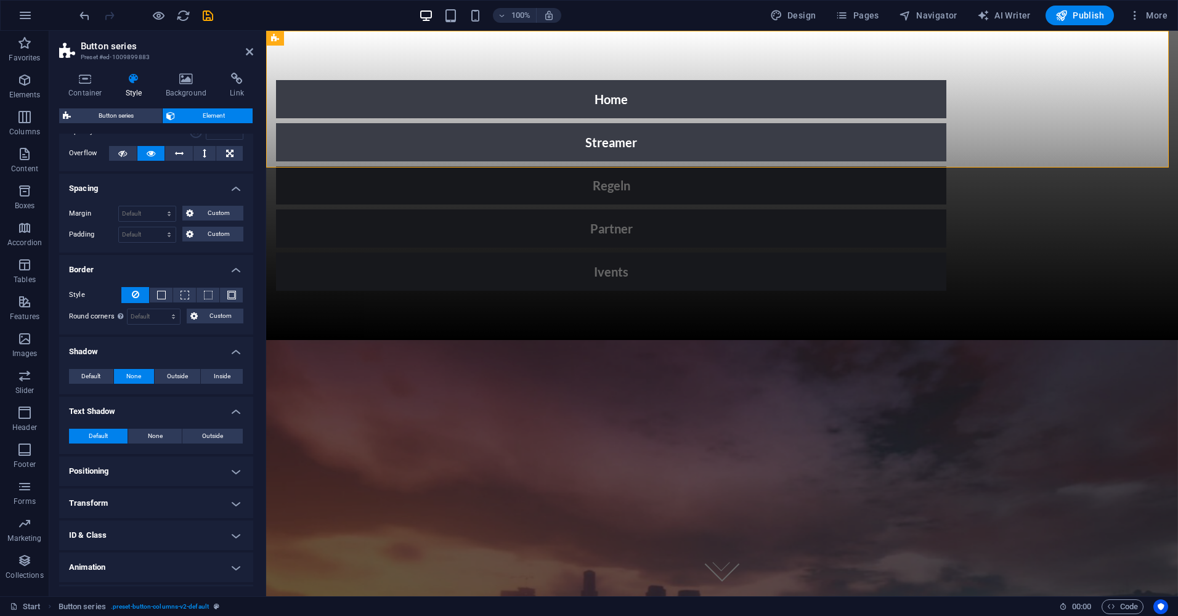
scroll to position [91, 0]
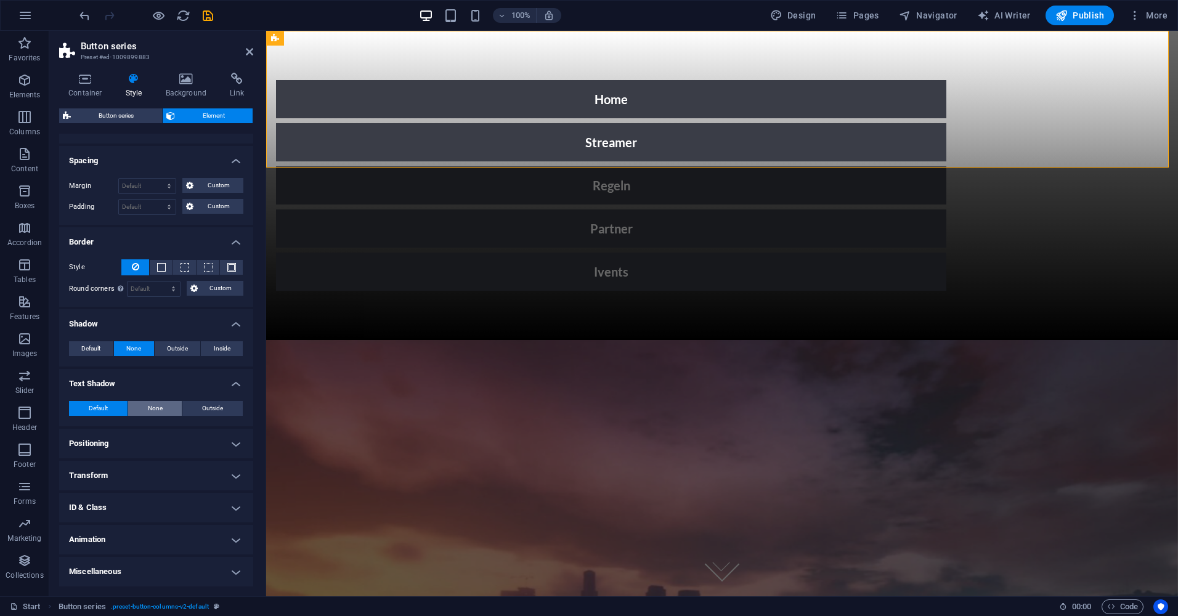
click at [144, 401] on button "None" at bounding box center [155, 408] width 54 height 15
click at [142, 440] on h4 "Positioning" at bounding box center [156, 444] width 194 height 30
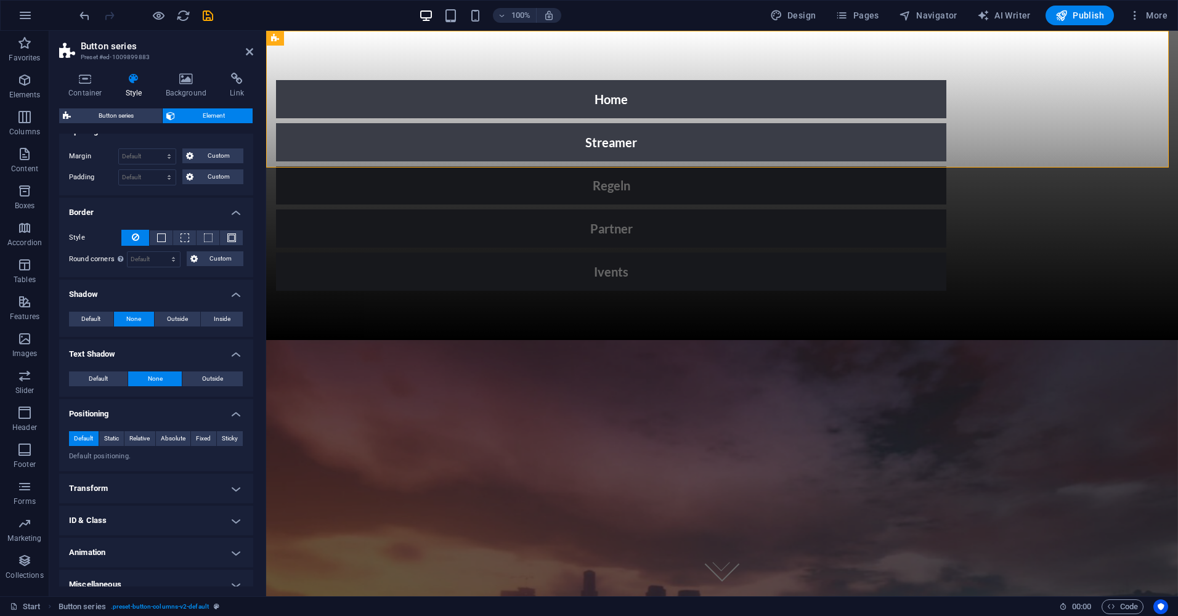
scroll to position [133, 0]
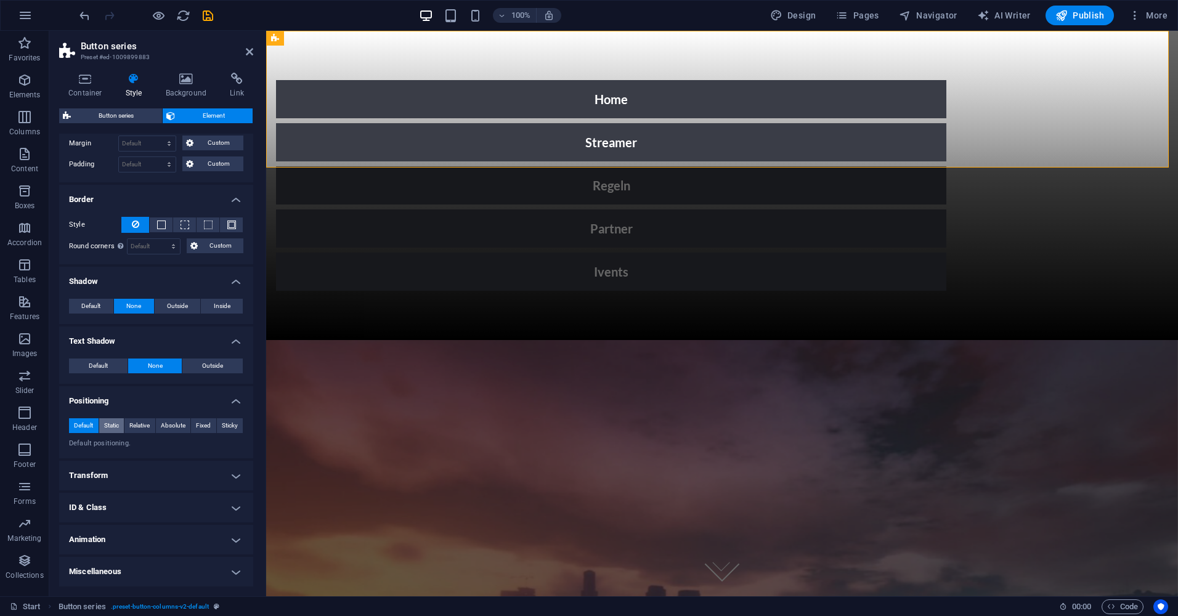
click at [113, 425] on span "Static" at bounding box center [111, 425] width 15 height 15
click at [148, 423] on span "Relative" at bounding box center [139, 425] width 20 height 15
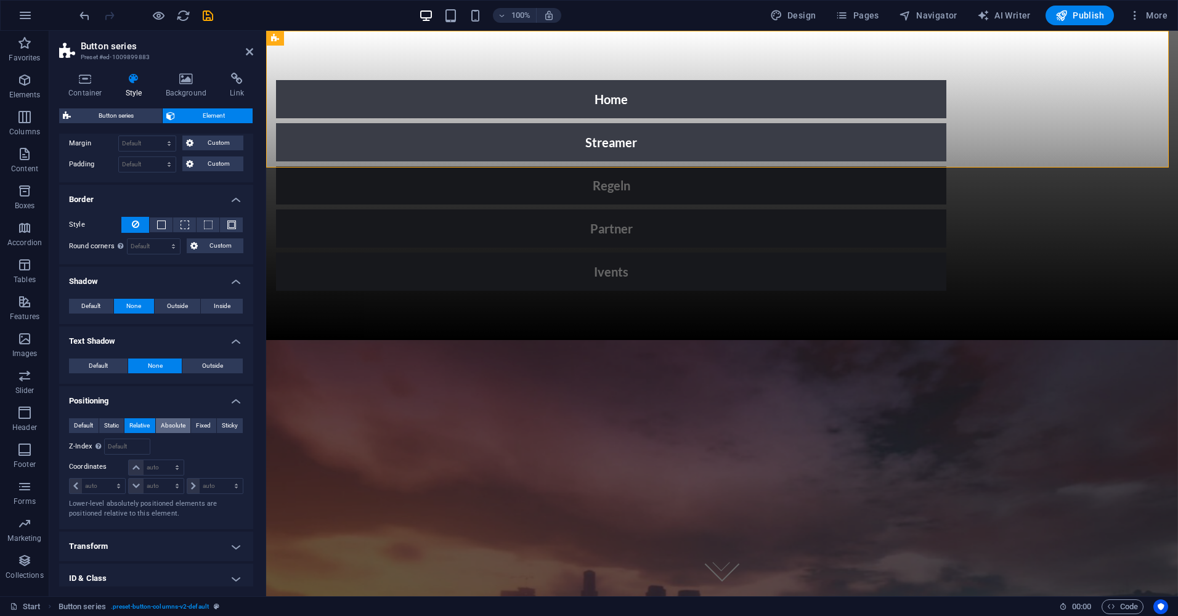
click at [169, 420] on span "Absolute" at bounding box center [173, 425] width 25 height 15
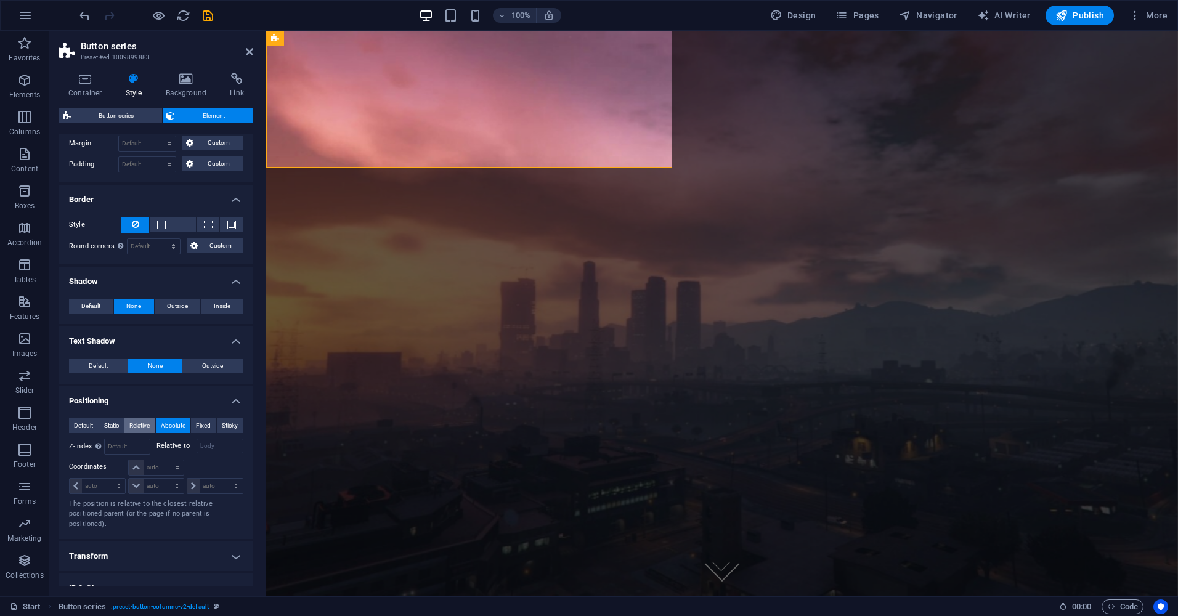
click at [148, 423] on span "Relative" at bounding box center [139, 425] width 20 height 15
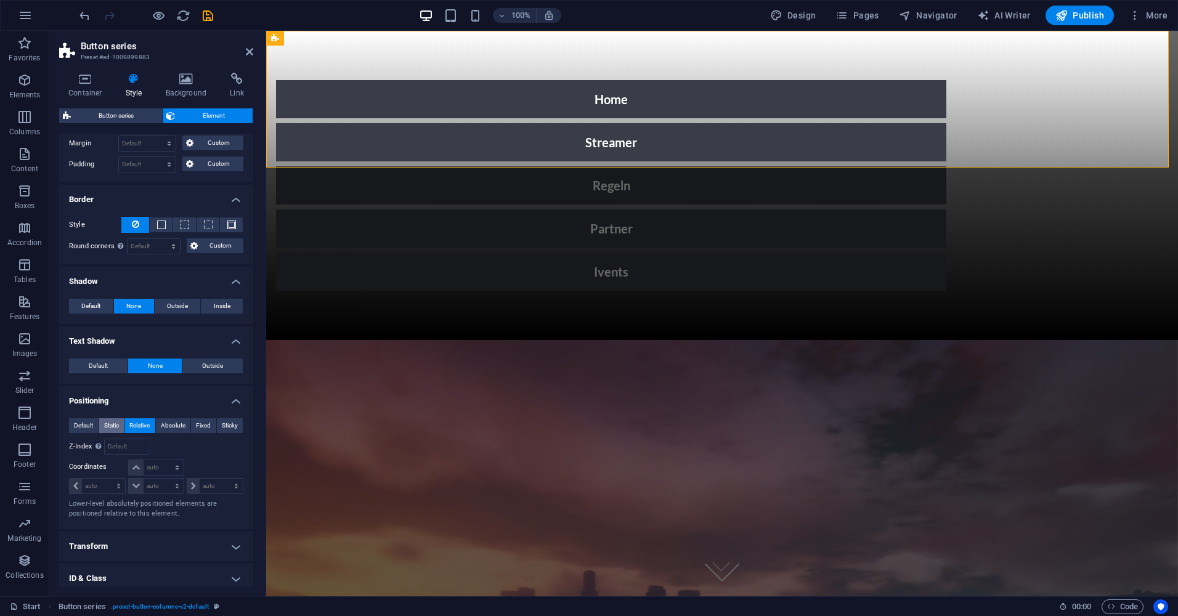
click at [111, 421] on span "Static" at bounding box center [111, 425] width 15 height 15
click at [223, 428] on span "Sticky" at bounding box center [230, 425] width 16 height 15
click at [197, 423] on span "Fixed" at bounding box center [203, 425] width 15 height 15
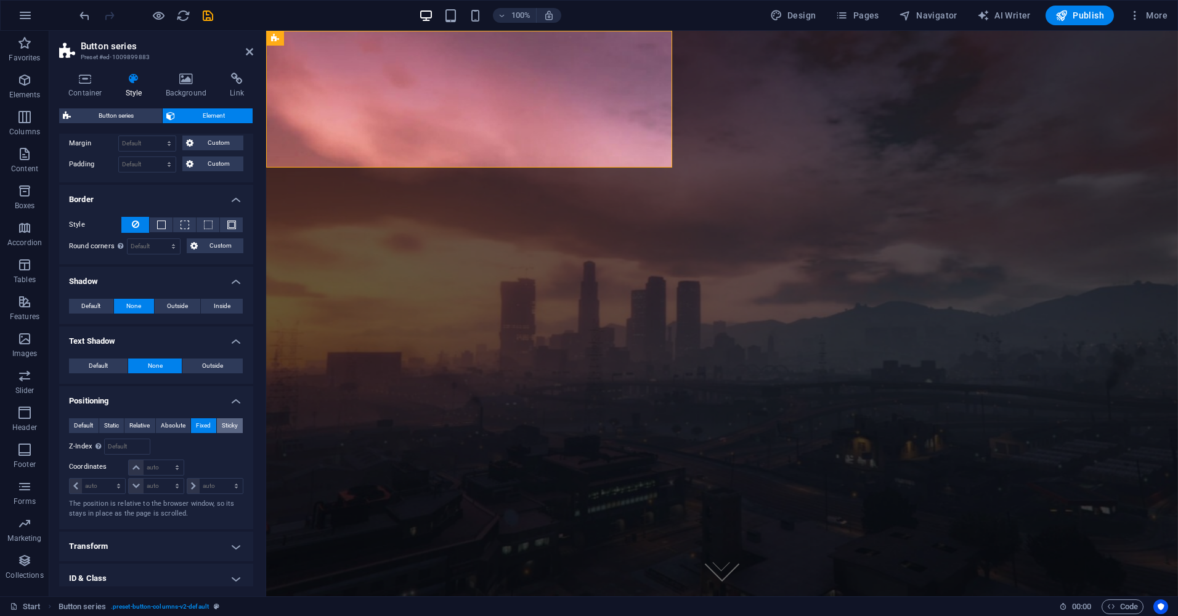
click at [227, 425] on span "Sticky" at bounding box center [230, 425] width 16 height 15
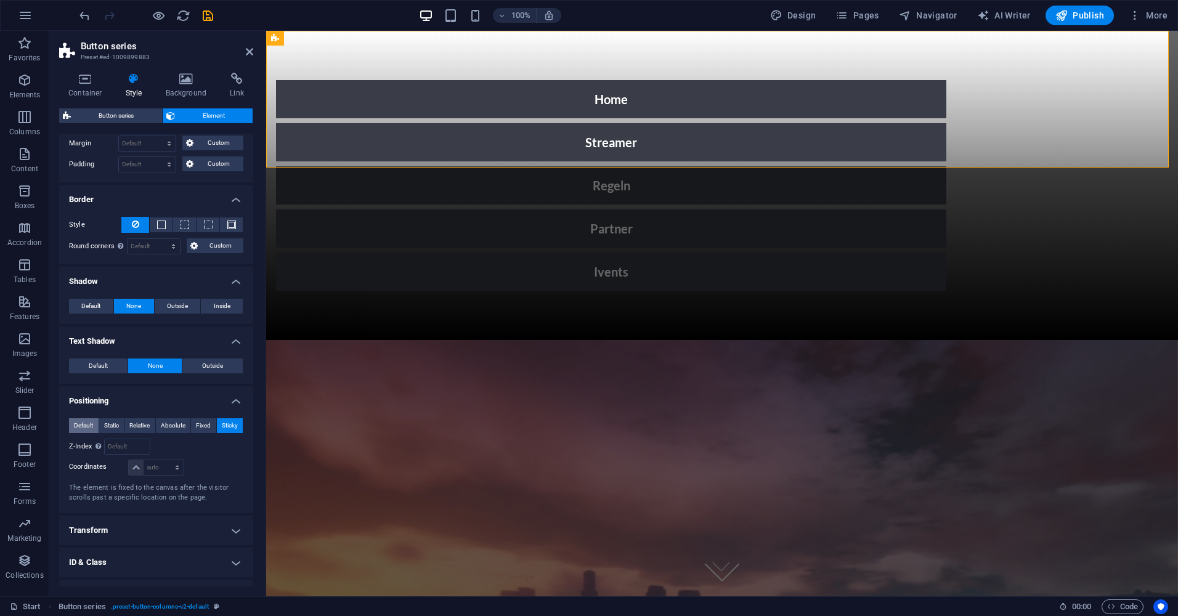
click at [83, 427] on span "Default" at bounding box center [83, 425] width 19 height 15
click at [117, 466] on h4 "Transform" at bounding box center [156, 476] width 194 height 30
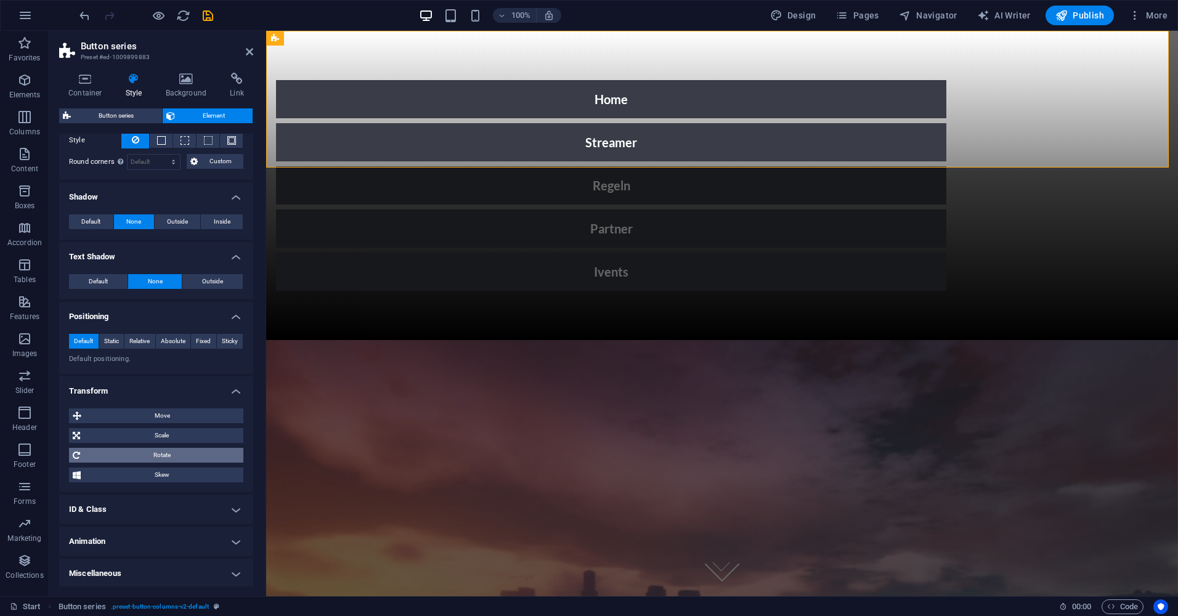
scroll to position [219, 0]
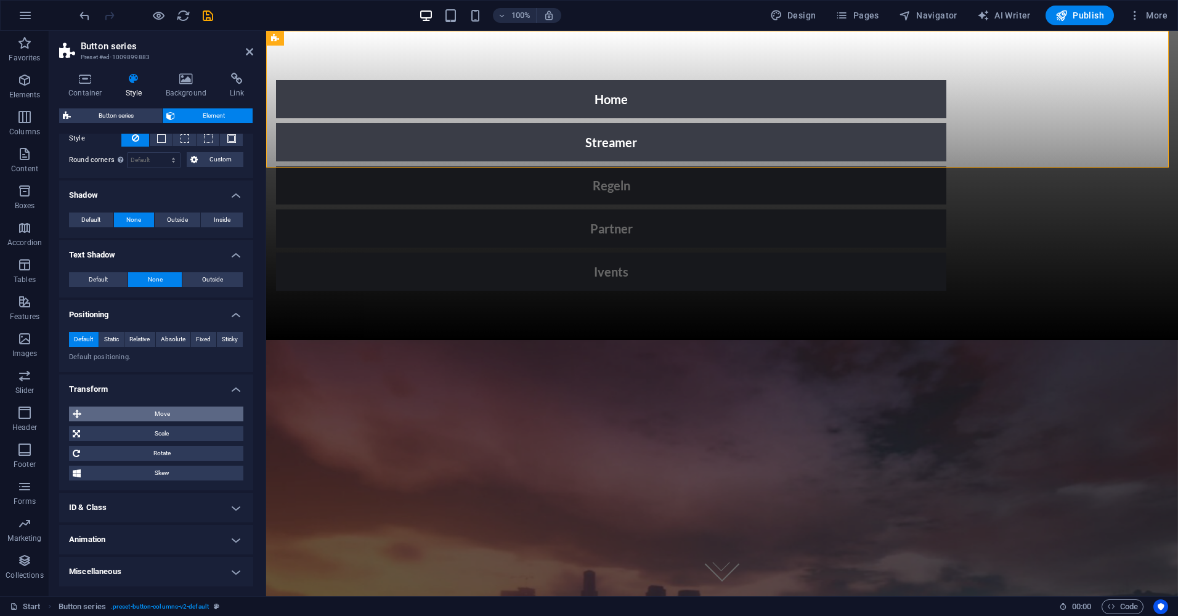
click at [147, 417] on span "Move" at bounding box center [162, 414] width 155 height 15
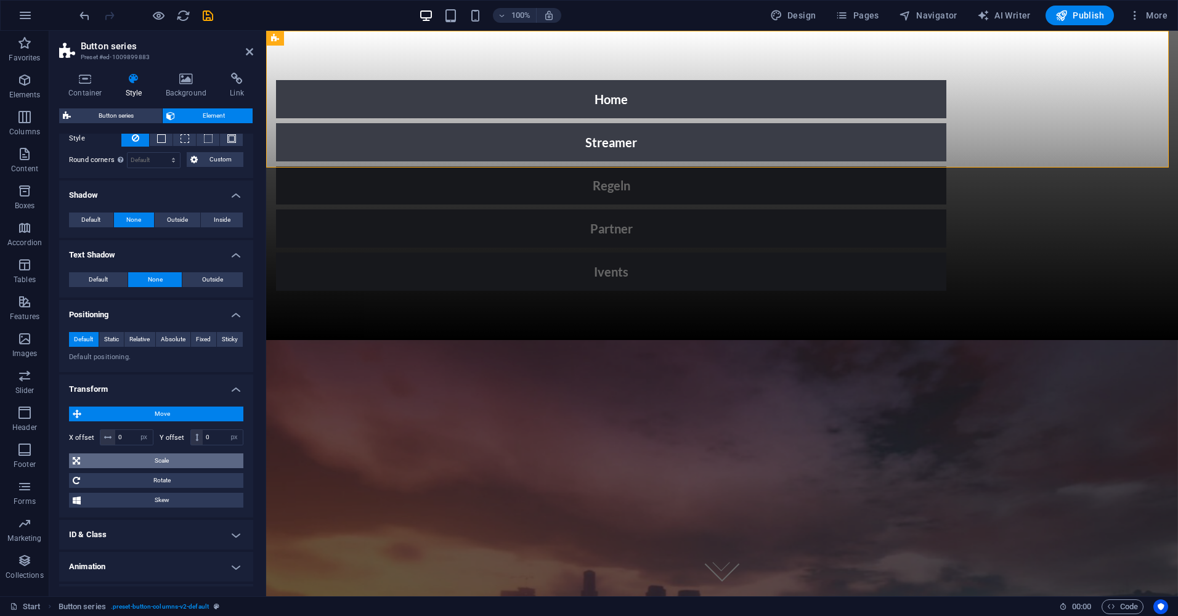
click at [146, 467] on span "Scale" at bounding box center [162, 461] width 156 height 15
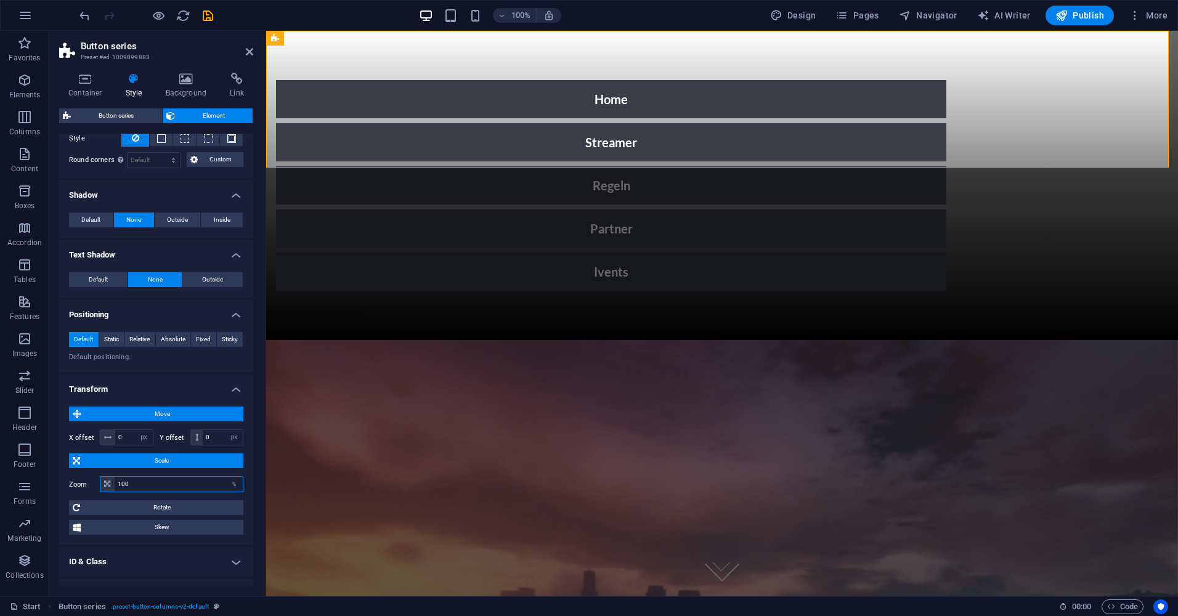
drag, startPoint x: 123, startPoint y: 482, endPoint x: 112, endPoint y: 487, distance: 12.7
click at [112, 487] on div "100 %" at bounding box center [172, 484] width 144 height 16
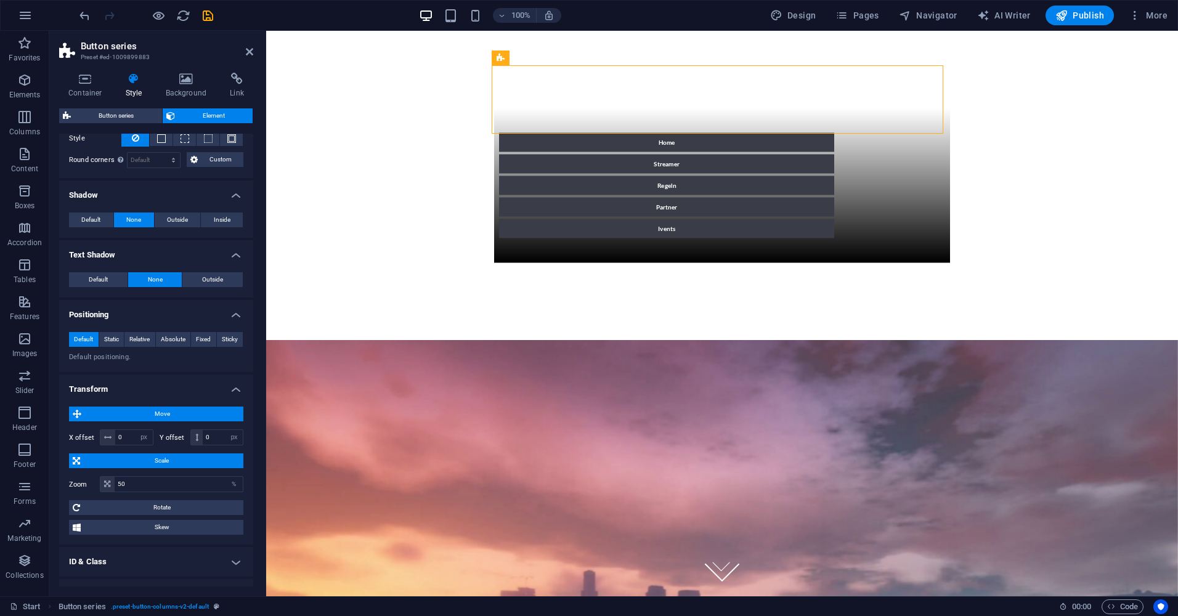
drag, startPoint x: 805, startPoint y: 88, endPoint x: 506, endPoint y: 129, distance: 301.7
click at [132, 480] on input "50" at bounding box center [179, 484] width 128 height 15
type input "100"
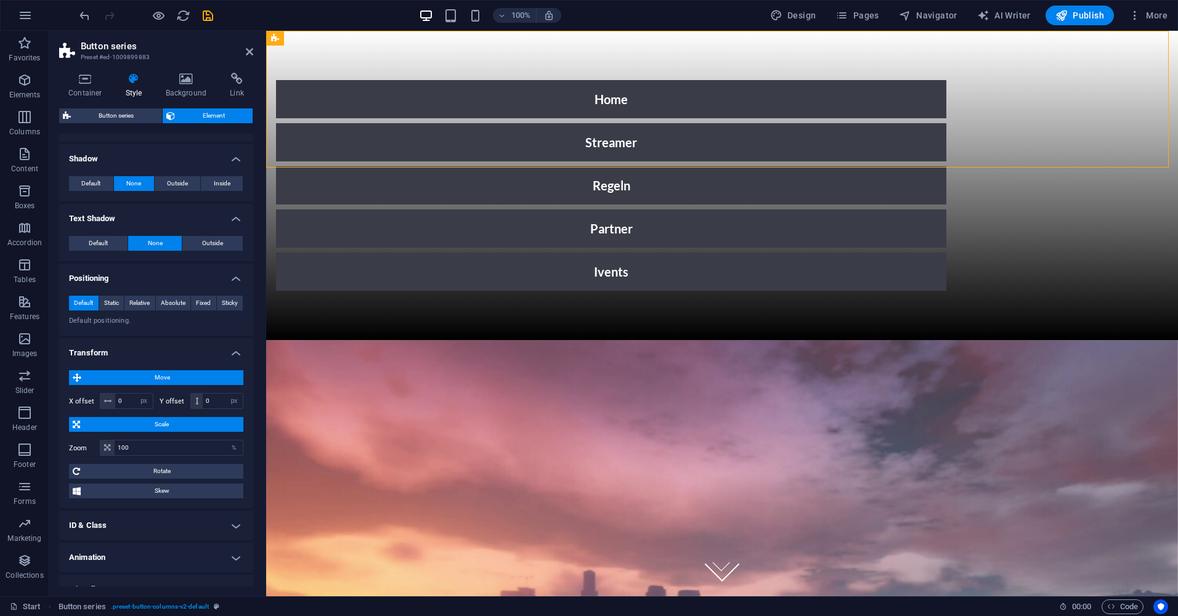
scroll to position [274, 0]
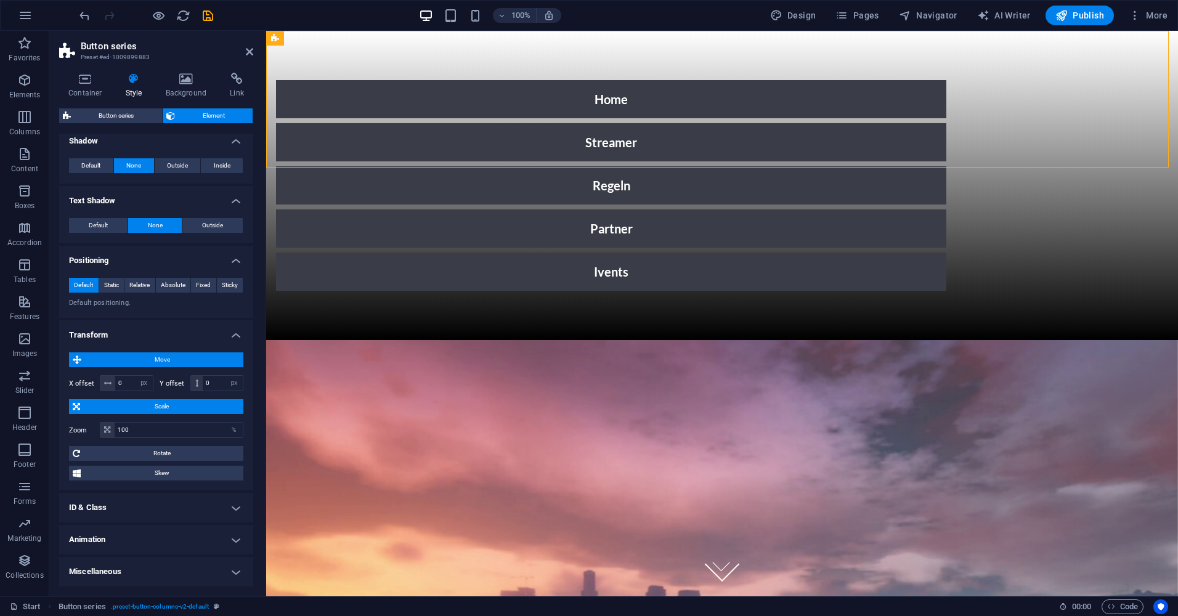
click at [137, 513] on h4 "ID & Class" at bounding box center [156, 508] width 194 height 30
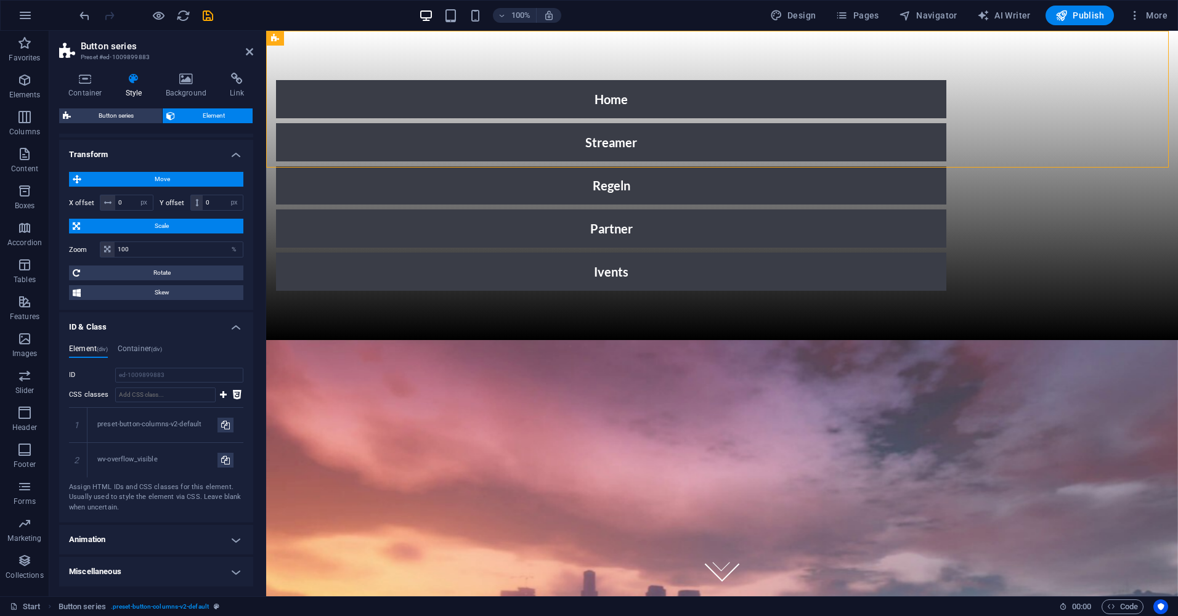
click at [126, 545] on h4 "Animation" at bounding box center [156, 540] width 194 height 30
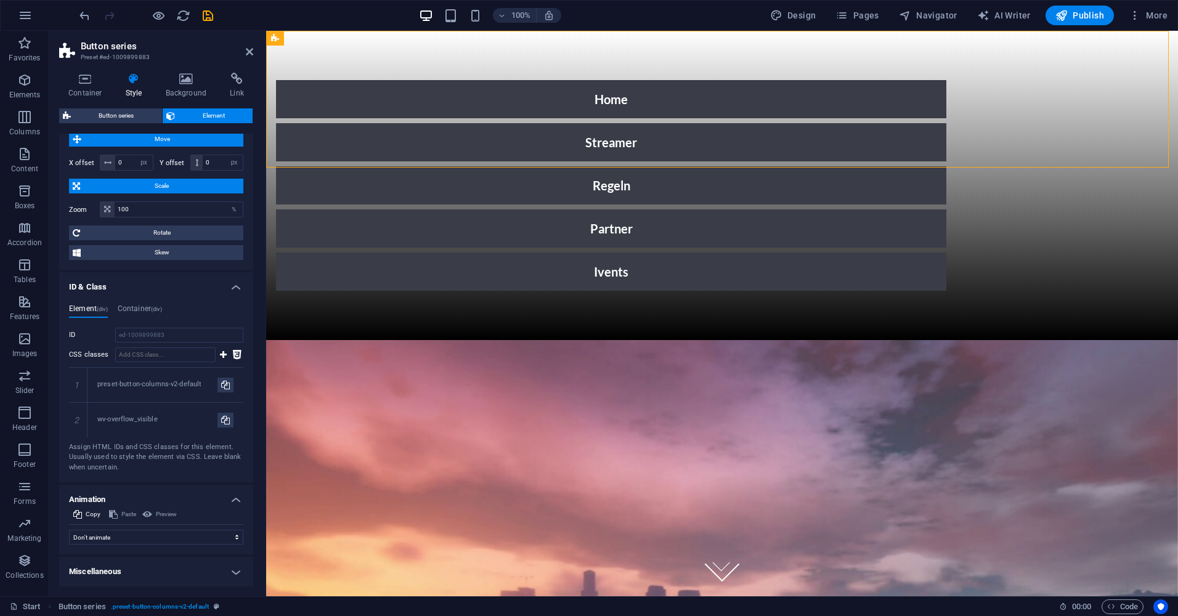
click at [112, 569] on h4 "Miscellaneous" at bounding box center [156, 572] width 194 height 30
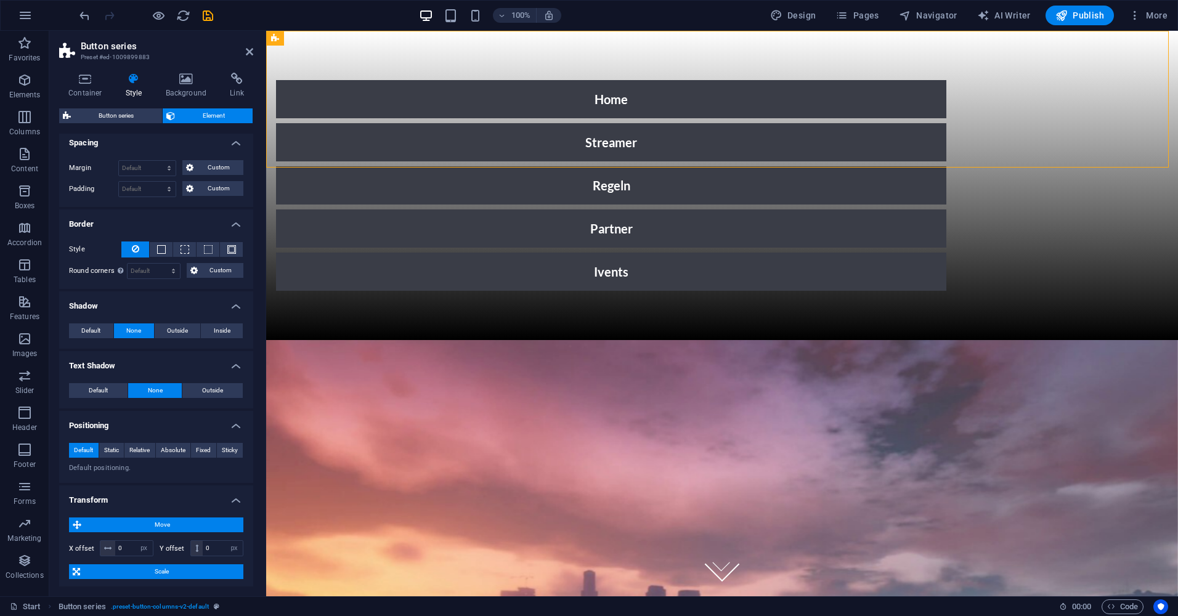
scroll to position [0, 0]
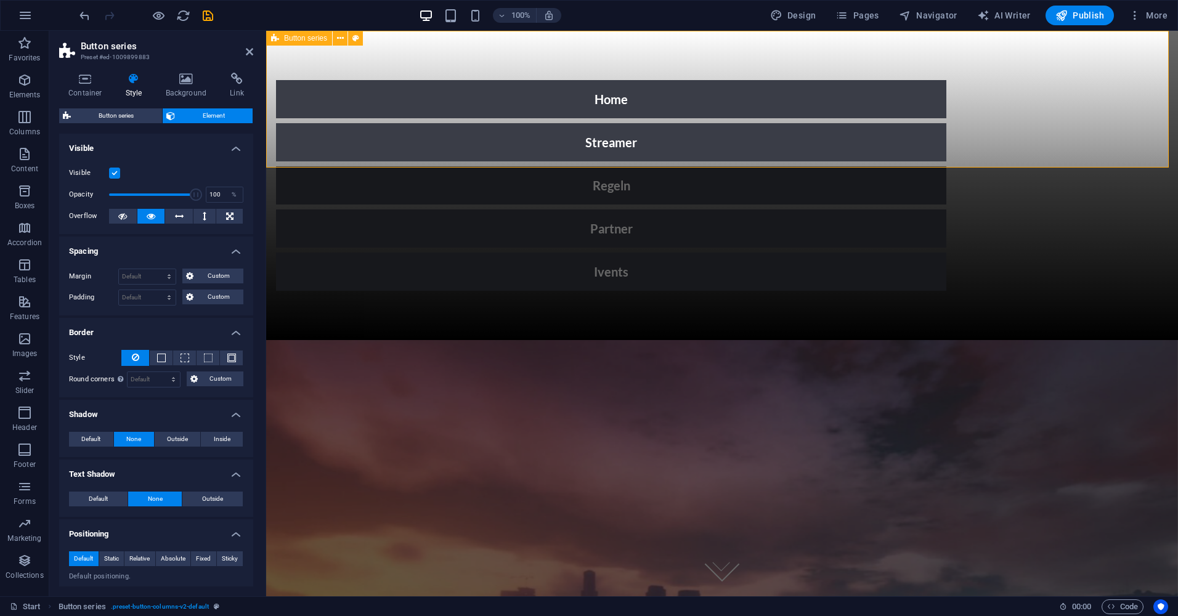
click at [482, 137] on div "Home Streamer Regeln Partner Ivents" at bounding box center [722, 185] width 912 height 309
click at [351, 37] on button at bounding box center [355, 38] width 15 height 15
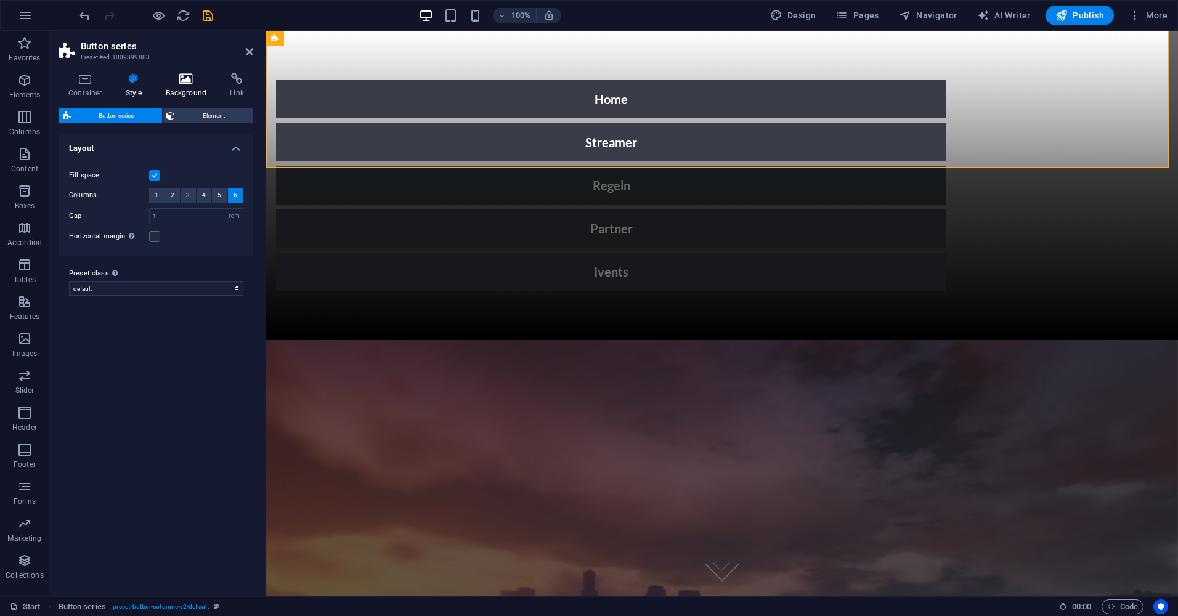
click at [177, 81] on icon at bounding box center [187, 79] width 60 height 12
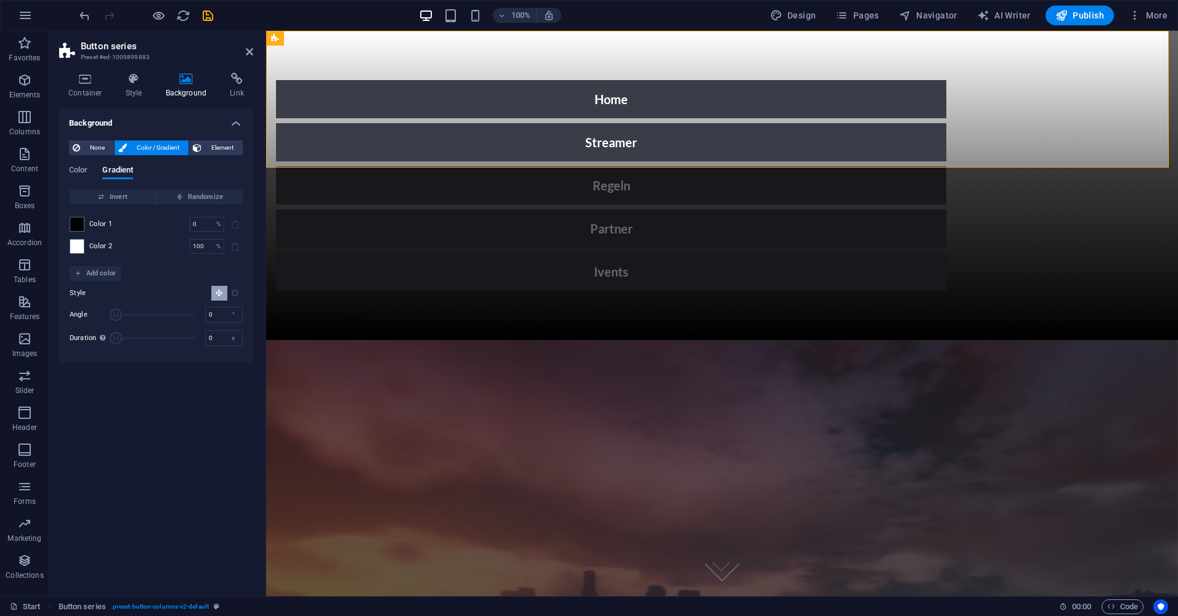
click at [237, 287] on button "Radial gradient" at bounding box center [235, 293] width 16 height 15
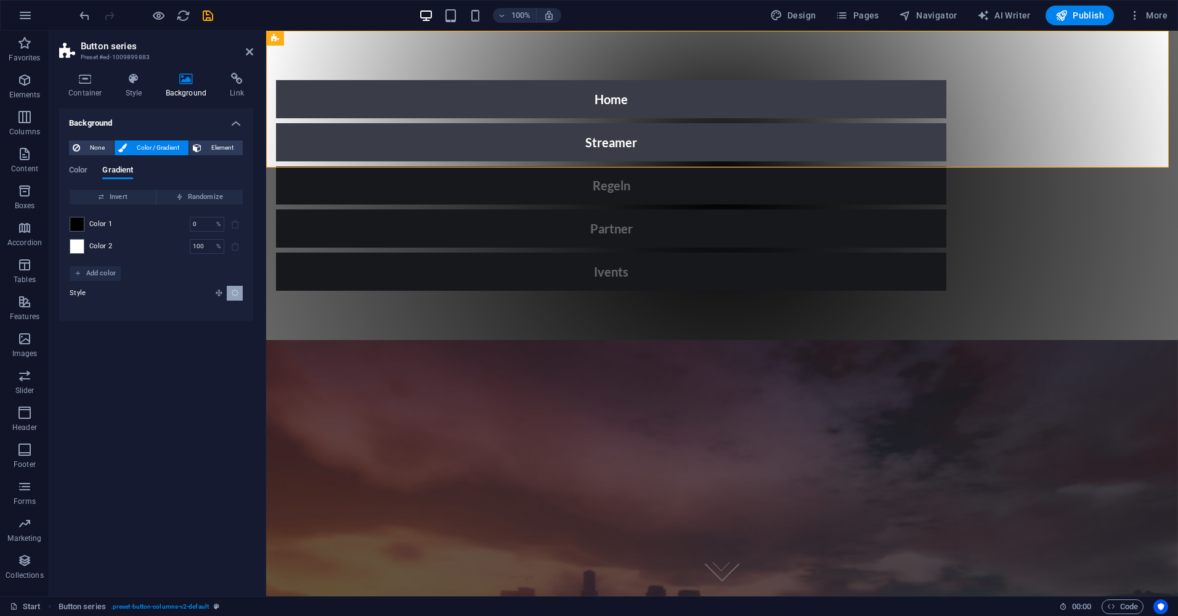
click at [218, 291] on icon "Linear gradient" at bounding box center [219, 293] width 8 height 8
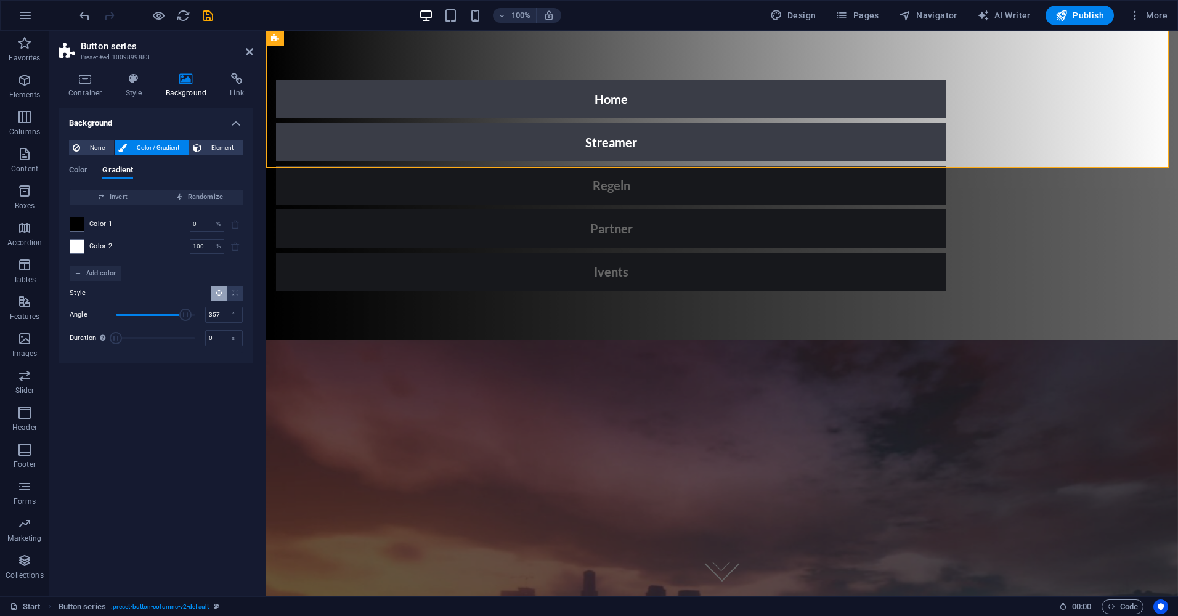
type input "360"
drag, startPoint x: 163, startPoint y: 317, endPoint x: 195, endPoint y: 321, distance: 32.3
click at [192, 321] on span "Angle" at bounding box center [185, 315] width 12 height 12
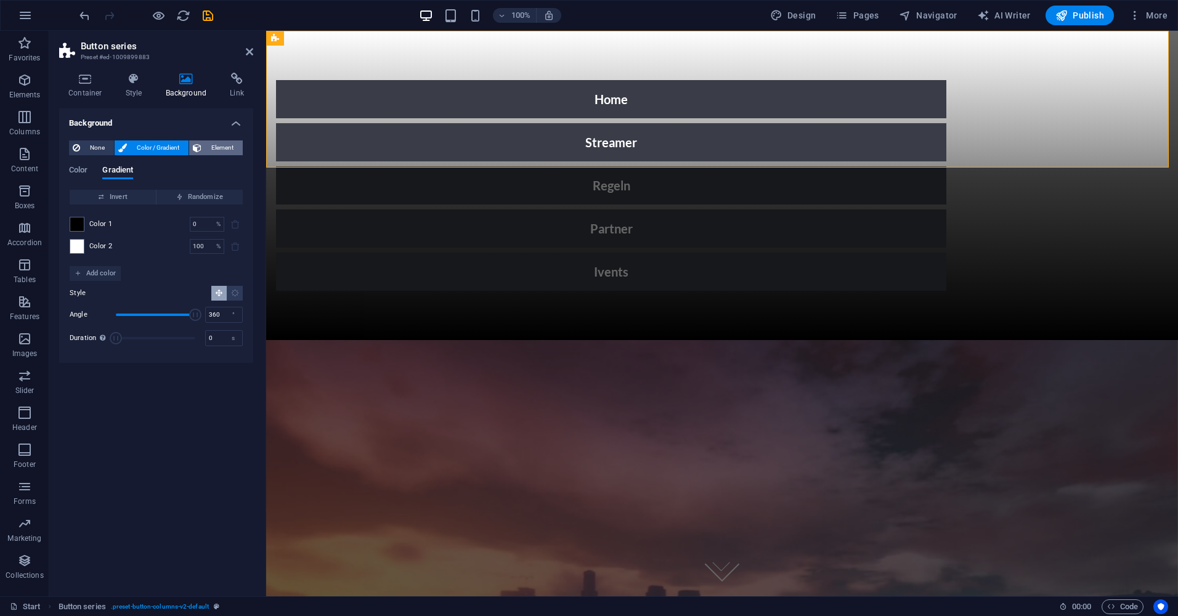
click at [205, 153] on span "Element" at bounding box center [222, 147] width 34 height 15
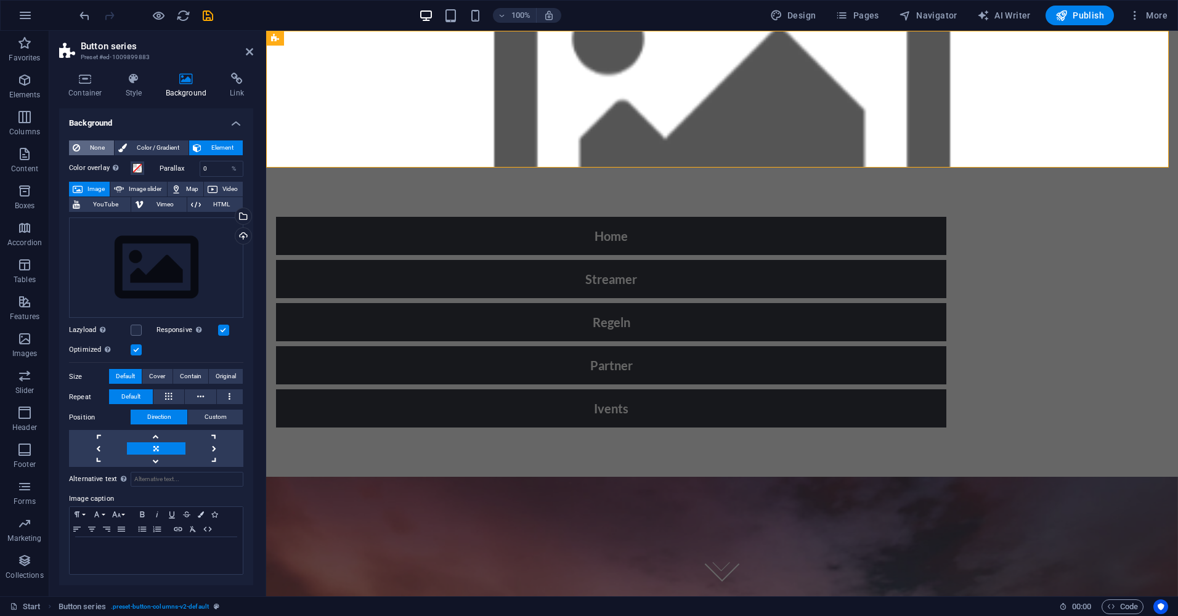
click at [95, 142] on span "None" at bounding box center [97, 147] width 26 height 15
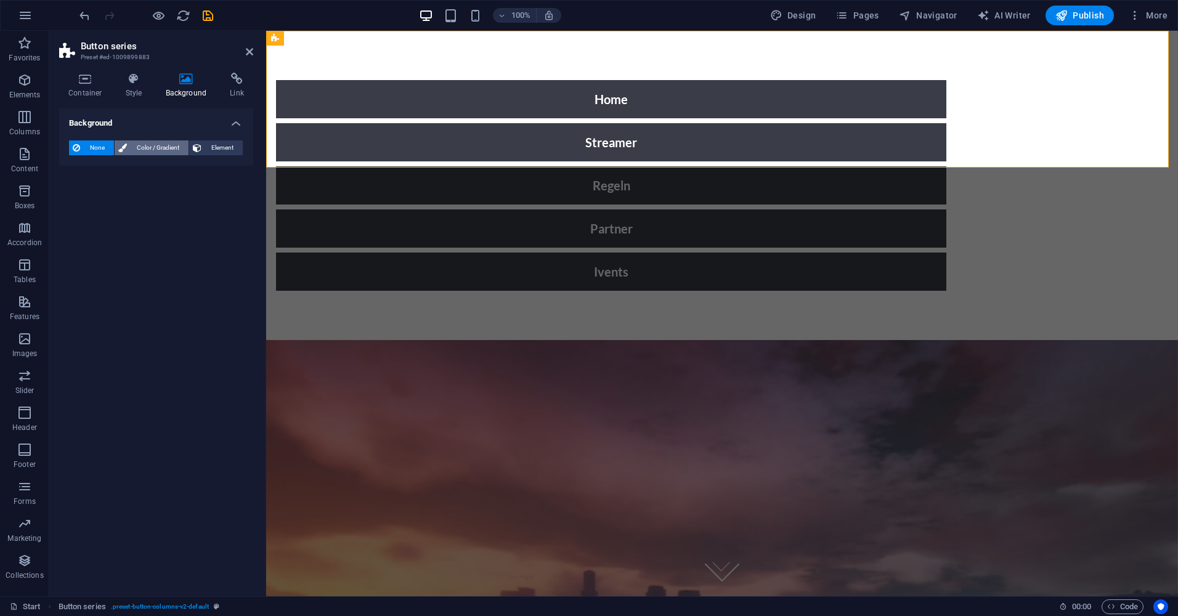
click at [126, 149] on icon at bounding box center [122, 147] width 9 height 15
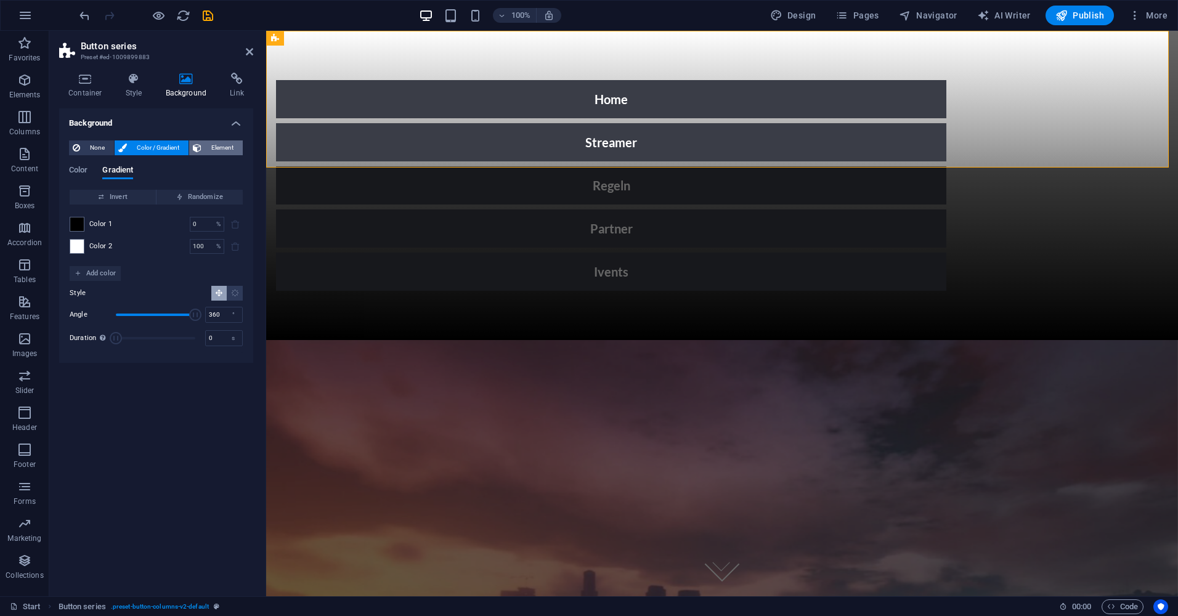
click at [203, 150] on button "Element" at bounding box center [216, 147] width 54 height 15
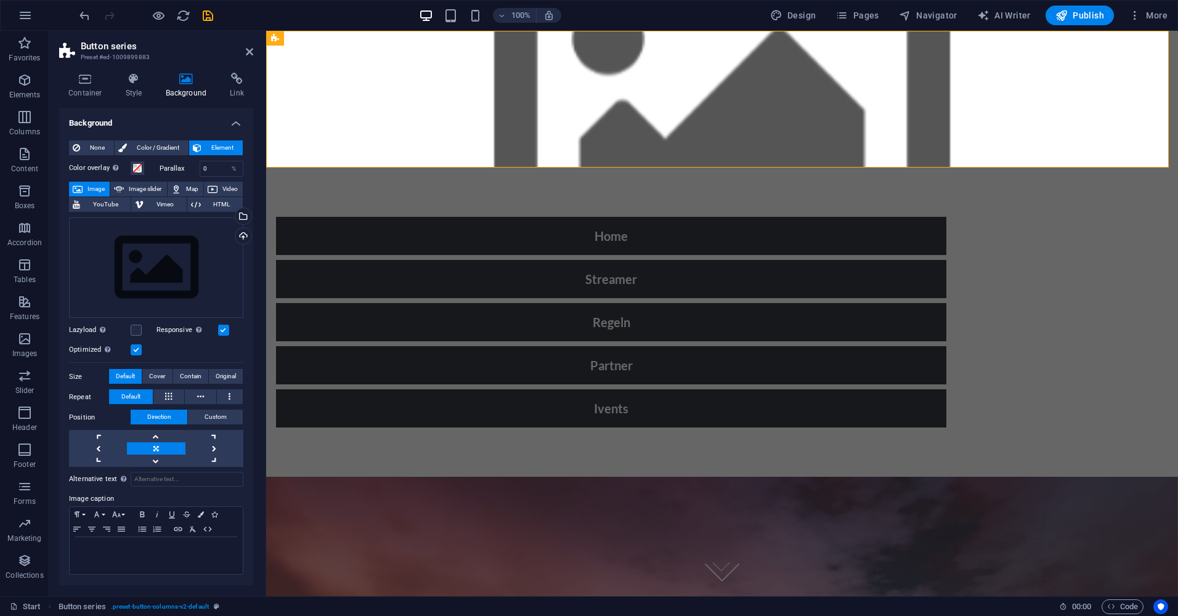
click at [137, 350] on label at bounding box center [136, 349] width 11 height 11
click at [0, 0] on input "Optimized Images are compressed to improve page speed." at bounding box center [0, 0] width 0 height 0
click at [131, 351] on label at bounding box center [136, 349] width 11 height 11
click at [0, 0] on input "Optimized Images are compressed to improve page speed." at bounding box center [0, 0] width 0 height 0
click at [220, 331] on label at bounding box center [223, 330] width 11 height 11
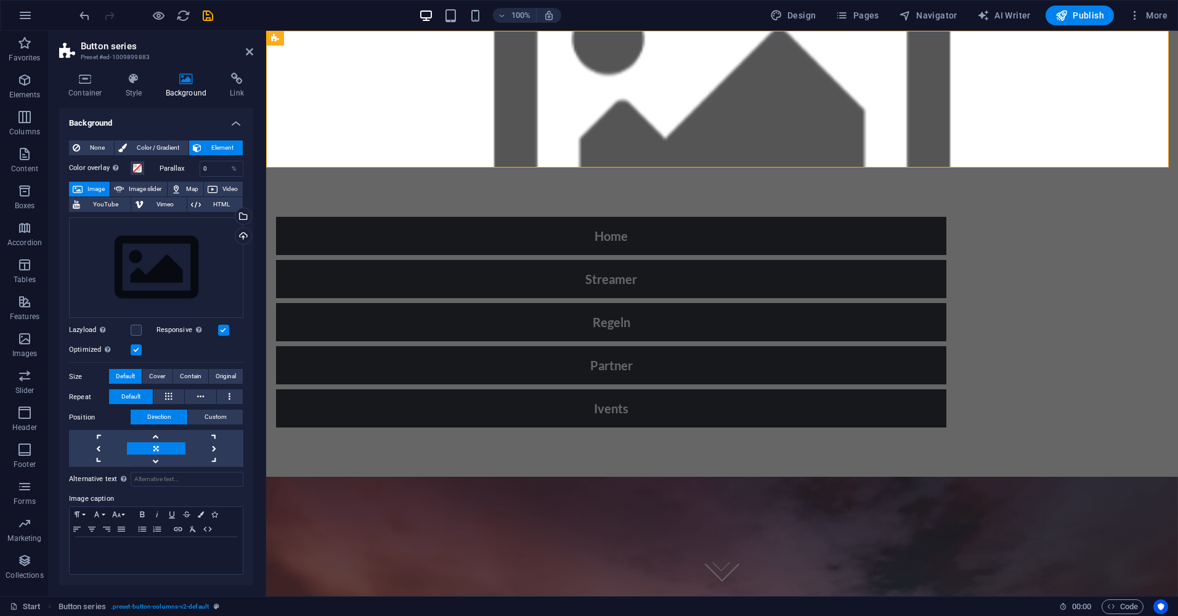
click at [0, 0] on input "Responsive Automatically load retina image and smartphone optimized sizes." at bounding box center [0, 0] width 0 height 0
click at [221, 330] on label at bounding box center [223, 330] width 11 height 11
click at [0, 0] on input "Responsive Automatically load retina image and smartphone optimized sizes." at bounding box center [0, 0] width 0 height 0
click at [164, 394] on button at bounding box center [168, 396] width 31 height 15
click at [135, 398] on span "Default" at bounding box center [130, 396] width 19 height 15
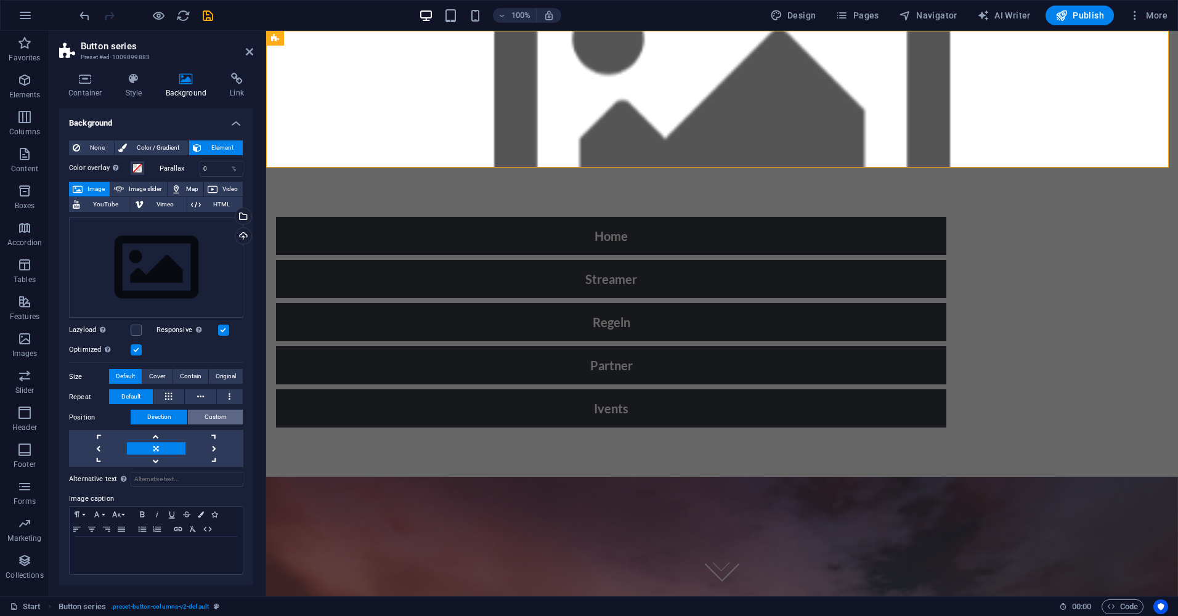
click at [206, 413] on span "Custom" at bounding box center [216, 417] width 22 height 15
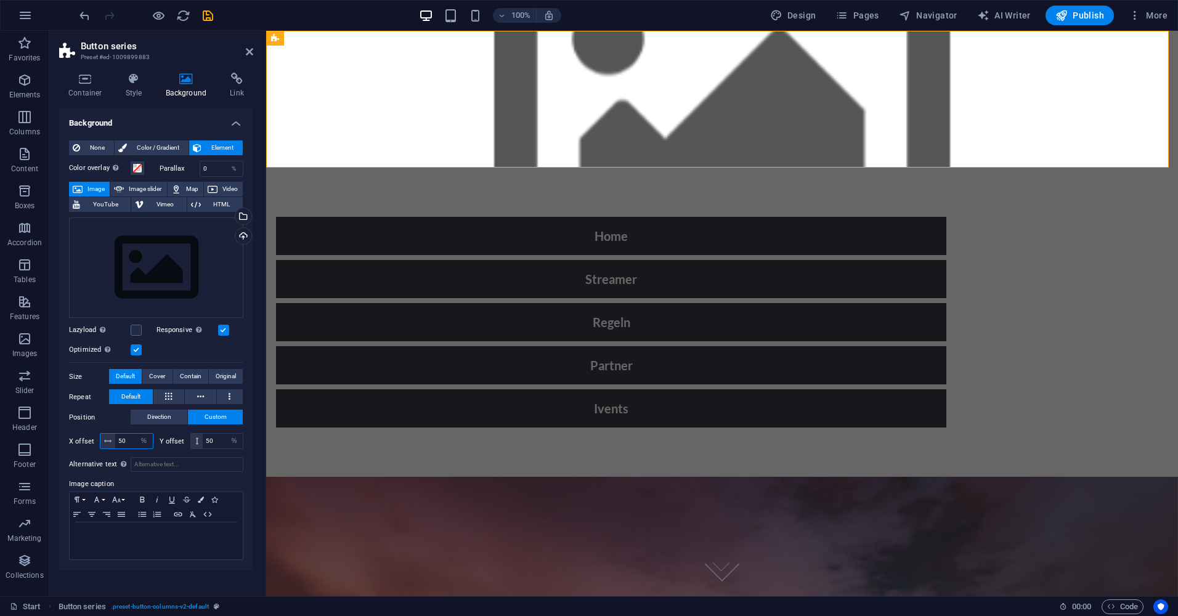
drag, startPoint x: 119, startPoint y: 442, endPoint x: 139, endPoint y: 450, distance: 21.5
click at [139, 450] on div "X offset 50 px rem % vh vw Y offset 50 px rem % vh vw" at bounding box center [156, 441] width 174 height 22
type input "0"
click at [177, 473] on div "Alternative text The alternative text is used by devices that cannot display im…" at bounding box center [156, 506] width 174 height 108
click at [213, 443] on input "50" at bounding box center [223, 441] width 40 height 15
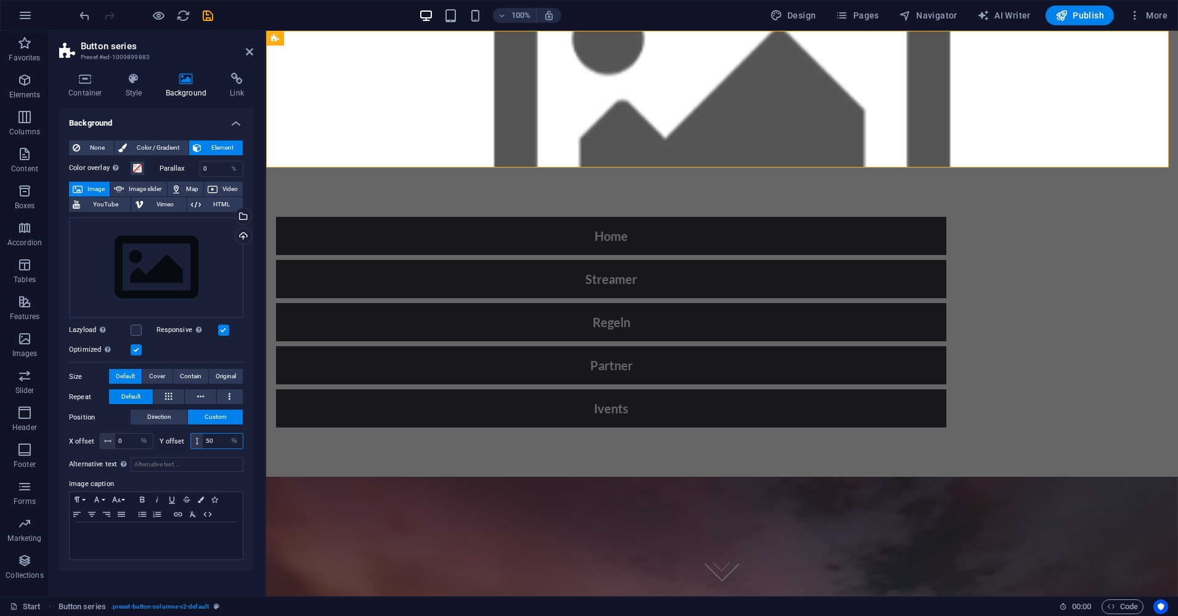
click at [213, 442] on input "50" at bounding box center [223, 441] width 40 height 15
type input "0"
click at [211, 471] on input "Alternative text The alternative text is used by devices that cannot display im…" at bounding box center [187, 464] width 113 height 15
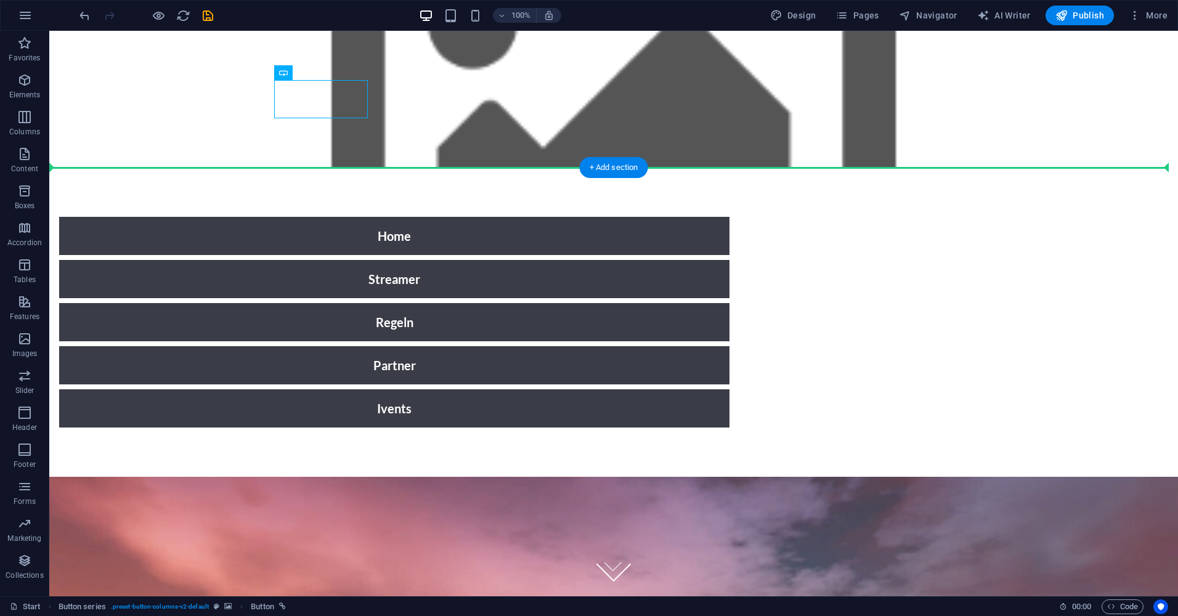
drag, startPoint x: 202, startPoint y: 85, endPoint x: 328, endPoint y: 116, distance: 129.4
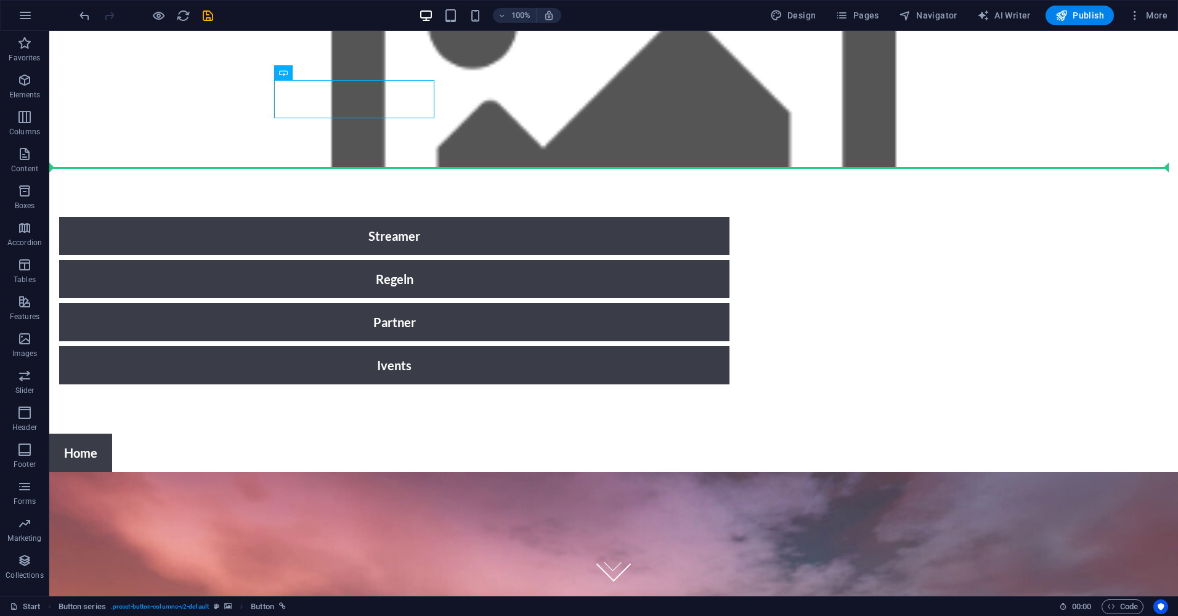
drag, startPoint x: 328, startPoint y: 103, endPoint x: 343, endPoint y: 185, distance: 83.9
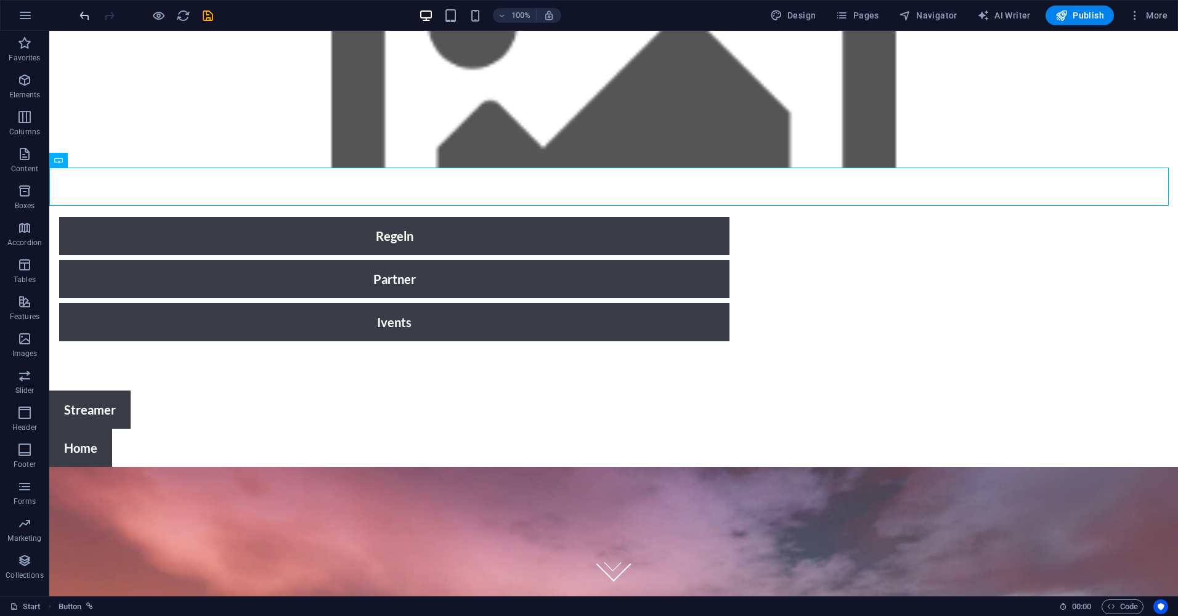
click at [76, 15] on div "100% Design Pages Navigator AI Writer Publish More" at bounding box center [589, 16] width 1177 height 30
click at [81, 12] on icon "undo" at bounding box center [85, 16] width 14 height 14
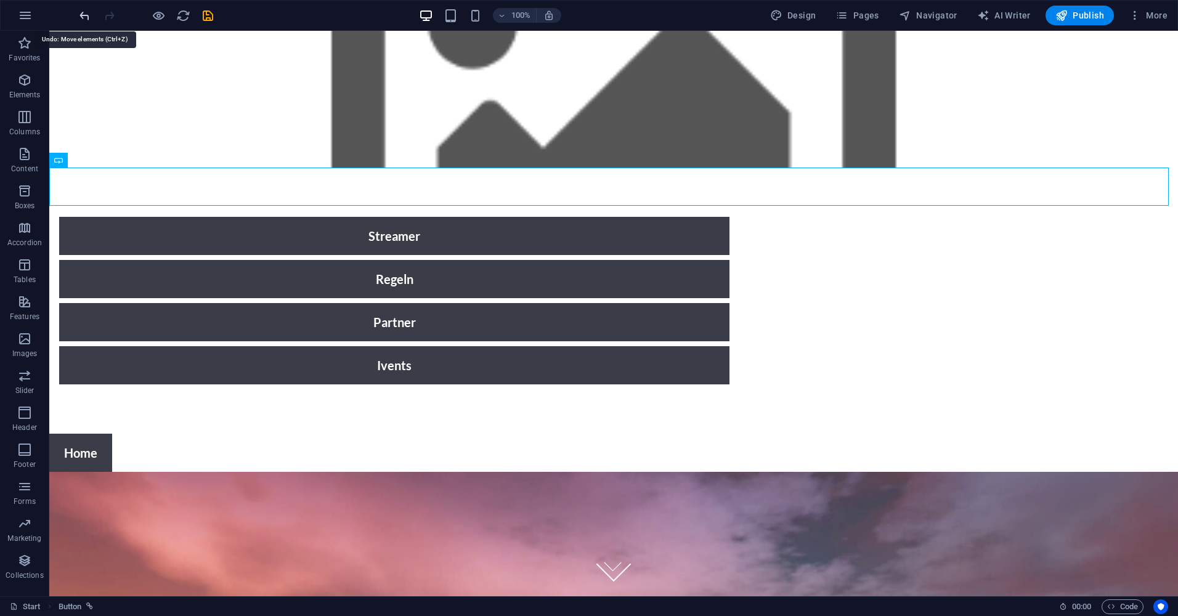
click at [81, 12] on icon "undo" at bounding box center [85, 16] width 14 height 14
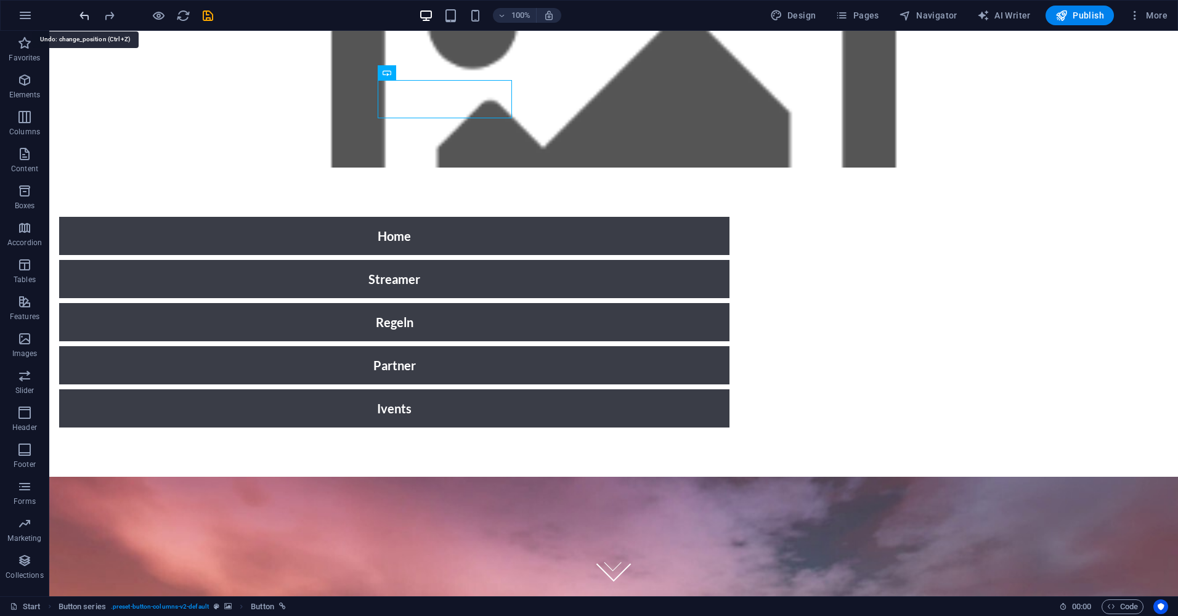
click at [81, 13] on icon "undo" at bounding box center [85, 16] width 14 height 14
click at [80, 13] on icon "undo" at bounding box center [85, 16] width 14 height 14
click at [80, 12] on icon "undo" at bounding box center [85, 16] width 14 height 14
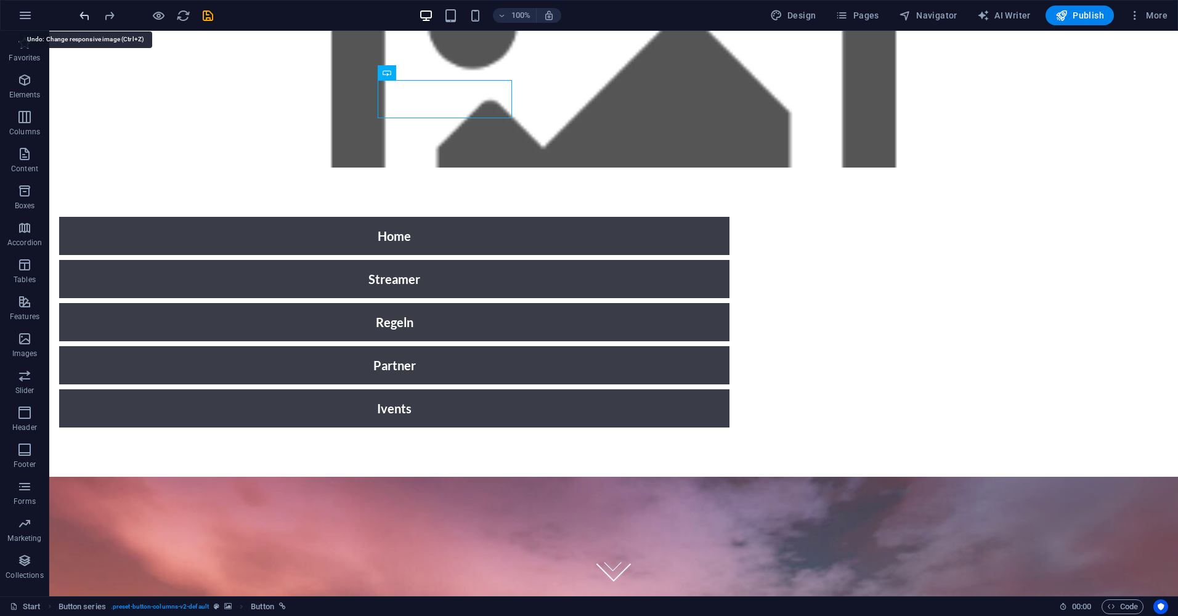
click at [80, 12] on icon "undo" at bounding box center [85, 16] width 14 height 14
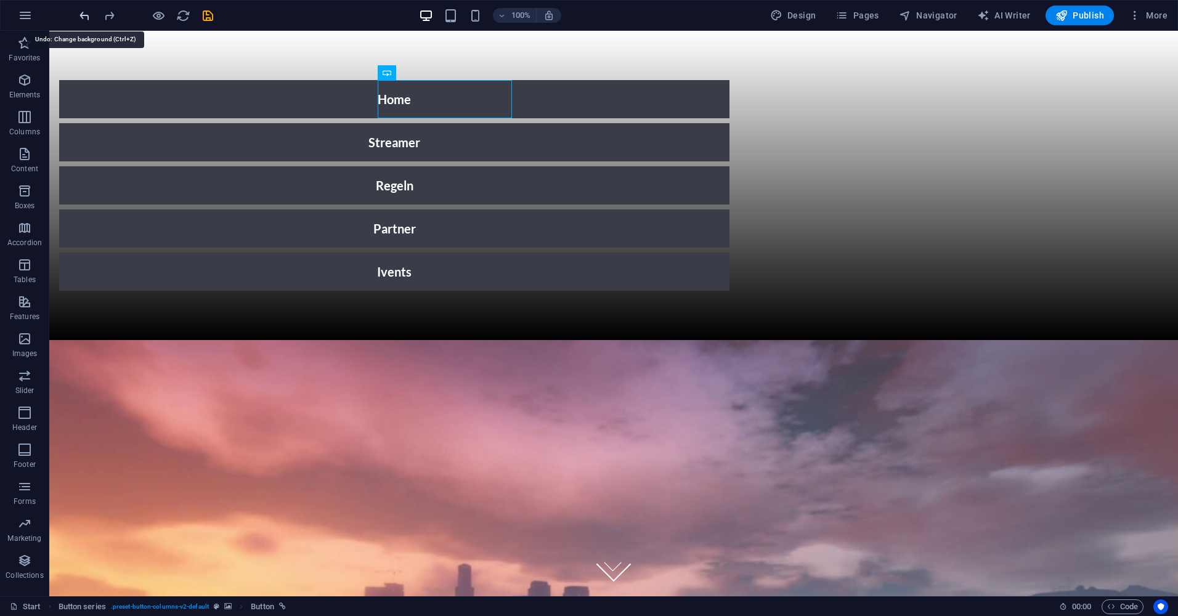
click at [80, 12] on icon "undo" at bounding box center [85, 16] width 14 height 14
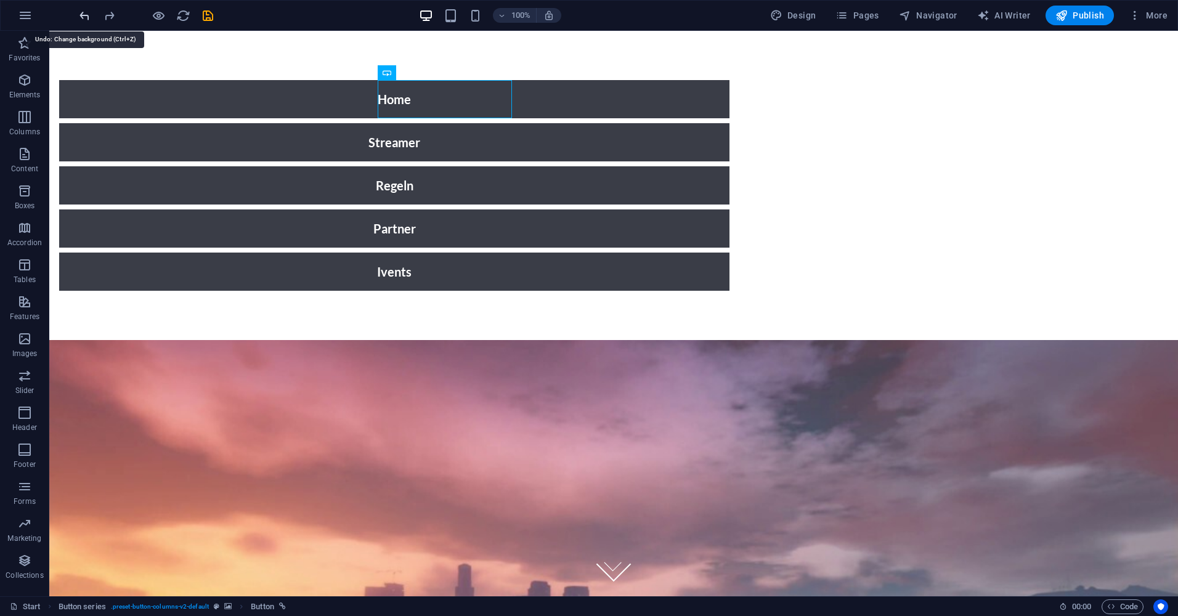
click at [80, 12] on icon "undo" at bounding box center [85, 16] width 14 height 14
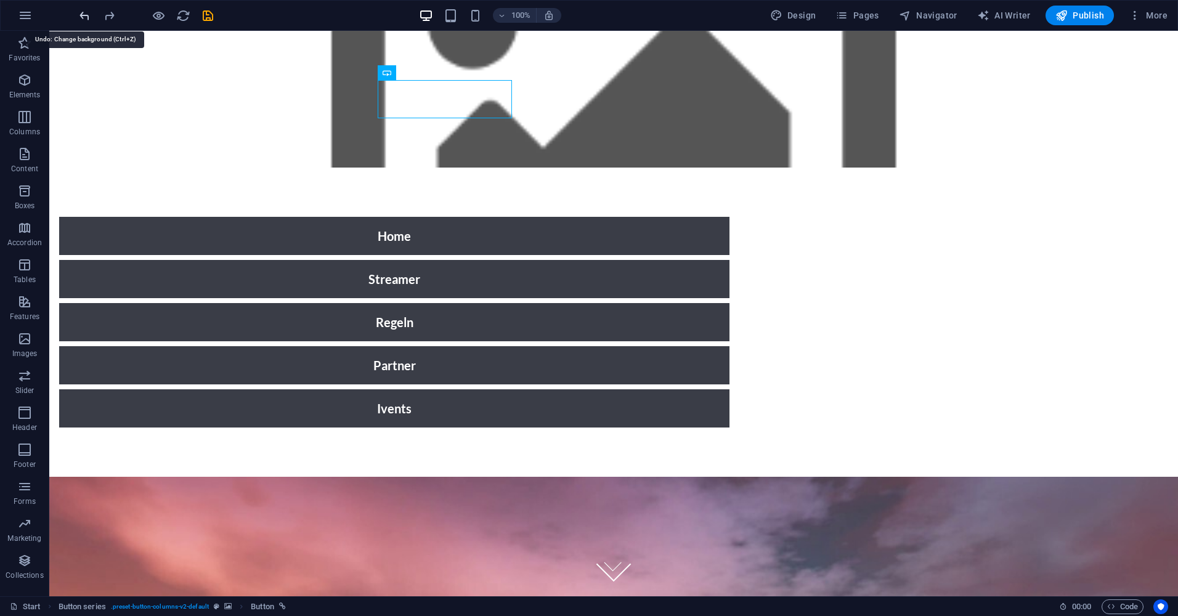
click at [80, 12] on icon "undo" at bounding box center [85, 16] width 14 height 14
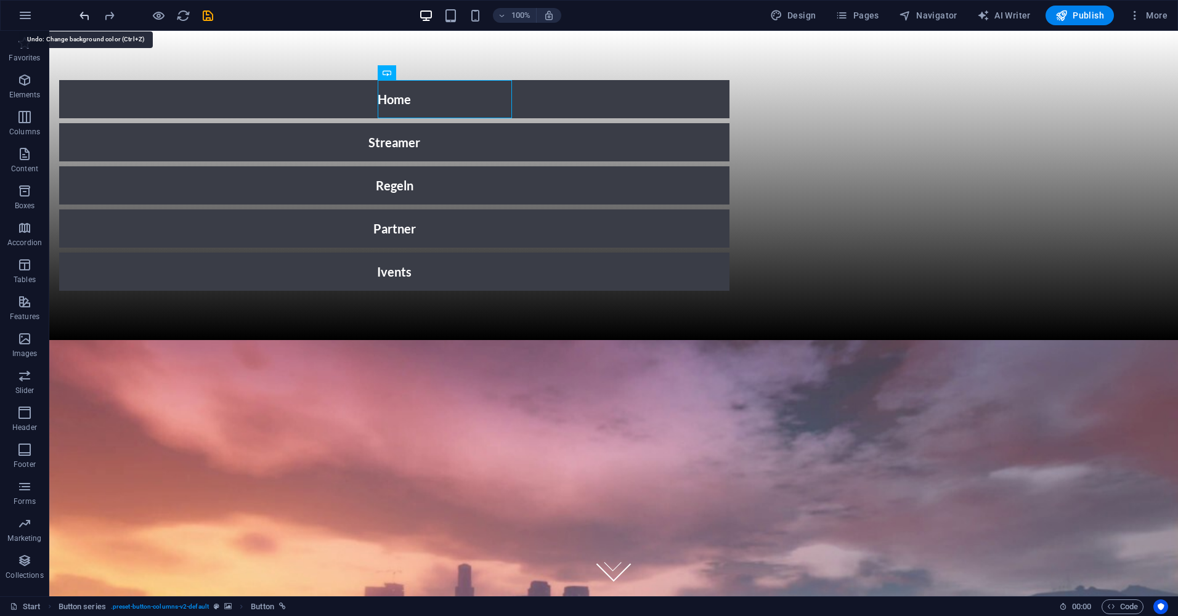
click at [80, 12] on icon "undo" at bounding box center [85, 16] width 14 height 14
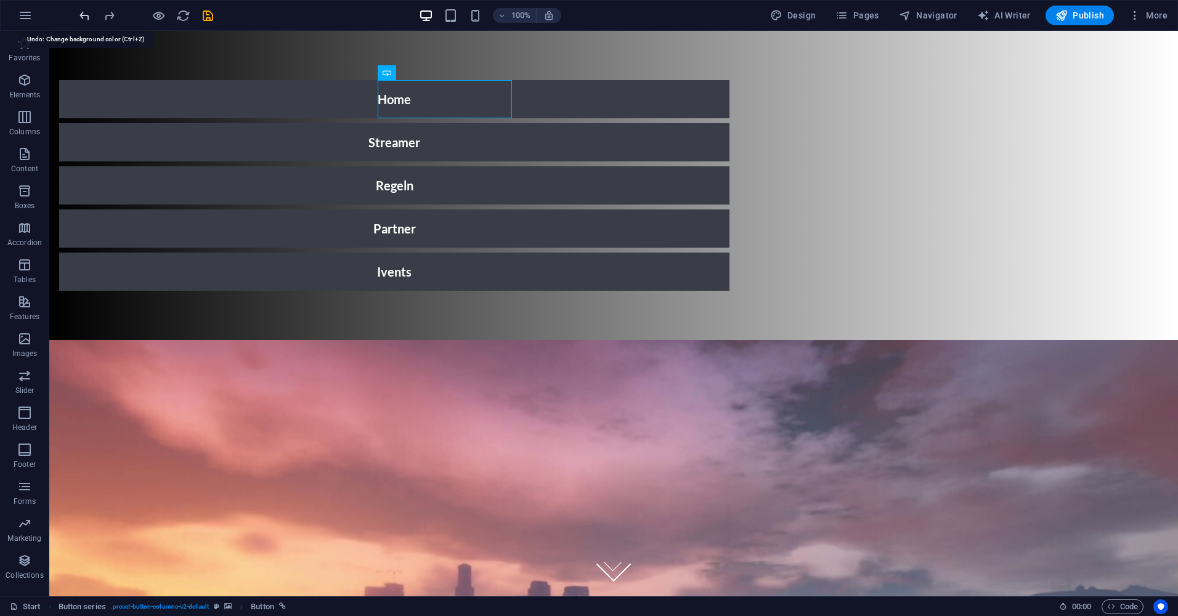
click at [80, 12] on icon "undo" at bounding box center [85, 16] width 14 height 14
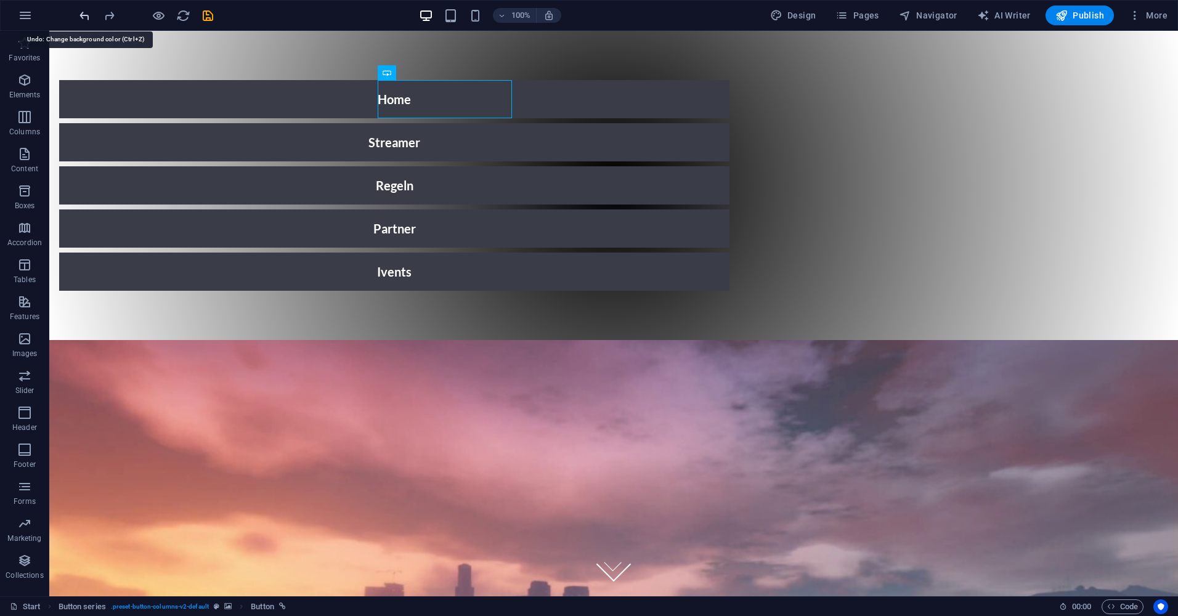
click at [80, 12] on icon "undo" at bounding box center [85, 16] width 14 height 14
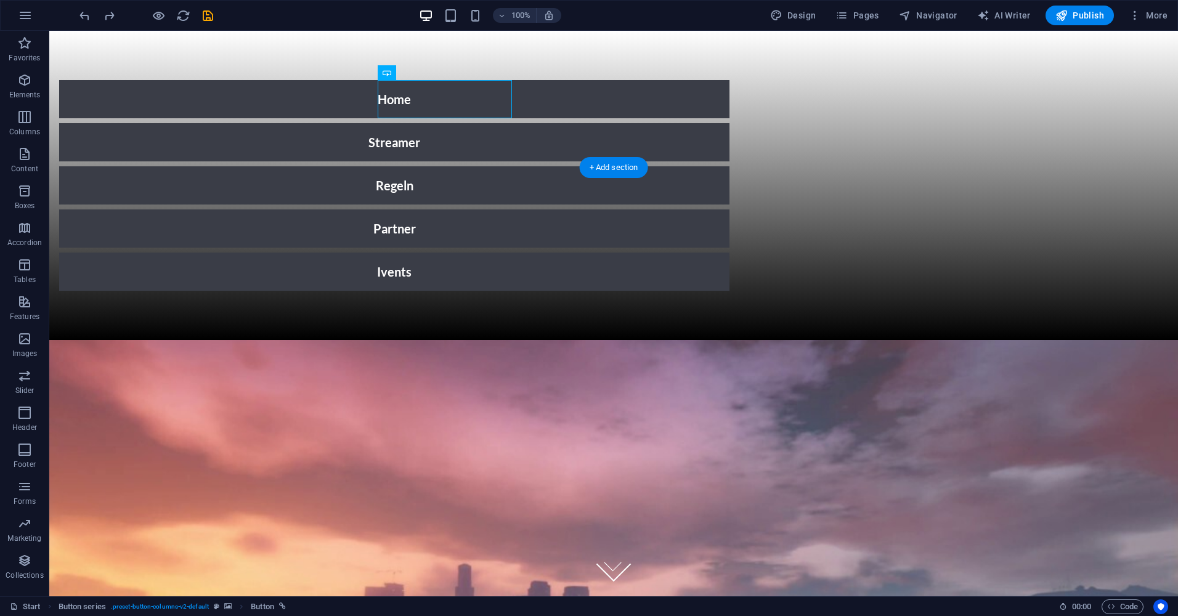
click at [192, 340] on figure at bounding box center [613, 623] width 1129 height 566
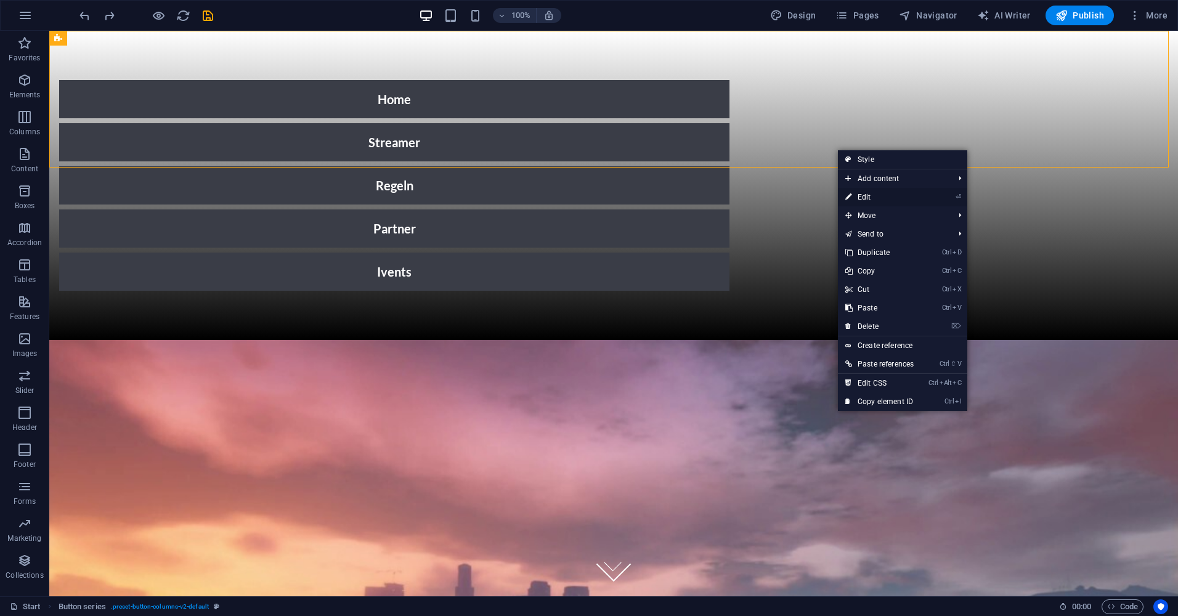
click at [892, 192] on link "⏎ Edit" at bounding box center [879, 197] width 83 height 18
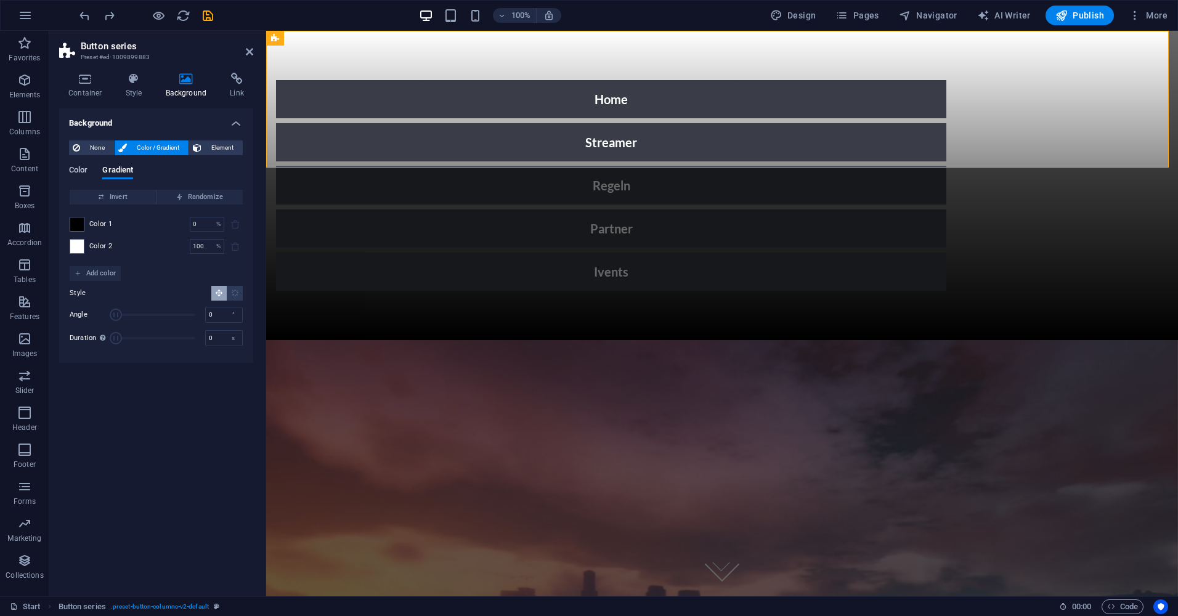
click at [76, 168] on span "Color" at bounding box center [78, 171] width 18 height 17
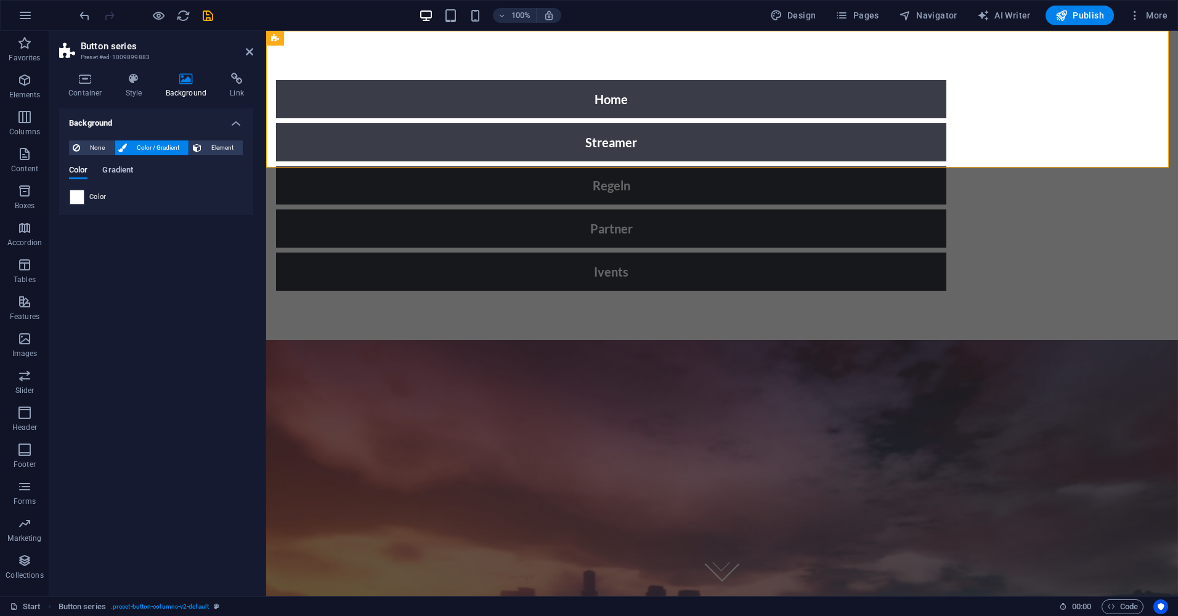
click at [112, 171] on span "Gradient" at bounding box center [117, 171] width 31 height 17
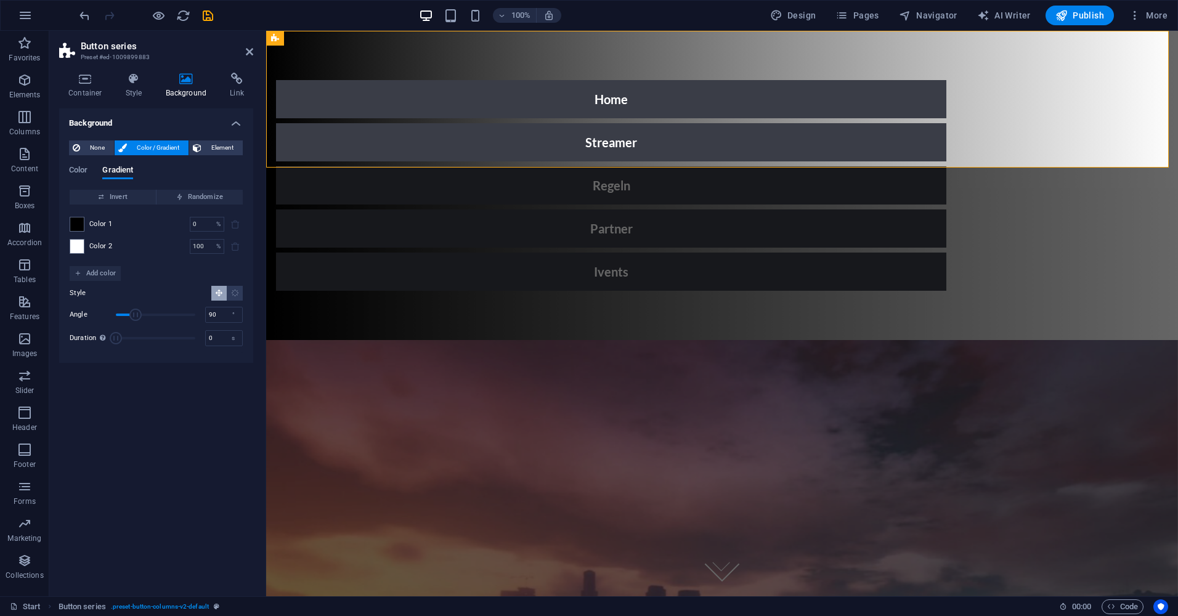
click at [189, 185] on div "Color Gradient" at bounding box center [156, 177] width 174 height 23
click at [190, 187] on div "Color Gradient" at bounding box center [156, 177] width 174 height 23
click at [192, 192] on span "Randomize" at bounding box center [199, 197] width 76 height 15
type input "96"
type input "66"
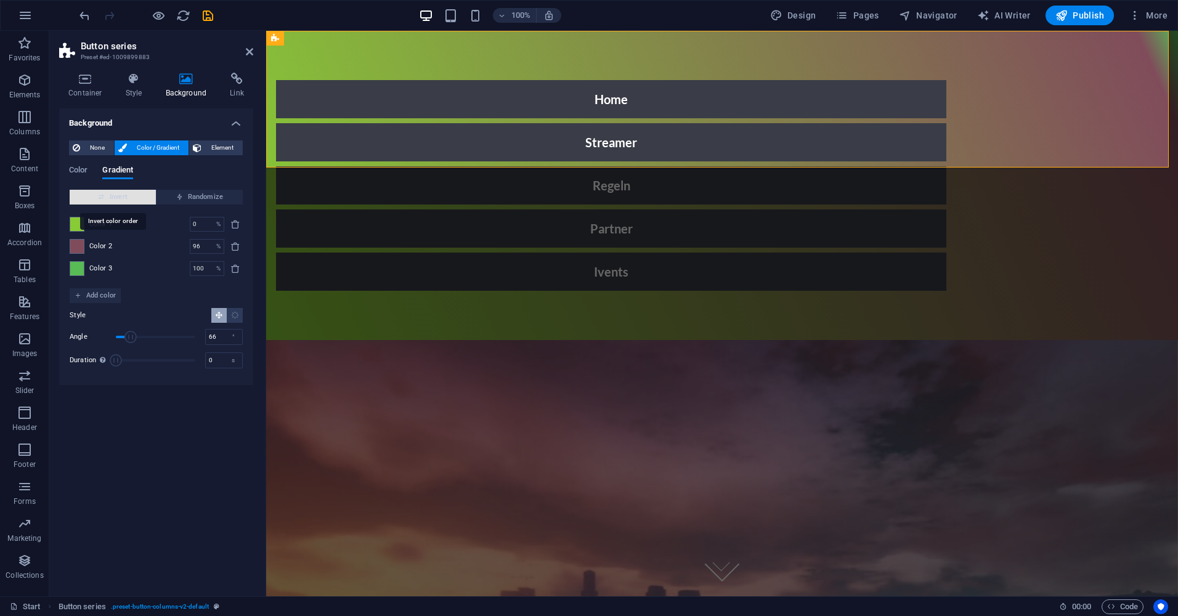
click at [110, 195] on span "Invert" at bounding box center [113, 197] width 76 height 15
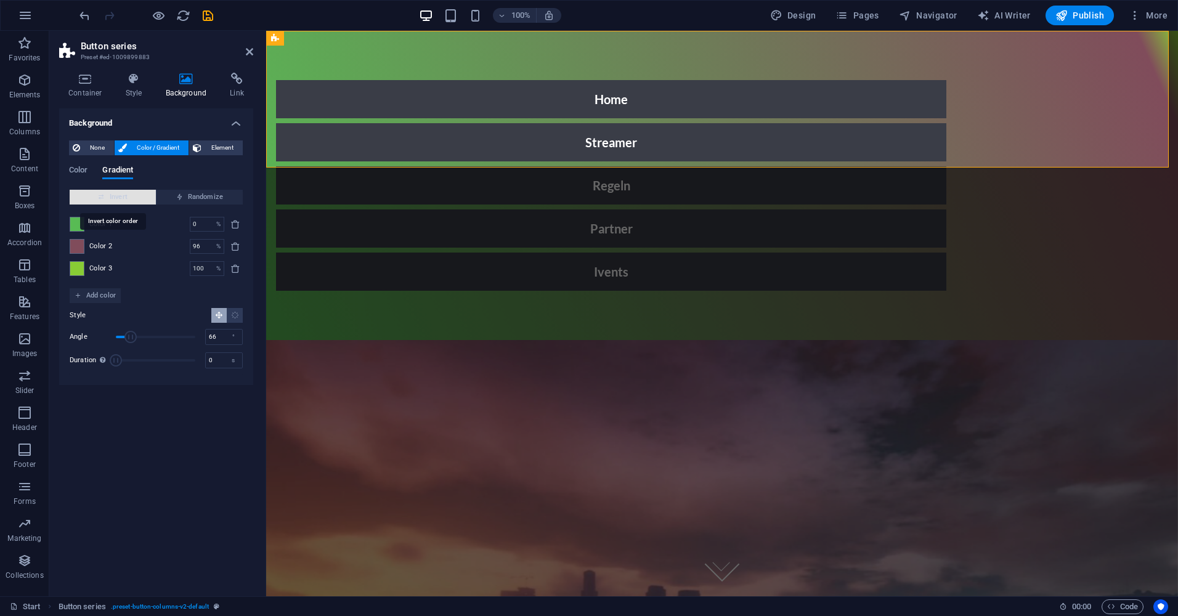
click at [110, 194] on span "Invert" at bounding box center [113, 197] width 76 height 15
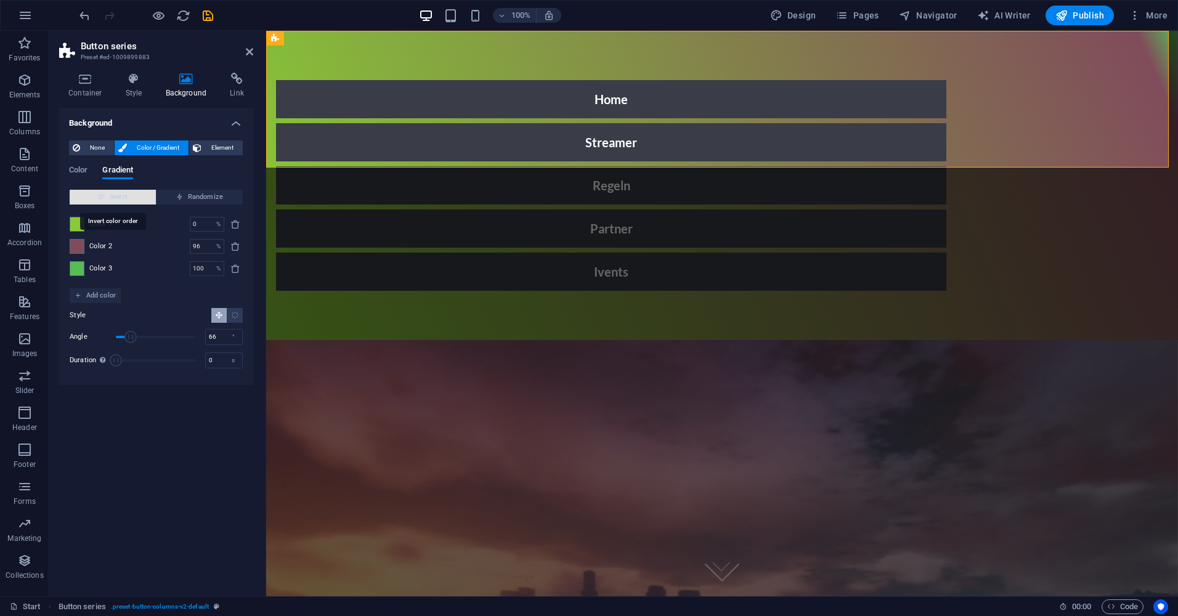
click at [110, 194] on span "Invert" at bounding box center [113, 197] width 76 height 15
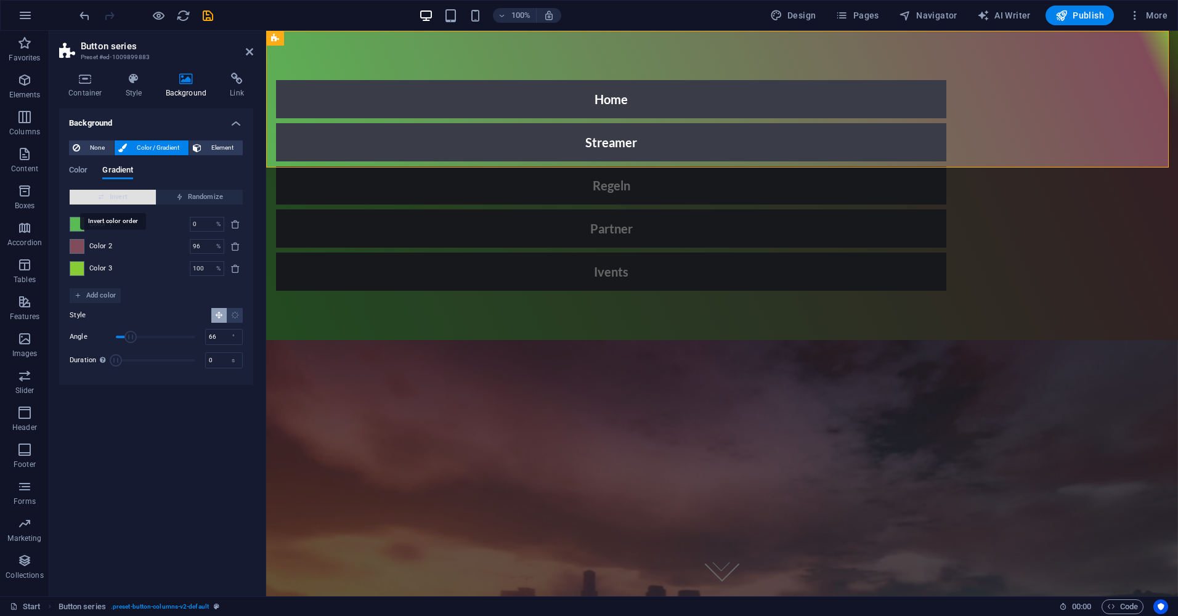
click at [110, 194] on span "Invert" at bounding box center [113, 197] width 76 height 15
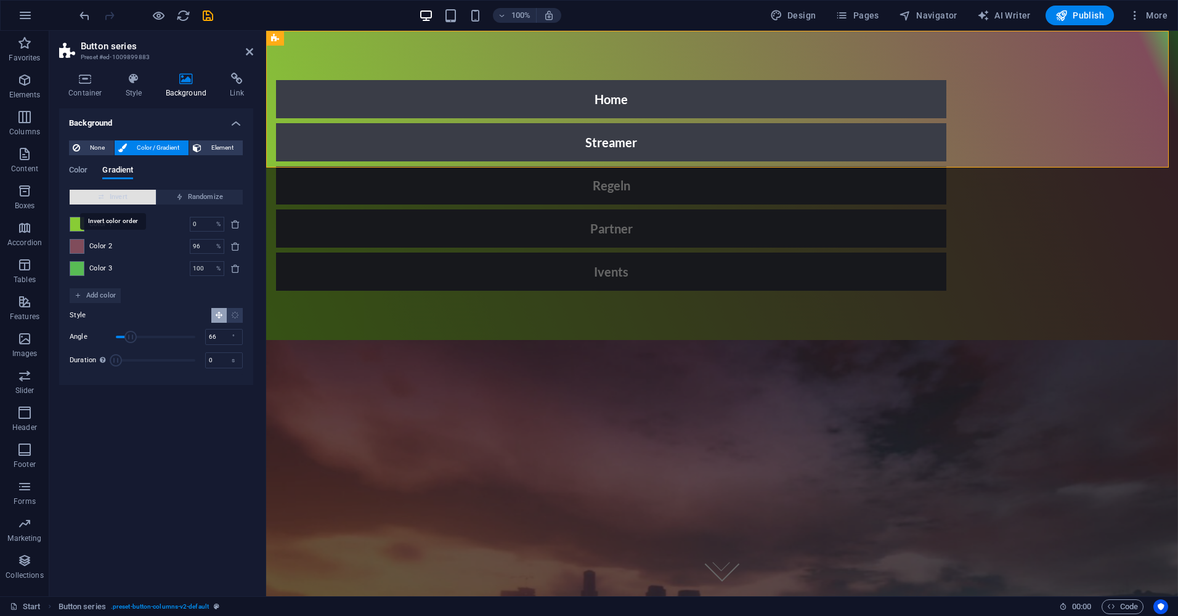
click at [110, 194] on span "Invert" at bounding box center [113, 197] width 76 height 15
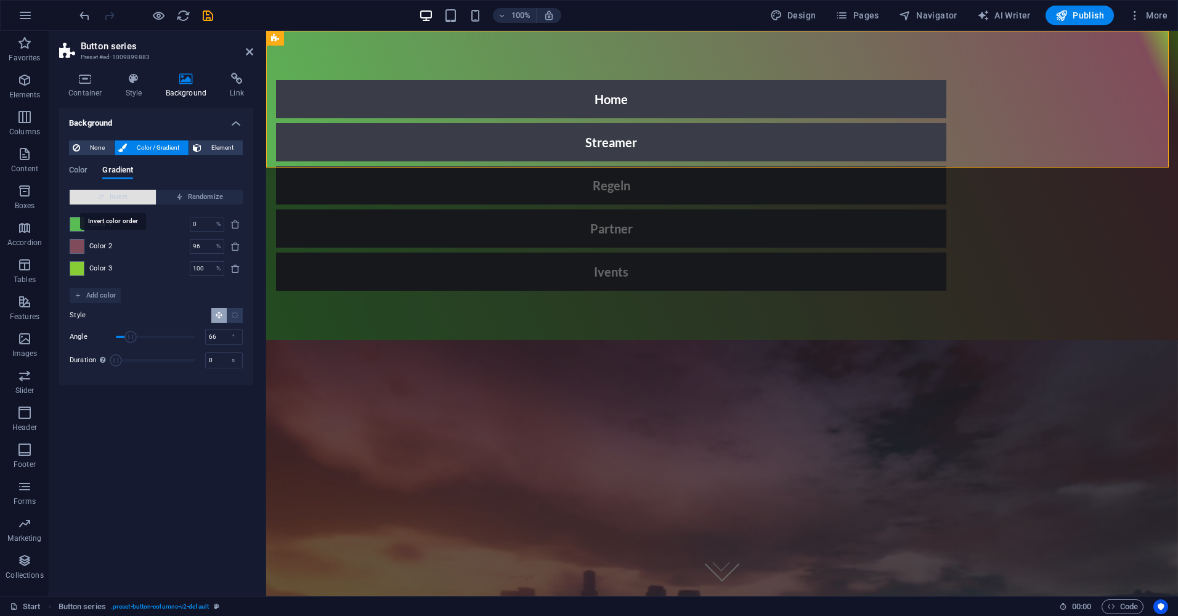
click at [110, 194] on span "Invert" at bounding box center [113, 197] width 76 height 15
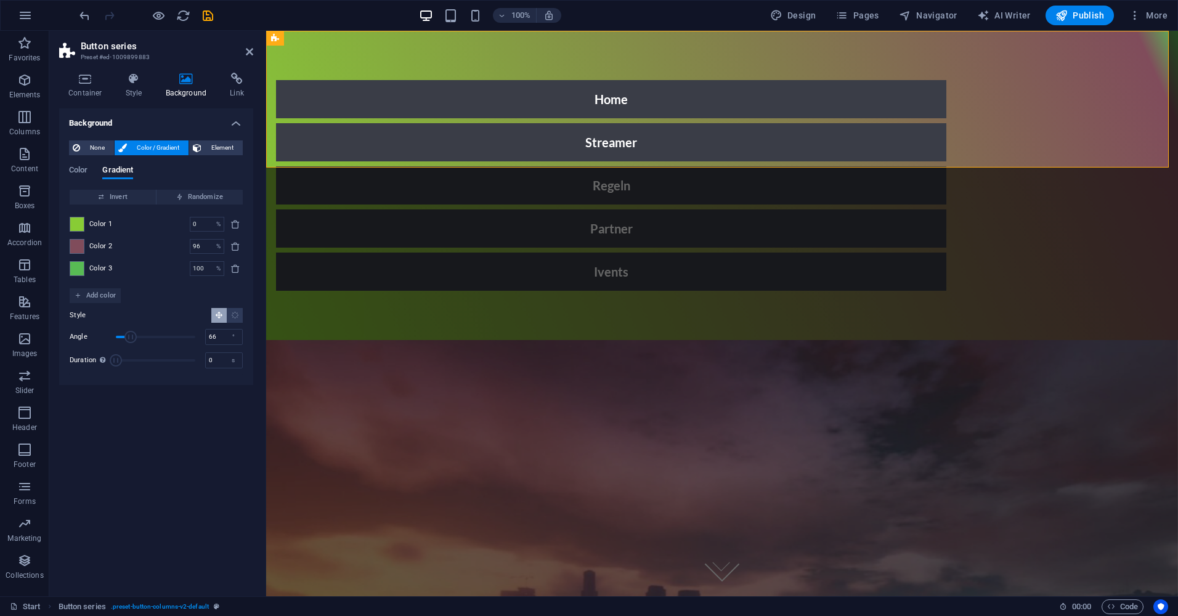
click at [87, 163] on div "Color Gradient Color Invert Randomize Color 1 0 % ​ Color 2 96 % ​ Color 3 100 …" at bounding box center [156, 265] width 174 height 219
click at [87, 164] on div "Color Gradient Color Invert Randomize Color 1 0 % ​ Color 2 96 % ​ Color 3 100 …" at bounding box center [156, 265] width 174 height 219
click at [79, 170] on span "Color" at bounding box center [78, 171] width 18 height 17
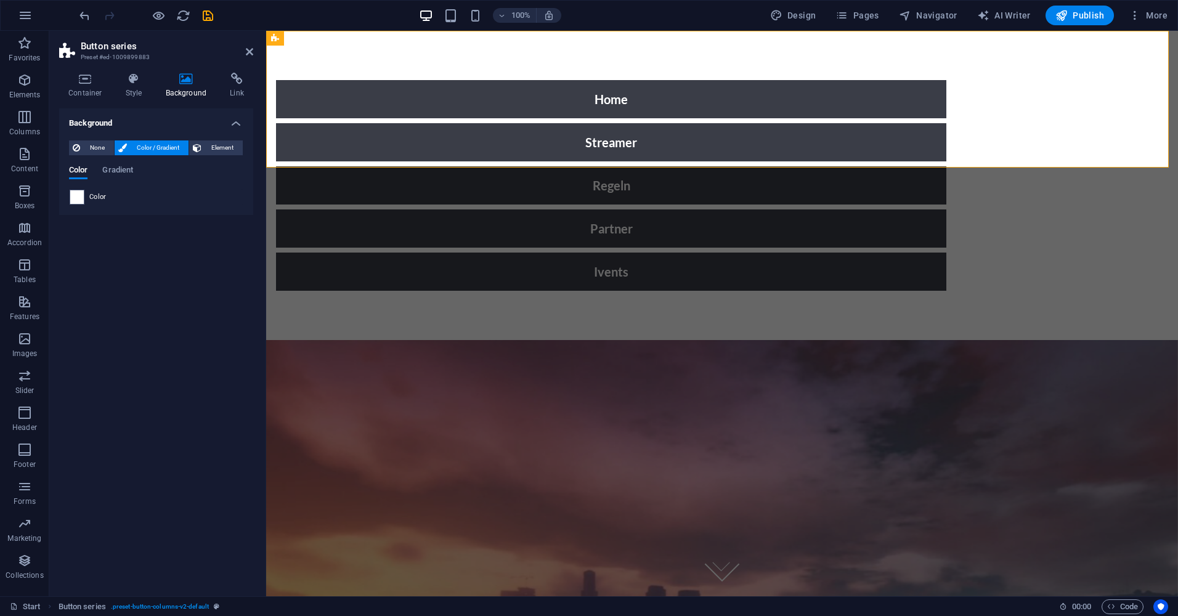
click at [102, 176] on div "Color Gradient" at bounding box center [156, 177] width 174 height 23
click at [111, 168] on span "Gradient" at bounding box center [117, 171] width 31 height 17
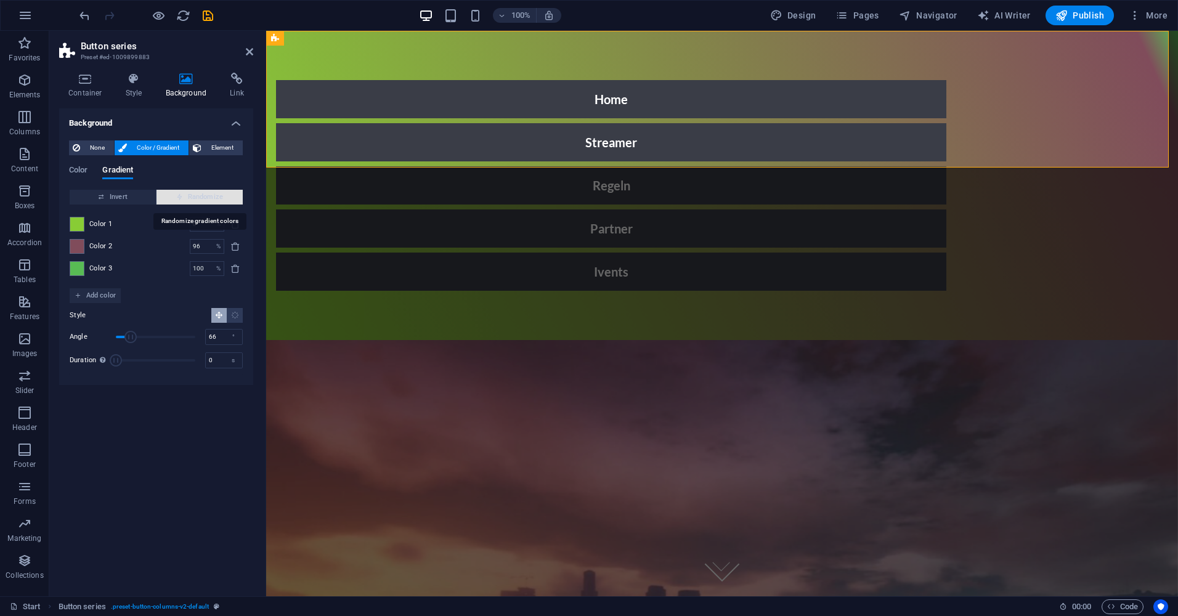
click at [165, 197] on span "Randomize" at bounding box center [199, 197] width 76 height 15
type input "76"
type input "90"
type input "163"
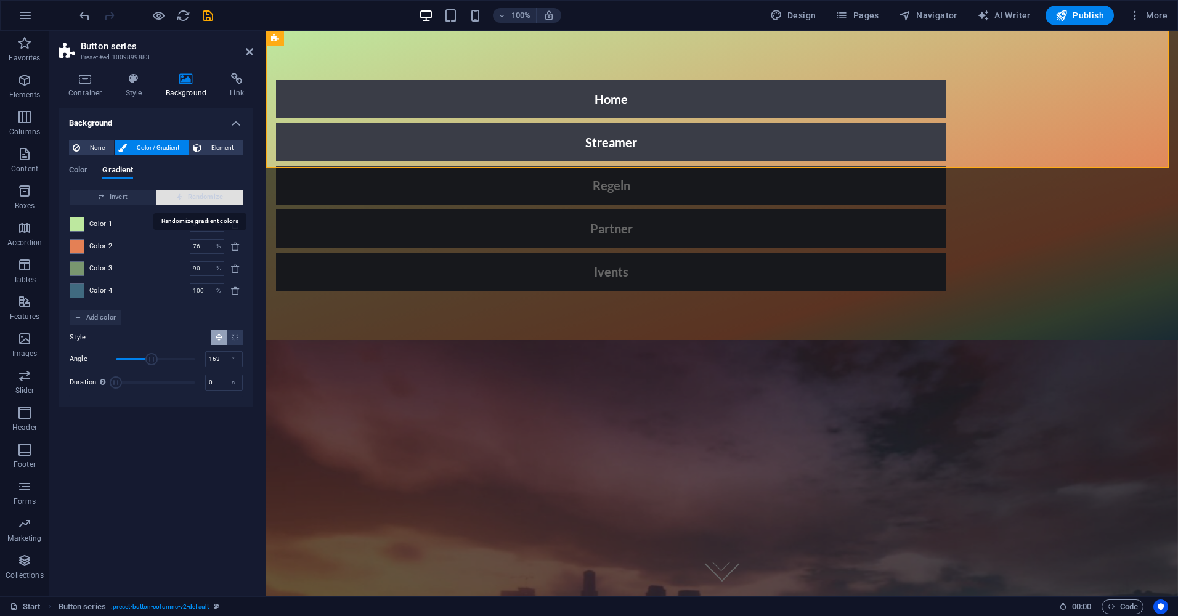
click at [164, 197] on span "Randomize" at bounding box center [199, 197] width 76 height 15
type input "100"
type input "32"
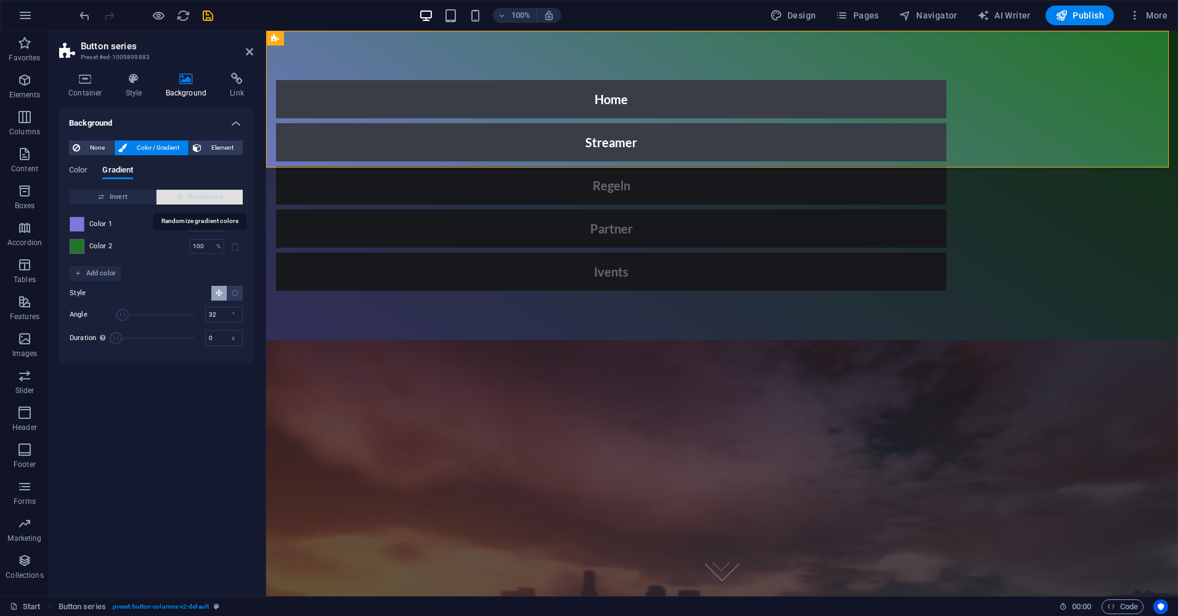
click at [164, 197] on span "Randomize" at bounding box center [199, 197] width 76 height 15
type input "60"
type input "194"
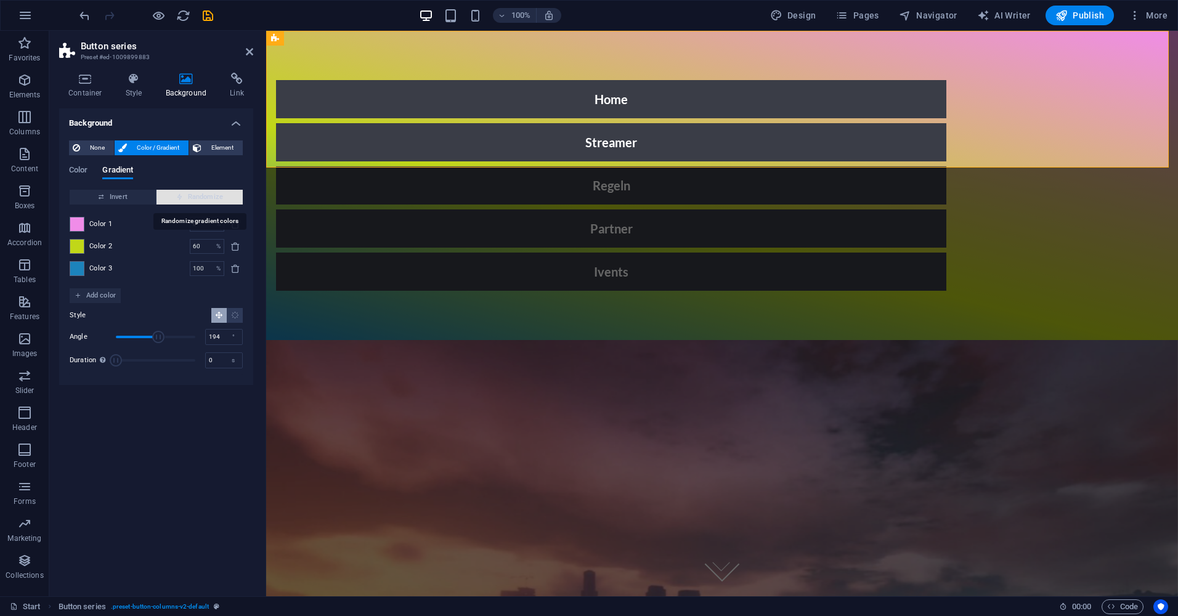
click at [164, 197] on span "Randomize" at bounding box center [199, 197] width 76 height 15
type input "100"
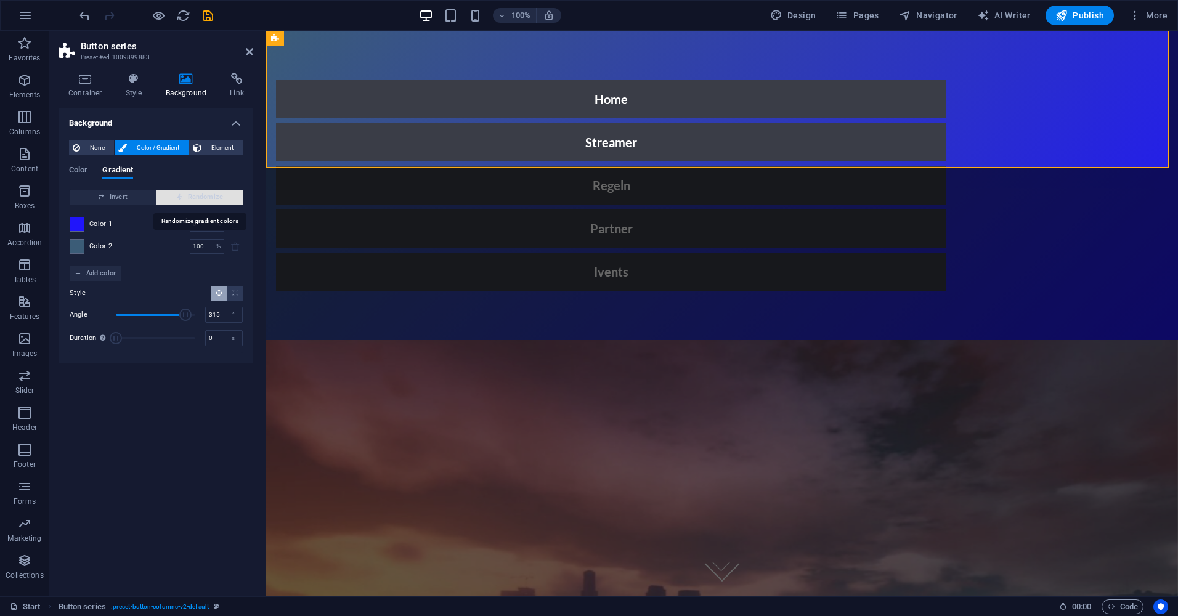
click at [164, 196] on span "Randomize" at bounding box center [199, 197] width 76 height 15
type input "59"
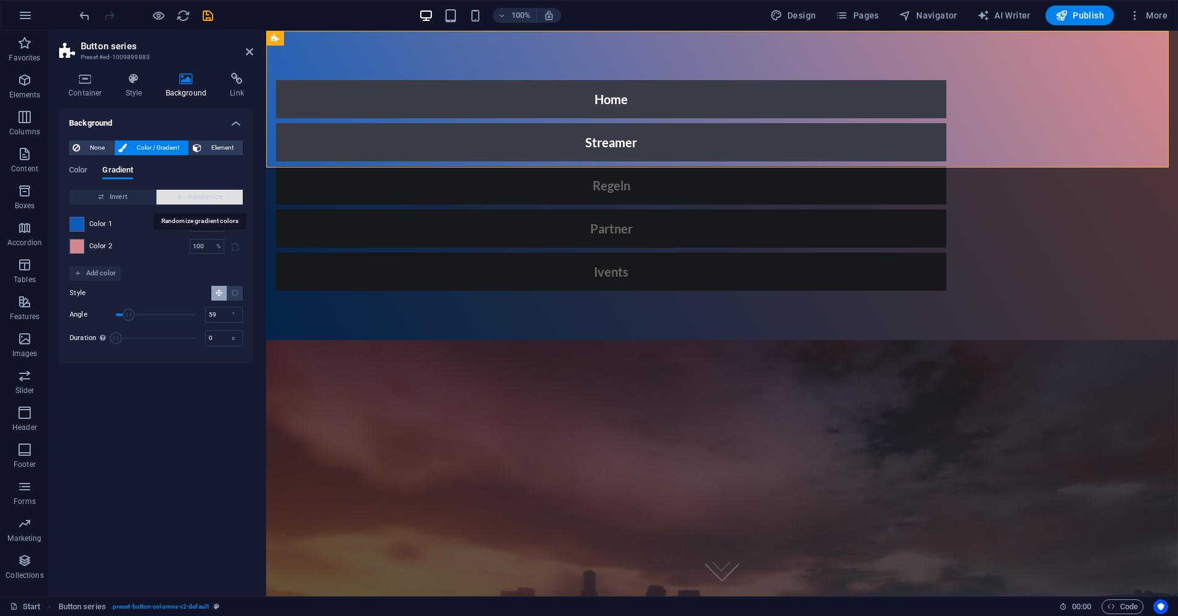
click at [164, 196] on span "Randomize" at bounding box center [199, 197] width 76 height 15
type input "42"
type input "171"
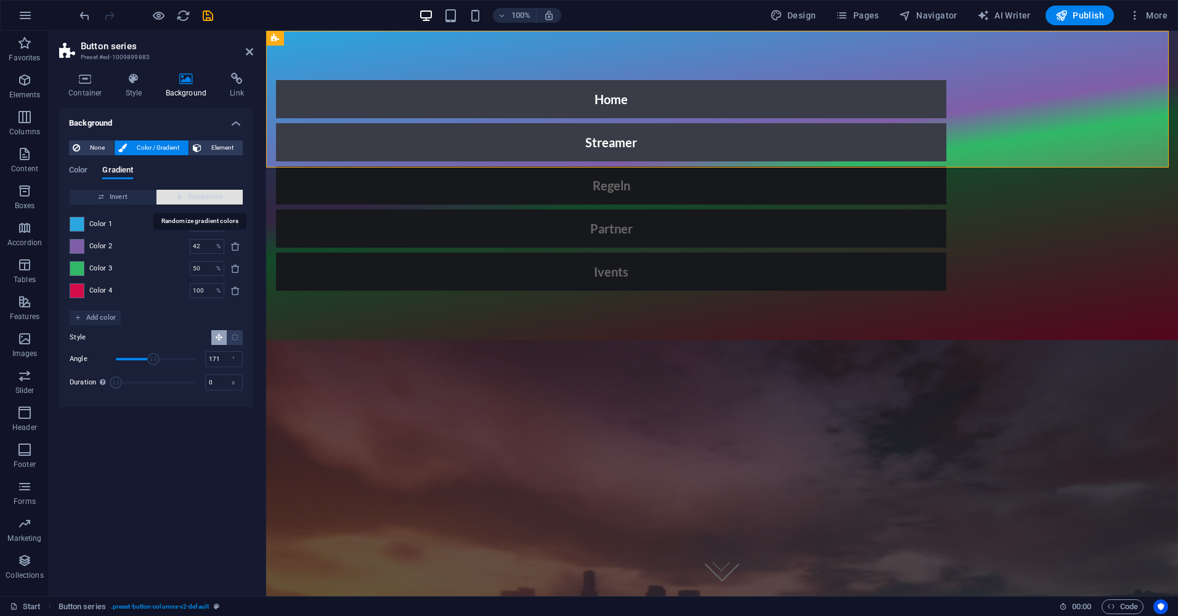
click at [164, 196] on span "Randomize" at bounding box center [199, 197] width 76 height 15
type input "76"
type input "114"
type input "100"
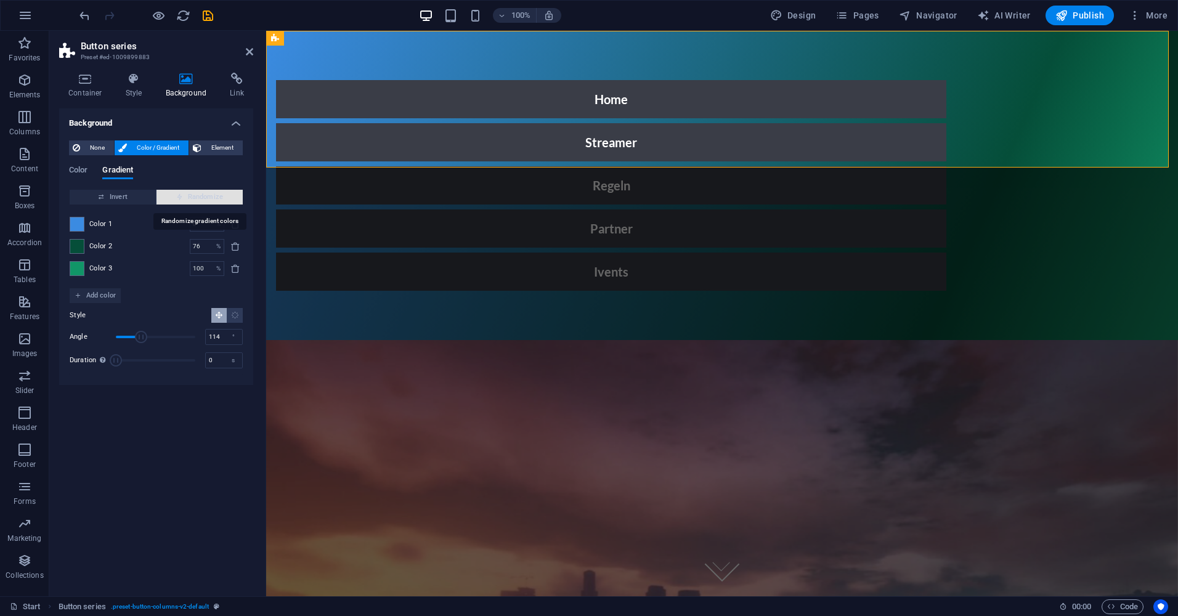
click at [164, 196] on span "Randomize" at bounding box center [199, 197] width 76 height 15
type input "100"
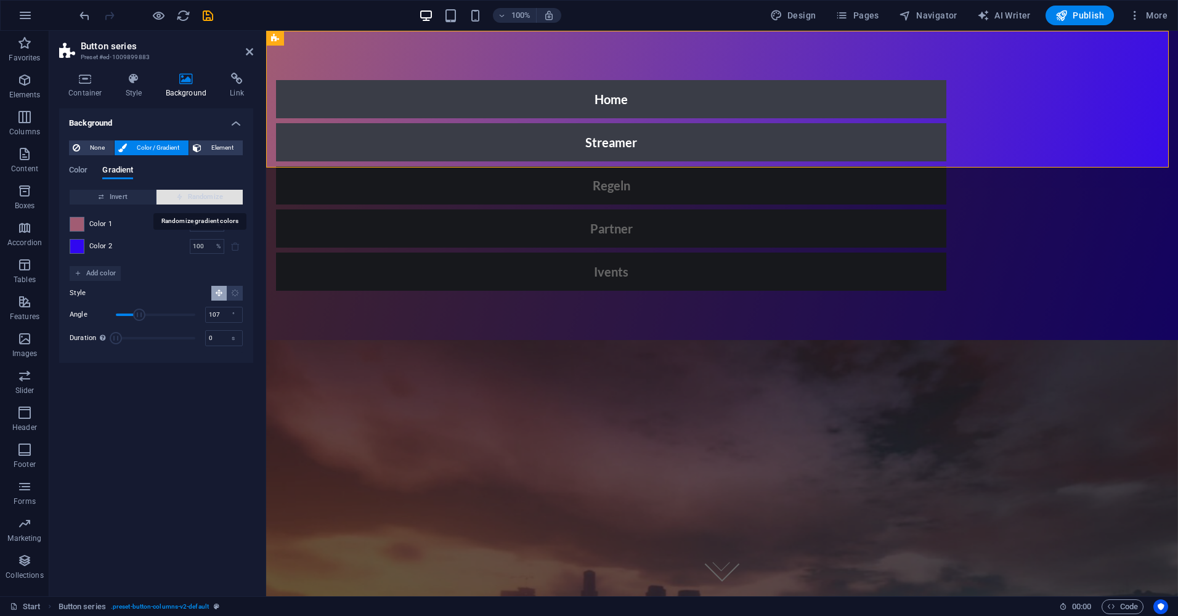
click at [164, 196] on span "Randomize" at bounding box center [199, 197] width 76 height 15
type input "85"
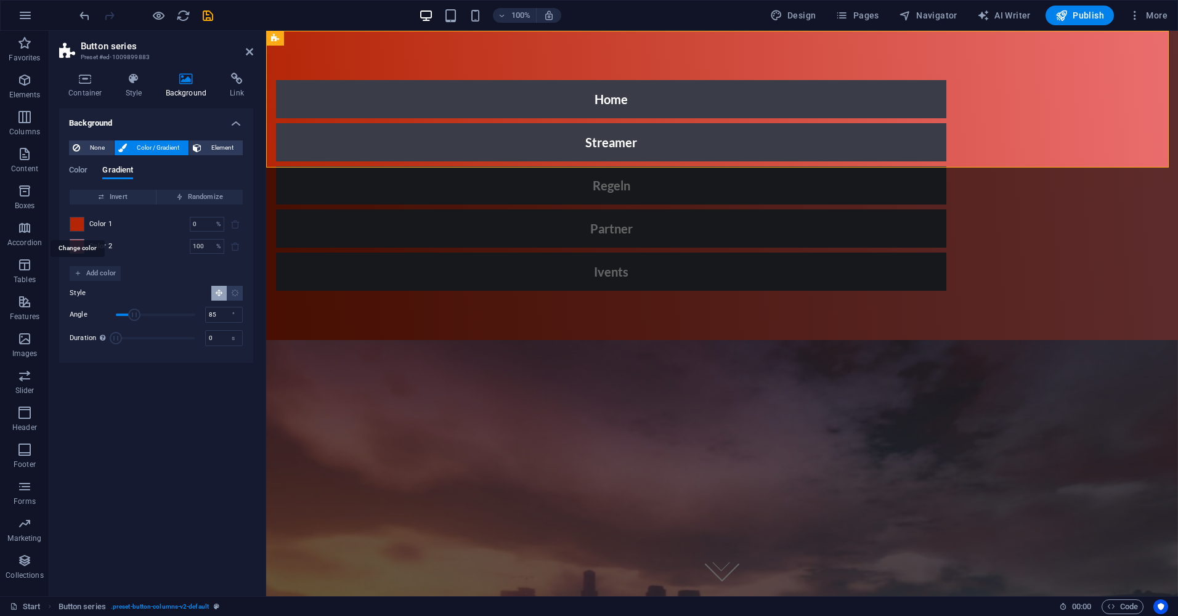
click at [76, 221] on span at bounding box center [77, 225] width 14 height 14
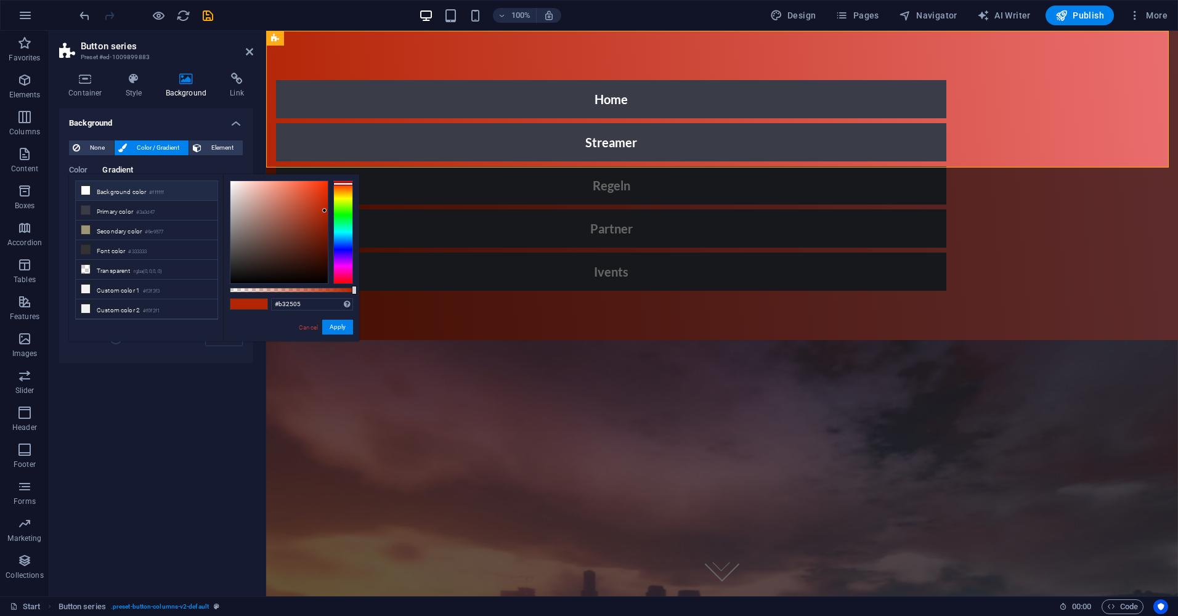
click at [79, 189] on li "Background color #ffffff" at bounding box center [147, 191] width 142 height 20
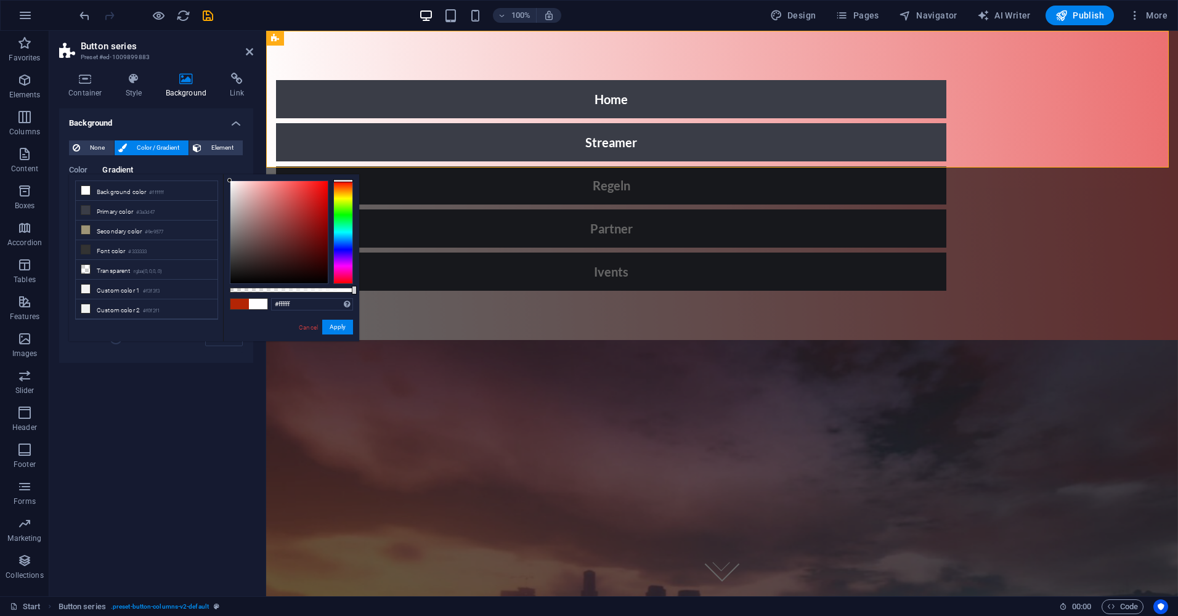
click at [91, 413] on div "Background None Color / Gradient Element Stretch background to full-width Color…" at bounding box center [156, 347] width 194 height 478
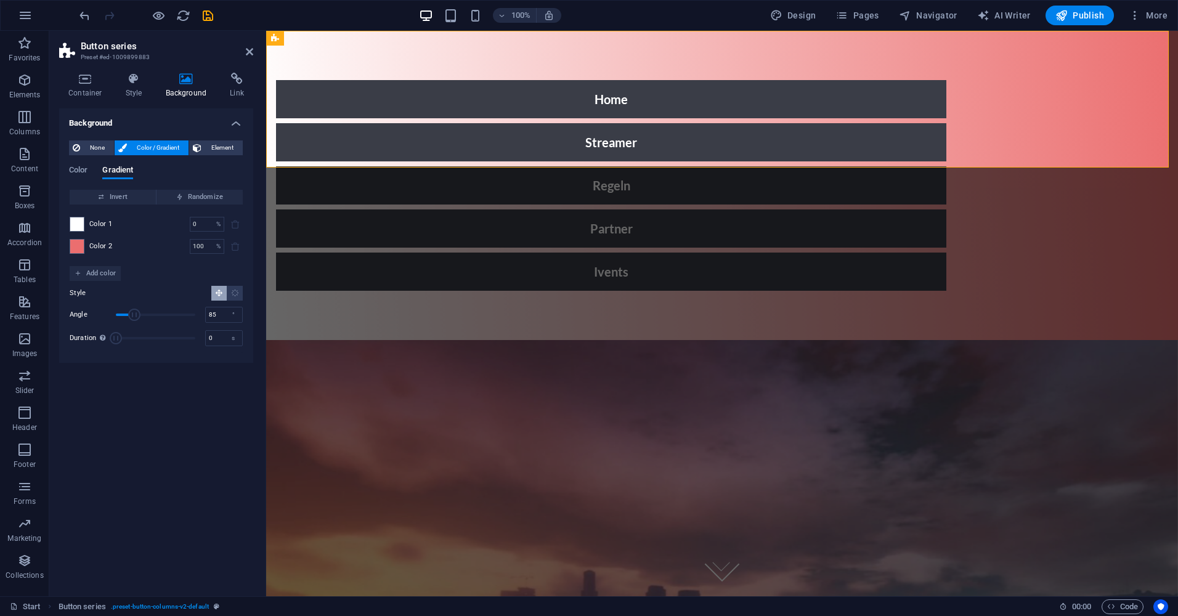
click at [81, 246] on span at bounding box center [77, 247] width 14 height 14
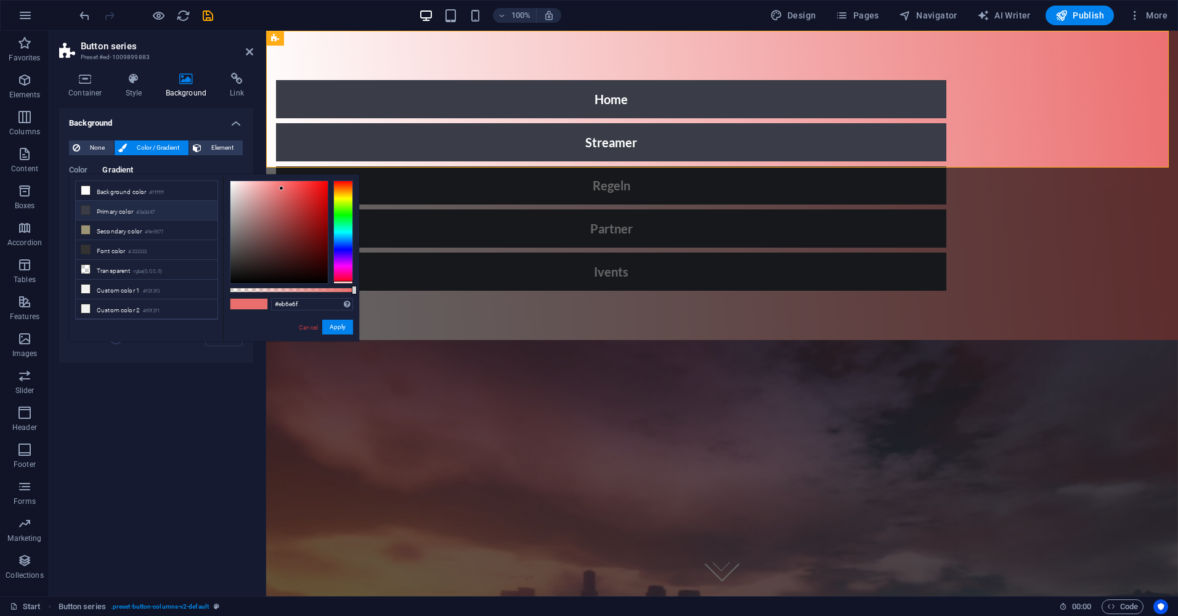
click at [87, 211] on icon at bounding box center [85, 210] width 9 height 9
type input "#3a3d47"
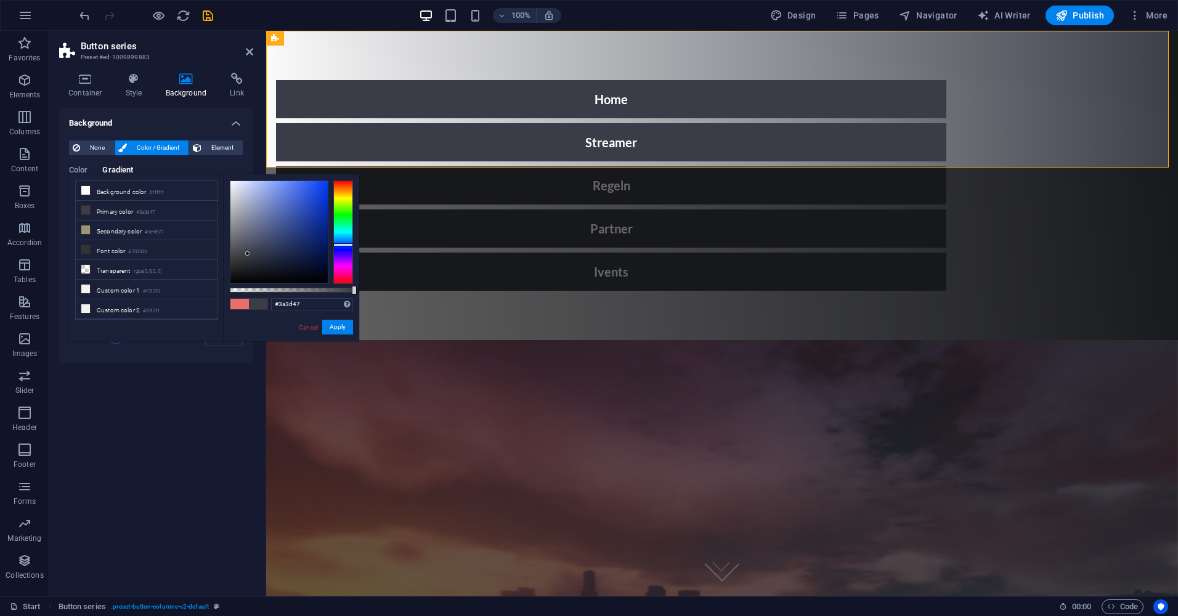
click at [163, 408] on div "Background None Color / Gradient Element Stretch background to full-width Color…" at bounding box center [156, 347] width 194 height 478
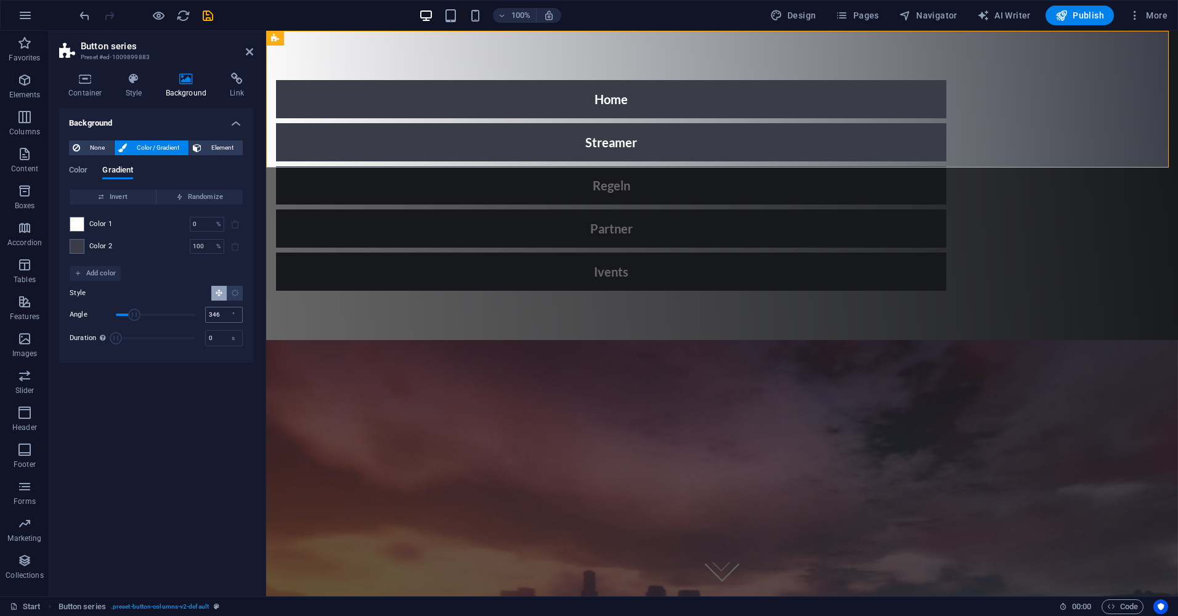
type input "360"
drag, startPoint x: 147, startPoint y: 314, endPoint x: 222, endPoint y: 319, distance: 74.7
click at [222, 319] on div "Angle 360 °" at bounding box center [156, 315] width 173 height 18
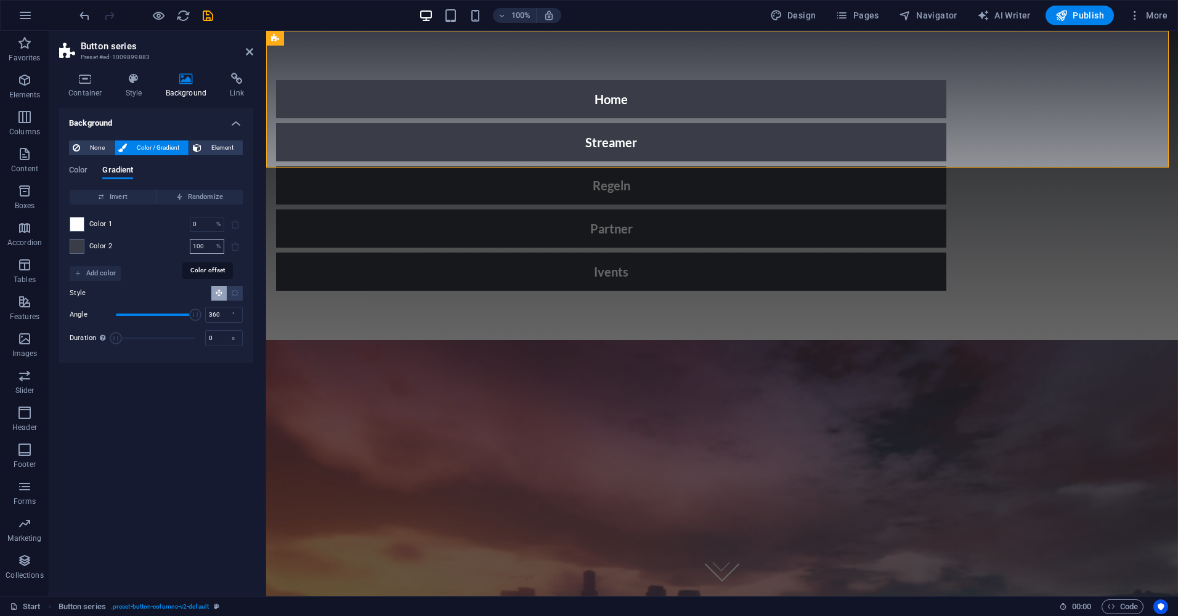
click at [199, 250] on input "100" at bounding box center [201, 246] width 22 height 15
click at [199, 249] on input "100" at bounding box center [201, 246] width 22 height 15
type input "0"
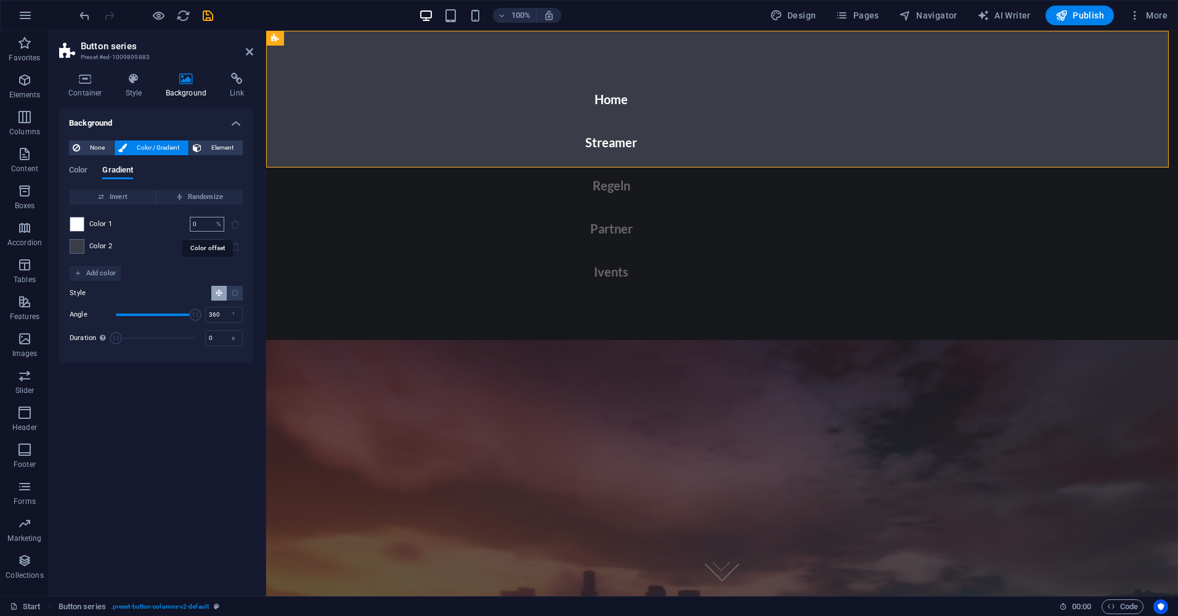
click at [198, 228] on input "0" at bounding box center [201, 224] width 22 height 15
type input "100"
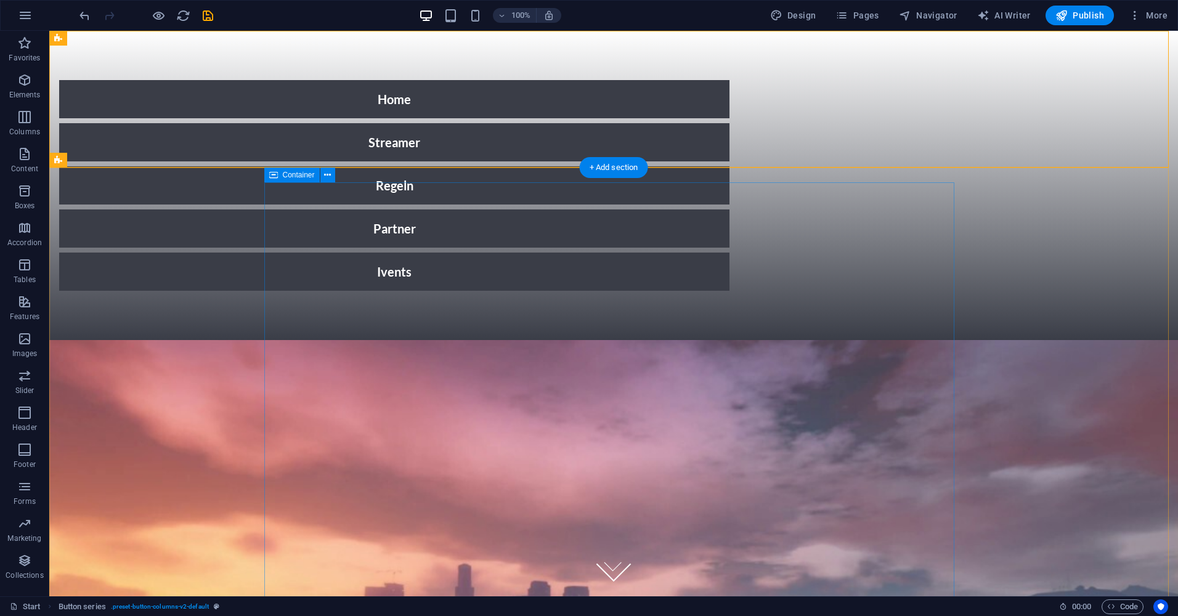
click at [405, 355] on div at bounding box center [614, 543] width 690 height 376
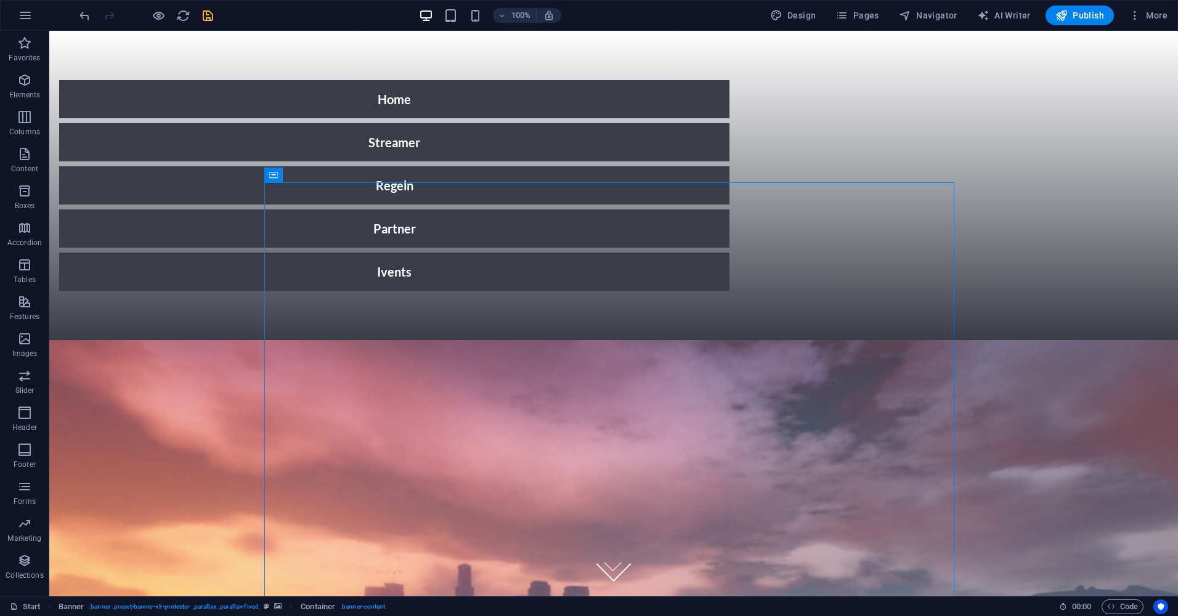
click at [201, 20] on icon "save" at bounding box center [208, 16] width 14 height 14
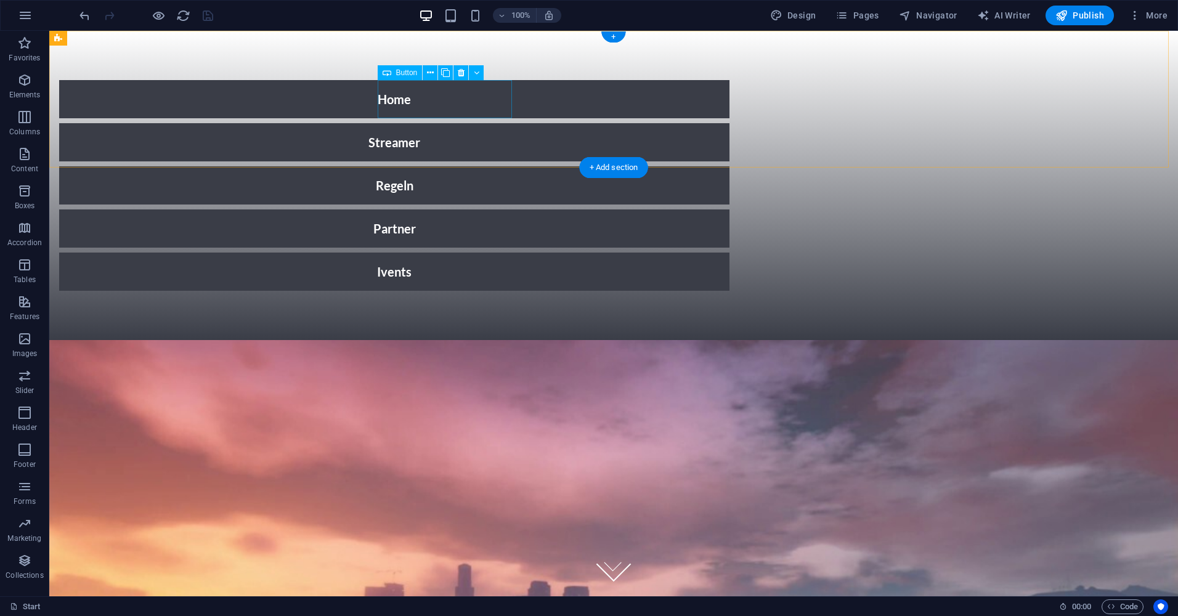
click at [423, 123] on div "Streamer" at bounding box center [394, 142] width 670 height 38
click at [253, 151] on div "Home Streamer Regeln Partner Ivents" at bounding box center [613, 185] width 1129 height 309
click at [253, 150] on div "Home Streamer Regeln Partner Ivents" at bounding box center [613, 185] width 1129 height 309
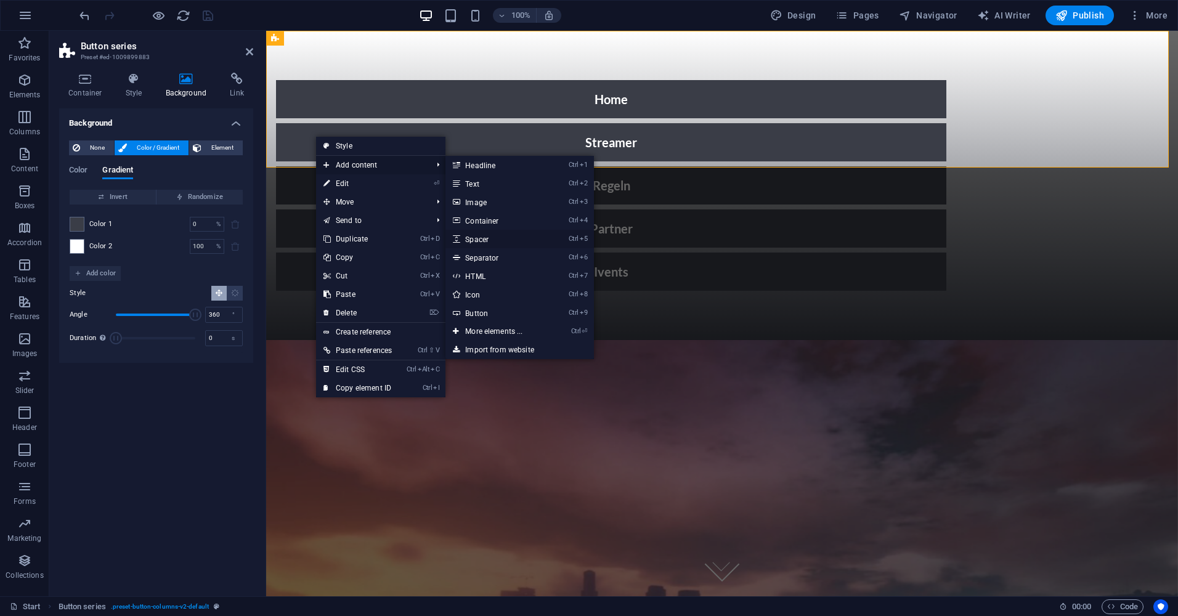
drag, startPoint x: 503, startPoint y: 238, endPoint x: 237, endPoint y: 207, distance: 268.0
click at [503, 238] on link "Ctrl 5 Spacer" at bounding box center [496, 239] width 102 height 18
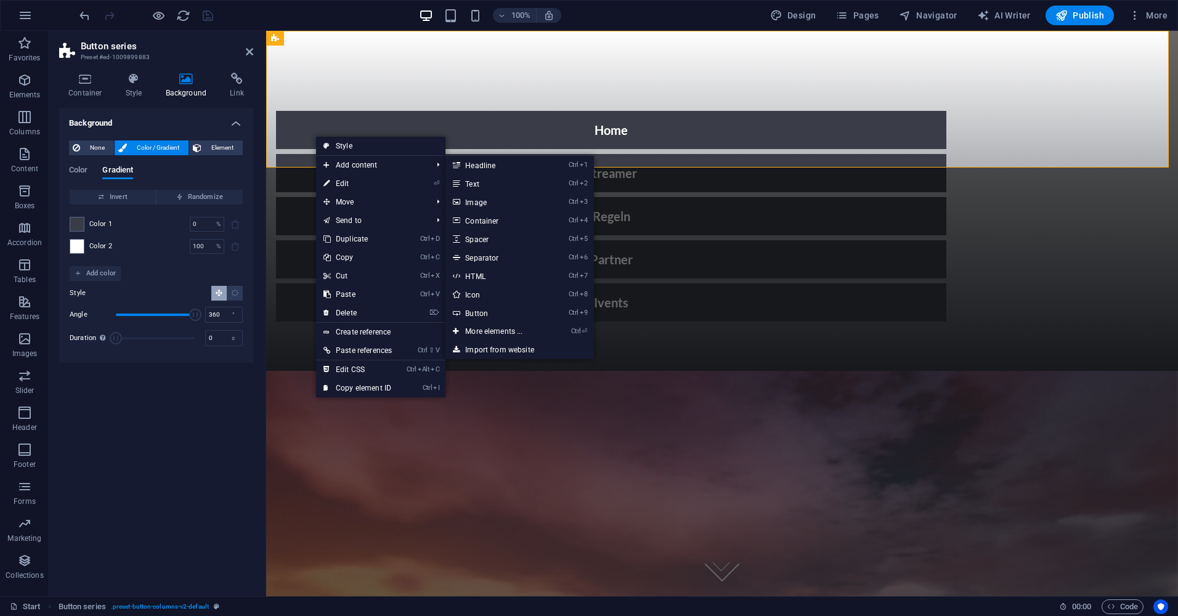
select select "px"
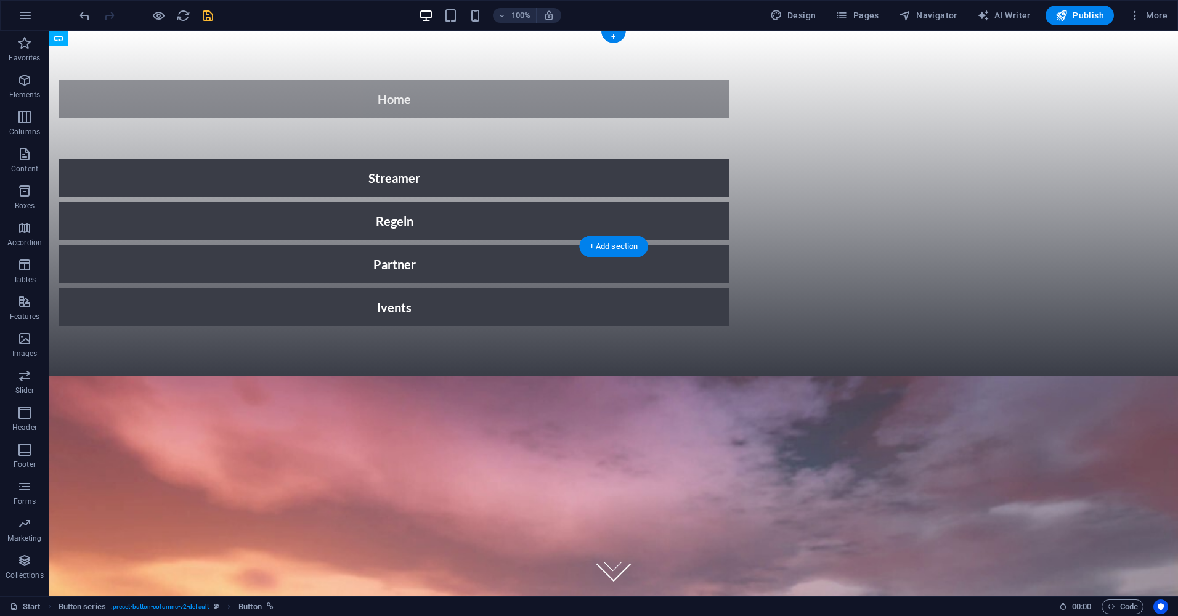
drag, startPoint x: 221, startPoint y: 135, endPoint x: 433, endPoint y: 113, distance: 213.7
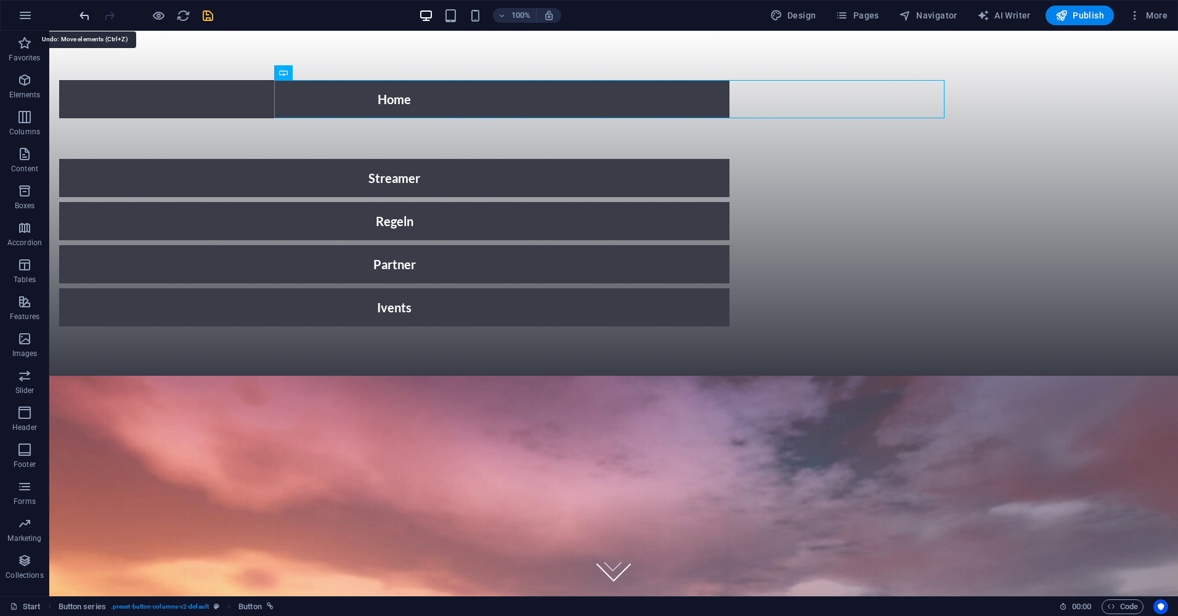
click at [89, 17] on icon "undo" at bounding box center [85, 16] width 14 height 14
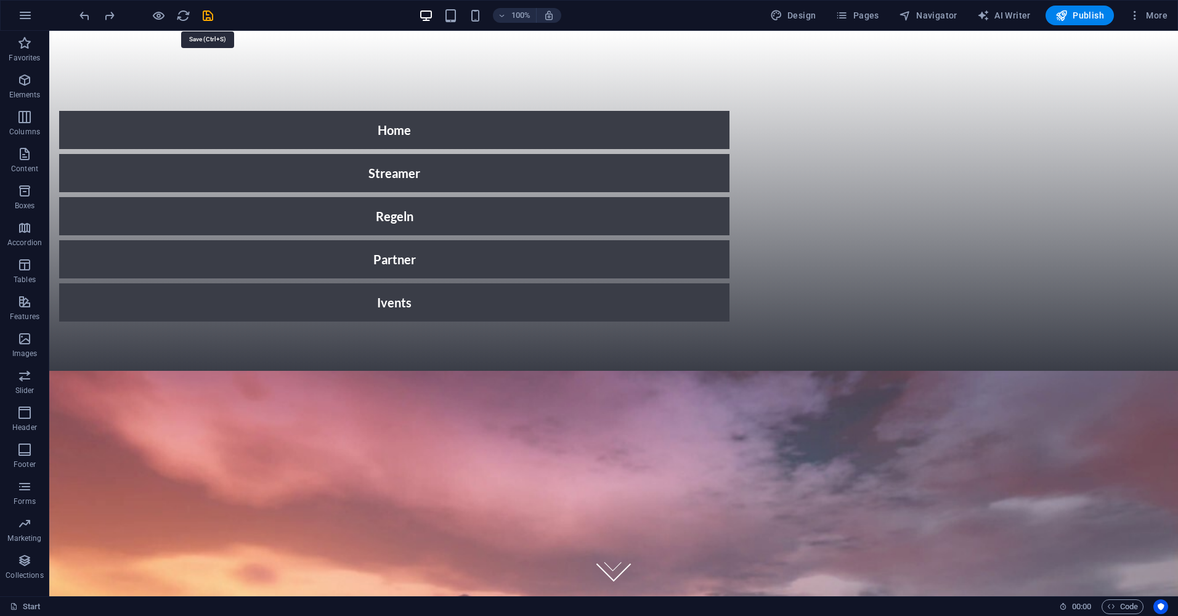
click at [212, 18] on icon "save" at bounding box center [208, 16] width 14 height 14
click at [848, 13] on icon "button" at bounding box center [842, 15] width 12 height 12
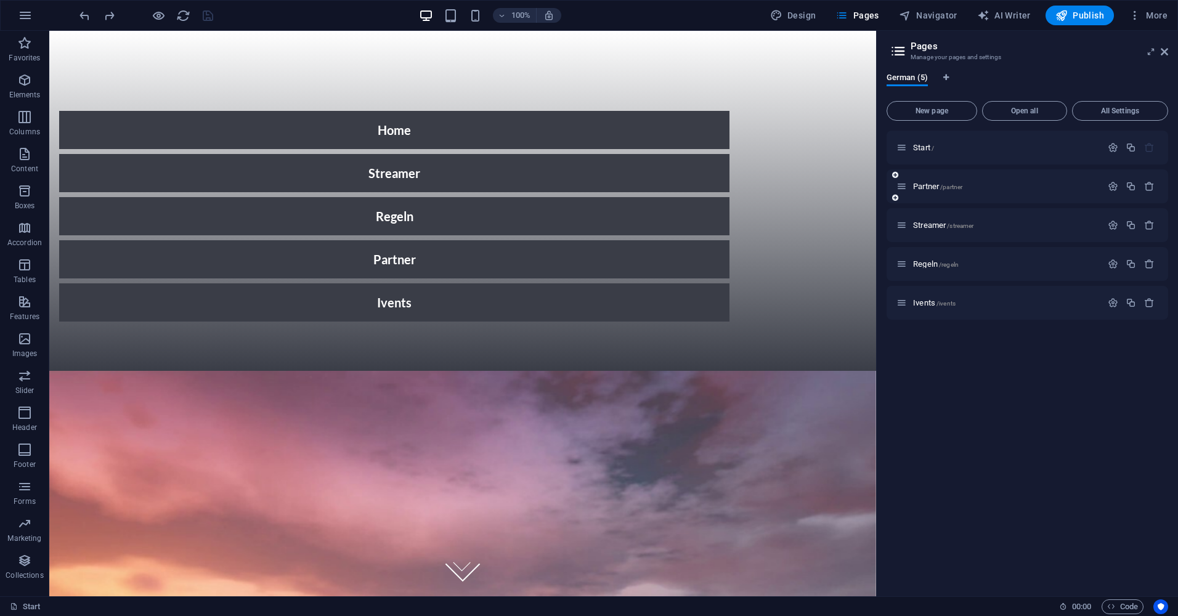
click at [932, 197] on div "Partner /partner" at bounding box center [1028, 186] width 282 height 34
click at [972, 184] on p "Partner /partner" at bounding box center [1005, 186] width 185 height 8
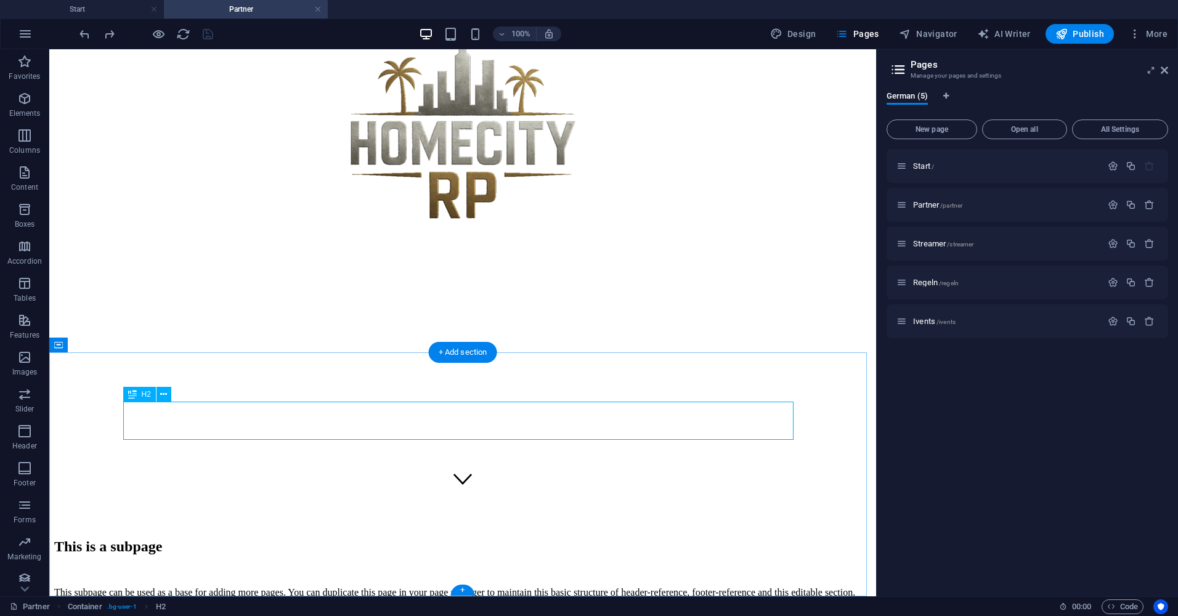
scroll to position [87, 0]
click at [242, 537] on div "This is a subpage" at bounding box center [462, 545] width 817 height 17
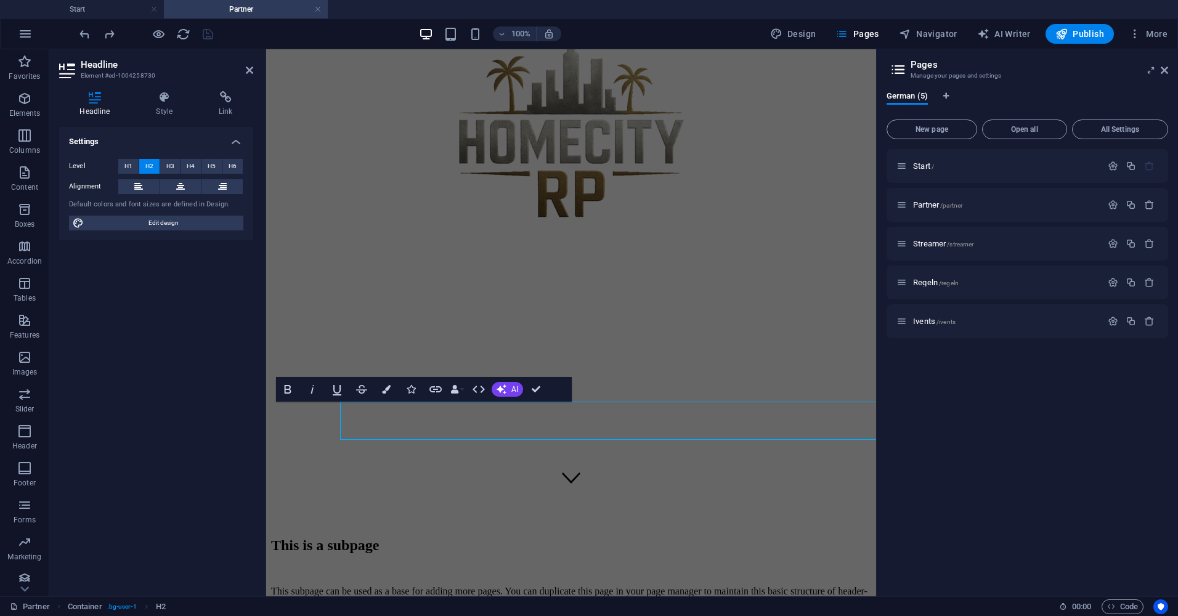
click at [242, 426] on div "Settings Level H1 H2 H3 H4 H5 H6 Alignment Default colors and font sizes are de…" at bounding box center [156, 357] width 194 height 460
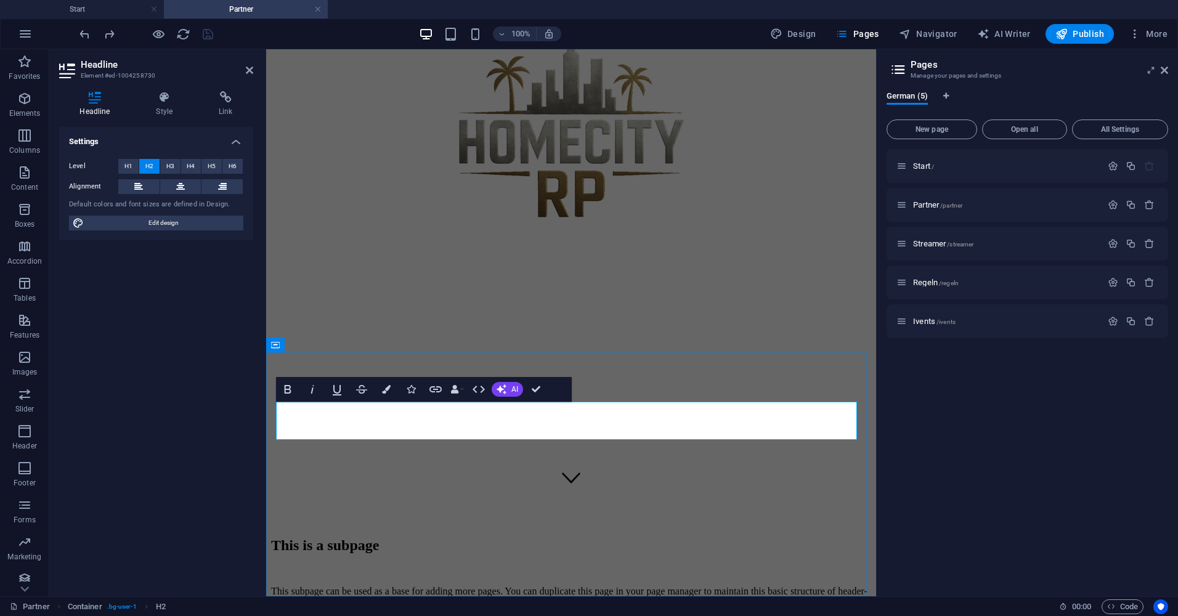
scroll to position [49, 0]
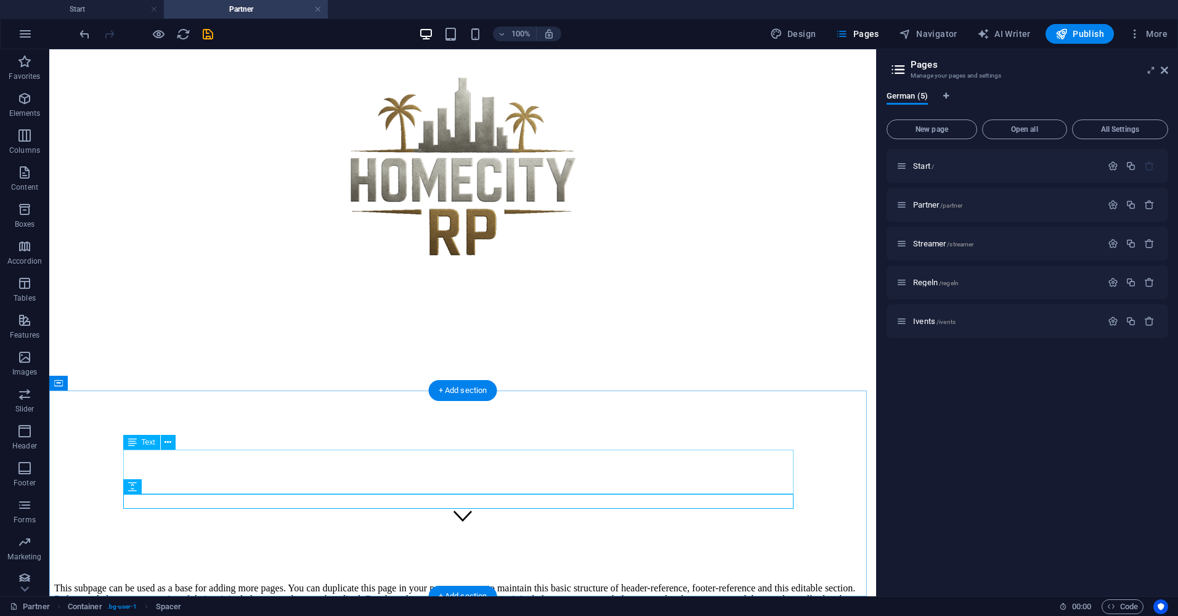
click at [406, 583] on div "This subpage can be used as a base for adding more pages. You can duplicate thi…" at bounding box center [462, 599] width 817 height 33
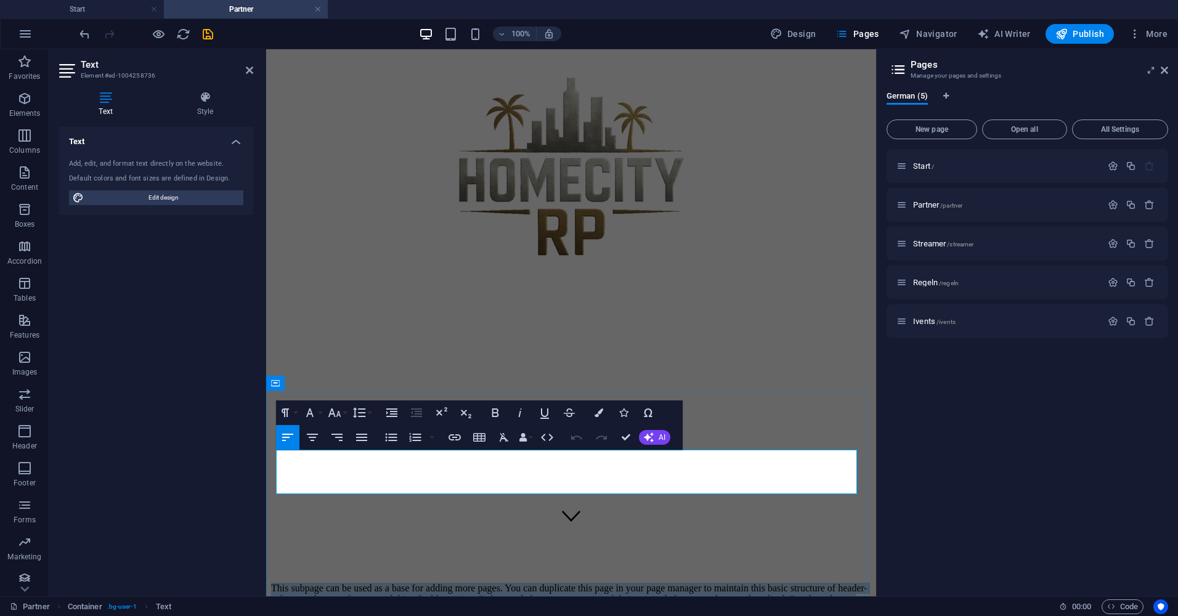
click at [406, 583] on p "This subpage can be used as a base for adding more pages. You can duplicate thi…" at bounding box center [571, 599] width 600 height 33
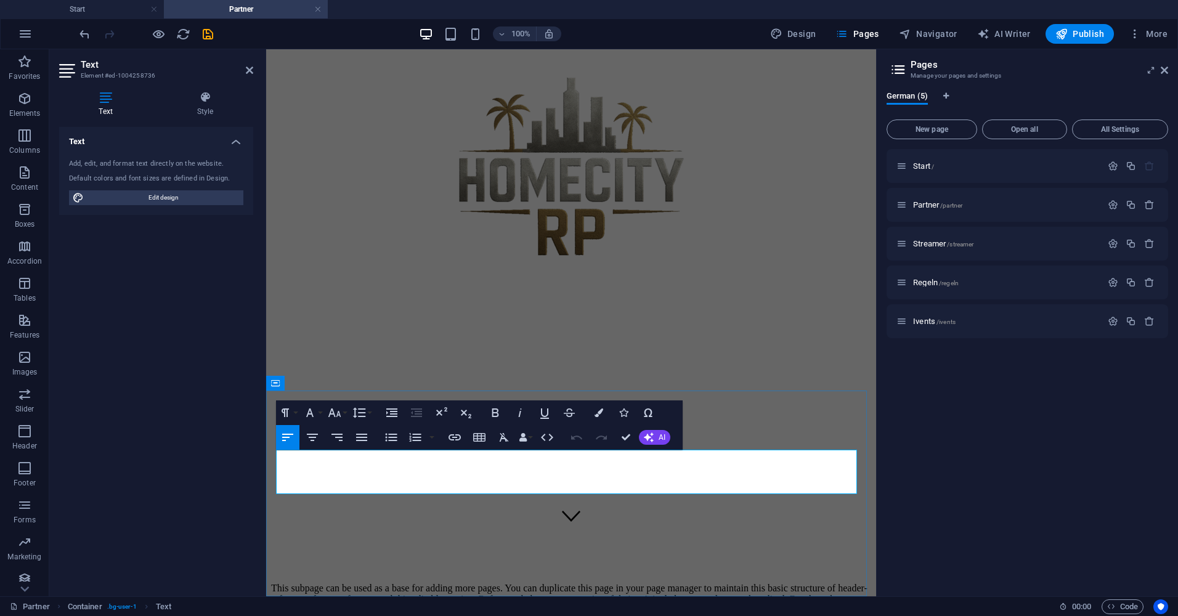
scroll to position [20, 0]
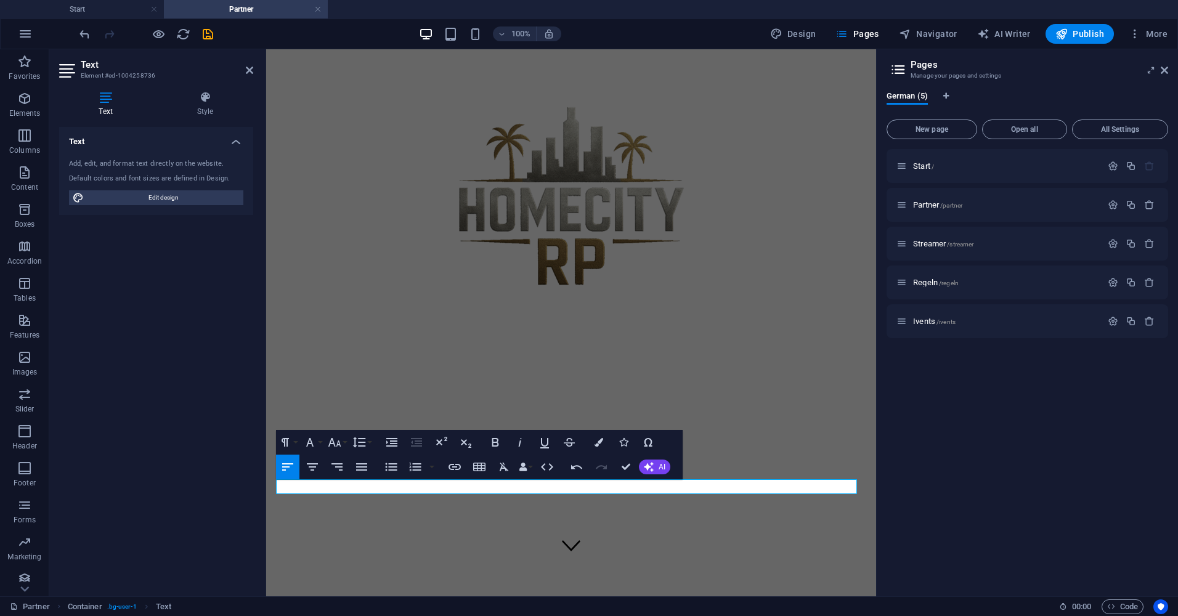
click at [137, 452] on div "Text Add, edit, and format text directly on the website. Default colors and fon…" at bounding box center [156, 357] width 194 height 460
click at [208, 33] on icon "save" at bounding box center [208, 34] width 14 height 14
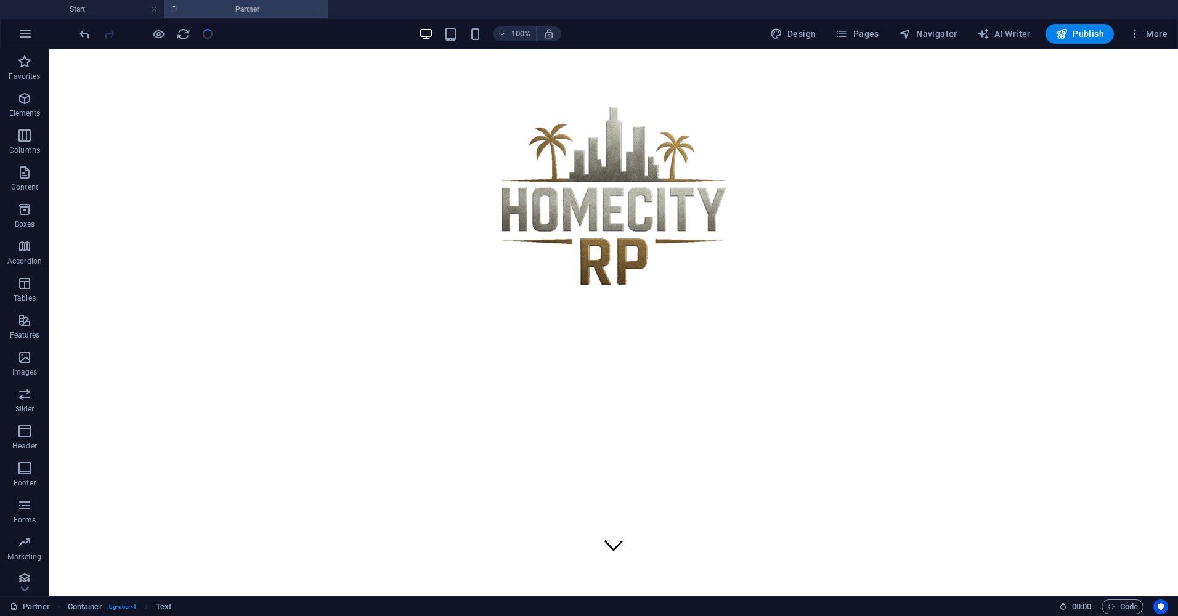
scroll to position [5, 0]
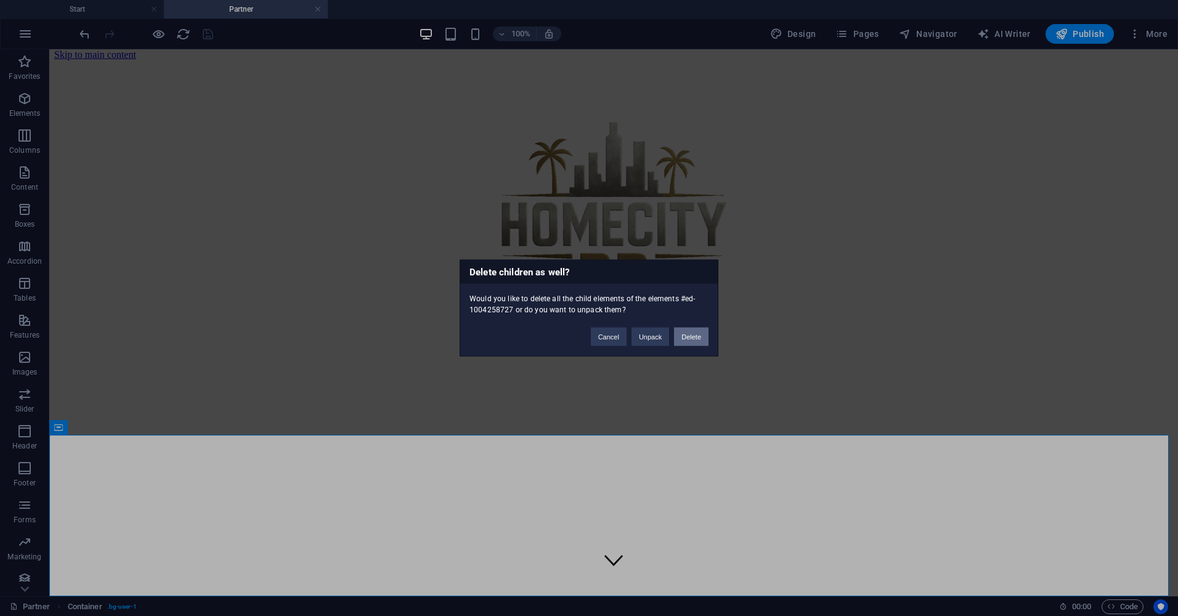
click at [690, 329] on button "Delete" at bounding box center [691, 337] width 35 height 18
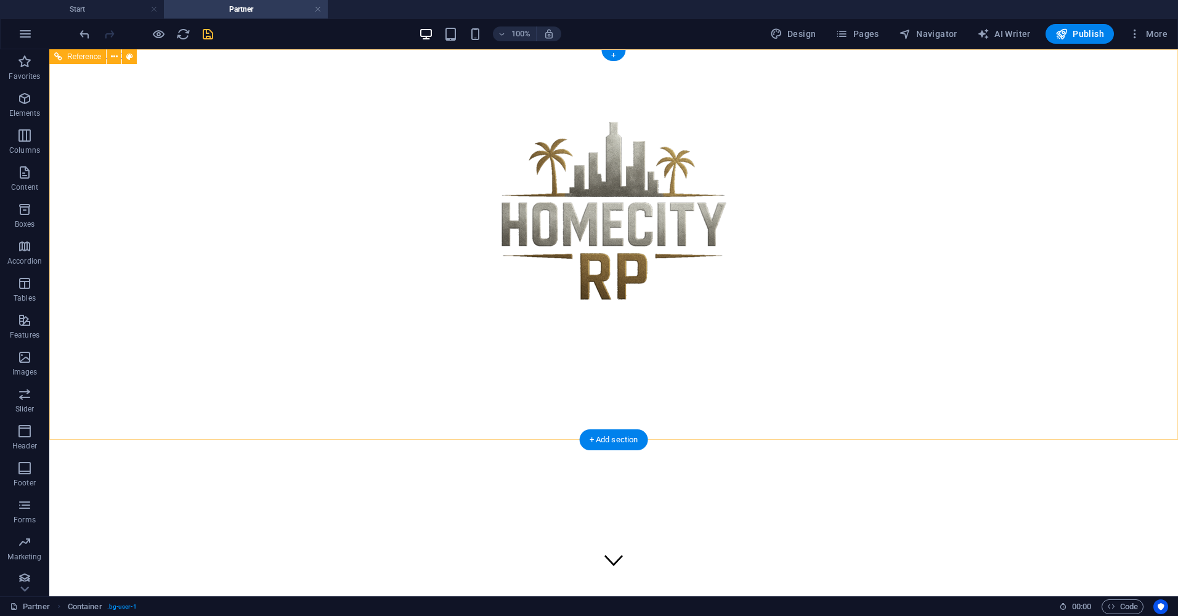
scroll to position [0, 0]
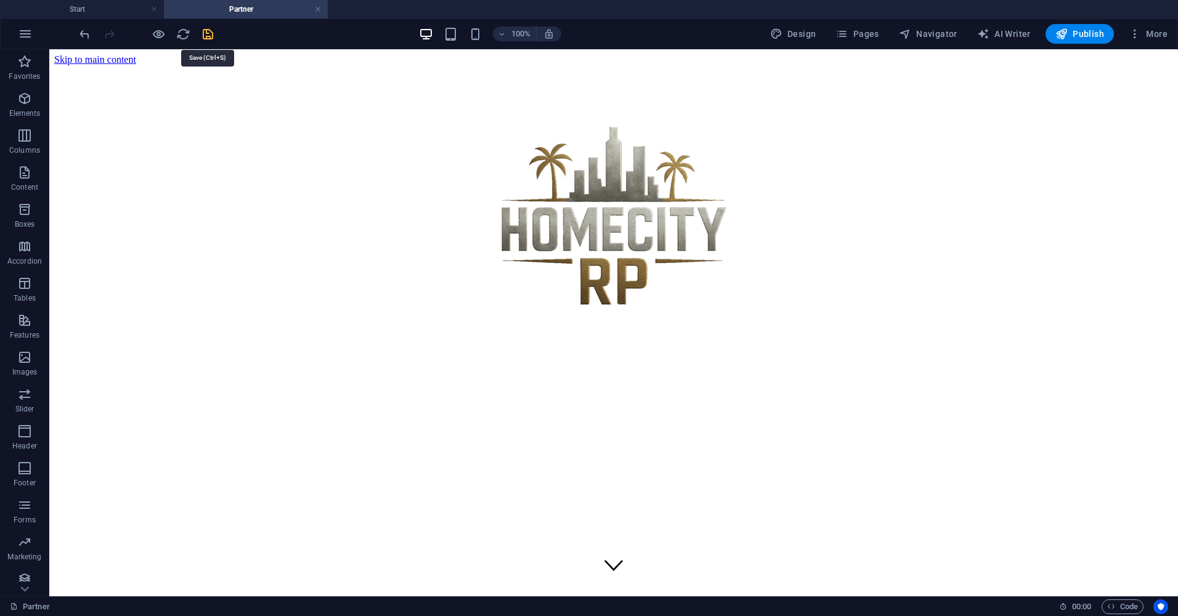
click at [209, 36] on icon "save" at bounding box center [208, 34] width 14 height 14
click at [863, 36] on span "Pages" at bounding box center [857, 34] width 43 height 12
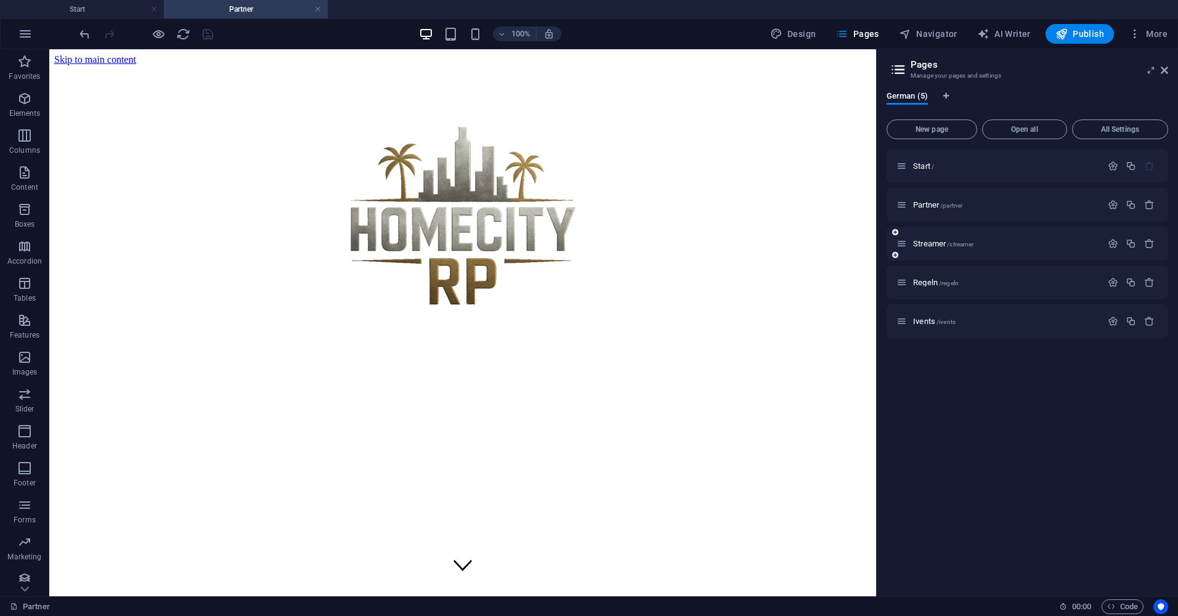
click at [1000, 238] on div "Streamer /streamer" at bounding box center [999, 244] width 205 height 14
click at [1000, 237] on div "Streamer /streamer" at bounding box center [999, 244] width 205 height 14
click at [919, 242] on span "Streamer /streamer" at bounding box center [943, 243] width 60 height 9
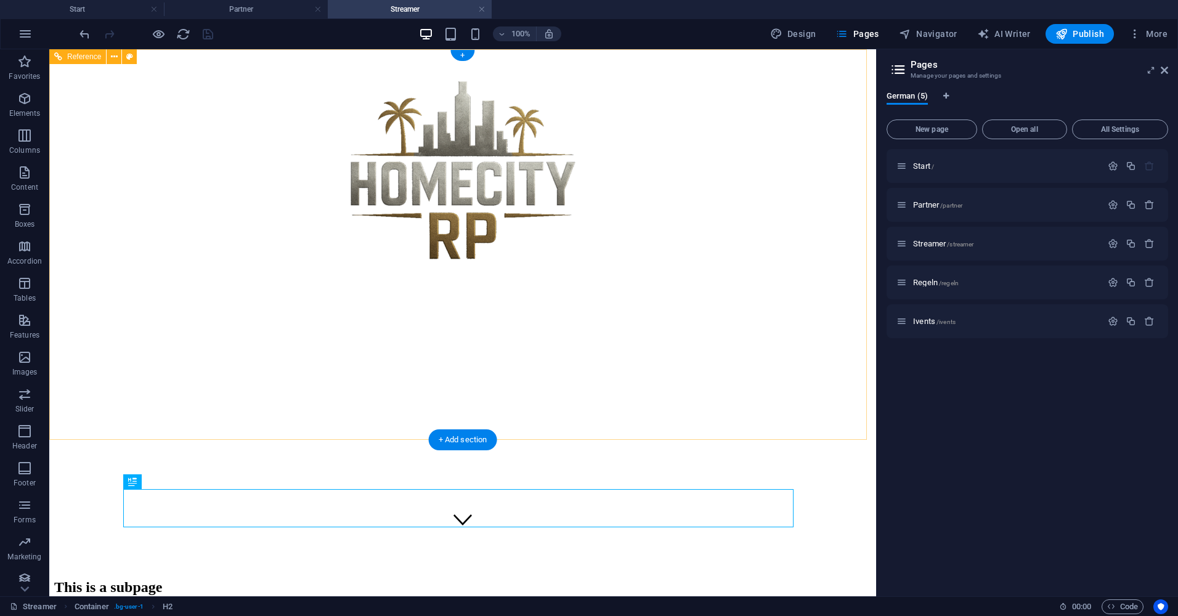
scroll to position [87, 0]
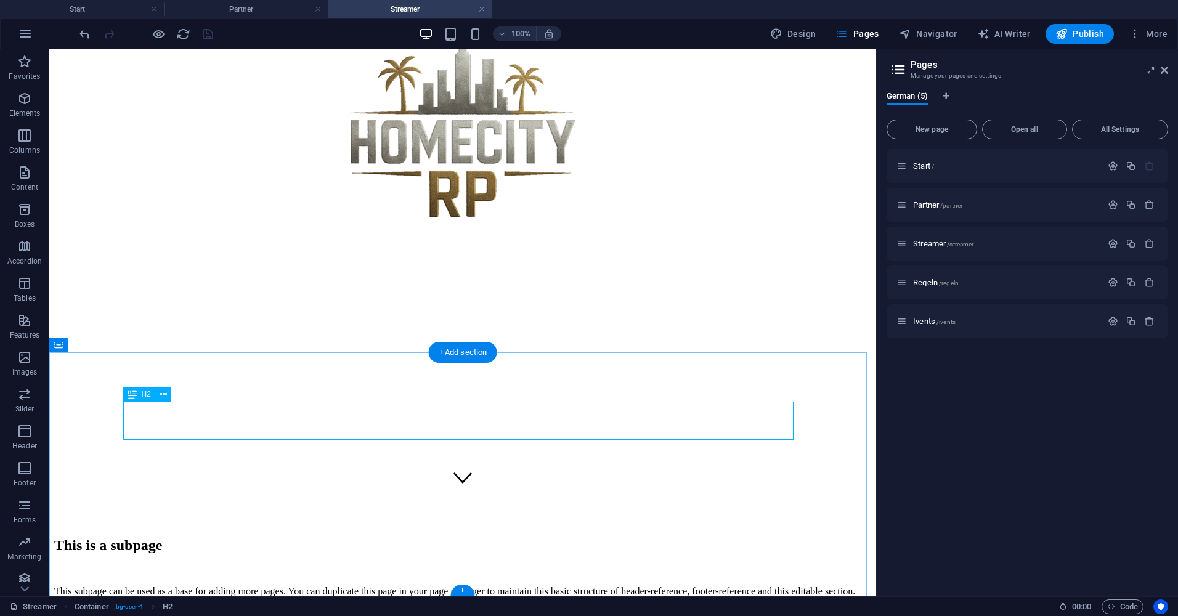
click at [296, 537] on div "This is a subpage" at bounding box center [462, 545] width 817 height 17
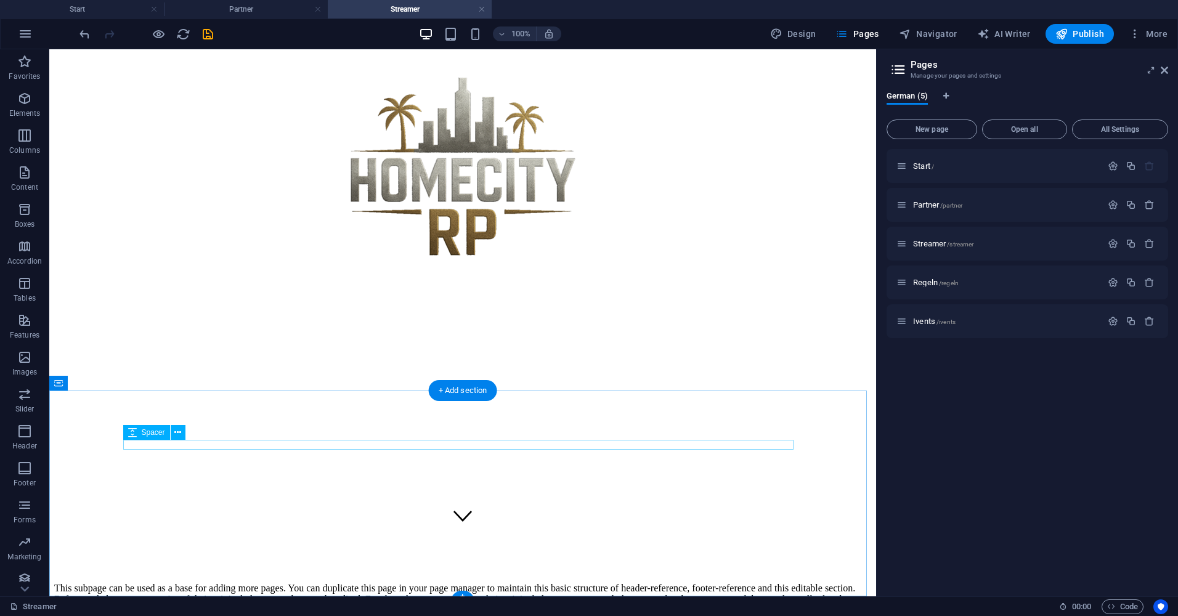
click at [285, 563] on div at bounding box center [462, 568] width 817 height 10
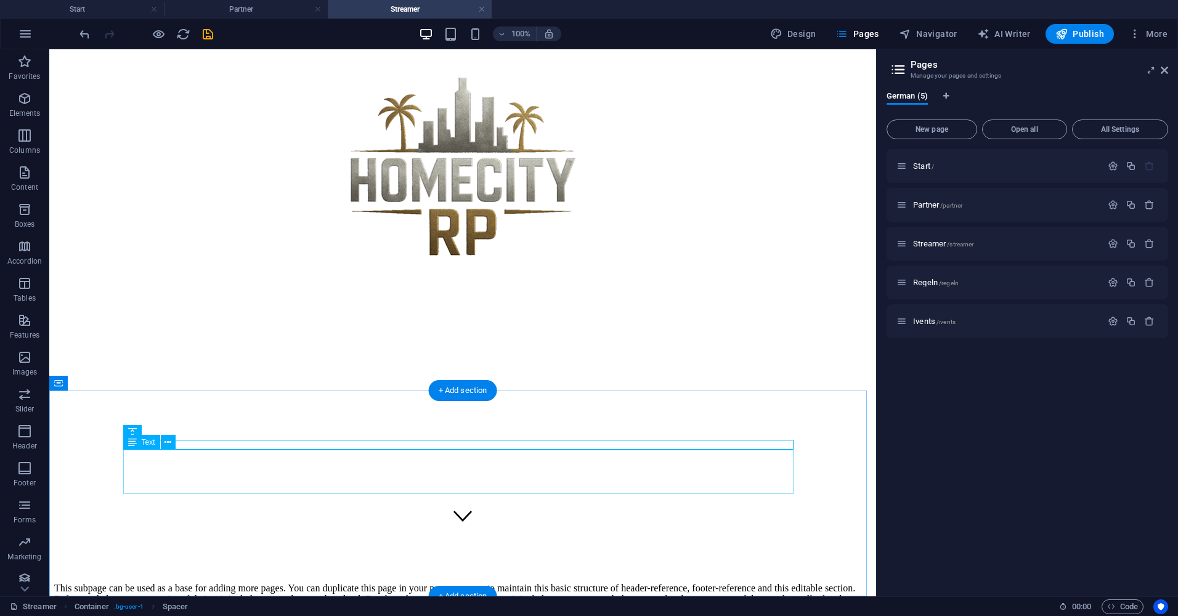
click at [274, 583] on div "This subpage can be used as a base for adding more pages. You can duplicate thi…" at bounding box center [462, 599] width 817 height 33
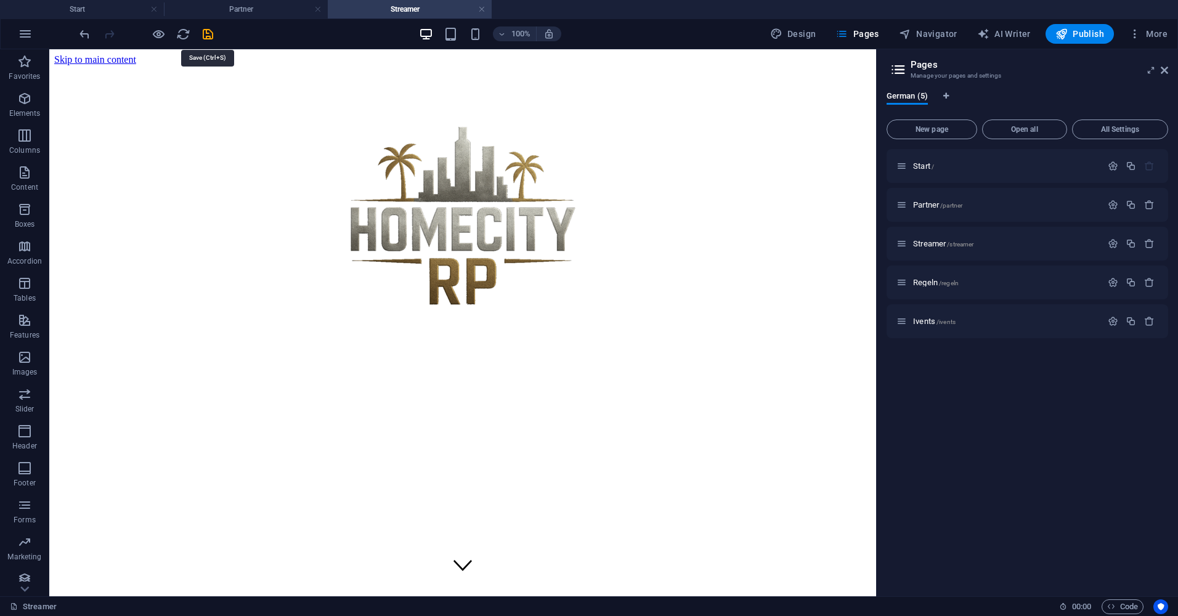
click at [208, 33] on icon "save" at bounding box center [208, 34] width 14 height 14
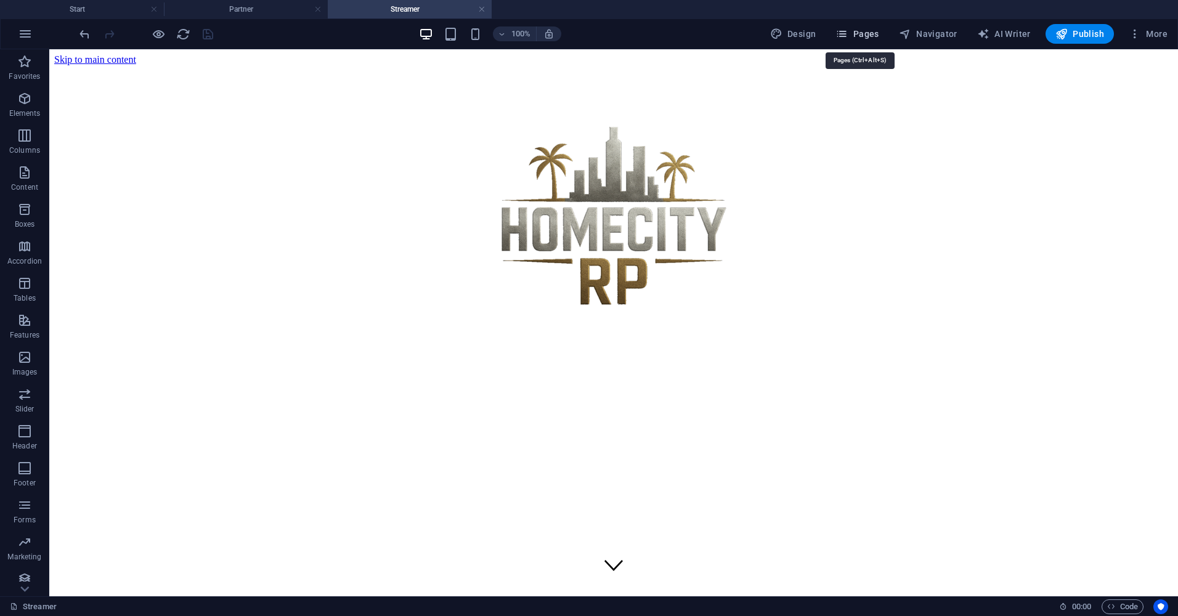
click at [869, 24] on button "Pages" at bounding box center [857, 34] width 53 height 20
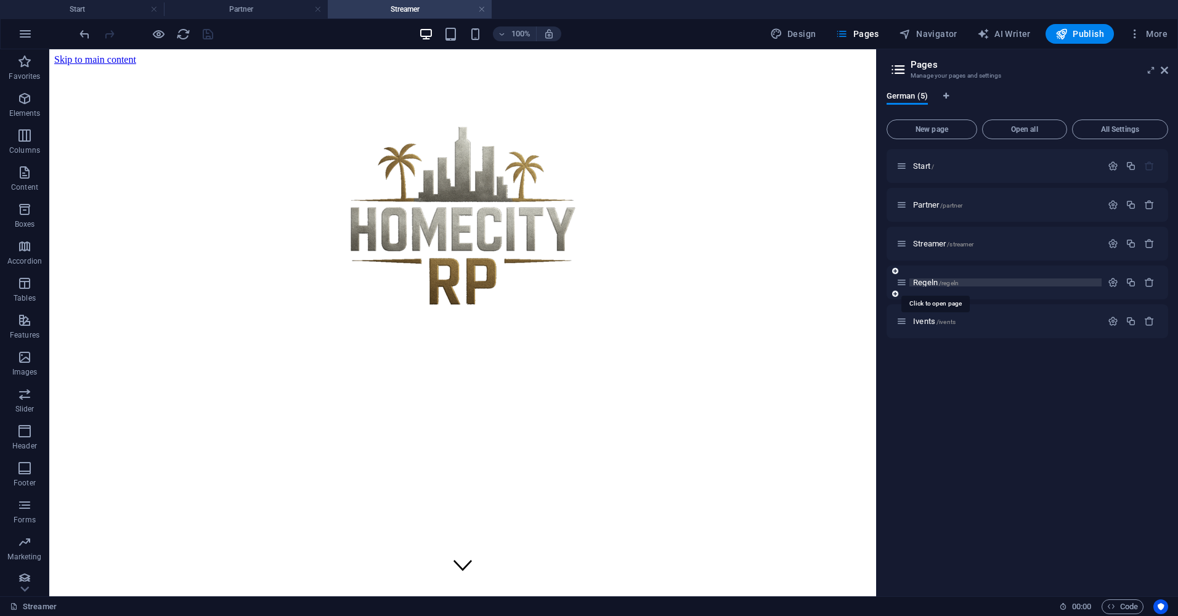
click at [927, 280] on span "Regeln /regeln" at bounding box center [936, 282] width 46 height 9
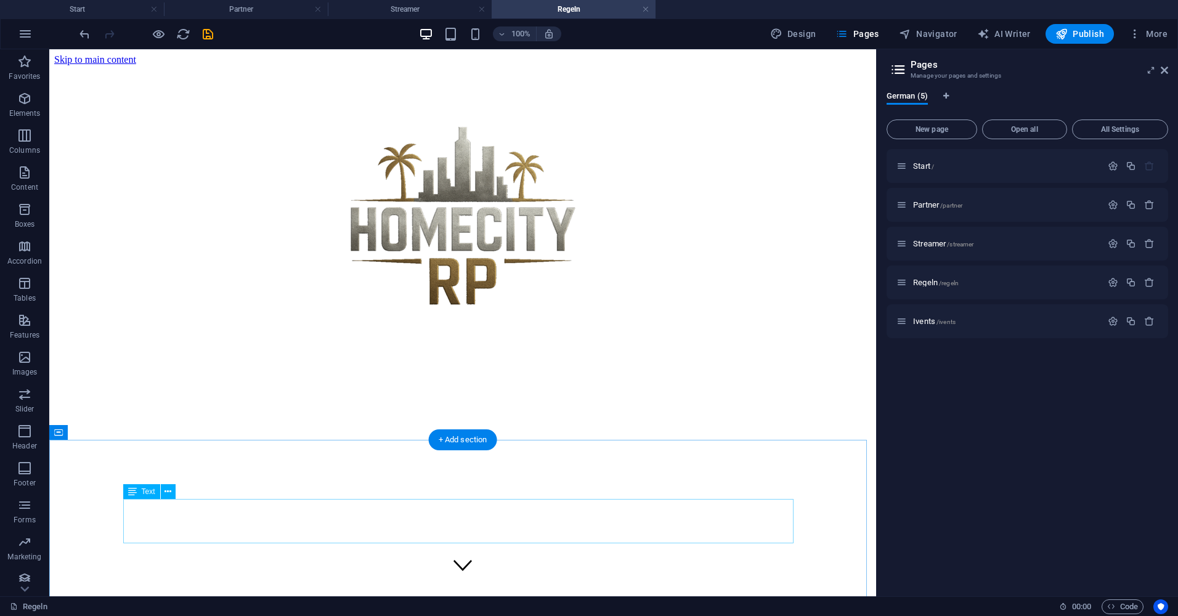
click at [206, 41] on icon "save" at bounding box center [208, 34] width 14 height 14
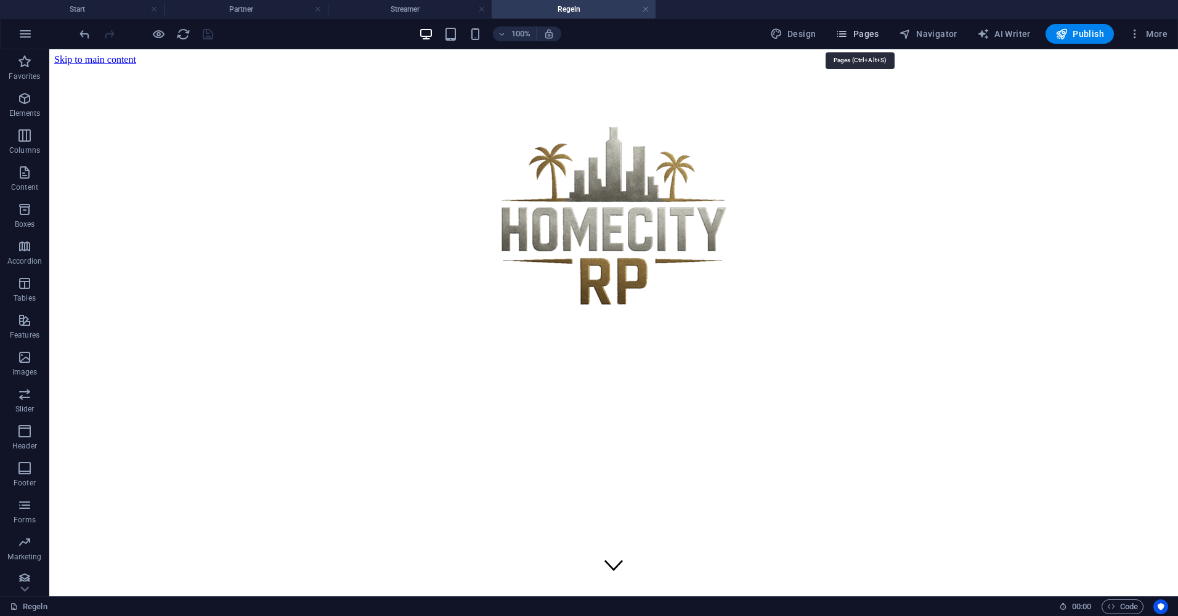
click at [856, 25] on button "Pages" at bounding box center [857, 34] width 53 height 20
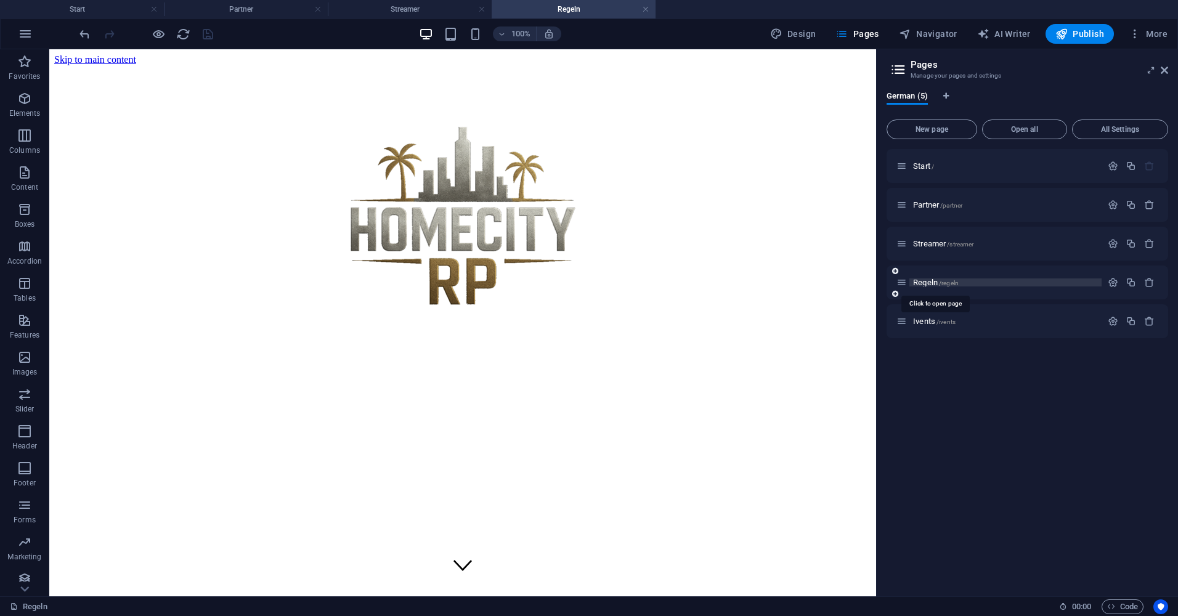
click at [917, 279] on span "Regeln /regeln" at bounding box center [936, 282] width 46 height 9
click at [929, 326] on div "Ivents /ivents" at bounding box center [999, 321] width 205 height 14
click at [917, 322] on span "Ivents /ivents" at bounding box center [934, 321] width 43 height 9
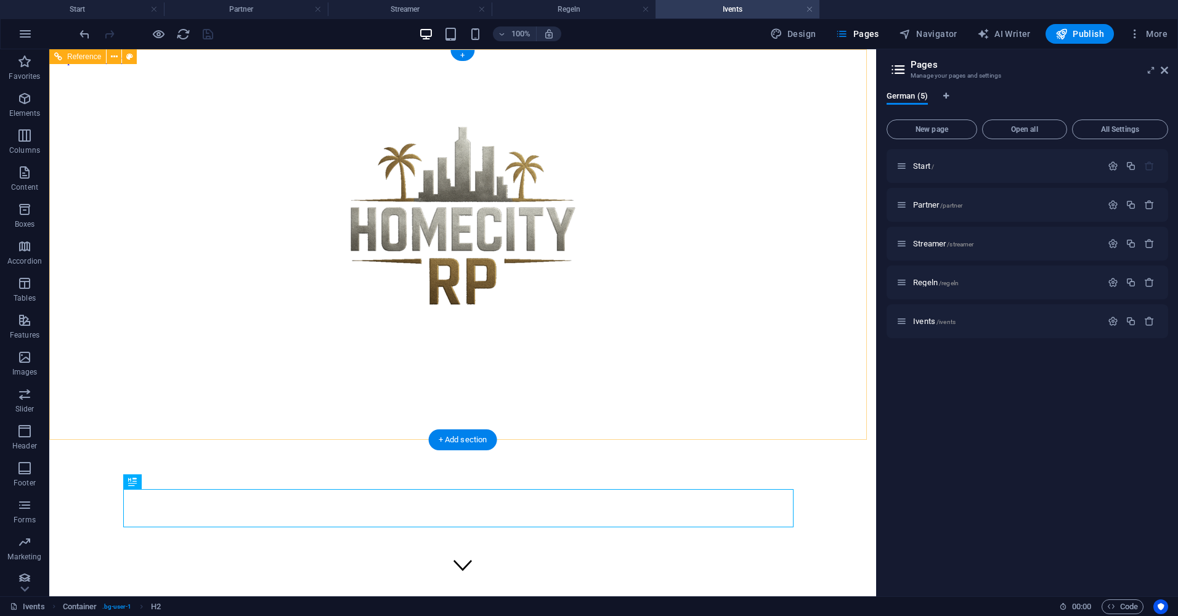
click at [466, 319] on div at bounding box center [462, 220] width 817 height 280
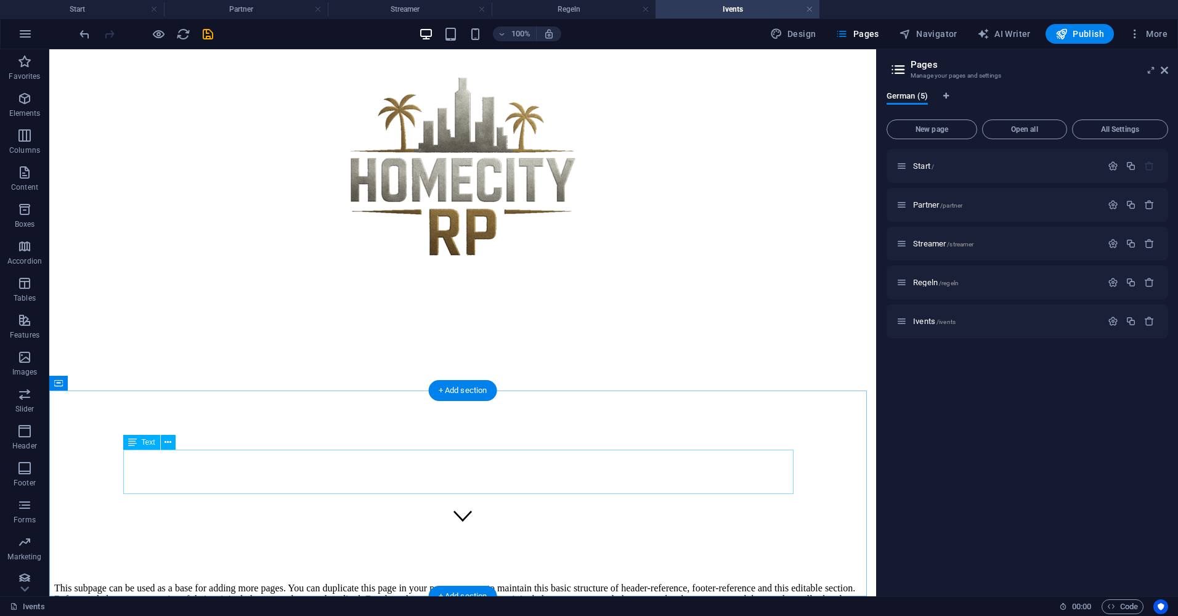
click at [316, 583] on div "This subpage can be used as a base for adding more pages. You can duplicate thi…" at bounding box center [462, 599] width 817 height 33
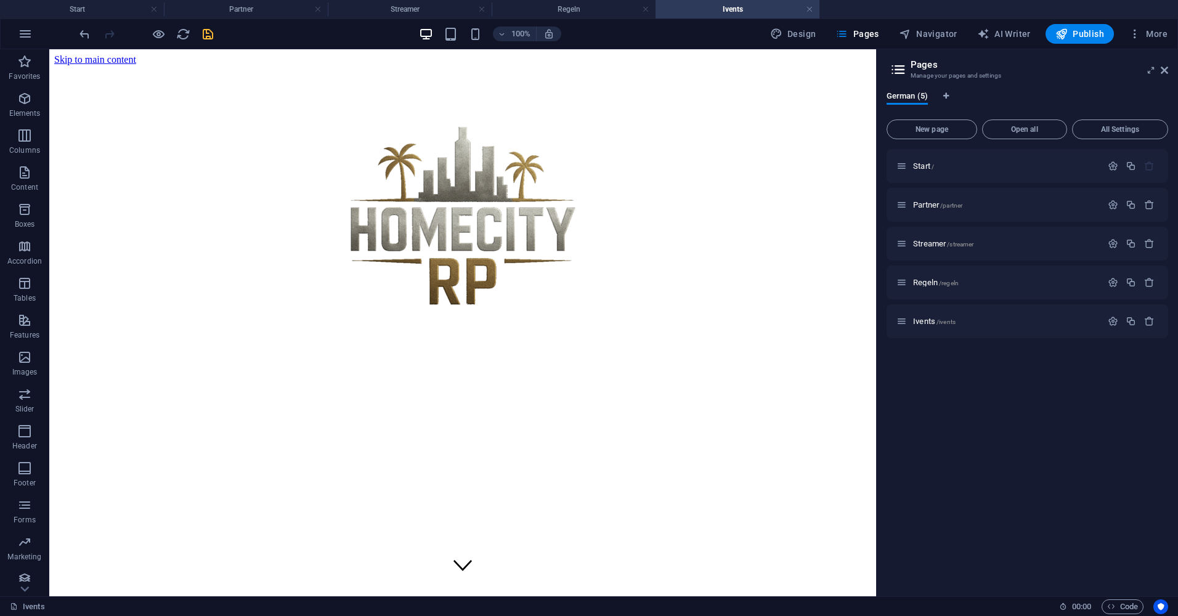
click at [208, 38] on icon "save" at bounding box center [208, 34] width 14 height 14
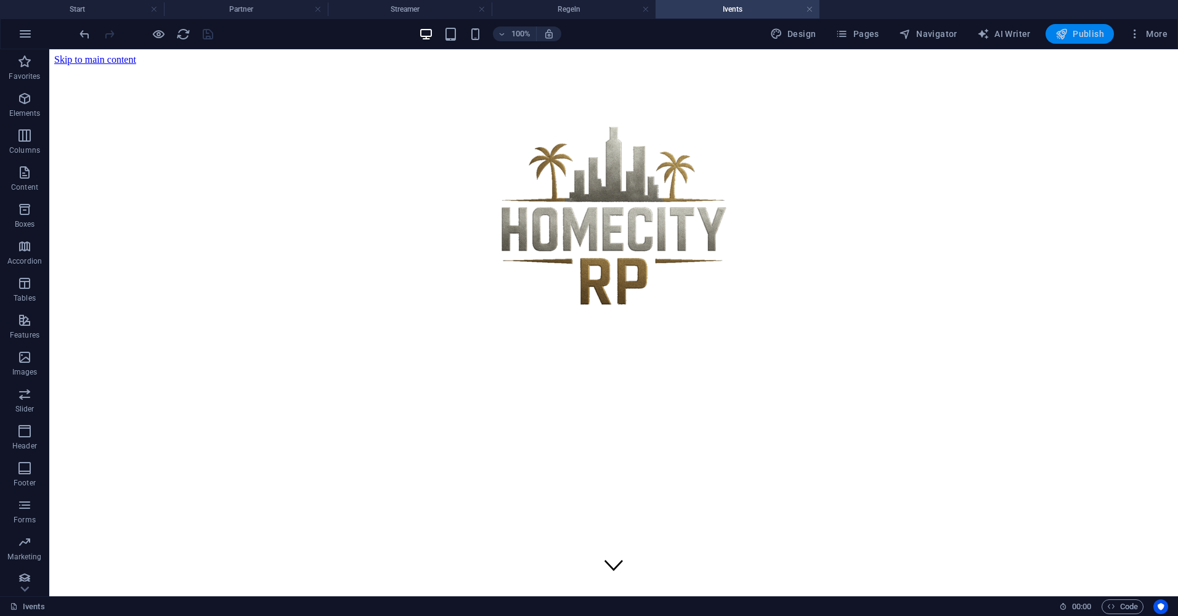
click at [1077, 41] on button "Publish" at bounding box center [1080, 34] width 68 height 20
